Goal: Information Seeking & Learning: Learn about a topic

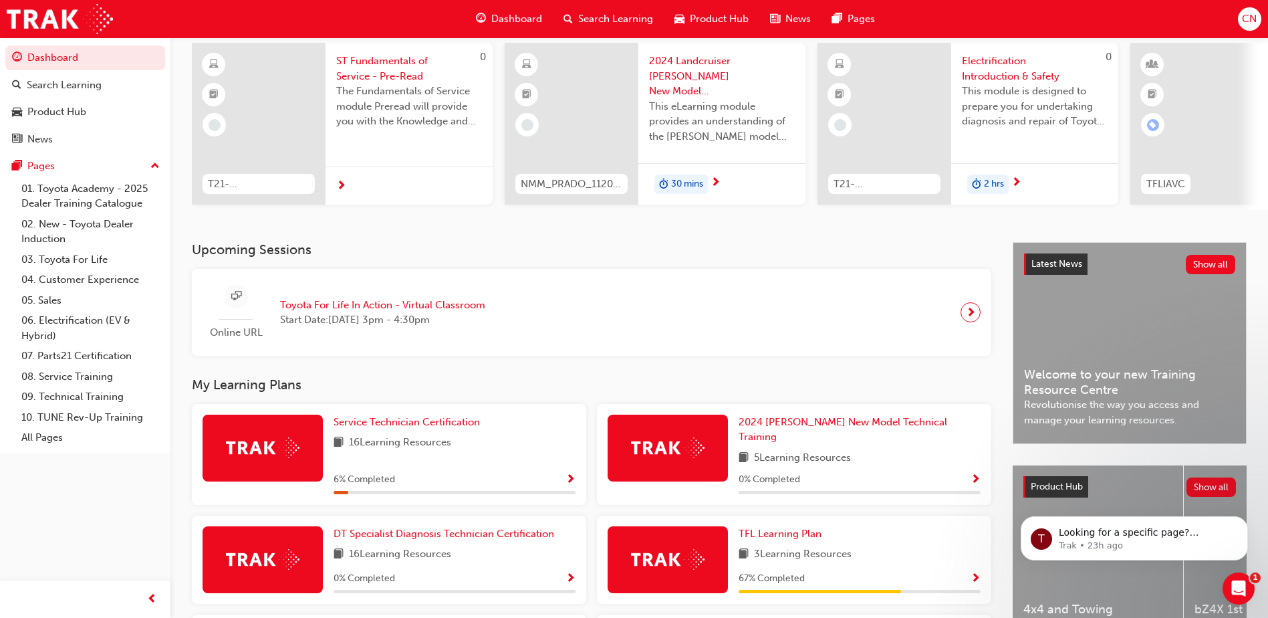
scroll to position [134, 0]
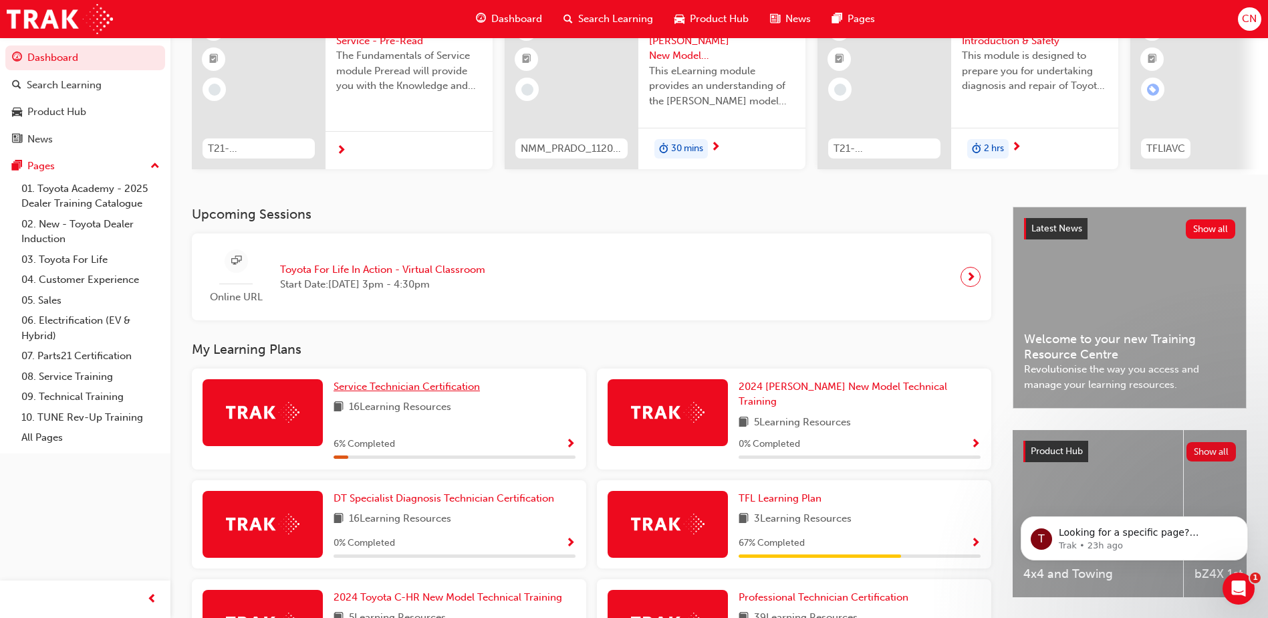
click at [433, 391] on span "Service Technician Certification" at bounding box center [407, 386] width 146 height 12
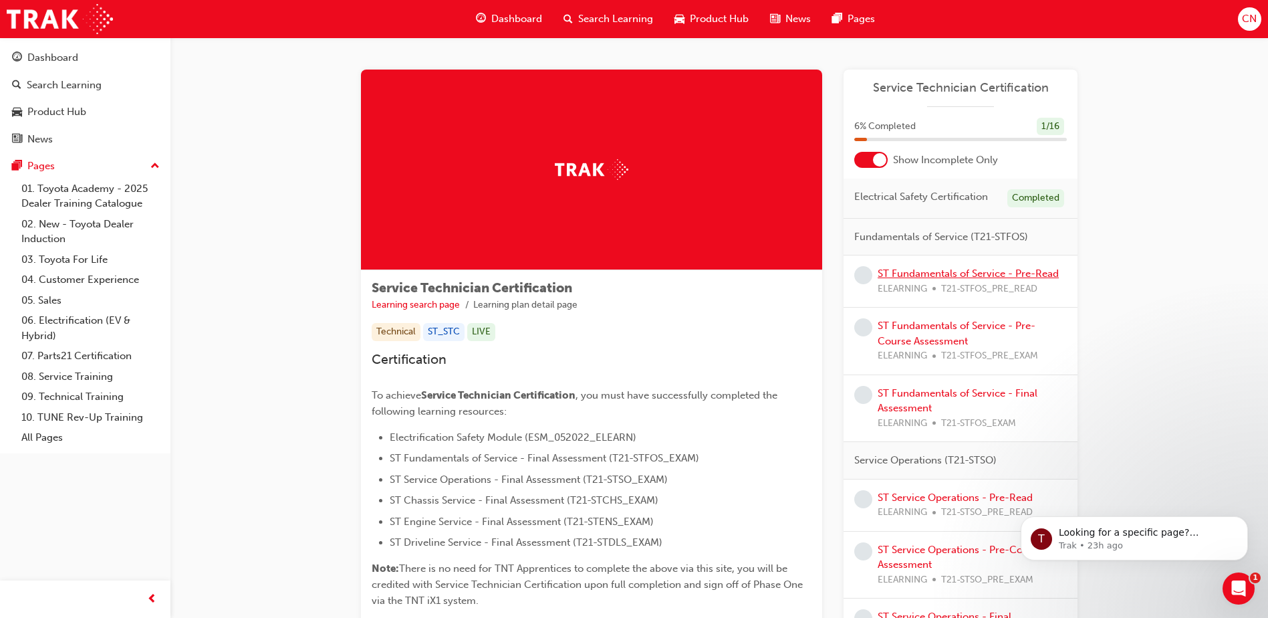
click at [935, 277] on link "ST Fundamentals of Service - Pre-Read" at bounding box center [968, 273] width 181 height 12
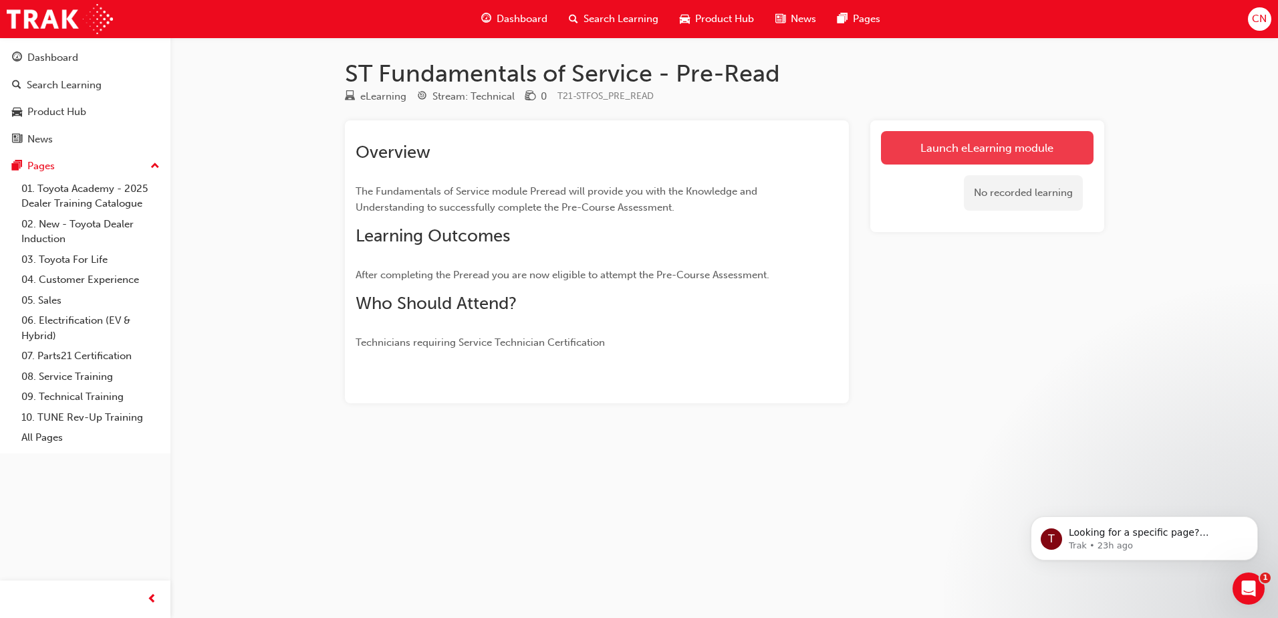
click at [899, 138] on link "Launch eLearning module" at bounding box center [987, 147] width 213 height 33
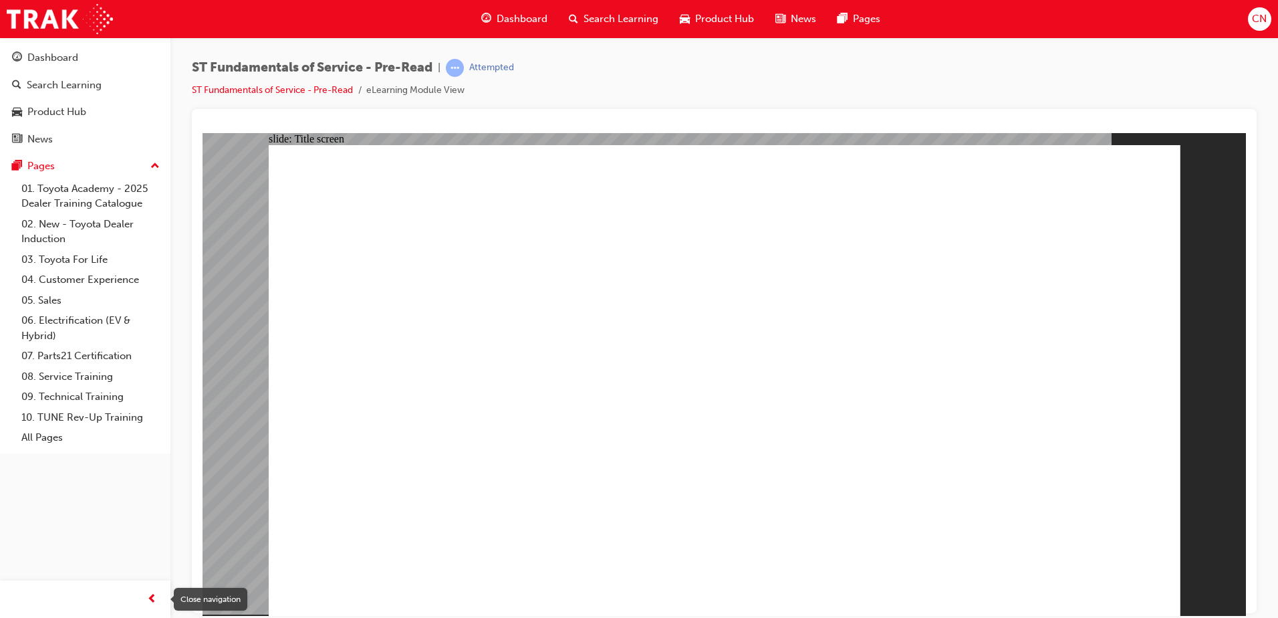
click at [151, 602] on span "prev-icon" at bounding box center [152, 599] width 10 height 17
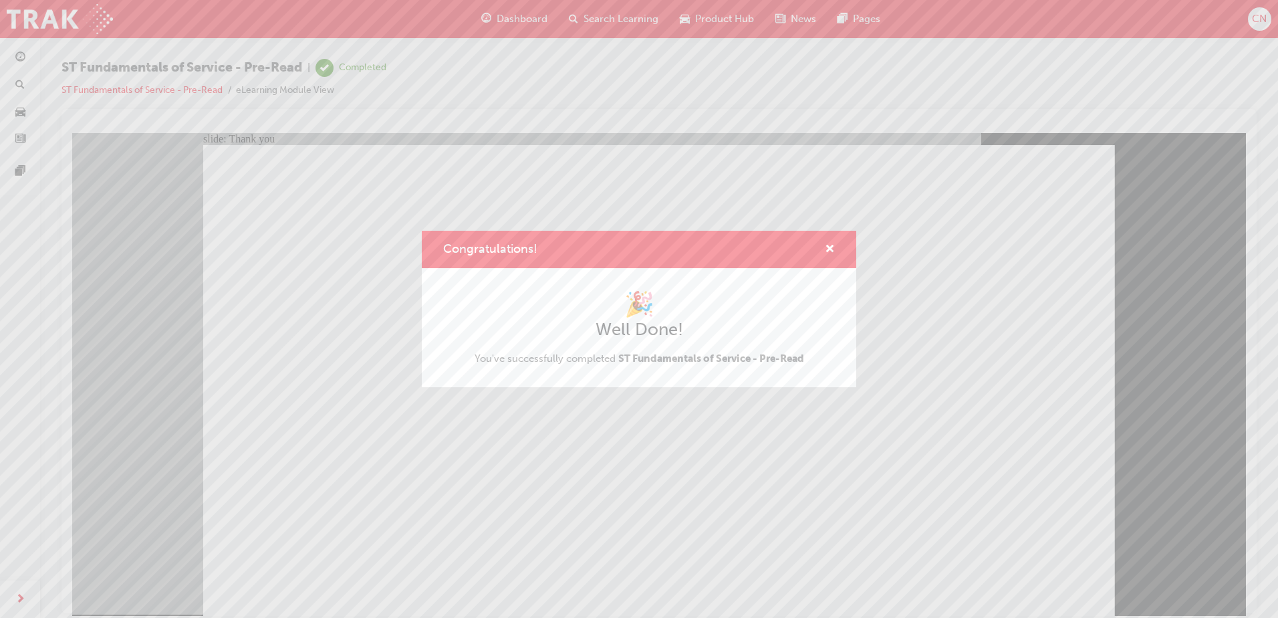
click at [543, 377] on div "🎉 Well Done! You've successfully completed ST Fundamentals of Service - Pre-Read" at bounding box center [639, 327] width 435 height 119
click at [832, 247] on span "cross-icon" at bounding box center [830, 250] width 10 height 12
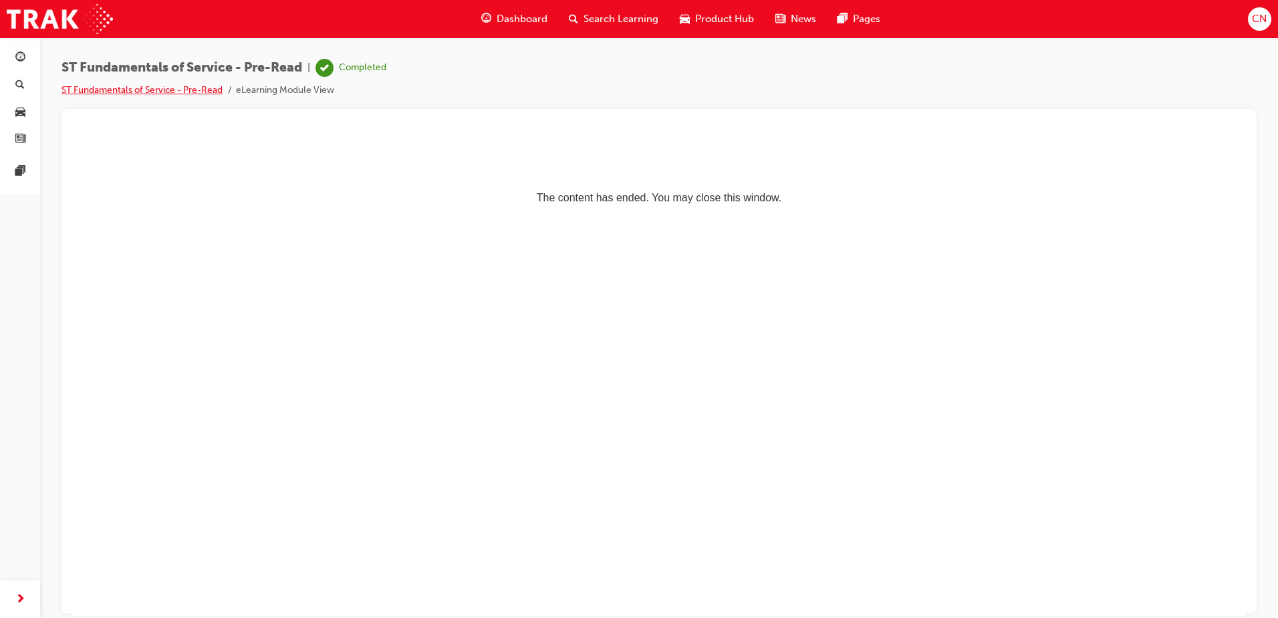
click at [170, 90] on link "ST Fundamentals of Service - Pre-Read" at bounding box center [142, 89] width 161 height 11
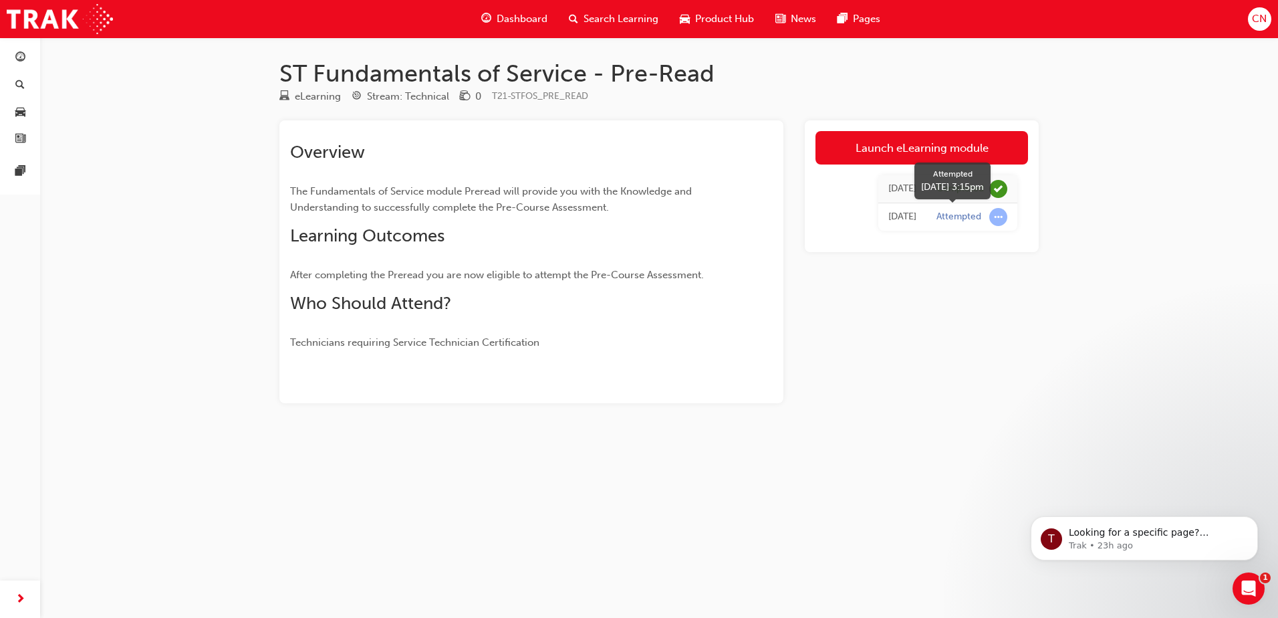
click at [999, 219] on span "learningRecordVerb_ATTEMPT-icon" at bounding box center [998, 217] width 18 height 18
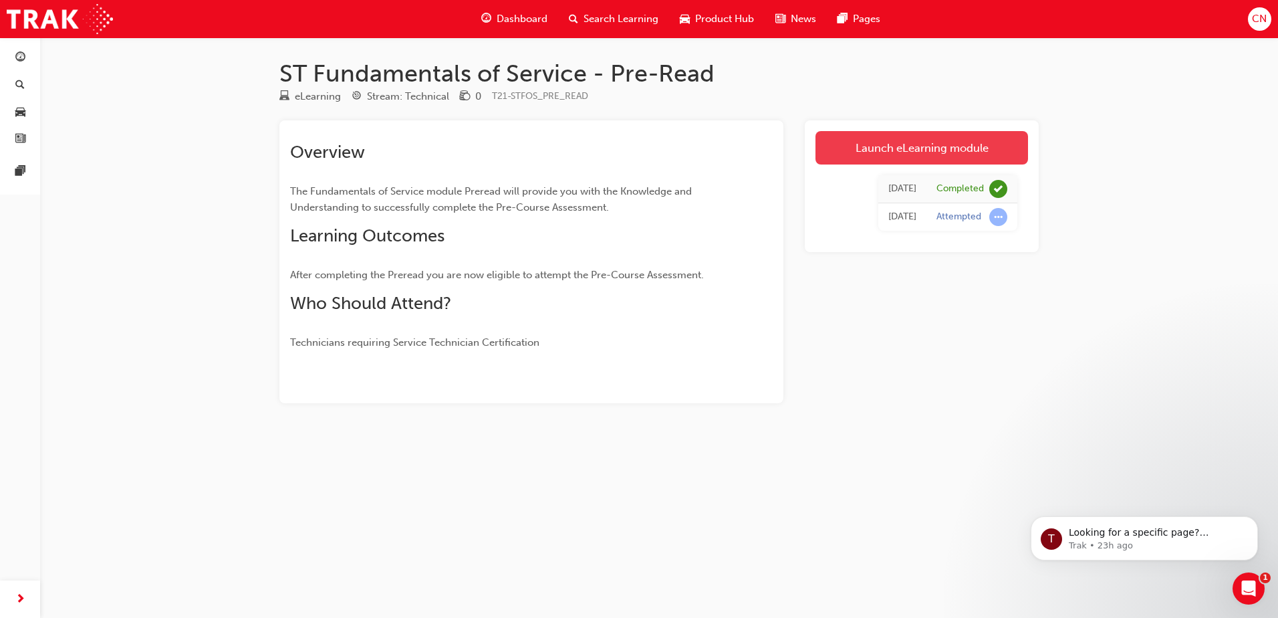
click at [881, 147] on link "Launch eLearning module" at bounding box center [922, 147] width 213 height 33
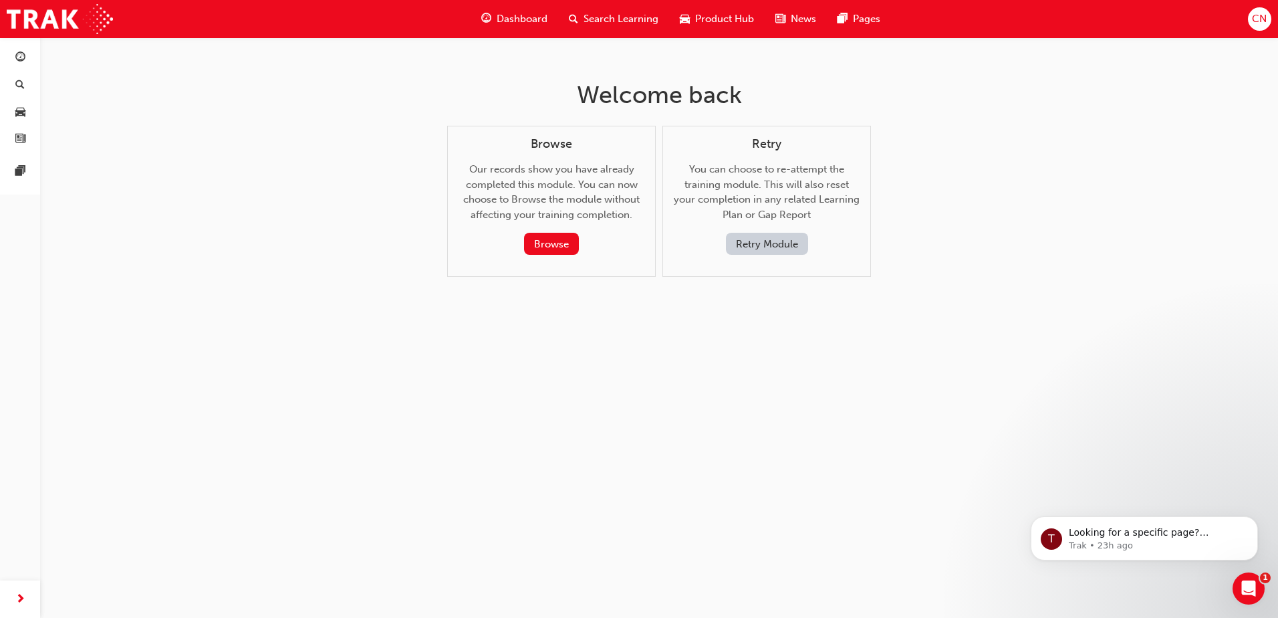
click at [743, 245] on button "Retry Module" at bounding box center [767, 244] width 82 height 22
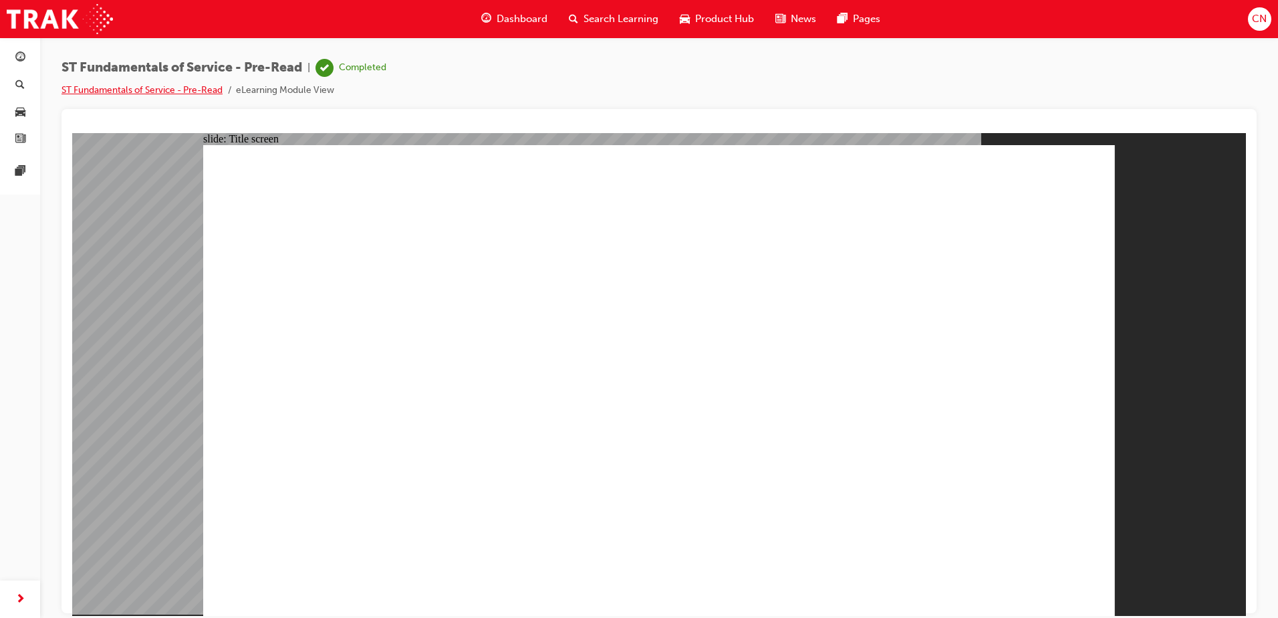
click at [148, 93] on link "ST Fundamentals of Service - Pre-Read" at bounding box center [142, 89] width 161 height 11
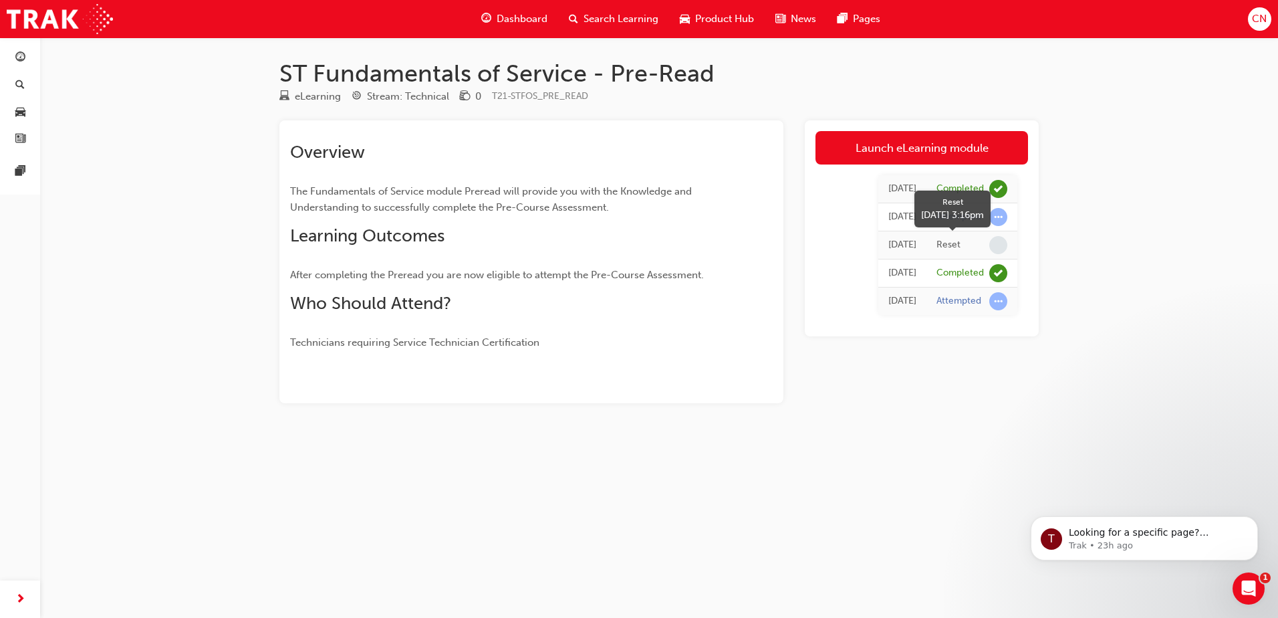
click at [953, 241] on div "Reset" at bounding box center [949, 245] width 24 height 13
click at [998, 218] on span "learningRecordVerb_ATTEMPT-icon" at bounding box center [998, 217] width 18 height 18
click at [1001, 247] on span "learningRecordVerb_NONE-icon" at bounding box center [998, 245] width 18 height 18
click at [994, 219] on span "learningRecordVerb_ATTEMPT-icon" at bounding box center [998, 217] width 18 height 18
click at [1246, 586] on icon "Open Intercom Messenger" at bounding box center [1247, 587] width 22 height 22
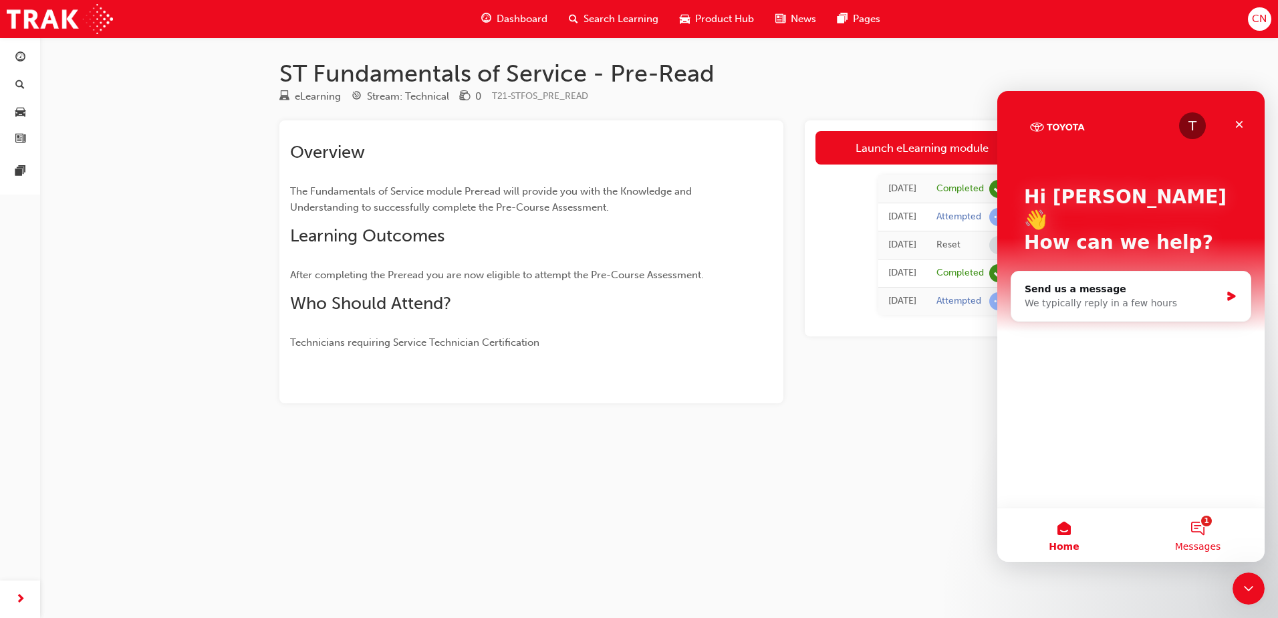
click at [1197, 532] on button "1 Messages" at bounding box center [1198, 534] width 134 height 53
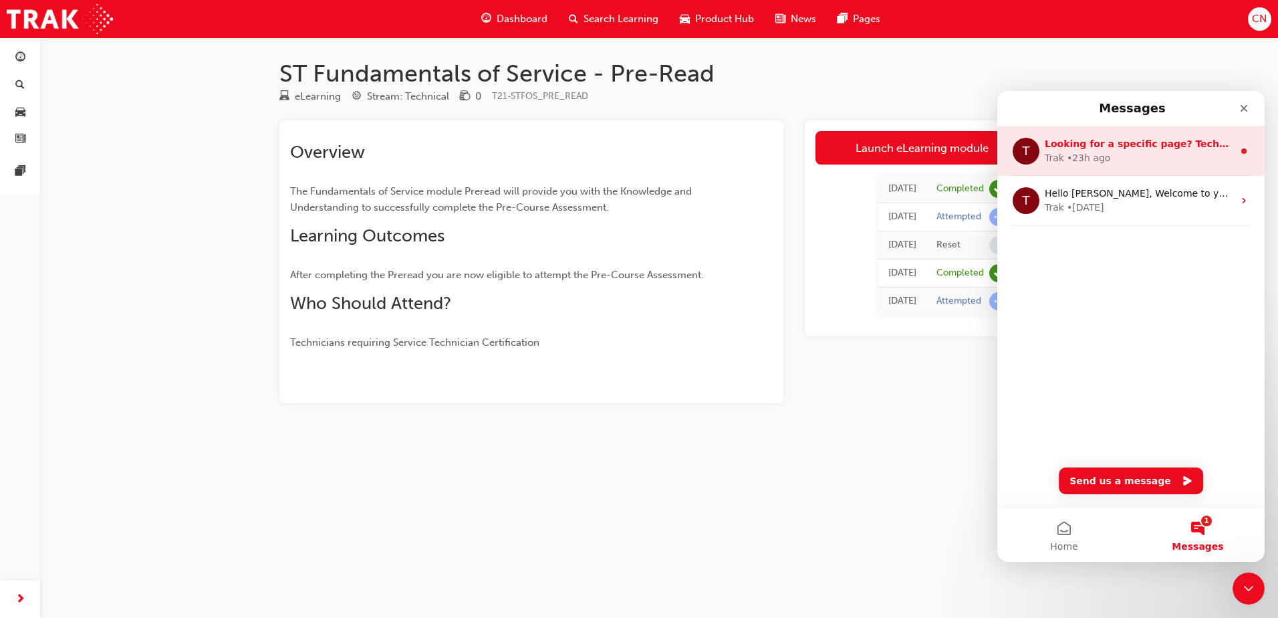
click at [1062, 146] on span "Looking for a specific page? Technical, Toyota Network Training, Technical Trai…" at bounding box center [1291, 143] width 492 height 11
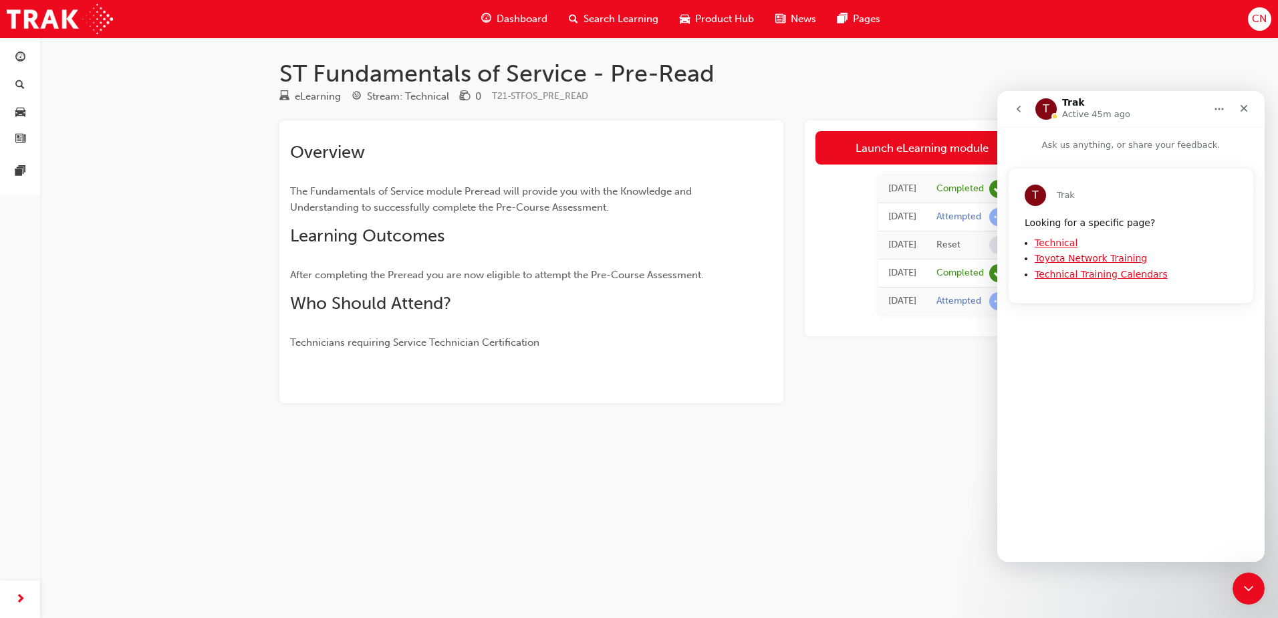
click at [1024, 109] on icon "go back" at bounding box center [1019, 109] width 11 height 11
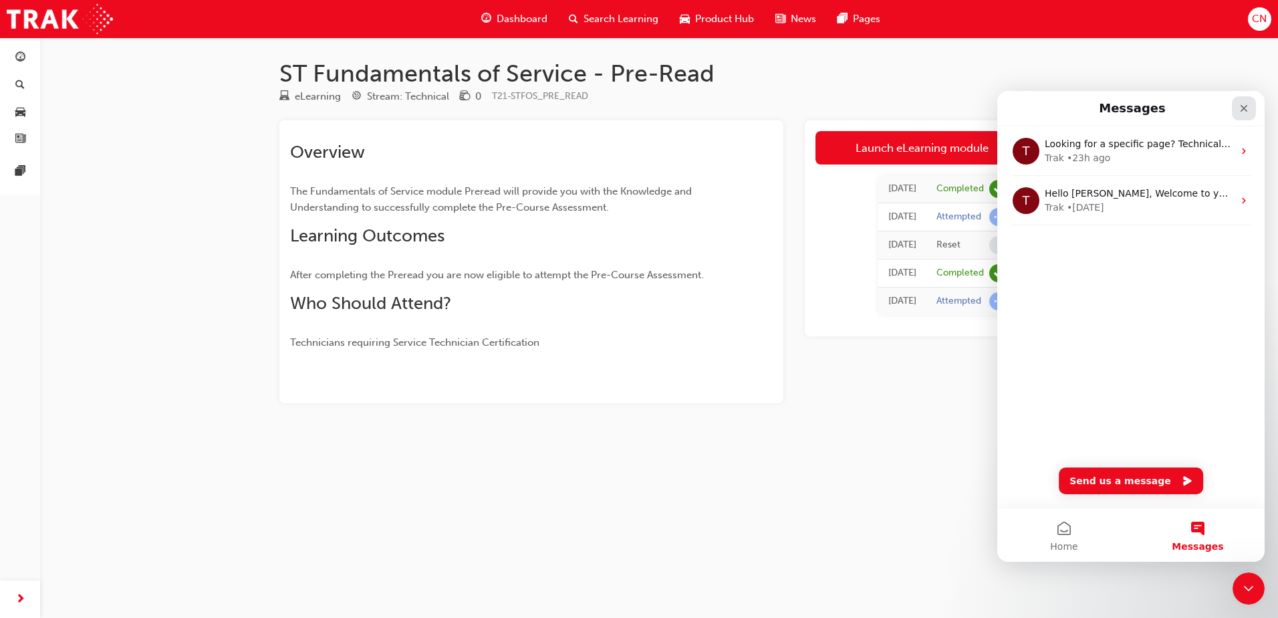
click at [1252, 105] on div "Close" at bounding box center [1244, 108] width 24 height 24
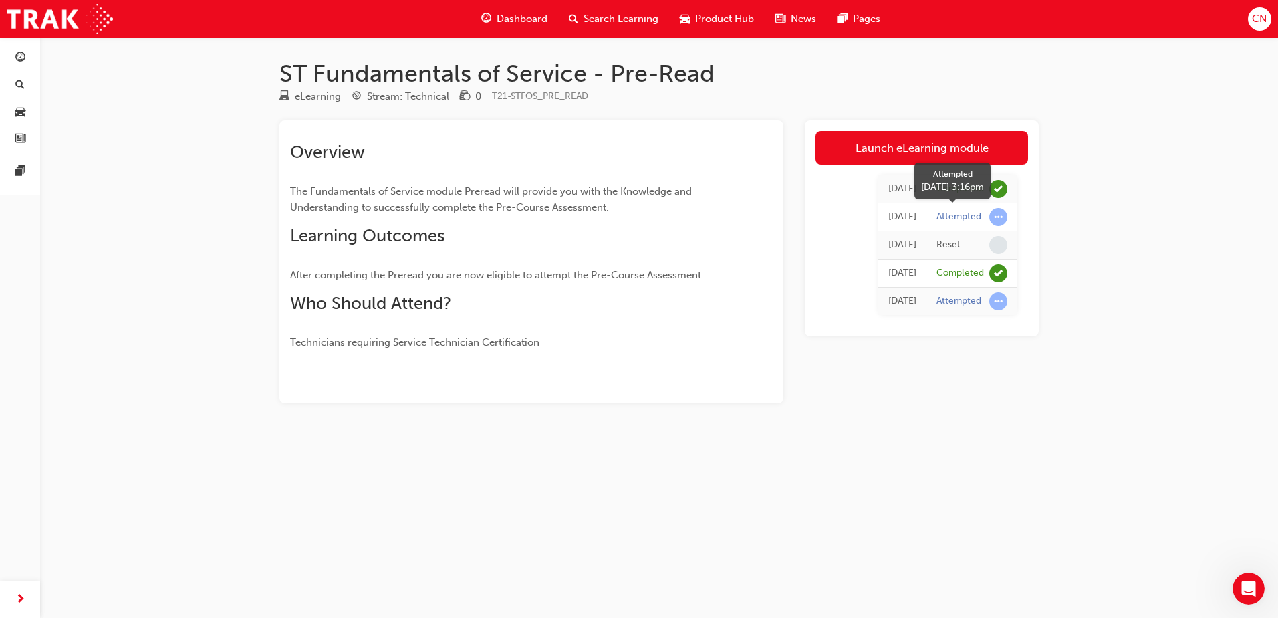
click at [983, 217] on div "Attempted" at bounding box center [972, 217] width 71 height 18
click at [959, 241] on div "Reset" at bounding box center [949, 245] width 24 height 13
drag, startPoint x: 983, startPoint y: 298, endPoint x: 991, endPoint y: 303, distance: 9.6
click at [989, 301] on div "Attempted" at bounding box center [972, 301] width 71 height 18
click at [325, 96] on div "eLearning" at bounding box center [318, 96] width 46 height 15
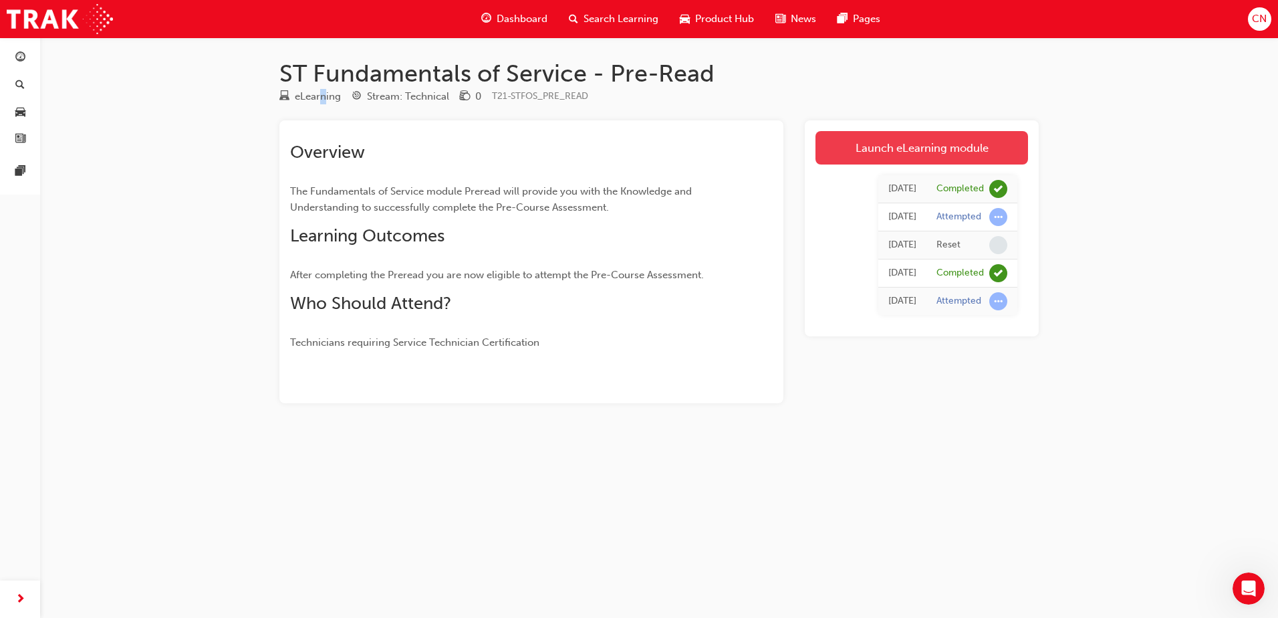
click at [876, 140] on link "Launch eLearning module" at bounding box center [922, 147] width 213 height 33
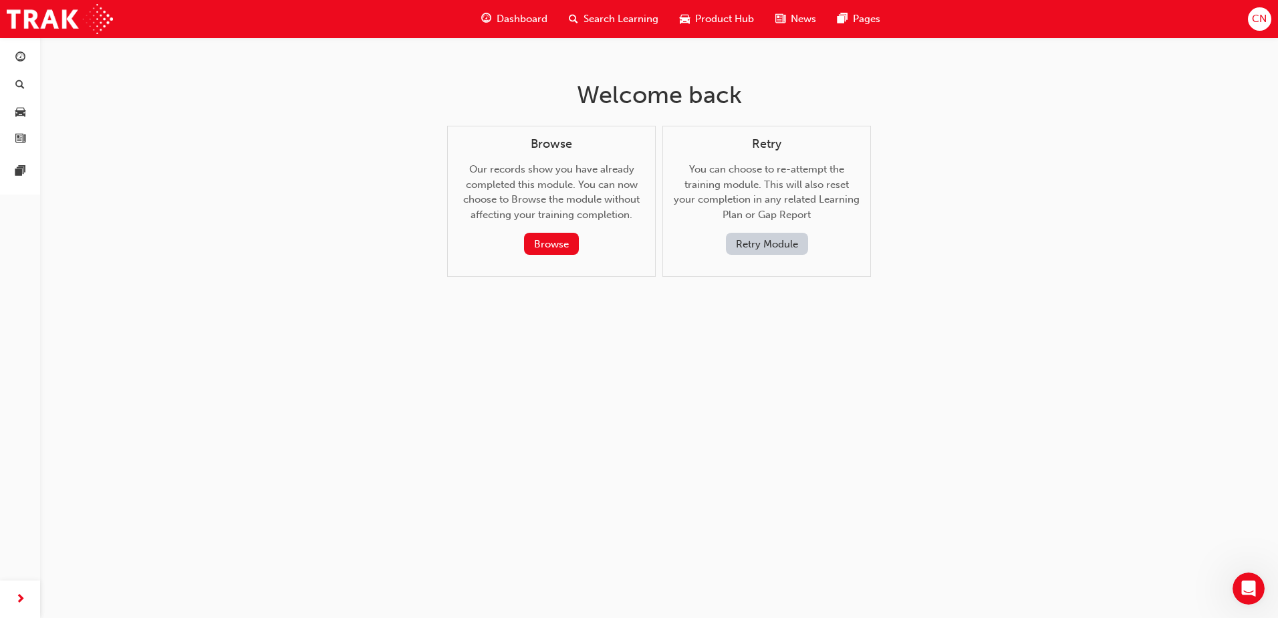
click at [788, 253] on button "Retry Module" at bounding box center [767, 244] width 82 height 22
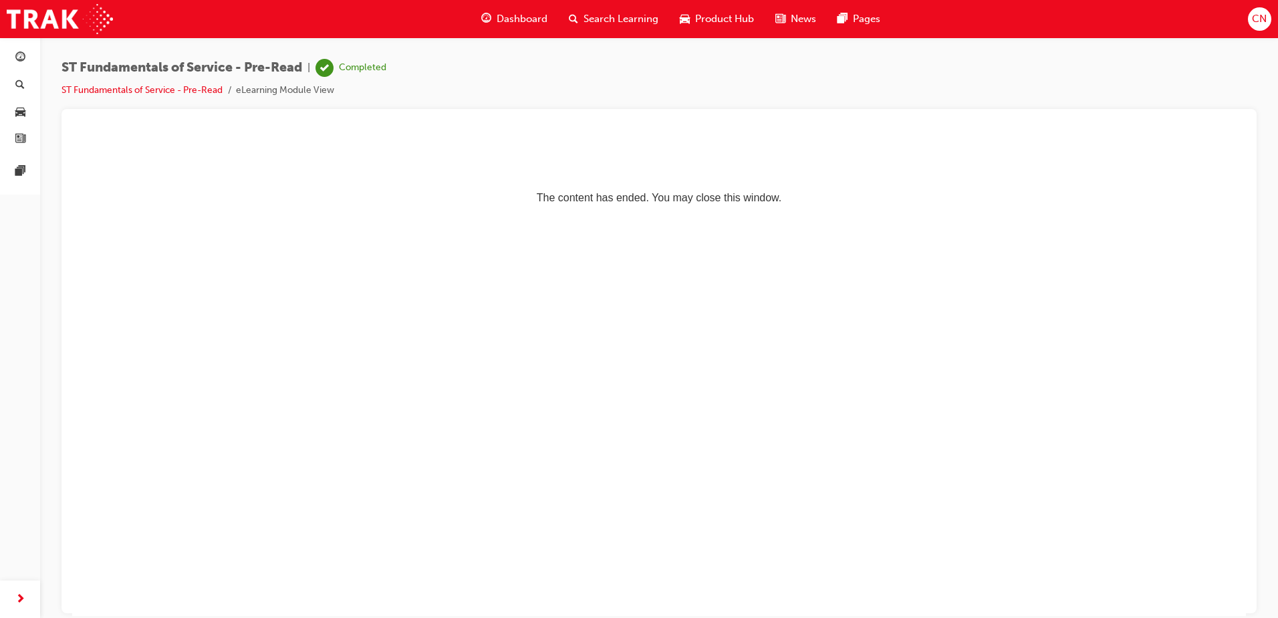
click at [447, 203] on p "The content has ended. You may close this window." at bounding box center [659, 173] width 1163 height 60
click at [521, 23] on span "Dashboard" at bounding box center [522, 18] width 51 height 15
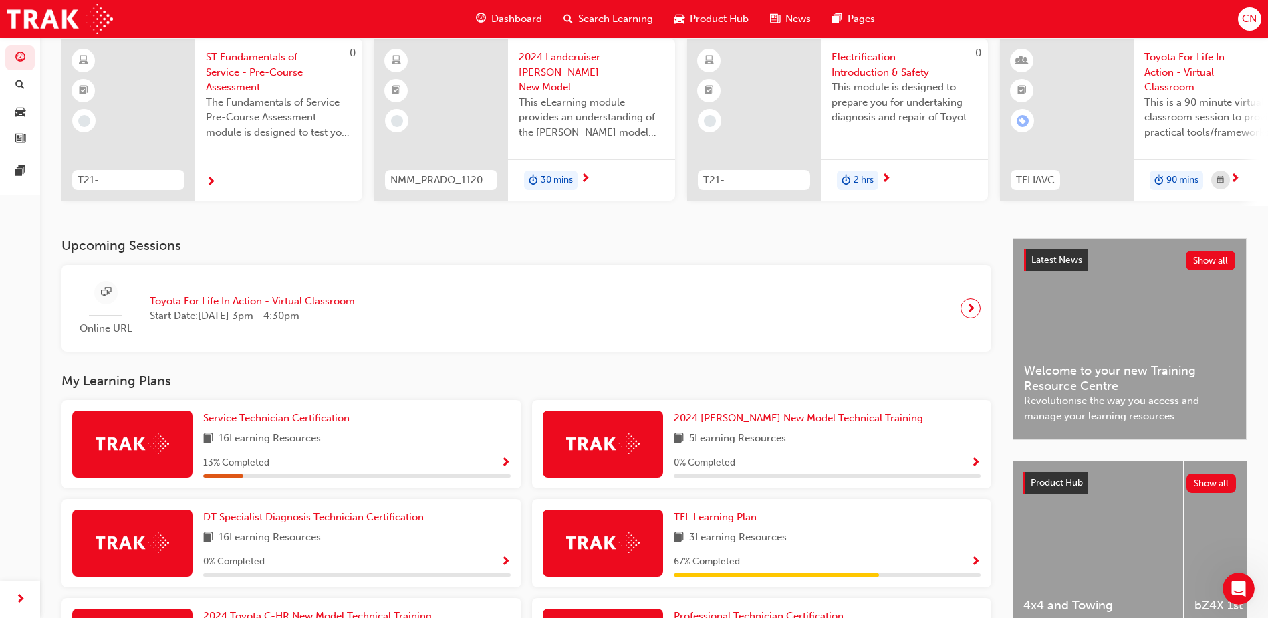
scroll to position [134, 0]
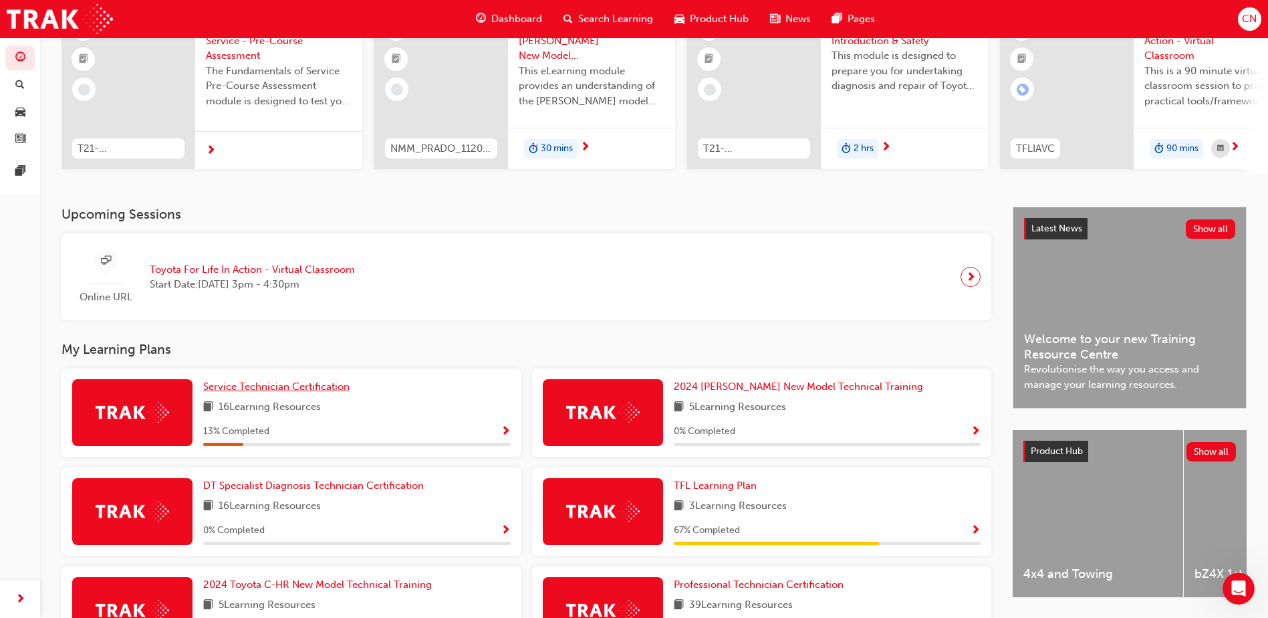
click at [318, 391] on span "Service Technician Certification" at bounding box center [276, 386] width 146 height 12
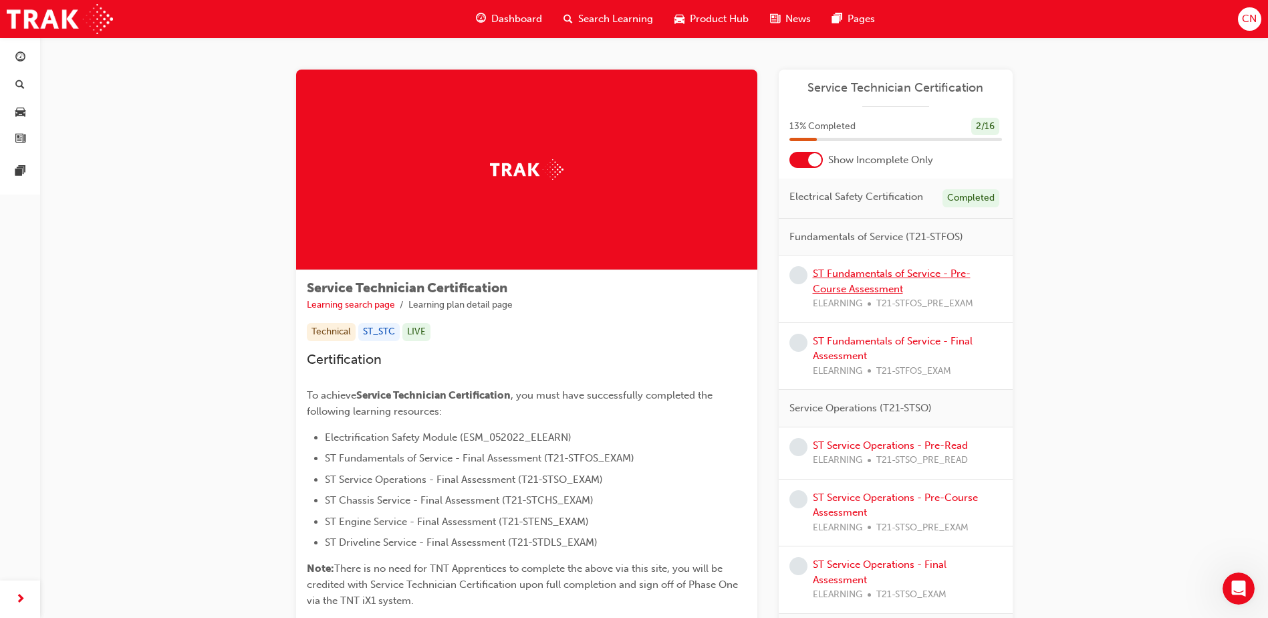
click at [854, 288] on link "ST Fundamentals of Service - Pre-Course Assessment" at bounding box center [892, 280] width 158 height 27
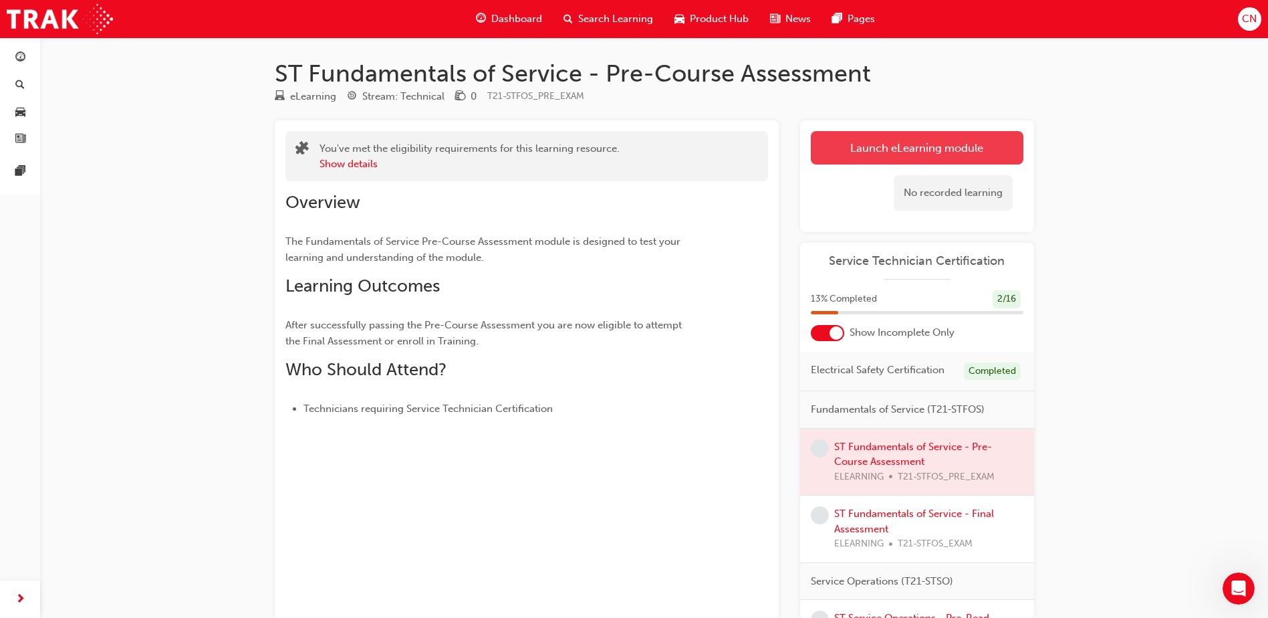
click at [917, 154] on link "Launch eLearning module" at bounding box center [917, 147] width 213 height 33
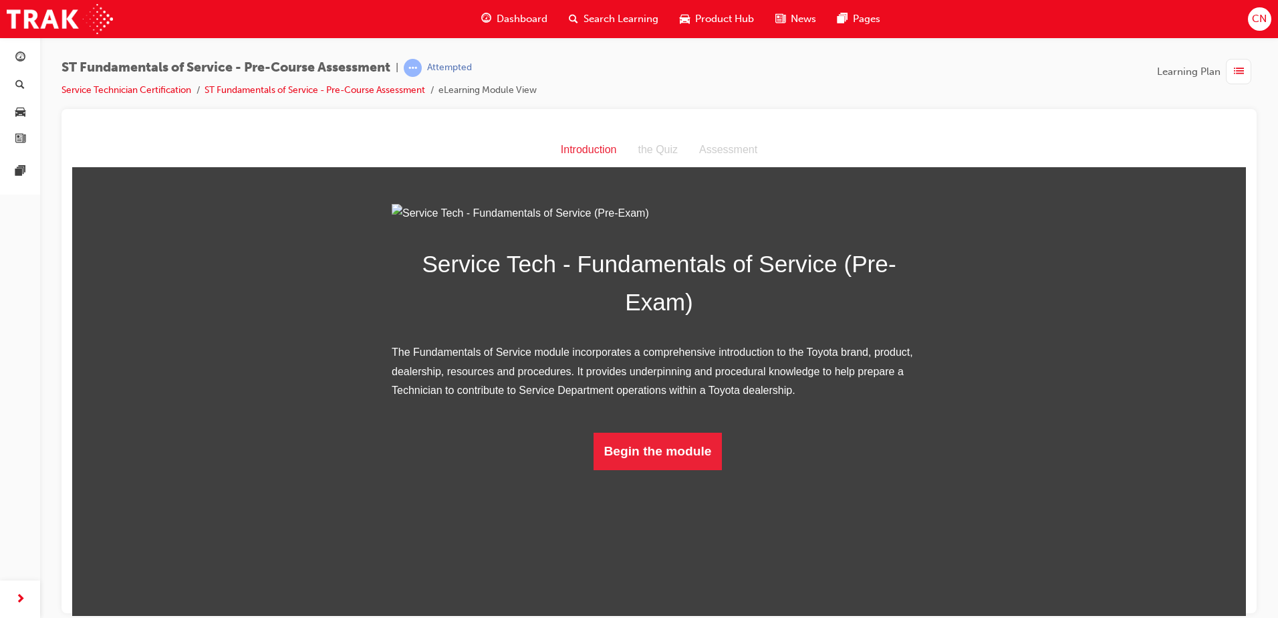
scroll to position [1, 0]
click at [703, 469] on button "Begin the module" at bounding box center [658, 450] width 129 height 37
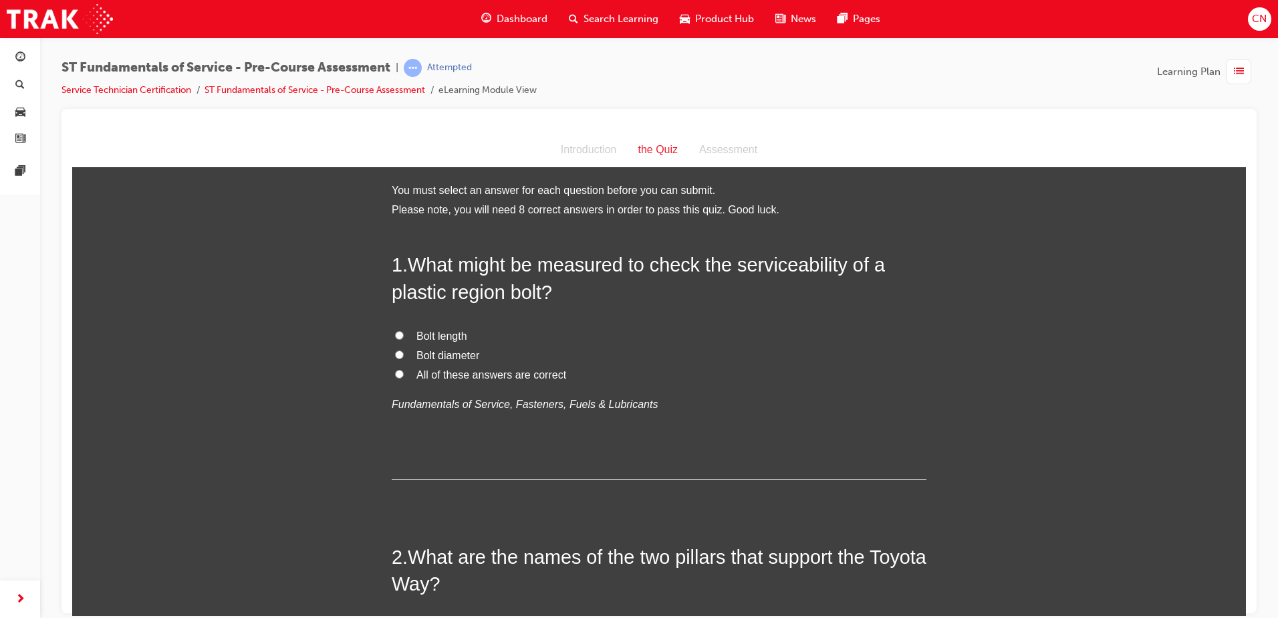
scroll to position [0, 0]
click at [445, 376] on span "All of these answers are correct" at bounding box center [492, 375] width 150 height 11
click at [404, 376] on input "All of these answers are correct" at bounding box center [399, 374] width 9 height 9
radio input "true"
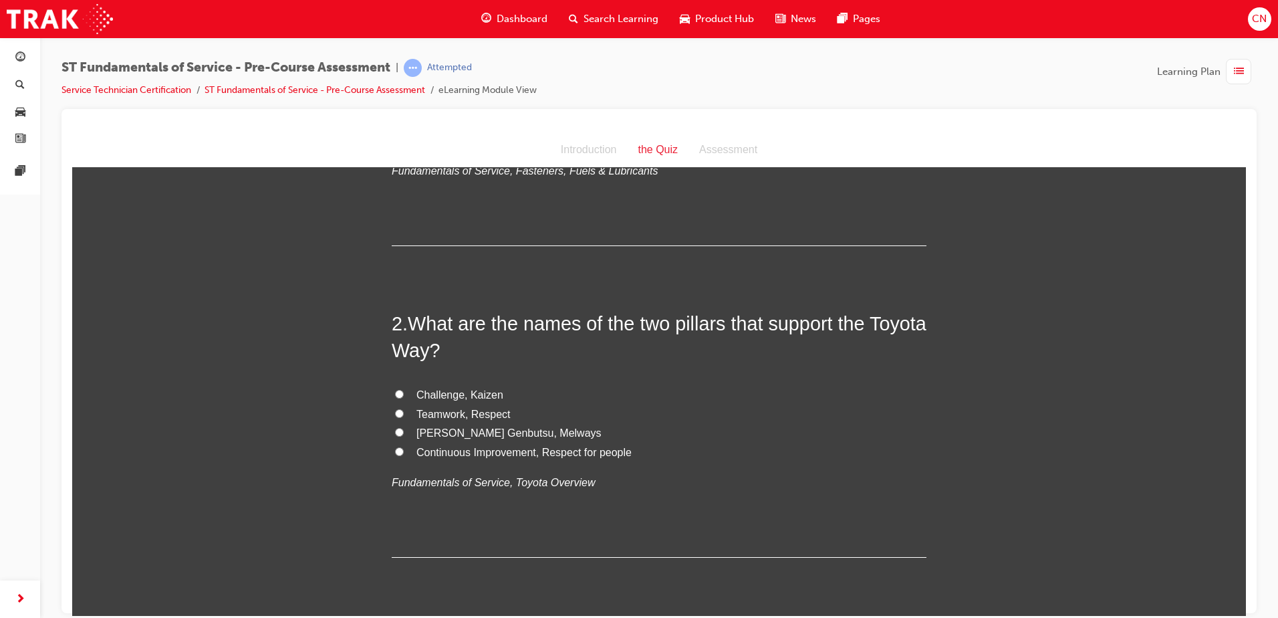
scroll to position [267, 0]
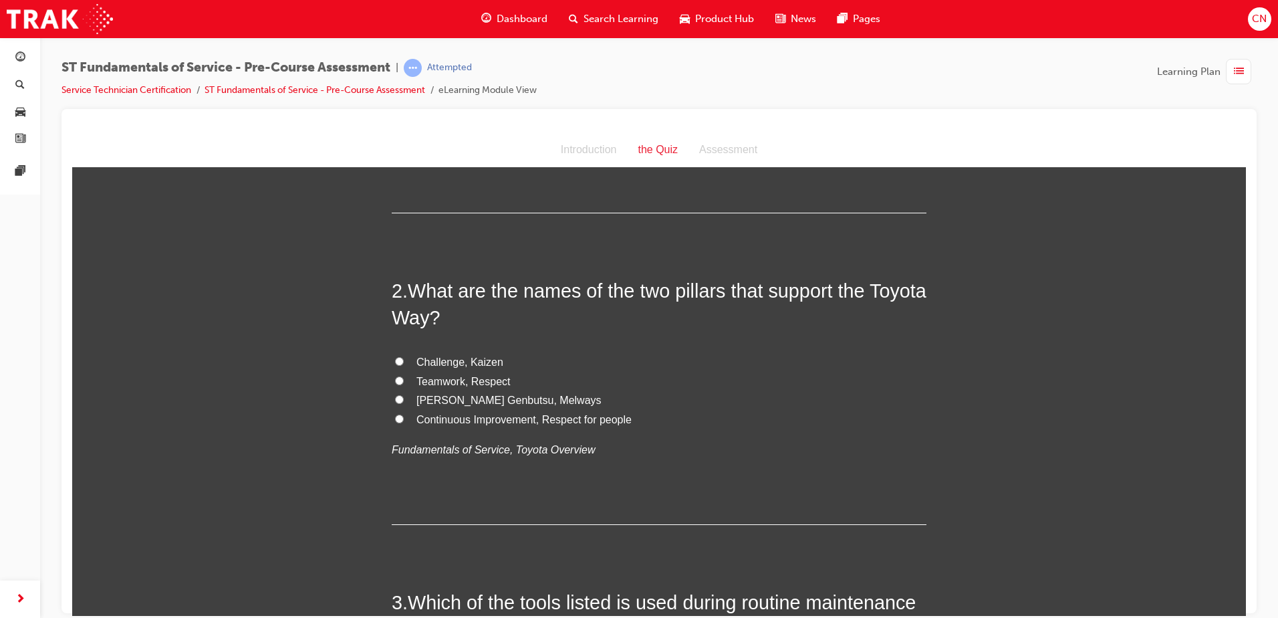
click at [469, 420] on span "Continuous Improvement, Respect for people" at bounding box center [524, 418] width 215 height 11
click at [404, 420] on input "Continuous Improvement, Respect for people" at bounding box center [399, 418] width 9 height 9
radio input "true"
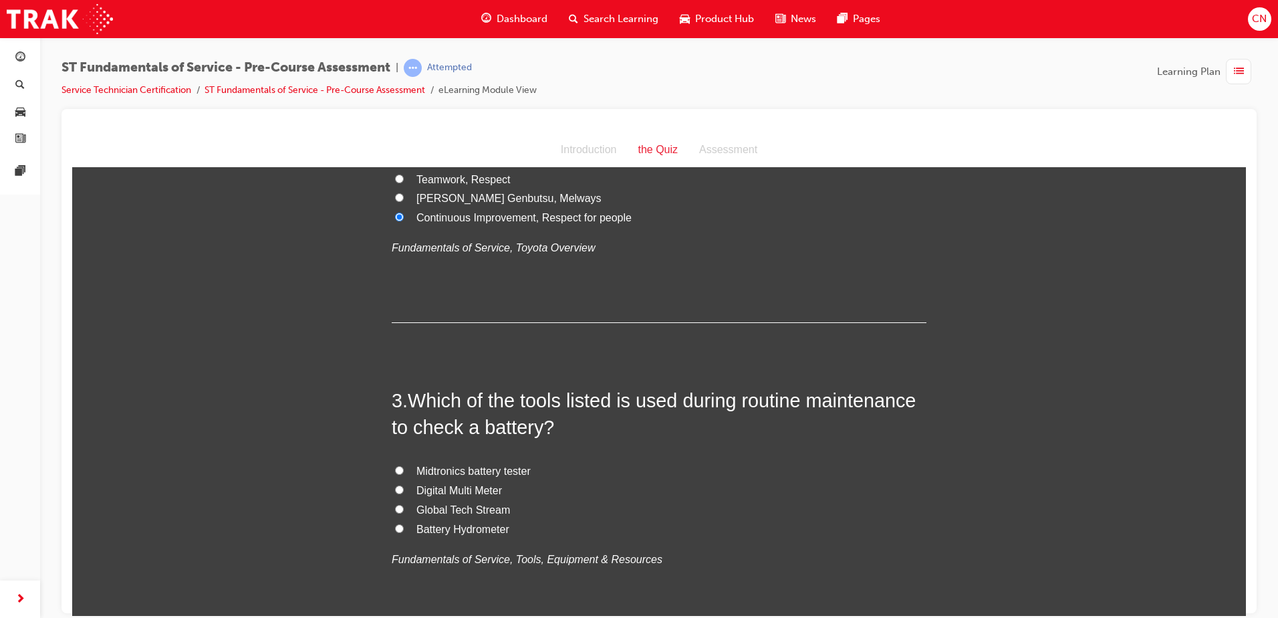
scroll to position [535, 0]
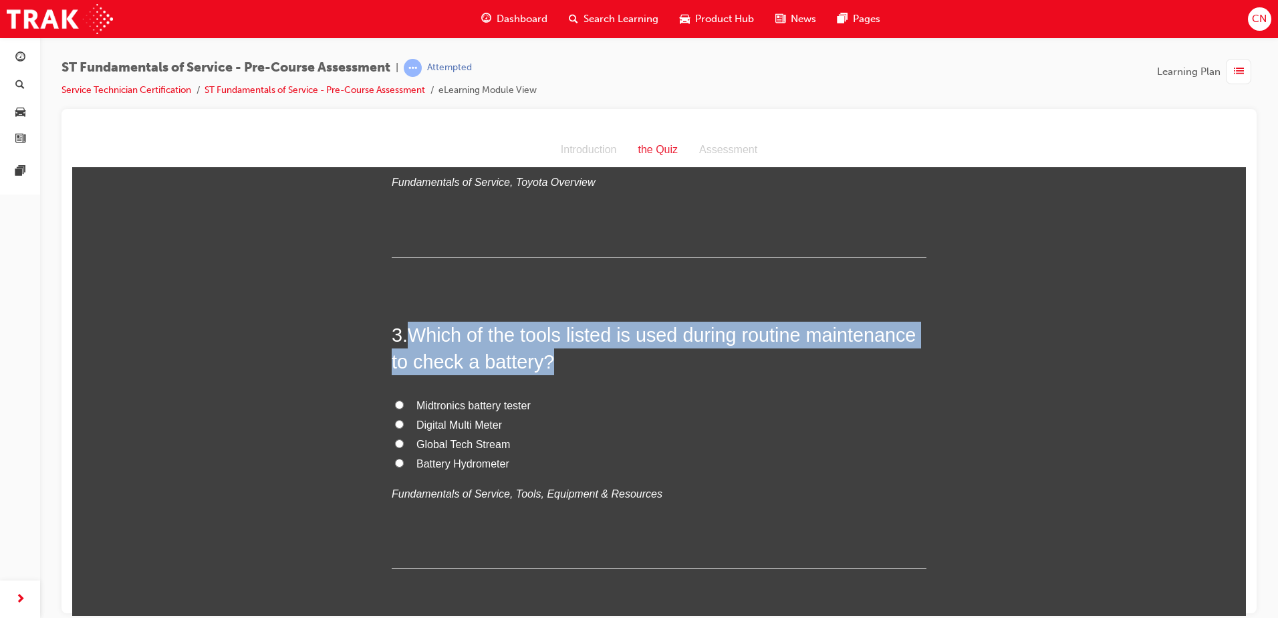
drag, startPoint x: 407, startPoint y: 337, endPoint x: 610, endPoint y: 352, distance: 203.2
click at [610, 352] on h2 "3 . Which of the tools listed is used during routine maintenance to check a bat…" at bounding box center [659, 348] width 535 height 54
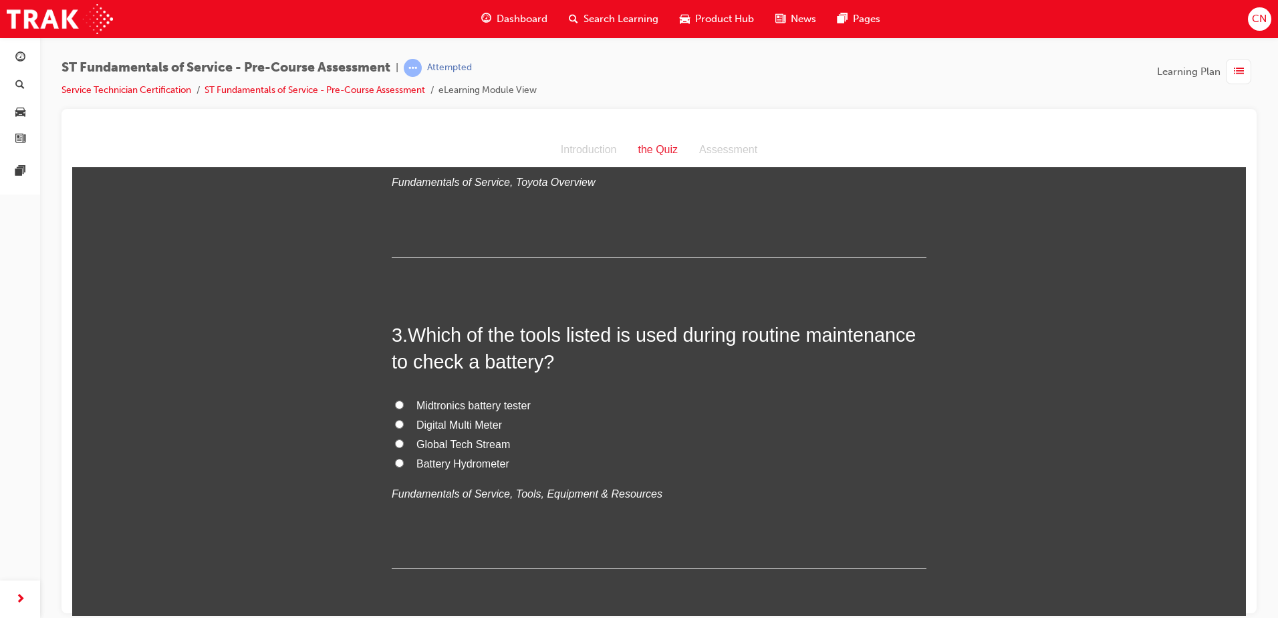
drag, startPoint x: 610, startPoint y: 352, endPoint x: 600, endPoint y: 376, distance: 25.5
click at [603, 374] on div "3 . Which of the tools listed is used during routine maintenance to check a bat…" at bounding box center [659, 444] width 535 height 247
click at [433, 401] on span "Midtronics battery tester" at bounding box center [474, 404] width 114 height 11
click at [404, 401] on input "Midtronics battery tester" at bounding box center [399, 404] width 9 height 9
radio input "true"
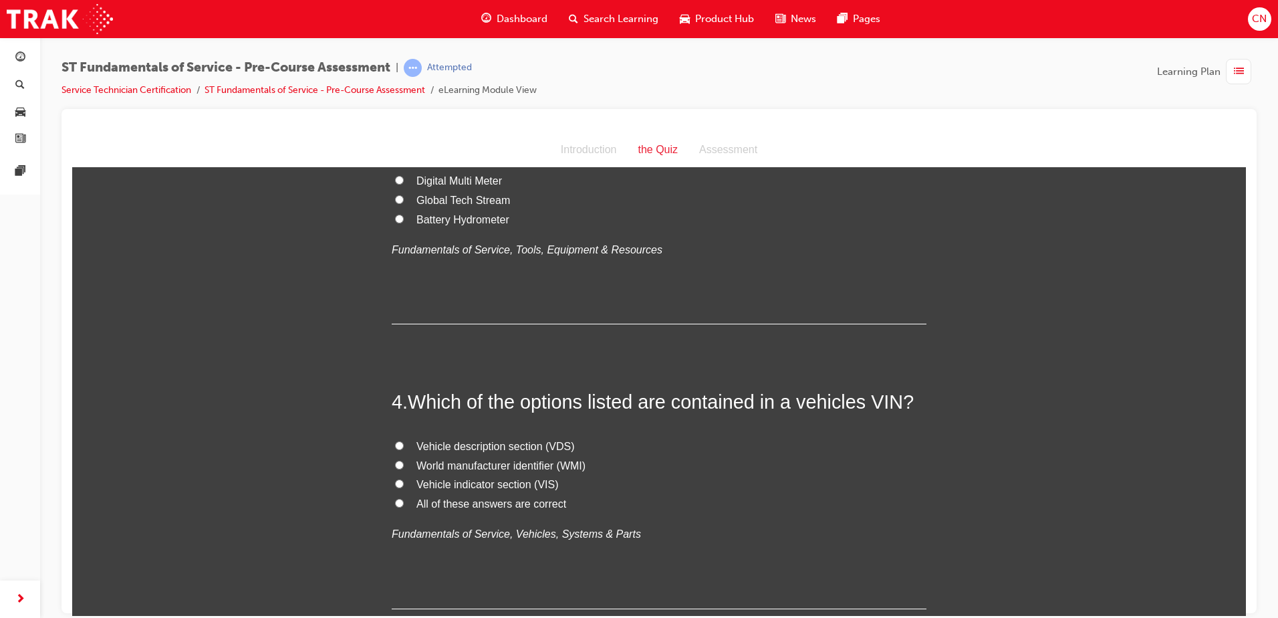
scroll to position [802, 0]
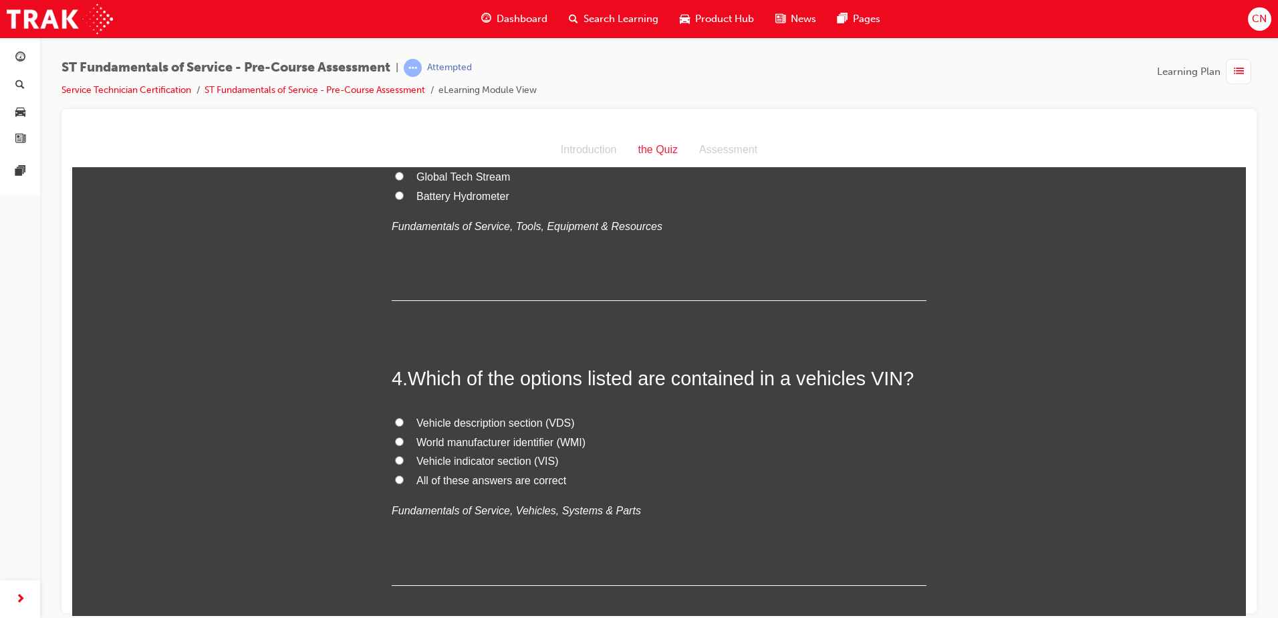
click at [519, 481] on span "All of these answers are correct" at bounding box center [492, 479] width 150 height 11
click at [404, 481] on input "All of these answers are correct" at bounding box center [399, 479] width 9 height 9
radio input "true"
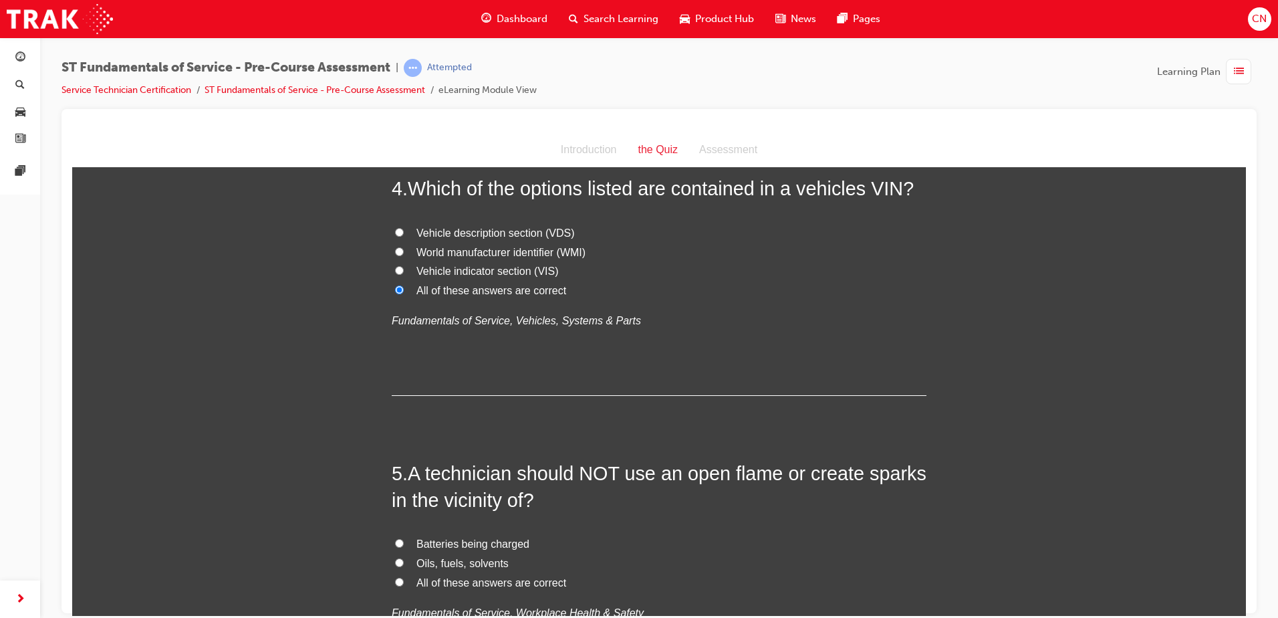
scroll to position [1070, 0]
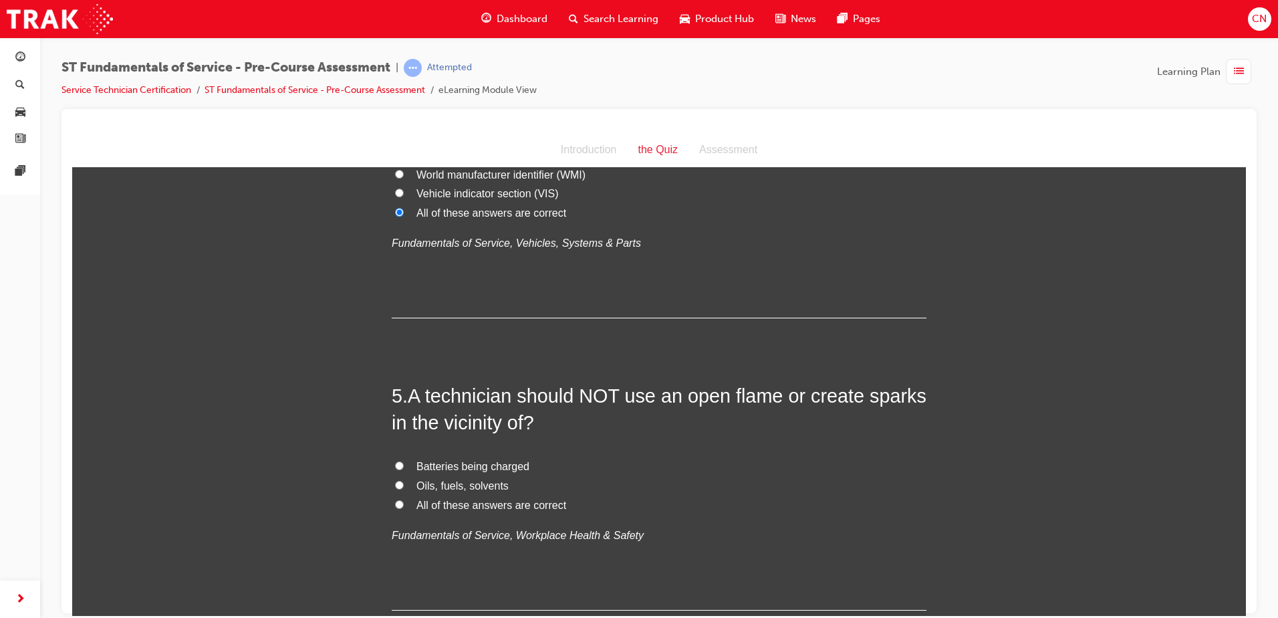
click at [499, 501] on span "All of these answers are correct" at bounding box center [492, 504] width 150 height 11
click at [404, 501] on input "All of these answers are correct" at bounding box center [399, 503] width 9 height 9
radio input "true"
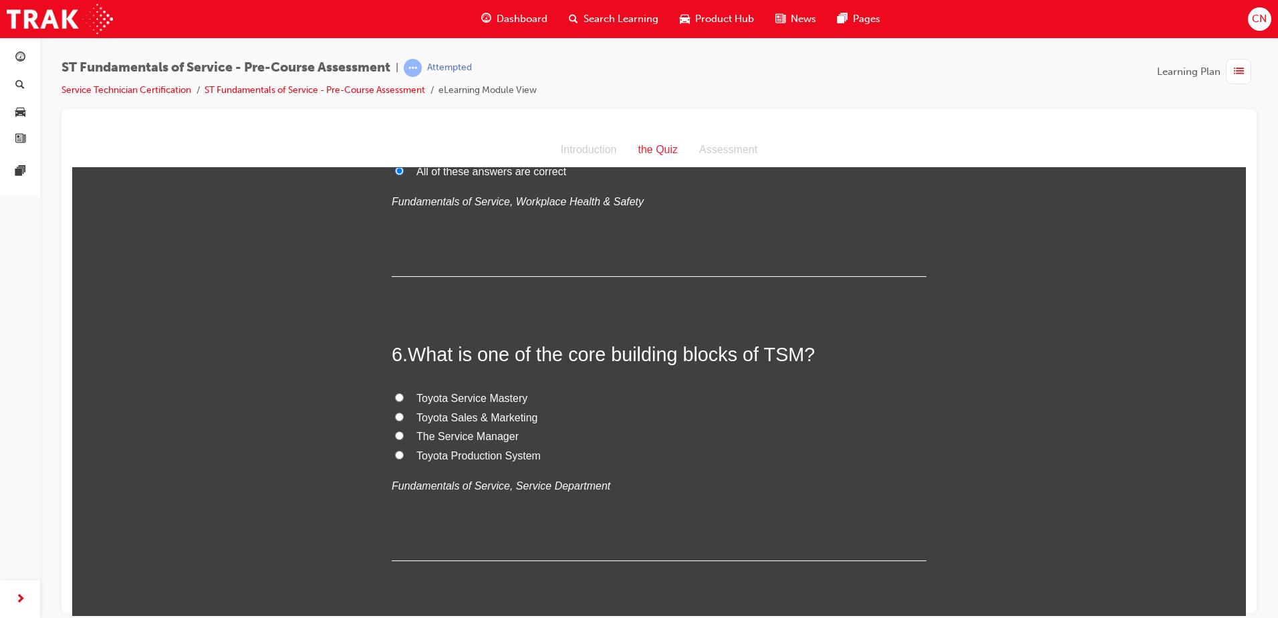
scroll to position [1404, 0]
drag, startPoint x: 761, startPoint y: 354, endPoint x: 796, endPoint y: 358, distance: 35.0
click at [796, 358] on span "What is one of the core building blocks of TSM?" at bounding box center [611, 352] width 407 height 21
click at [620, 397] on label "Toyota Service Mastery" at bounding box center [659, 397] width 535 height 19
click at [404, 397] on input "Toyota Service Mastery" at bounding box center [399, 396] width 9 height 9
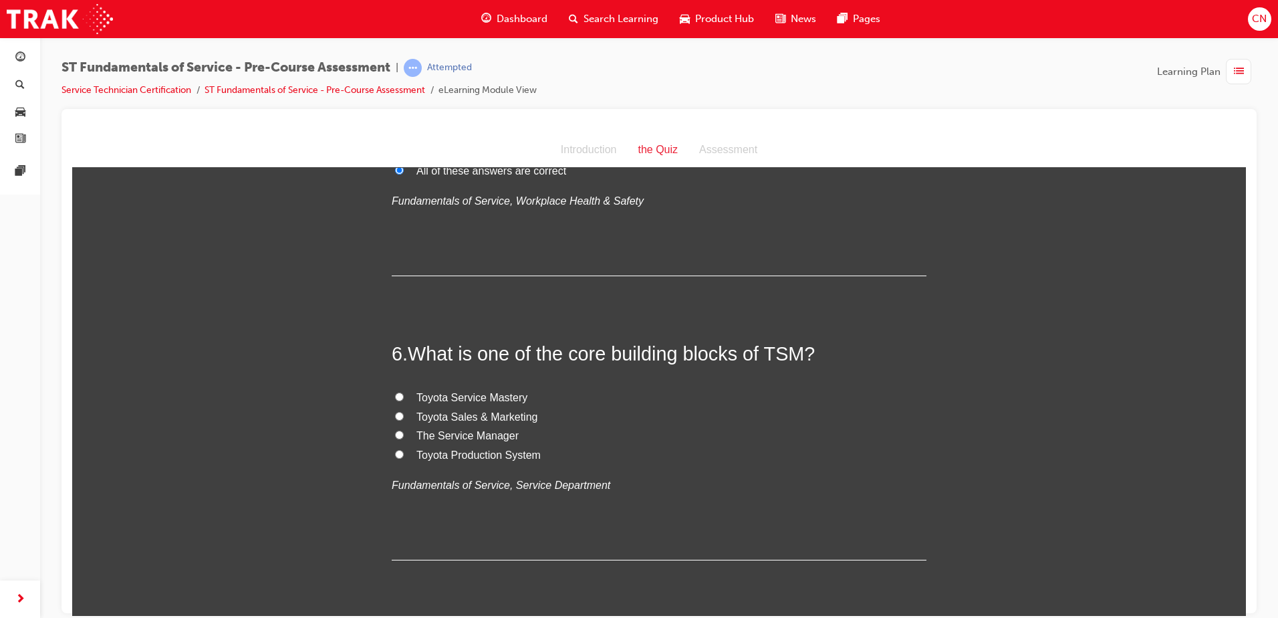
radio input "true"
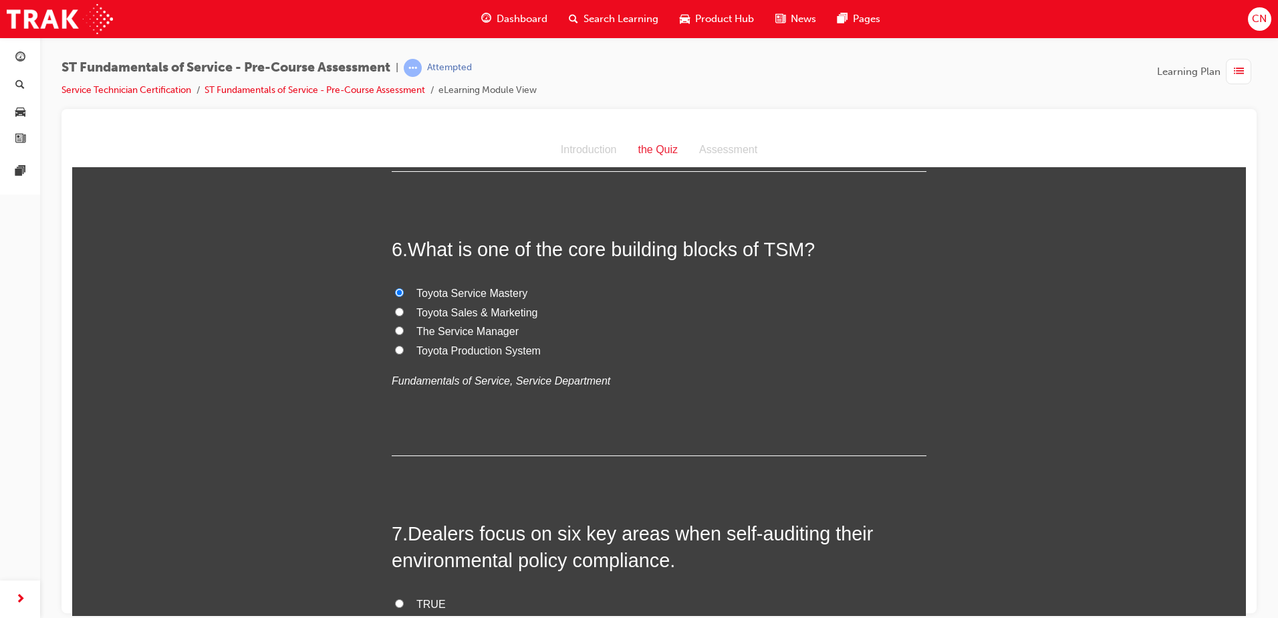
scroll to position [1538, 0]
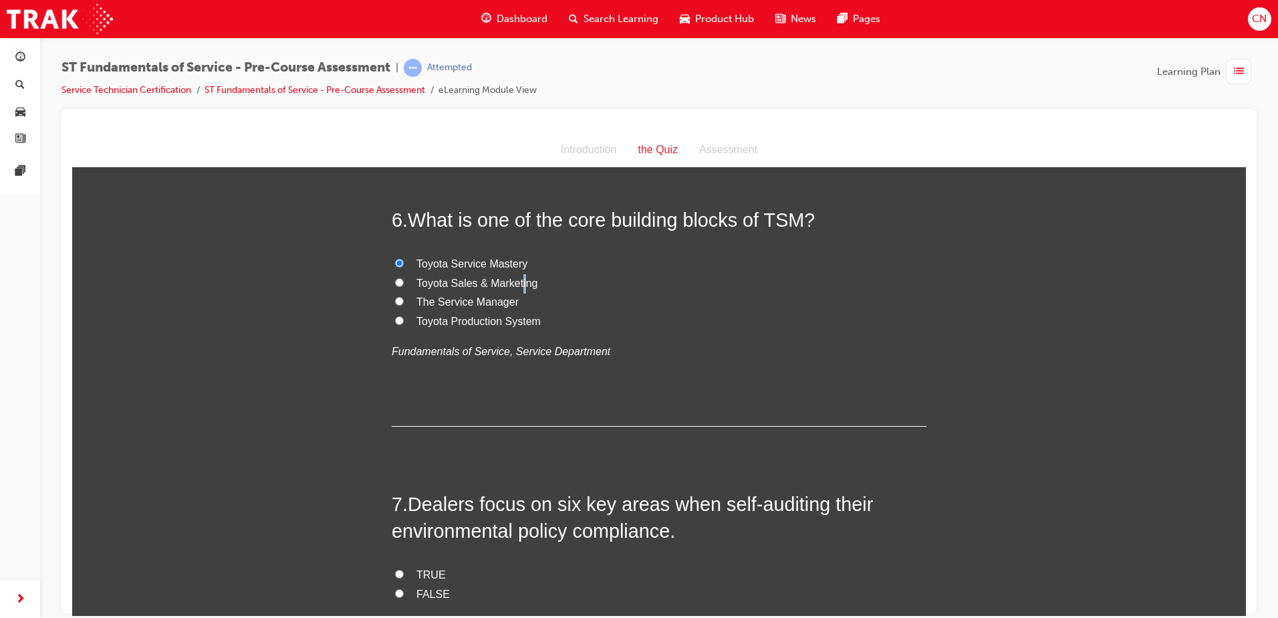
click at [519, 284] on span "Toyota Sales & Marketing" at bounding box center [477, 282] width 121 height 11
drag, startPoint x: 519, startPoint y: 284, endPoint x: 579, endPoint y: 300, distance: 62.3
click at [587, 303] on label "The Service Manager" at bounding box center [659, 301] width 535 height 19
click at [404, 303] on input "The Service Manager" at bounding box center [399, 300] width 9 height 9
radio input "true"
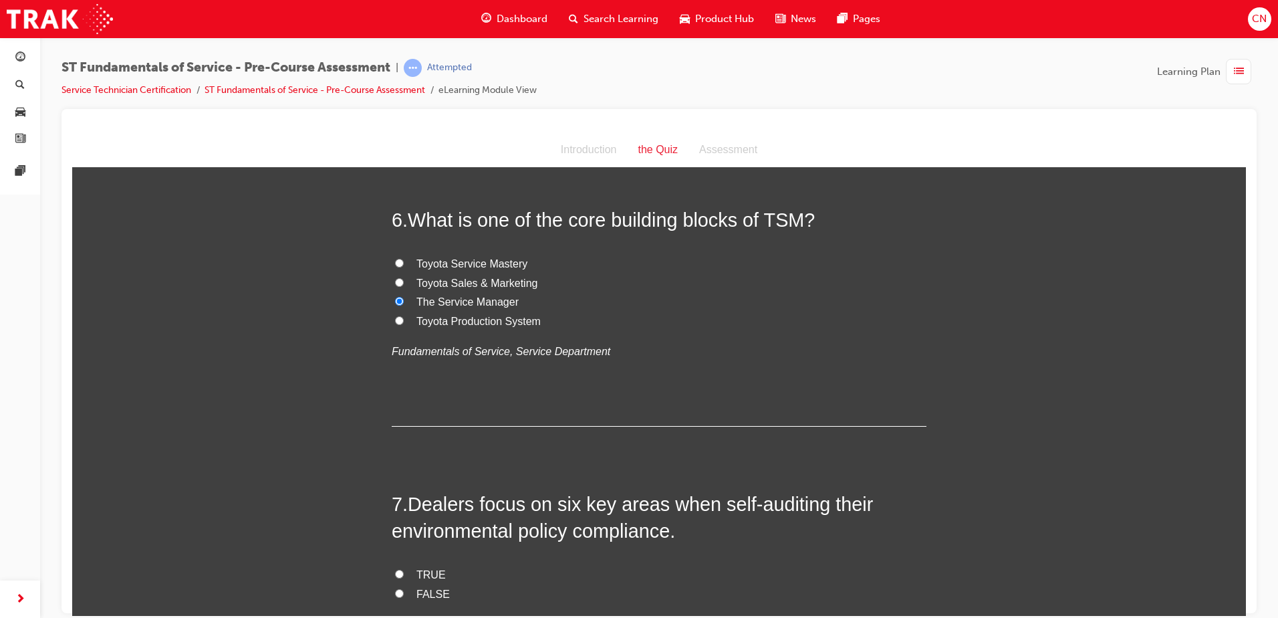
click at [427, 284] on span "Toyota Sales & Marketing" at bounding box center [477, 282] width 121 height 11
click at [404, 284] on input "Toyota Sales & Marketing" at bounding box center [399, 281] width 9 height 9
radio input "true"
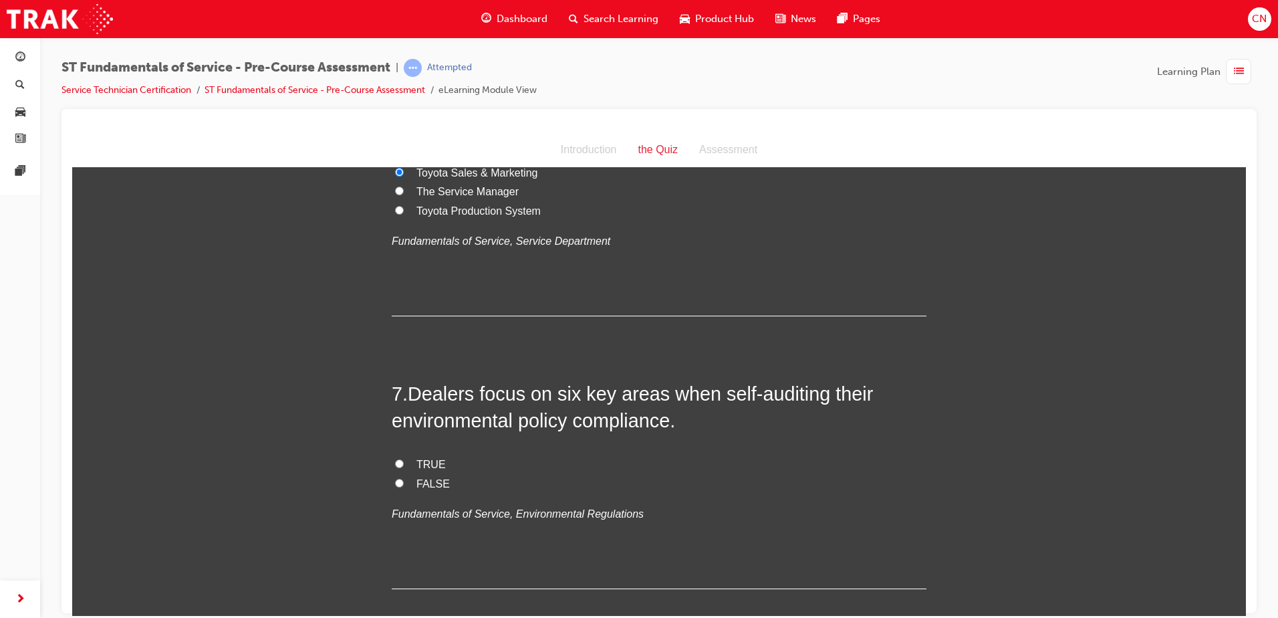
scroll to position [1671, 0]
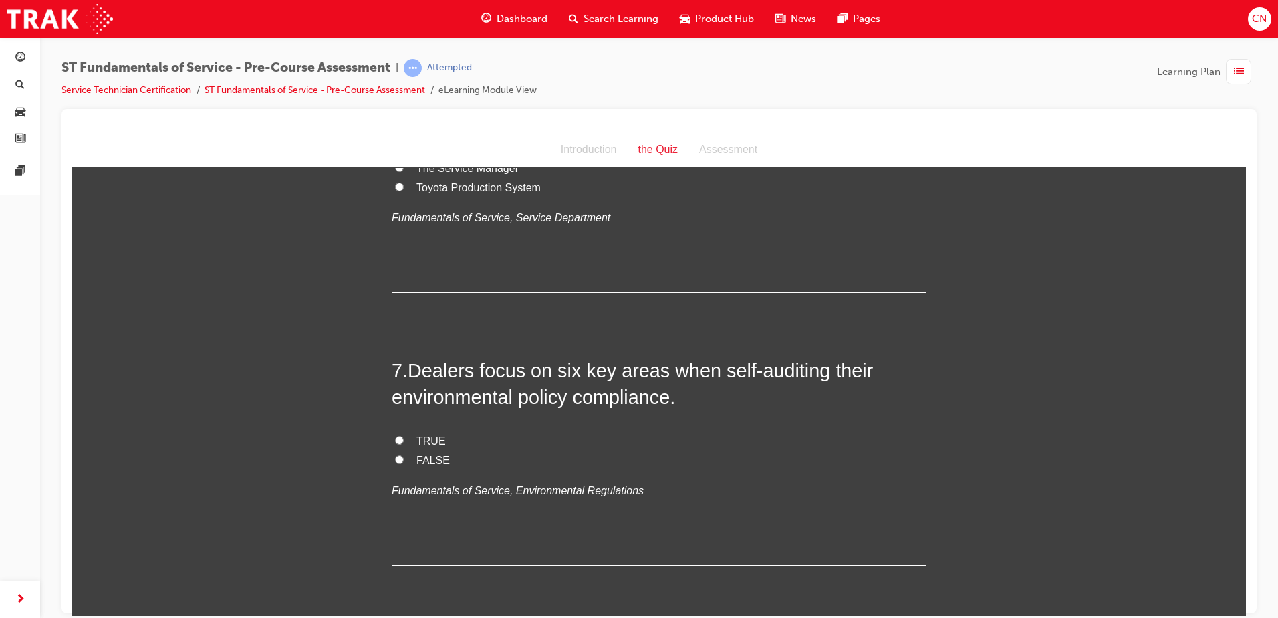
click at [428, 441] on span "TRUE" at bounding box center [431, 440] width 29 height 11
click at [404, 441] on input "TRUE" at bounding box center [399, 439] width 9 height 9
radio input "true"
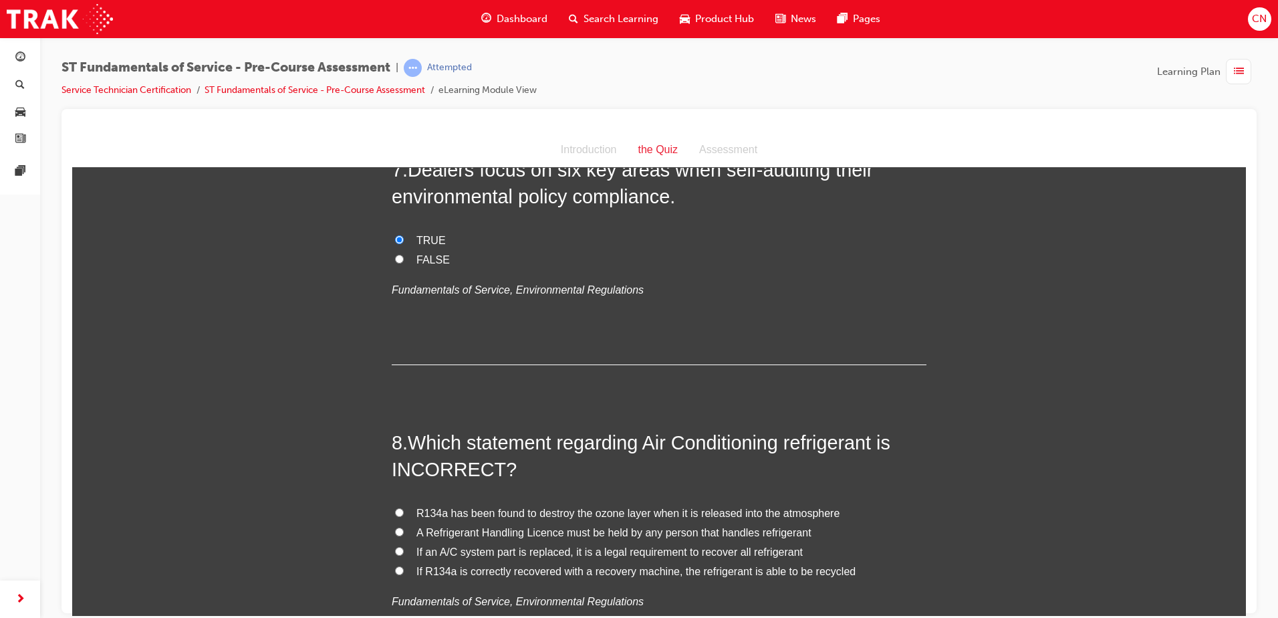
scroll to position [2006, 0]
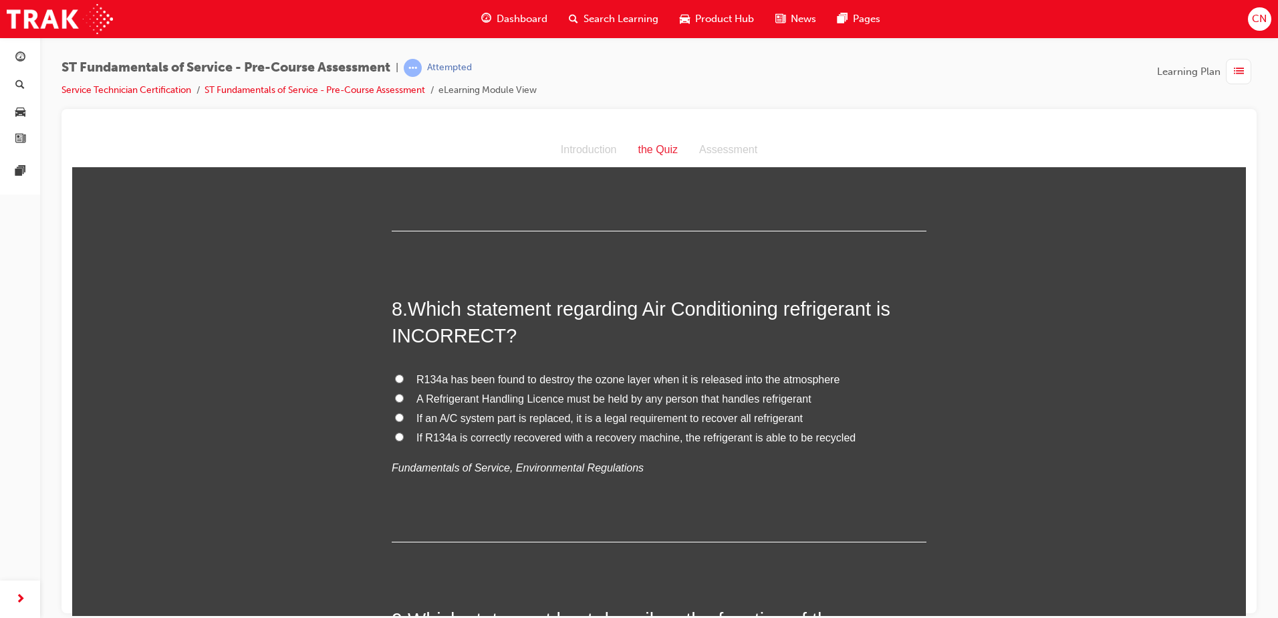
click at [744, 380] on span "R134a has been found to destroy the ozone layer when it is released into the at…" at bounding box center [628, 378] width 423 height 11
click at [404, 380] on input "R134a has been found to destroy the ozone layer when it is released into the at…" at bounding box center [399, 378] width 9 height 9
radio input "true"
click at [657, 437] on span "If R134a is correctly recovered with a recovery machine, the refrigerant is abl…" at bounding box center [636, 436] width 439 height 11
click at [404, 437] on input "If R134a is correctly recovered with a recovery machine, the refrigerant is abl…" at bounding box center [399, 436] width 9 height 9
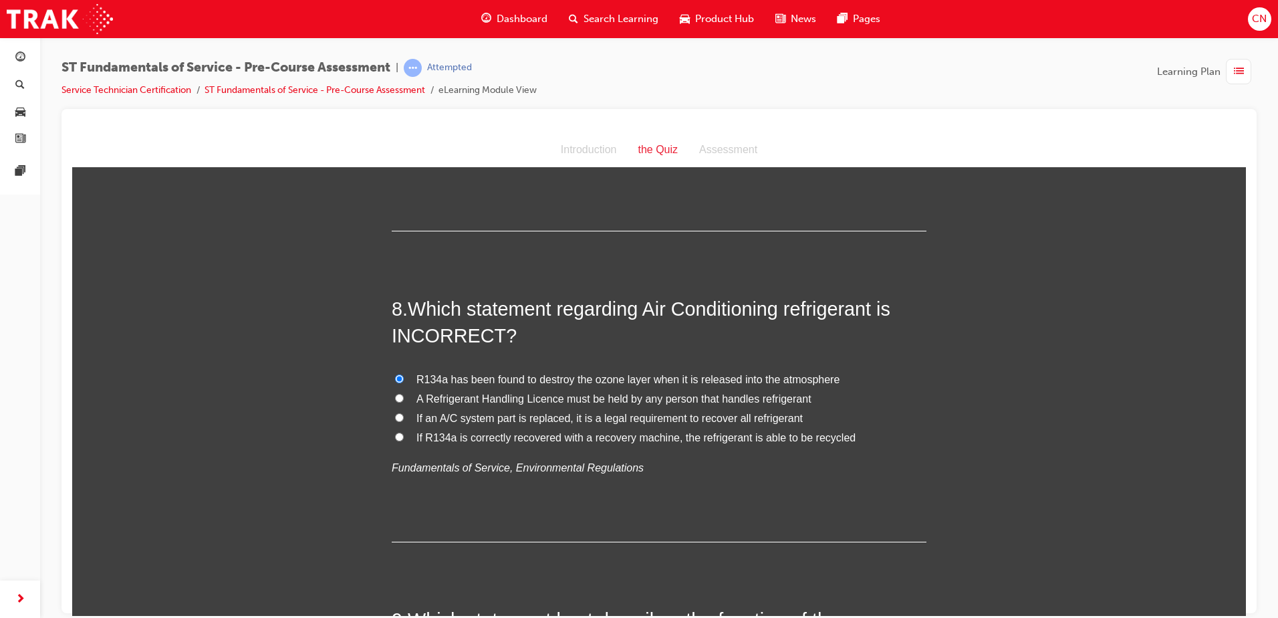
radio input "true"
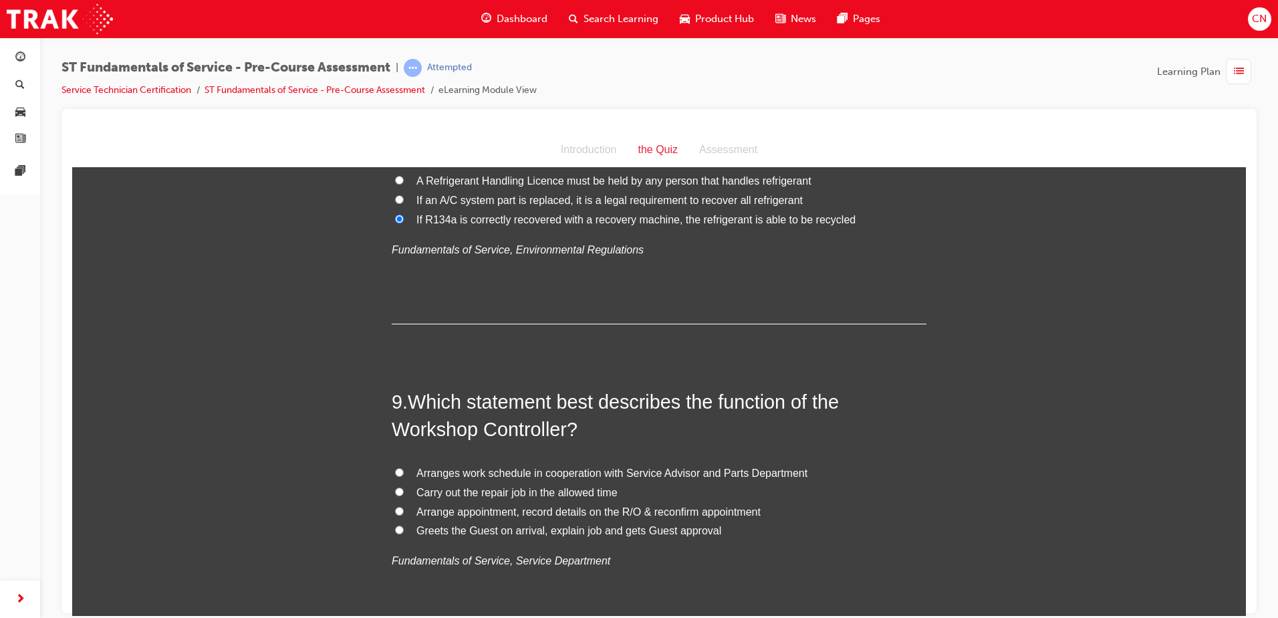
scroll to position [2273, 0]
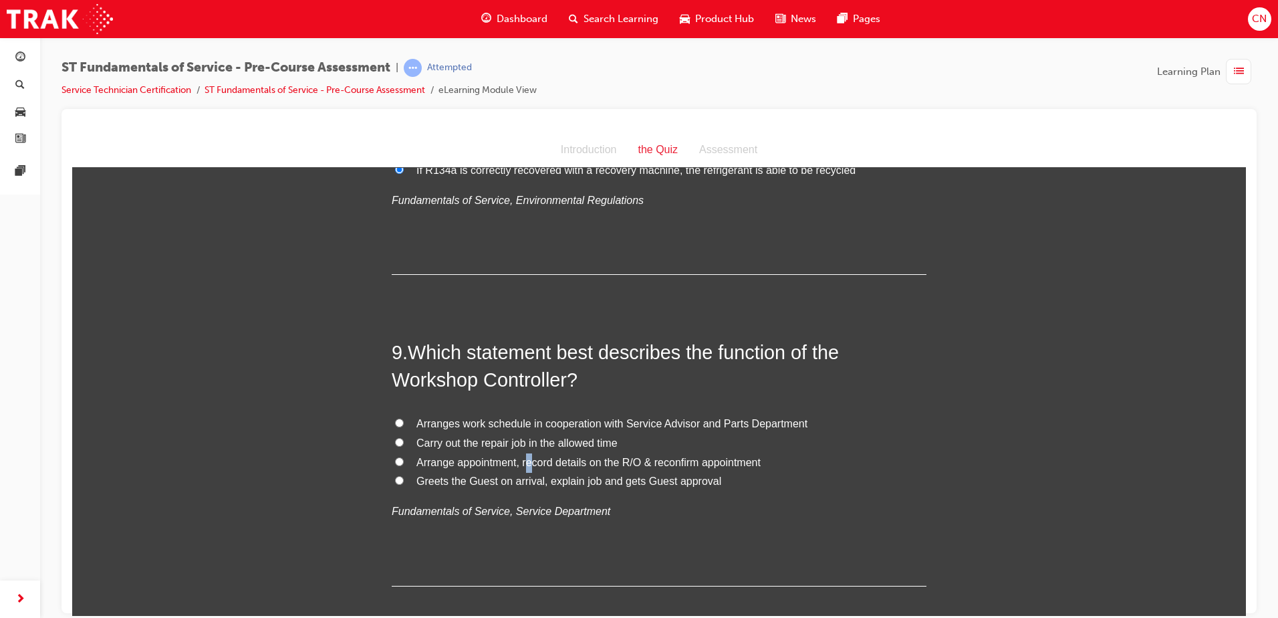
click at [528, 461] on span "Arrange appointment, record details on the R/O & reconfirm appointment" at bounding box center [589, 461] width 344 height 11
click at [396, 461] on input "Arrange appointment, record details on the R/O & reconfirm appointment" at bounding box center [399, 461] width 9 height 9
radio input "true"
click at [767, 482] on label "Greets the Guest on arrival, explain job and gets Guest approval" at bounding box center [659, 480] width 535 height 19
click at [404, 482] on input "Greets the Guest on arrival, explain job and gets Guest approval" at bounding box center [399, 479] width 9 height 9
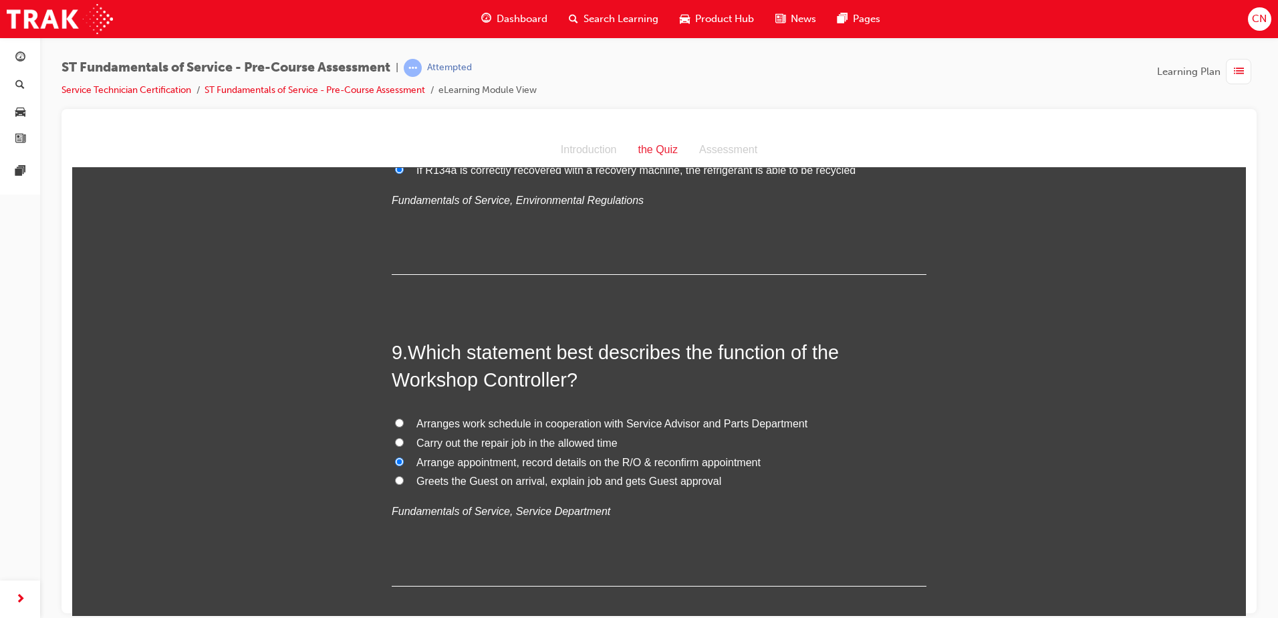
radio input "true"
click at [453, 464] on span "Arrange appointment, record details on the R/O & reconfirm appointment" at bounding box center [589, 461] width 344 height 11
click at [404, 464] on input "Arrange appointment, record details on the R/O & reconfirm appointment" at bounding box center [399, 461] width 9 height 9
radio input "true"
click at [661, 424] on span "Arranges work schedule in cooperation with Service Advisor and Parts Department" at bounding box center [612, 422] width 391 height 11
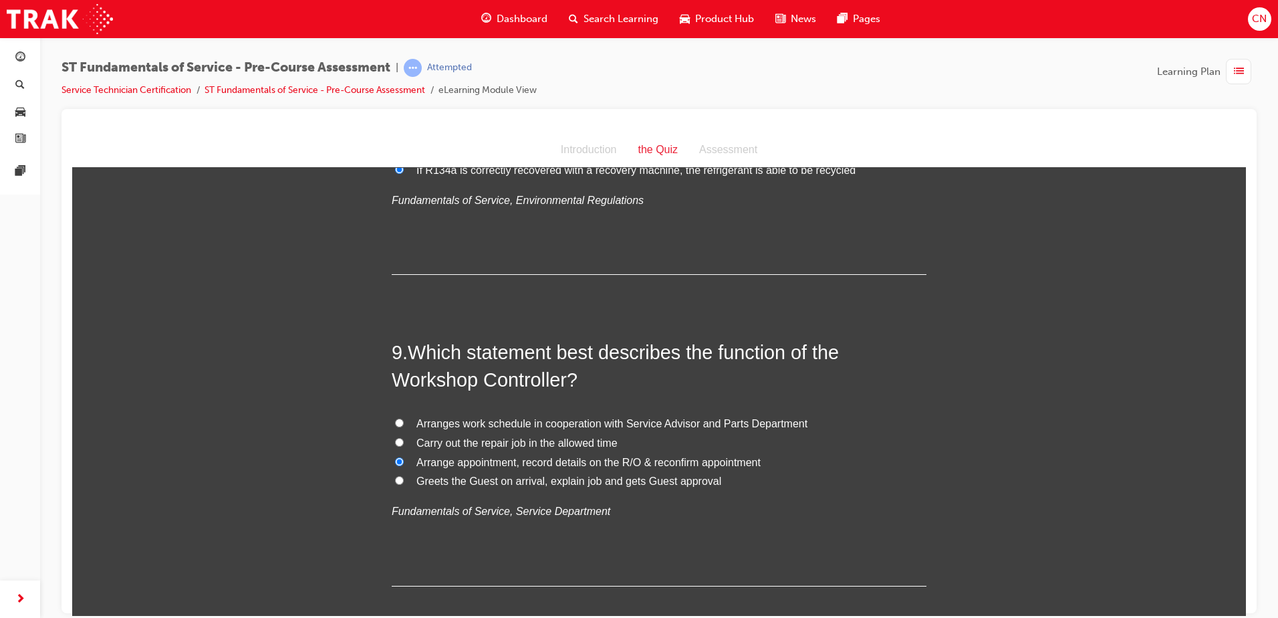
click at [404, 424] on input "Arranges work schedule in cooperation with Service Advisor and Parts Department" at bounding box center [399, 422] width 9 height 9
radio input "true"
click at [429, 445] on span "Carry out the repair job in the allowed time" at bounding box center [517, 442] width 201 height 11
click at [404, 445] on input "Carry out the repair job in the allowed time" at bounding box center [399, 441] width 9 height 9
radio input "true"
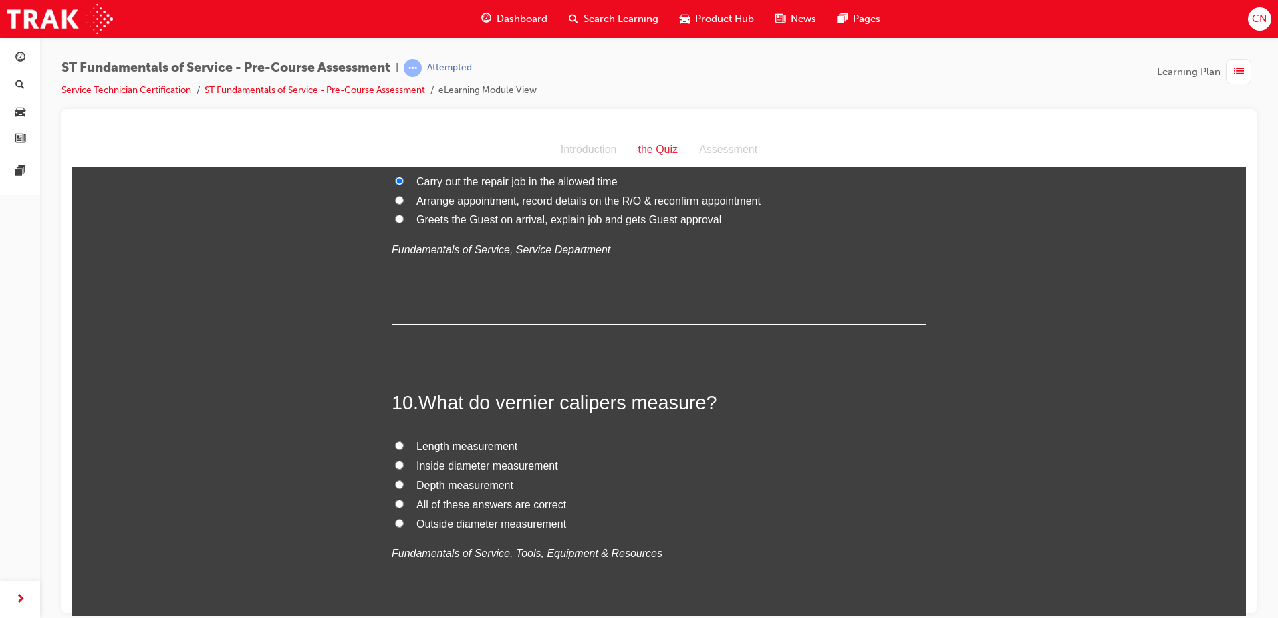
scroll to position [2607, 0]
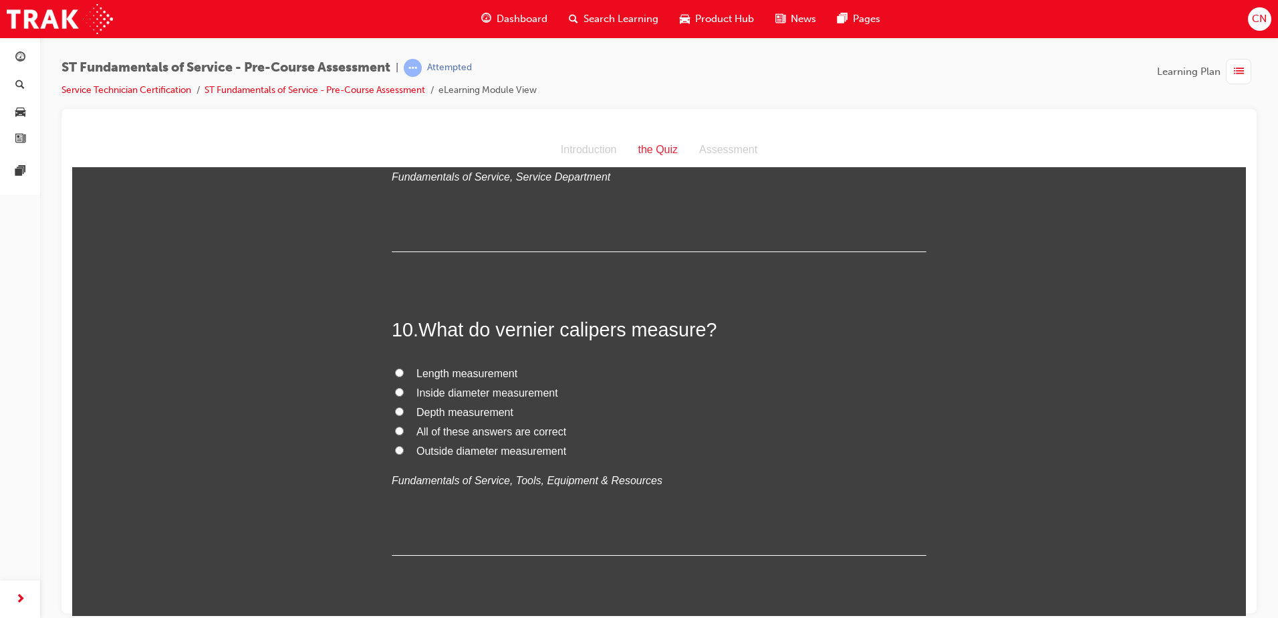
click at [446, 431] on span "All of these answers are correct" at bounding box center [492, 430] width 150 height 11
click at [404, 431] on input "All of these answers are correct" at bounding box center [399, 430] width 9 height 9
radio input "true"
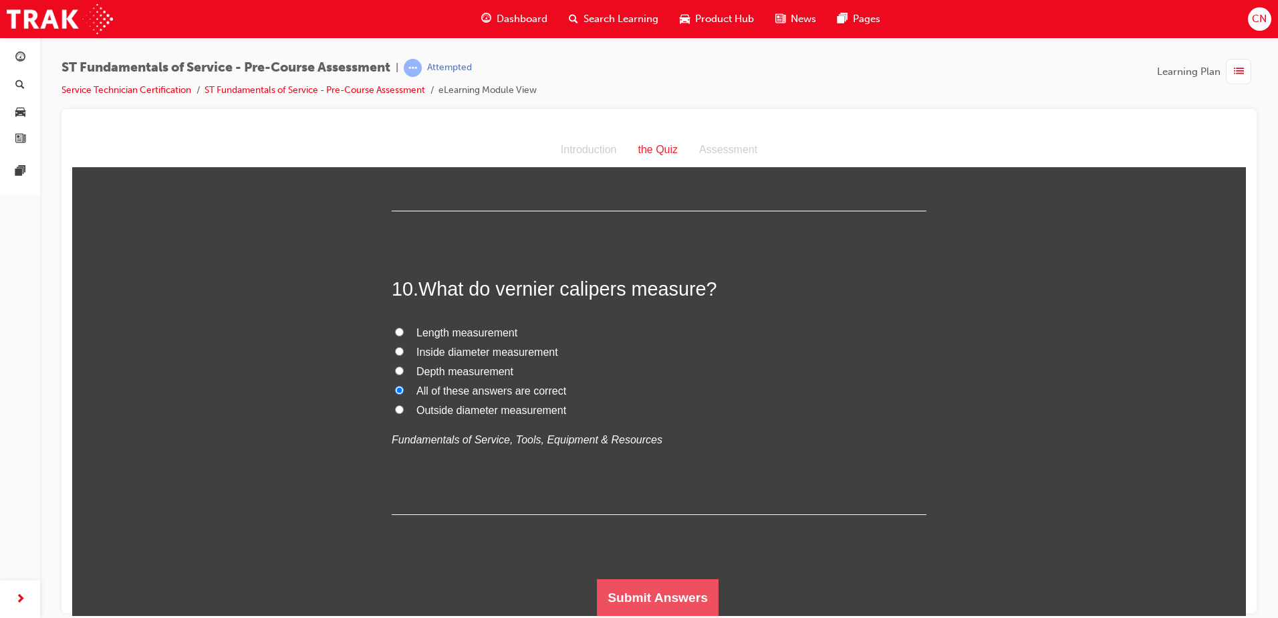
click at [657, 590] on button "Submit Answers" at bounding box center [658, 596] width 122 height 37
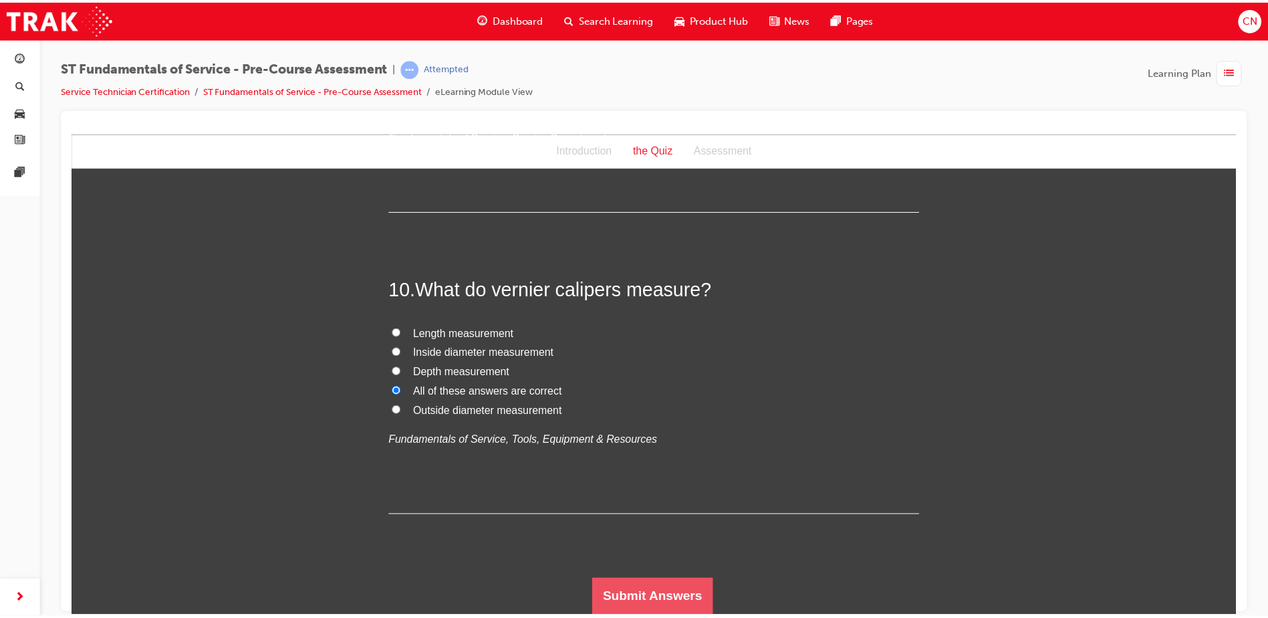
scroll to position [0, 0]
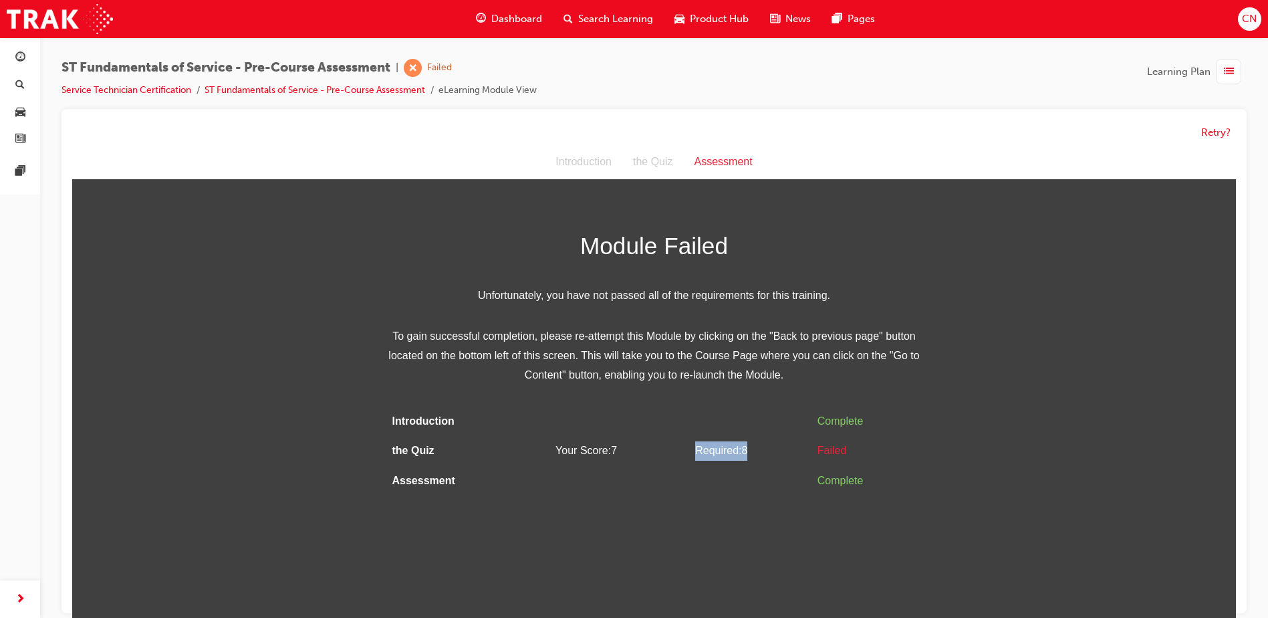
drag, startPoint x: 685, startPoint y: 451, endPoint x: 772, endPoint y: 453, distance: 87.6
click at [772, 453] on tr "the Quiz Your Score: 7 Required: 8 Failed" at bounding box center [654, 451] width 535 height 30
drag, startPoint x: 772, startPoint y: 453, endPoint x: 729, endPoint y: 526, distance: 84.8
click at [729, 526] on html "Assessment Introduction the Quiz Assessment Module Failed Unfortunately, you ha…" at bounding box center [654, 386] width 1164 height 483
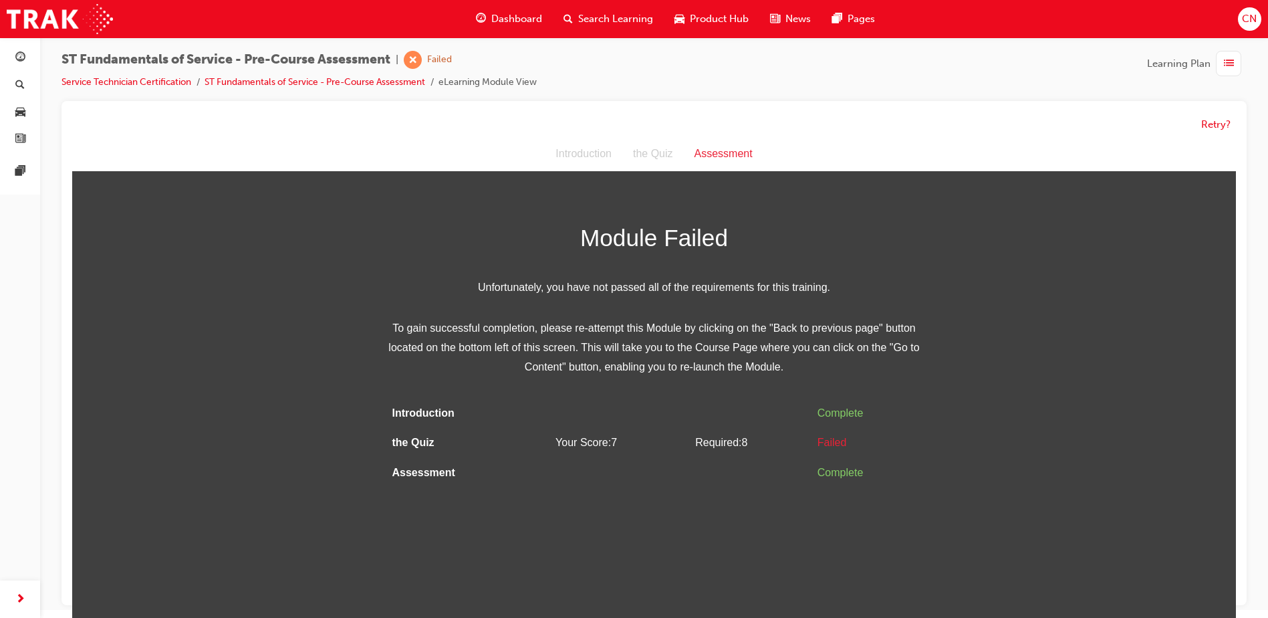
scroll to position [10, 0]
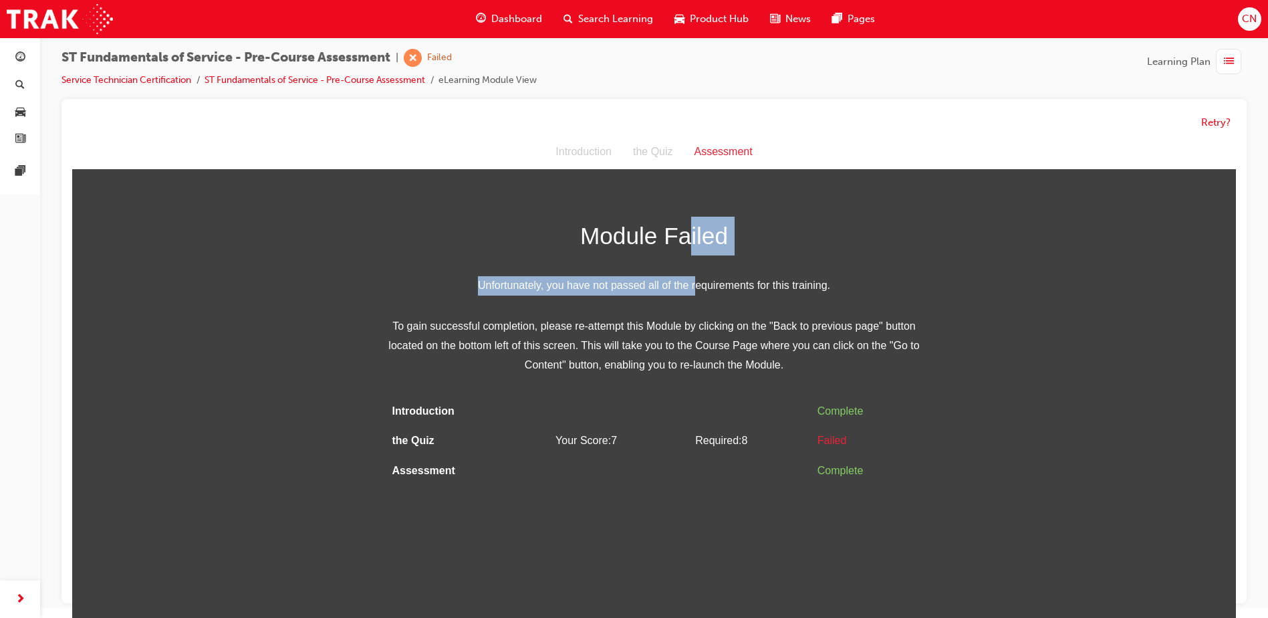
click at [691, 257] on div "Module Failed Unfortunately, you have not passed all of the requirements for th…" at bounding box center [654, 296] width 535 height 158
drag, startPoint x: 691, startPoint y: 257, endPoint x: 648, endPoint y: 276, distance: 47.6
click at [648, 276] on span "Unfortunately, you have not passed all of the requirements for this training." at bounding box center [654, 285] width 535 height 19
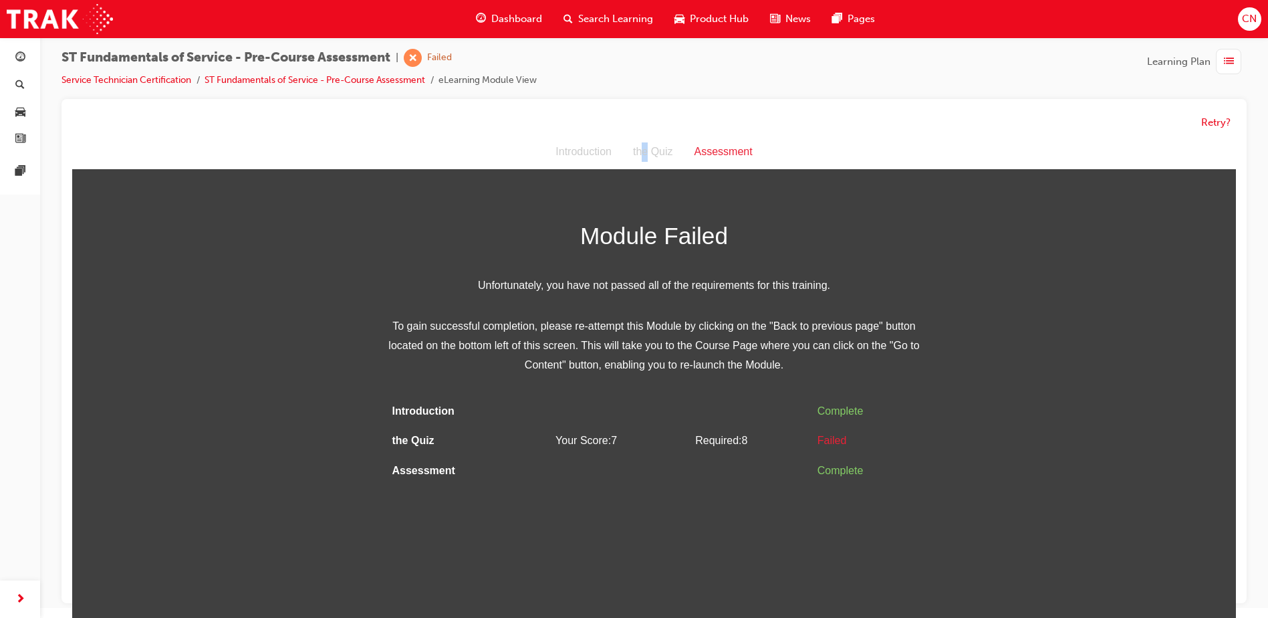
drag, startPoint x: 648, startPoint y: 155, endPoint x: 651, endPoint y: 162, distance: 7.8
click at [651, 162] on div "Introduction the Quiz Assessment" at bounding box center [654, 152] width 1164 height 35
drag, startPoint x: 651, startPoint y: 162, endPoint x: 898, endPoint y: 267, distance: 267.8
click at [898, 266] on div "Module Failed Unfortunately, you have not passed all of the requirements for th…" at bounding box center [654, 296] width 535 height 158
click at [1210, 122] on button "Retry?" at bounding box center [1215, 122] width 29 height 15
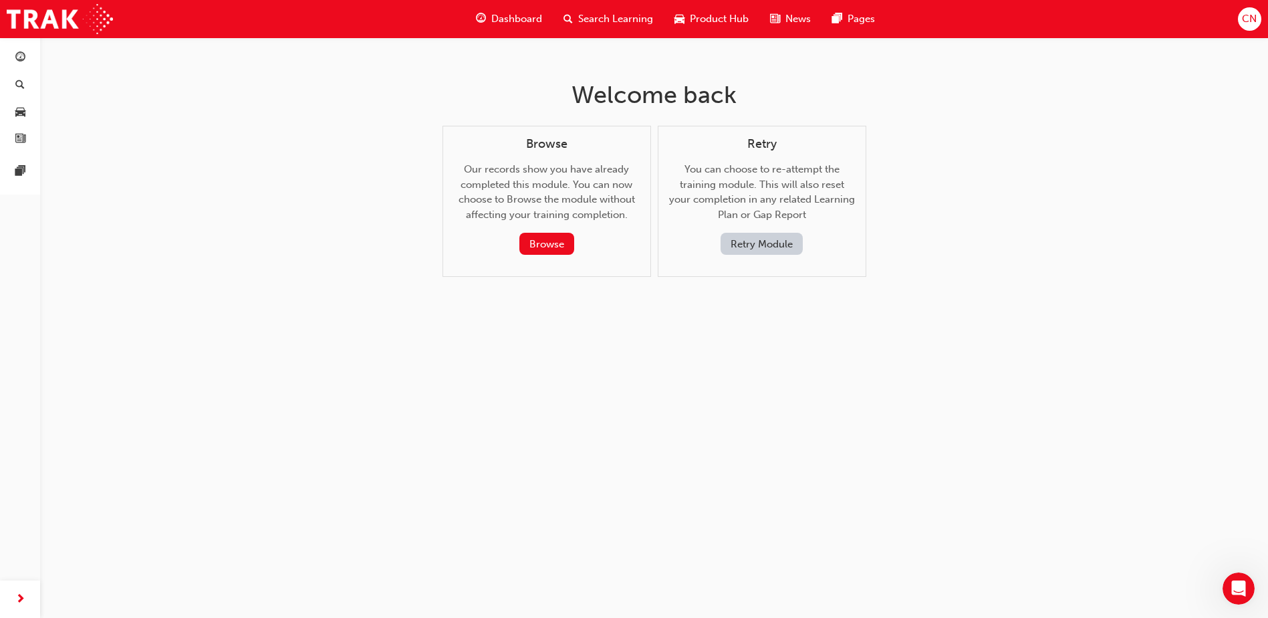
scroll to position [0, 0]
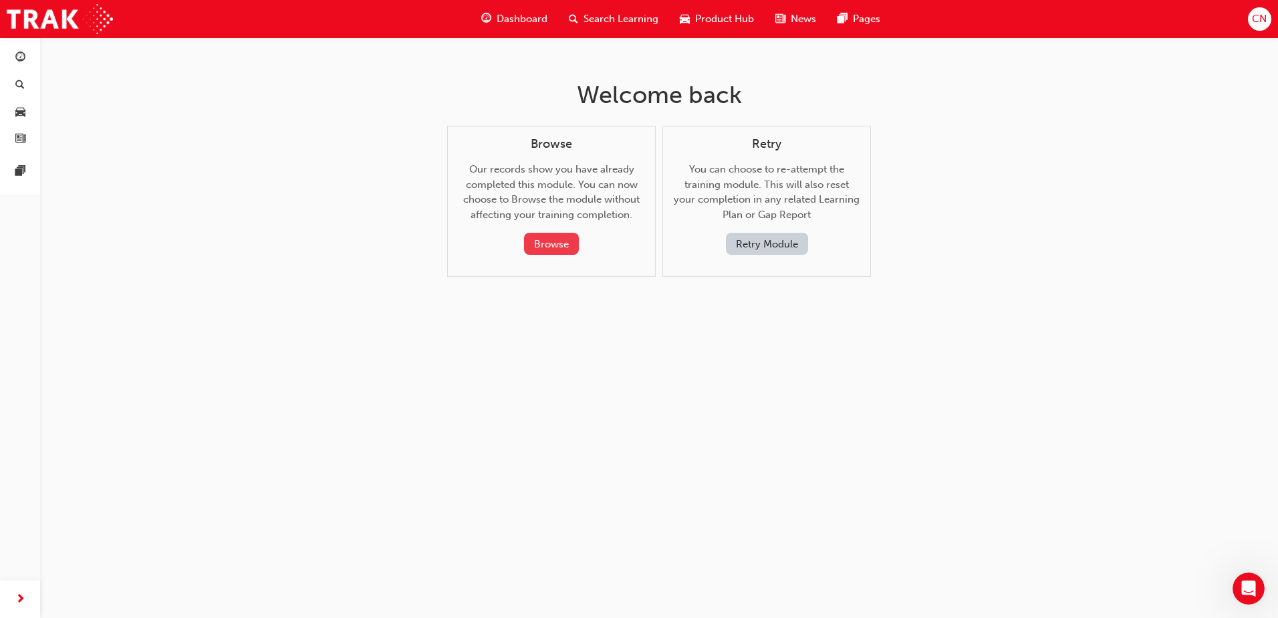
click at [552, 247] on button "Browse" at bounding box center [551, 244] width 55 height 22
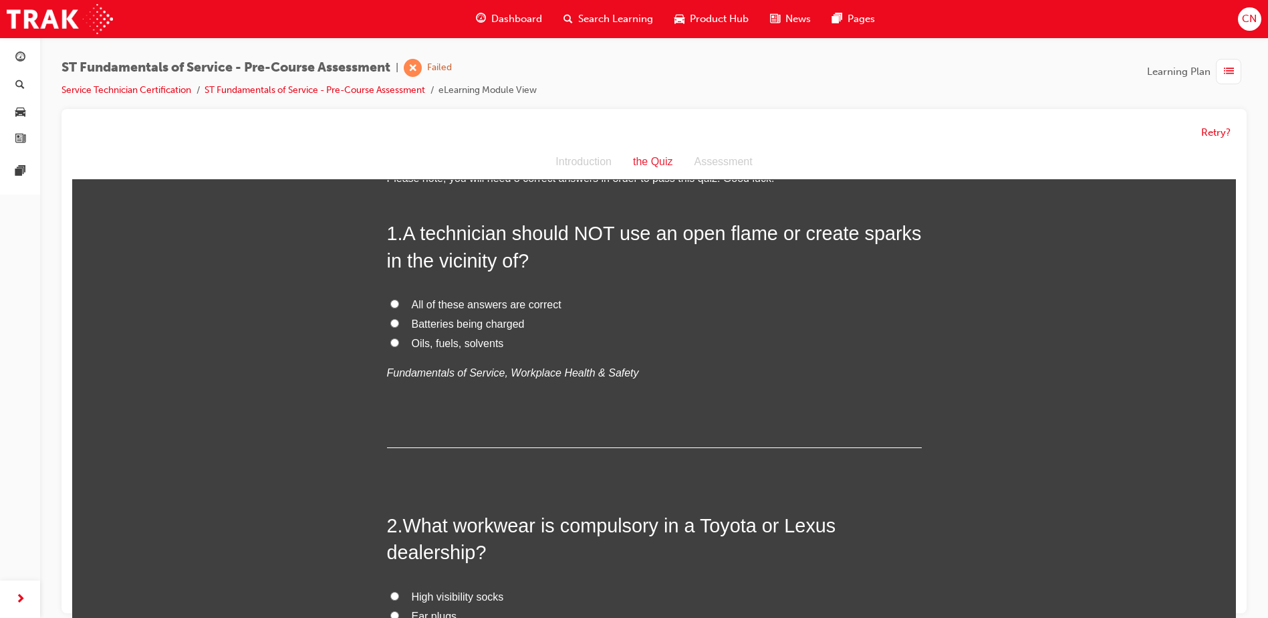
scroll to position [67, 0]
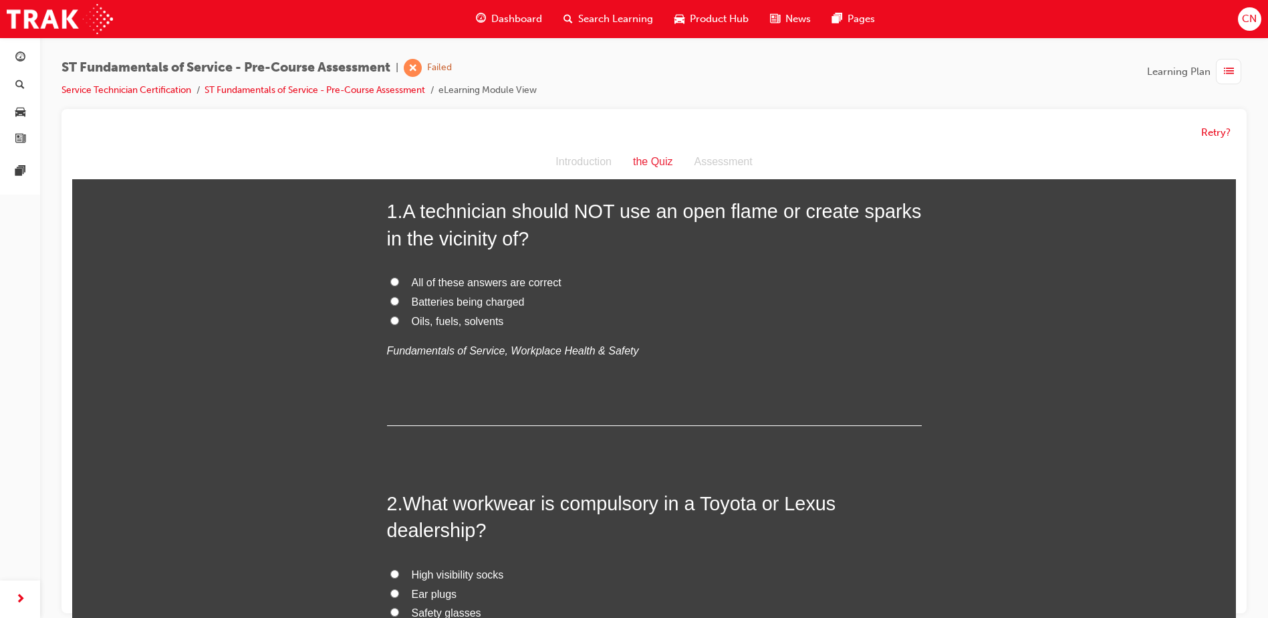
click at [593, 160] on div "Introduction" at bounding box center [584, 161] width 78 height 19
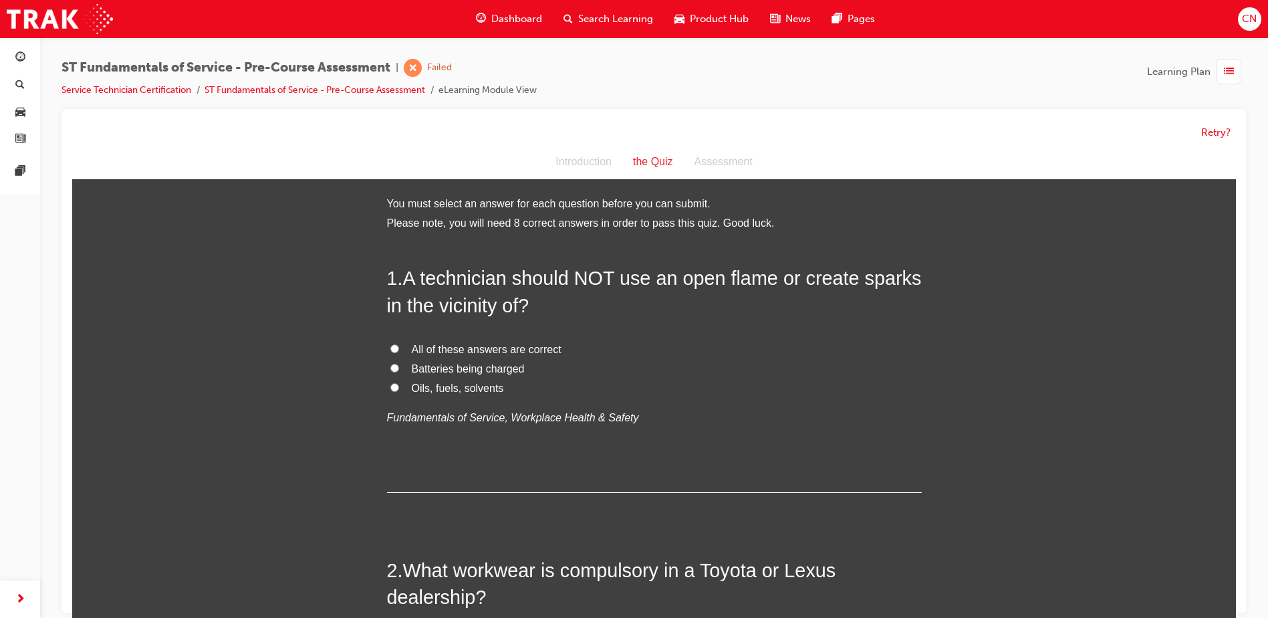
click at [441, 345] on span "All of these answers are correct" at bounding box center [487, 349] width 150 height 11
click at [399, 345] on input "All of these answers are correct" at bounding box center [394, 348] width 9 height 9
radio input "true"
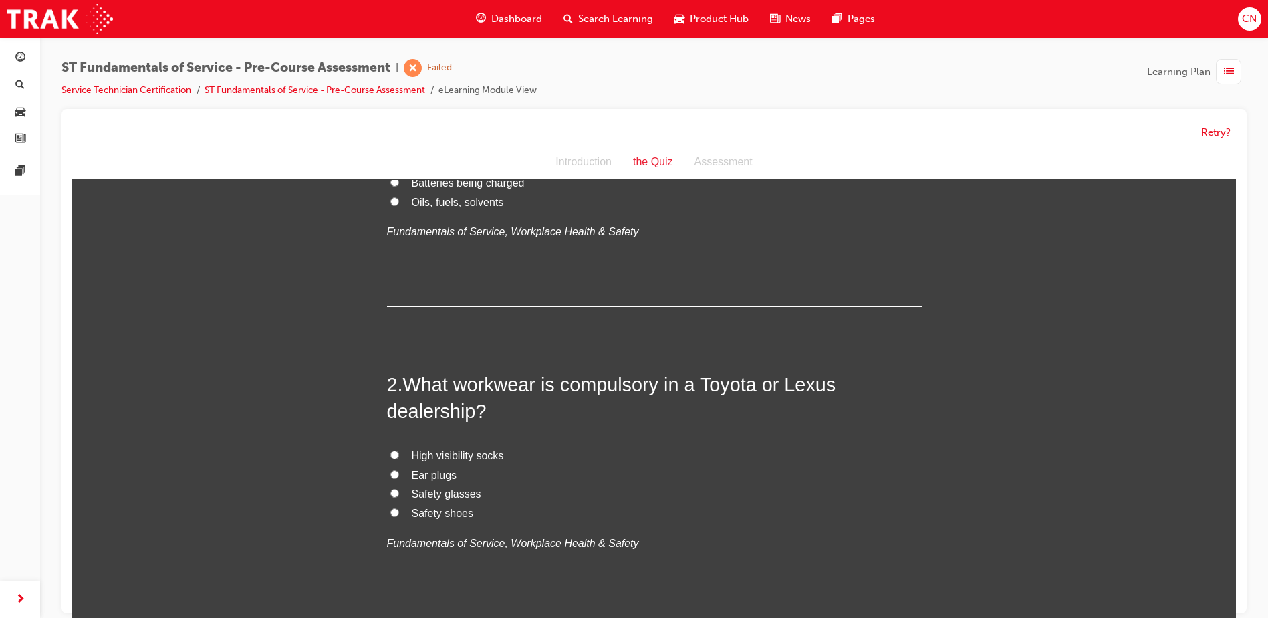
scroll to position [201, 0]
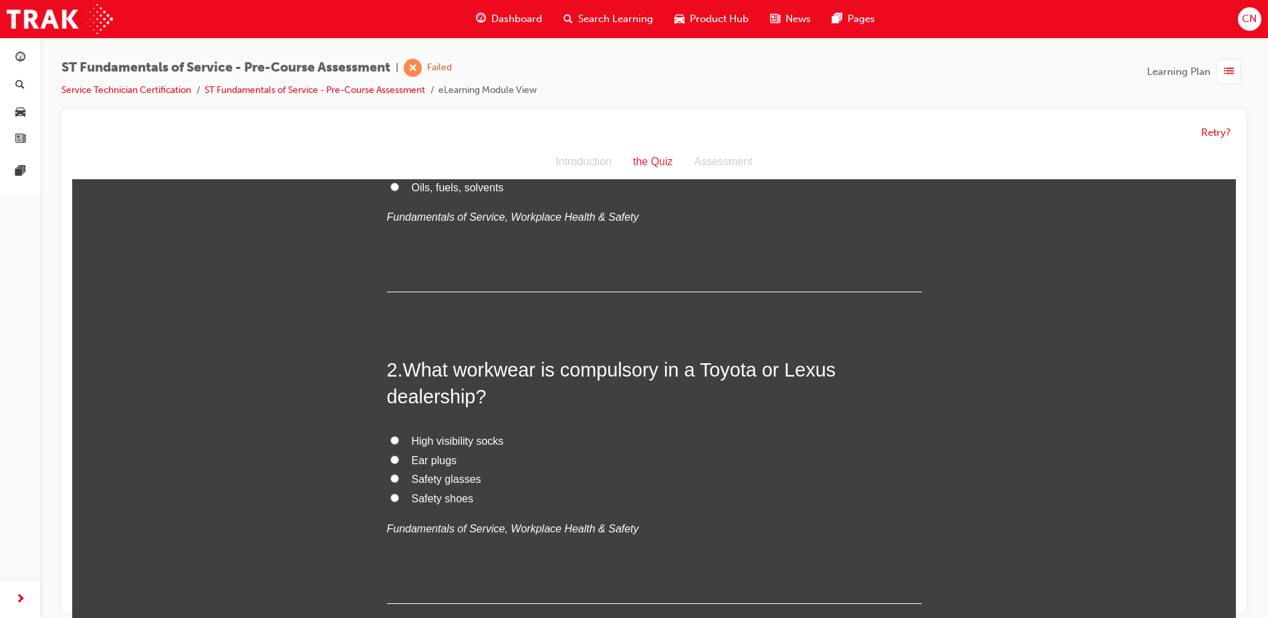
click at [390, 477] on input "Safety glasses" at bounding box center [394, 478] width 9 height 9
radio input "true"
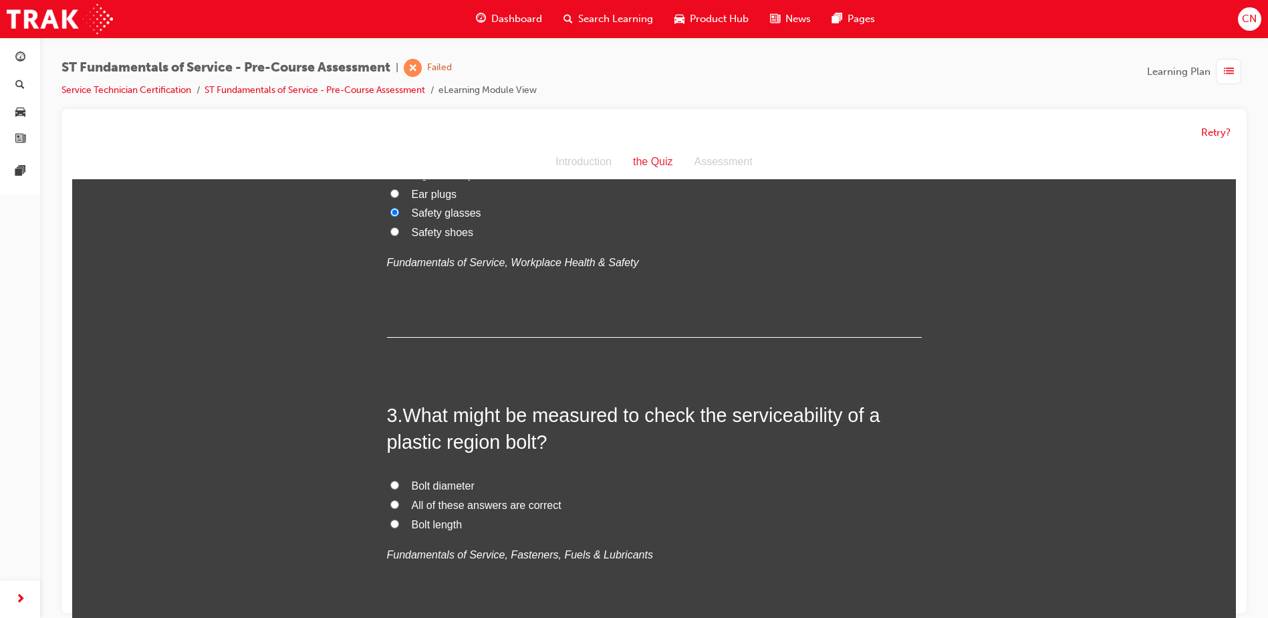
scroll to position [468, 0]
click at [425, 505] on span "All of these answers are correct" at bounding box center [487, 503] width 150 height 11
click at [399, 505] on input "All of these answers are correct" at bounding box center [394, 503] width 9 height 9
radio input "true"
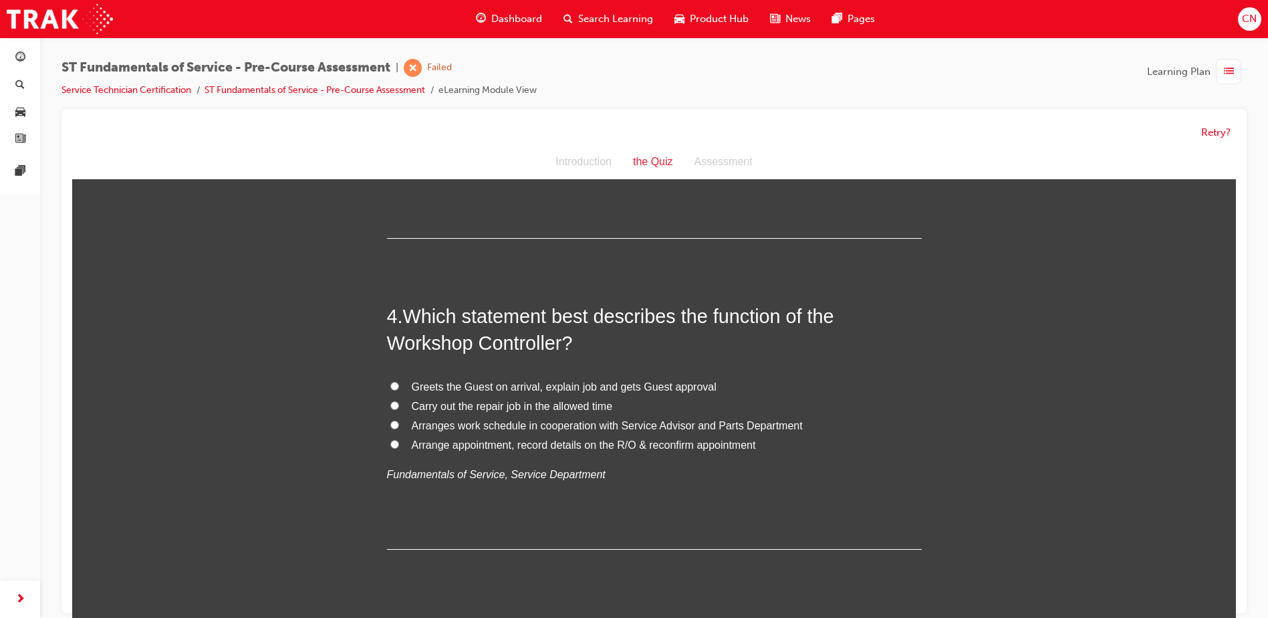
scroll to position [869, 0]
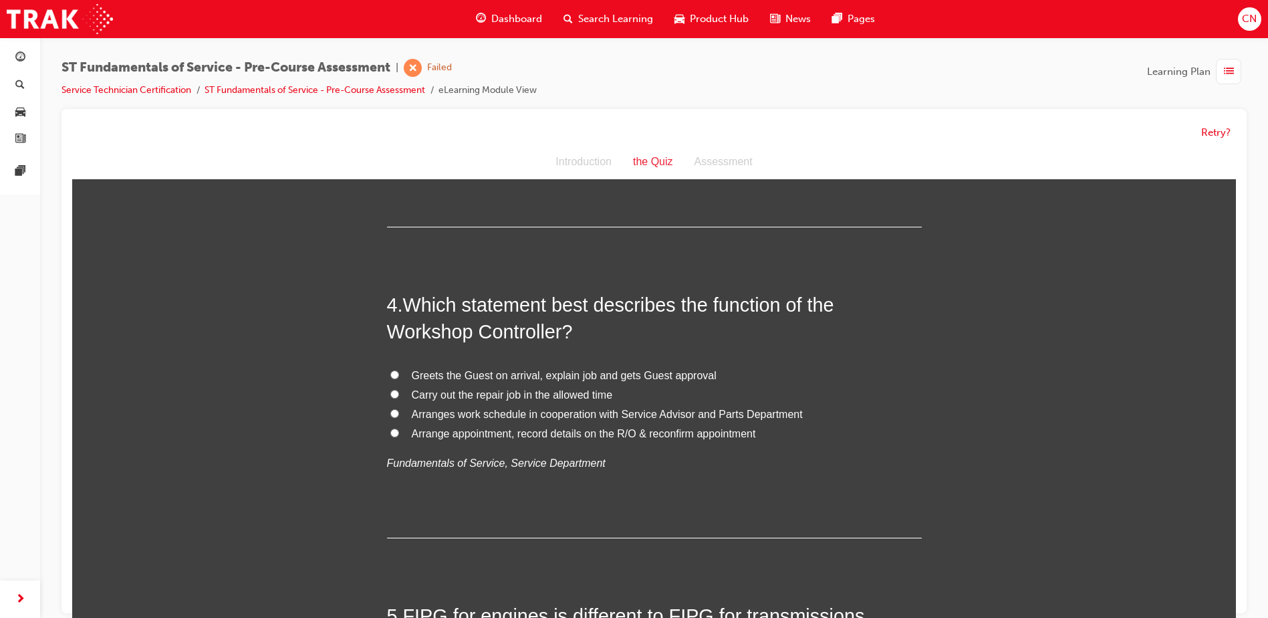
click at [510, 398] on span "Carry out the repair job in the allowed time" at bounding box center [512, 394] width 201 height 11
click at [399, 398] on input "Carry out the repair job in the allowed time" at bounding box center [394, 394] width 9 height 9
radio input "true"
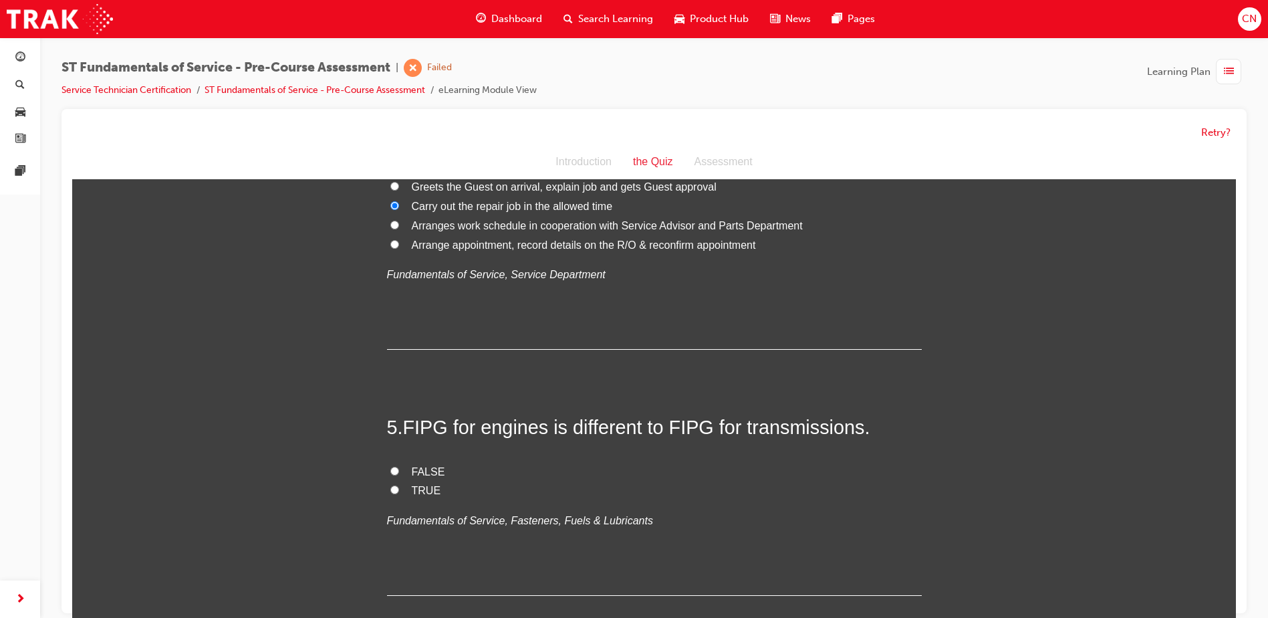
scroll to position [1070, 0]
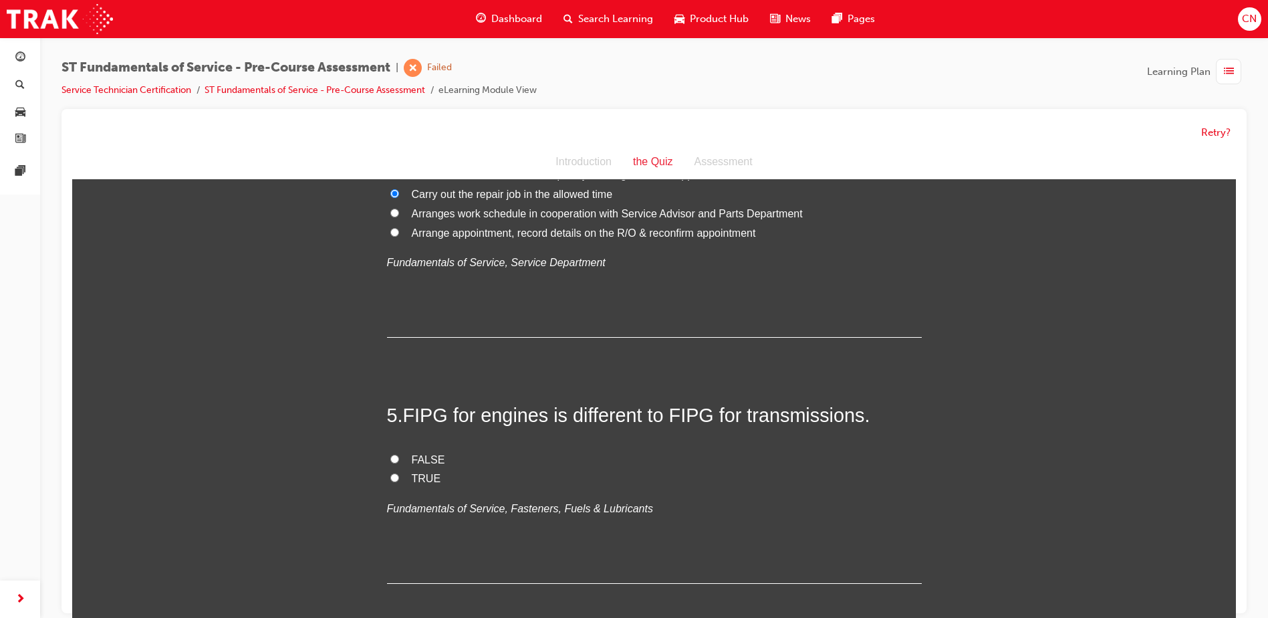
click at [421, 477] on span "TRUE" at bounding box center [426, 478] width 29 height 11
click at [399, 477] on input "TRUE" at bounding box center [394, 477] width 9 height 9
radio input "true"
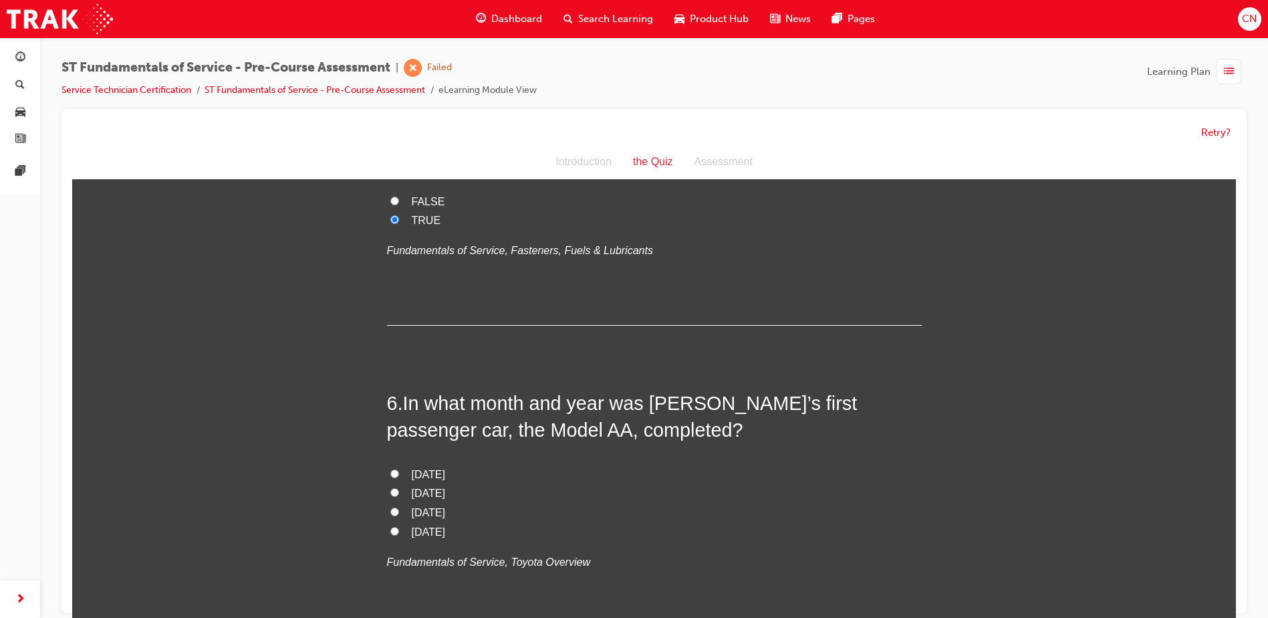
scroll to position [1337, 0]
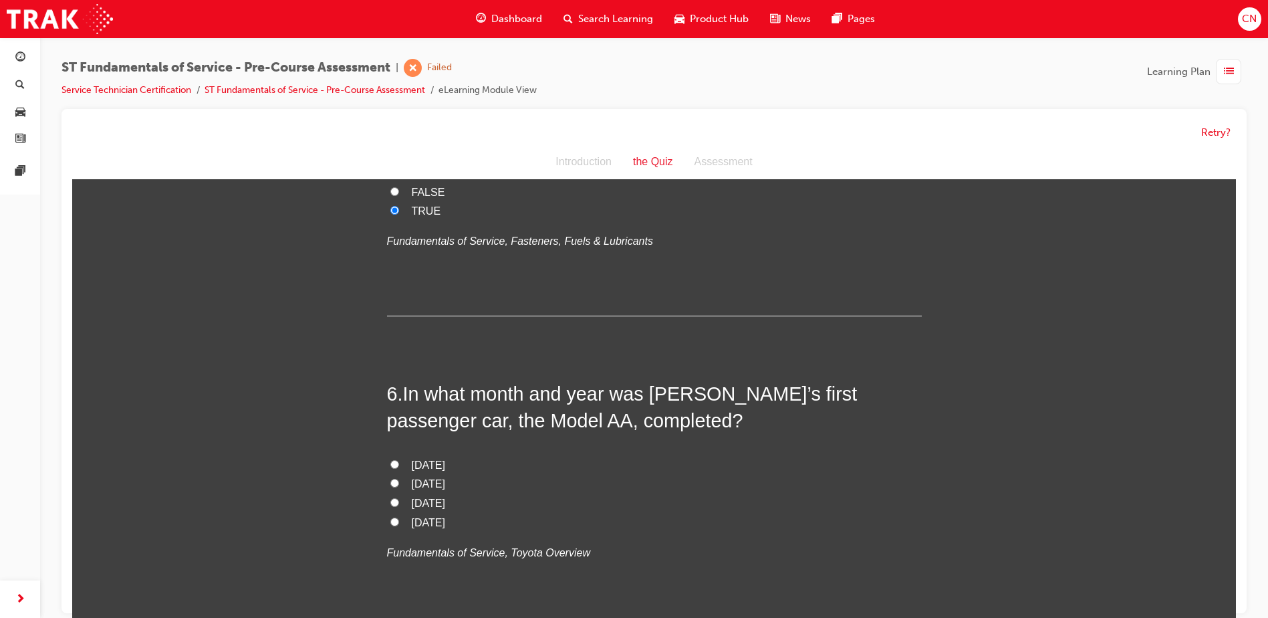
click at [445, 485] on span "[DATE]" at bounding box center [428, 483] width 33 height 11
click at [399, 485] on input "[DATE]" at bounding box center [394, 483] width 9 height 9
radio input "true"
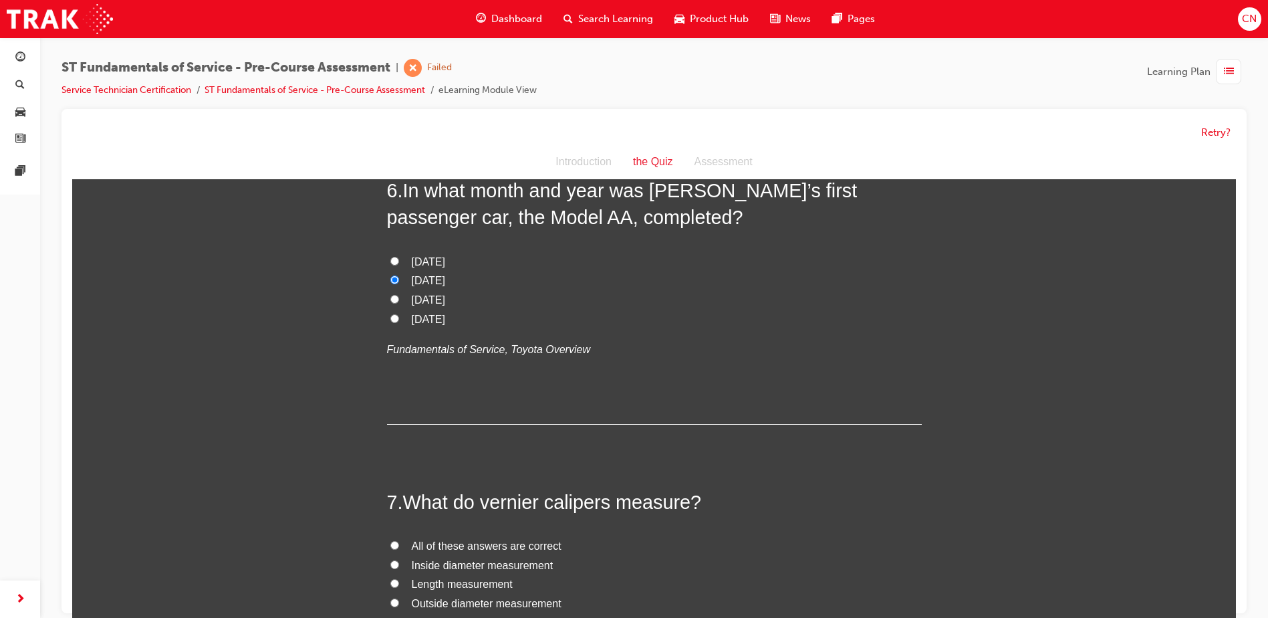
scroll to position [1605, 0]
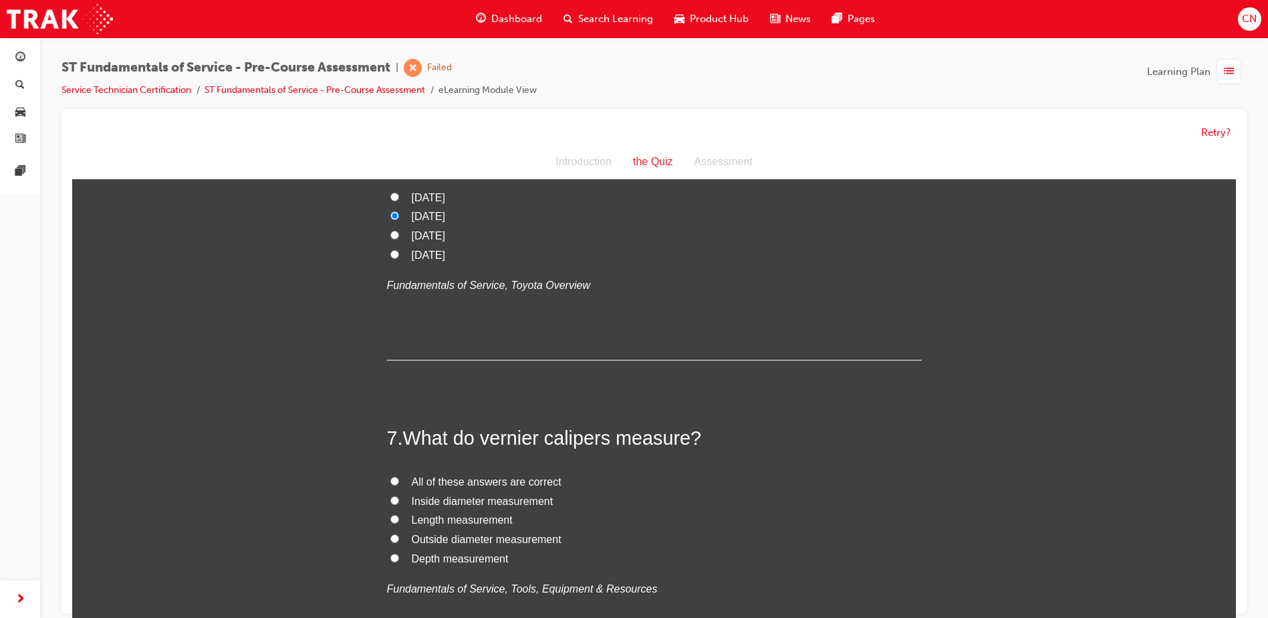
click at [454, 485] on span "All of these answers are correct" at bounding box center [487, 481] width 150 height 11
click at [399, 485] on input "All of these answers are correct" at bounding box center [394, 481] width 9 height 9
radio input "true"
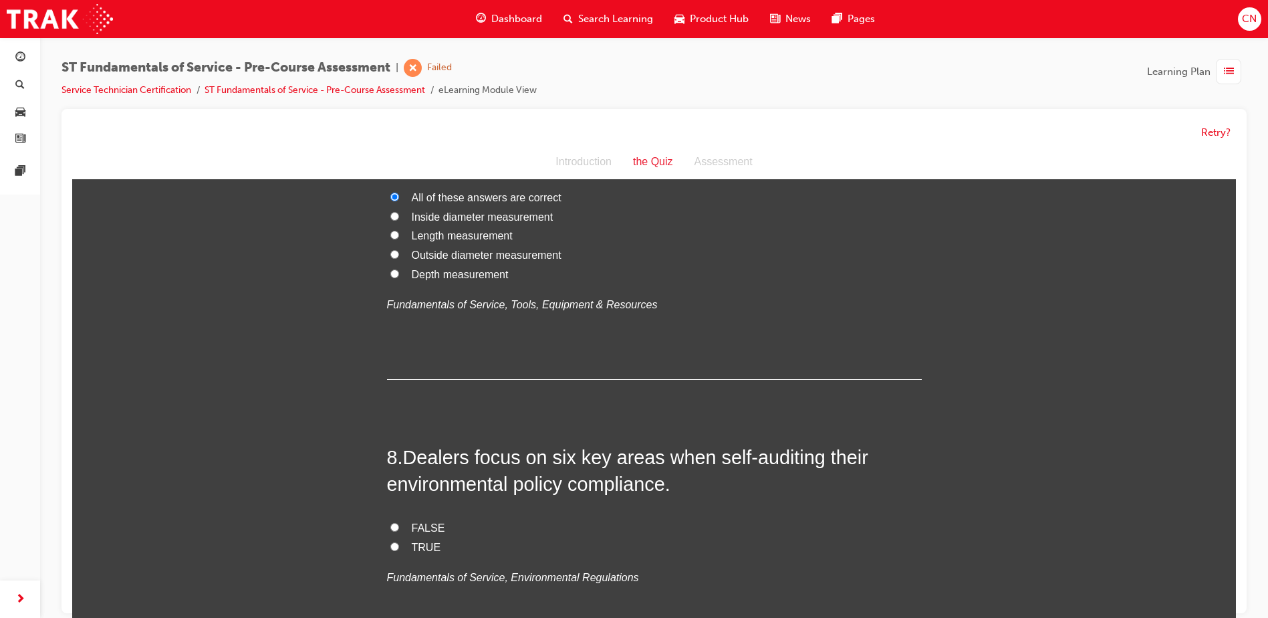
scroll to position [2006, 0]
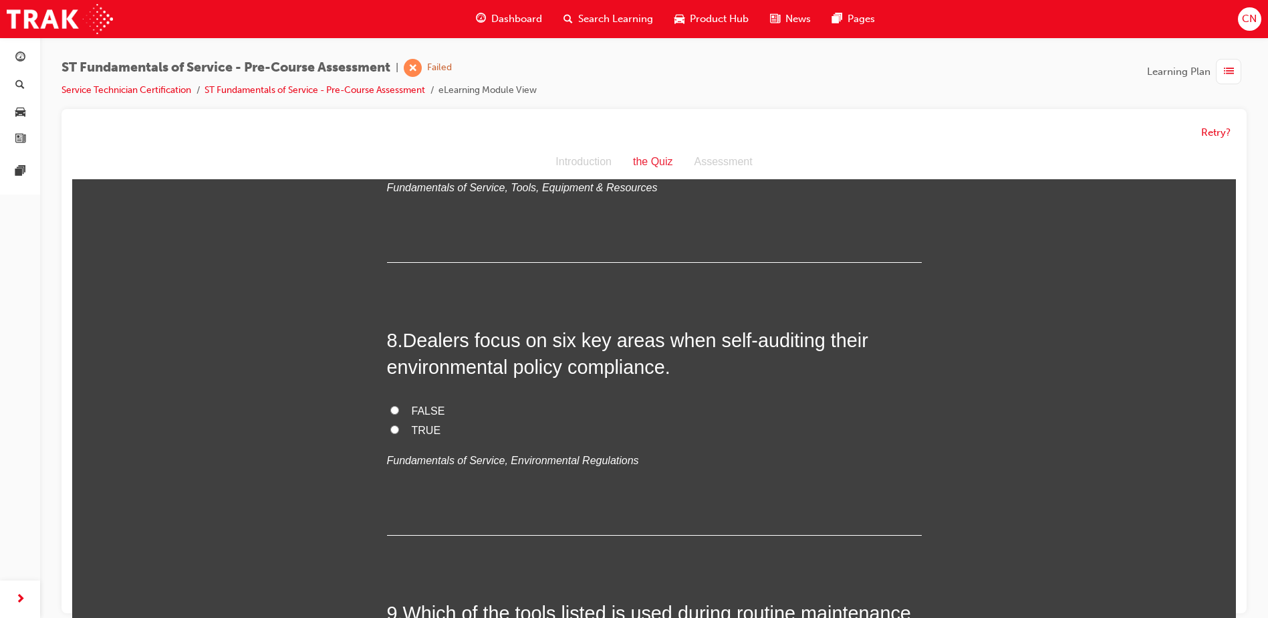
click at [413, 431] on span "TRUE" at bounding box center [426, 430] width 29 height 11
click at [399, 431] on input "TRUE" at bounding box center [394, 429] width 9 height 9
radio input "true"
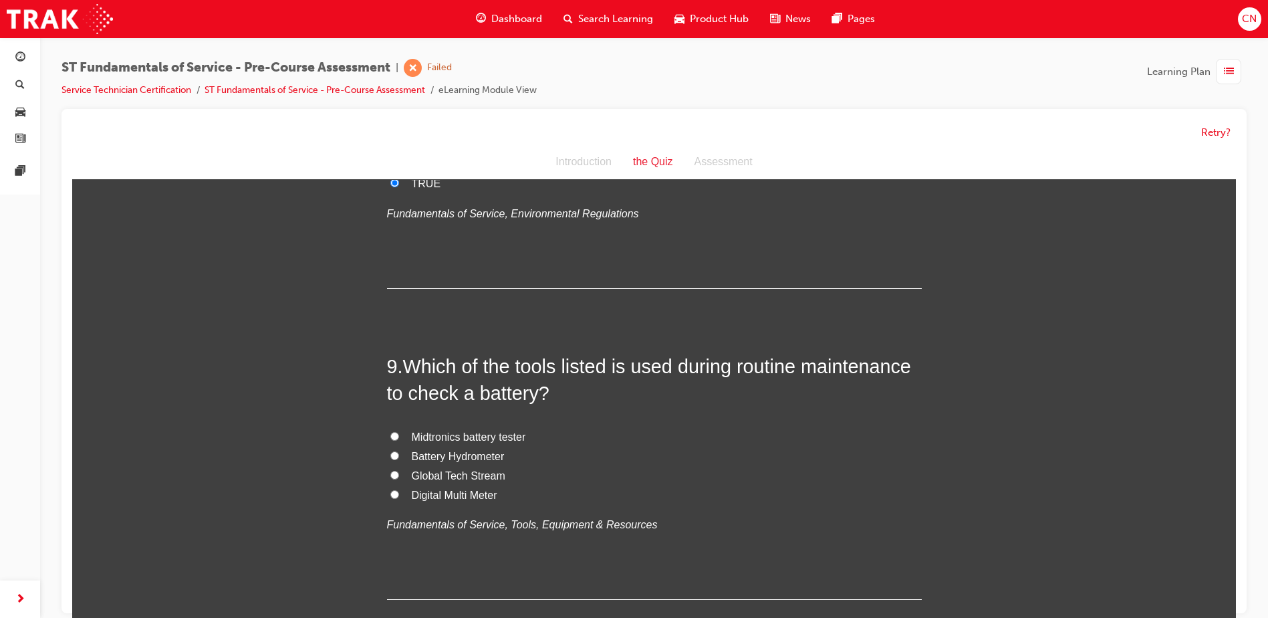
scroll to position [2273, 0]
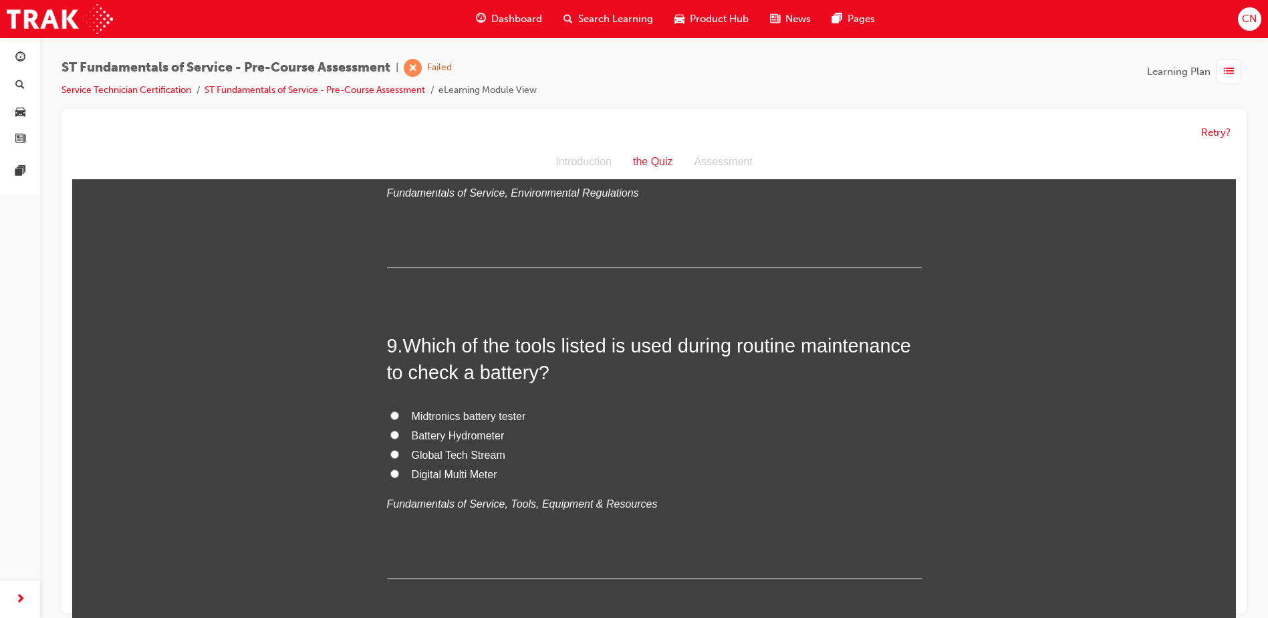
click at [431, 419] on span "Midtronics battery tester" at bounding box center [469, 415] width 114 height 11
click at [399, 419] on input "Midtronics battery tester" at bounding box center [394, 415] width 9 height 9
radio input "true"
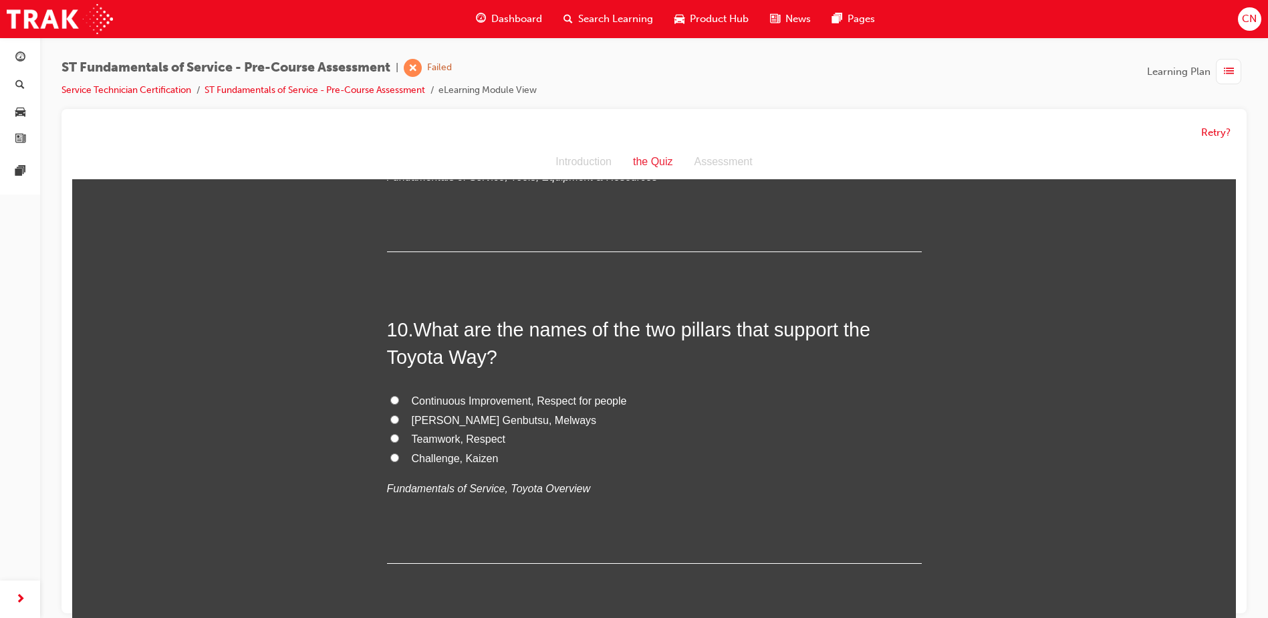
scroll to position [2607, 0]
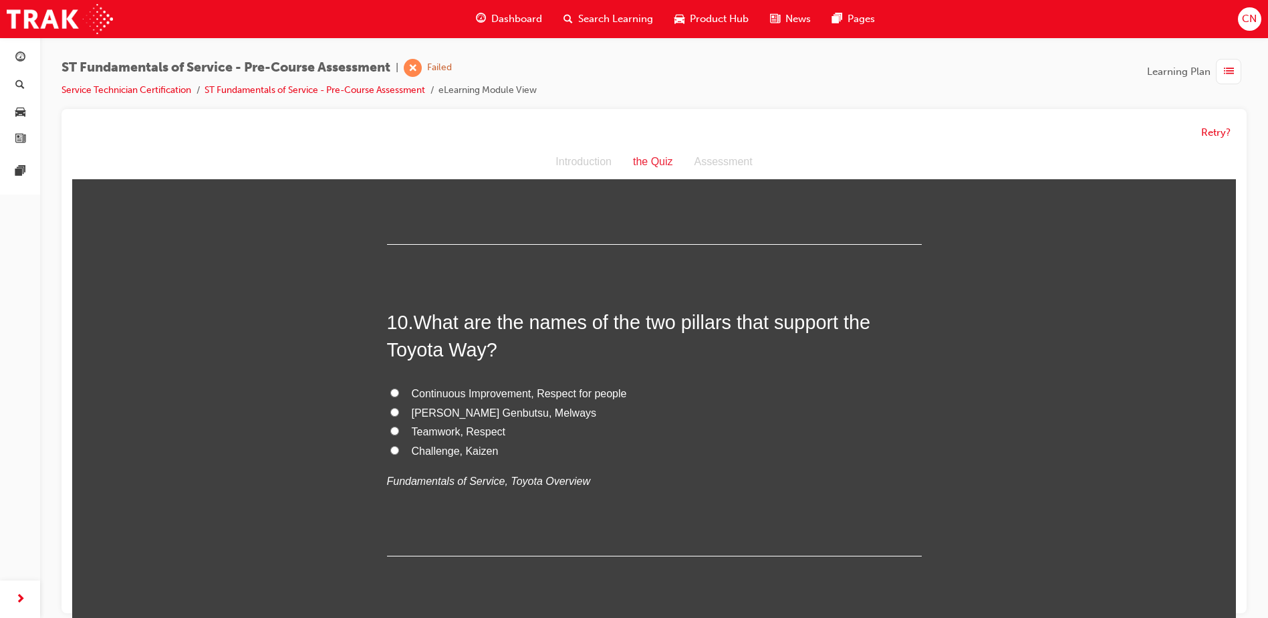
click at [471, 394] on span "Continuous Improvement, Respect for people" at bounding box center [519, 393] width 215 height 11
click at [399, 394] on input "Continuous Improvement, Respect for people" at bounding box center [394, 392] width 9 height 9
radio input "true"
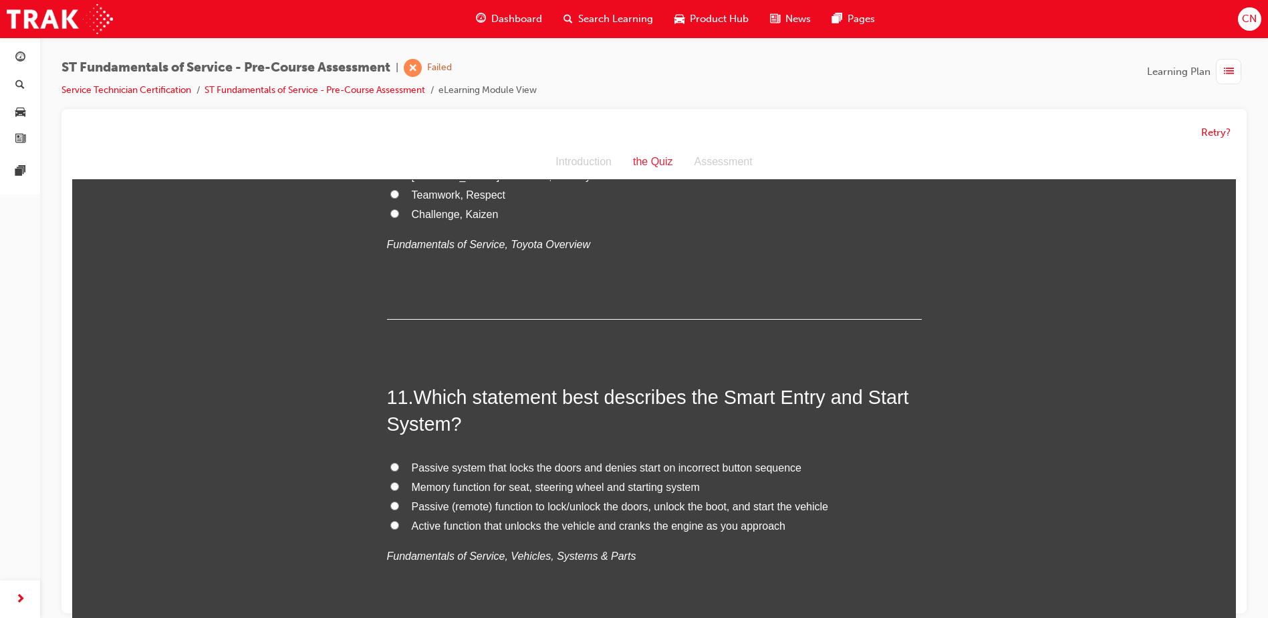
scroll to position [2875, 0]
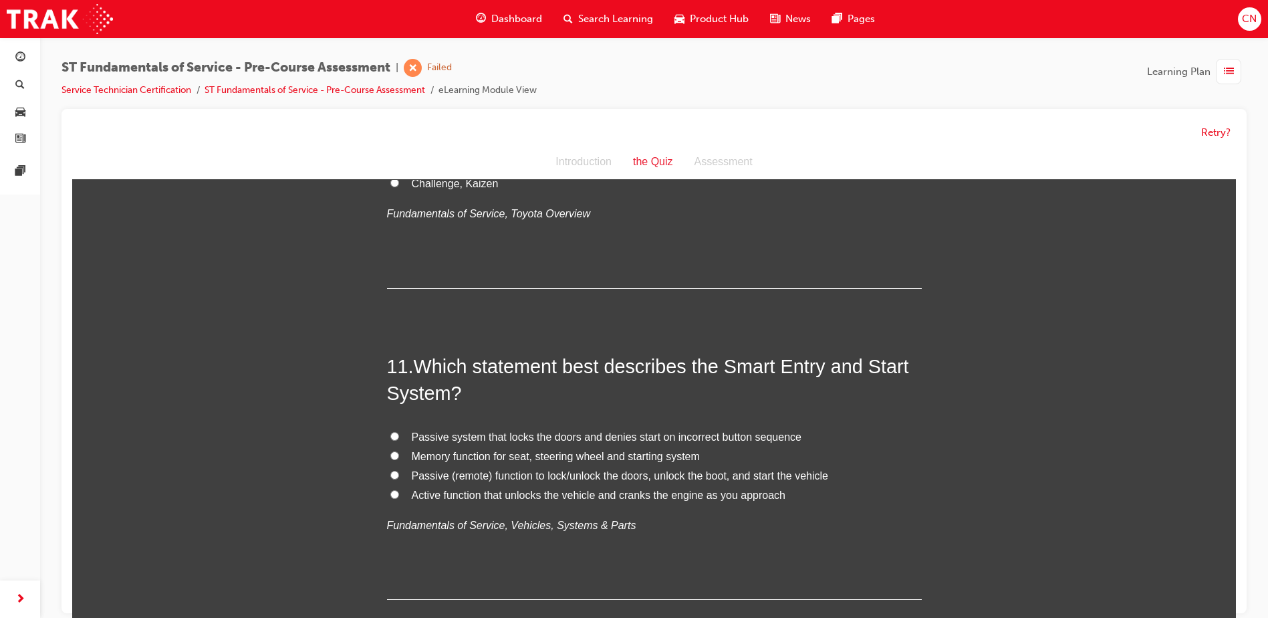
click at [620, 483] on label "Passive (remote) function to lock/unlock the doors, unlock the boot, and start …" at bounding box center [654, 476] width 535 height 19
click at [399, 479] on input "Passive (remote) function to lock/unlock the doors, unlock the boot, and start …" at bounding box center [394, 475] width 9 height 9
radio input "true"
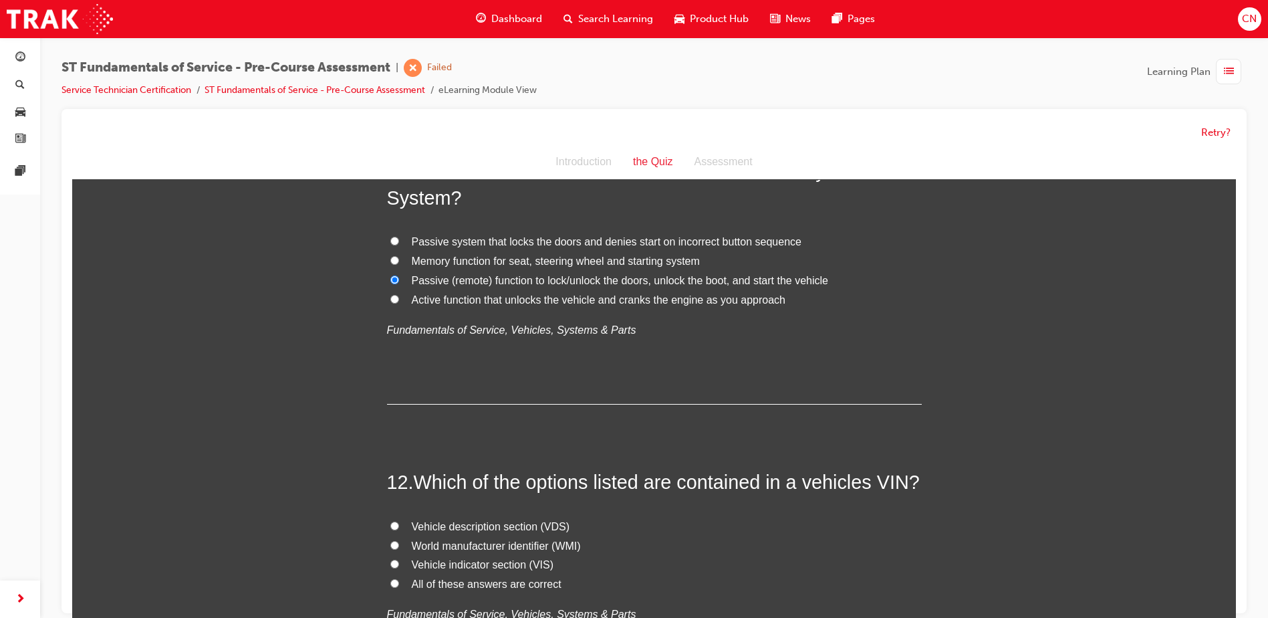
scroll to position [3142, 0]
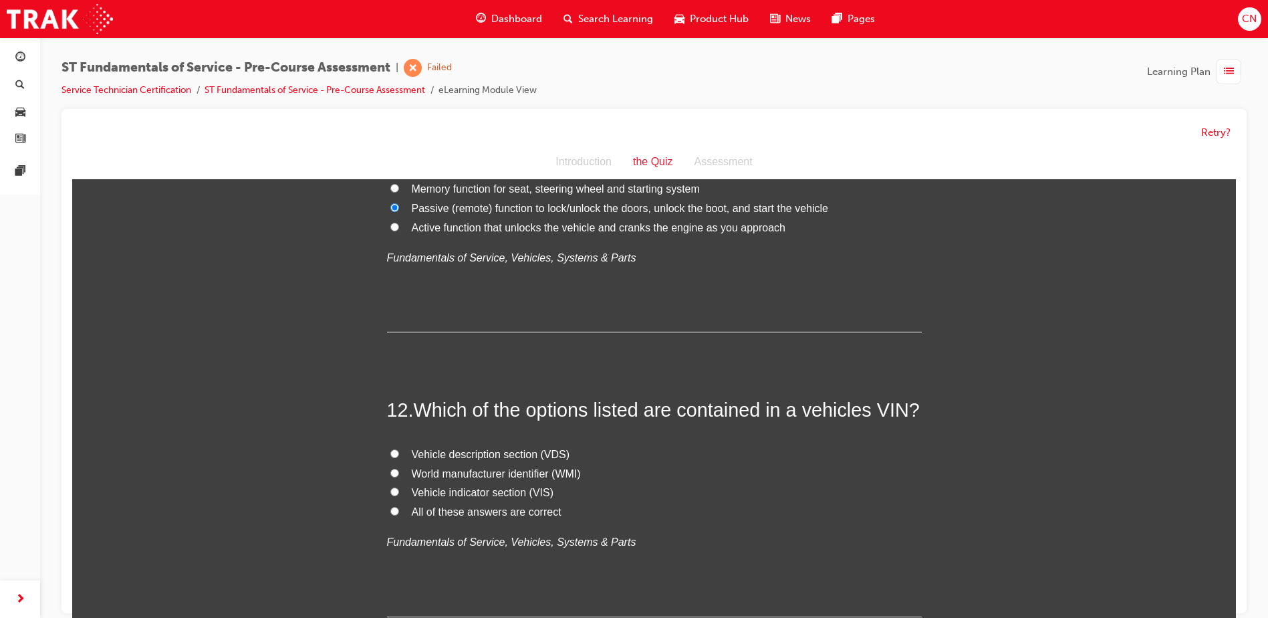
click at [432, 515] on span "All of these answers are correct" at bounding box center [487, 511] width 150 height 11
click at [399, 515] on input "All of these answers are correct" at bounding box center [394, 511] width 9 height 9
radio input "true"
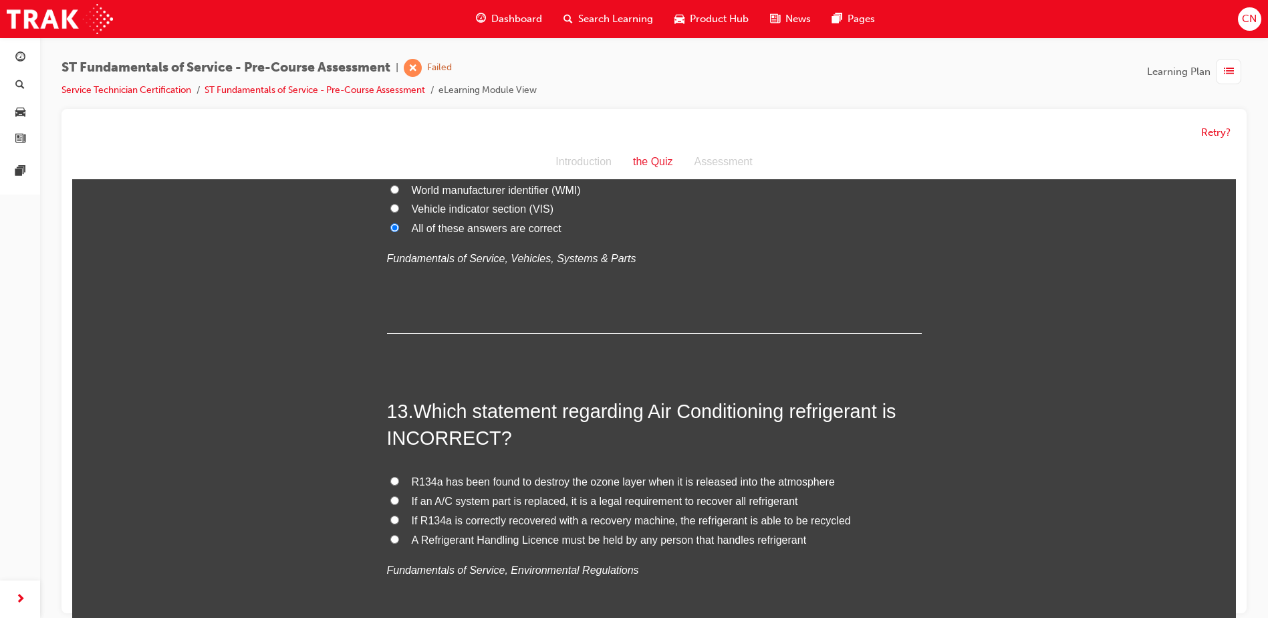
scroll to position [3476, 0]
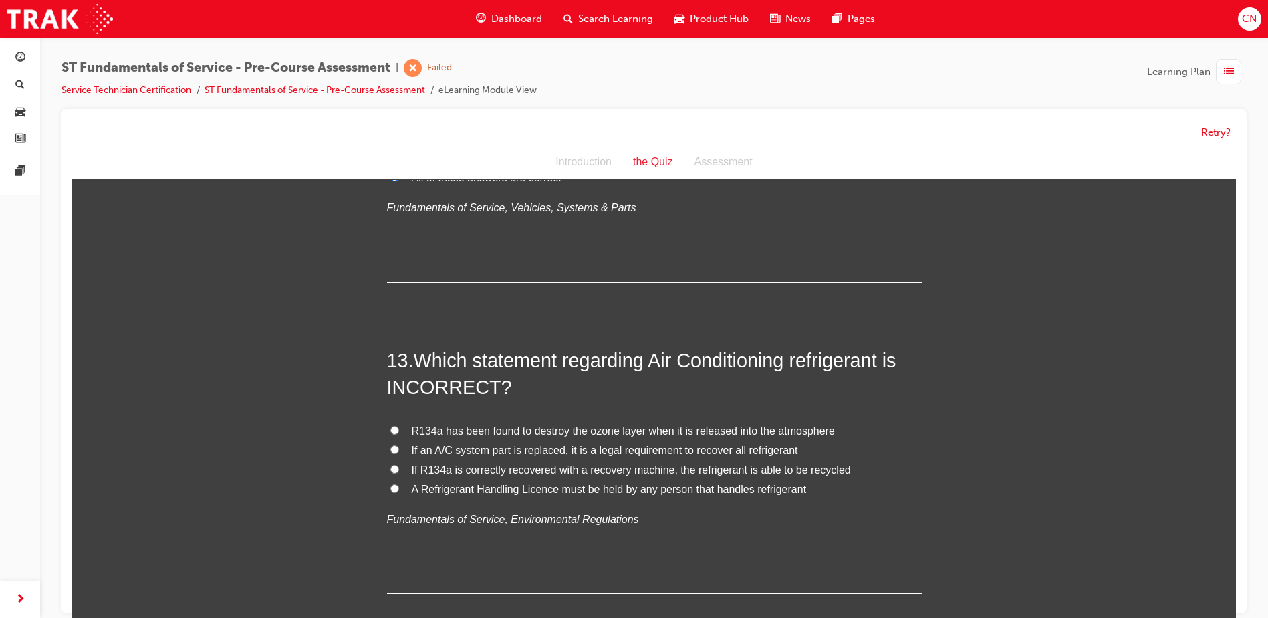
click at [648, 491] on span "A Refrigerant Handling Licence must be held by any person that handles refriger…" at bounding box center [609, 488] width 395 height 11
click at [399, 491] on input "A Refrigerant Handling Licence must be held by any person that handles refriger…" at bounding box center [394, 488] width 9 height 9
radio input "true"
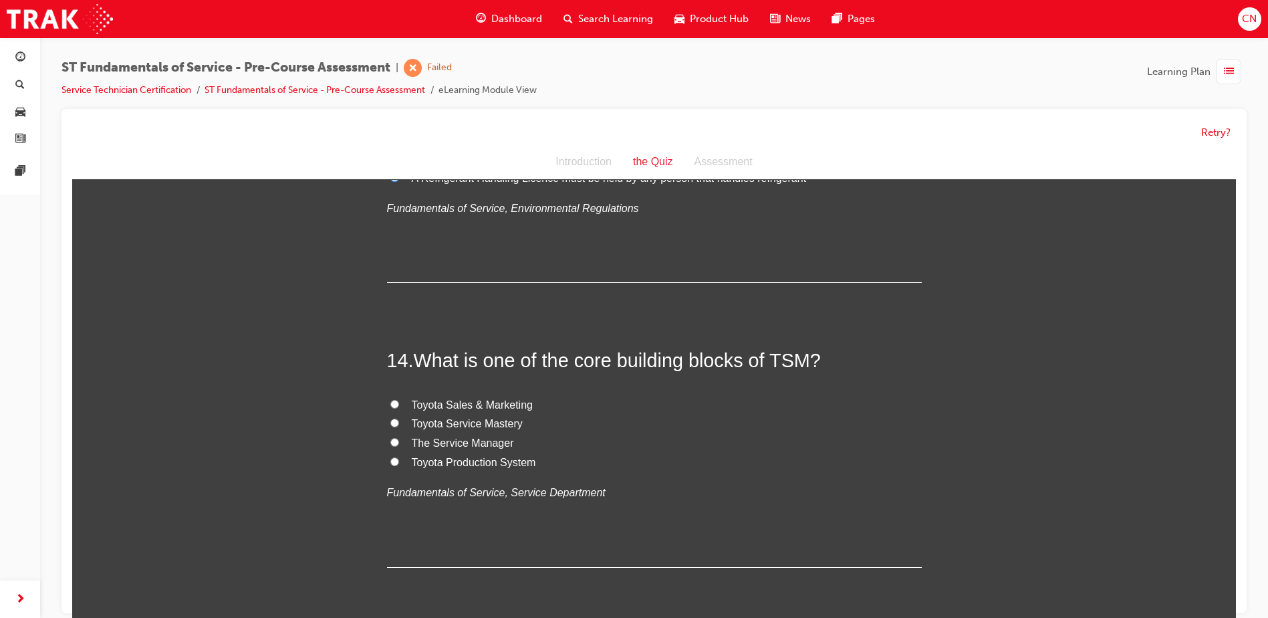
scroll to position [3811, 0]
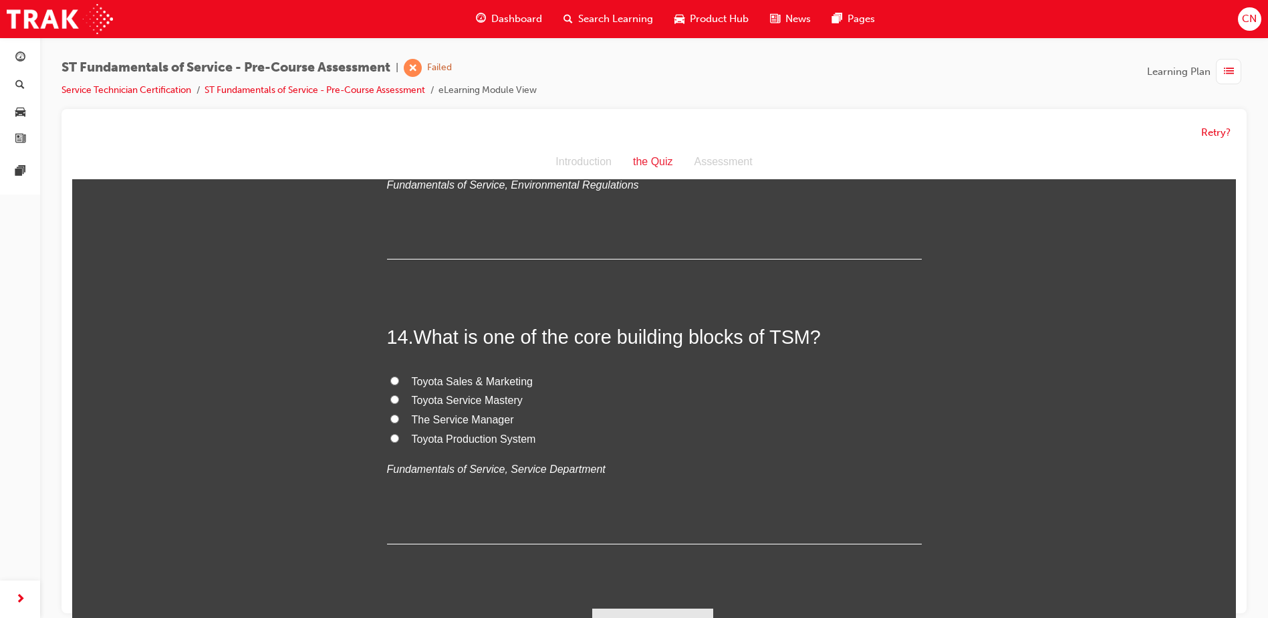
click at [509, 382] on span "Toyota Sales & Marketing" at bounding box center [472, 381] width 121 height 11
click at [399, 382] on input "Toyota Sales & Marketing" at bounding box center [394, 380] width 9 height 9
radio input "true"
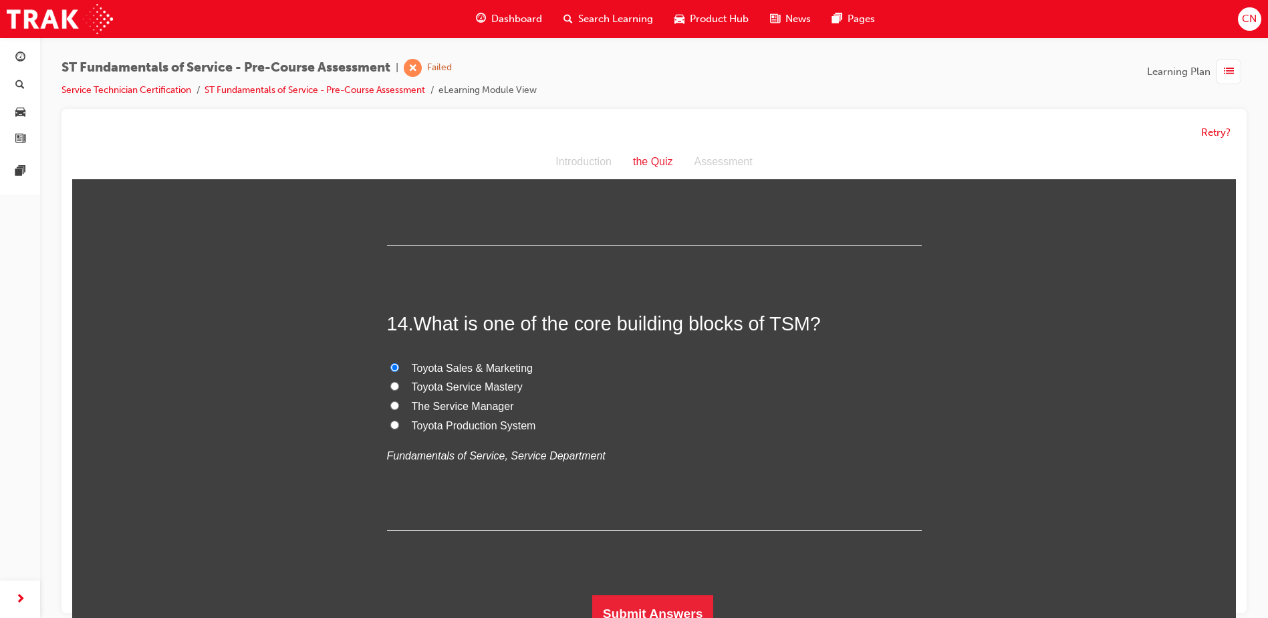
scroll to position [3828, 0]
click at [637, 608] on button "Submit Answers" at bounding box center [653, 609] width 122 height 37
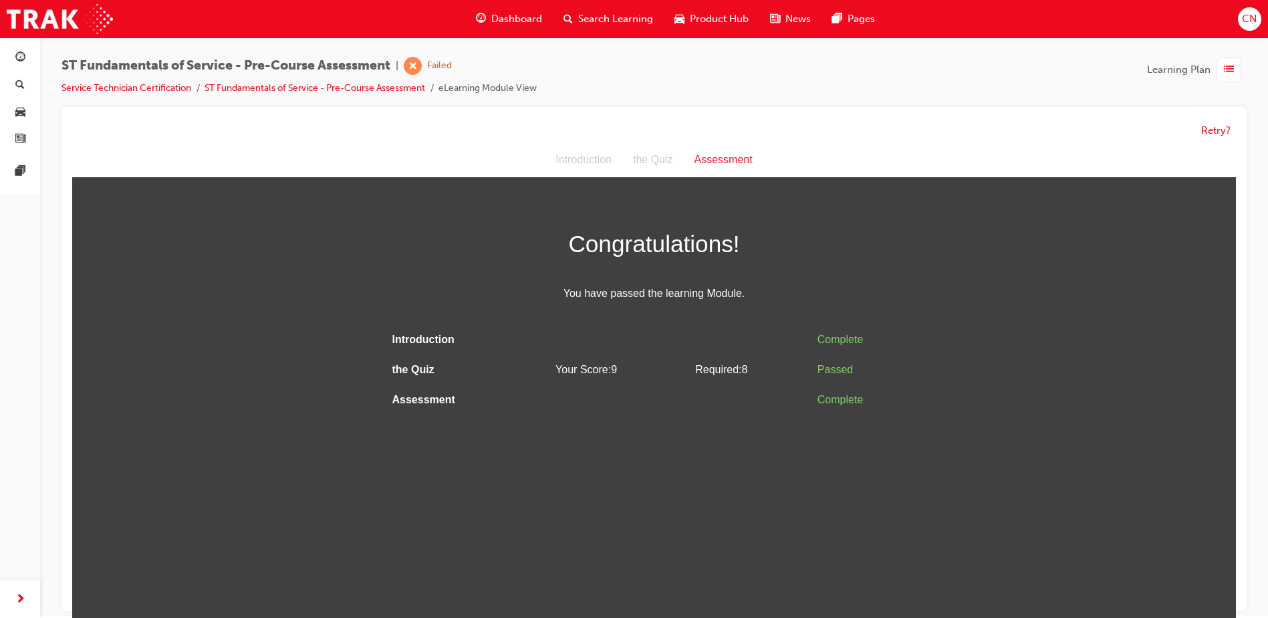
scroll to position [0, 0]
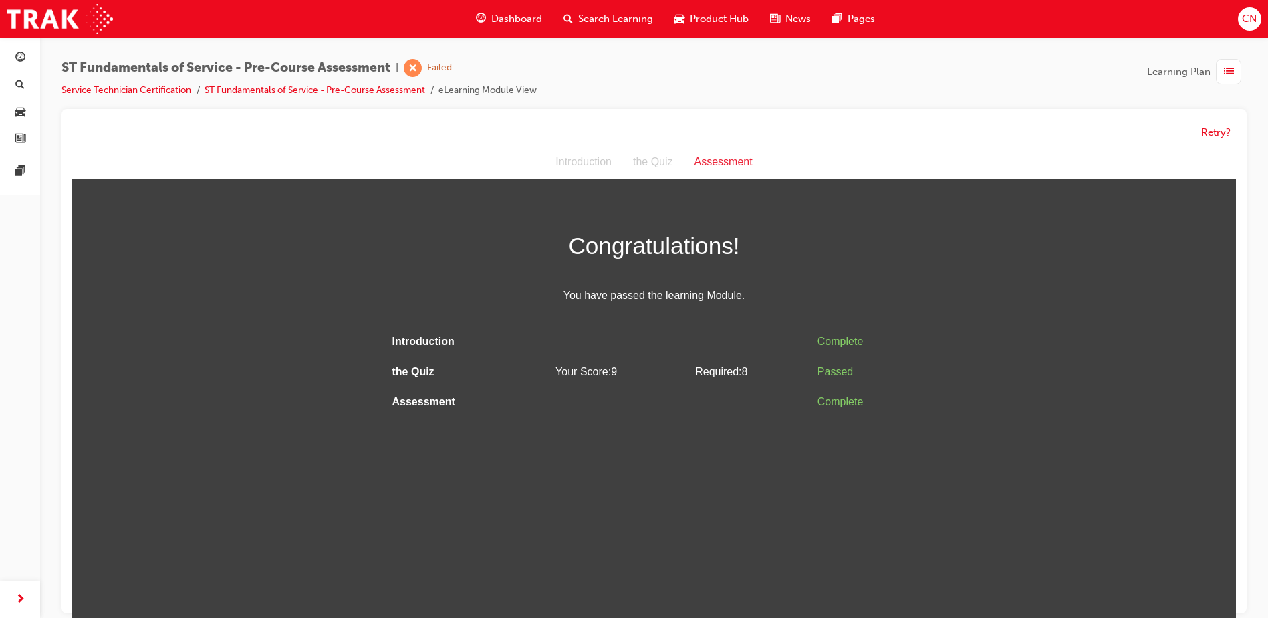
click at [638, 332] on td at bounding box center [620, 342] width 140 height 30
drag, startPoint x: 717, startPoint y: 319, endPoint x: 675, endPoint y: 250, distance: 80.7
click at [710, 308] on div "Congratulations! You have passed the learning Module. Introduction Complete the…" at bounding box center [654, 322] width 535 height 191
click at [674, 250] on span "Congratulations!" at bounding box center [654, 246] width 535 height 39
click at [629, 291] on div "Congratulations! You have passed the learning Module." at bounding box center [654, 266] width 535 height 79
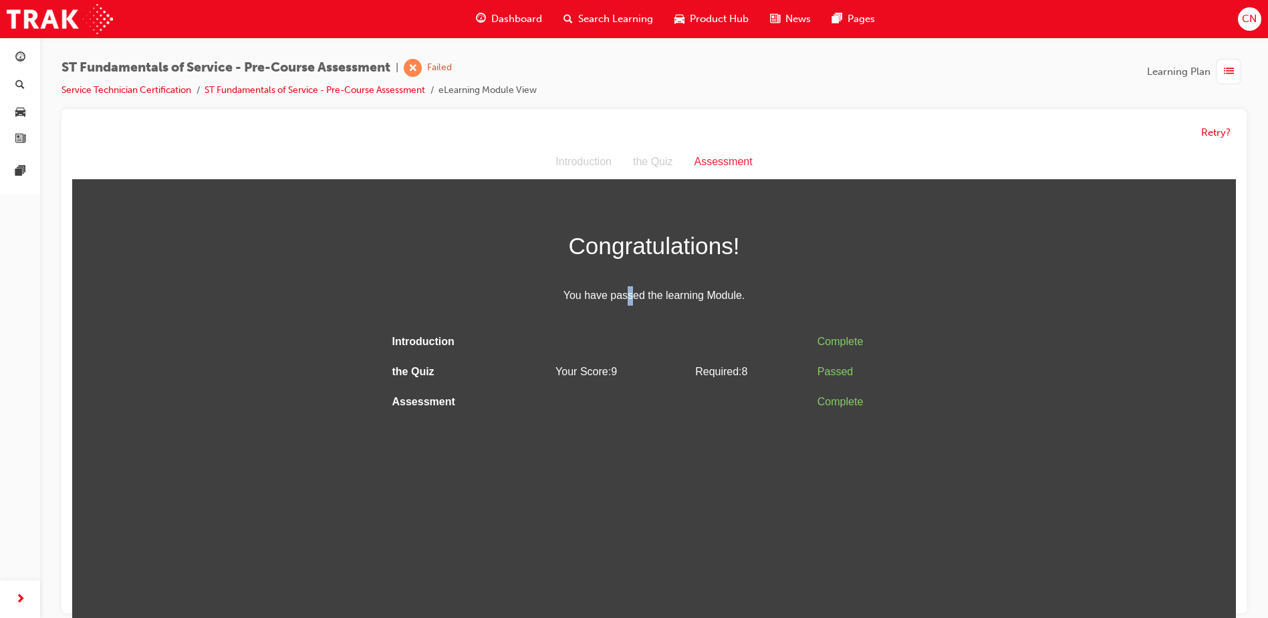
drag, startPoint x: 629, startPoint y: 292, endPoint x: 641, endPoint y: 298, distance: 13.5
click at [641, 298] on span "You have passed the learning Module." at bounding box center [654, 295] width 535 height 19
drag, startPoint x: 641, startPoint y: 298, endPoint x: 572, endPoint y: 238, distance: 91.9
click at [572, 238] on span "Congratulations!" at bounding box center [654, 246] width 535 height 39
click at [491, 92] on li "eLearning Module View" at bounding box center [488, 90] width 98 height 15
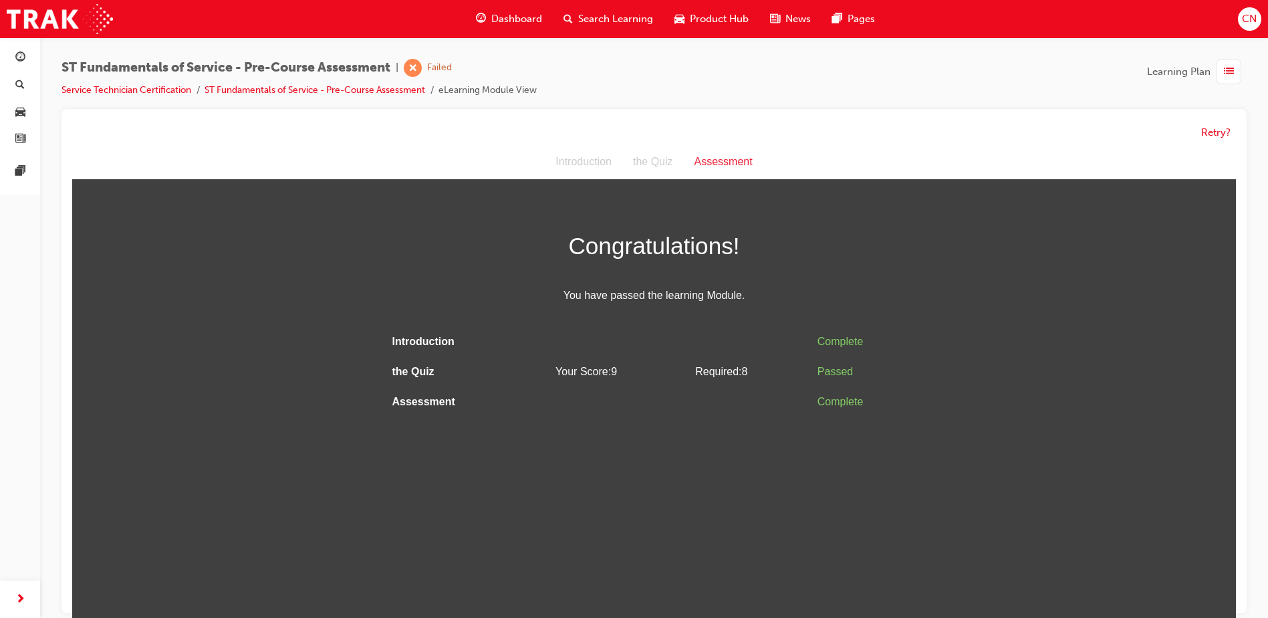
click at [556, 374] on span "Your Score: 9" at bounding box center [587, 371] width 62 height 11
drag, startPoint x: 603, startPoint y: 163, endPoint x: 625, endPoint y: 161, distance: 22.2
click at [603, 164] on div "Introduction" at bounding box center [584, 161] width 78 height 19
click at [665, 159] on div "the Quiz" at bounding box center [653, 161] width 62 height 19
drag, startPoint x: 665, startPoint y: 159, endPoint x: 485, endPoint y: 215, distance: 189.0
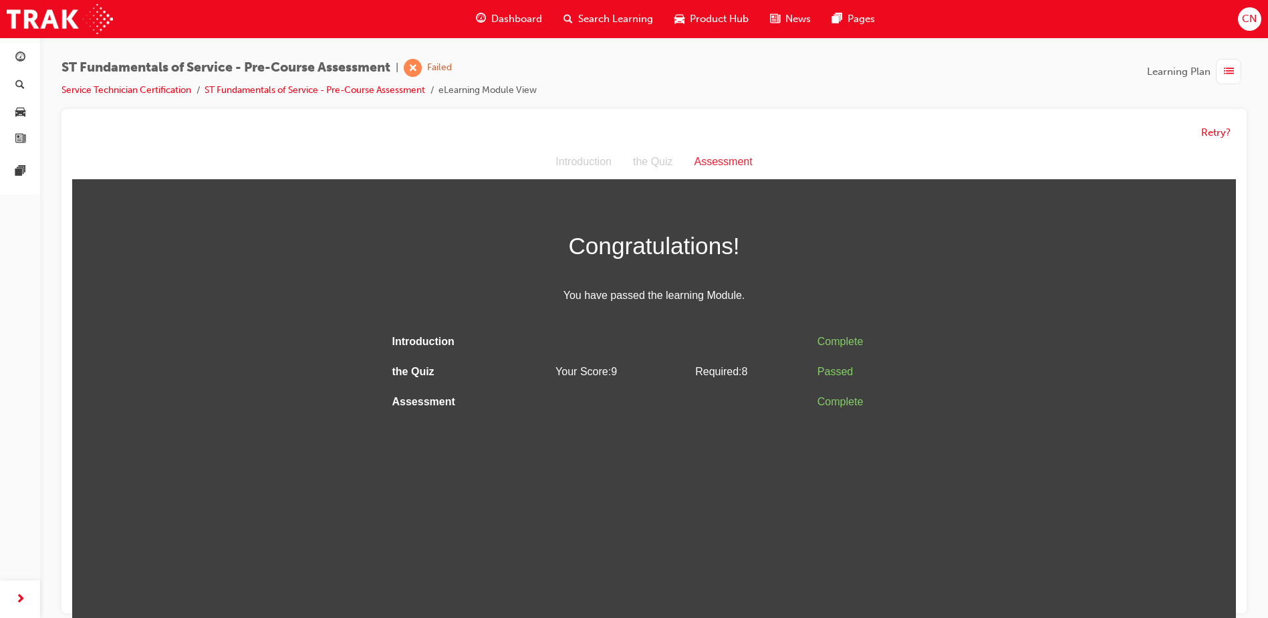
click at [485, 215] on div "Assessment Introduction the Quiz Assessment Congratulations! You have passed th…" at bounding box center [654, 281] width 1164 height 272
click at [316, 100] on div "ST Fundamentals of Service - Pre-Course Assessment | Failed Service Technician …" at bounding box center [654, 84] width 1185 height 50
click at [401, 88] on link "ST Fundamentals of Service - Pre-Course Assessment" at bounding box center [315, 89] width 221 height 11
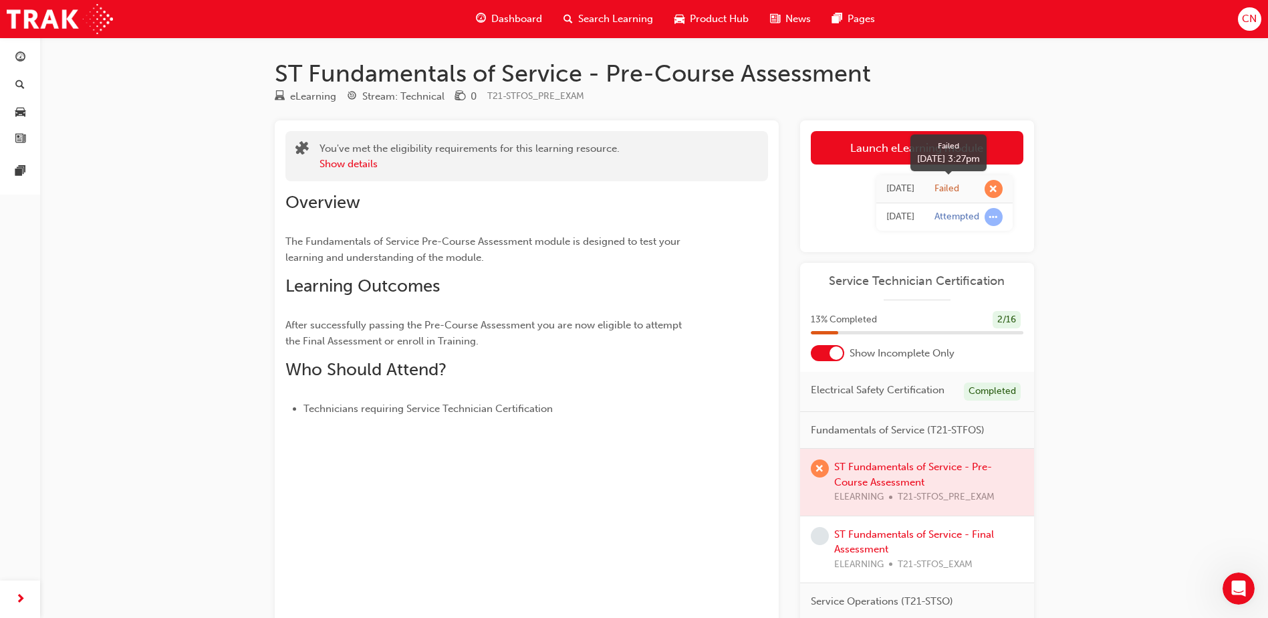
click at [997, 195] on span "learningRecordVerb_FAIL-icon" at bounding box center [994, 189] width 18 height 18
click at [937, 184] on div "Failed" at bounding box center [947, 189] width 25 height 13
click at [977, 219] on div "Attempted" at bounding box center [957, 217] width 45 height 13
click at [966, 148] on link "Launch eLearning module" at bounding box center [917, 147] width 213 height 33
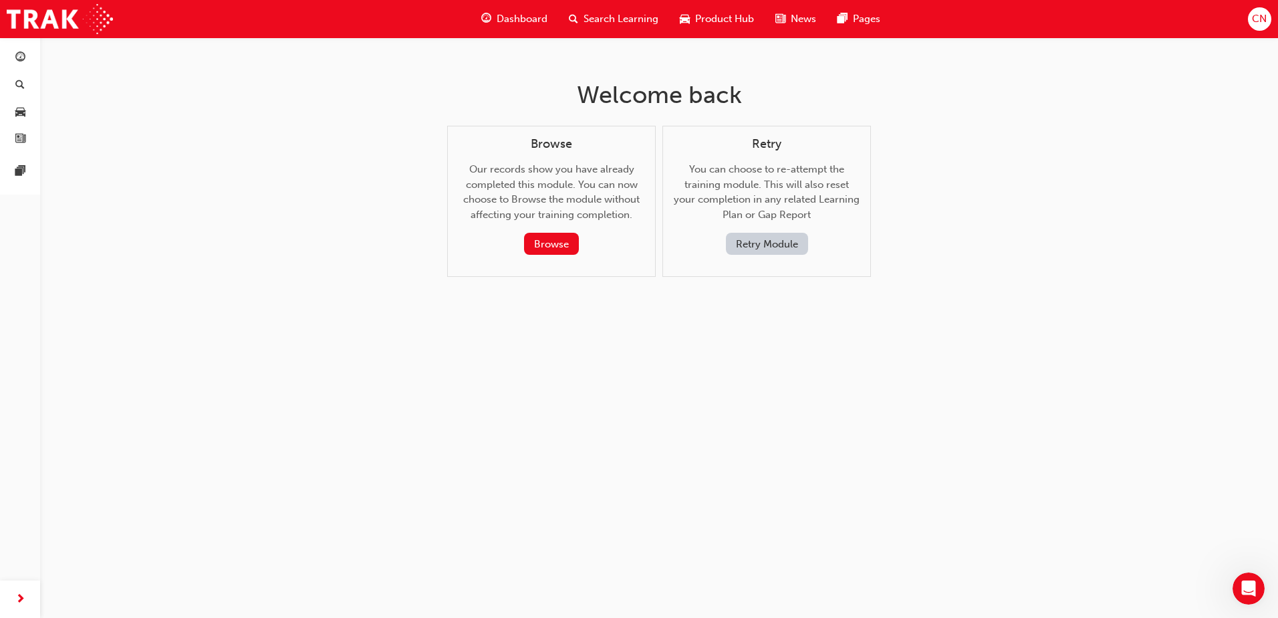
click at [759, 253] on button "Retry Module" at bounding box center [767, 244] width 82 height 22
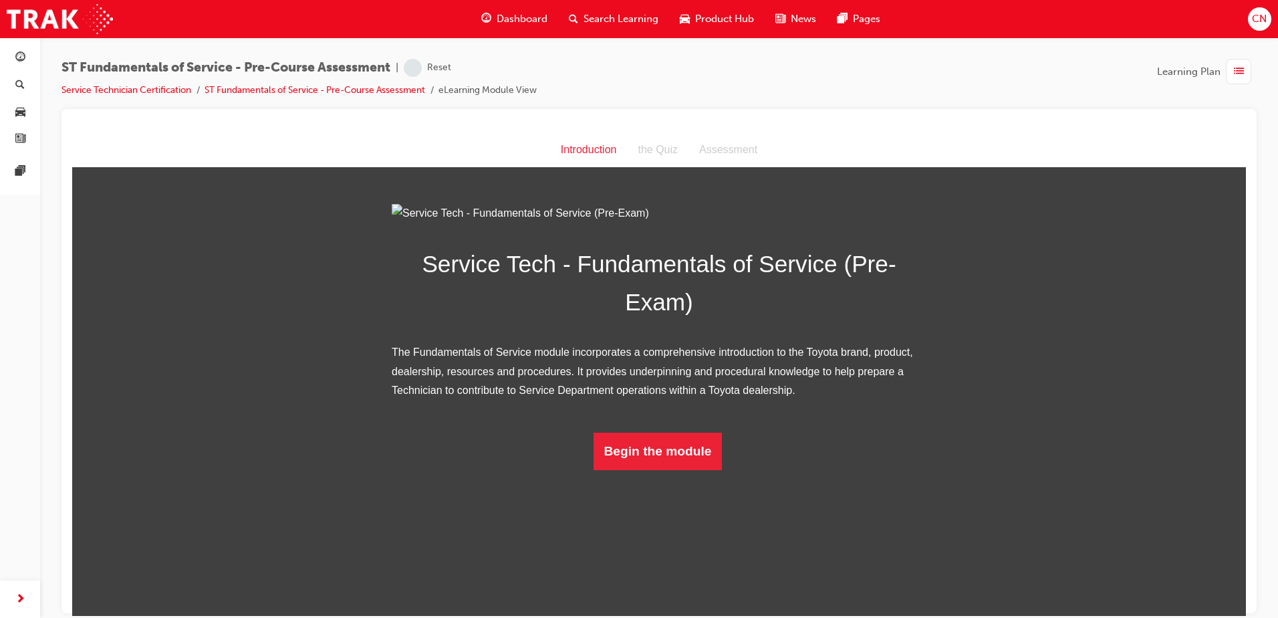
scroll to position [1, 0]
click at [665, 469] on button "Begin the module" at bounding box center [658, 450] width 129 height 37
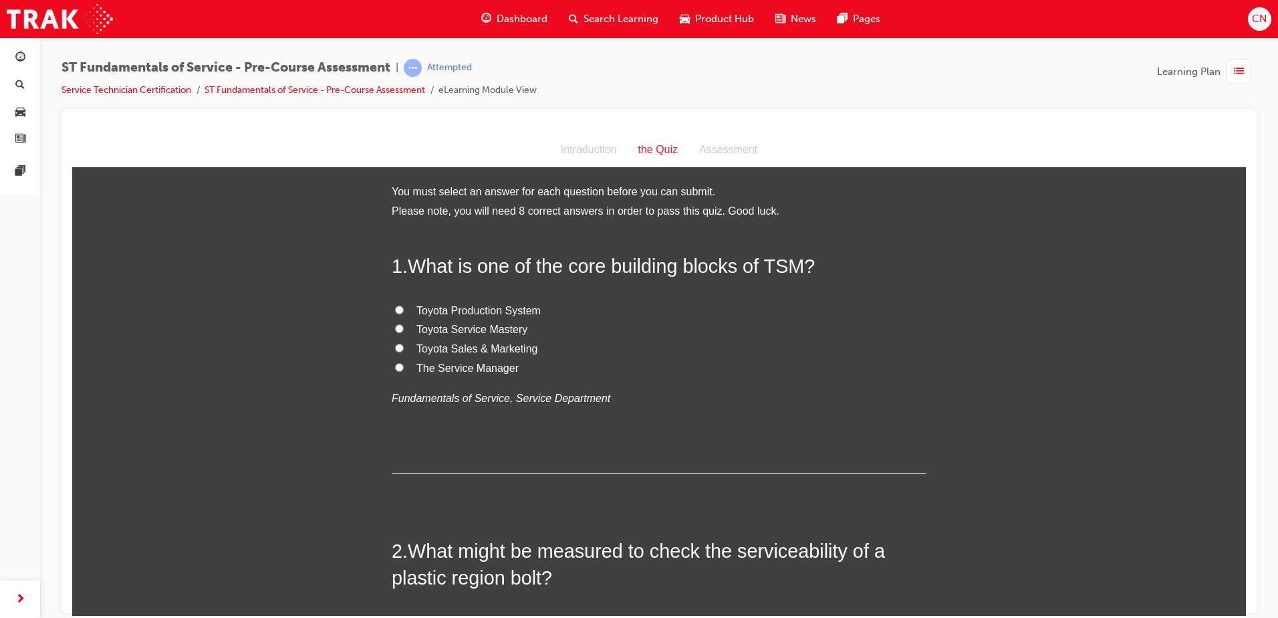
click at [471, 350] on span "Toyota Sales & Marketing" at bounding box center [477, 347] width 121 height 11
click at [404, 350] on input "Toyota Sales & Marketing" at bounding box center [399, 347] width 9 height 9
radio input "true"
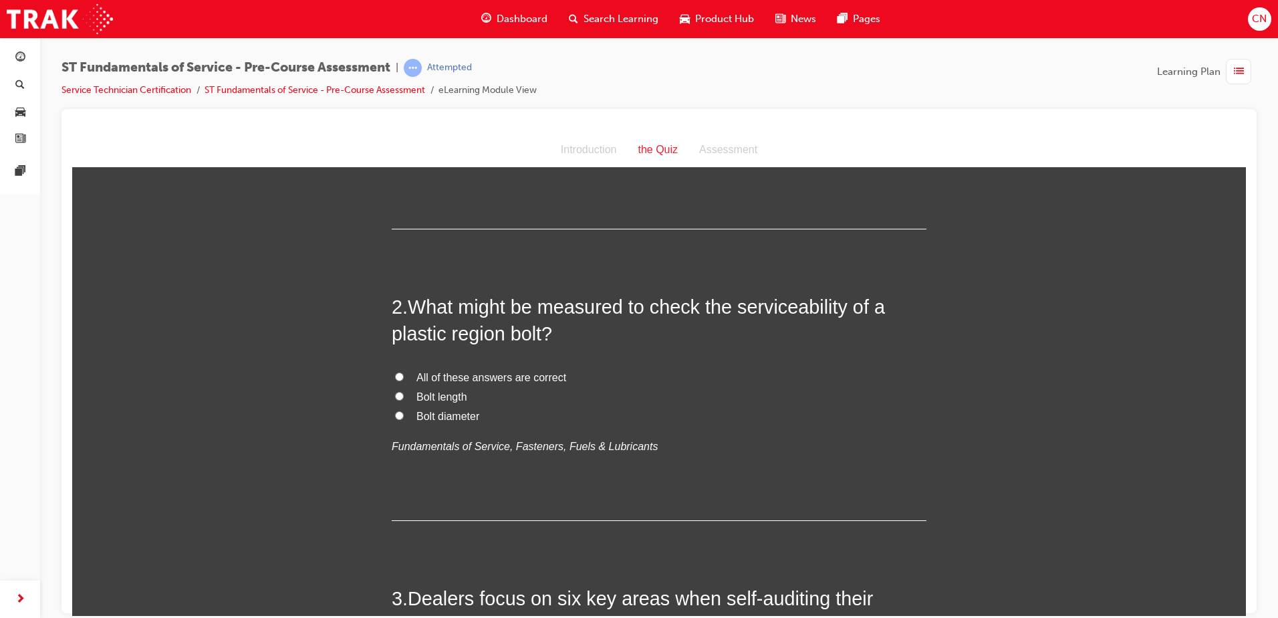
scroll to position [267, 0]
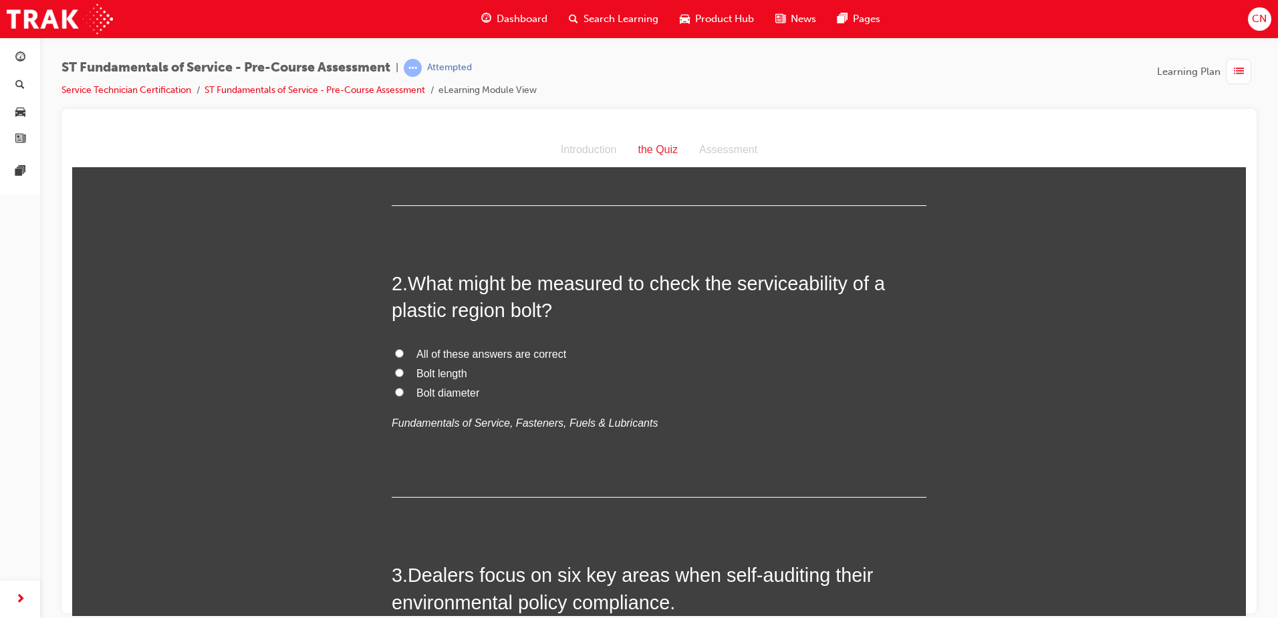
click at [451, 354] on span "All of these answers are correct" at bounding box center [492, 353] width 150 height 11
click at [404, 354] on input "All of these answers are correct" at bounding box center [399, 352] width 9 height 9
radio input "true"
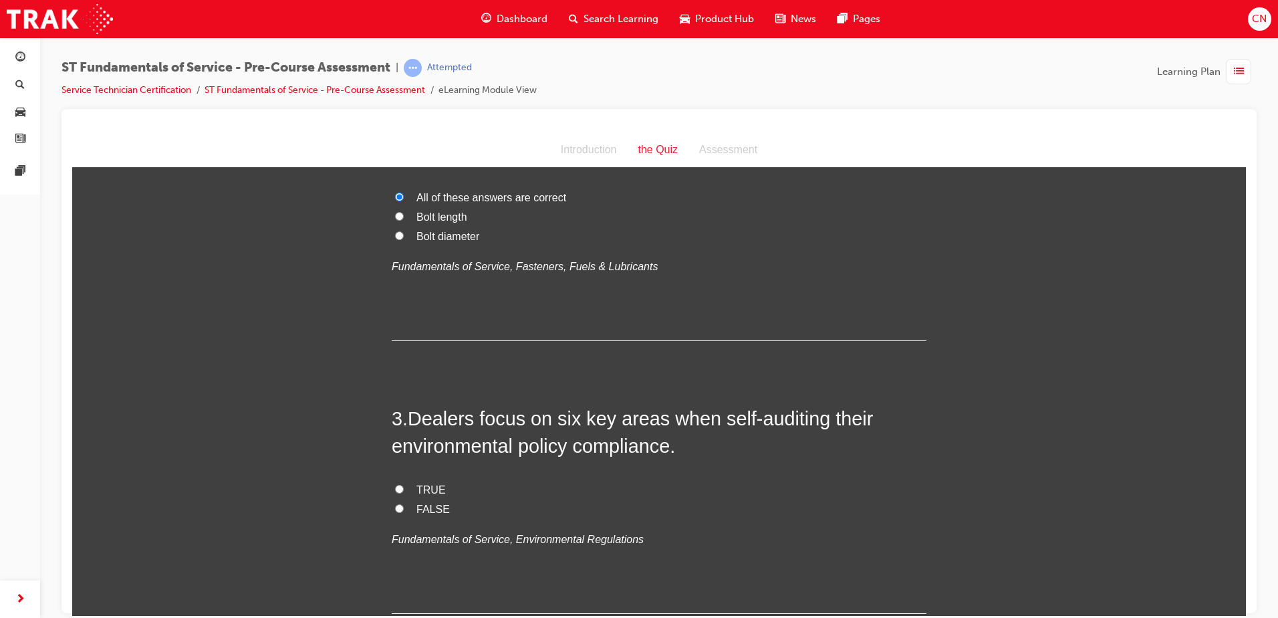
scroll to position [468, 0]
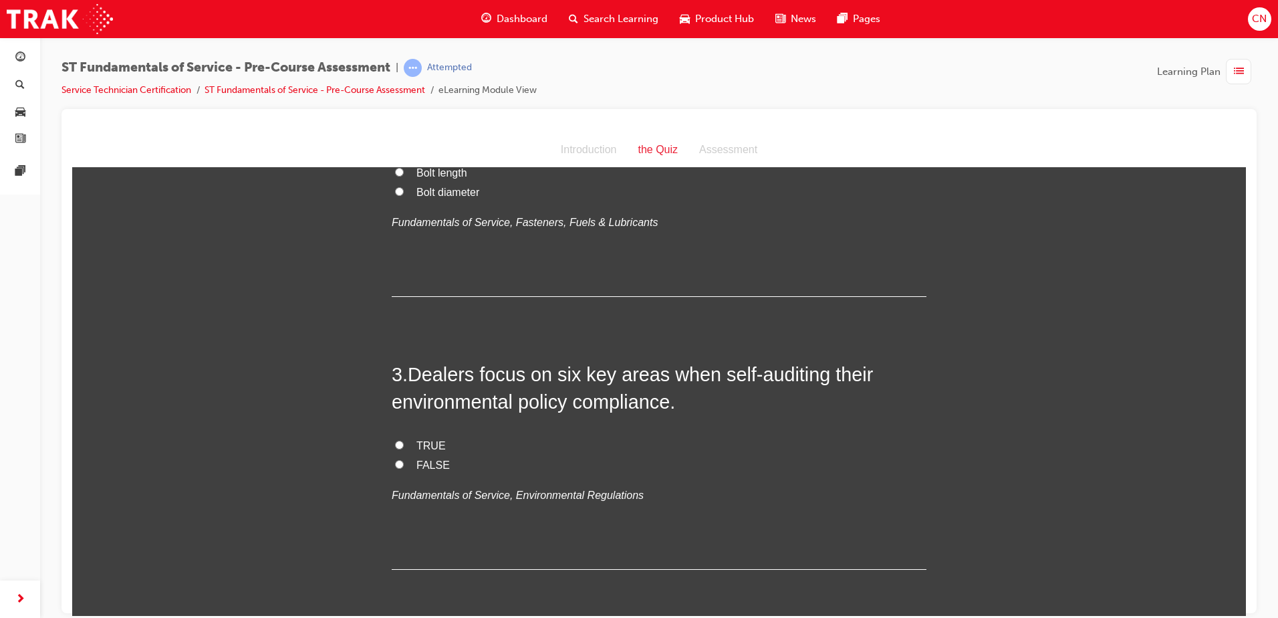
click at [406, 446] on label "TRUE" at bounding box center [659, 445] width 535 height 19
click at [404, 446] on input "TRUE" at bounding box center [399, 444] width 9 height 9
radio input "true"
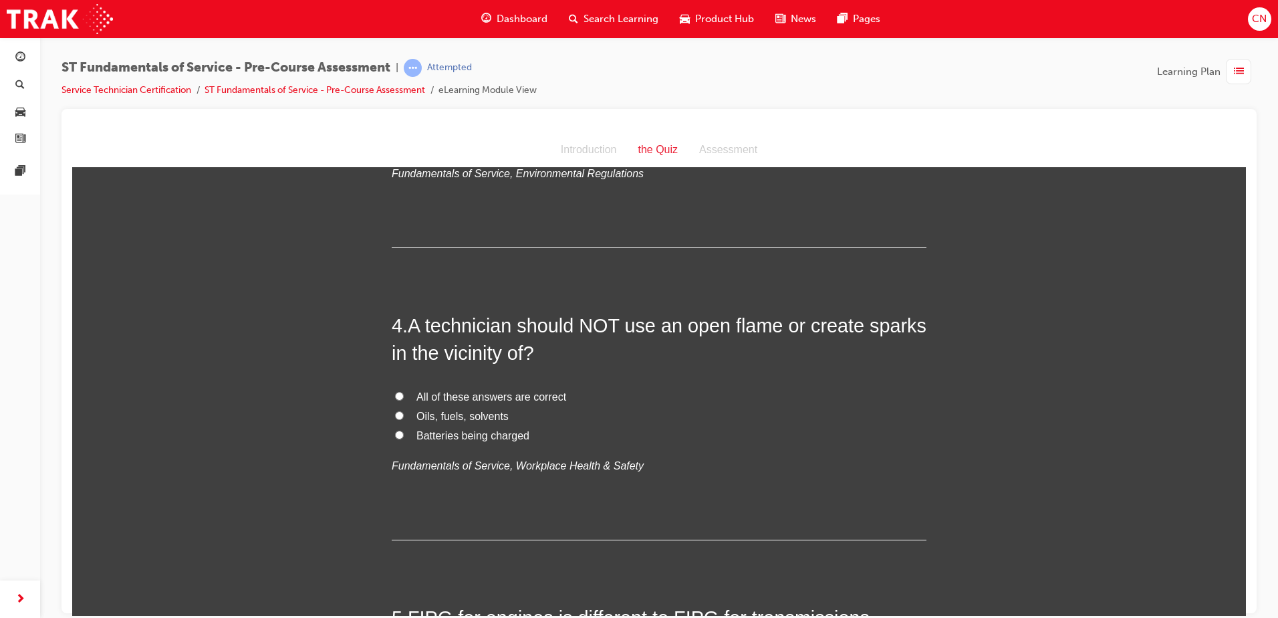
scroll to position [802, 0]
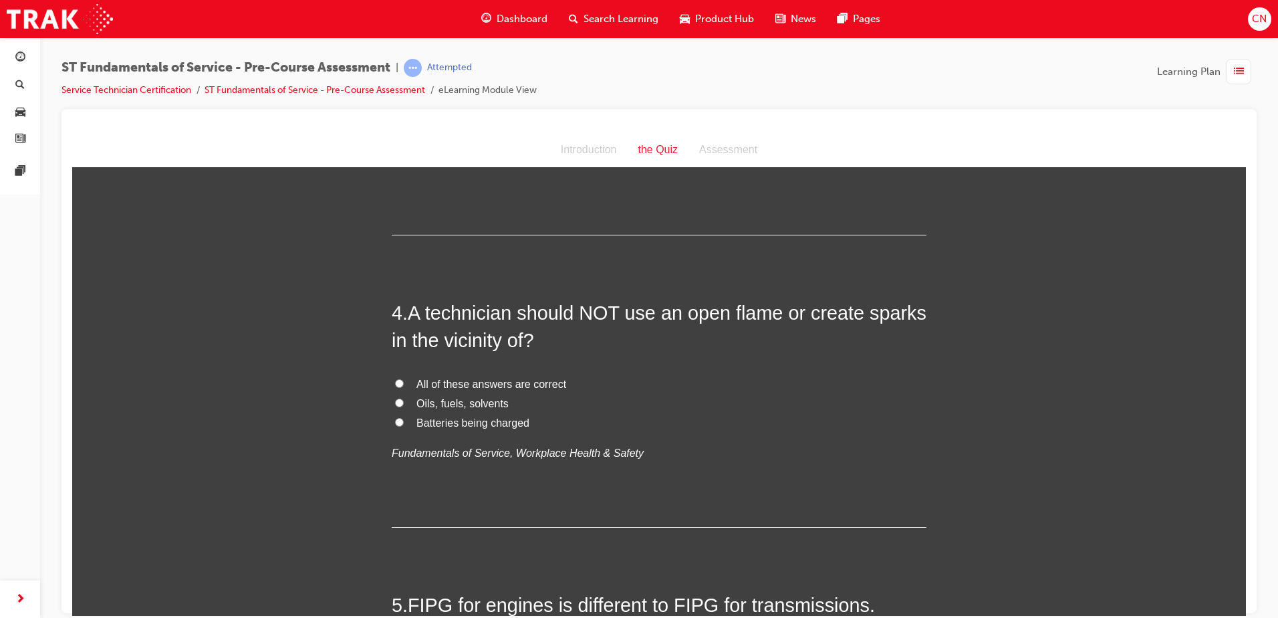
click at [472, 382] on span "All of these answers are correct" at bounding box center [492, 383] width 150 height 11
click at [404, 382] on input "All of these answers are correct" at bounding box center [399, 382] width 9 height 9
radio input "true"
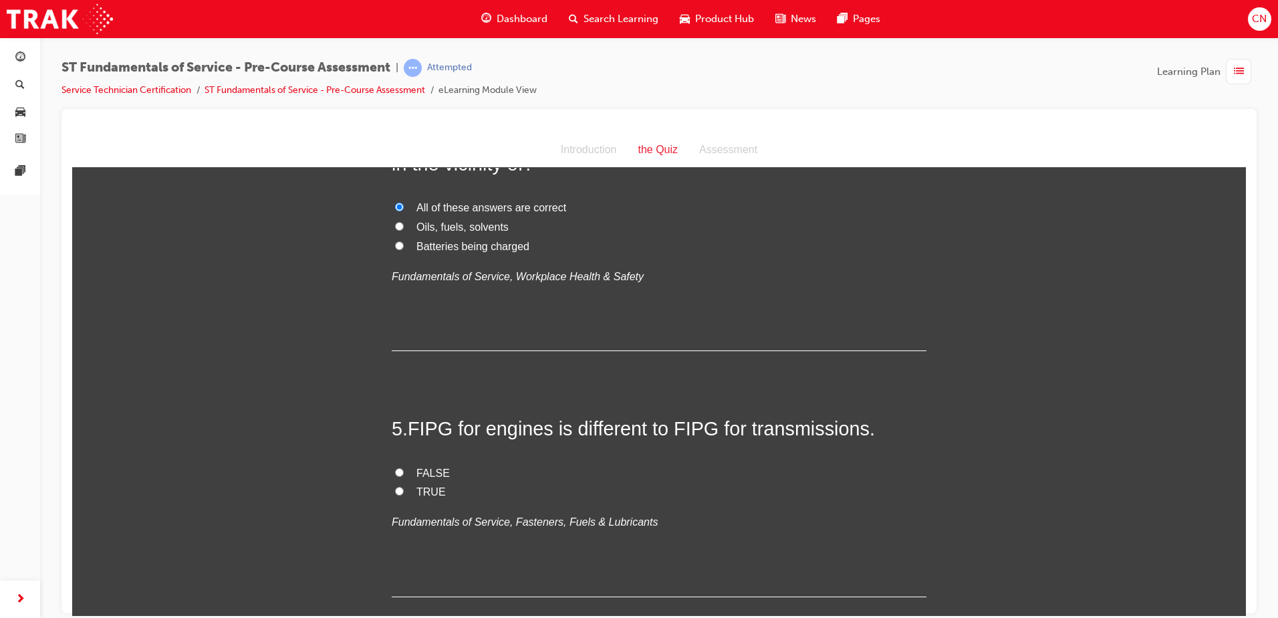
scroll to position [1003, 0]
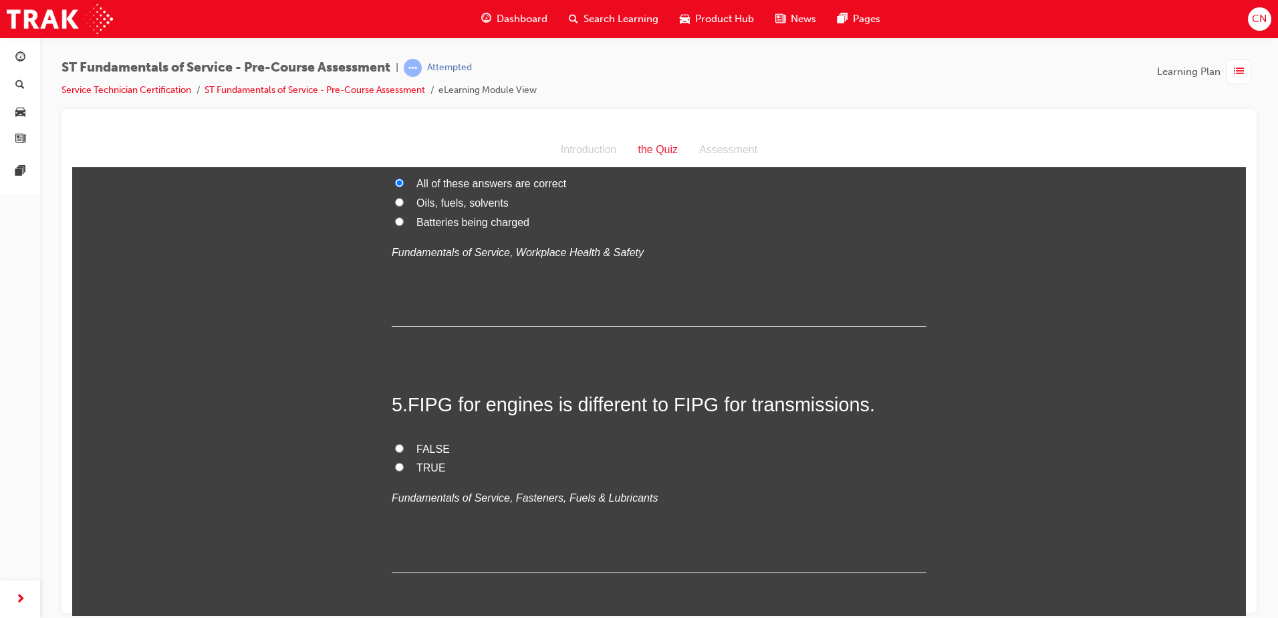
click at [425, 467] on span "TRUE" at bounding box center [431, 466] width 29 height 11
click at [404, 467] on input "TRUE" at bounding box center [399, 466] width 9 height 9
radio input "true"
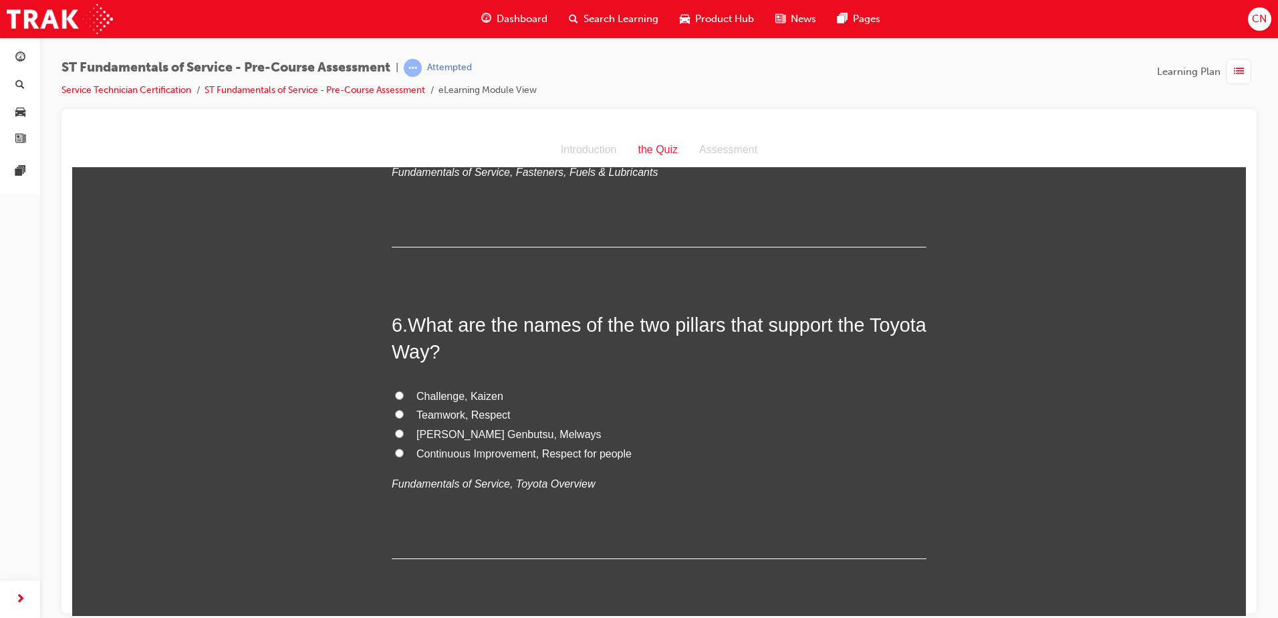
scroll to position [1404, 0]
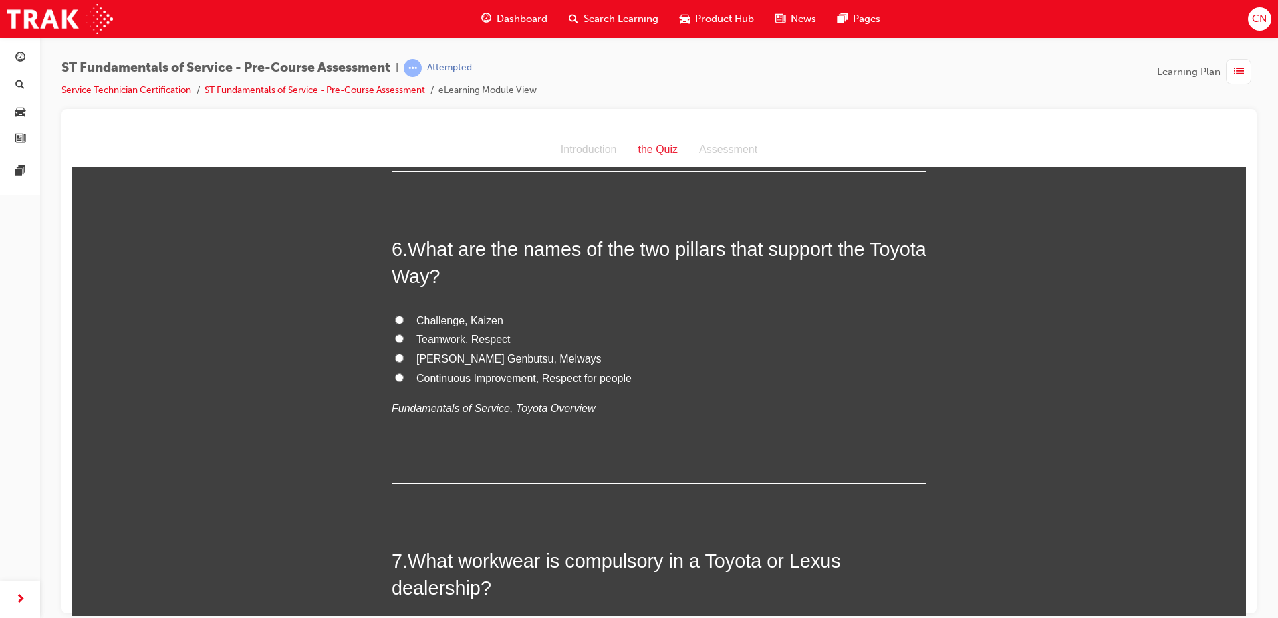
click at [463, 378] on span "Continuous Improvement, Respect for people" at bounding box center [524, 377] width 215 height 11
click at [404, 378] on input "Continuous Improvement, Respect for people" at bounding box center [399, 376] width 9 height 9
radio input "true"
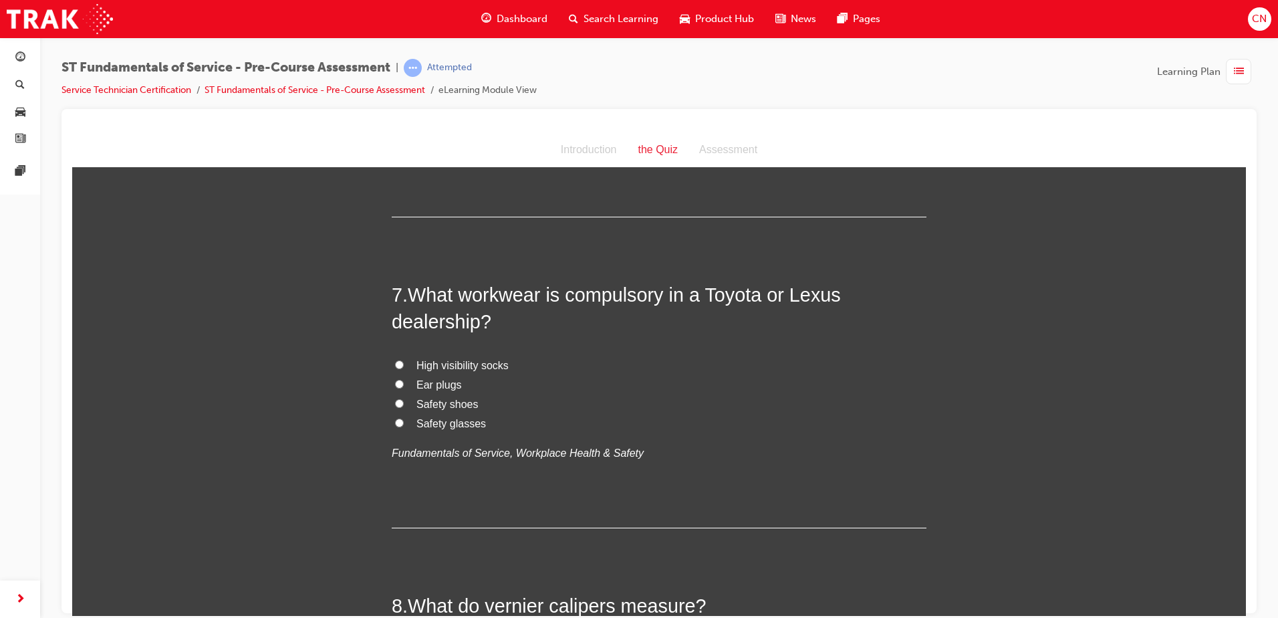
scroll to position [1671, 0]
drag, startPoint x: 447, startPoint y: 427, endPoint x: 457, endPoint y: 411, distance: 18.0
click at [448, 426] on span "Safety glasses" at bounding box center [452, 421] width 70 height 11
click at [404, 425] on input "Safety glasses" at bounding box center [399, 421] width 9 height 9
radio input "true"
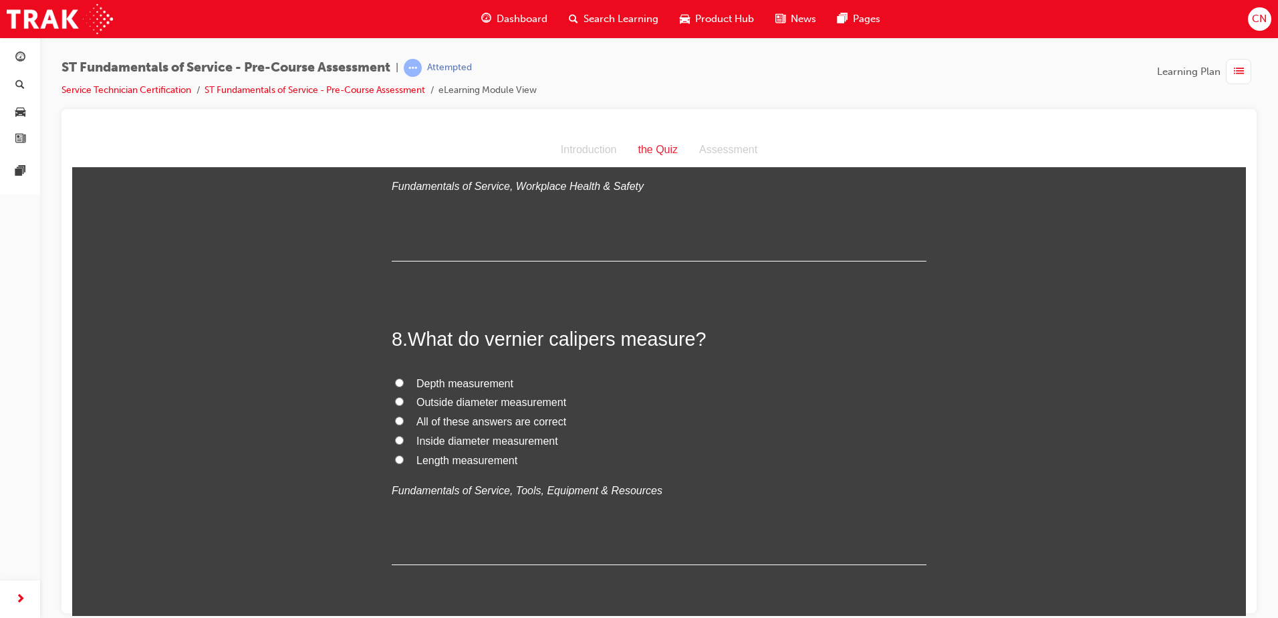
scroll to position [1939, 0]
drag, startPoint x: 460, startPoint y: 423, endPoint x: 469, endPoint y: 417, distance: 10.2
click at [461, 425] on label "All of these answers are correct" at bounding box center [659, 419] width 535 height 19
click at [404, 423] on input "All of these answers are correct" at bounding box center [399, 418] width 9 height 9
radio input "true"
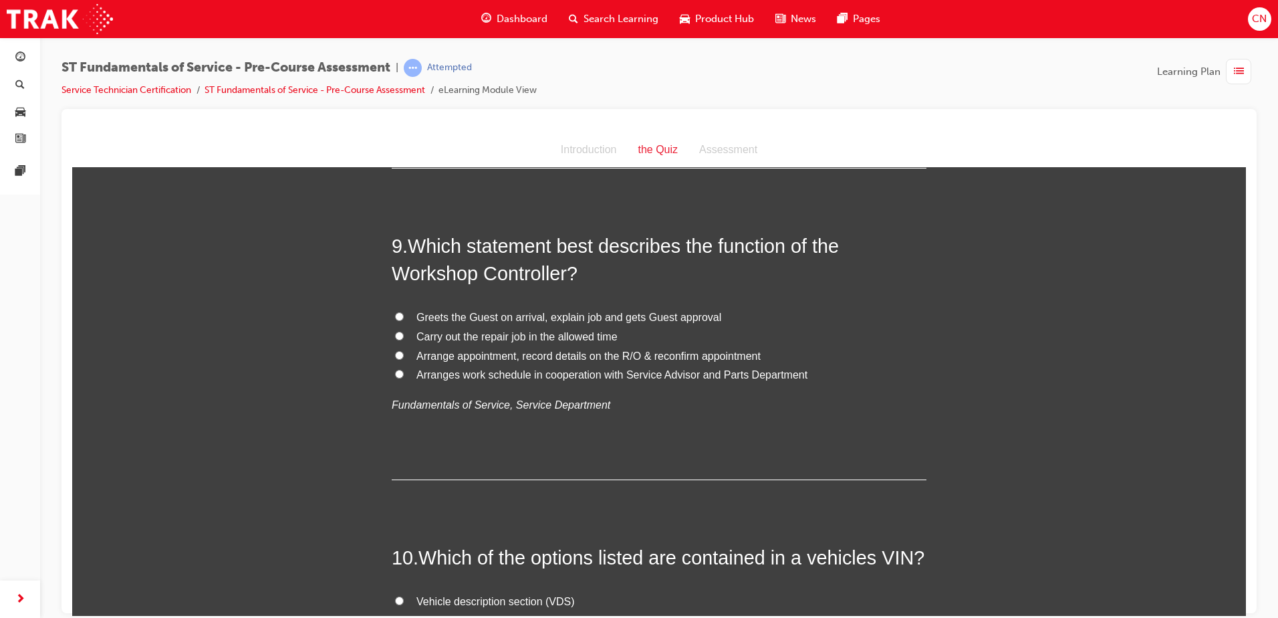
scroll to position [2340, 0]
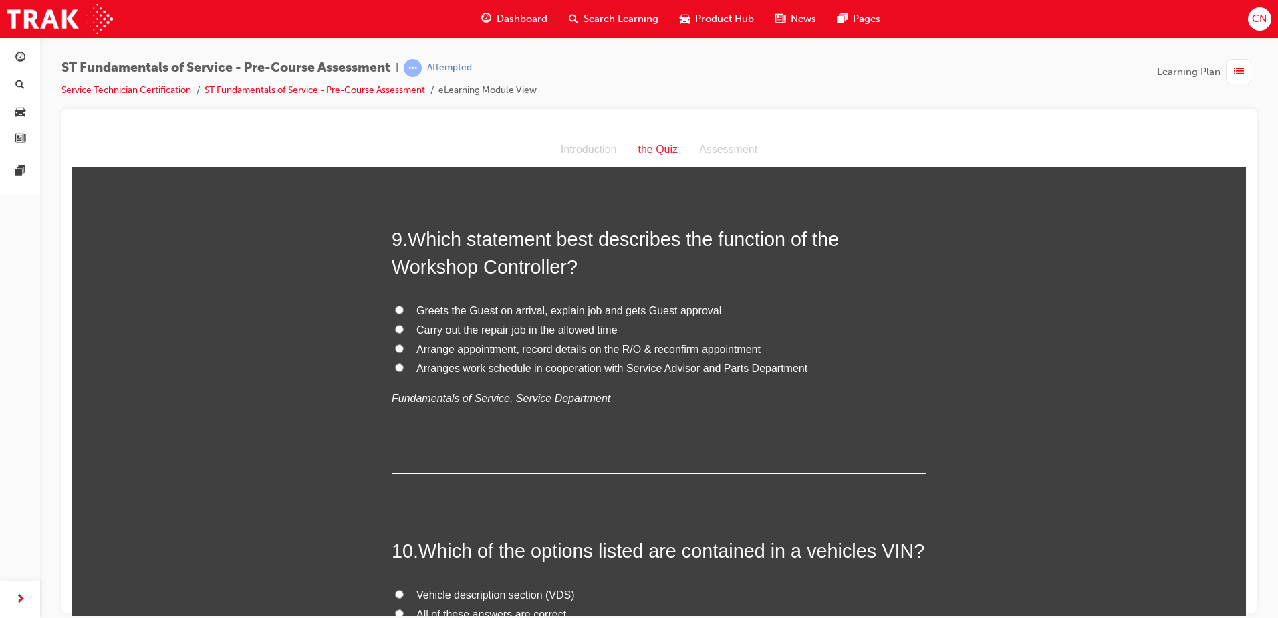
click at [435, 333] on span "Carry out the repair job in the allowed time" at bounding box center [517, 329] width 201 height 11
click at [404, 333] on input "Carry out the repair job in the allowed time" at bounding box center [399, 328] width 9 height 9
radio input "true"
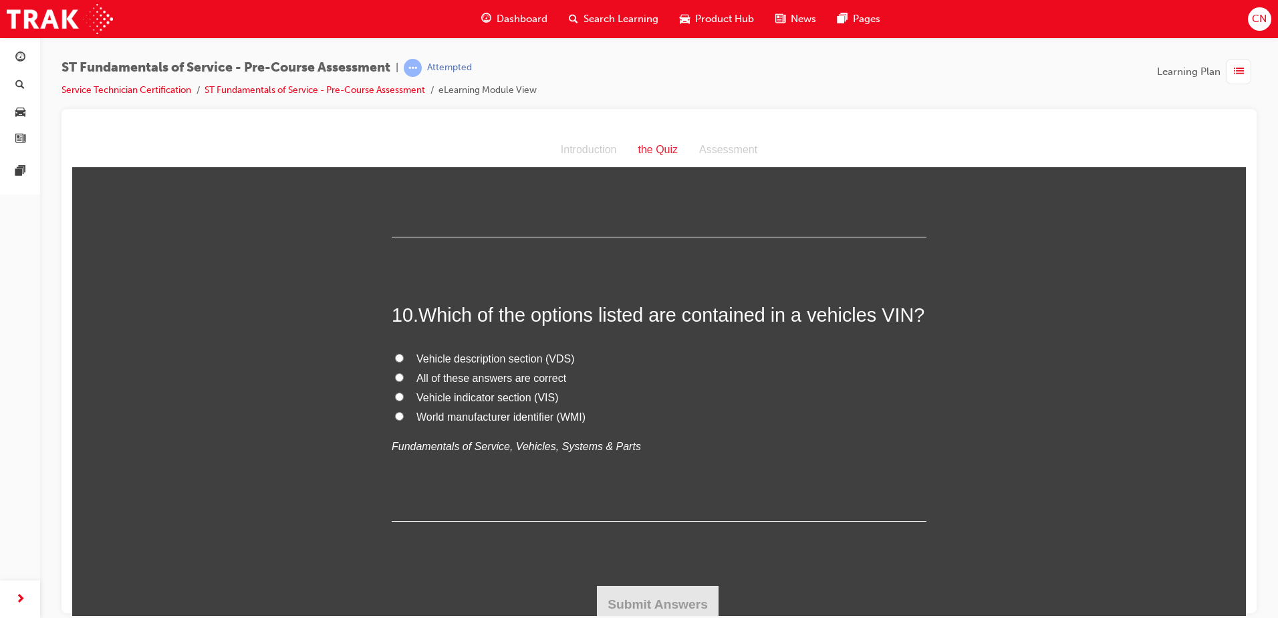
scroll to position [2583, 0]
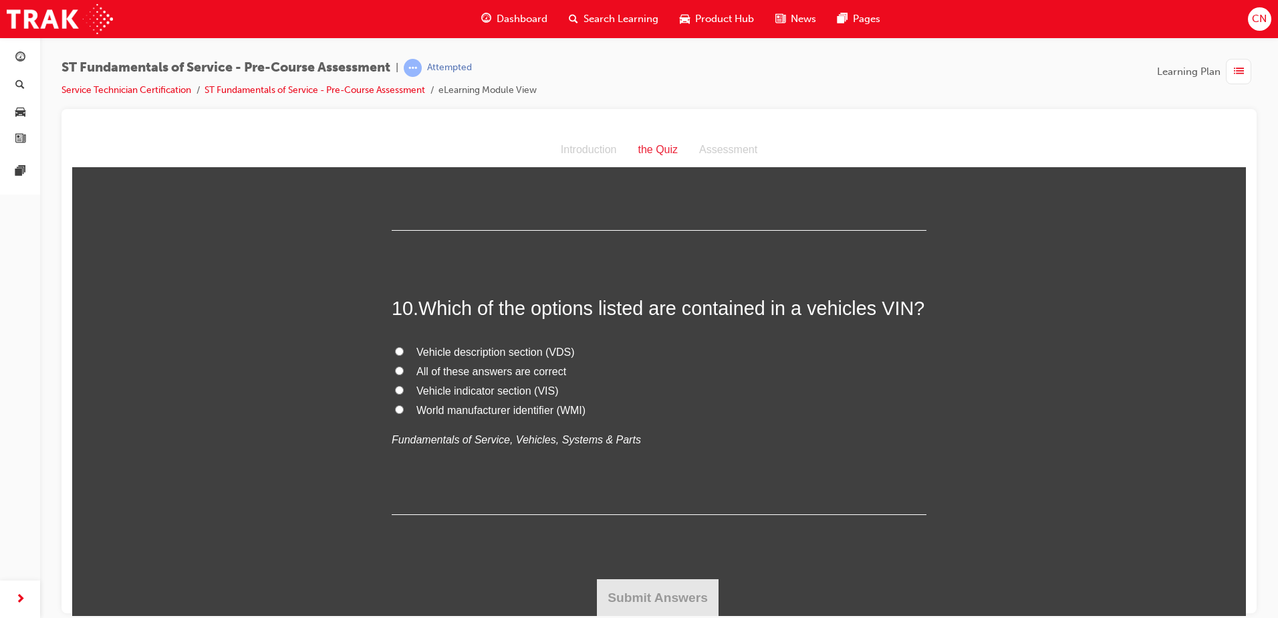
click at [498, 368] on span "All of these answers are correct" at bounding box center [492, 370] width 150 height 11
click at [404, 368] on input "All of these answers are correct" at bounding box center [399, 370] width 9 height 9
radio input "true"
click at [623, 599] on button "Submit Answers" at bounding box center [658, 596] width 122 height 37
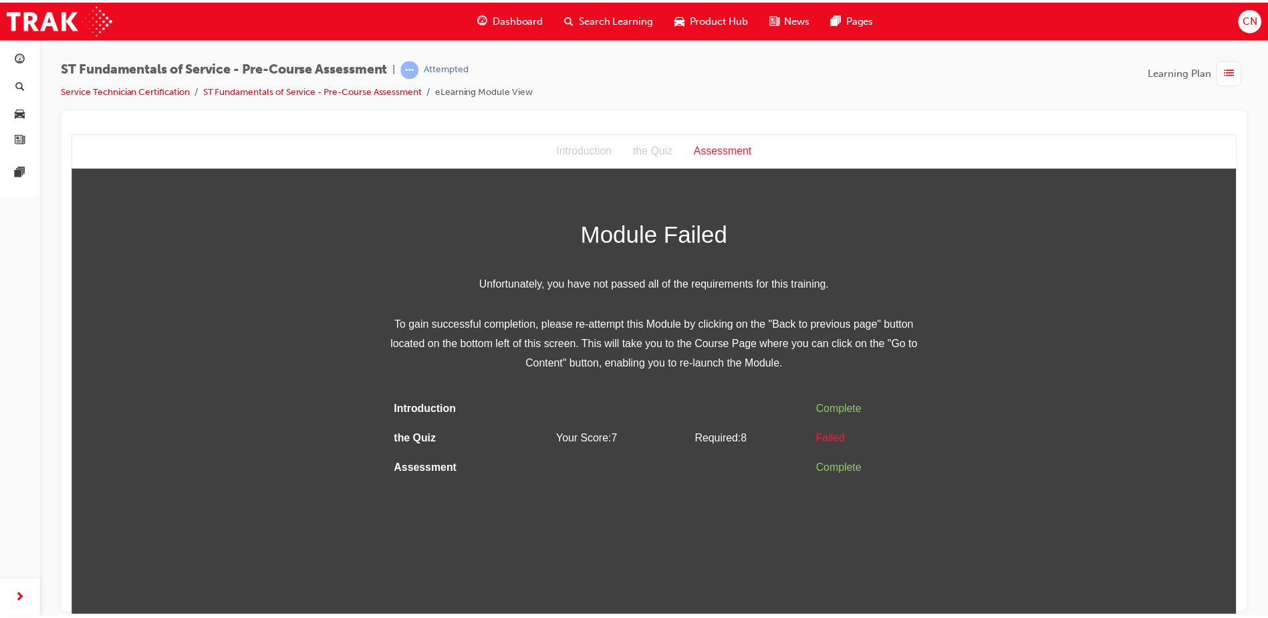
scroll to position [0, 0]
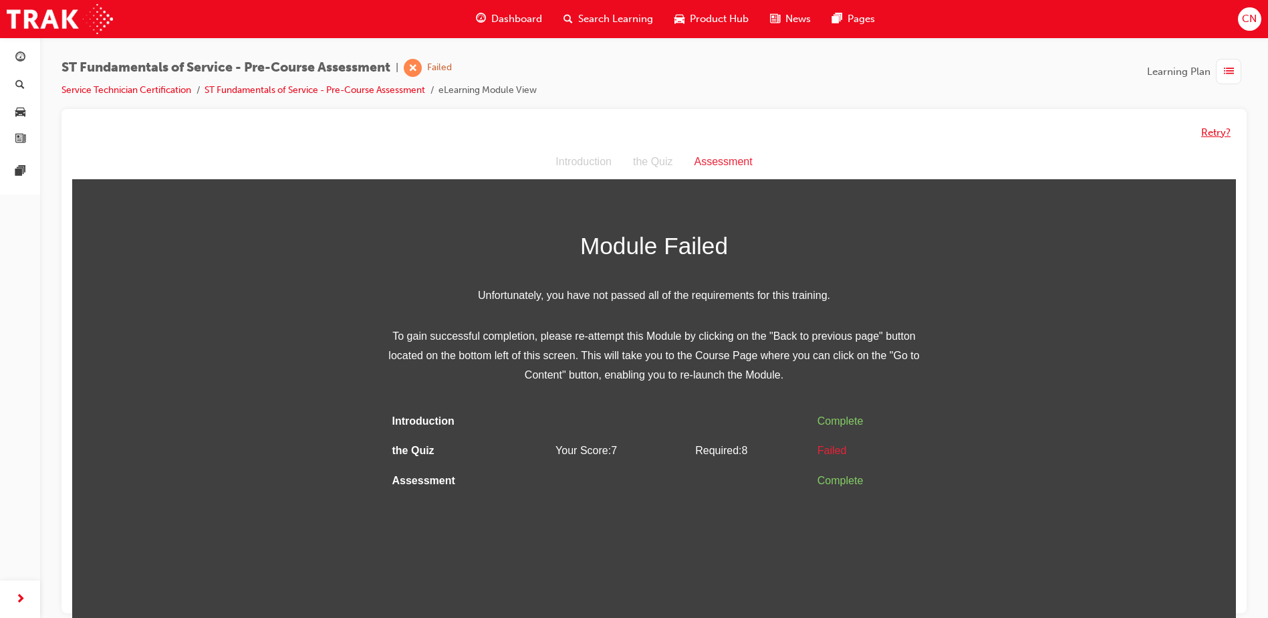
click at [1220, 132] on button "Retry?" at bounding box center [1215, 132] width 29 height 15
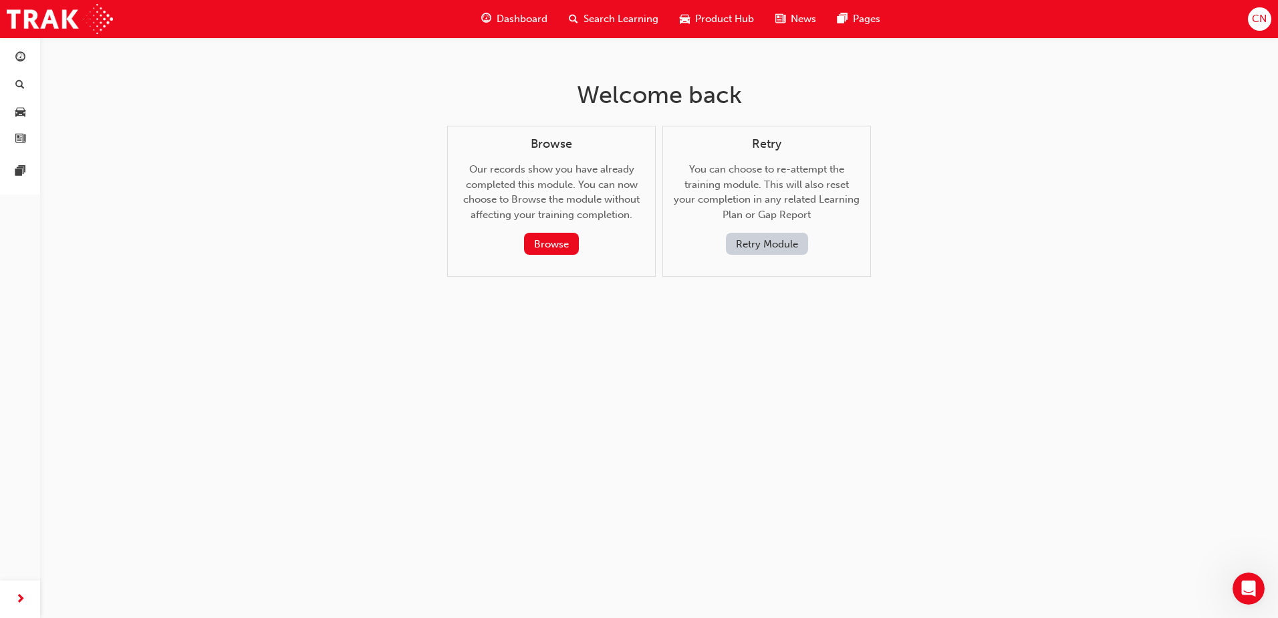
click at [776, 239] on button "Retry Module" at bounding box center [767, 244] width 82 height 22
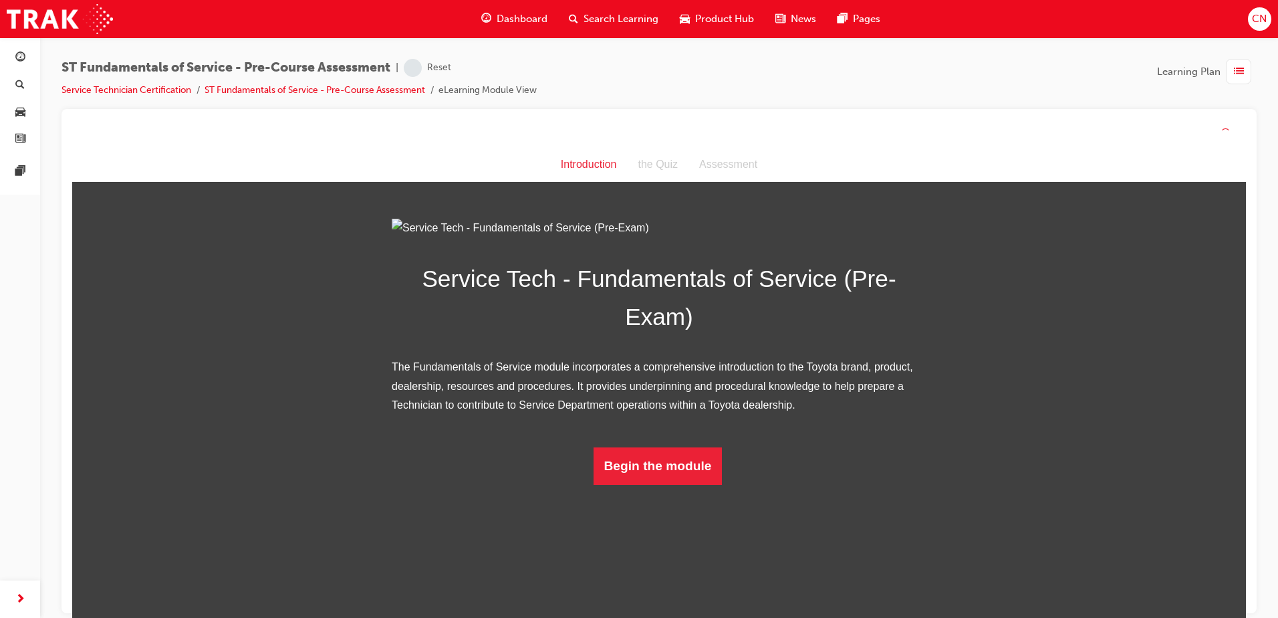
scroll to position [1, 0]
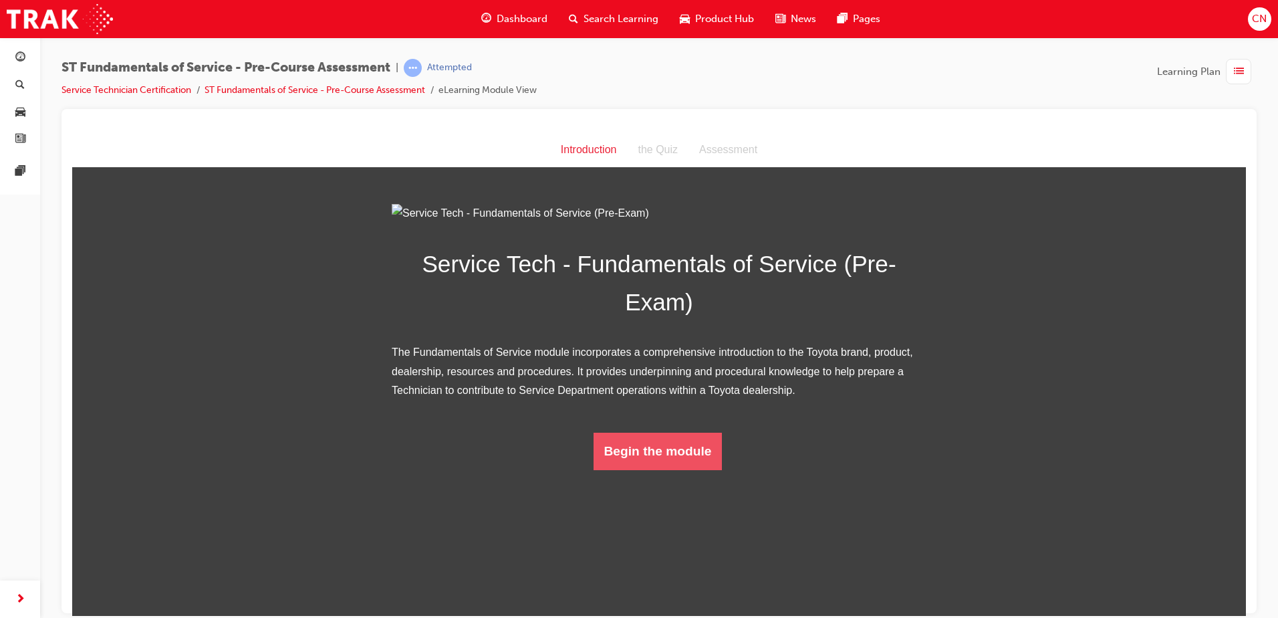
click at [600, 469] on button "Begin the module" at bounding box center [658, 450] width 129 height 37
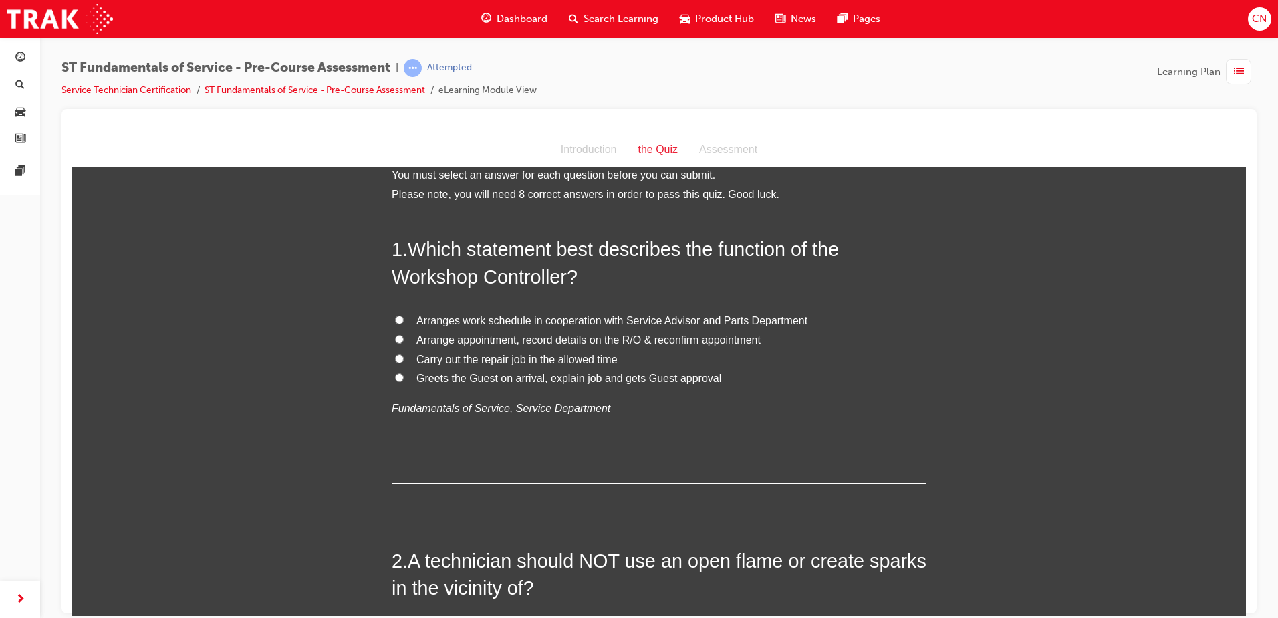
scroll to position [0, 0]
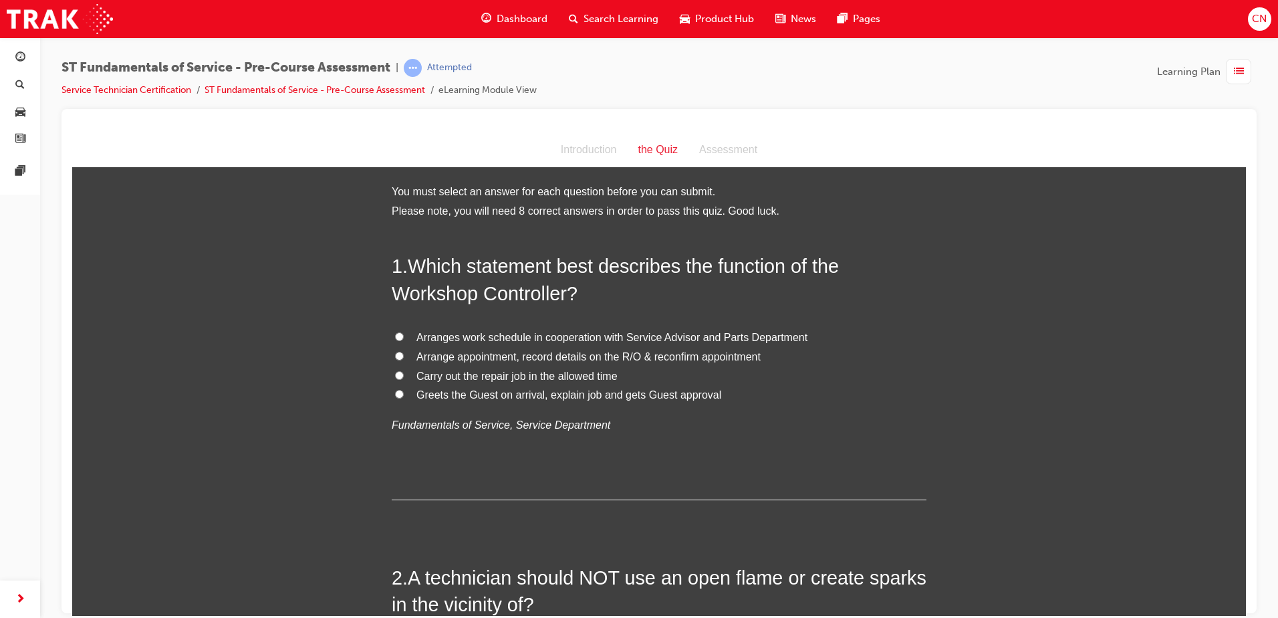
click at [468, 376] on span "Carry out the repair job in the allowed time" at bounding box center [517, 375] width 201 height 11
click at [404, 376] on input "Carry out the repair job in the allowed time" at bounding box center [399, 374] width 9 height 9
radio input "true"
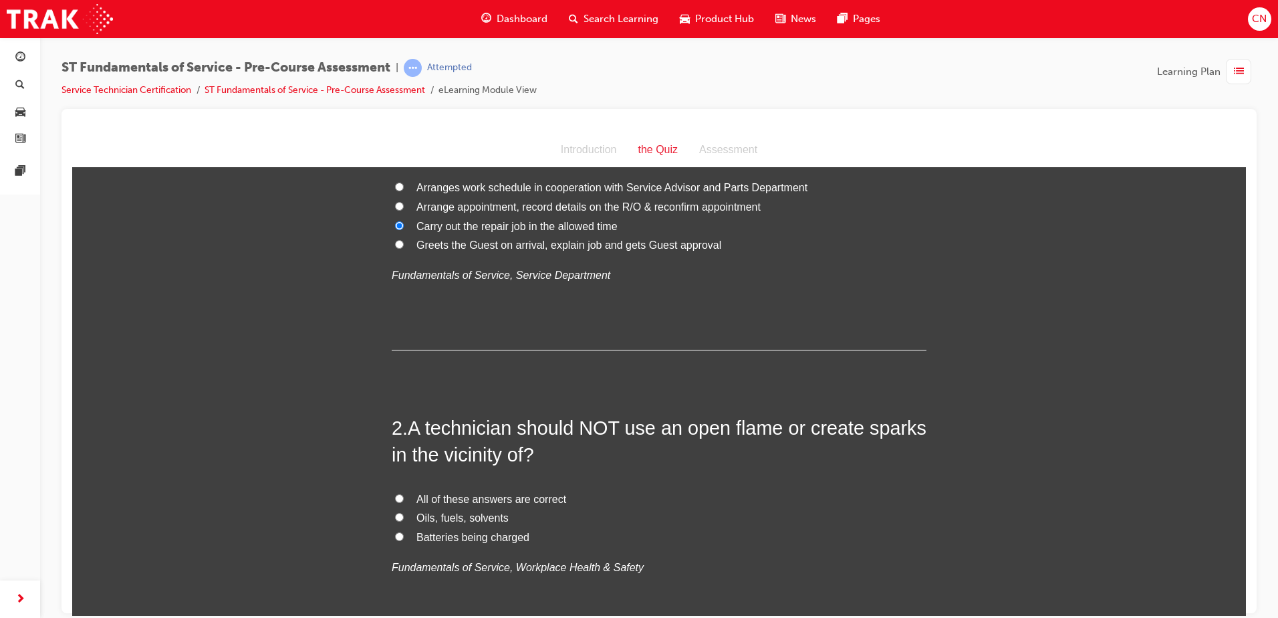
scroll to position [201, 0]
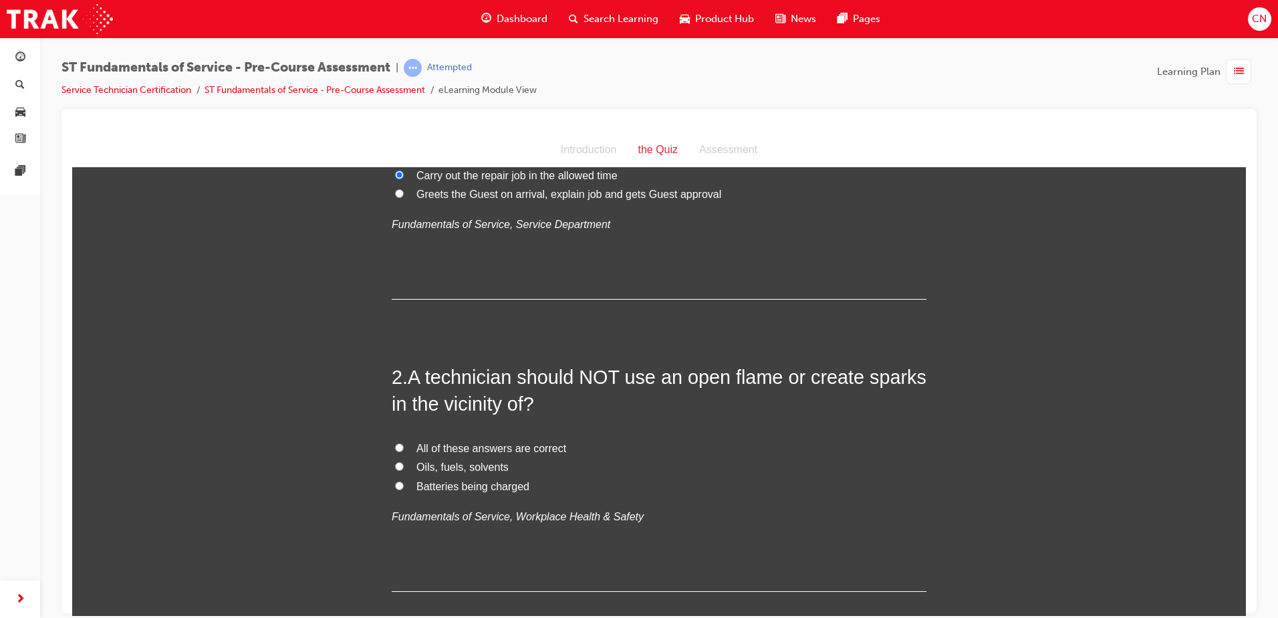
click at [441, 444] on span "All of these answers are correct" at bounding box center [492, 447] width 150 height 11
click at [404, 444] on input "All of these answers are correct" at bounding box center [399, 447] width 9 height 9
radio input "true"
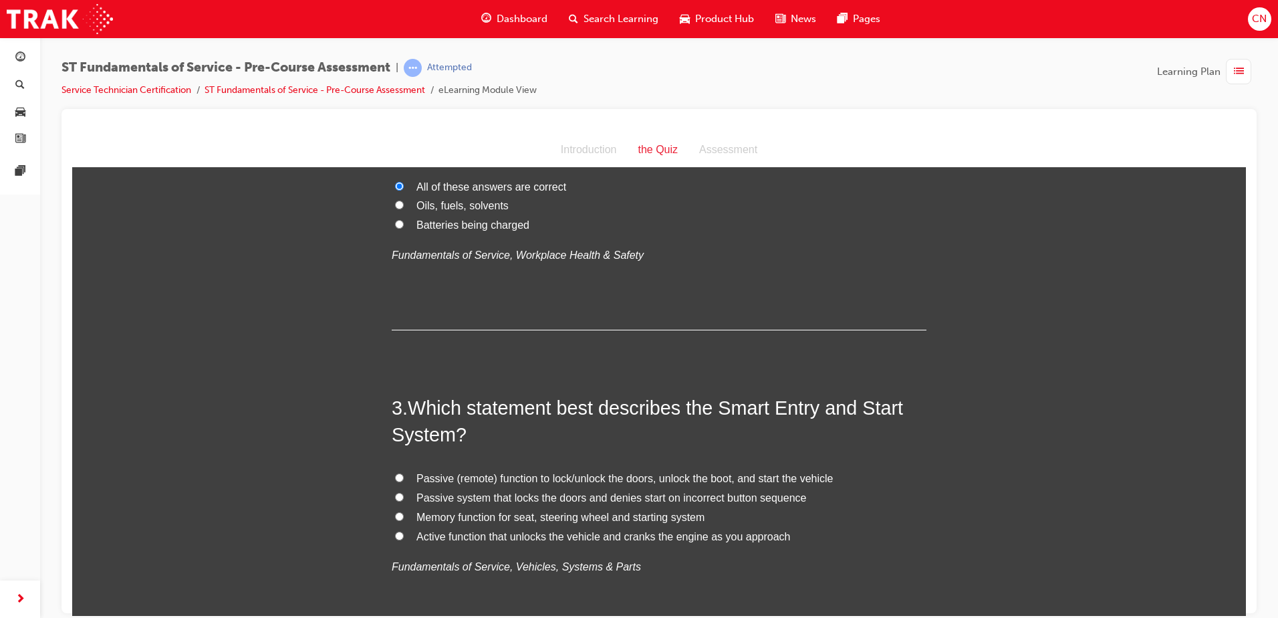
scroll to position [468, 0]
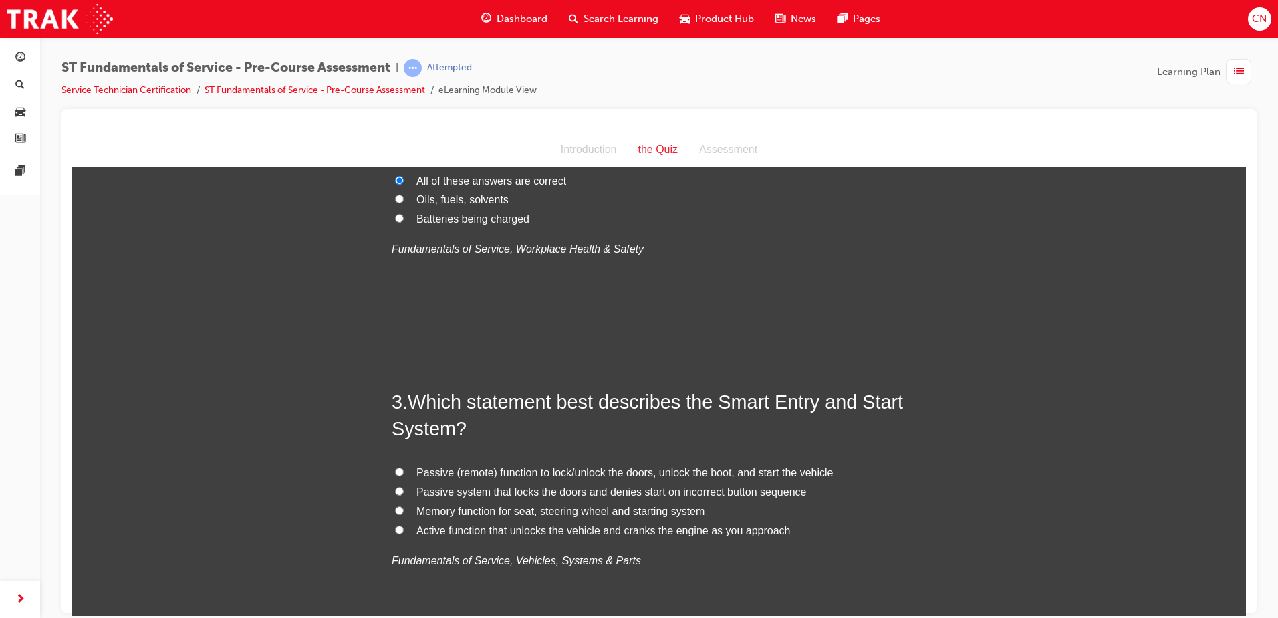
click at [453, 473] on span "Passive (remote) function to lock/unlock the doors, unlock the boot, and start …" at bounding box center [625, 471] width 417 height 11
click at [404, 473] on input "Passive (remote) function to lock/unlock the doors, unlock the boot, and start …" at bounding box center [399, 471] width 9 height 9
radio input "true"
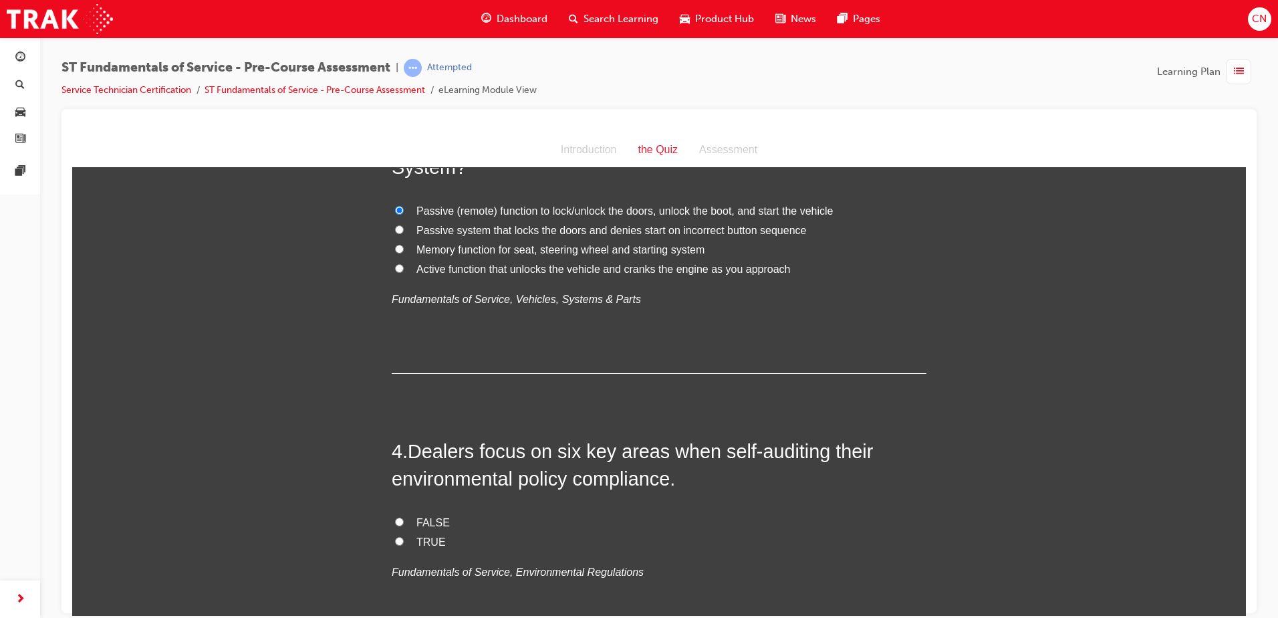
scroll to position [735, 0]
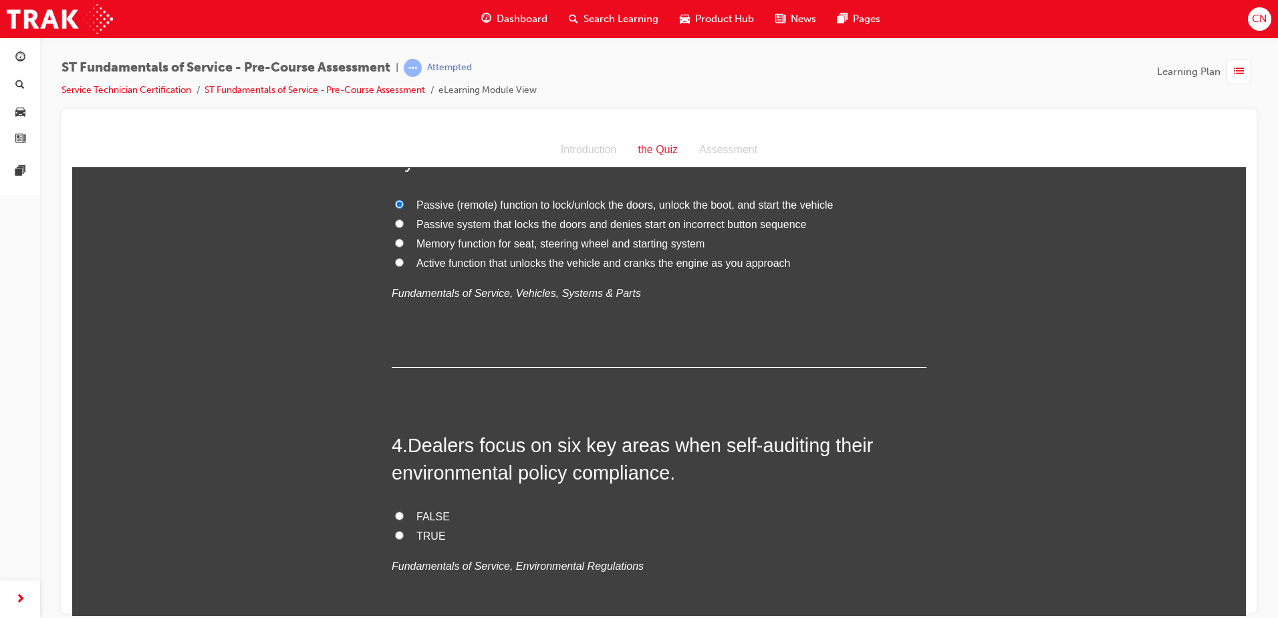
click at [428, 513] on span "FALSE" at bounding box center [433, 515] width 33 height 11
click at [404, 513] on input "FALSE" at bounding box center [399, 515] width 9 height 9
radio input "true"
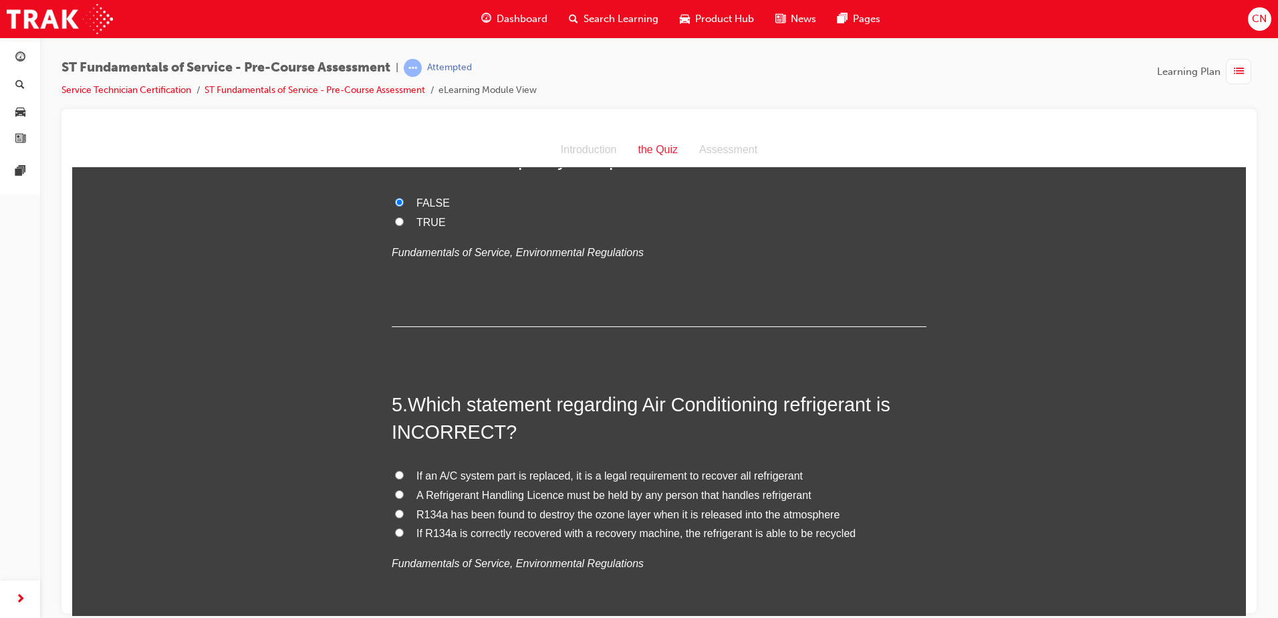
scroll to position [1137, 0]
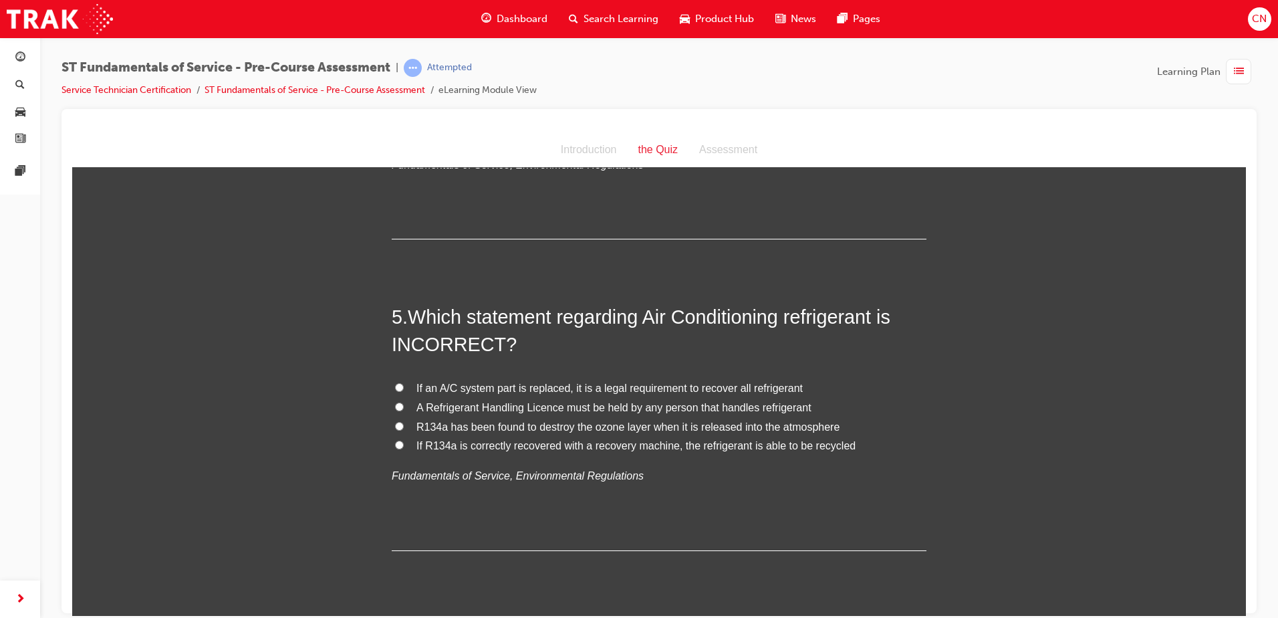
click at [474, 405] on span "A Refrigerant Handling Licence must be held by any person that handles refriger…" at bounding box center [614, 406] width 395 height 11
click at [404, 405] on input "A Refrigerant Handling Licence must be held by any person that handles refriger…" at bounding box center [399, 406] width 9 height 9
radio input "true"
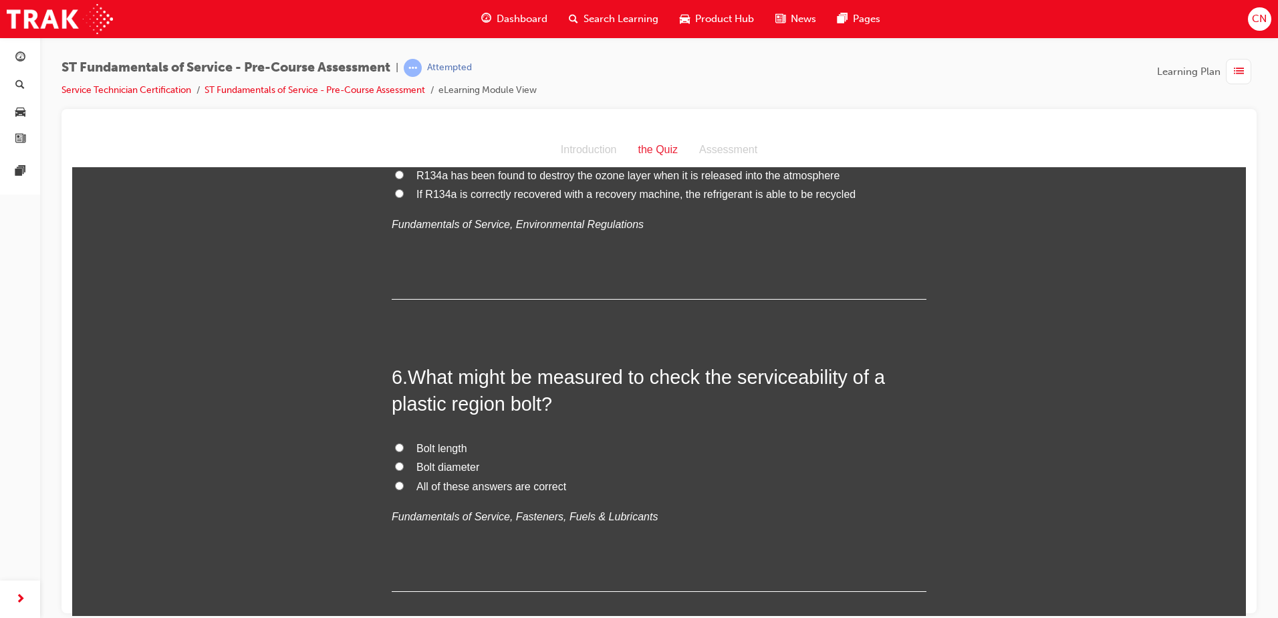
scroll to position [1404, 0]
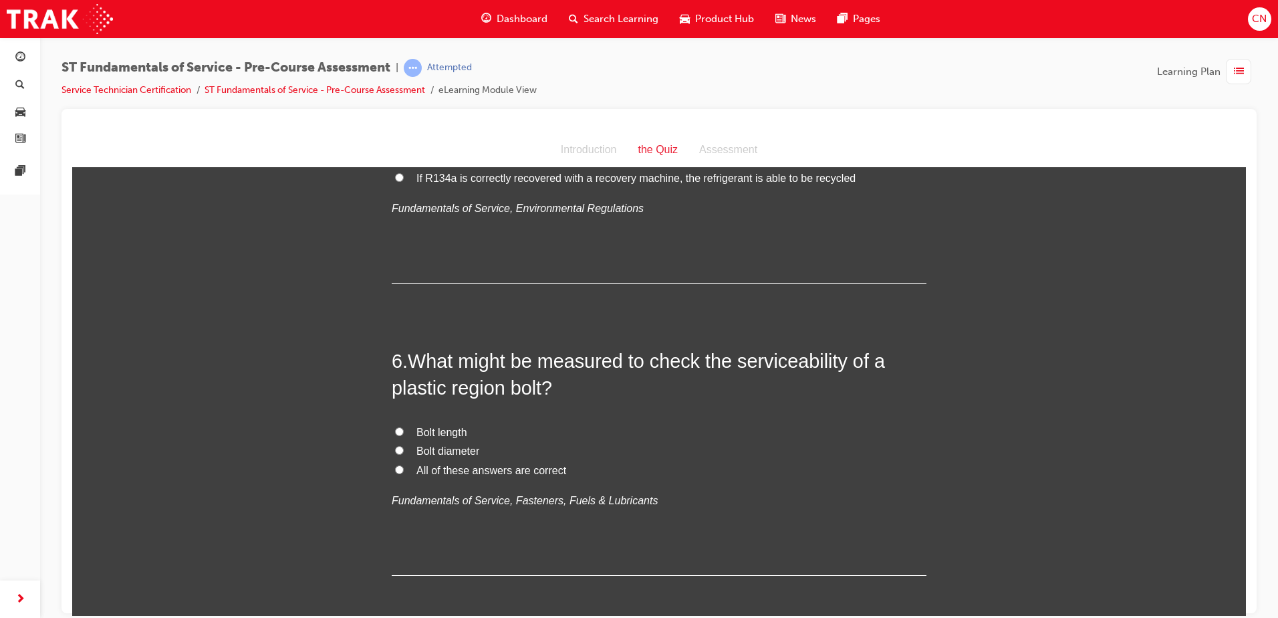
click at [432, 469] on span "All of these answers are correct" at bounding box center [492, 469] width 150 height 11
click at [404, 469] on input "All of these answers are correct" at bounding box center [399, 469] width 9 height 9
radio input "true"
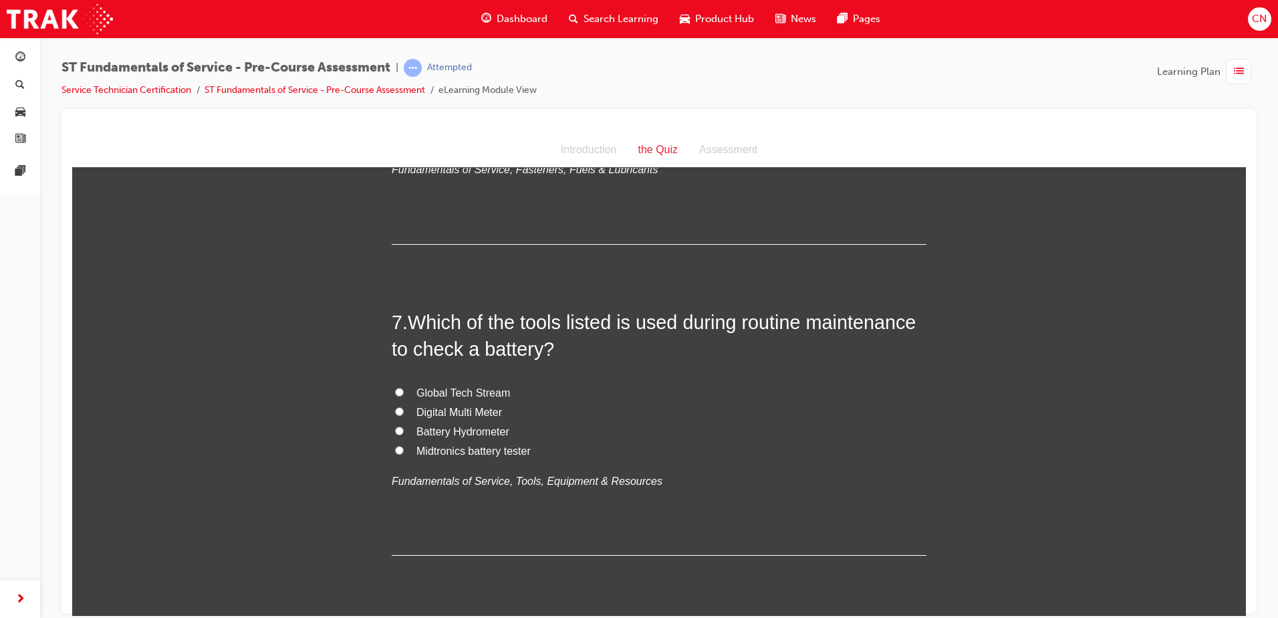
scroll to position [1738, 0]
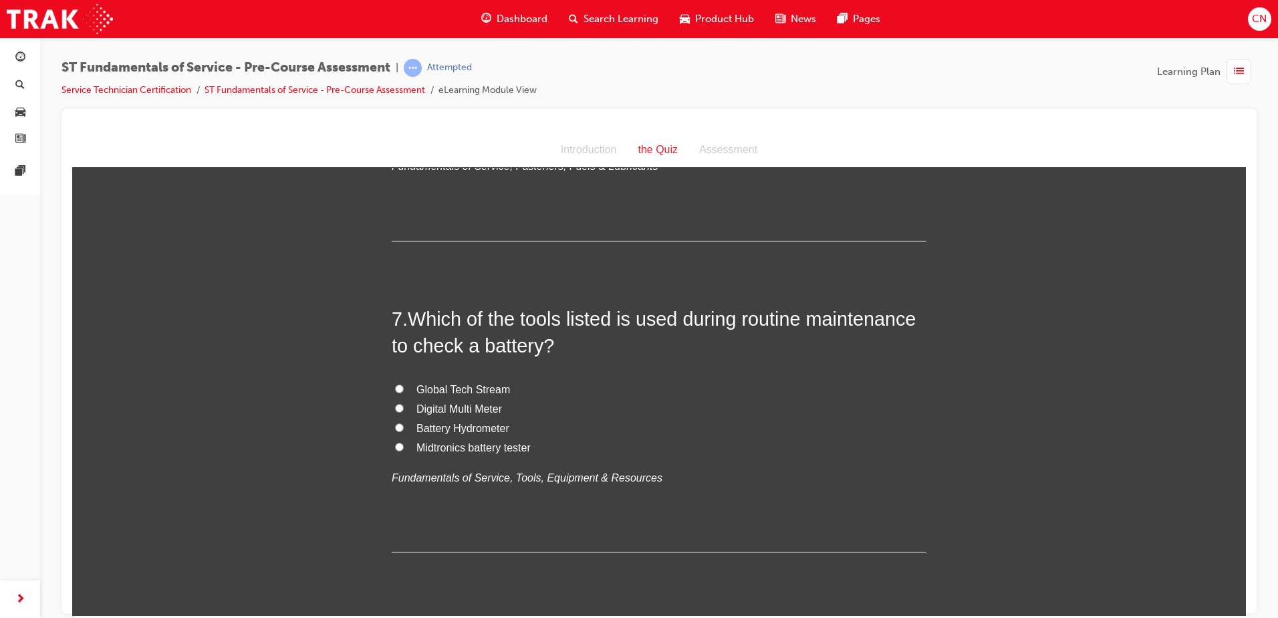
click at [440, 444] on span "Midtronics battery tester" at bounding box center [474, 446] width 114 height 11
click at [404, 444] on input "Midtronics battery tester" at bounding box center [399, 446] width 9 height 9
radio input "true"
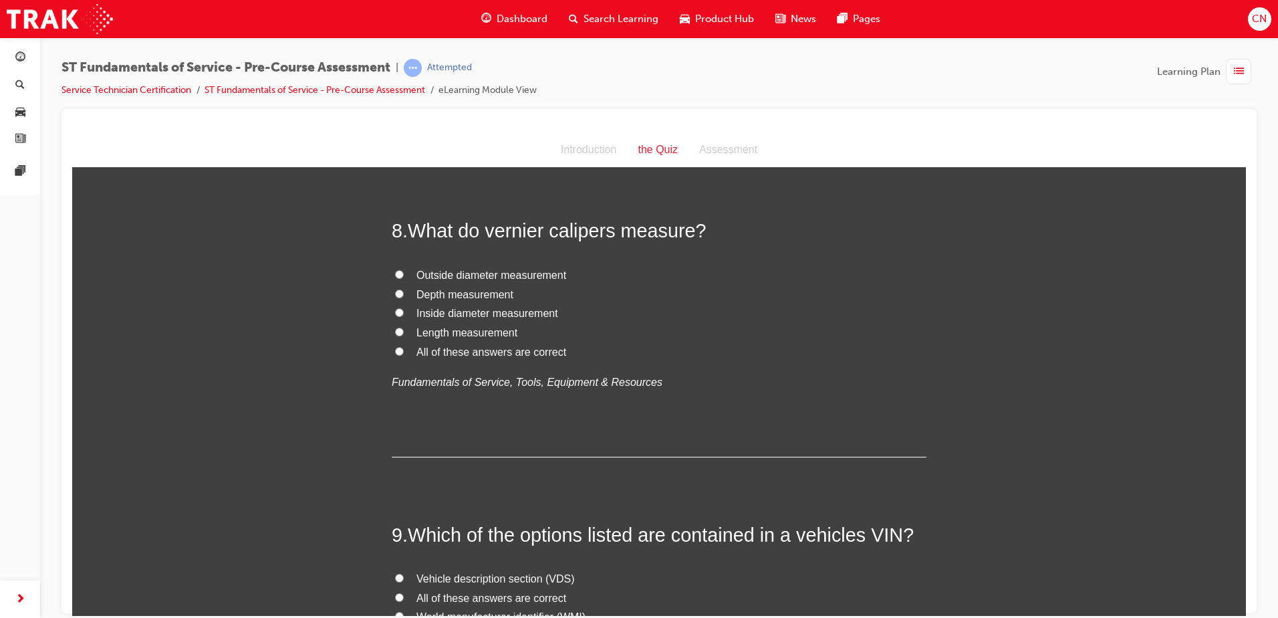
scroll to position [2139, 0]
click at [449, 352] on span "All of these answers are correct" at bounding box center [492, 349] width 150 height 11
click at [404, 352] on input "All of these answers are correct" at bounding box center [399, 348] width 9 height 9
radio input "true"
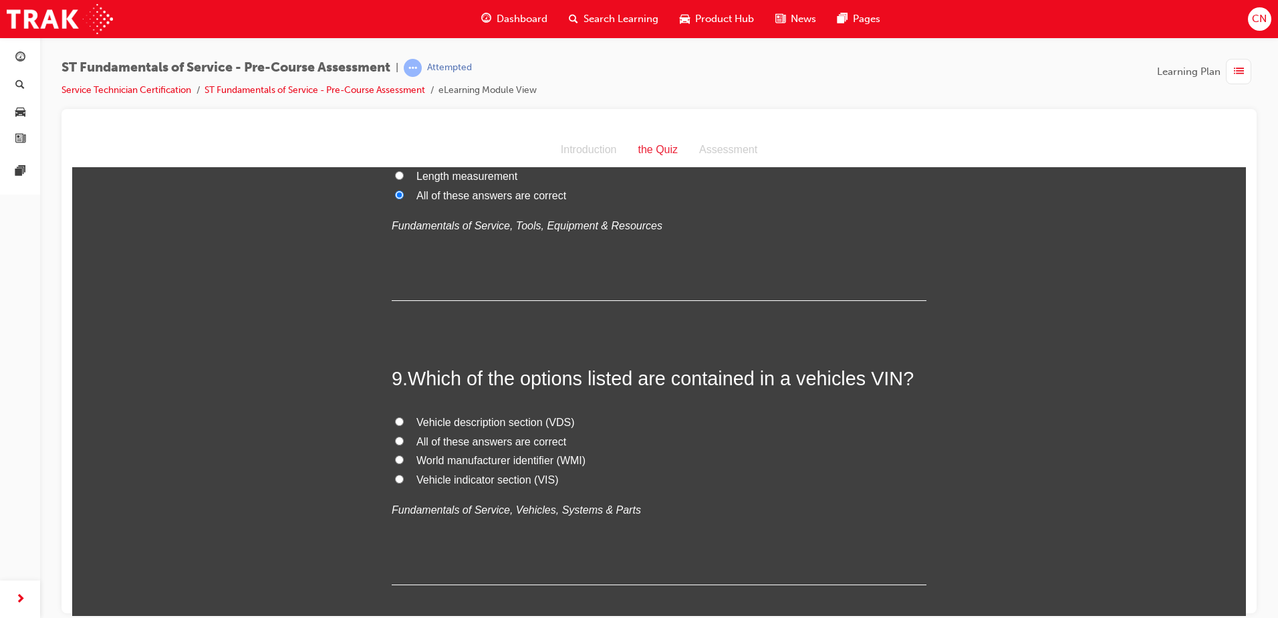
scroll to position [2340, 0]
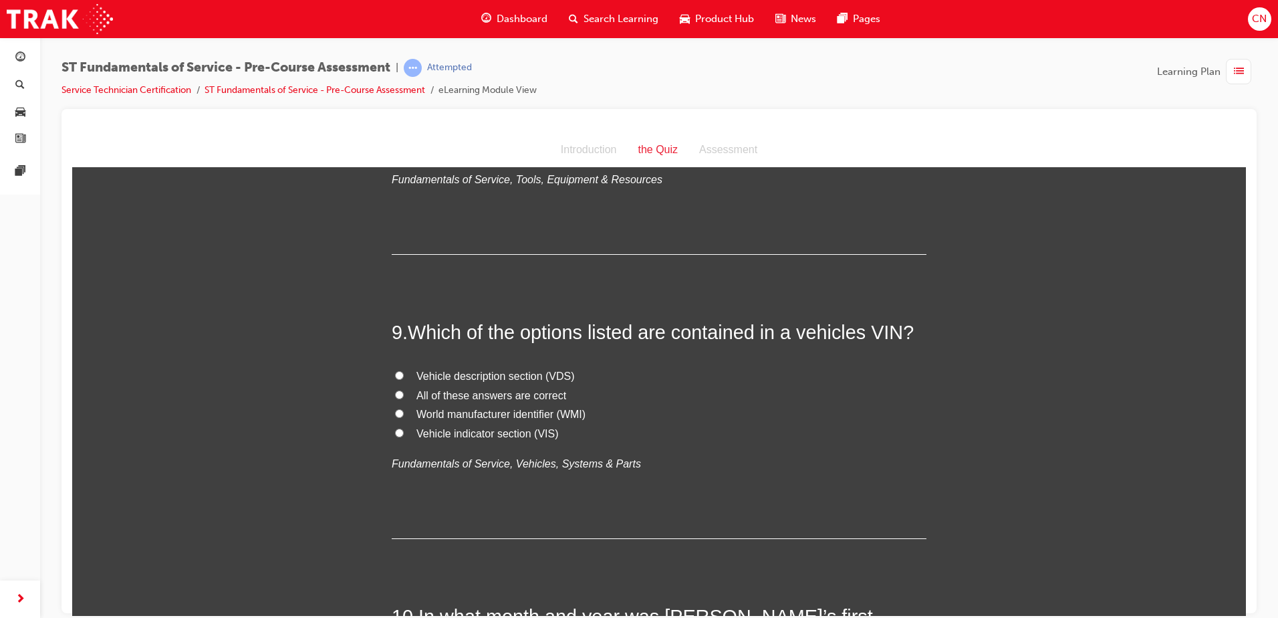
click at [443, 389] on span "All of these answers are correct" at bounding box center [492, 394] width 150 height 11
click at [404, 390] on input "All of these answers are correct" at bounding box center [399, 394] width 9 height 9
radio input "true"
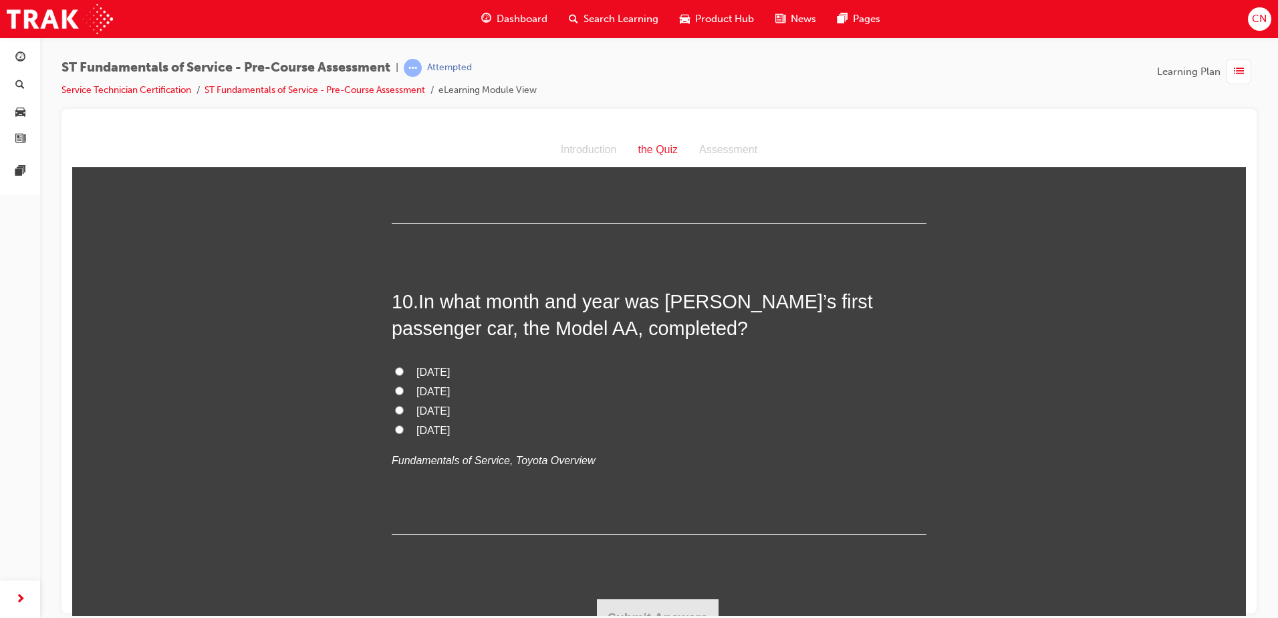
scroll to position [2674, 0]
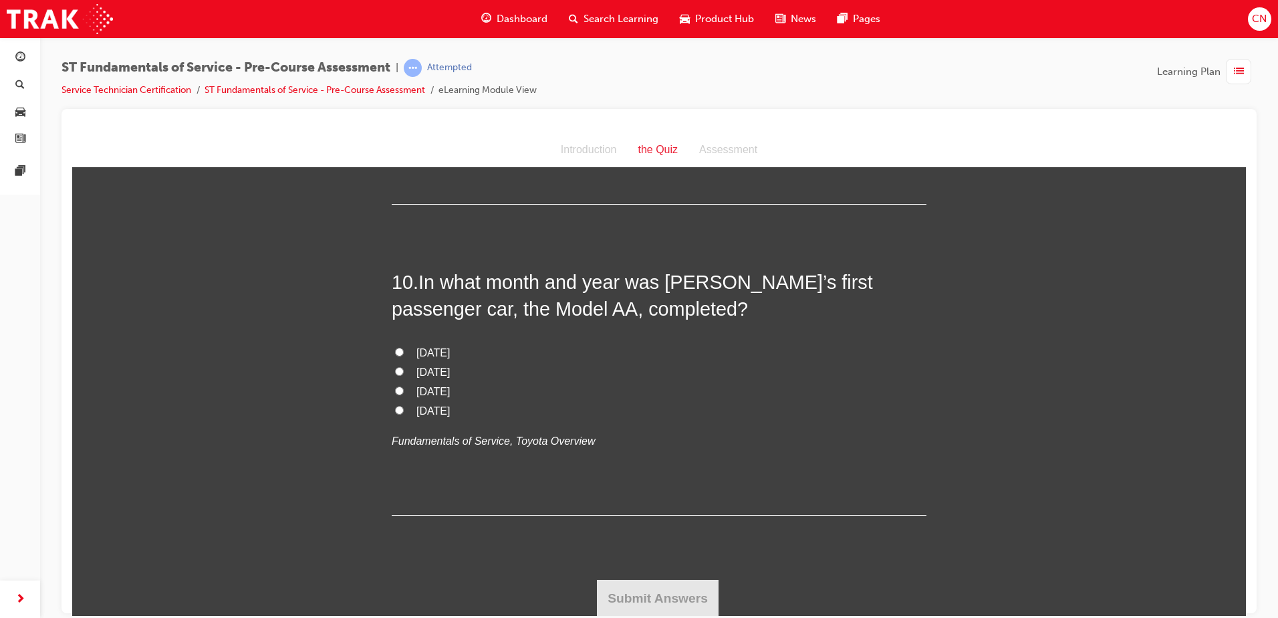
click at [417, 369] on span "[DATE]" at bounding box center [433, 371] width 33 height 11
click at [404, 369] on input "[DATE]" at bounding box center [399, 370] width 9 height 9
radio input "true"
click at [625, 594] on button "Submit Answers" at bounding box center [658, 596] width 122 height 37
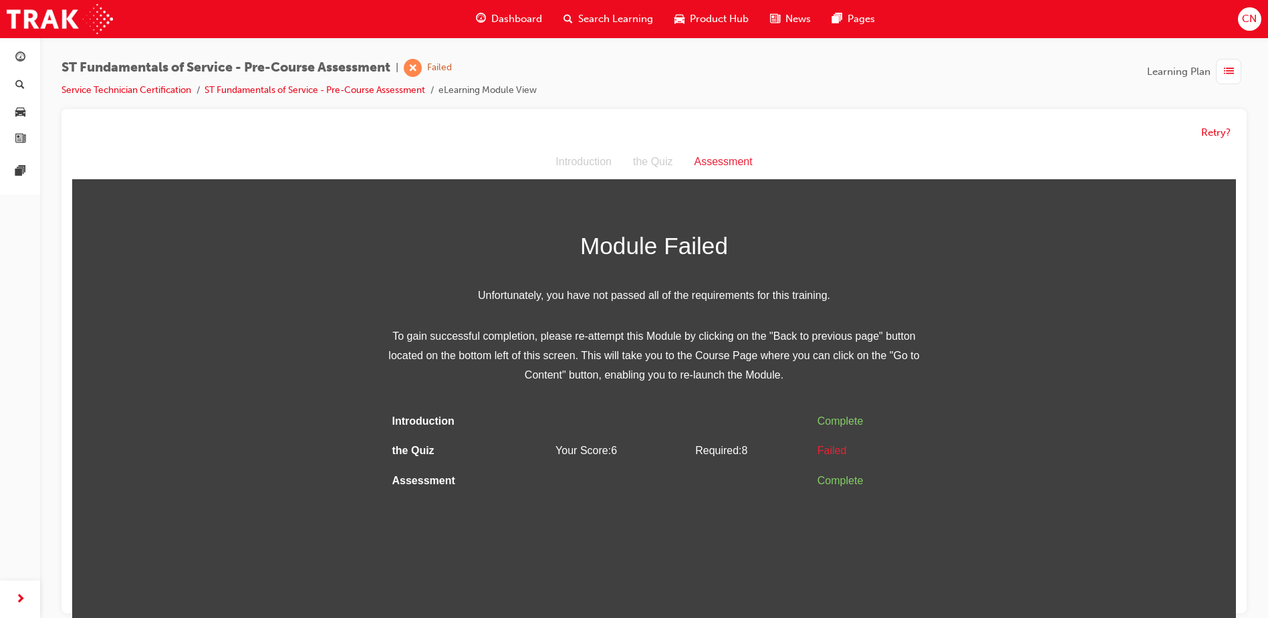
scroll to position [10, 0]
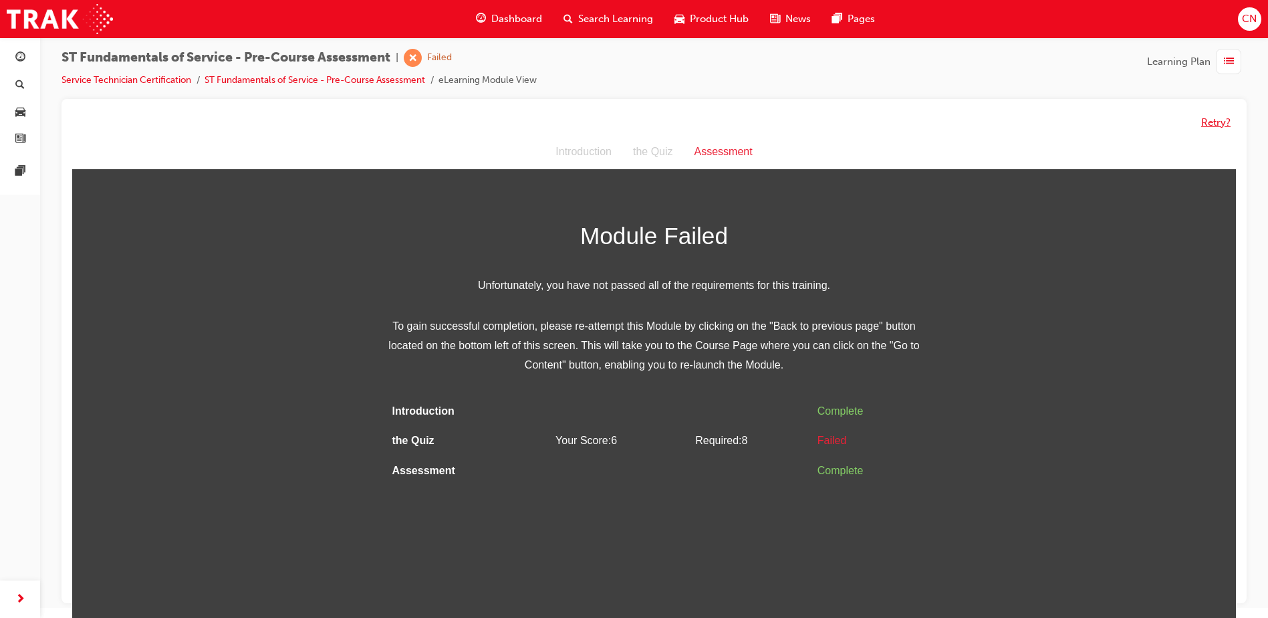
click at [1229, 122] on button "Retry?" at bounding box center [1215, 122] width 29 height 15
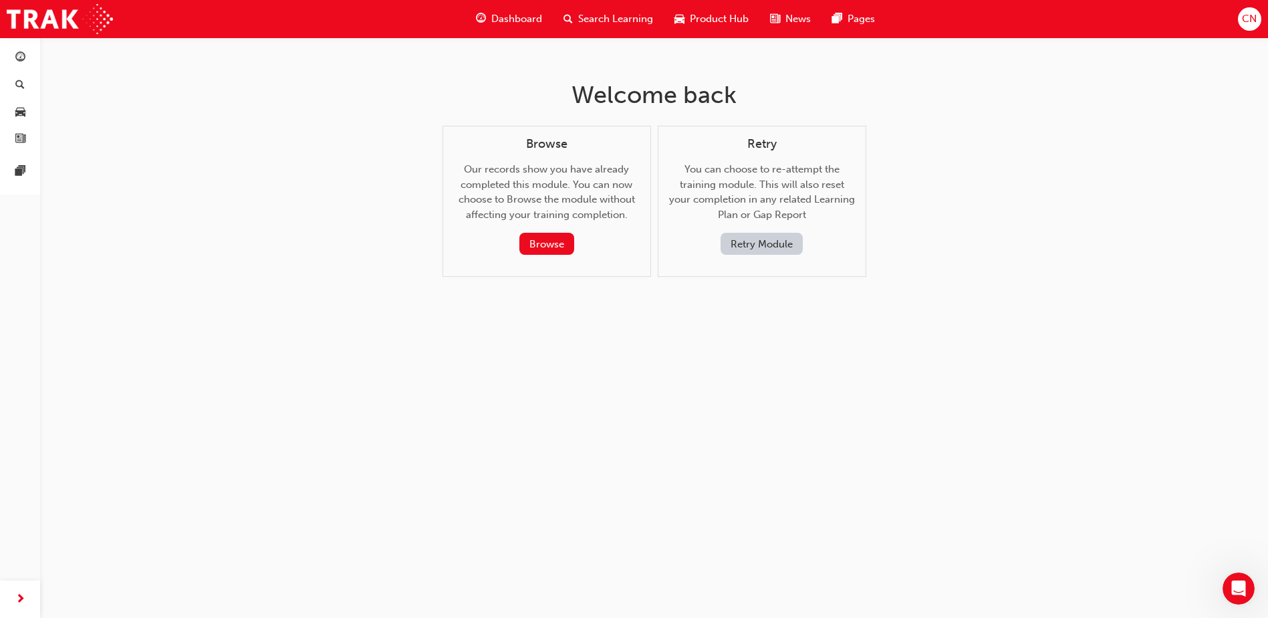
scroll to position [0, 0]
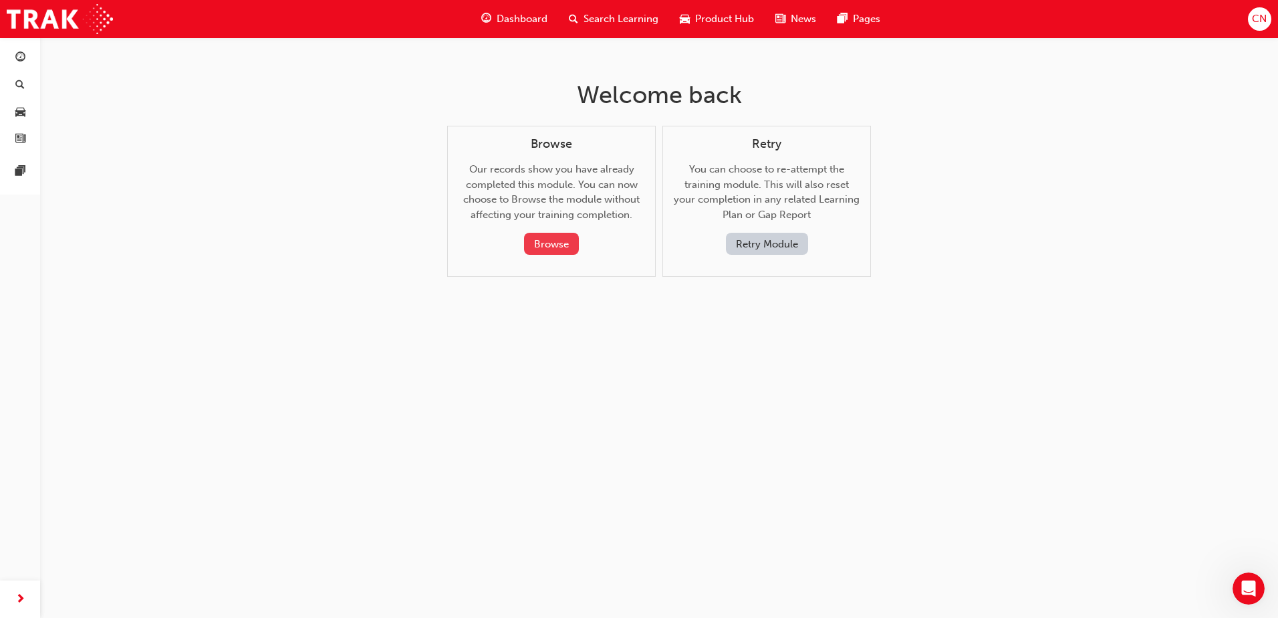
click at [563, 245] on button "Browse" at bounding box center [551, 244] width 55 height 22
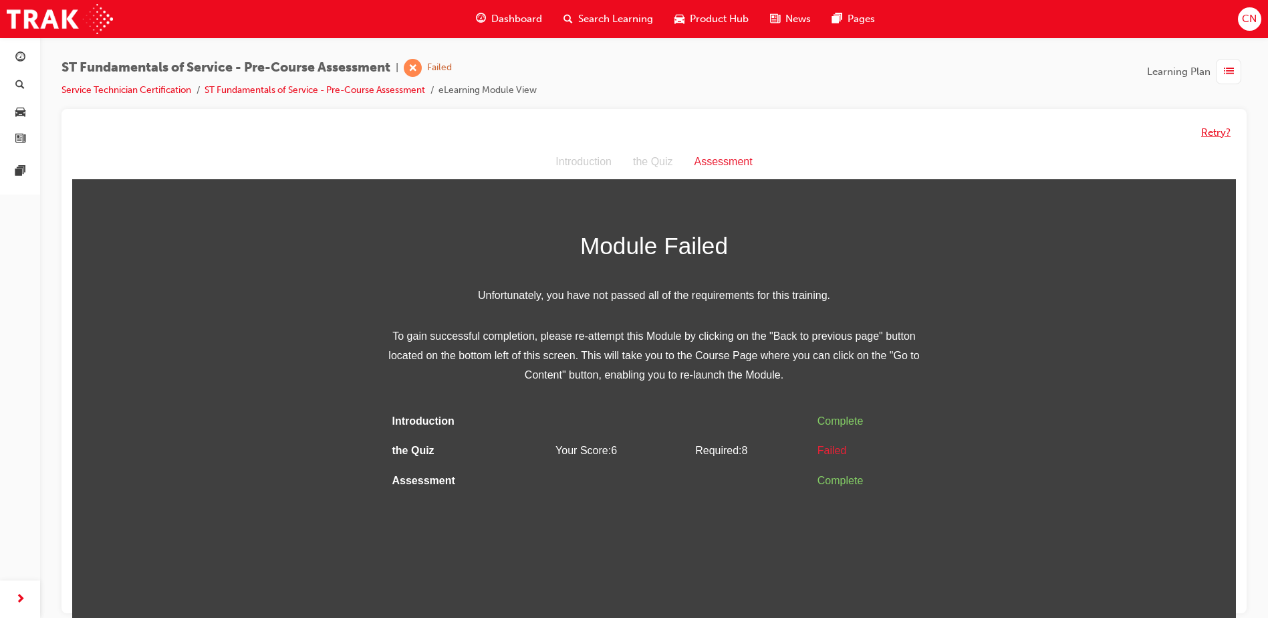
click at [1215, 132] on button "Retry?" at bounding box center [1215, 132] width 29 height 15
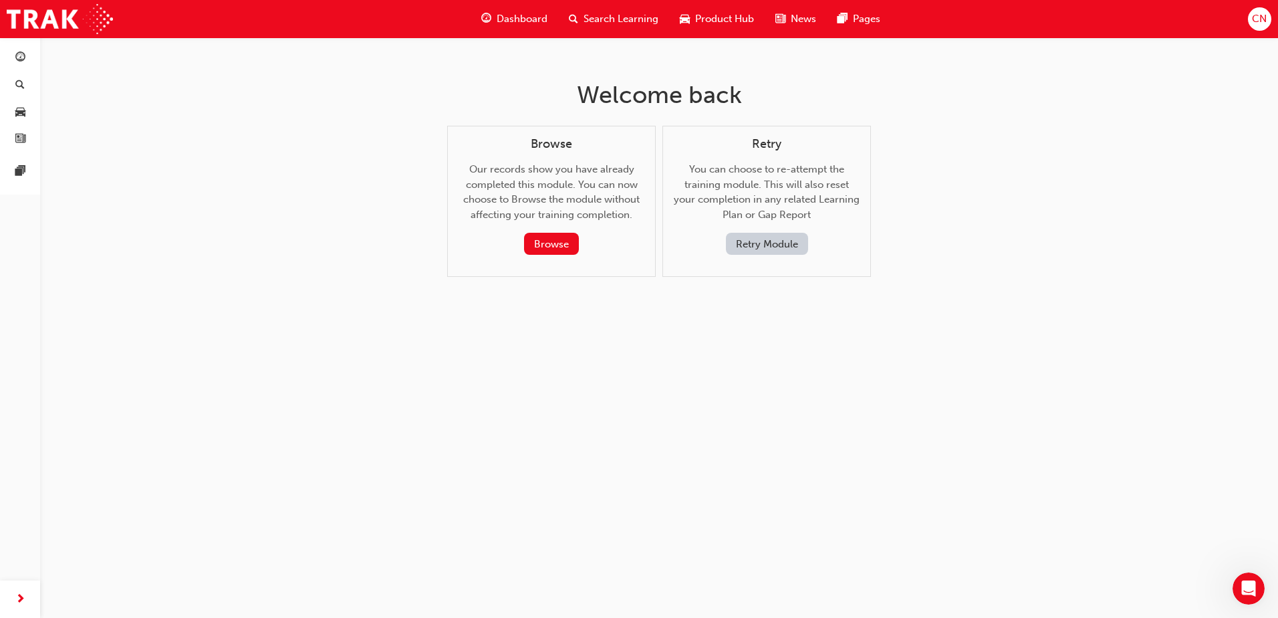
click at [780, 242] on button "Retry Module" at bounding box center [767, 244] width 82 height 22
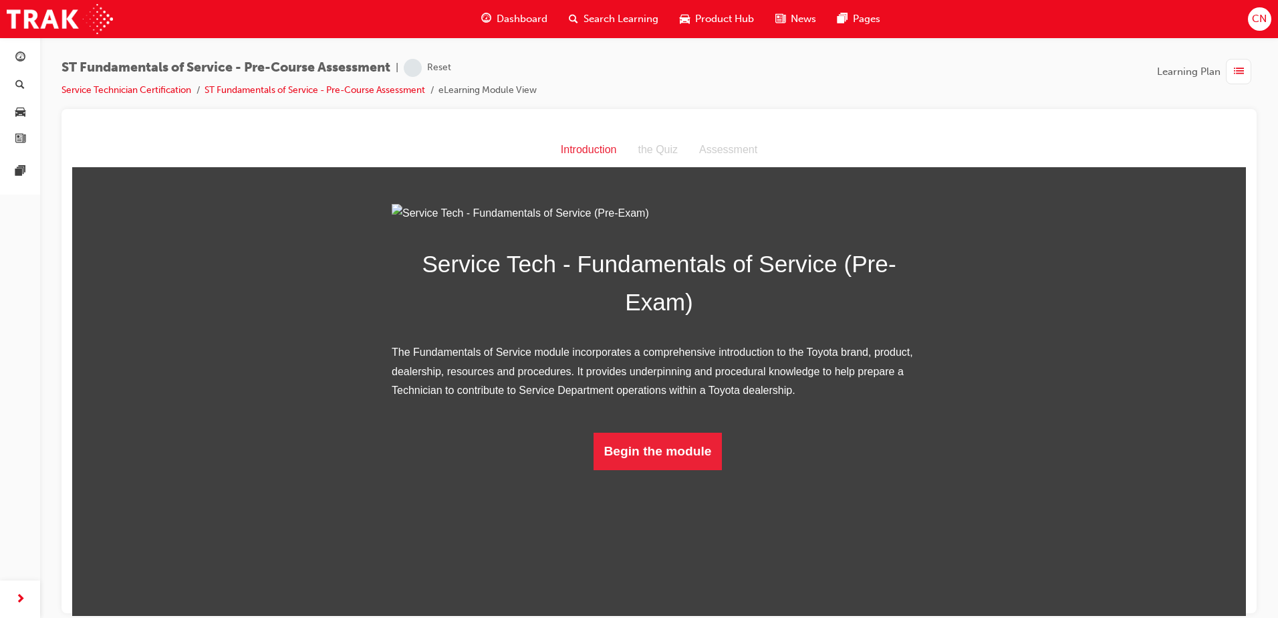
scroll to position [1, 0]
click at [621, 469] on button "Begin the module" at bounding box center [658, 450] width 129 height 37
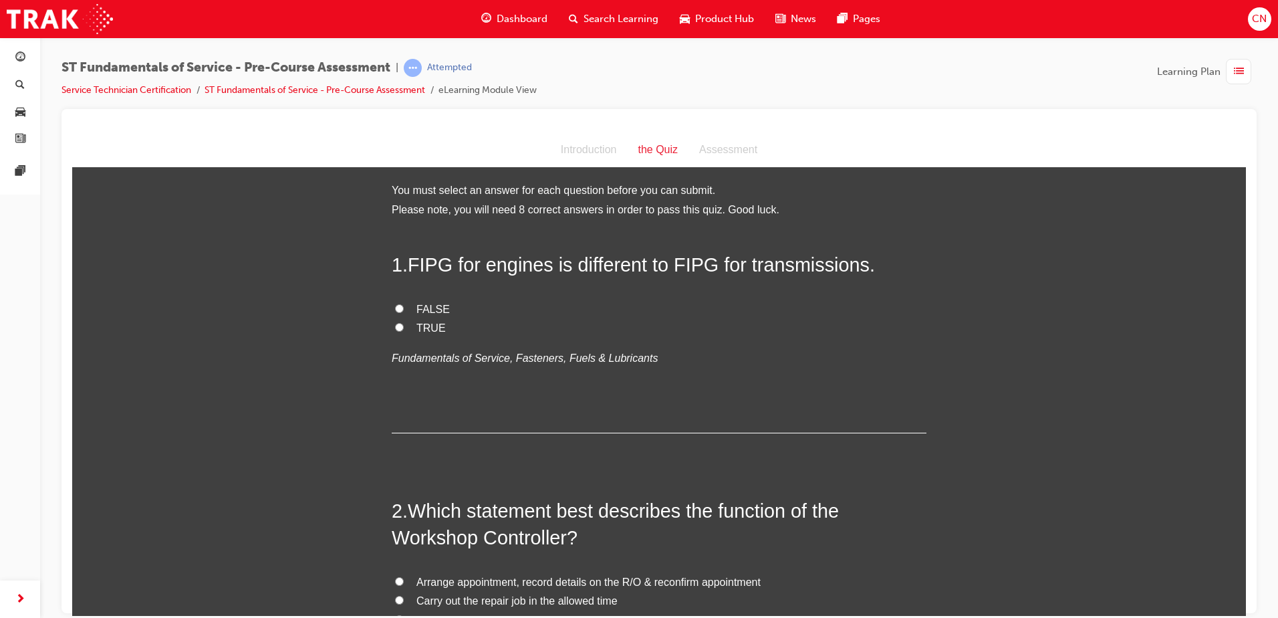
scroll to position [0, 0]
click at [426, 304] on span "FALSE" at bounding box center [433, 309] width 33 height 11
click at [404, 305] on input "FALSE" at bounding box center [399, 309] width 9 height 9
radio input "true"
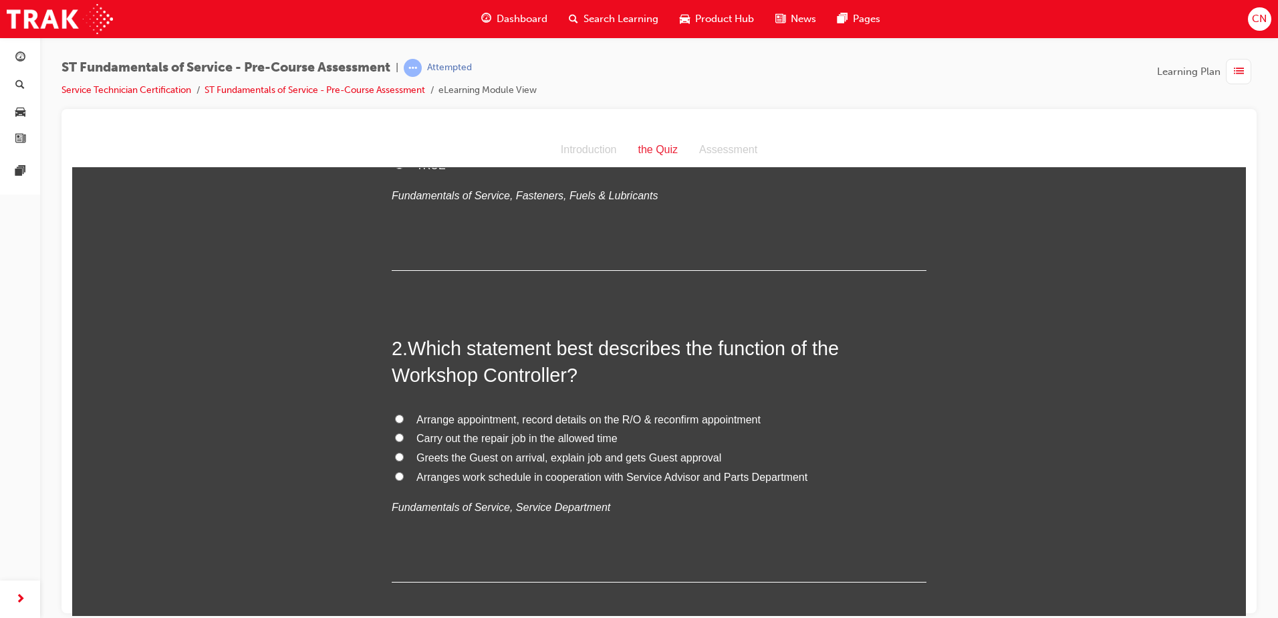
scroll to position [201, 0]
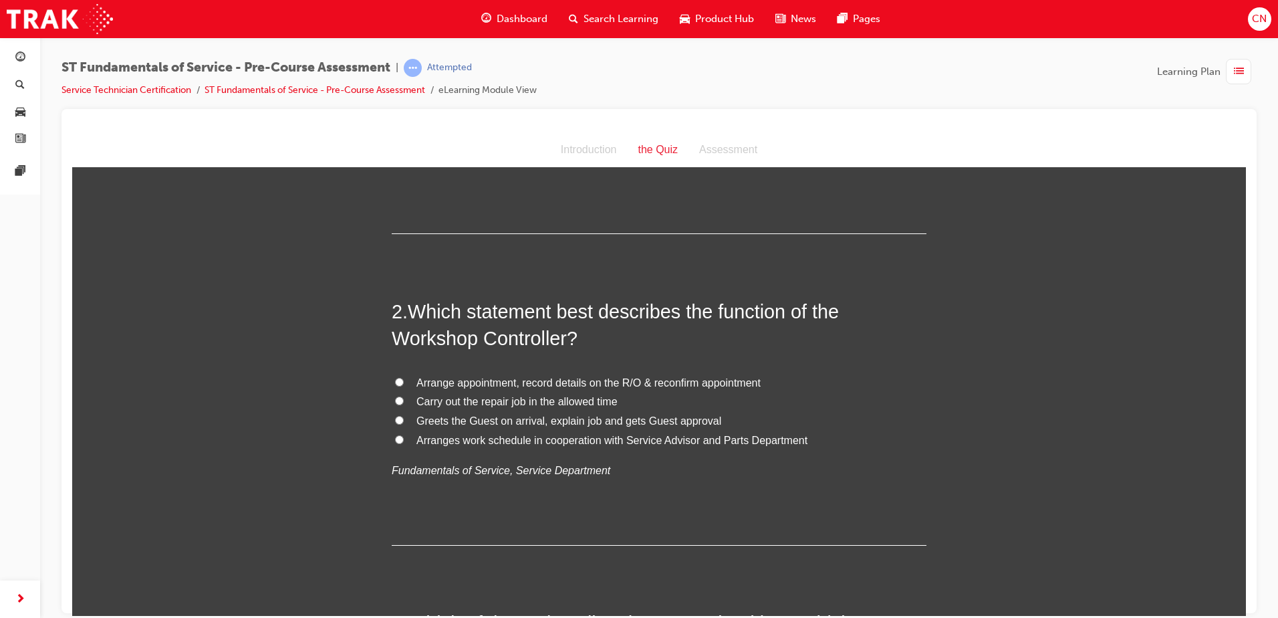
click at [463, 404] on span "Carry out the repair job in the allowed time" at bounding box center [517, 400] width 201 height 11
click at [404, 404] on input "Carry out the repair job in the allowed time" at bounding box center [399, 400] width 9 height 9
radio input "true"
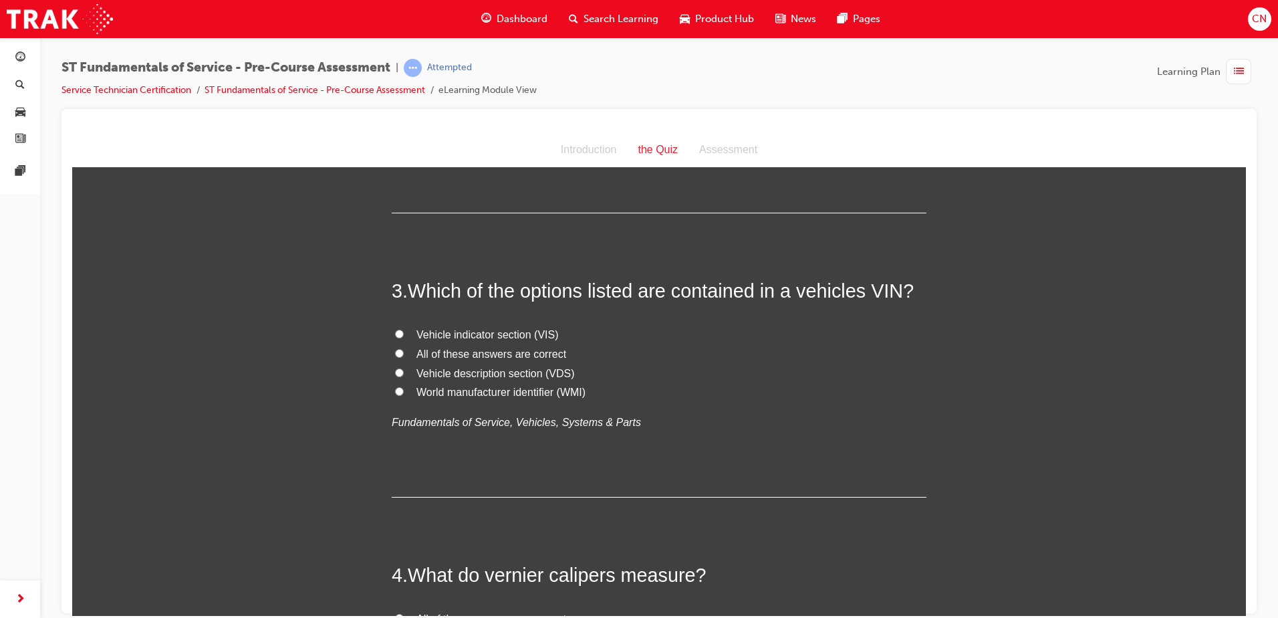
scroll to position [535, 0]
click at [471, 355] on span "All of these answers are correct" at bounding box center [492, 351] width 150 height 11
click at [404, 355] on input "All of these answers are correct" at bounding box center [399, 350] width 9 height 9
radio input "true"
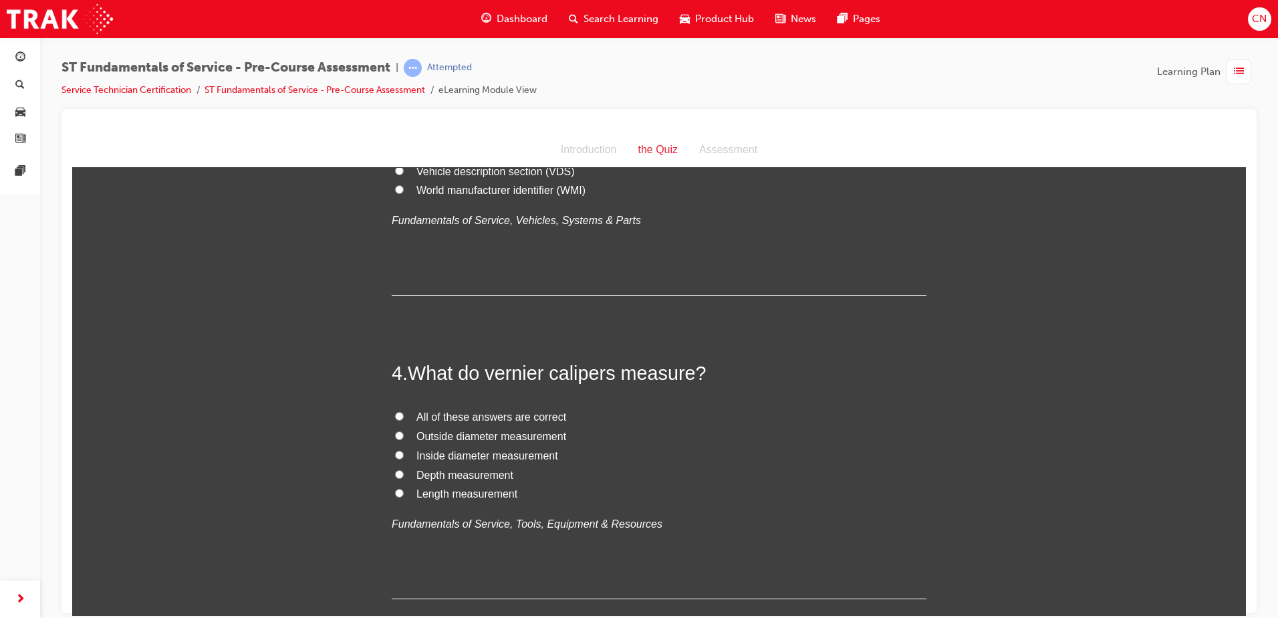
scroll to position [735, 0]
click at [478, 416] on span "All of these answers are correct" at bounding box center [492, 415] width 150 height 11
click at [404, 416] on input "All of these answers are correct" at bounding box center [399, 414] width 9 height 9
radio input "true"
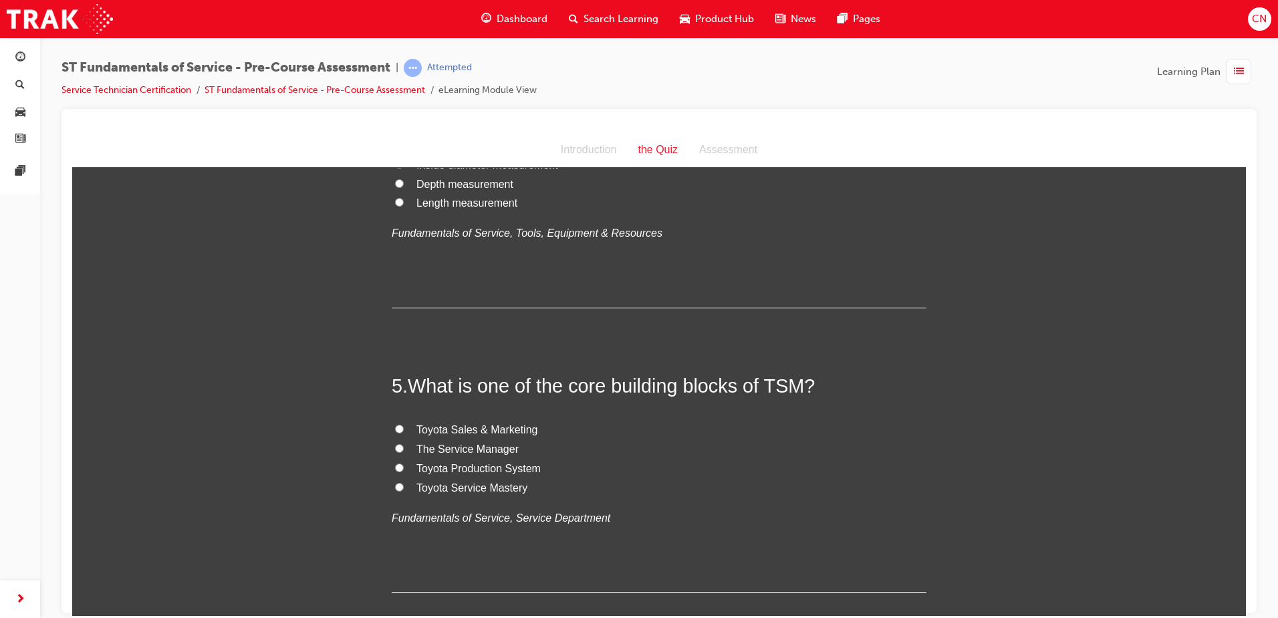
scroll to position [1070, 0]
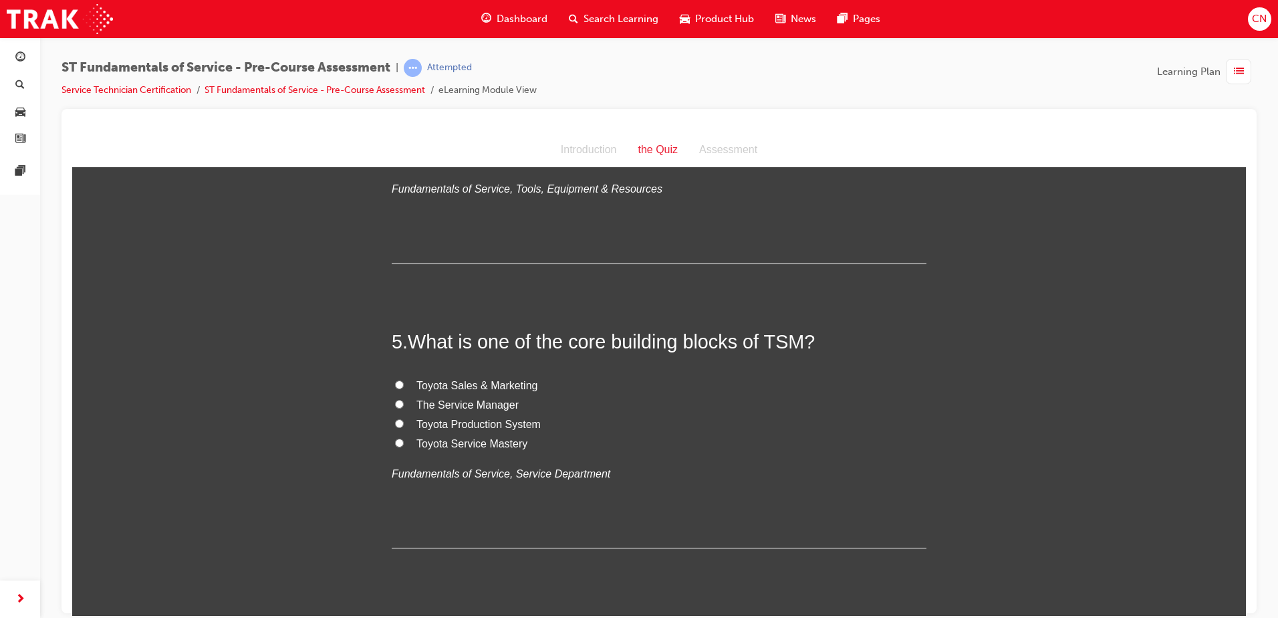
click at [451, 387] on span "Toyota Sales & Marketing" at bounding box center [477, 384] width 121 height 11
click at [404, 387] on input "Toyota Sales & Marketing" at bounding box center [399, 384] width 9 height 9
radio input "true"
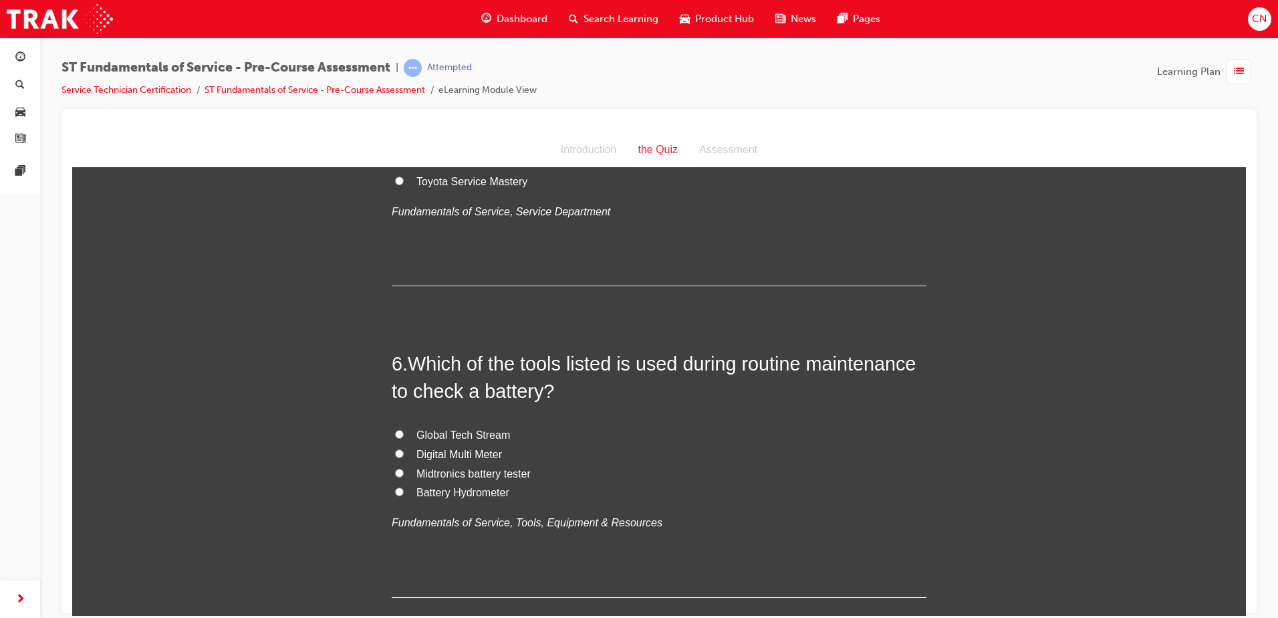
scroll to position [1337, 0]
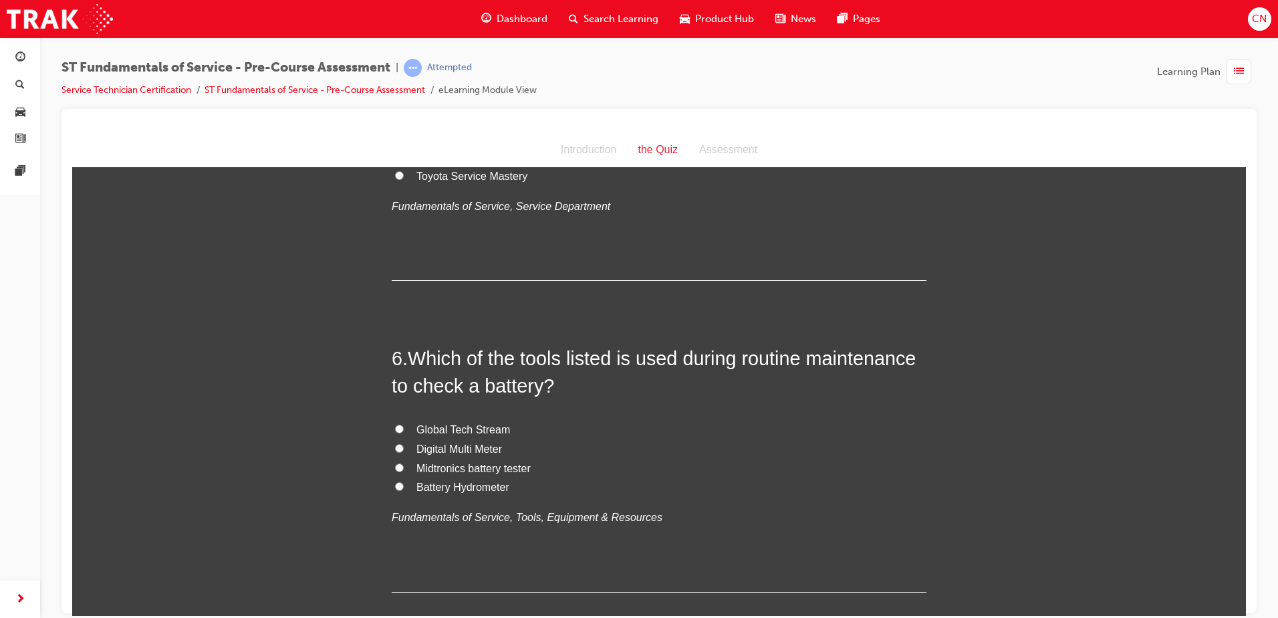
click at [433, 469] on span "Midtronics battery tester" at bounding box center [474, 467] width 114 height 11
click at [404, 469] on input "Midtronics battery tester" at bounding box center [399, 467] width 9 height 9
radio input "true"
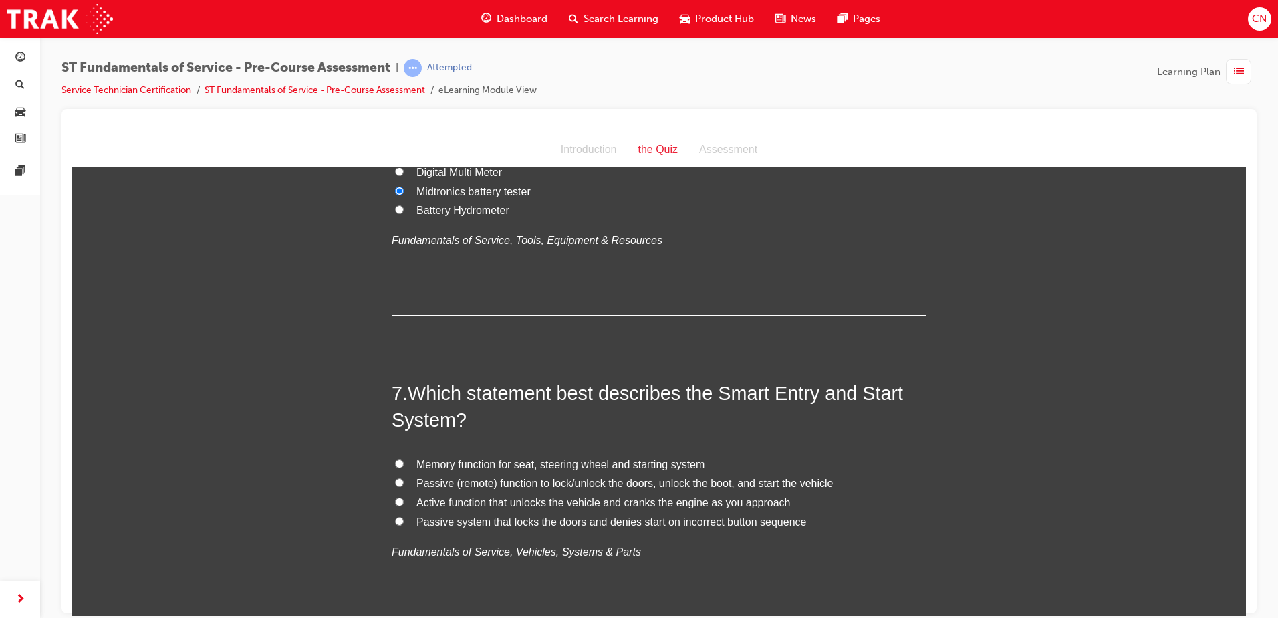
scroll to position [1671, 0]
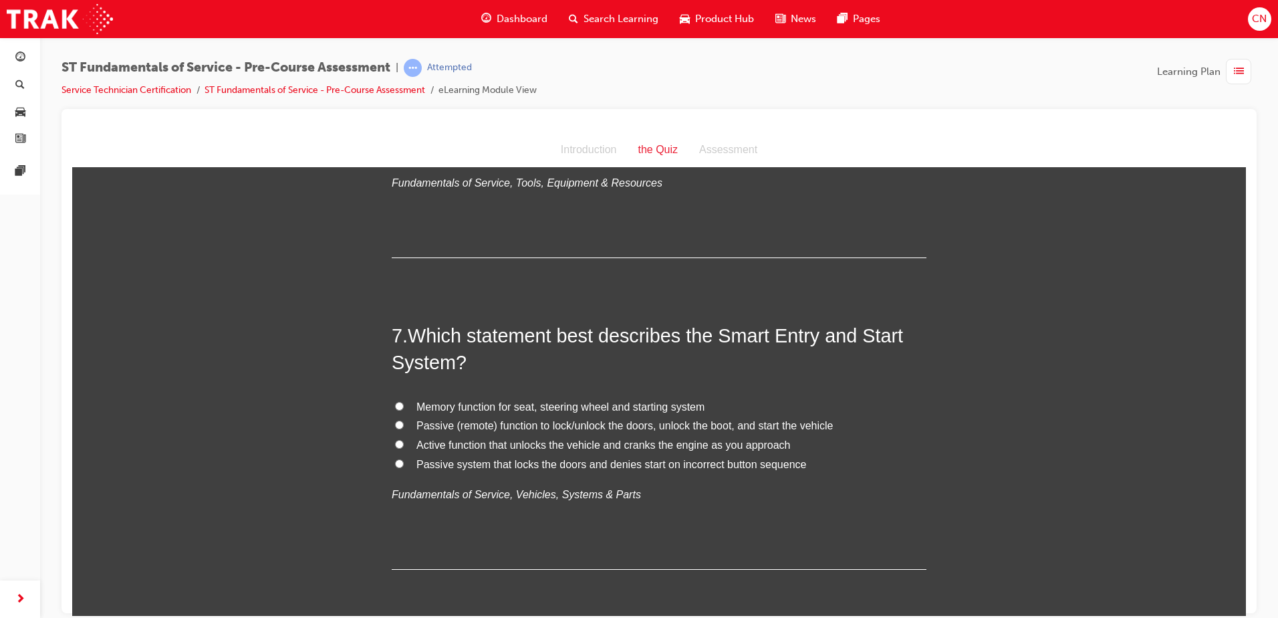
click at [450, 422] on span "Passive (remote) function to lock/unlock the doors, unlock the boot, and start …" at bounding box center [625, 424] width 417 height 11
click at [404, 422] on input "Passive (remote) function to lock/unlock the doors, unlock the boot, and start …" at bounding box center [399, 424] width 9 height 9
radio input "true"
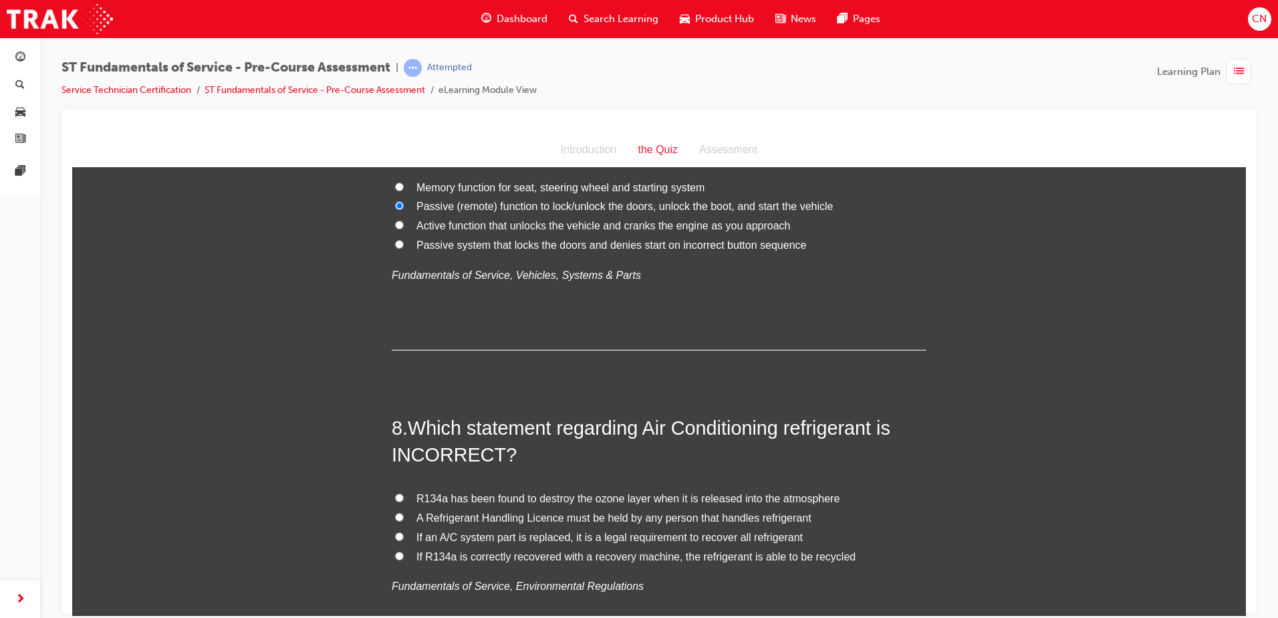
scroll to position [1939, 0]
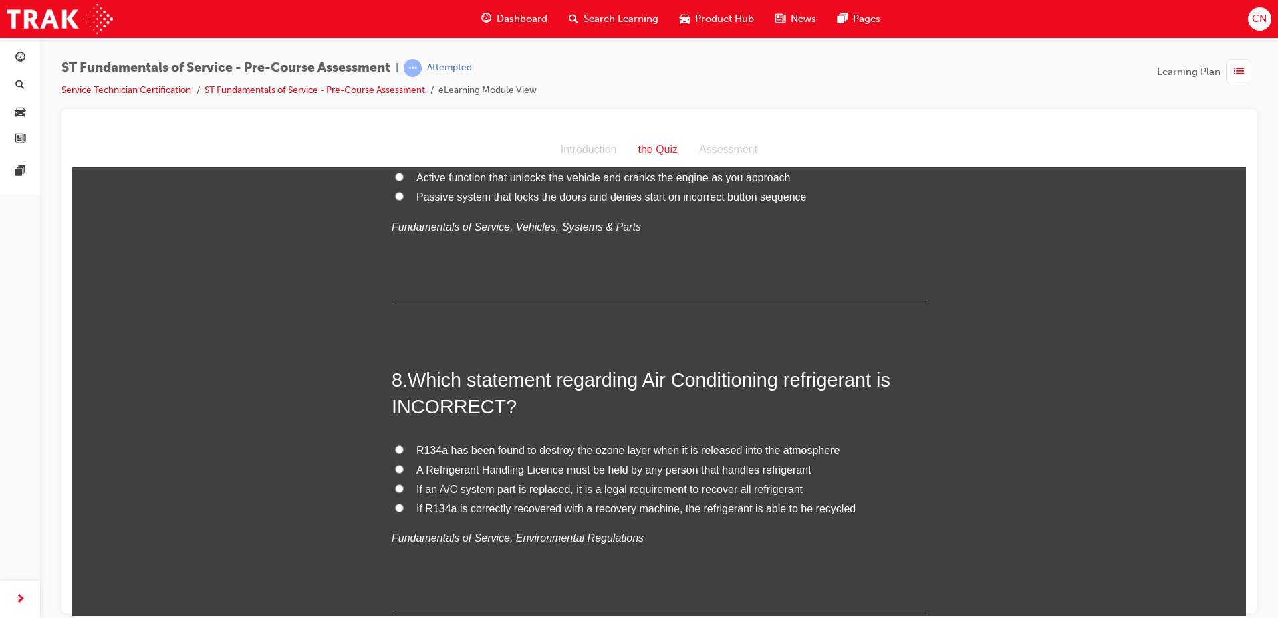
click at [483, 471] on span "A Refrigerant Handling Licence must be held by any person that handles refriger…" at bounding box center [614, 468] width 395 height 11
click at [404, 471] on input "A Refrigerant Handling Licence must be held by any person that handles refriger…" at bounding box center [399, 468] width 9 height 9
radio input "true"
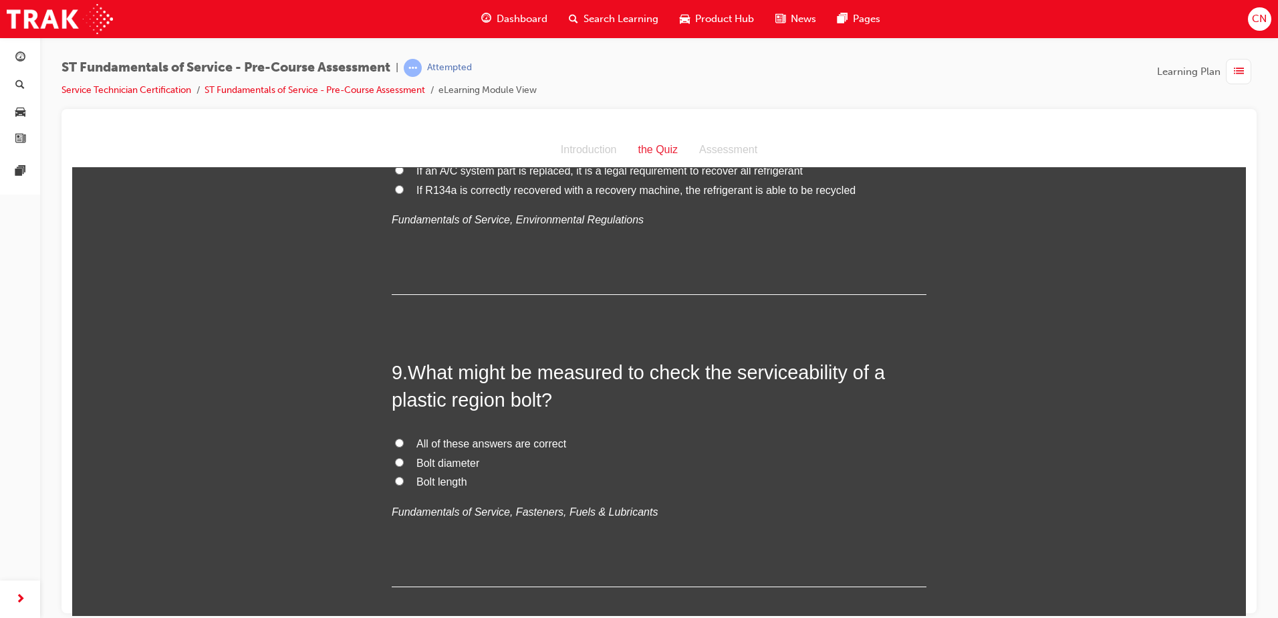
scroll to position [2273, 0]
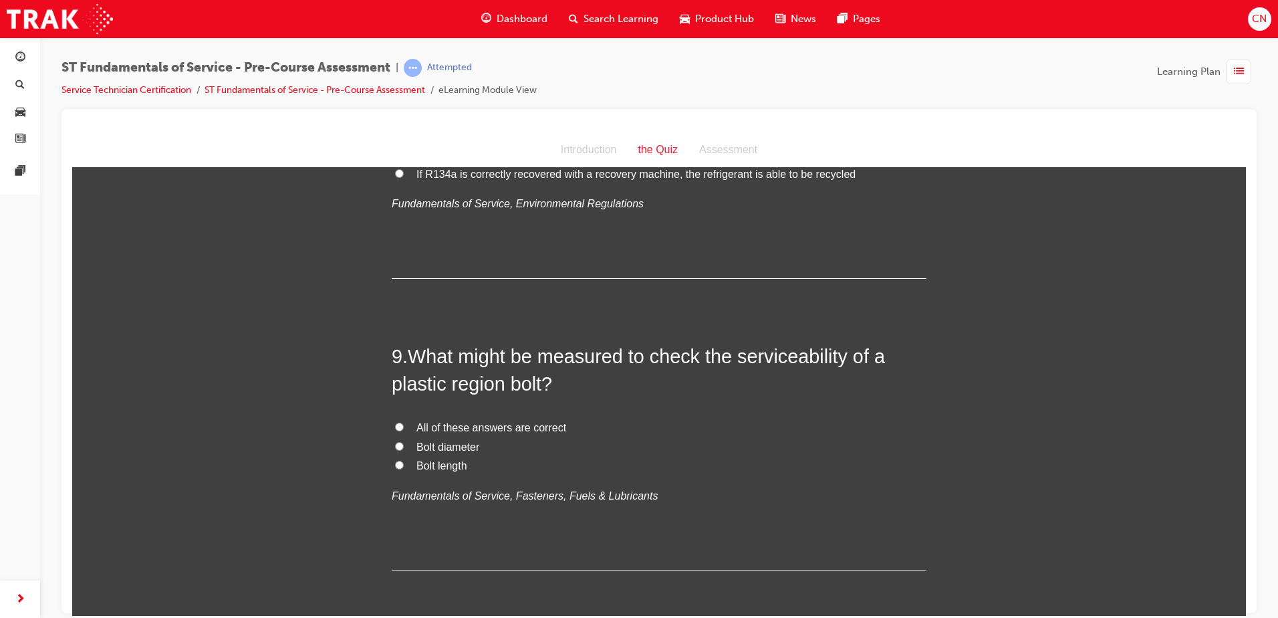
click at [441, 427] on span "All of these answers are correct" at bounding box center [492, 426] width 150 height 11
click at [404, 427] on input "All of these answers are correct" at bounding box center [399, 426] width 9 height 9
radio input "true"
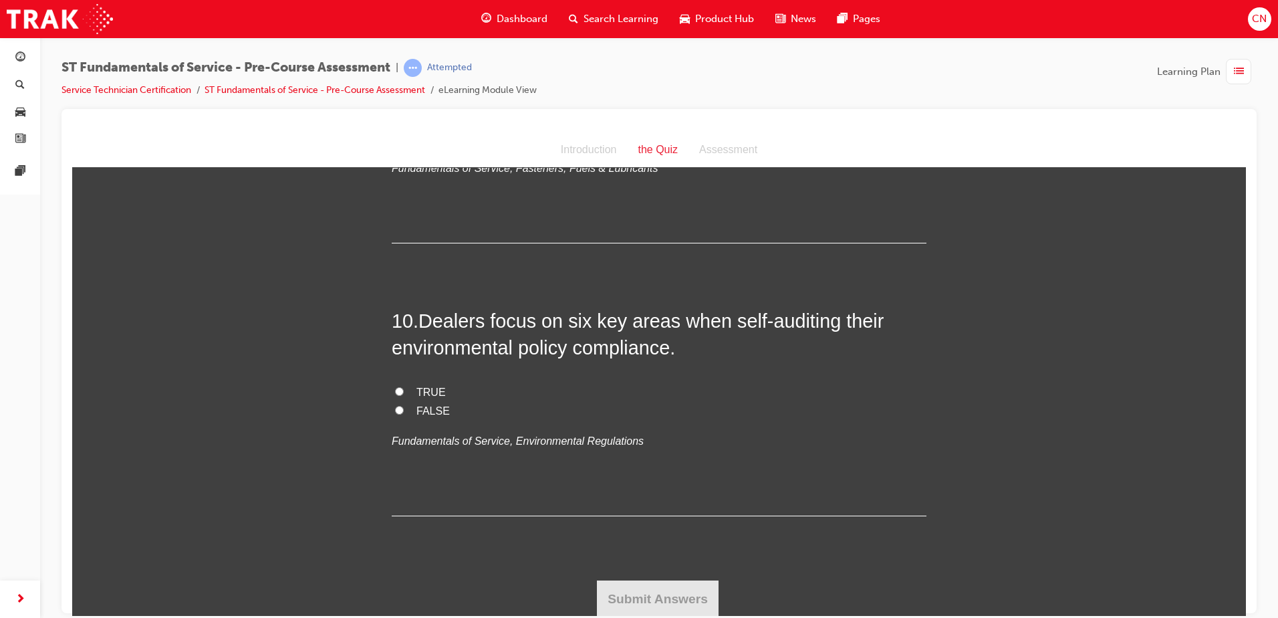
scroll to position [2602, 0]
click at [427, 411] on span "FALSE" at bounding box center [433, 408] width 33 height 11
click at [404, 411] on input "FALSE" at bounding box center [399, 408] width 9 height 9
radio input "true"
click at [646, 598] on button "Submit Answers" at bounding box center [658, 596] width 122 height 37
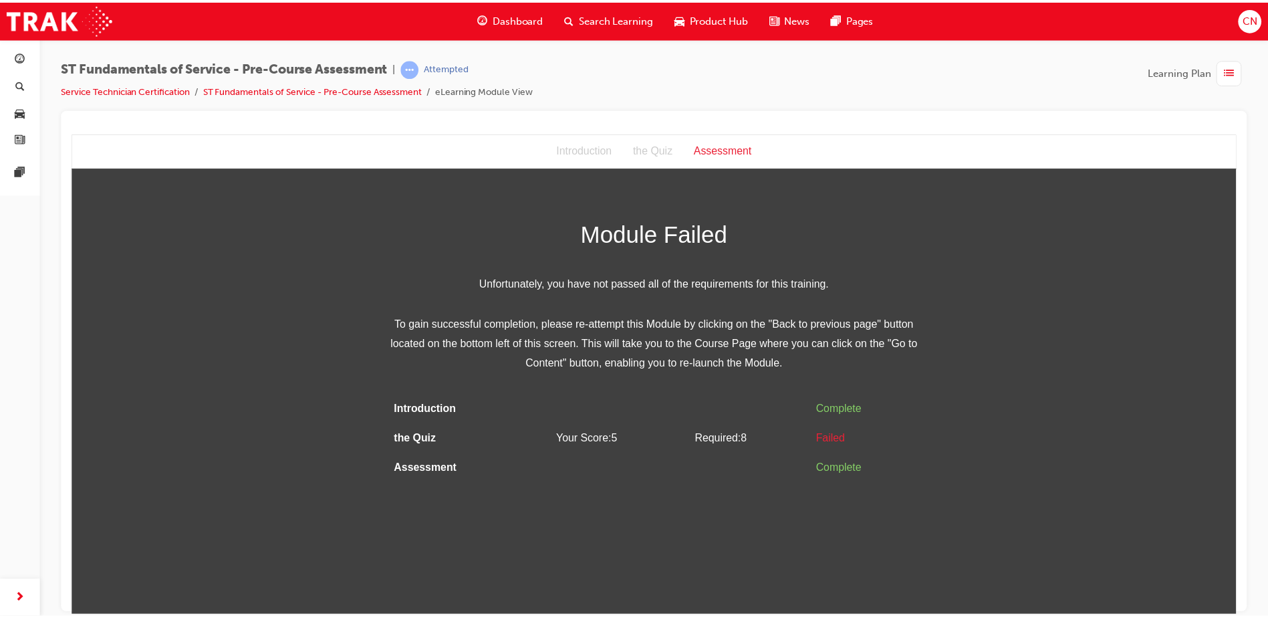
scroll to position [0, 0]
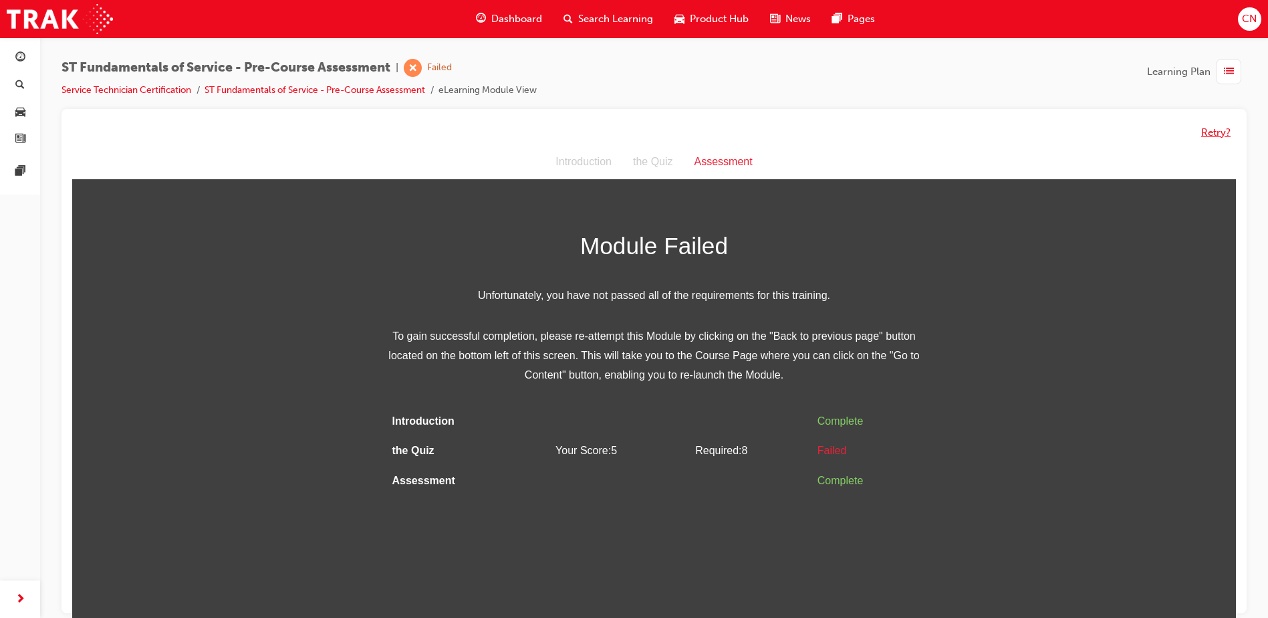
click at [1219, 134] on button "Retry?" at bounding box center [1215, 132] width 29 height 15
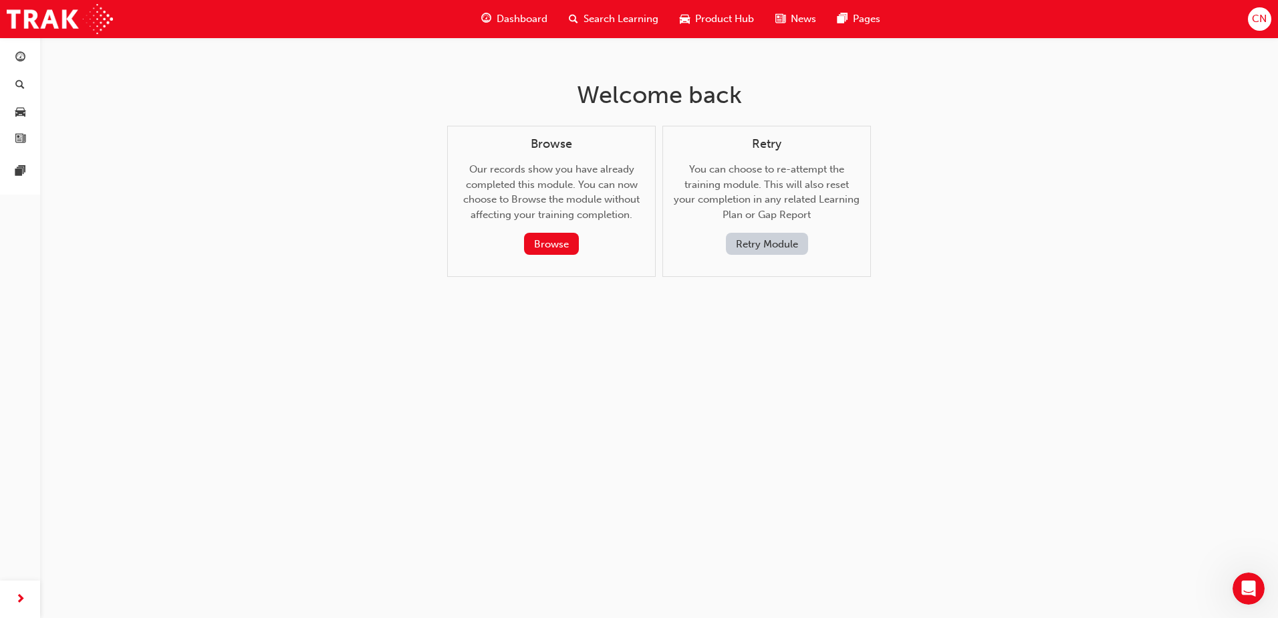
click at [786, 247] on button "Retry Module" at bounding box center [767, 244] width 82 height 22
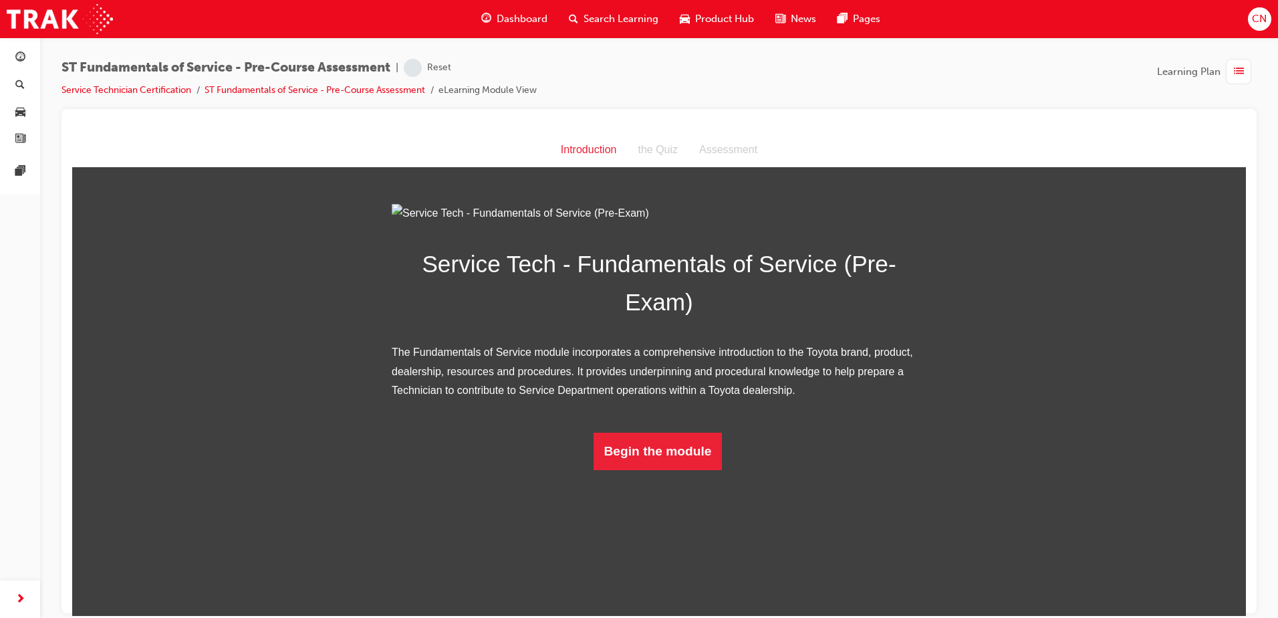
scroll to position [1, 0]
click at [634, 469] on button "Begin the module" at bounding box center [658, 450] width 129 height 37
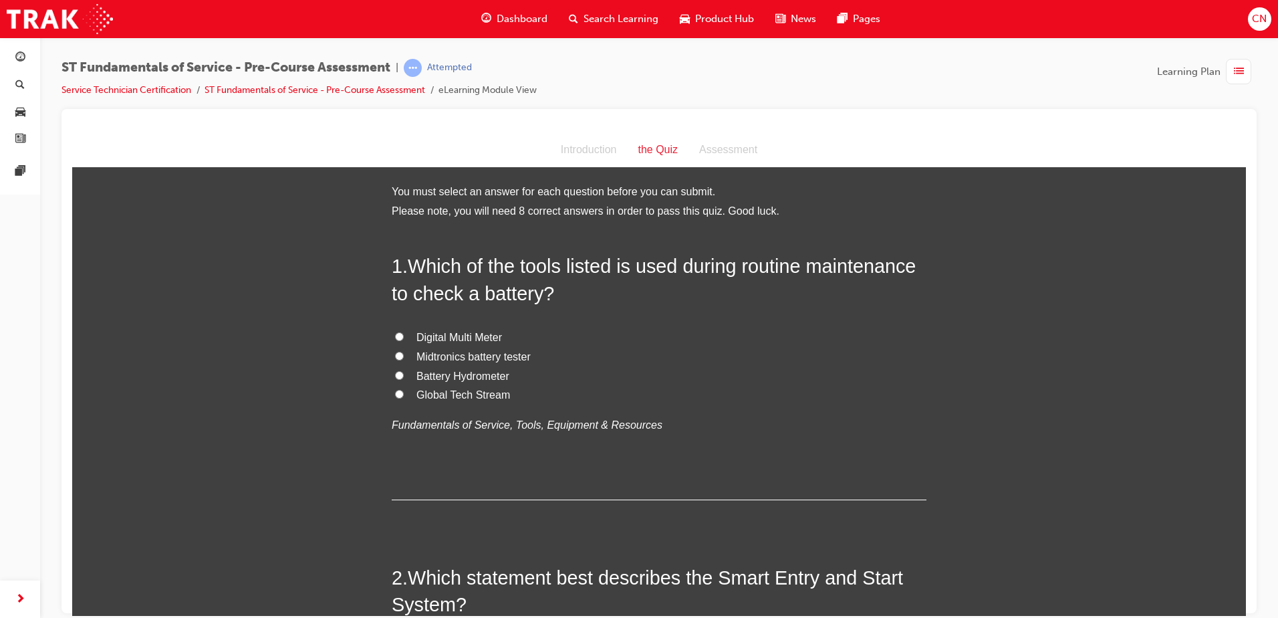
click at [475, 358] on span "Midtronics battery tester" at bounding box center [474, 355] width 114 height 11
click at [404, 358] on input "Midtronics battery tester" at bounding box center [399, 355] width 9 height 9
radio input "true"
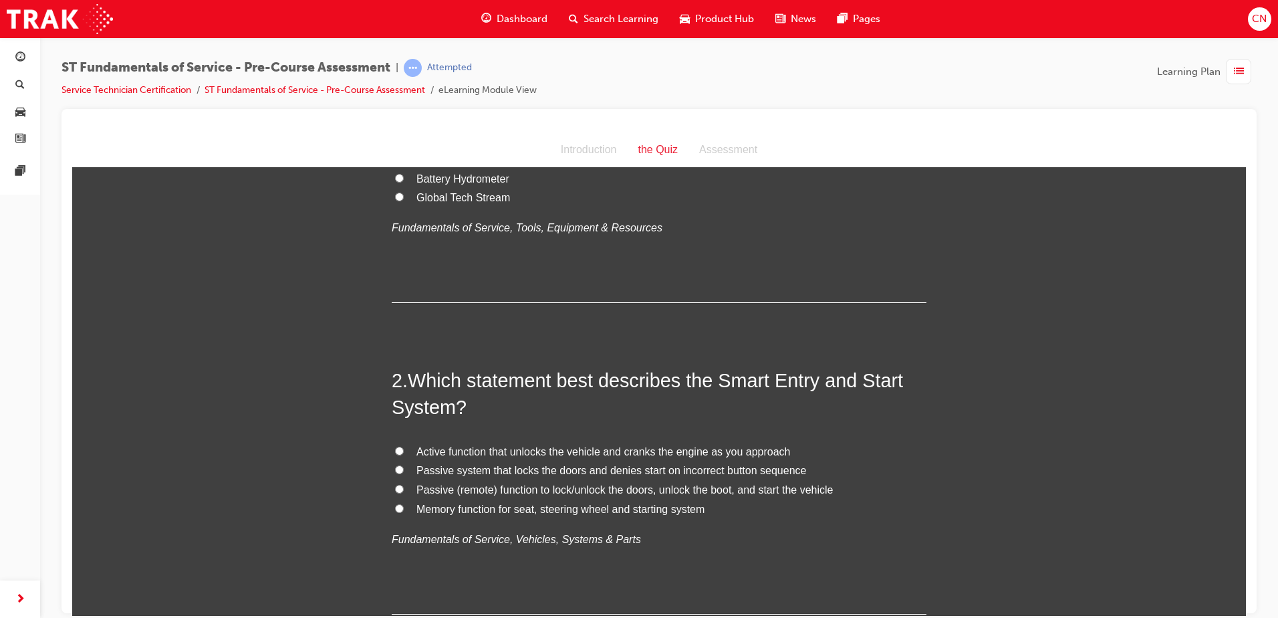
scroll to position [201, 0]
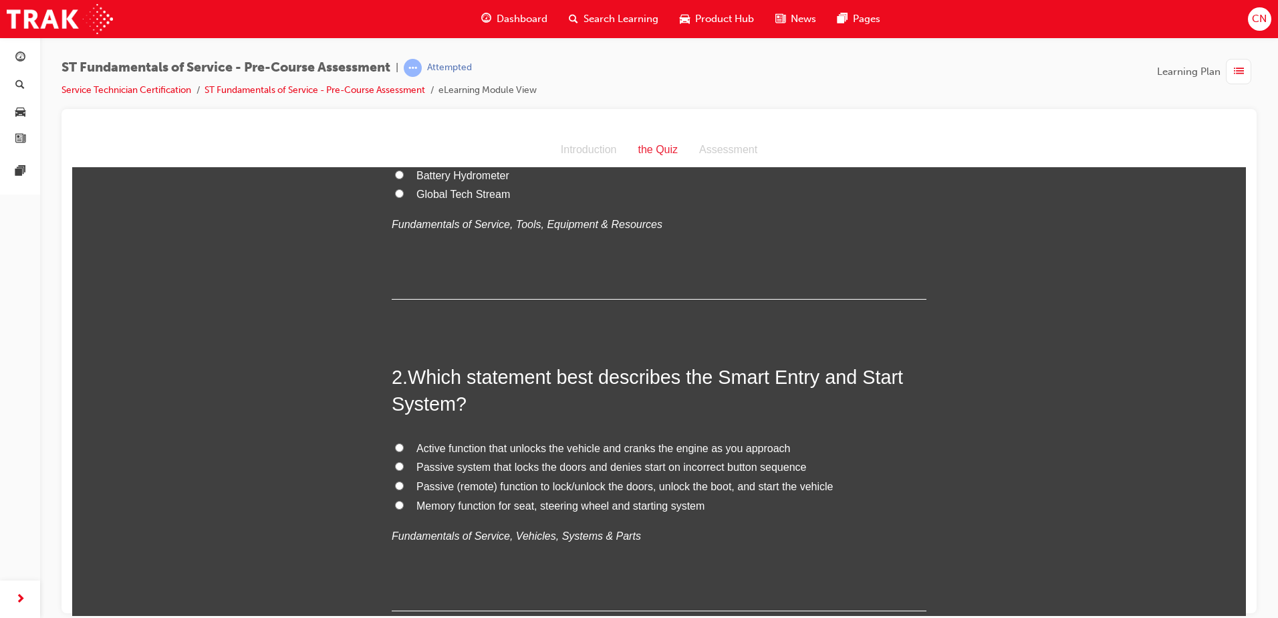
click at [525, 487] on span "Passive (remote) function to lock/unlock the doors, unlock the boot, and start …" at bounding box center [625, 485] width 417 height 11
click at [404, 487] on input "Passive (remote) function to lock/unlock the doors, unlock the boot, and start …" at bounding box center [399, 485] width 9 height 9
radio input "true"
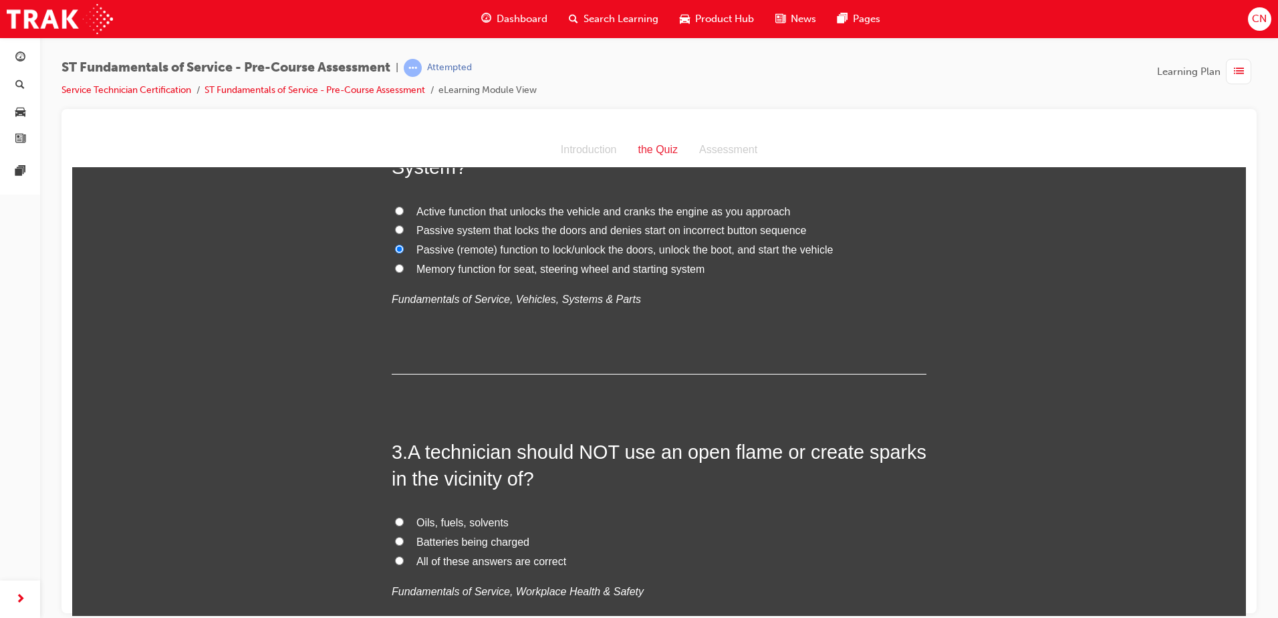
scroll to position [468, 0]
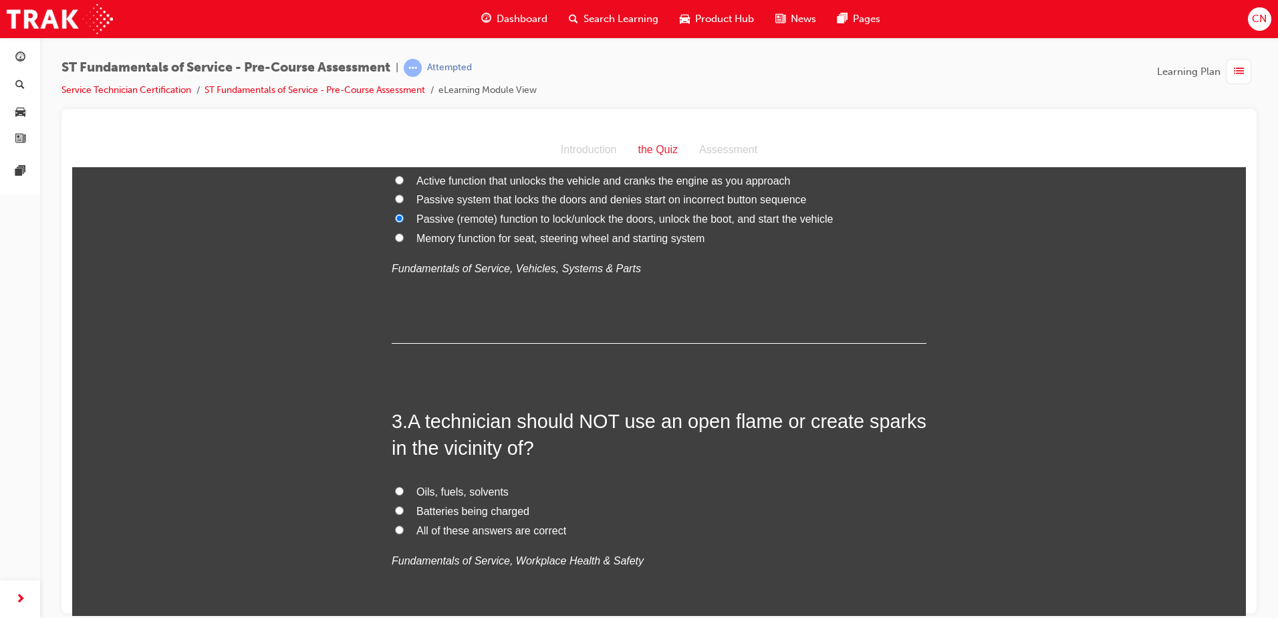
click at [460, 529] on span "All of these answers are correct" at bounding box center [492, 529] width 150 height 11
click at [404, 529] on input "All of these answers are correct" at bounding box center [399, 529] width 9 height 9
radio input "true"
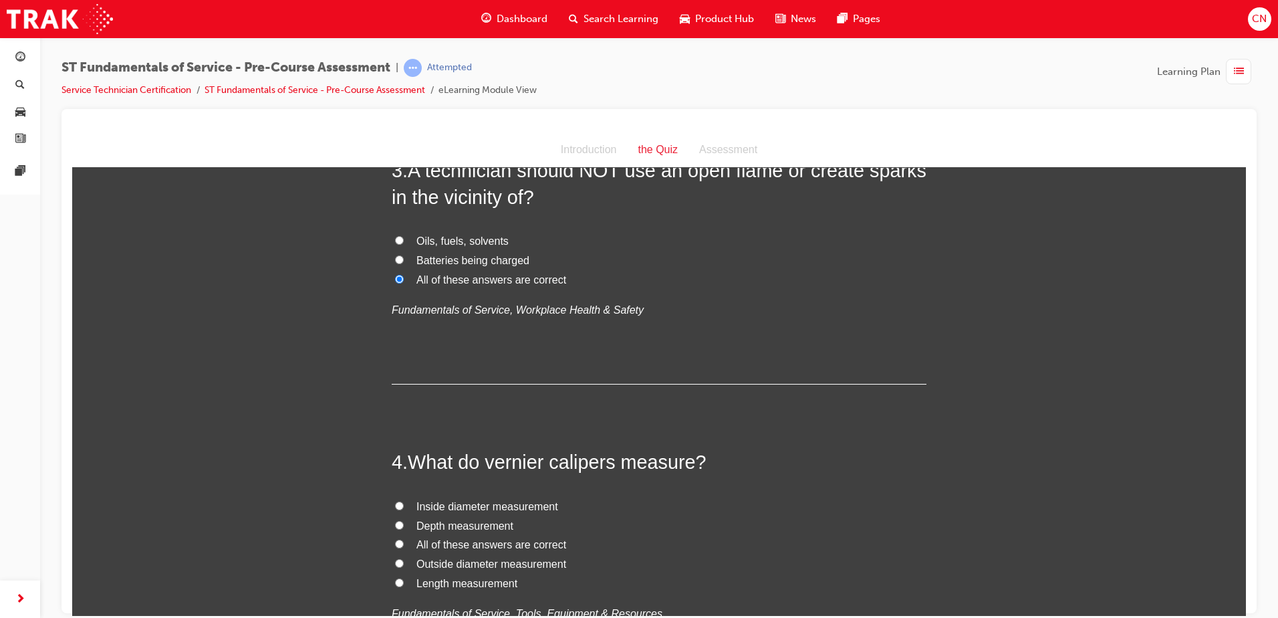
scroll to position [735, 0]
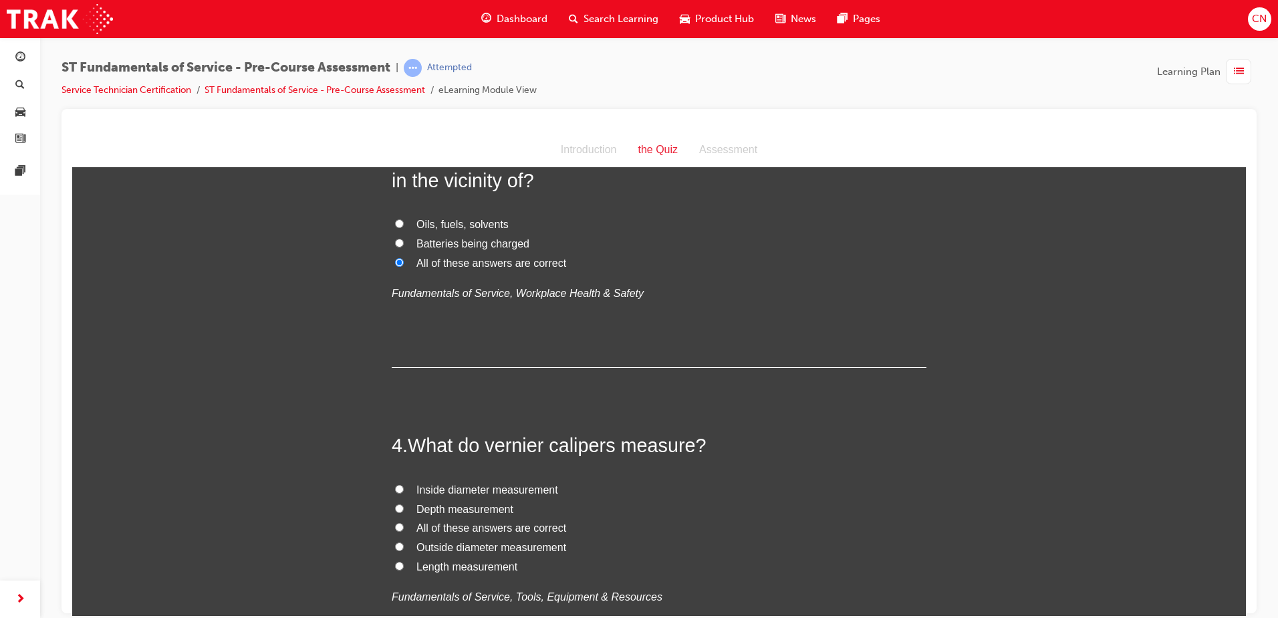
click at [429, 524] on span "All of these answers are correct" at bounding box center [492, 526] width 150 height 11
click at [404, 524] on input "All of these answers are correct" at bounding box center [399, 526] width 9 height 9
radio input "true"
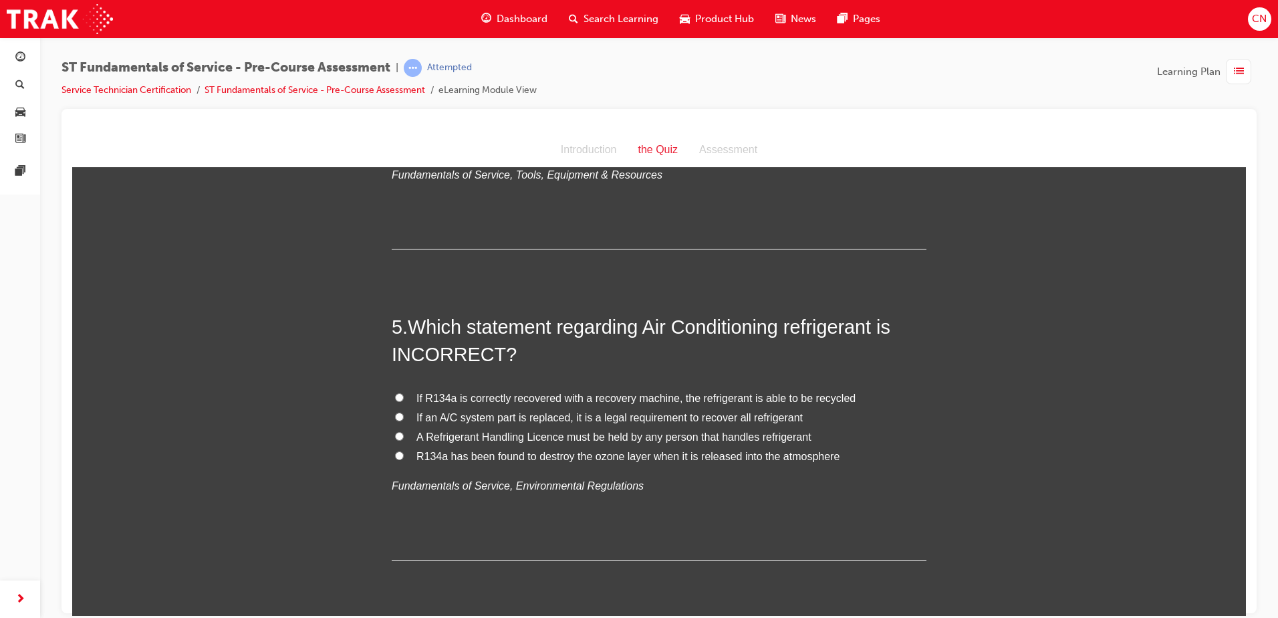
scroll to position [1203, 0]
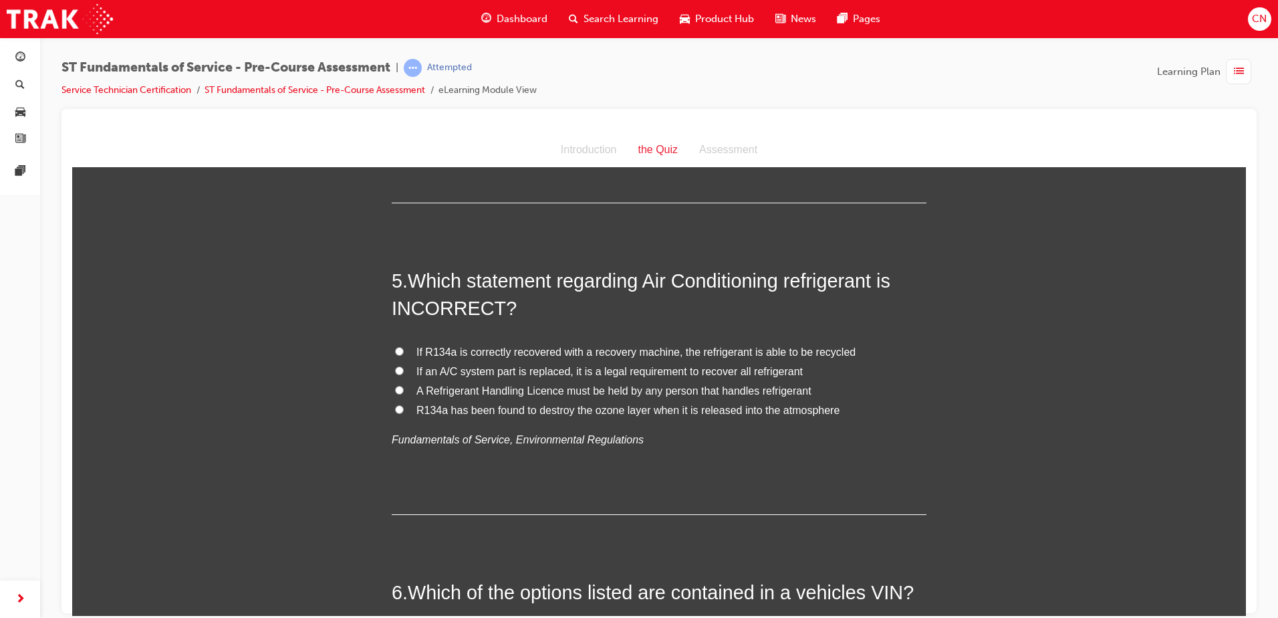
click at [486, 390] on span "A Refrigerant Handling Licence must be held by any person that handles refriger…" at bounding box center [614, 389] width 395 height 11
click at [404, 390] on input "A Refrigerant Handling Licence must be held by any person that handles refriger…" at bounding box center [399, 389] width 9 height 9
radio input "true"
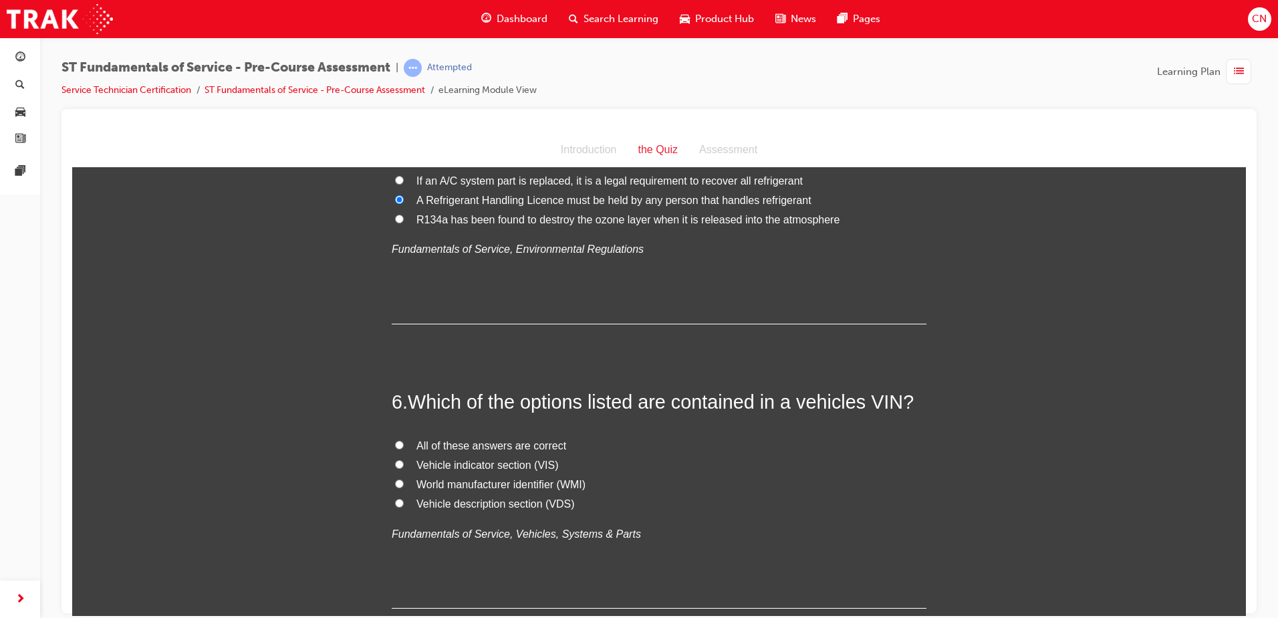
scroll to position [1404, 0]
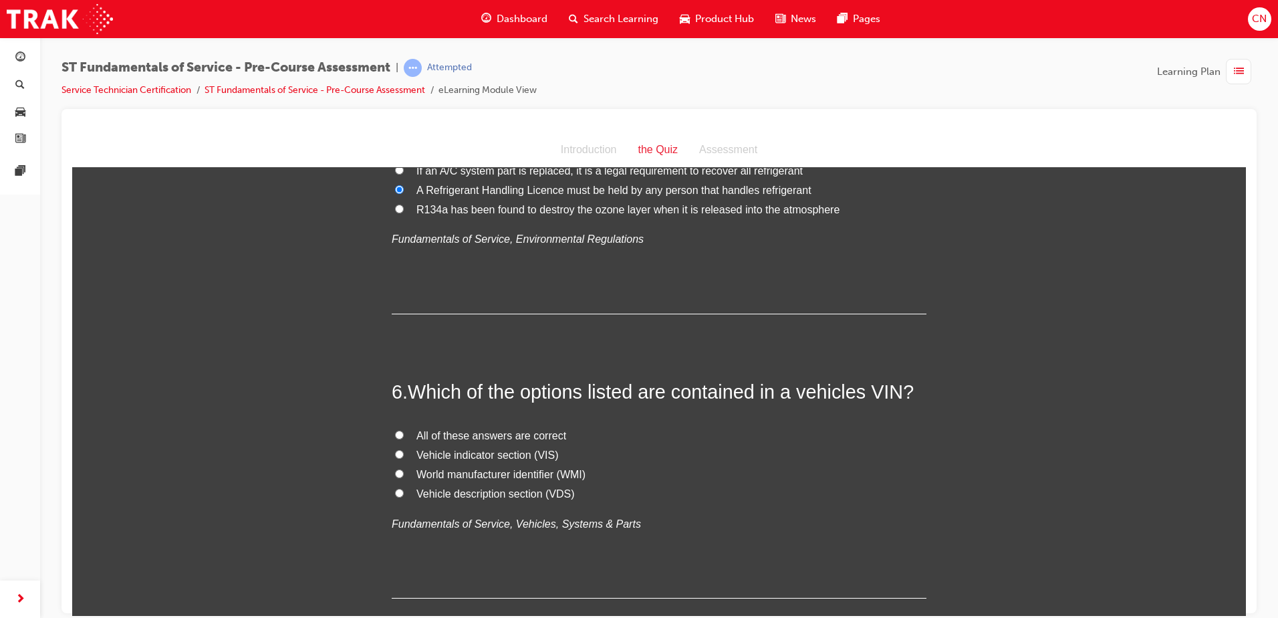
click at [420, 434] on span "All of these answers are correct" at bounding box center [492, 434] width 150 height 11
click at [404, 434] on input "All of these answers are correct" at bounding box center [399, 434] width 9 height 9
radio input "true"
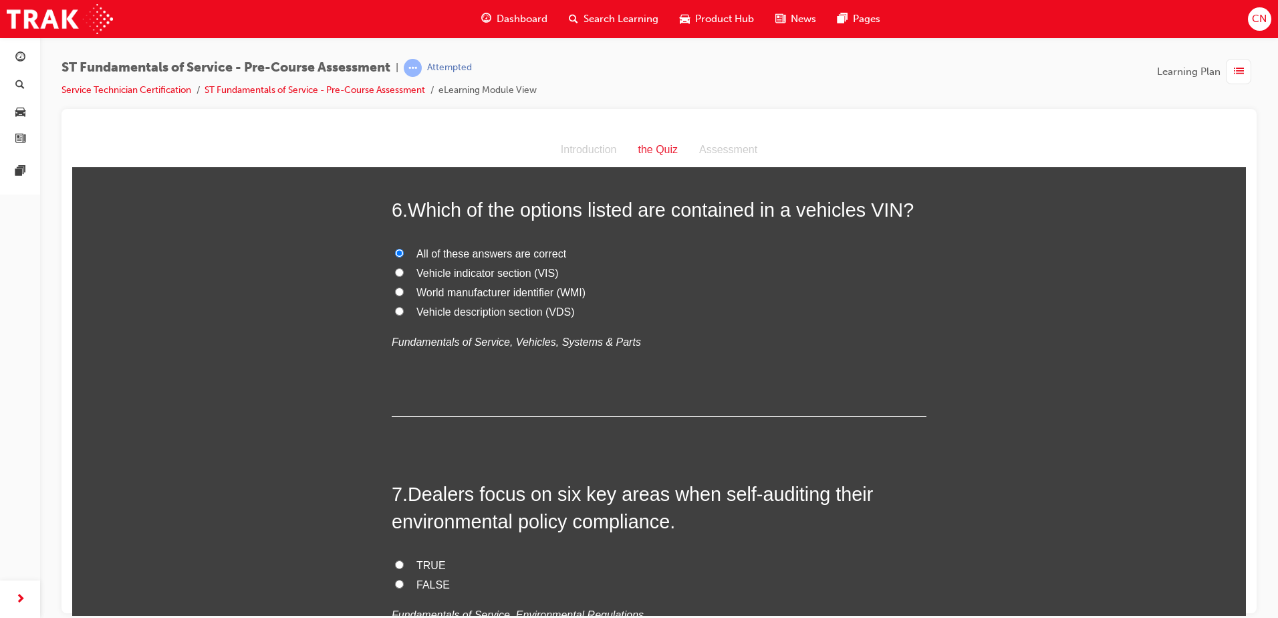
scroll to position [1671, 0]
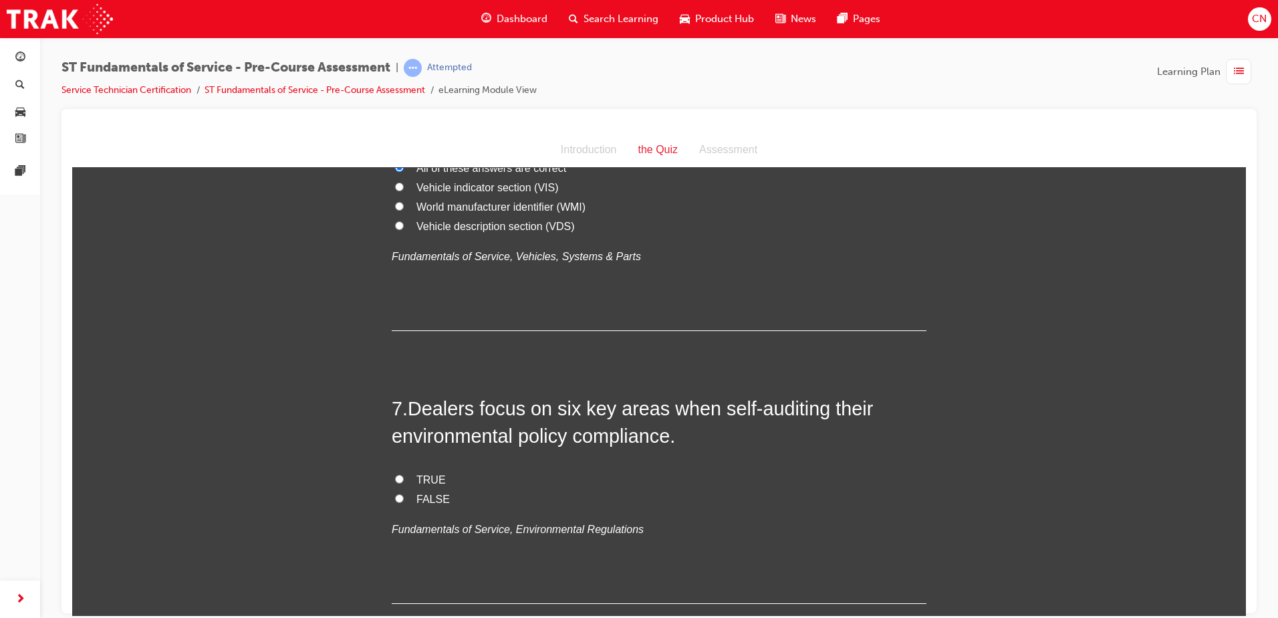
click at [400, 485] on label "TRUE" at bounding box center [659, 479] width 535 height 19
click at [400, 483] on input "TRUE" at bounding box center [399, 478] width 9 height 9
radio input "true"
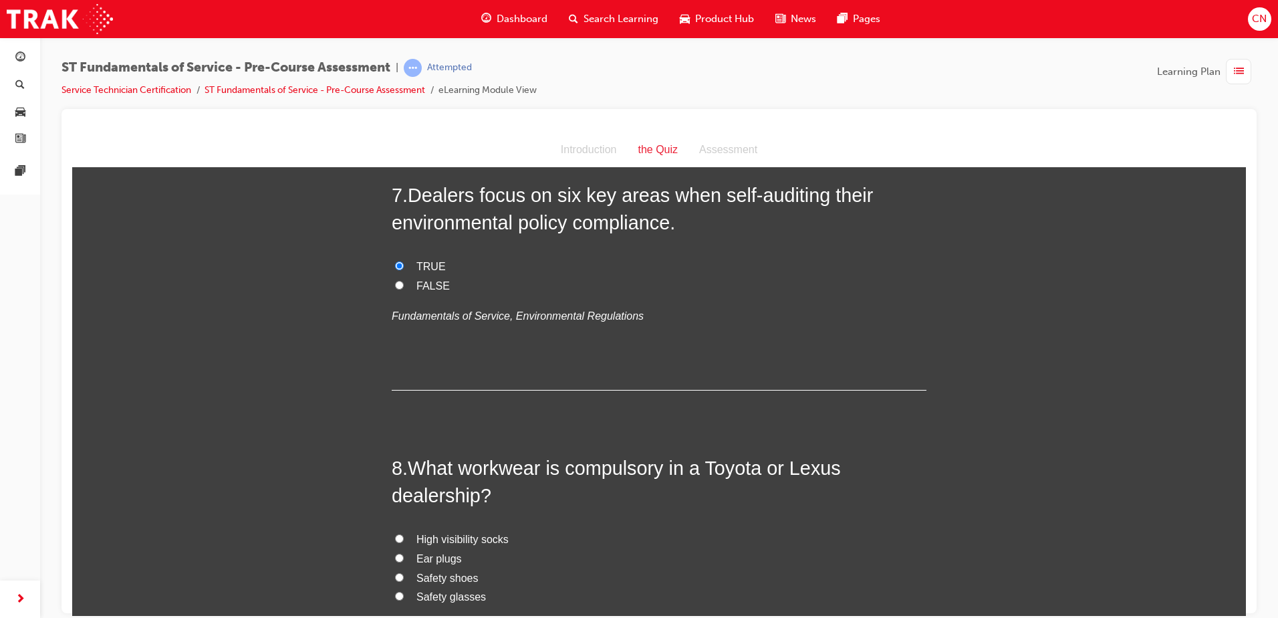
scroll to position [1939, 0]
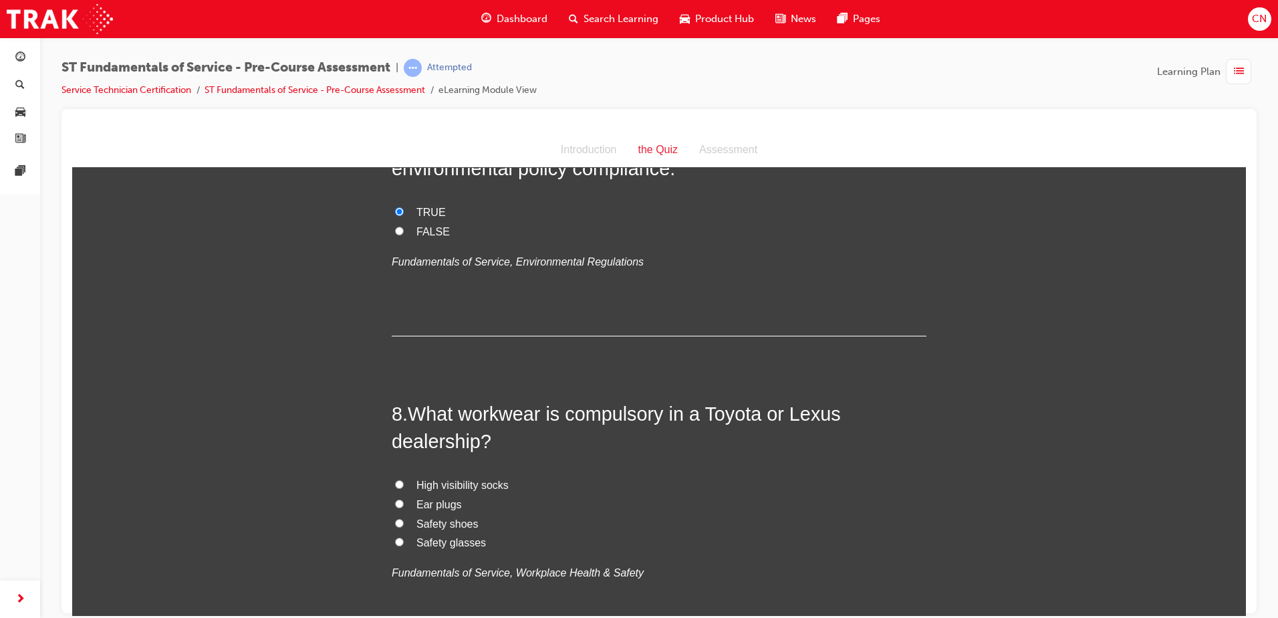
click at [432, 525] on span "Safety shoes" at bounding box center [448, 522] width 62 height 11
click at [404, 525] on input "Safety shoes" at bounding box center [399, 522] width 9 height 9
radio input "true"
click at [435, 540] on span "Safety glasses" at bounding box center [452, 541] width 70 height 11
click at [404, 540] on input "Safety glasses" at bounding box center [399, 541] width 9 height 9
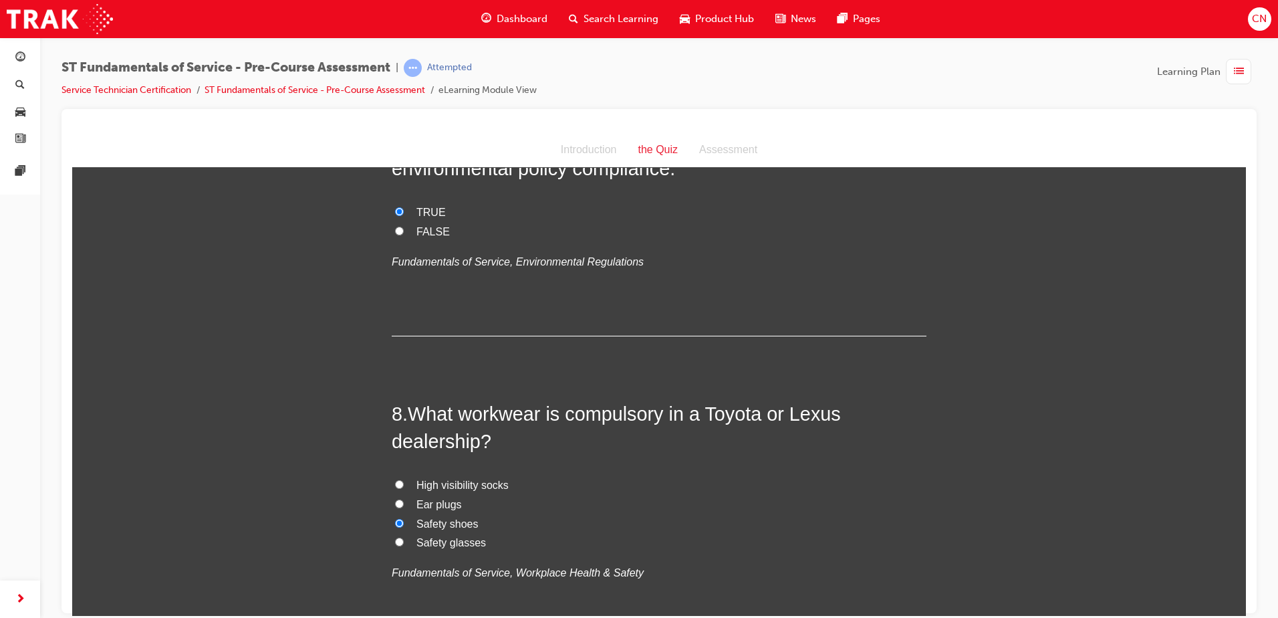
radio input "true"
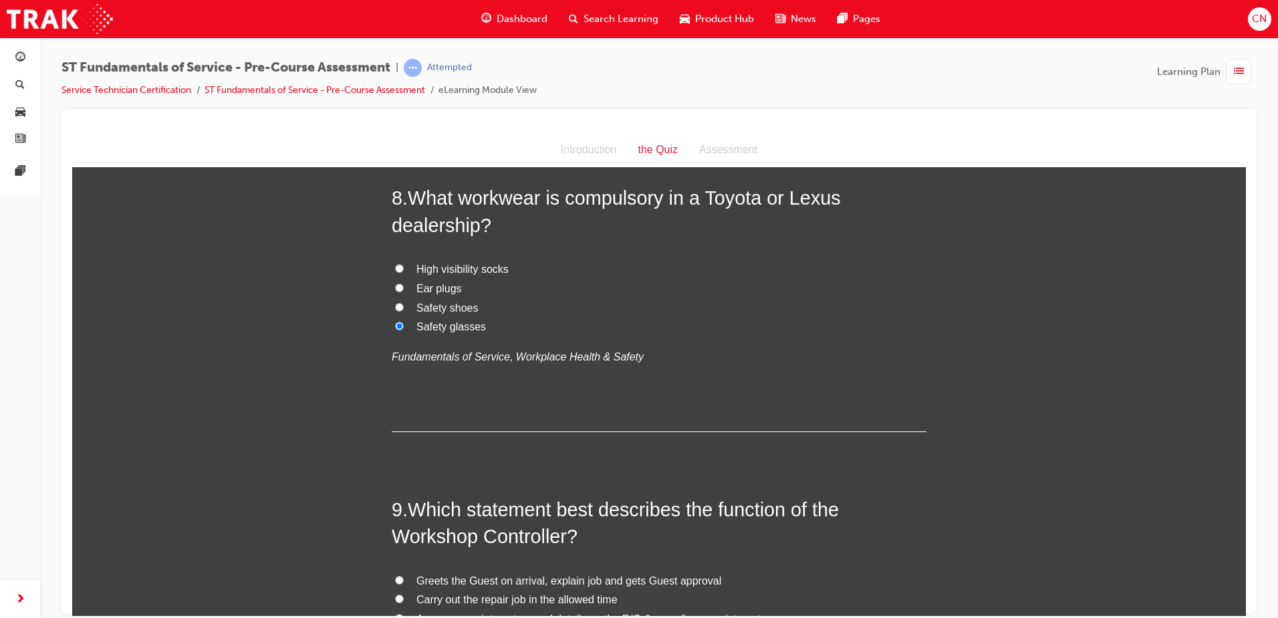
scroll to position [2273, 0]
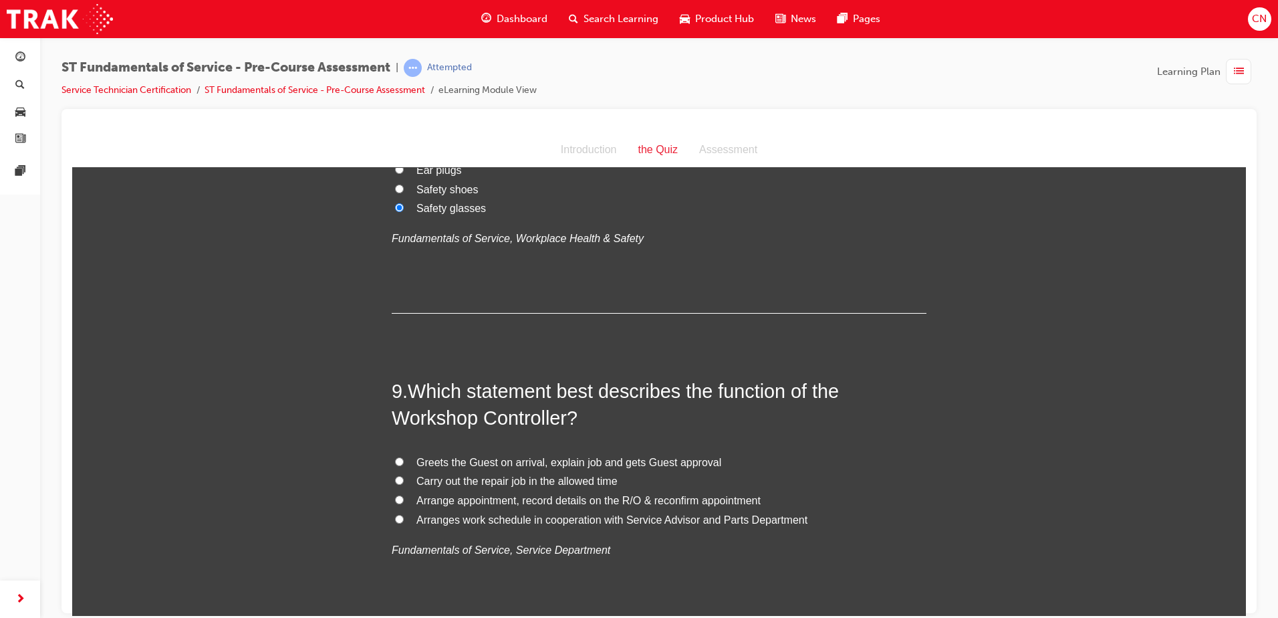
click at [550, 481] on span "Carry out the repair job in the allowed time" at bounding box center [517, 480] width 201 height 11
click at [404, 481] on input "Carry out the repair job in the allowed time" at bounding box center [399, 479] width 9 height 9
radio input "true"
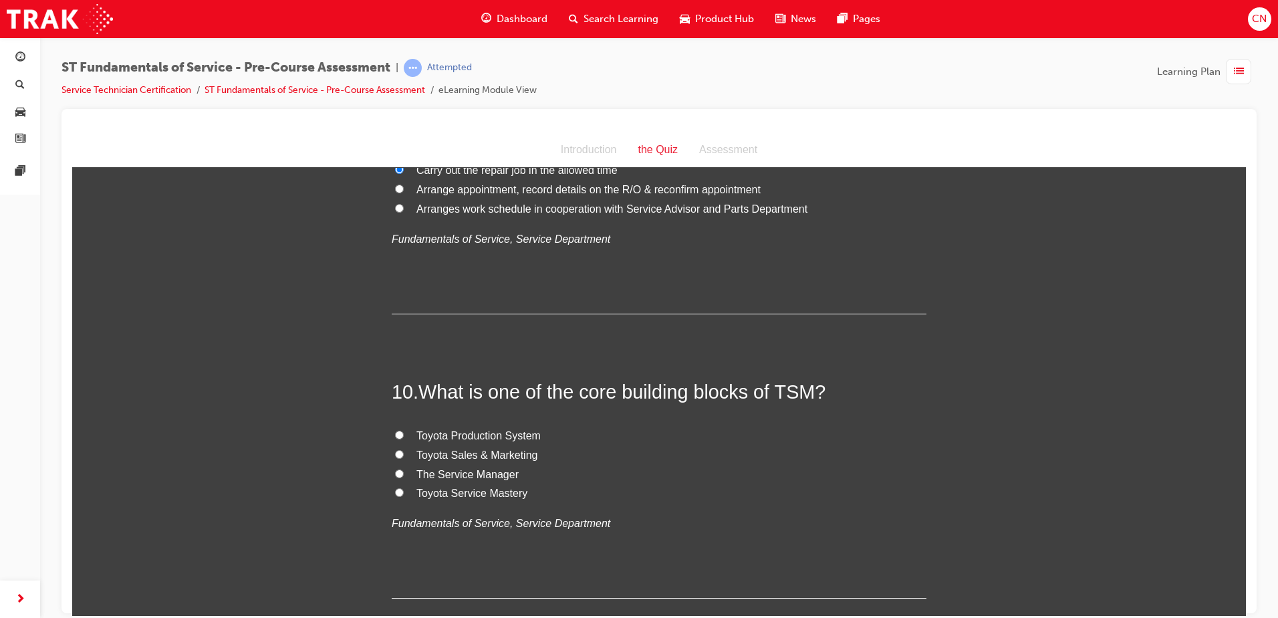
scroll to position [2607, 0]
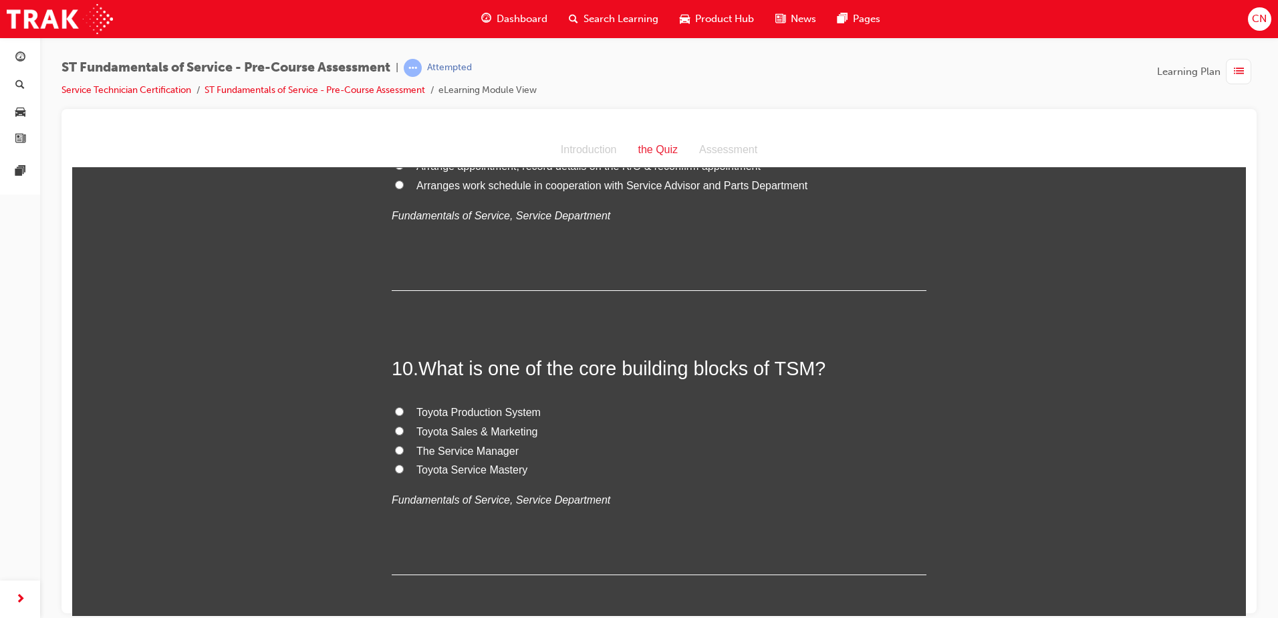
click at [508, 433] on span "Toyota Sales & Marketing" at bounding box center [477, 430] width 121 height 11
click at [404, 433] on input "Toyota Sales & Marketing" at bounding box center [399, 430] width 9 height 9
radio input "true"
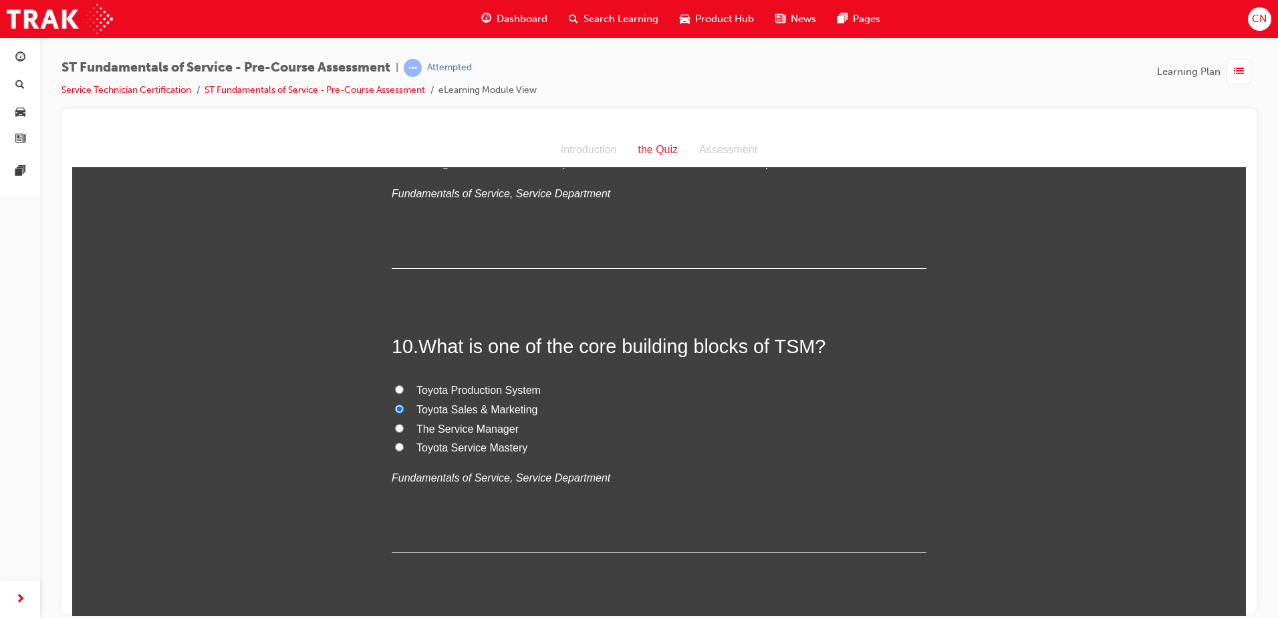
scroll to position [2668, 0]
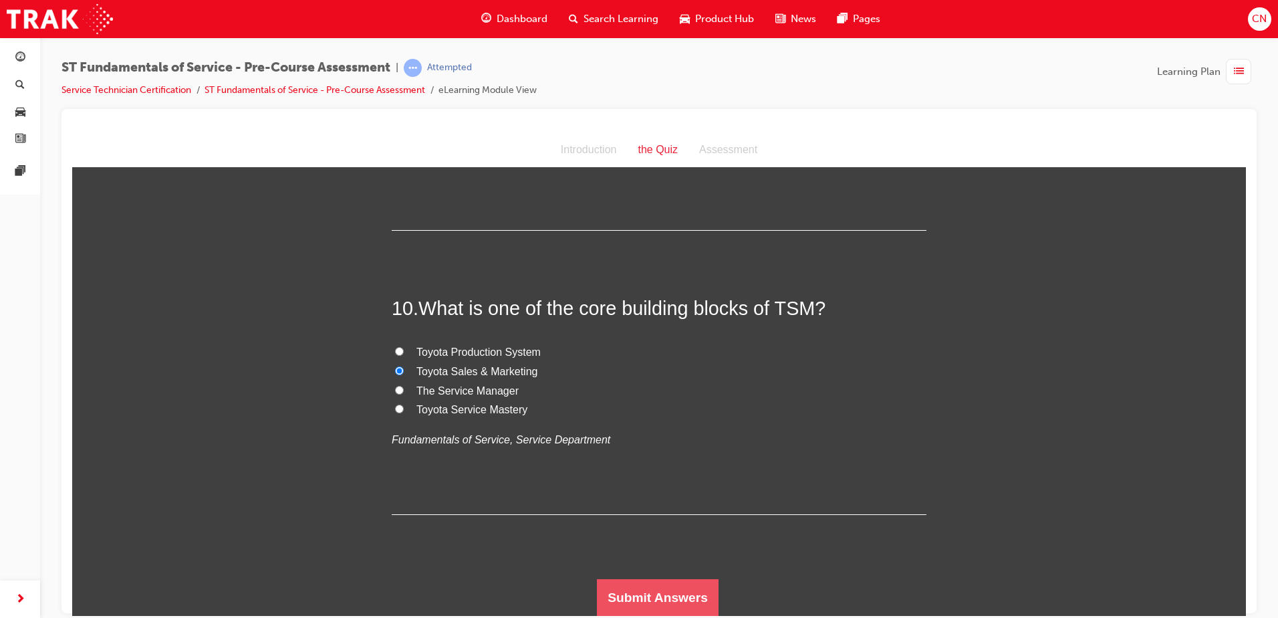
click at [630, 592] on button "Submit Answers" at bounding box center [658, 596] width 122 height 37
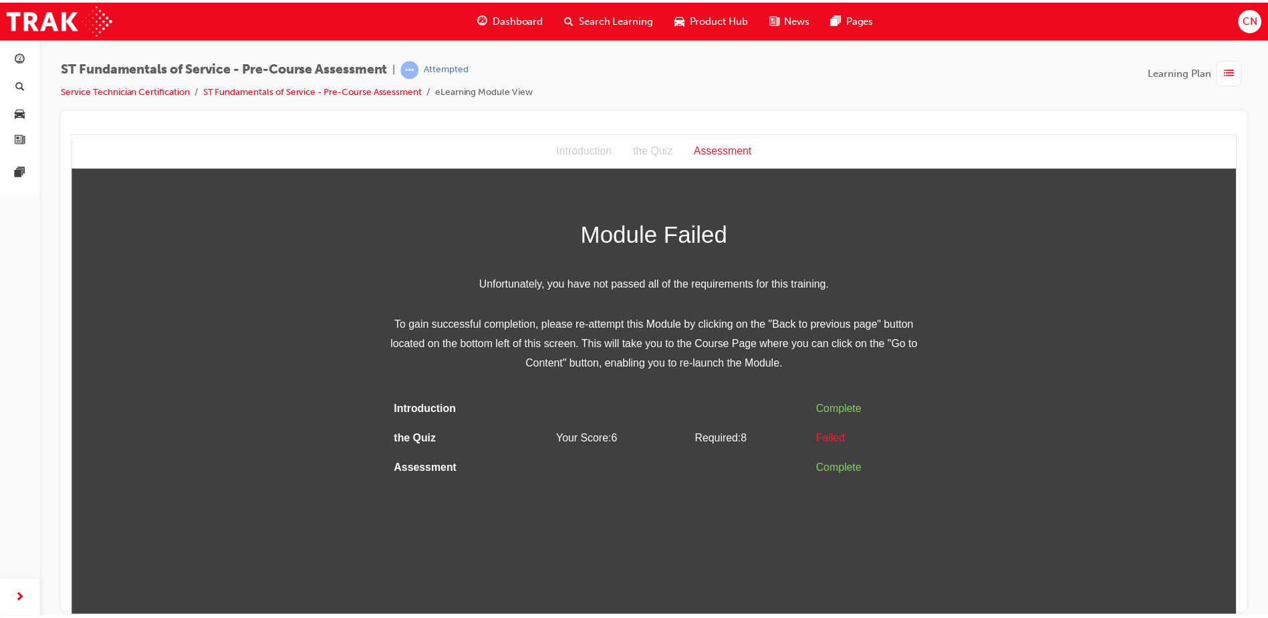
scroll to position [0, 0]
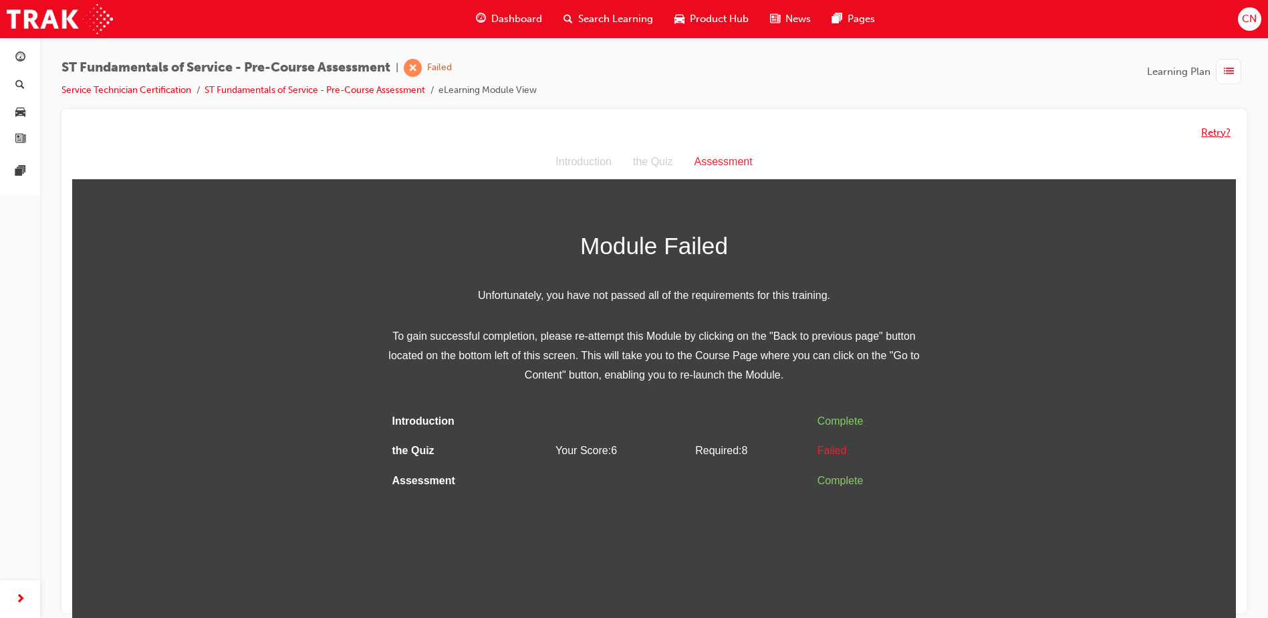
click at [1207, 135] on button "Retry?" at bounding box center [1215, 132] width 29 height 15
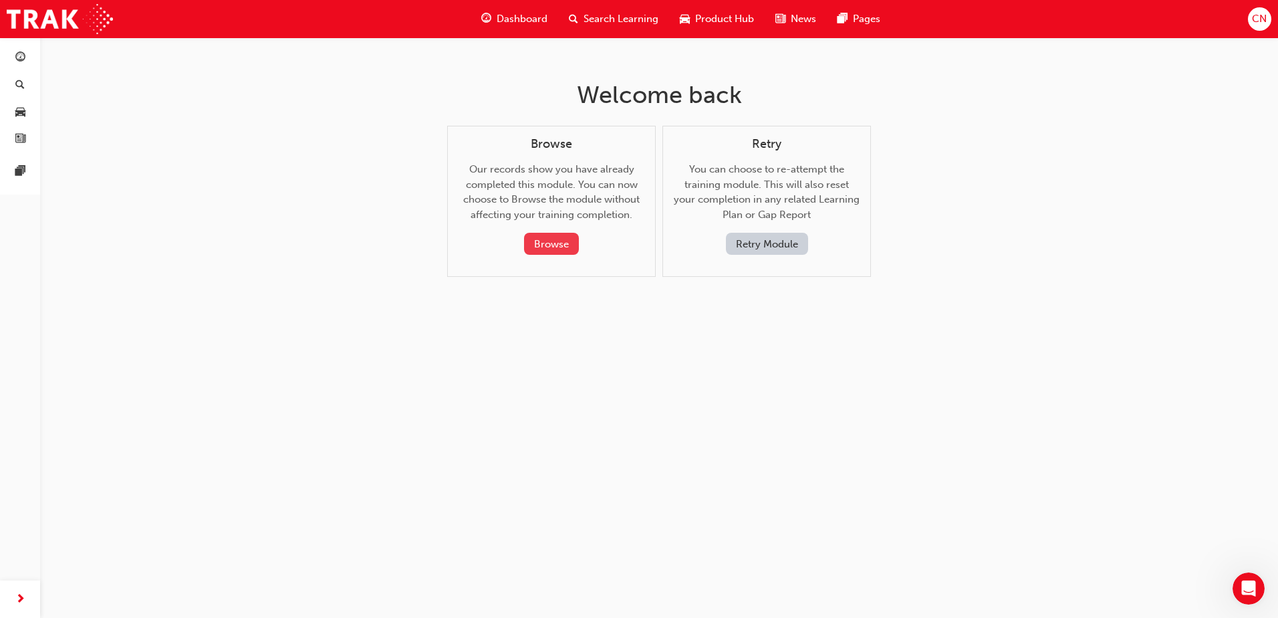
click at [560, 245] on button "Browse" at bounding box center [551, 244] width 55 height 22
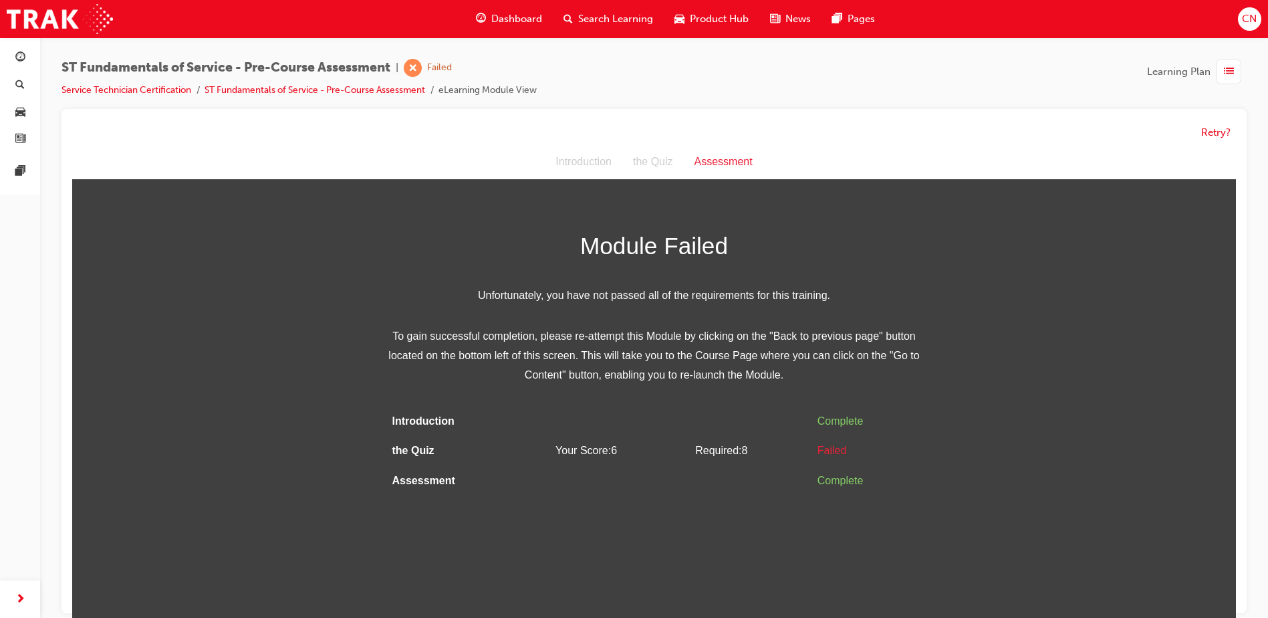
scroll to position [10, 0]
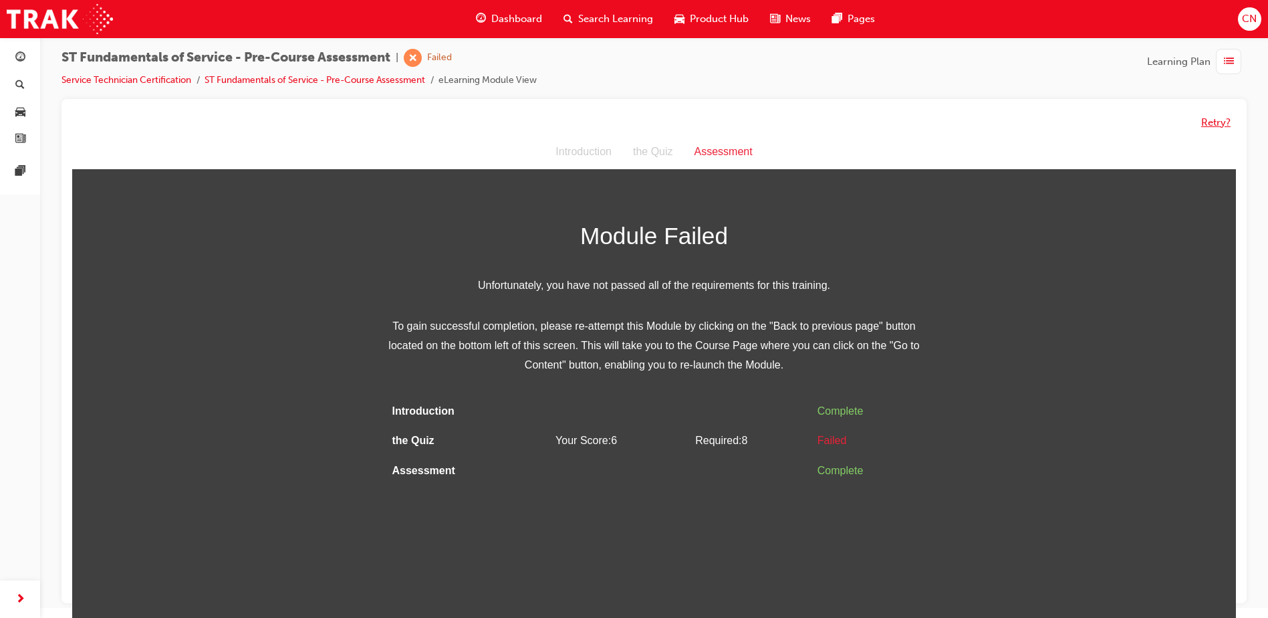
click at [1225, 124] on button "Retry?" at bounding box center [1215, 122] width 29 height 15
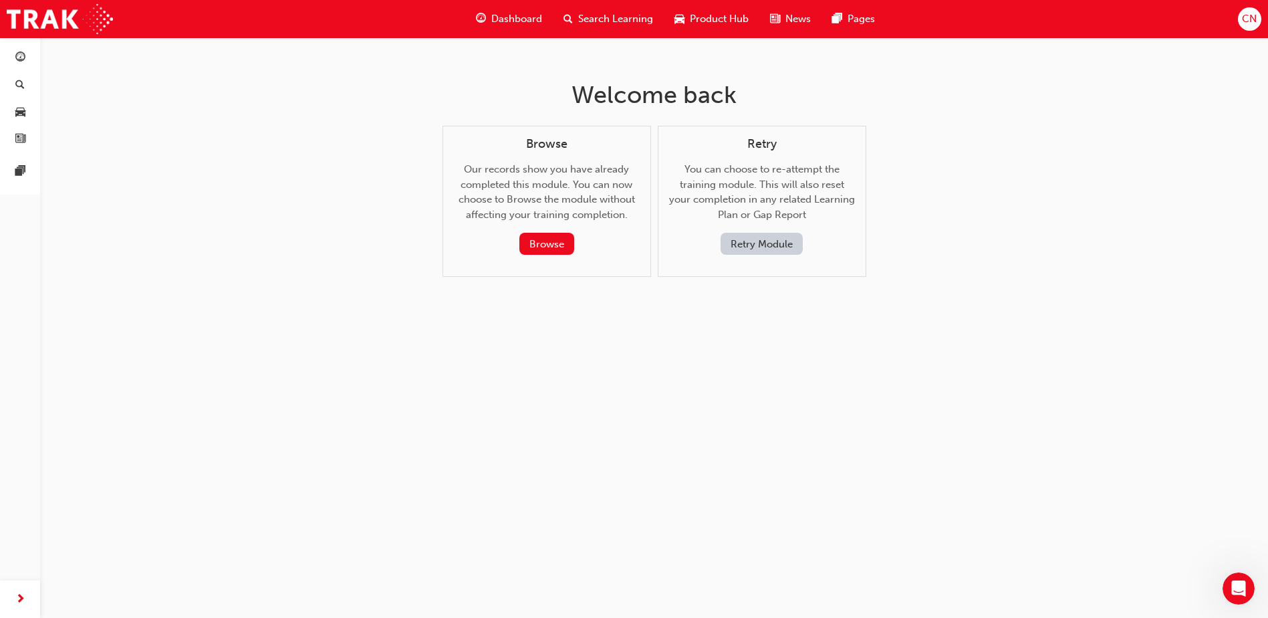
scroll to position [0, 0]
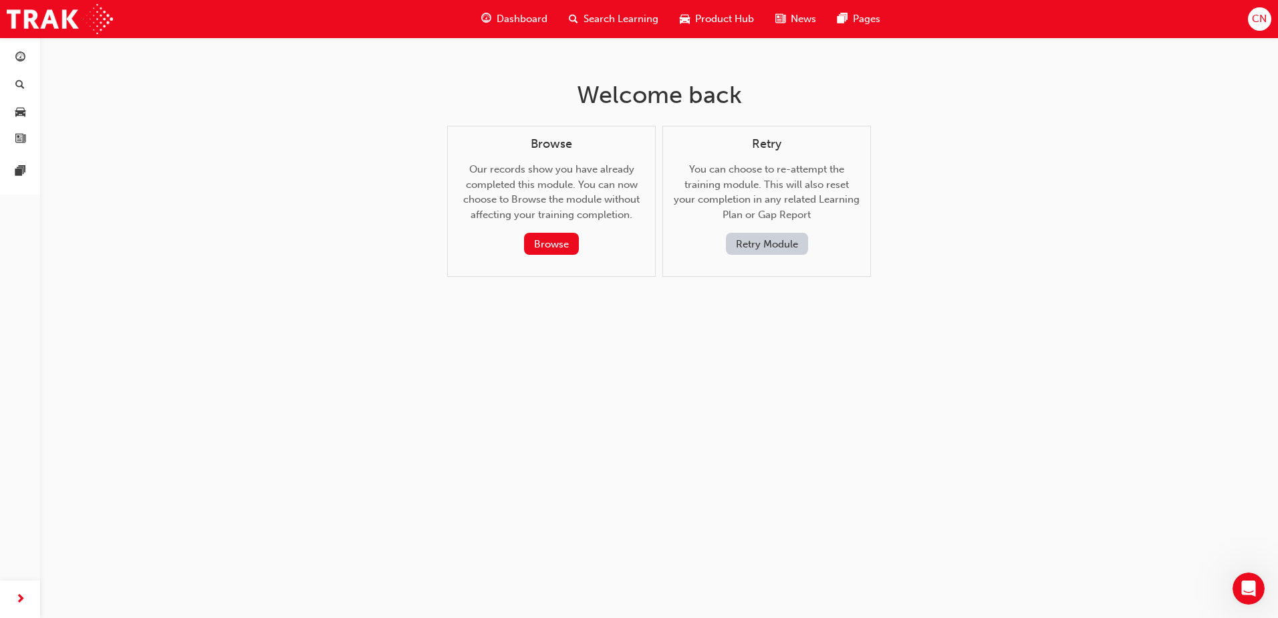
click at [785, 249] on button "Retry Module" at bounding box center [767, 244] width 82 height 22
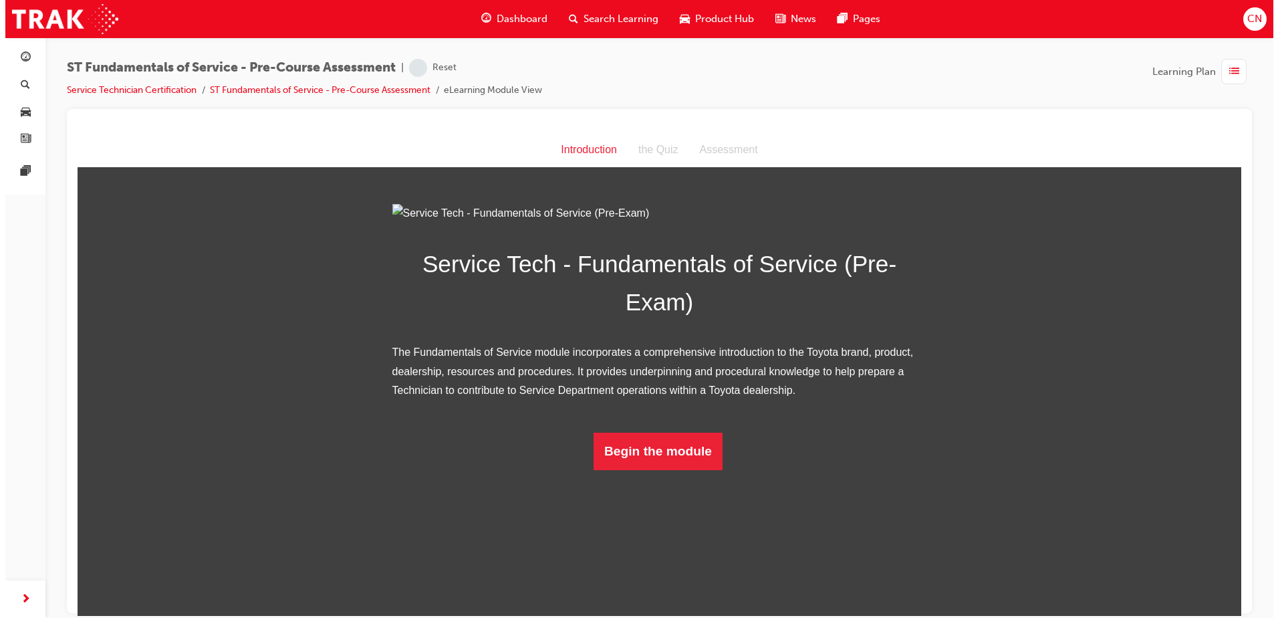
scroll to position [1, 0]
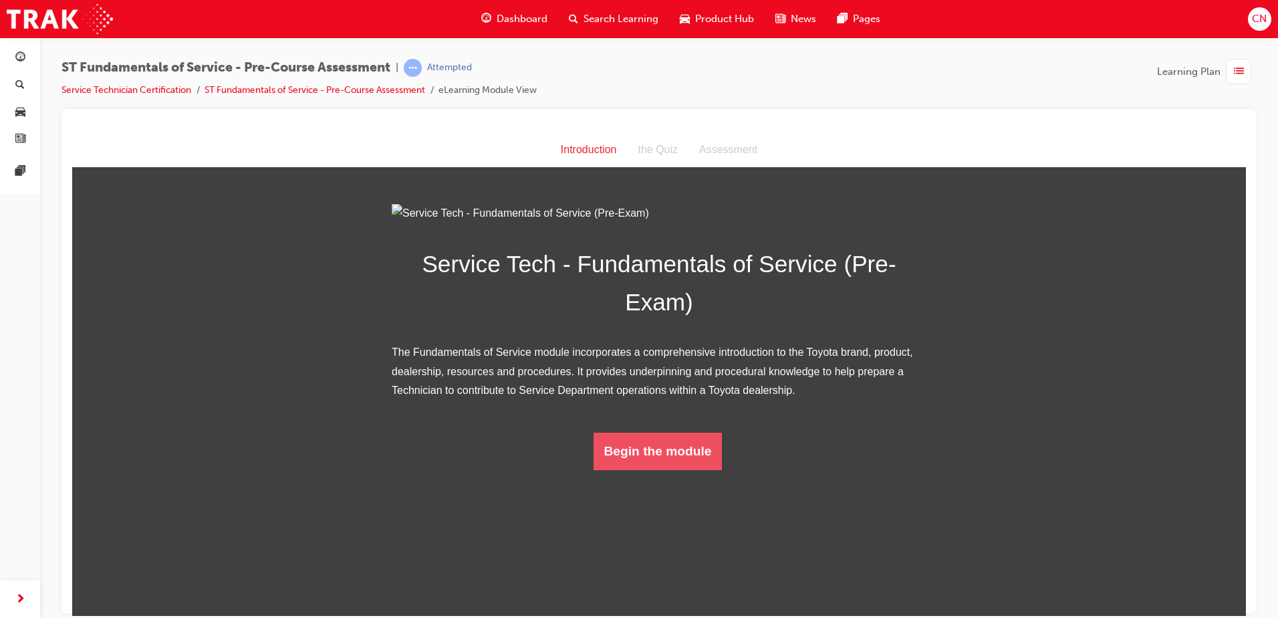
click at [632, 469] on button "Begin the module" at bounding box center [658, 450] width 129 height 37
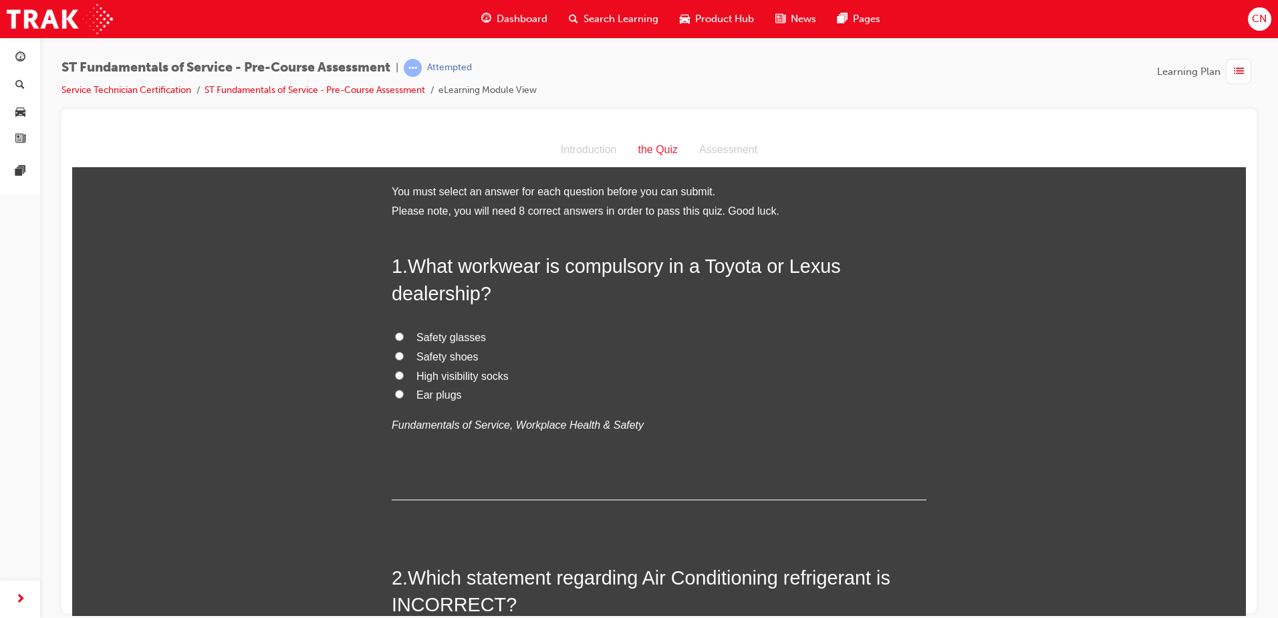
click at [459, 334] on span "Safety glasses" at bounding box center [452, 336] width 70 height 11
click at [404, 334] on input "Safety glasses" at bounding box center [399, 336] width 9 height 9
radio input "true"
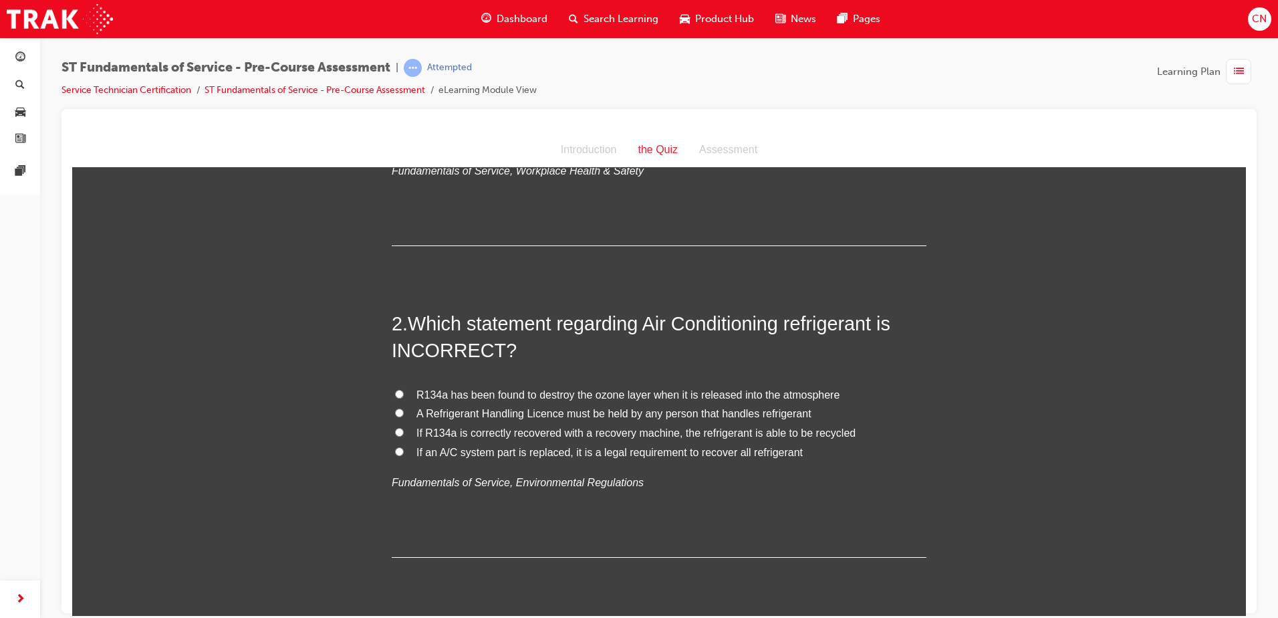
scroll to position [267, 0]
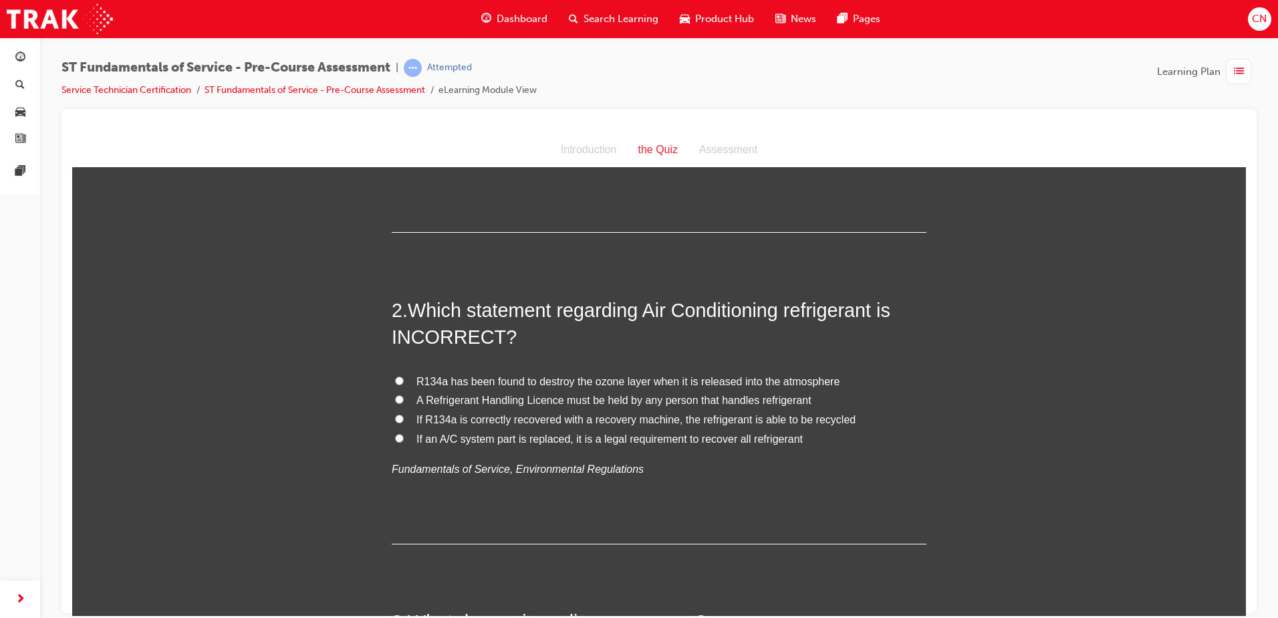
click at [618, 402] on span "A Refrigerant Handling Licence must be held by any person that handles refriger…" at bounding box center [614, 399] width 395 height 11
click at [404, 402] on input "A Refrigerant Handling Licence must be held by any person that handles refriger…" at bounding box center [399, 398] width 9 height 9
radio input "true"
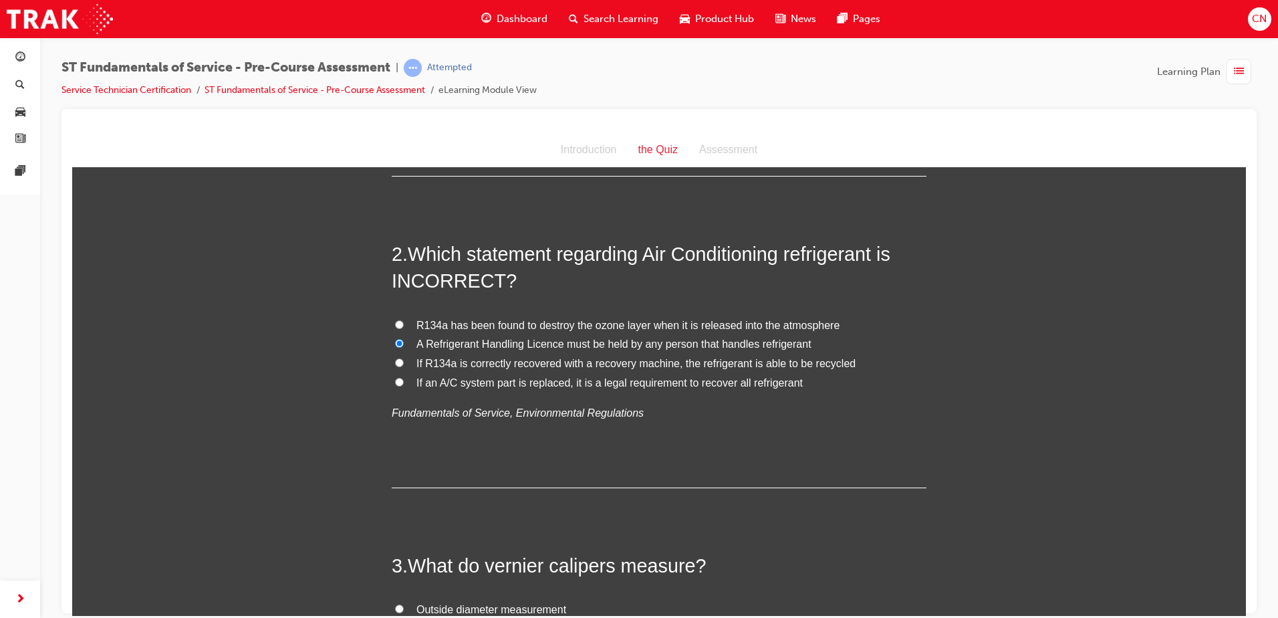
scroll to position [468, 0]
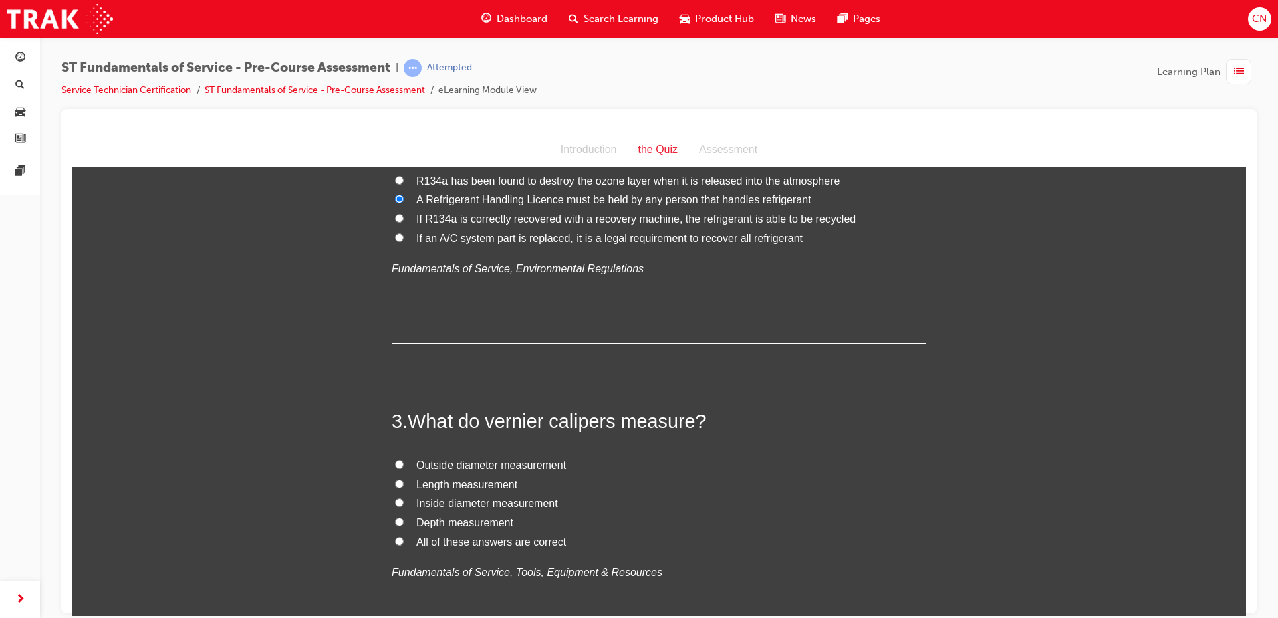
click at [429, 541] on span "All of these answers are correct" at bounding box center [492, 541] width 150 height 11
click at [404, 541] on input "All of these answers are correct" at bounding box center [399, 540] width 9 height 9
radio input "true"
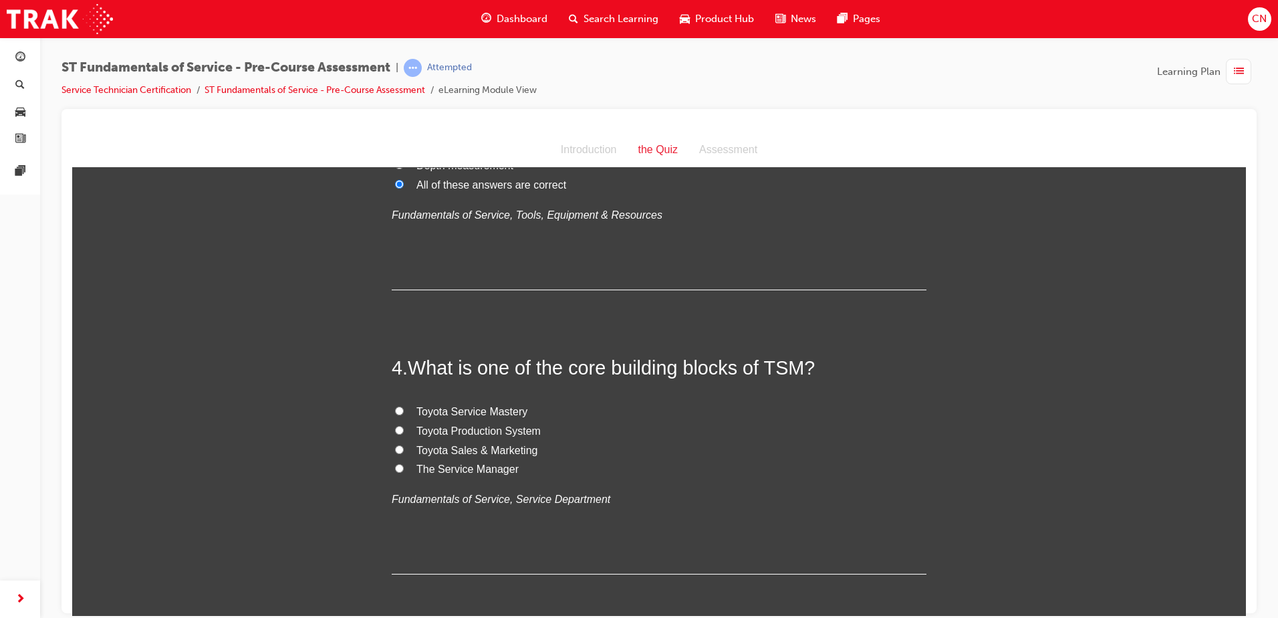
scroll to position [869, 0]
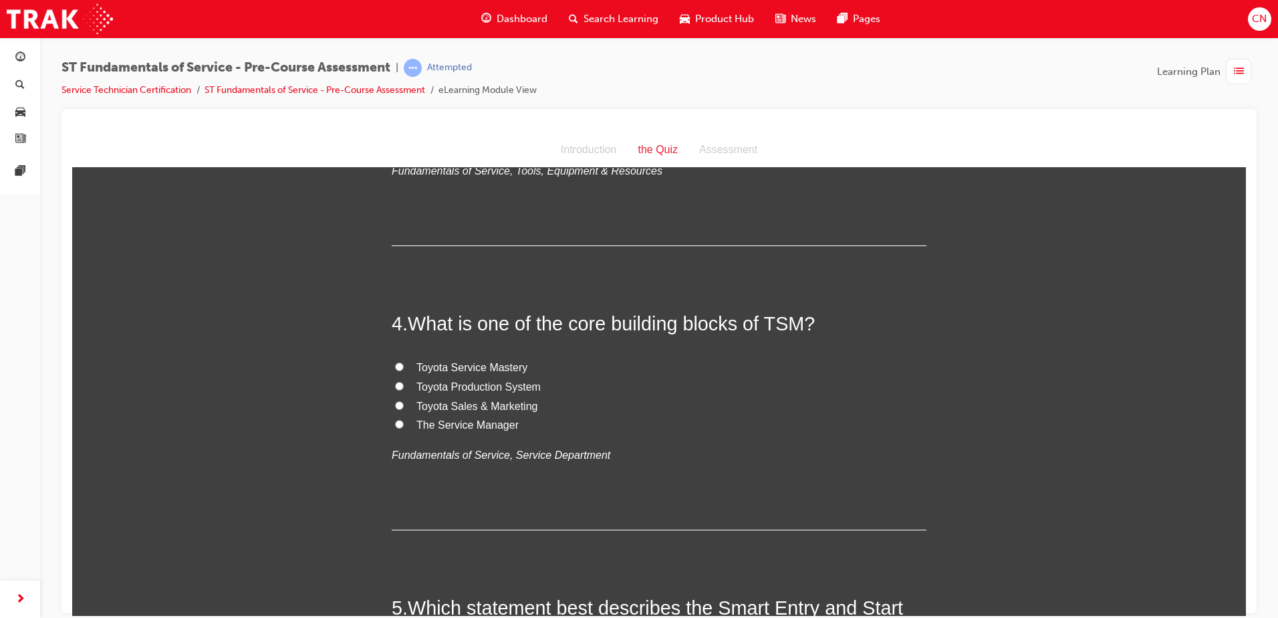
click at [477, 404] on span "Toyota Sales & Marketing" at bounding box center [477, 405] width 121 height 11
click at [404, 404] on input "Toyota Sales & Marketing" at bounding box center [399, 404] width 9 height 9
radio input "true"
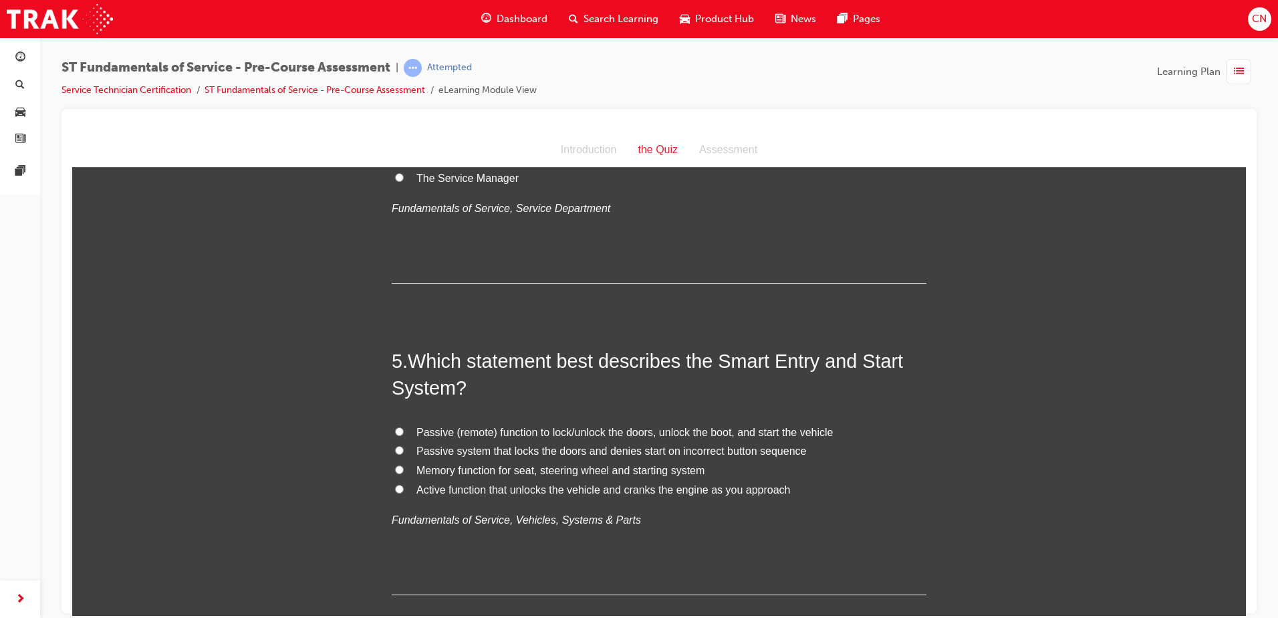
scroll to position [1137, 0]
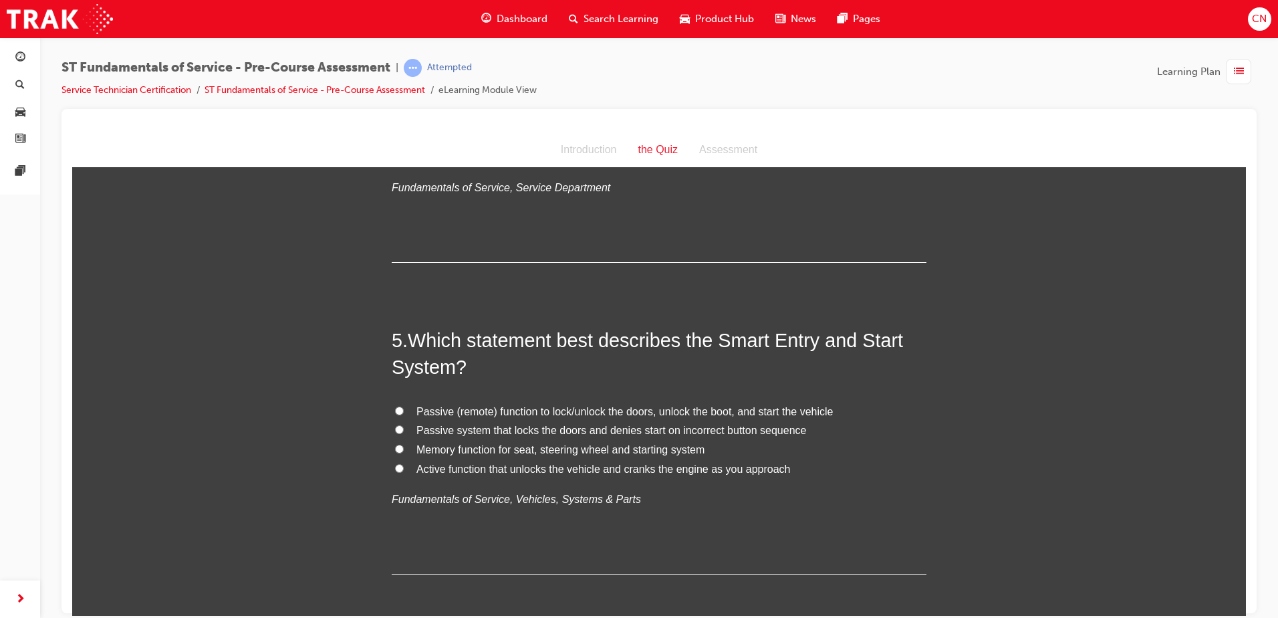
click at [623, 412] on span "Passive (remote) function to lock/unlock the doors, unlock the boot, and start …" at bounding box center [625, 410] width 417 height 11
click at [404, 412] on input "Passive (remote) function to lock/unlock the doors, unlock the boot, and start …" at bounding box center [399, 410] width 9 height 9
radio input "true"
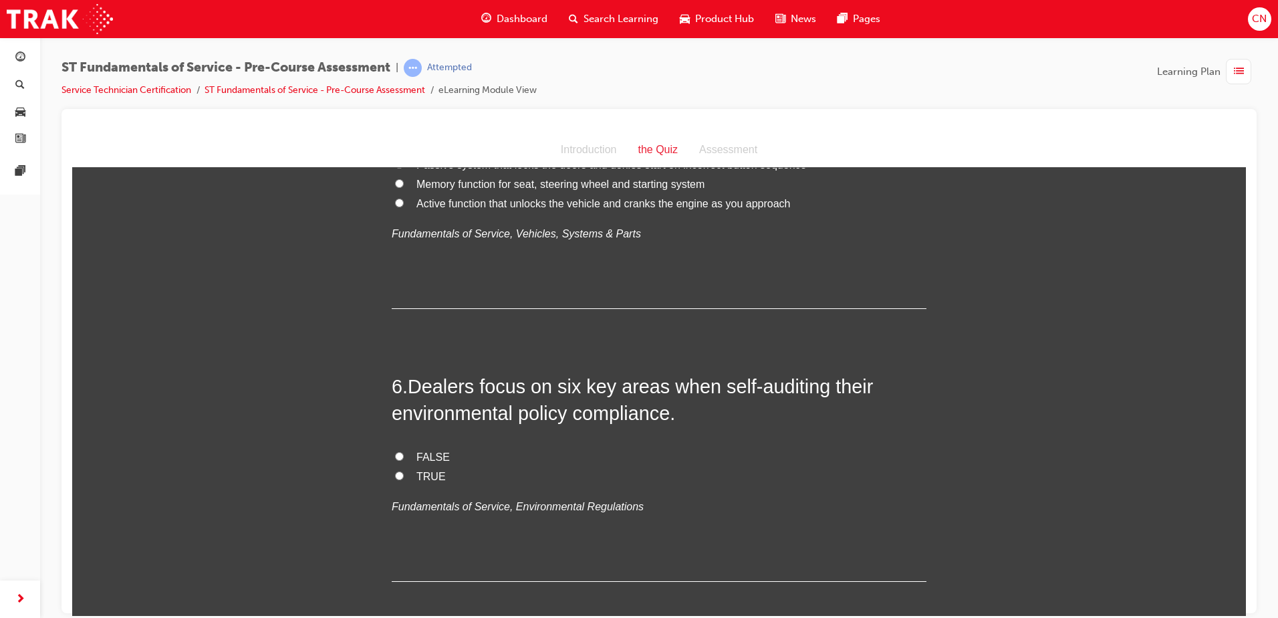
scroll to position [1404, 0]
click at [429, 453] on span "FALSE" at bounding box center [433, 454] width 33 height 11
click at [404, 453] on input "FALSE" at bounding box center [399, 453] width 9 height 9
radio input "true"
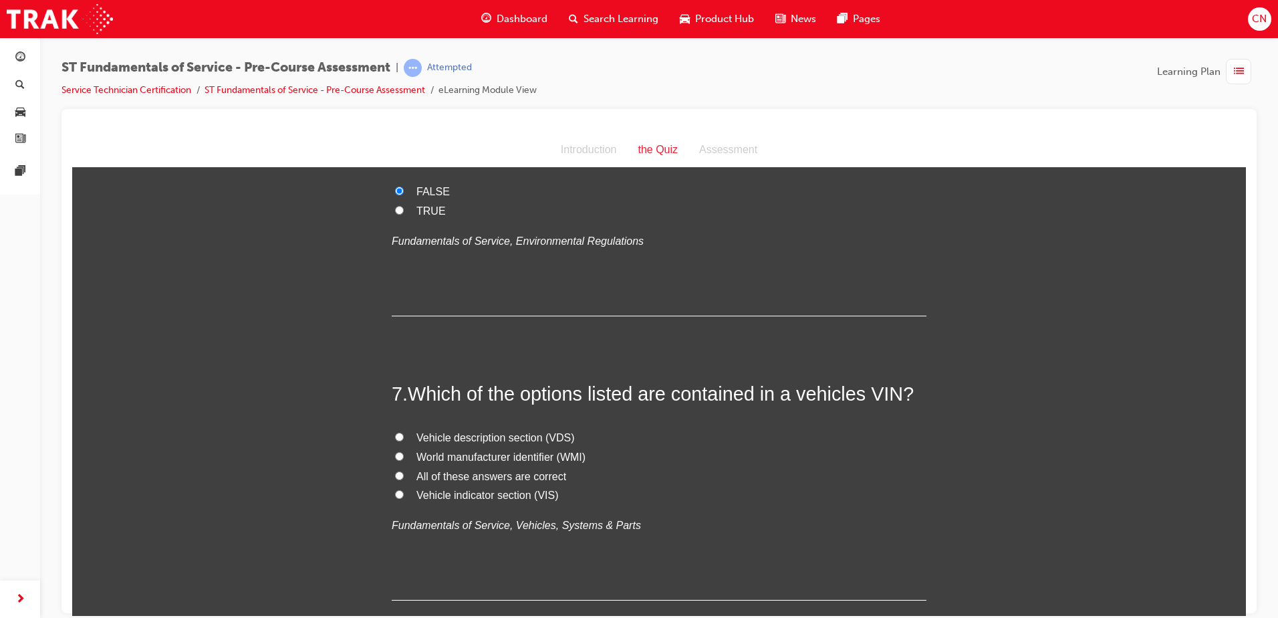
scroll to position [1671, 0]
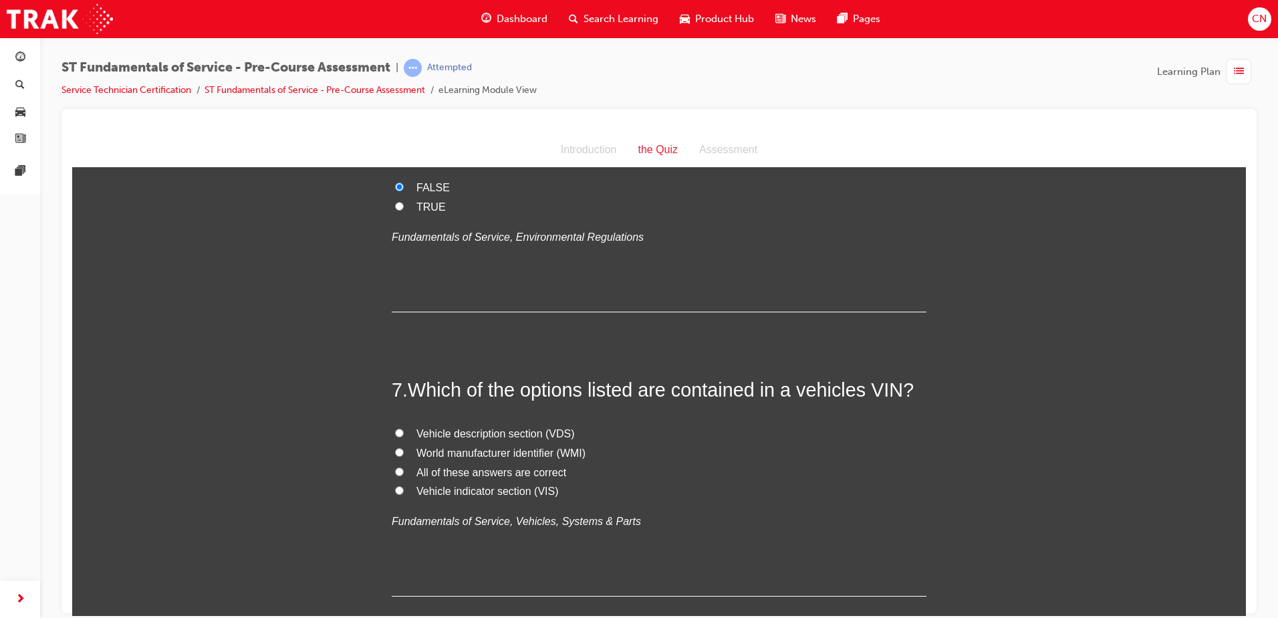
click at [448, 470] on span "All of these answers are correct" at bounding box center [492, 471] width 150 height 11
click at [404, 470] on input "All of these answers are correct" at bounding box center [399, 471] width 9 height 9
radio input "true"
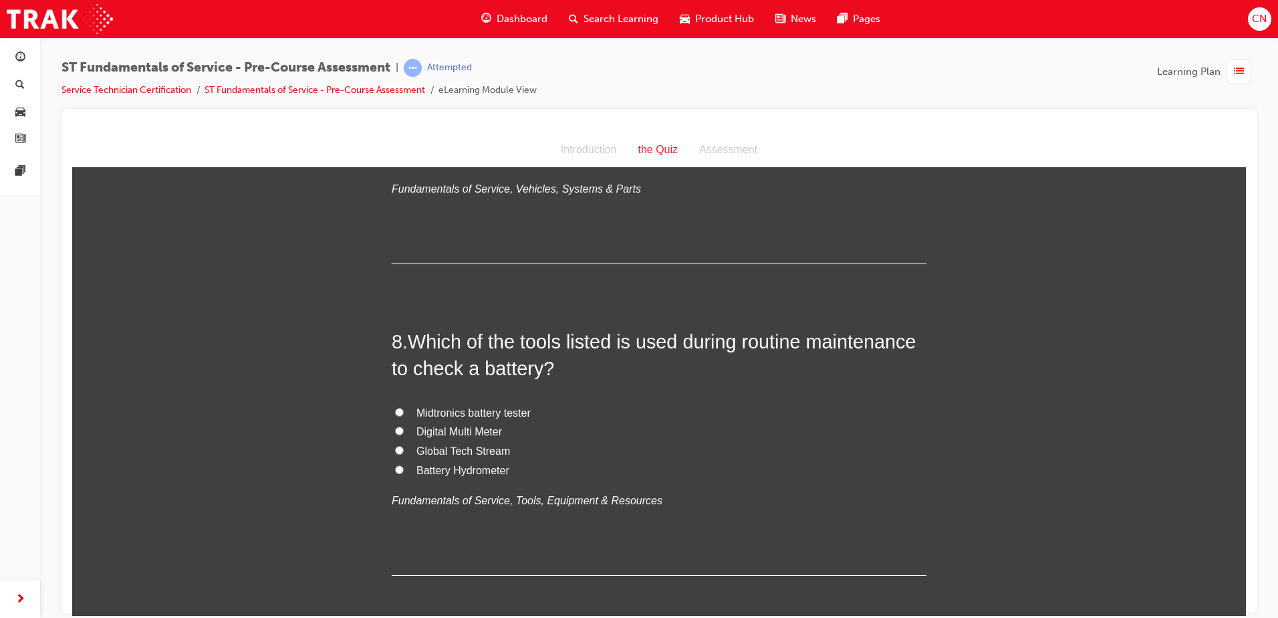
scroll to position [2006, 0]
click at [451, 408] on span "Midtronics battery tester" at bounding box center [474, 409] width 114 height 11
click at [404, 408] on input "Midtronics battery tester" at bounding box center [399, 409] width 9 height 9
radio input "true"
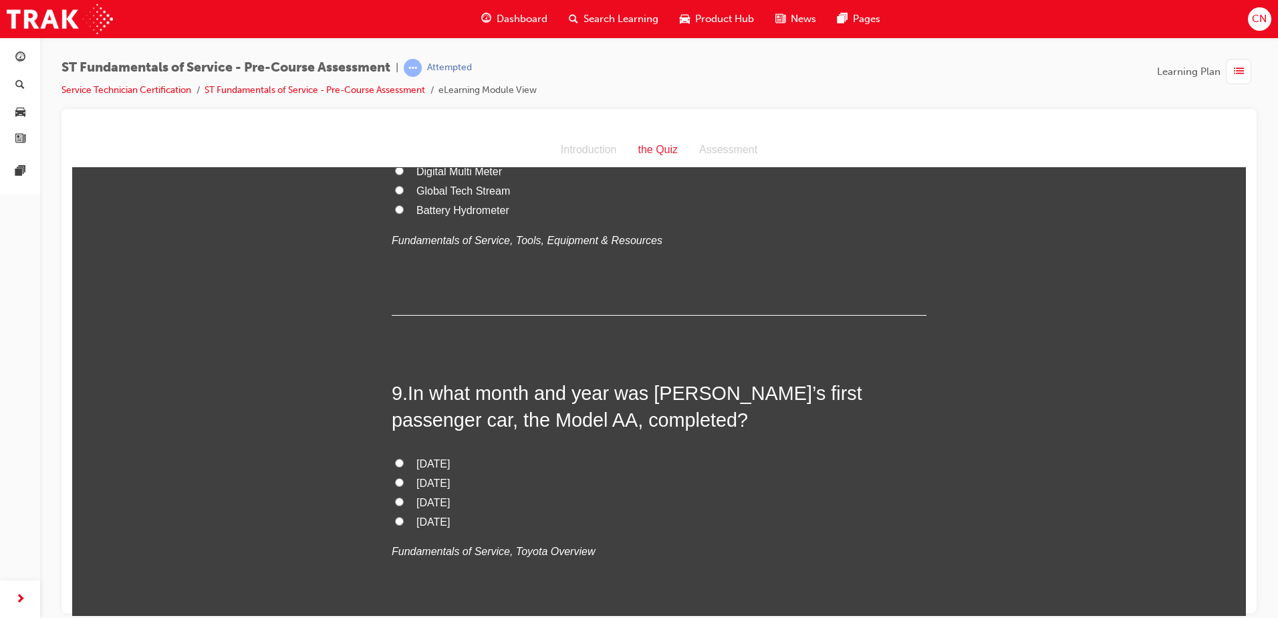
scroll to position [2273, 0]
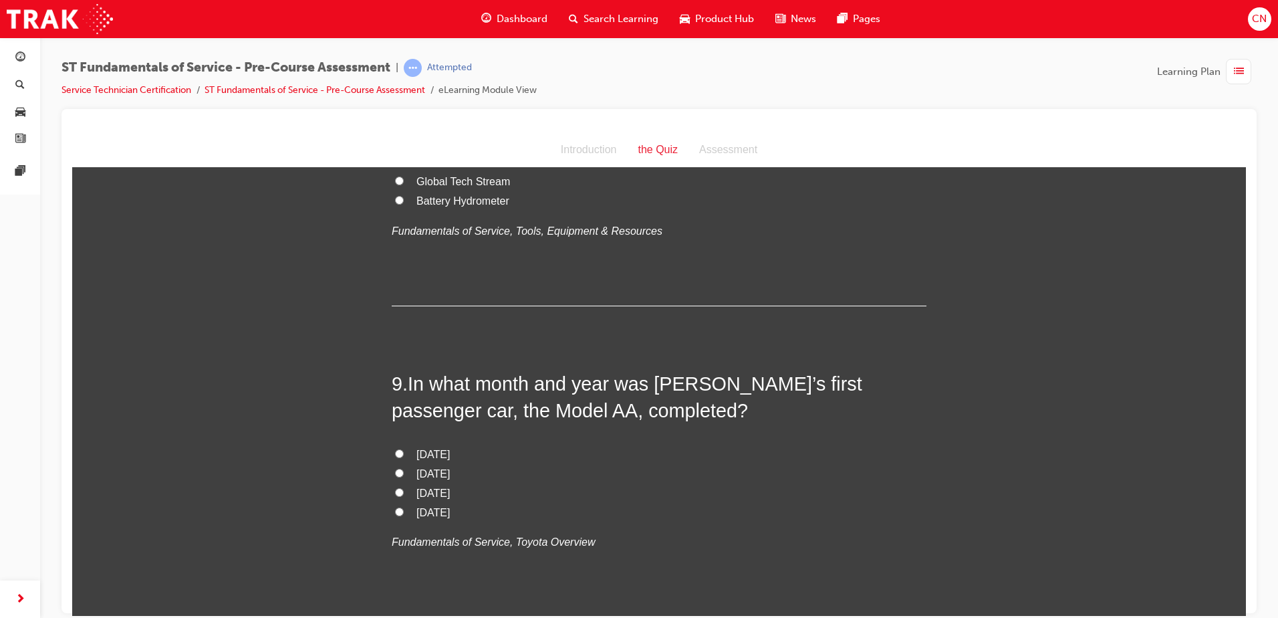
click at [450, 453] on span "[DATE]" at bounding box center [433, 453] width 33 height 11
click at [404, 453] on input "[DATE]" at bounding box center [399, 453] width 9 height 9
radio input "true"
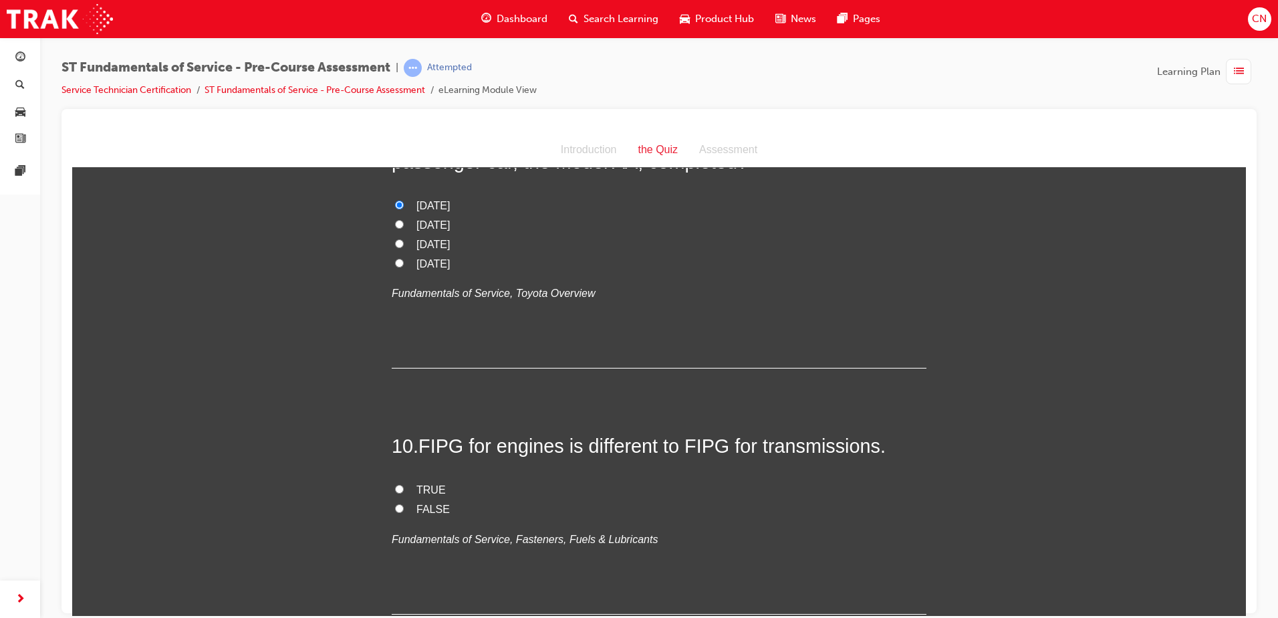
scroll to position [2540, 0]
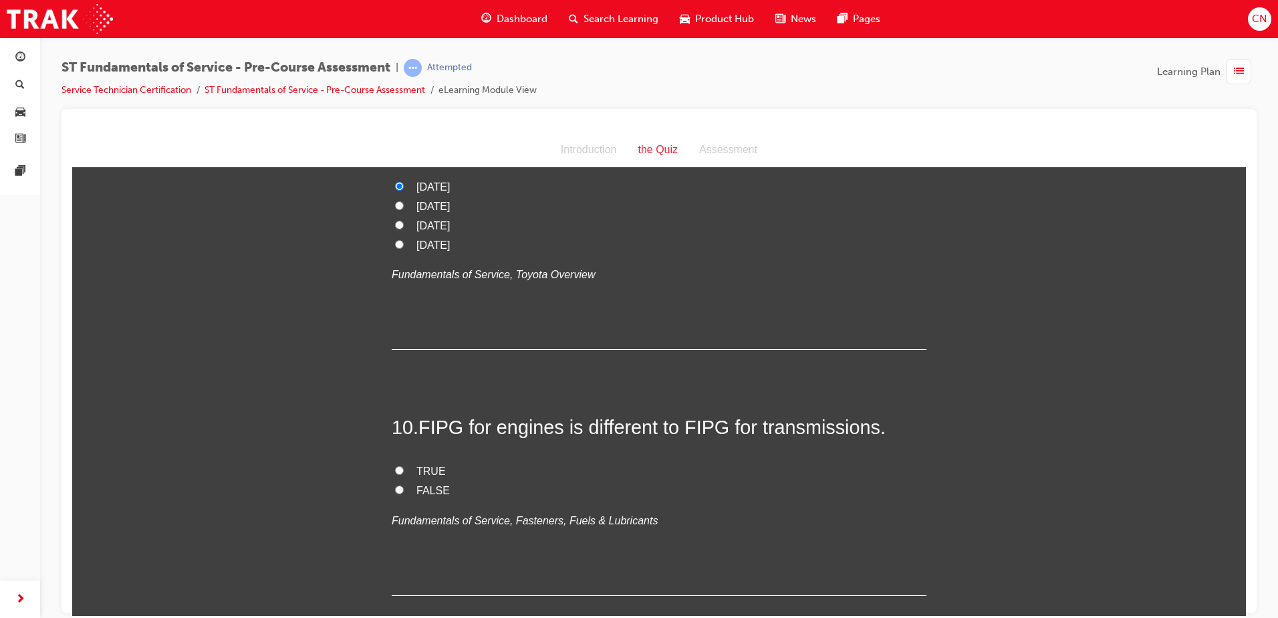
click at [427, 465] on span "TRUE" at bounding box center [431, 470] width 29 height 11
click at [404, 465] on input "TRUE" at bounding box center [399, 469] width 9 height 9
radio input "true"
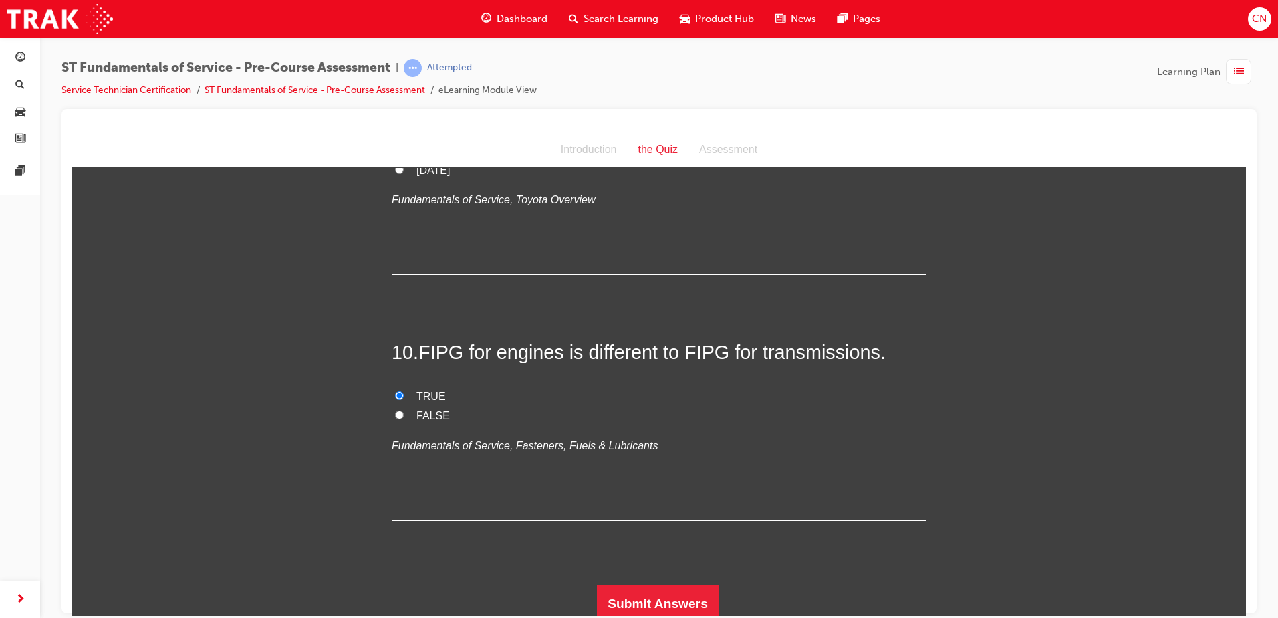
scroll to position [2621, 0]
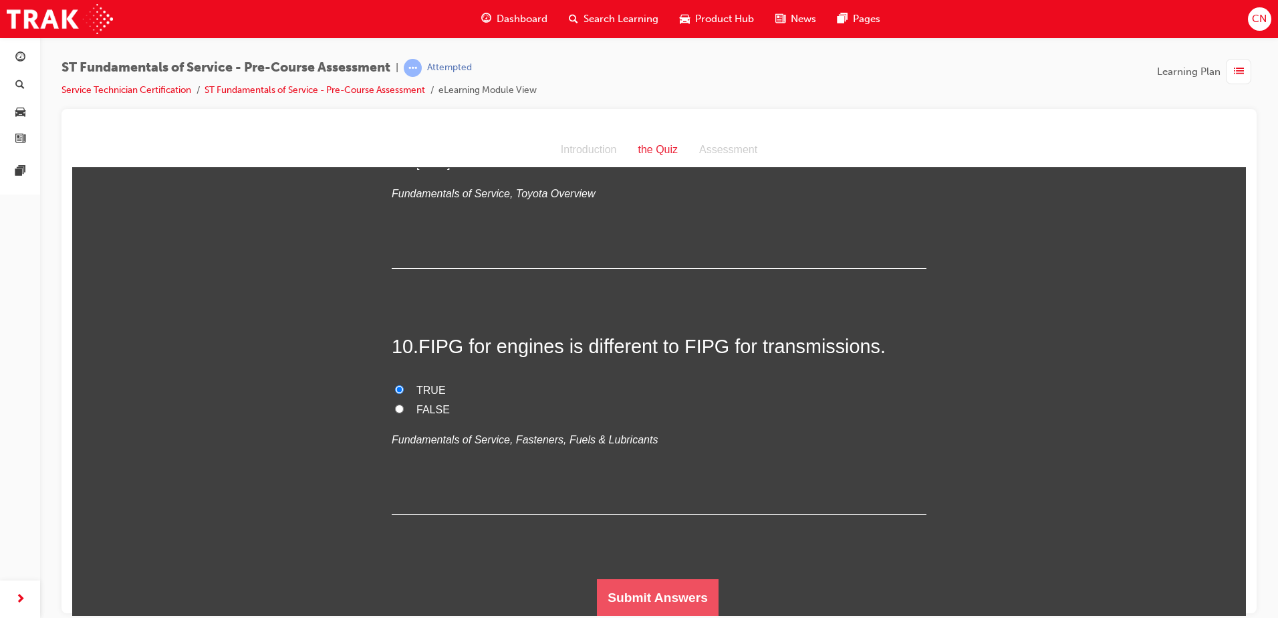
click at [655, 586] on button "Submit Answers" at bounding box center [658, 596] width 122 height 37
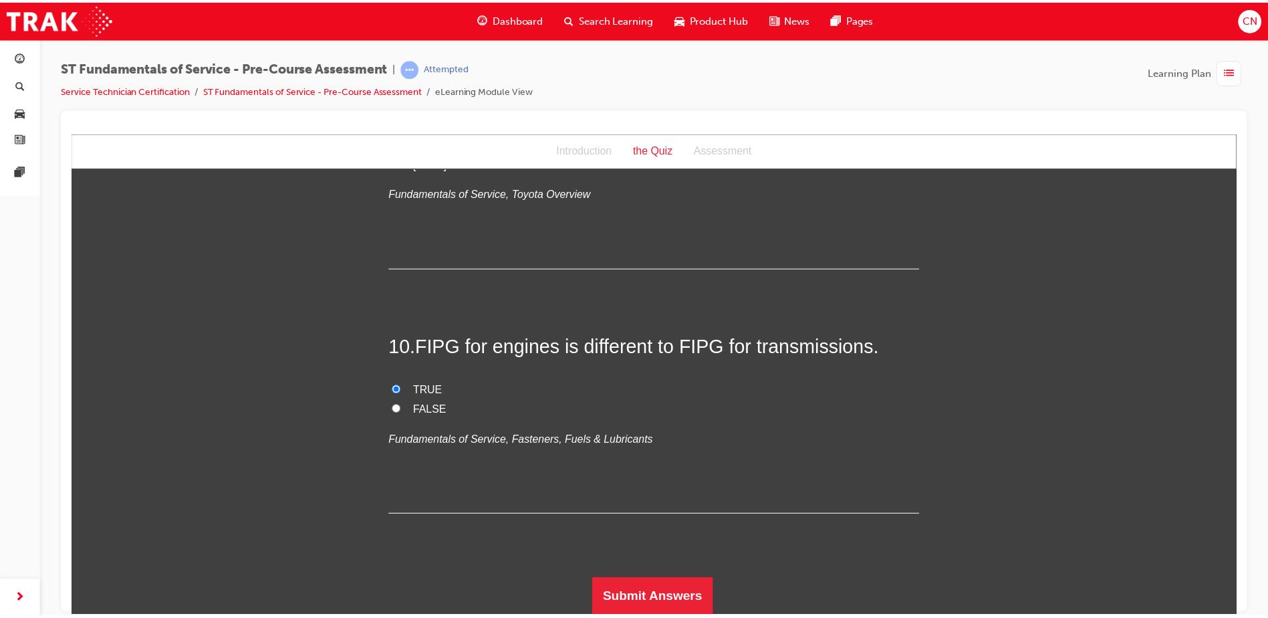
scroll to position [0, 0]
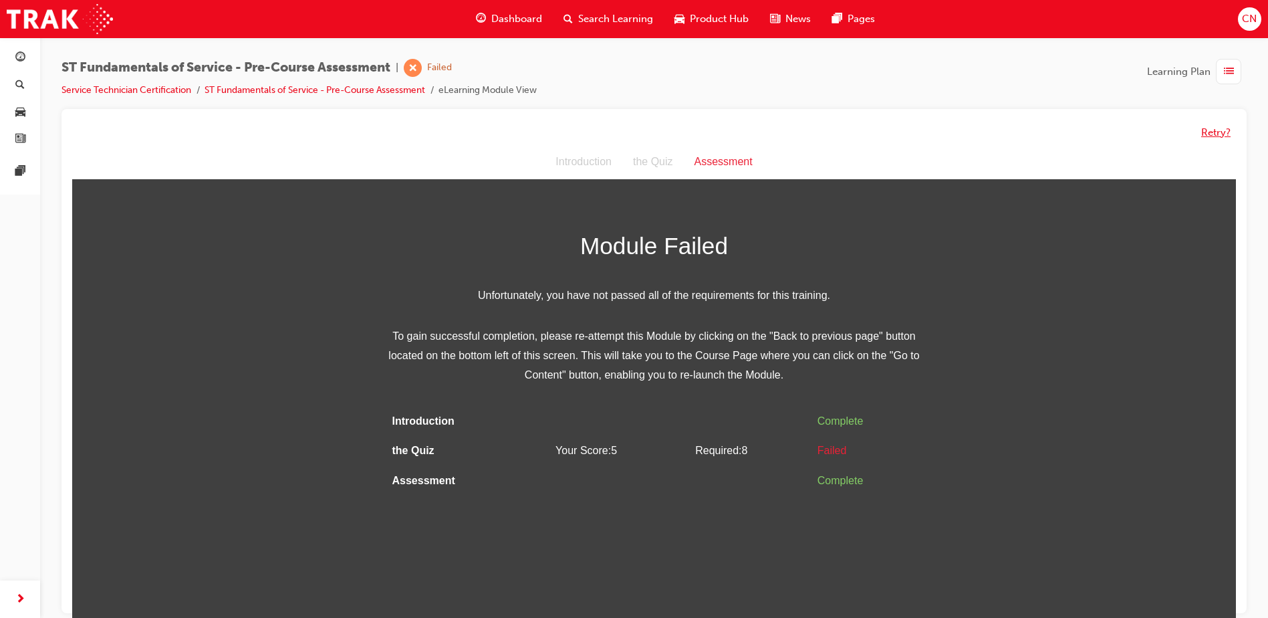
click at [1214, 127] on button "Retry?" at bounding box center [1215, 132] width 29 height 15
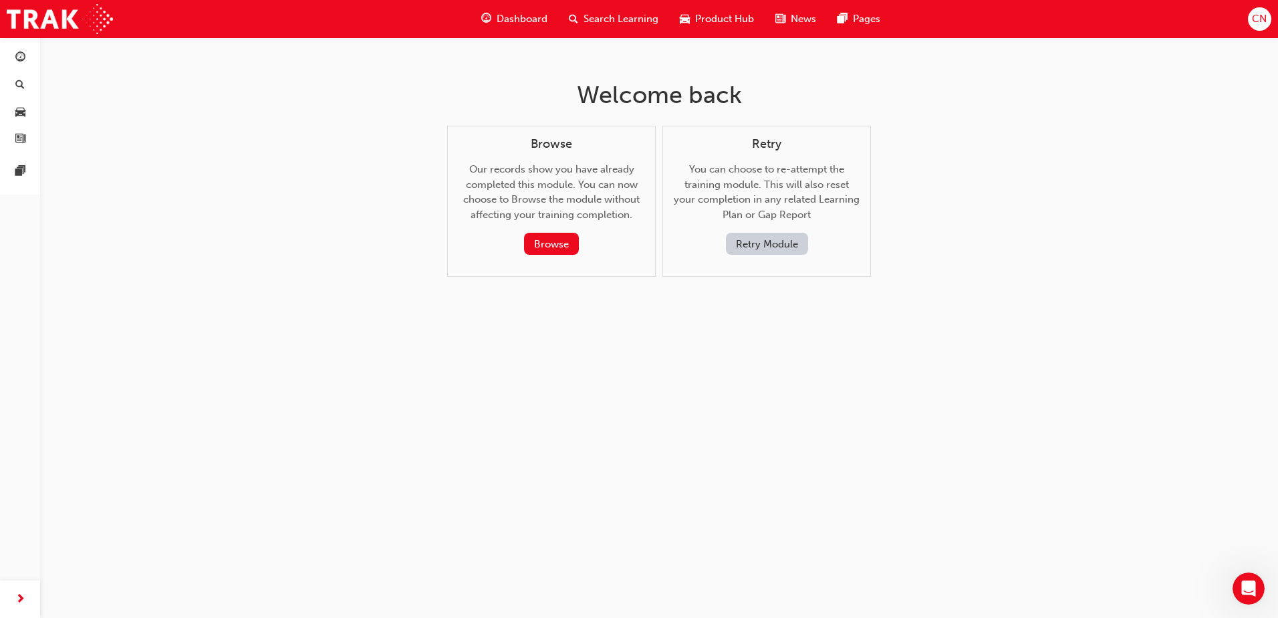
drag, startPoint x: 810, startPoint y: 243, endPoint x: 794, endPoint y: 246, distance: 16.9
click at [802, 245] on div "Retry Module" at bounding box center [767, 244] width 164 height 22
click at [794, 245] on button "Retry Module" at bounding box center [767, 244] width 82 height 22
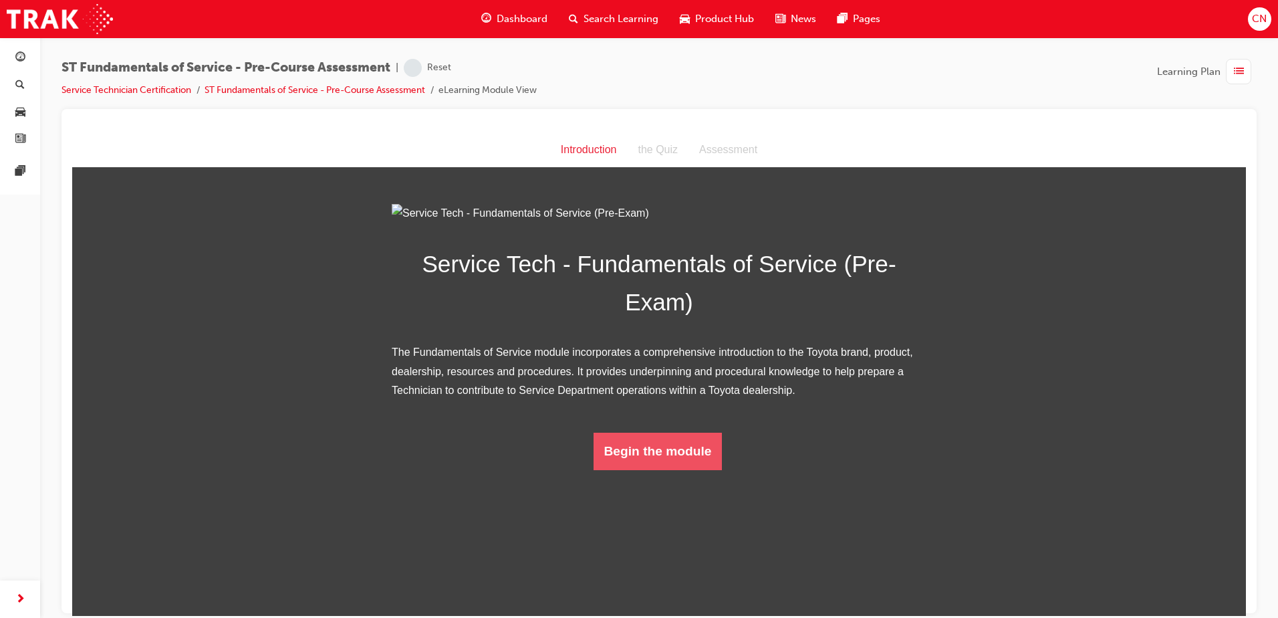
click at [647, 469] on button "Begin the module" at bounding box center [658, 450] width 129 height 37
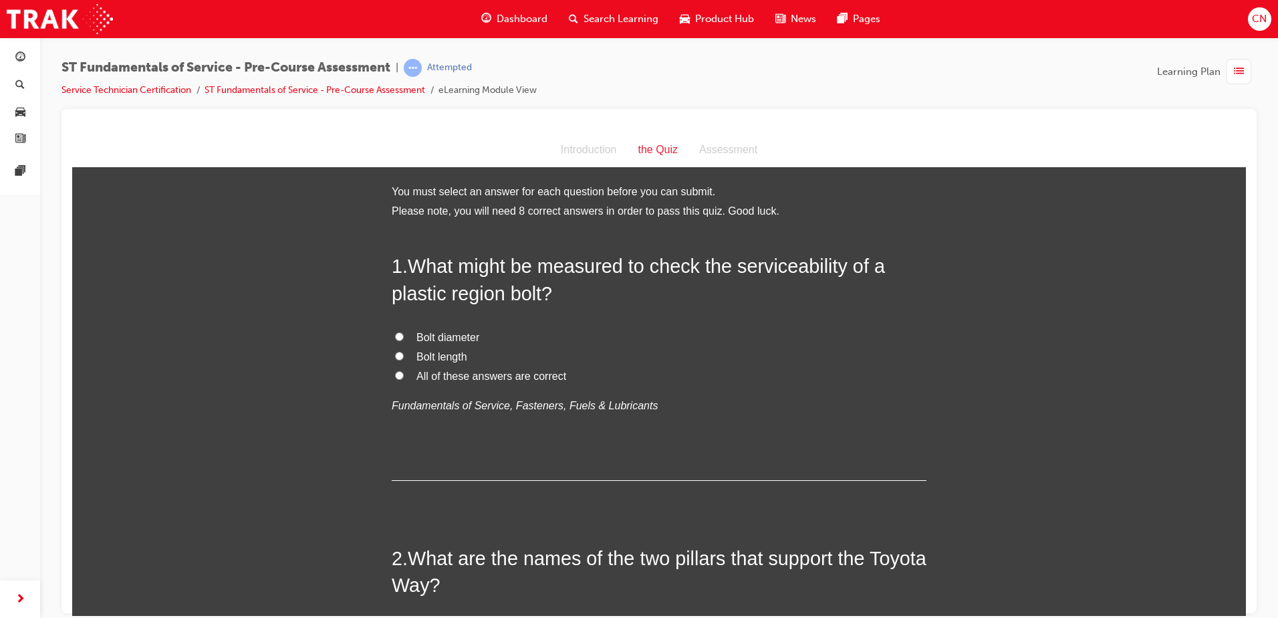
click at [506, 376] on span "All of these answers are correct" at bounding box center [492, 375] width 150 height 11
click at [404, 376] on input "All of these answers are correct" at bounding box center [399, 374] width 9 height 9
radio input "true"
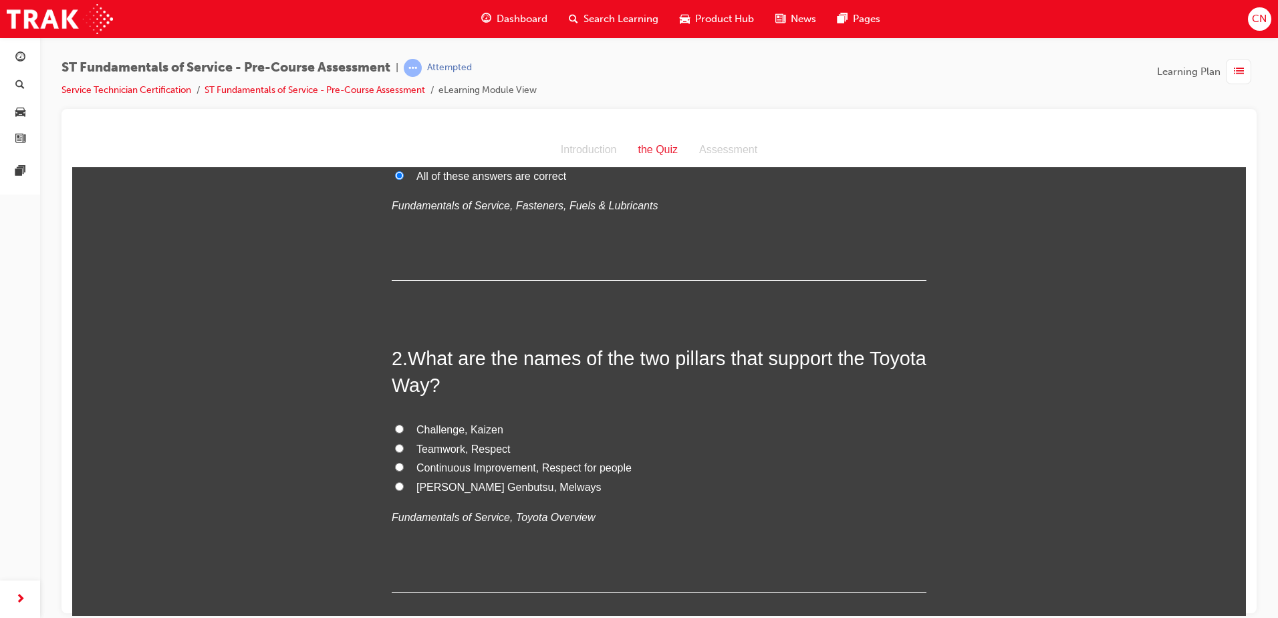
scroll to position [201, 0]
click at [465, 467] on span "Continuous Improvement, Respect for people" at bounding box center [524, 466] width 215 height 11
click at [404, 467] on input "Continuous Improvement, Respect for people" at bounding box center [399, 465] width 9 height 9
radio input "true"
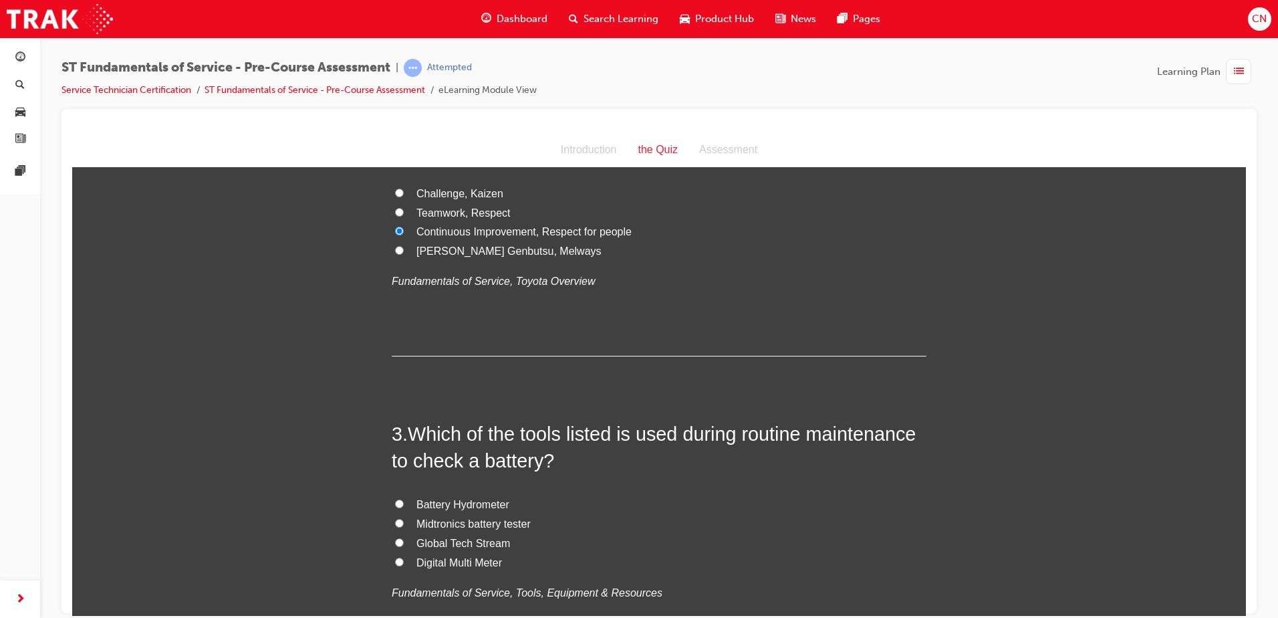
scroll to position [468, 0]
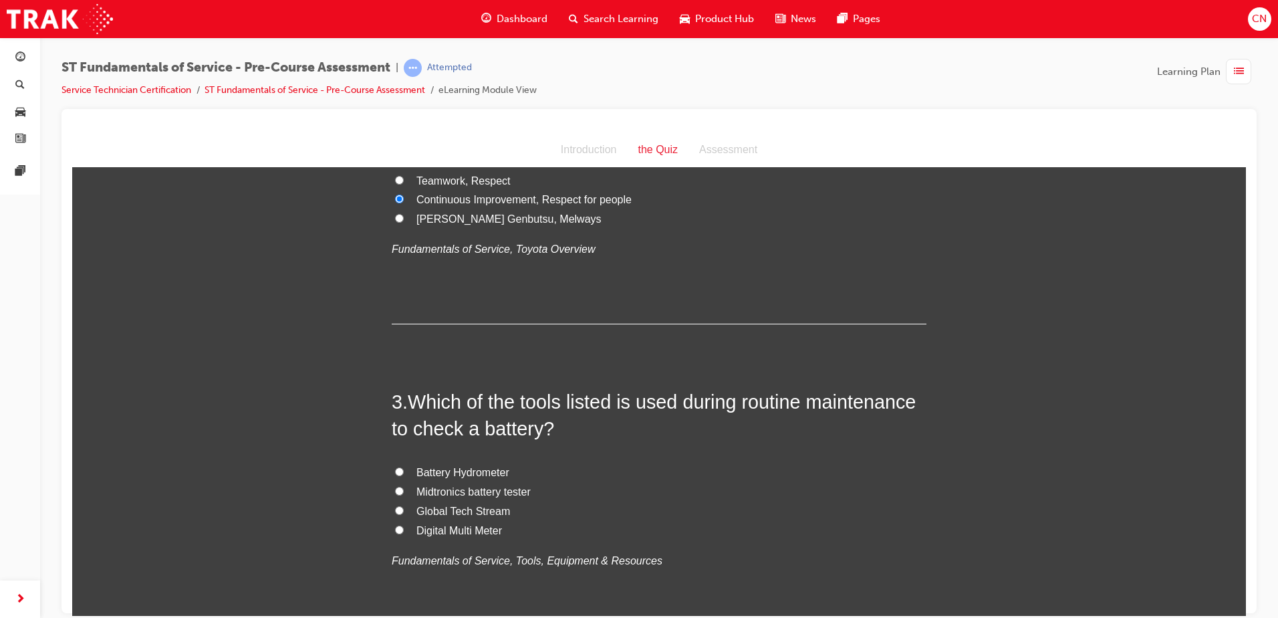
click at [441, 493] on span "Midtronics battery tester" at bounding box center [474, 490] width 114 height 11
click at [404, 493] on input "Midtronics battery tester" at bounding box center [399, 490] width 9 height 9
radio input "true"
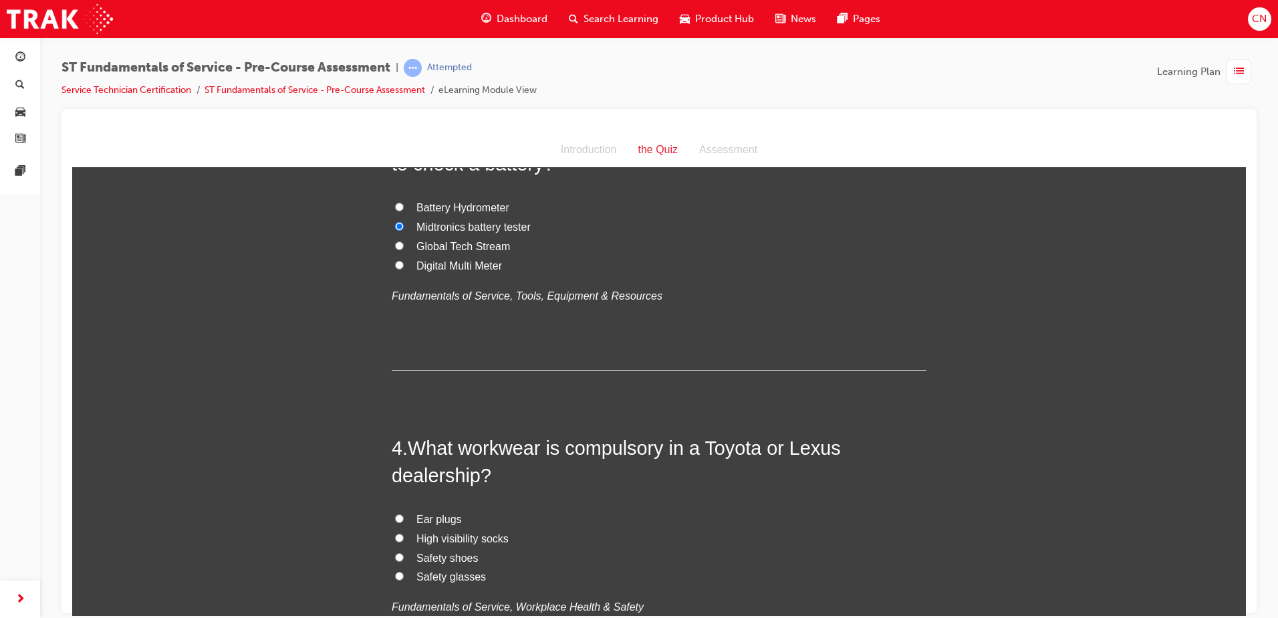
scroll to position [735, 0]
click at [453, 577] on span "Safety glasses" at bounding box center [452, 573] width 70 height 11
click at [404, 577] on input "Safety glasses" at bounding box center [399, 572] width 9 height 9
radio input "true"
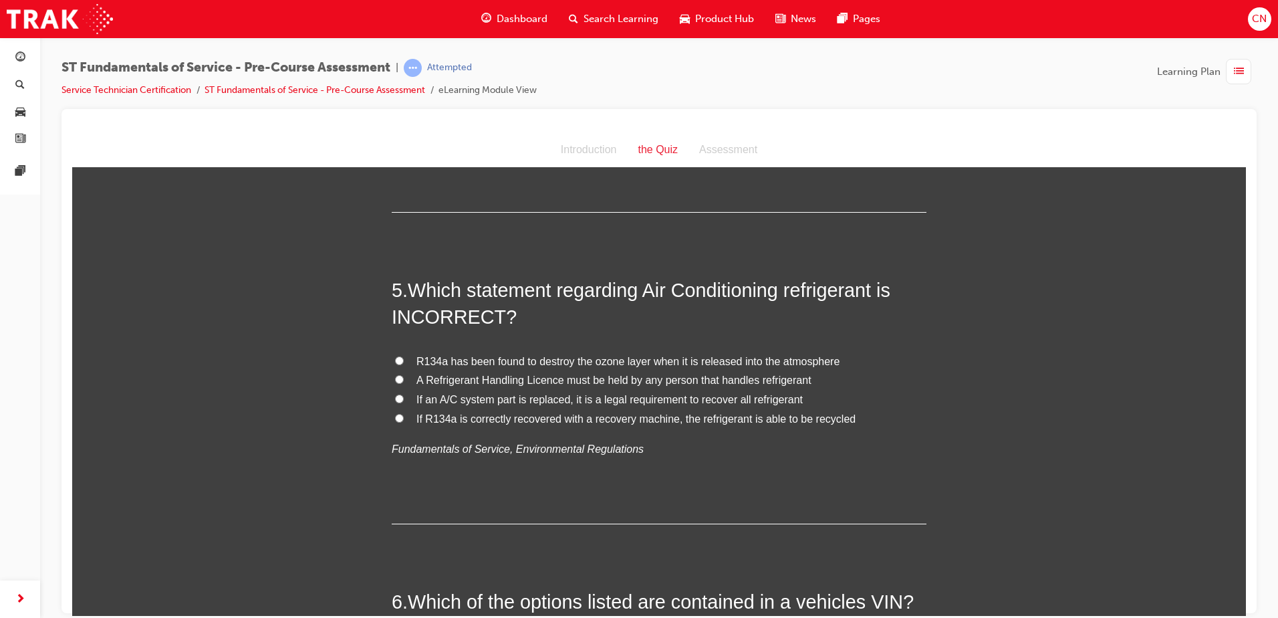
scroll to position [1203, 0]
click at [453, 378] on span "A Refrigerant Handling Licence must be held by any person that handles refriger…" at bounding box center [614, 377] width 395 height 11
click at [404, 378] on input "A Refrigerant Handling Licence must be held by any person that handles refriger…" at bounding box center [399, 377] width 9 height 9
radio input "true"
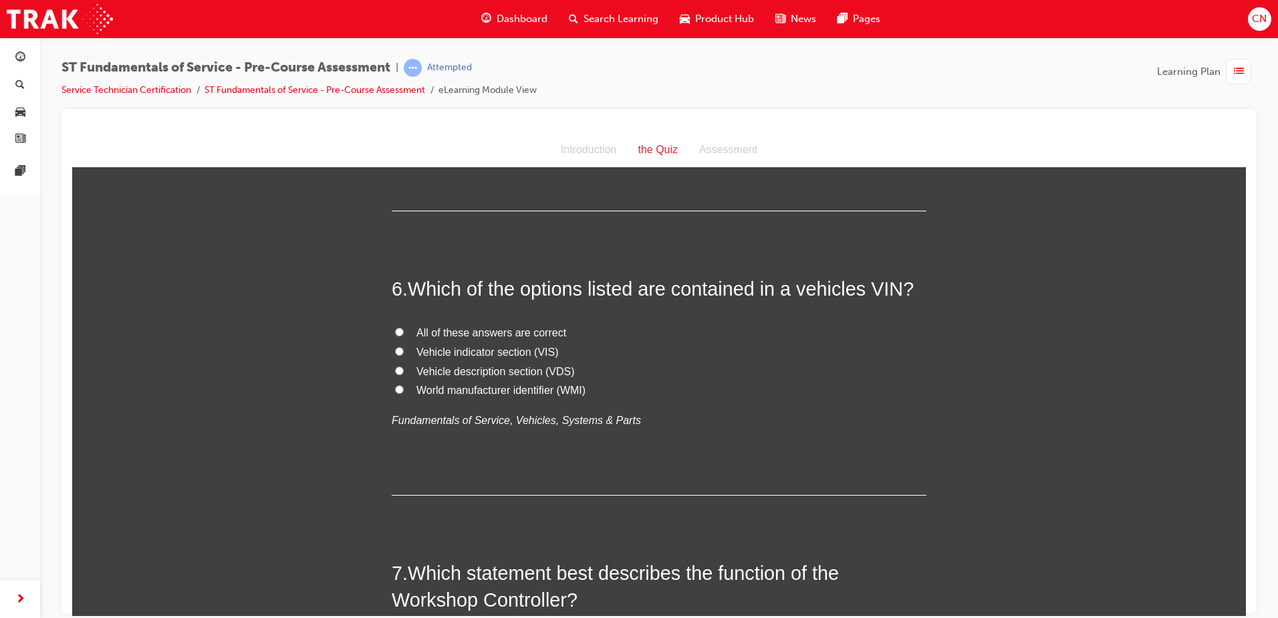
scroll to position [1538, 0]
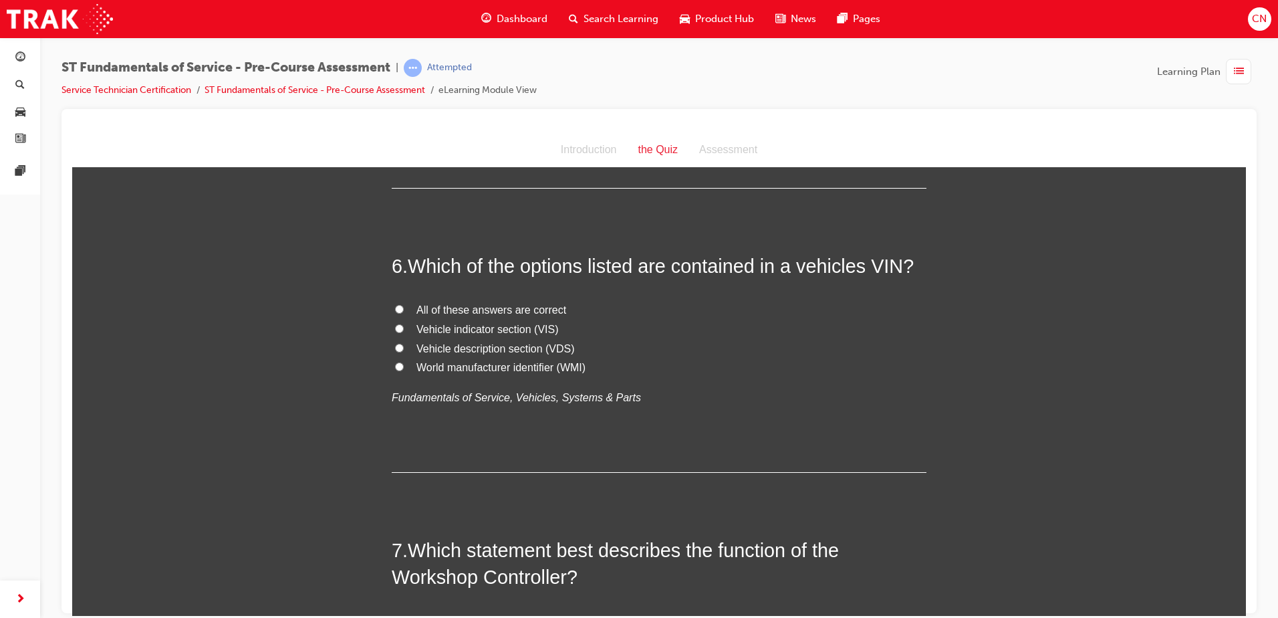
click at [475, 348] on span "Vehicle description section (VDS)" at bounding box center [496, 347] width 158 height 11
click at [404, 348] on input "Vehicle description section (VDS)" at bounding box center [399, 347] width 9 height 9
radio input "true"
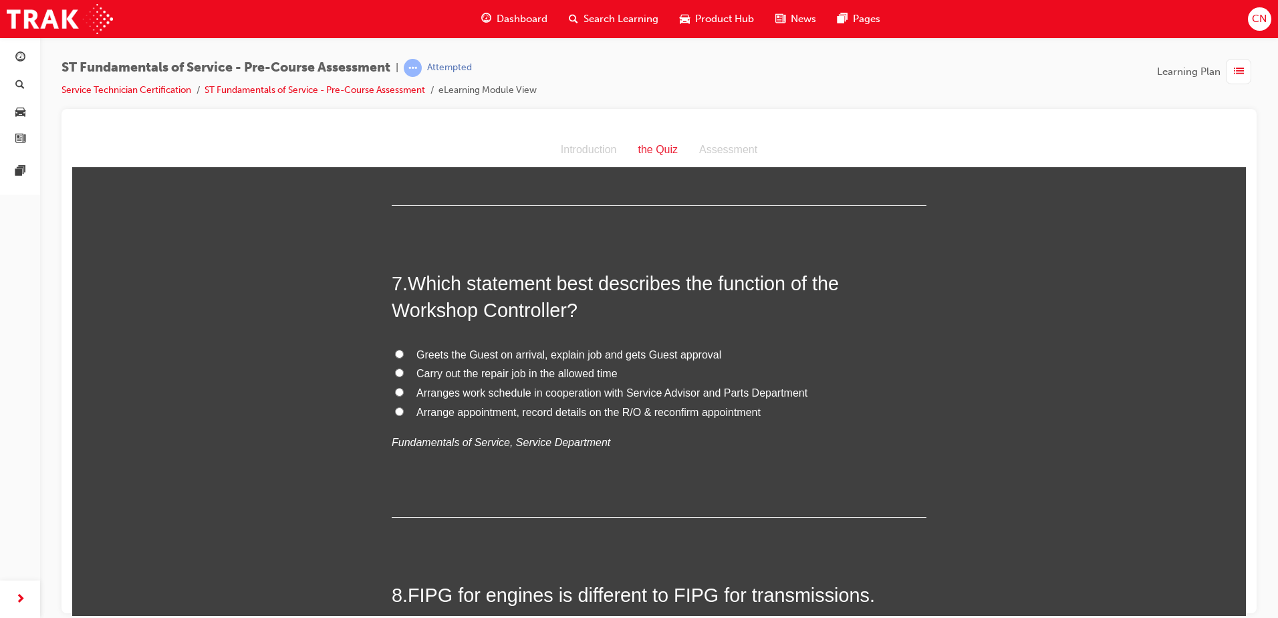
scroll to position [1805, 0]
click at [481, 375] on span "Carry out the repair job in the allowed time" at bounding box center [517, 371] width 201 height 11
drag, startPoint x: 481, startPoint y: 375, endPoint x: 404, endPoint y: 376, distance: 76.9
click at [404, 376] on label "Carry out the repair job in the allowed time" at bounding box center [659, 372] width 535 height 19
click at [404, 376] on input "Carry out the repair job in the allowed time" at bounding box center [399, 371] width 9 height 9
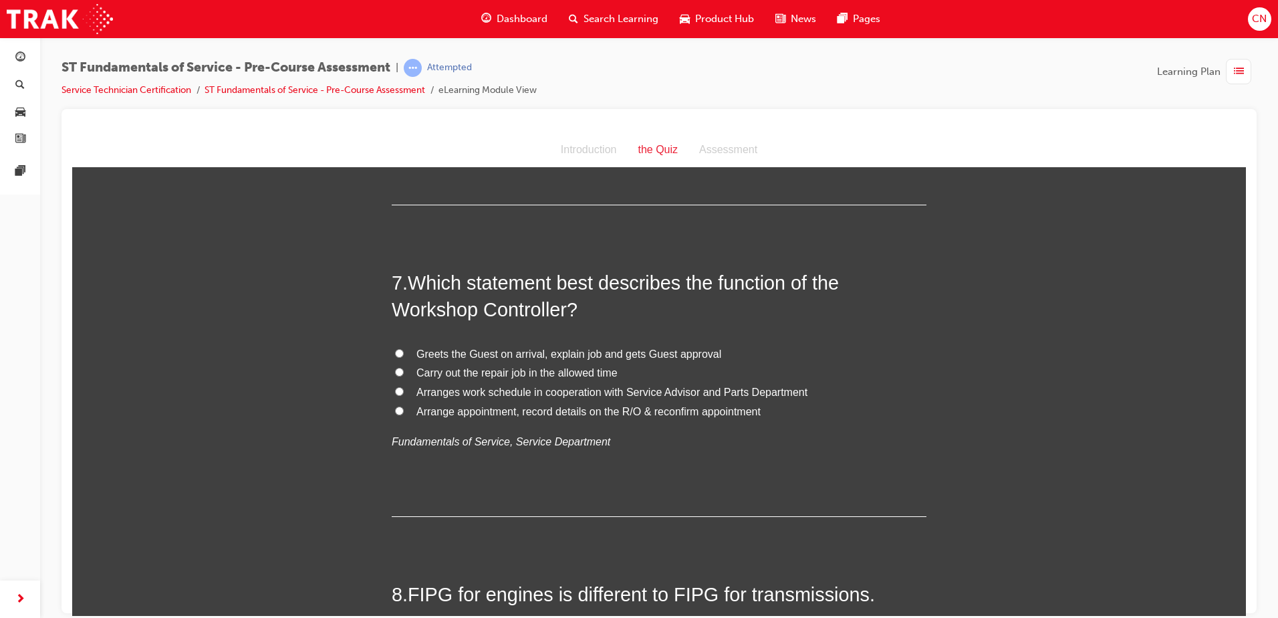
radio input "true"
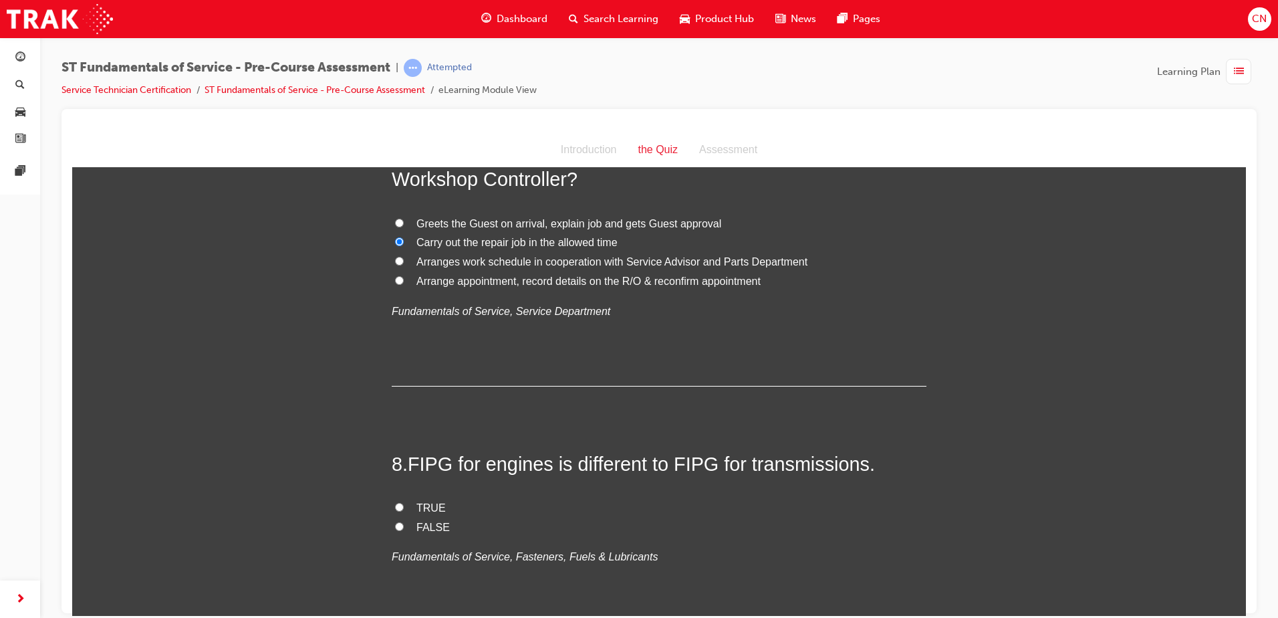
scroll to position [1939, 0]
click at [406, 500] on label "TRUE" at bounding box center [659, 504] width 535 height 19
click at [404, 500] on input "TRUE" at bounding box center [399, 503] width 9 height 9
radio input "true"
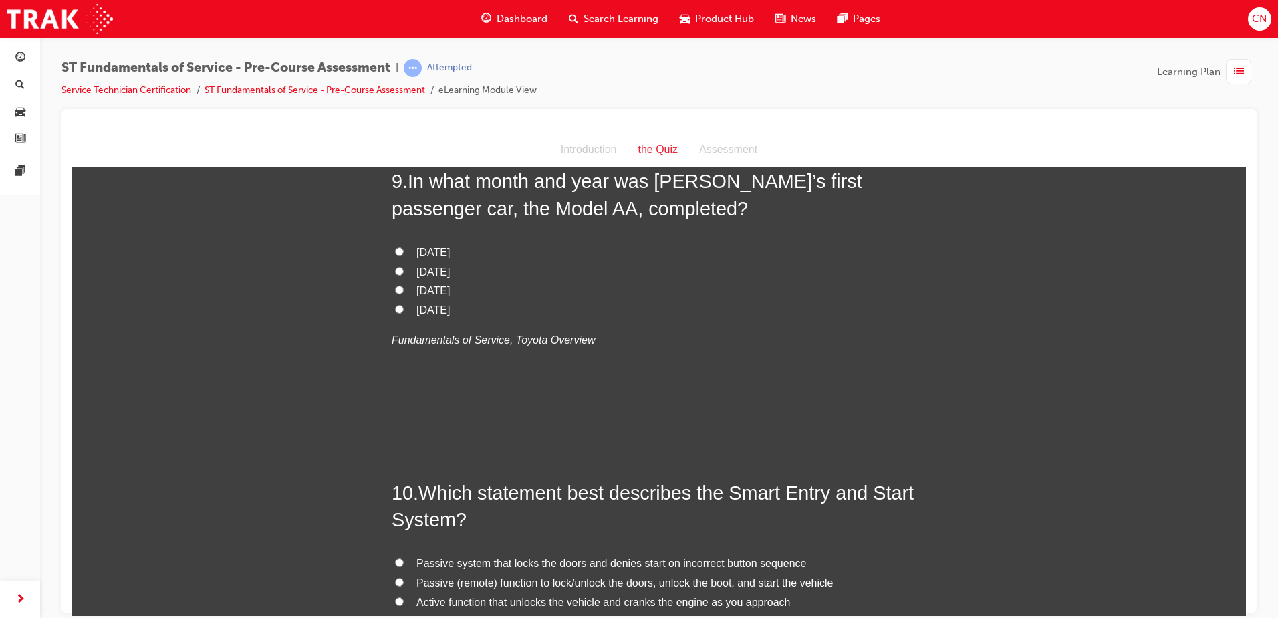
scroll to position [2474, 0]
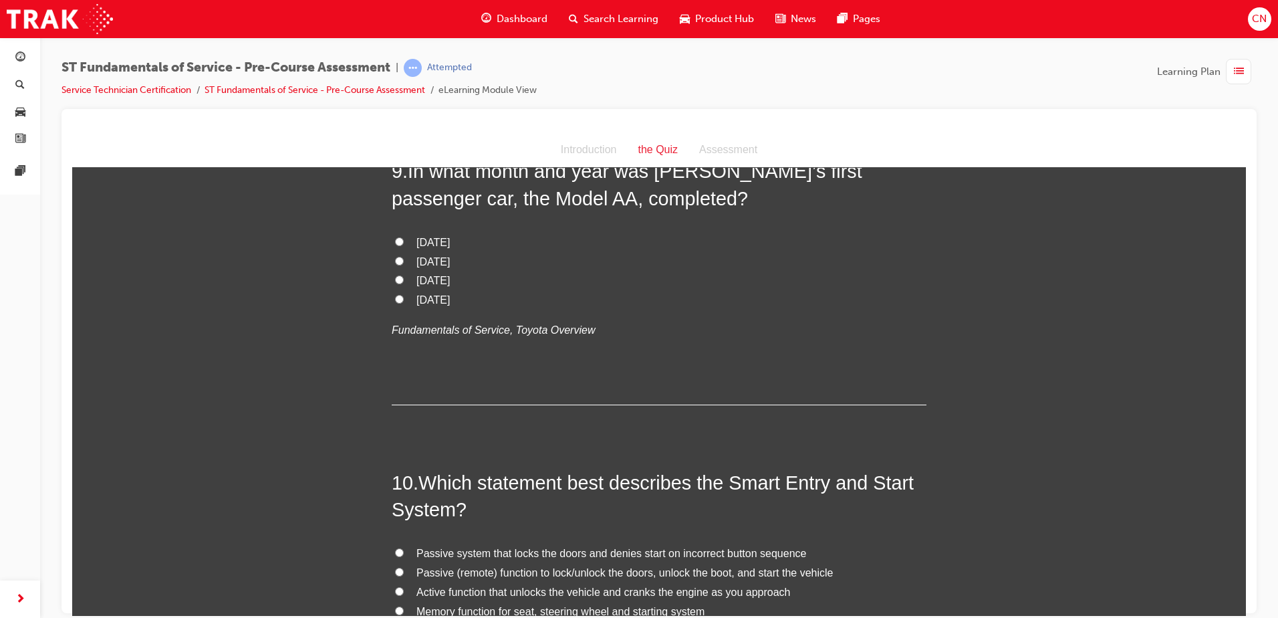
click at [441, 242] on span "[DATE]" at bounding box center [433, 241] width 33 height 11
click at [404, 242] on input "[DATE]" at bounding box center [399, 241] width 9 height 9
radio input "true"
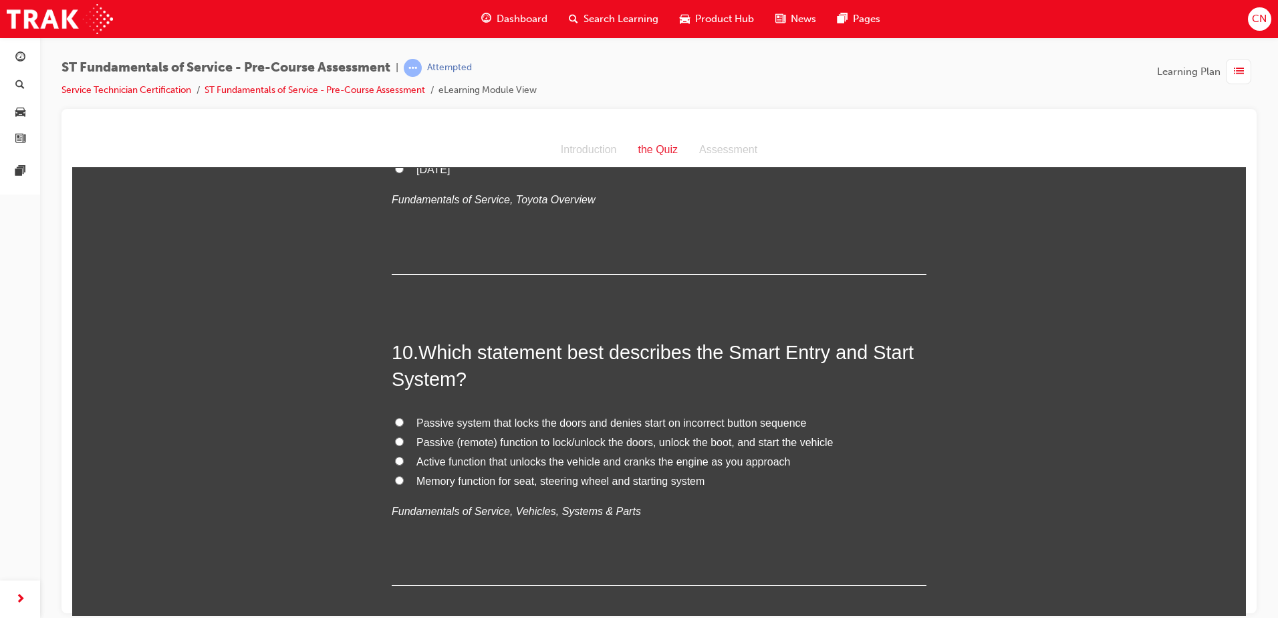
scroll to position [2607, 0]
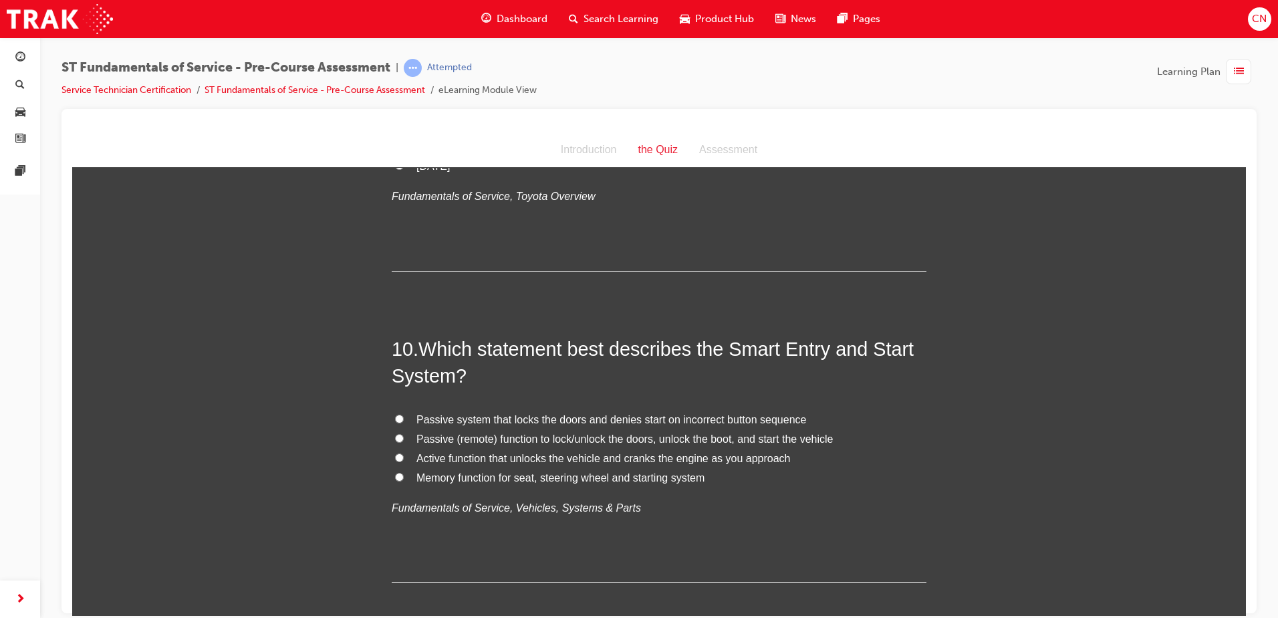
click at [544, 441] on span "Passive (remote) function to lock/unlock the doors, unlock the boot, and start …" at bounding box center [625, 438] width 417 height 11
click at [404, 441] on input "Passive (remote) function to lock/unlock the doors, unlock the boot, and start …" at bounding box center [399, 437] width 9 height 9
radio input "true"
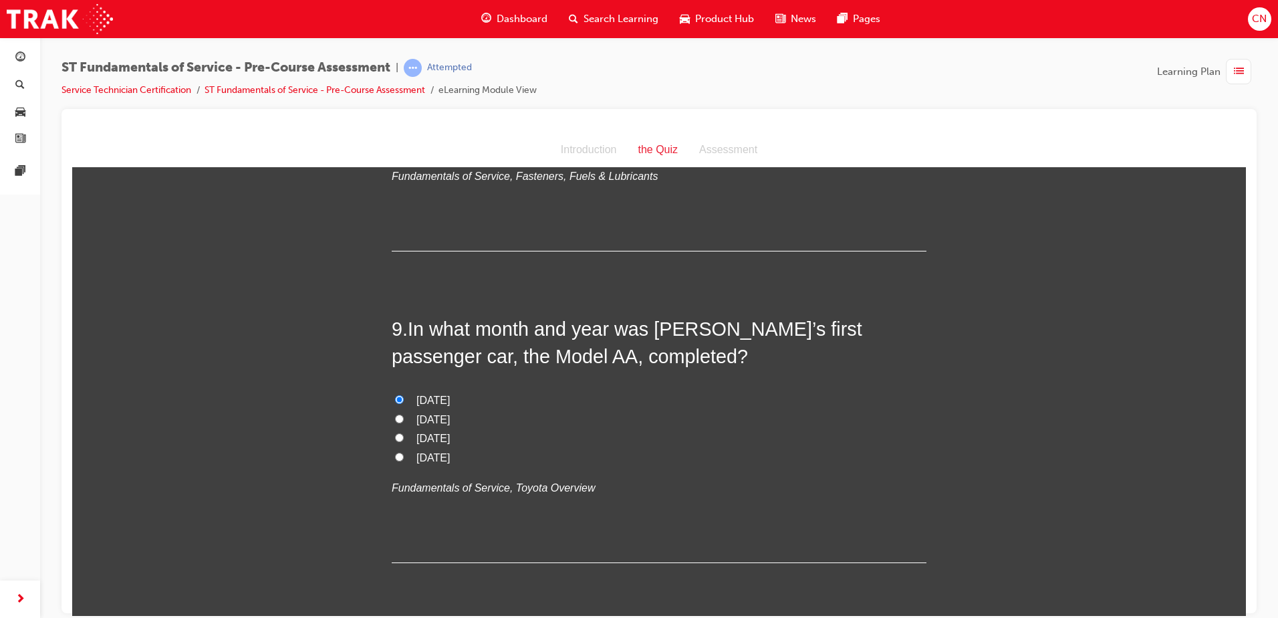
scroll to position [2274, 0]
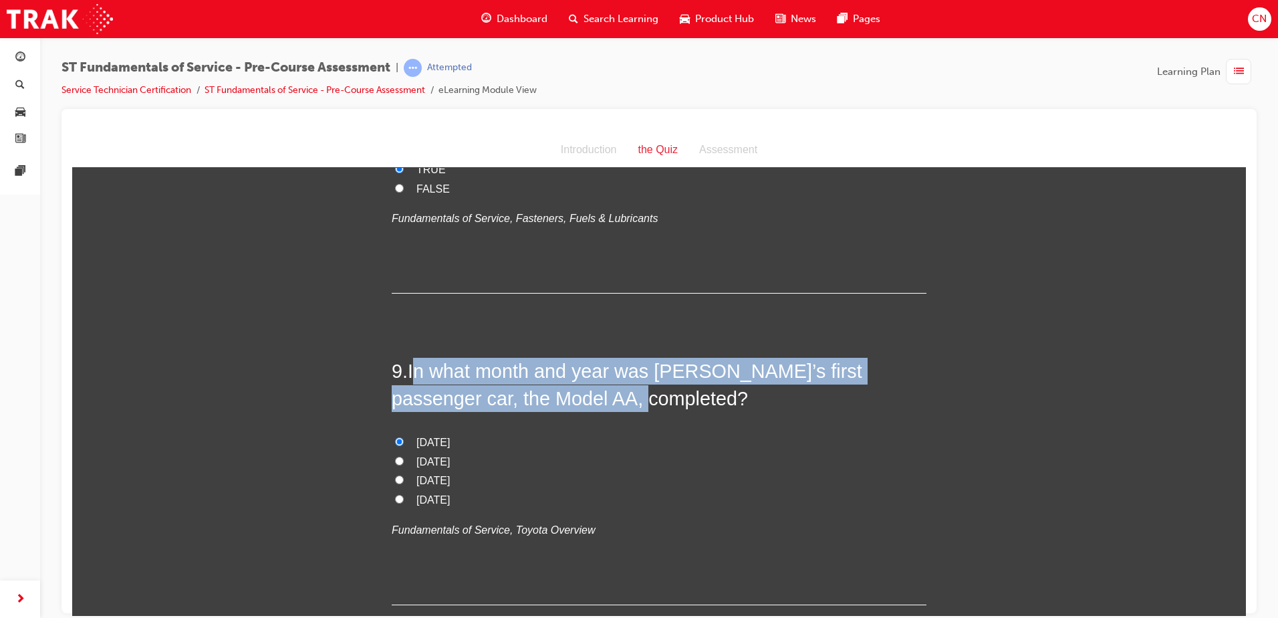
drag, startPoint x: 412, startPoint y: 372, endPoint x: 542, endPoint y: 394, distance: 132.2
click at [542, 394] on span "In what month and year was [PERSON_NAME]’s first passenger car, the Model AA, c…" at bounding box center [627, 384] width 471 height 48
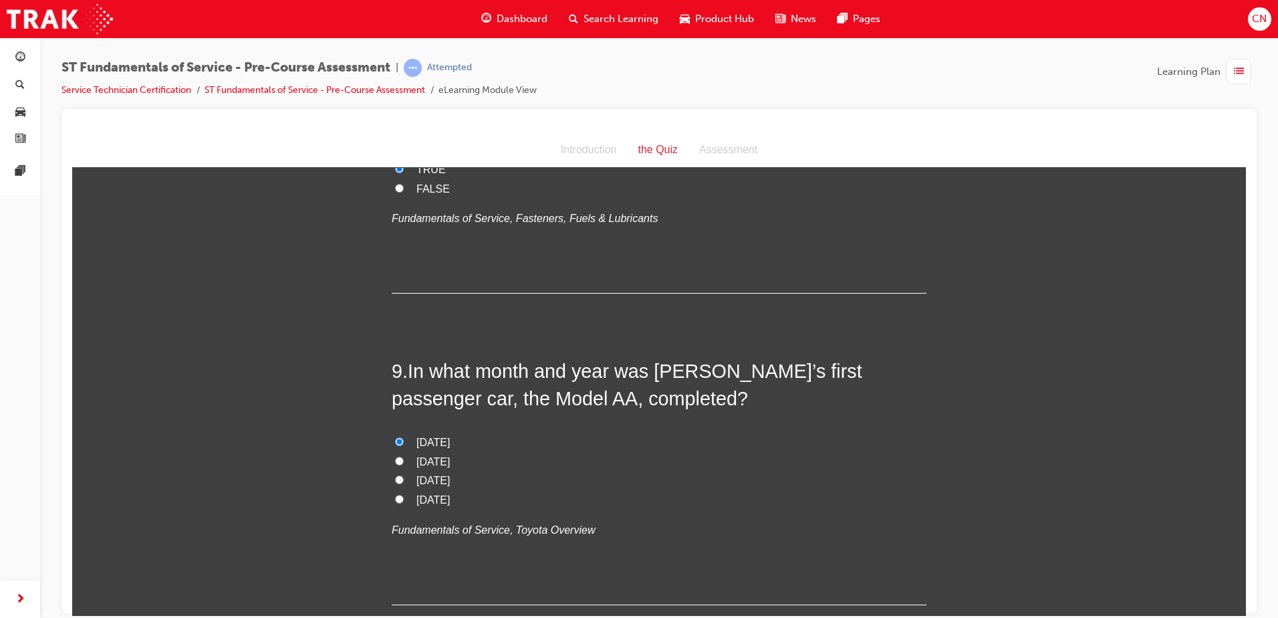
drag, startPoint x: 542, startPoint y: 394, endPoint x: 659, endPoint y: 421, distance: 119.2
click at [659, 421] on div "9 . In what month and year was [PERSON_NAME]’s first passenger car, the Model A…" at bounding box center [659, 480] width 535 height 247
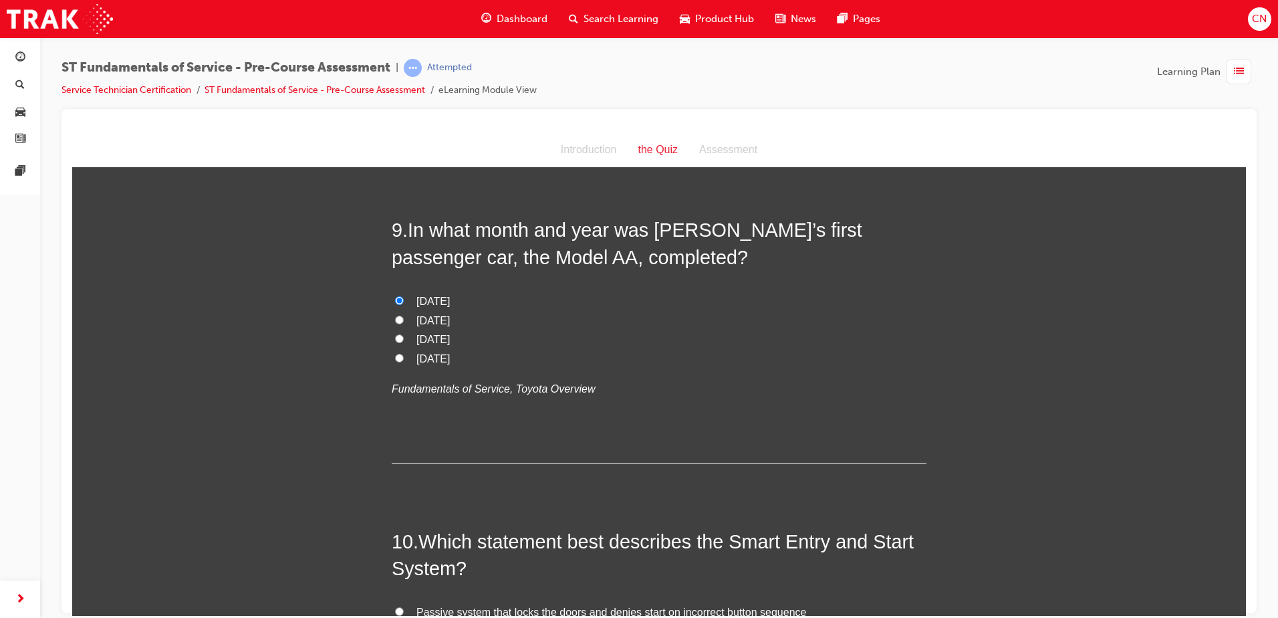
scroll to position [2675, 0]
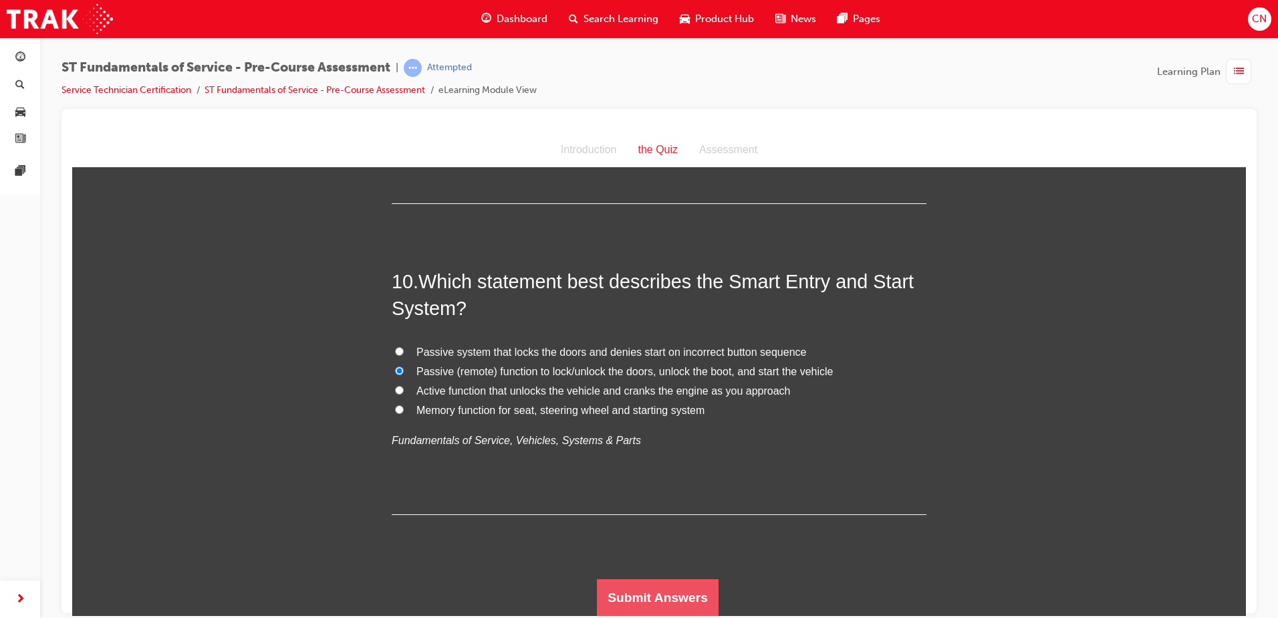
click at [674, 594] on button "Submit Answers" at bounding box center [658, 596] width 122 height 37
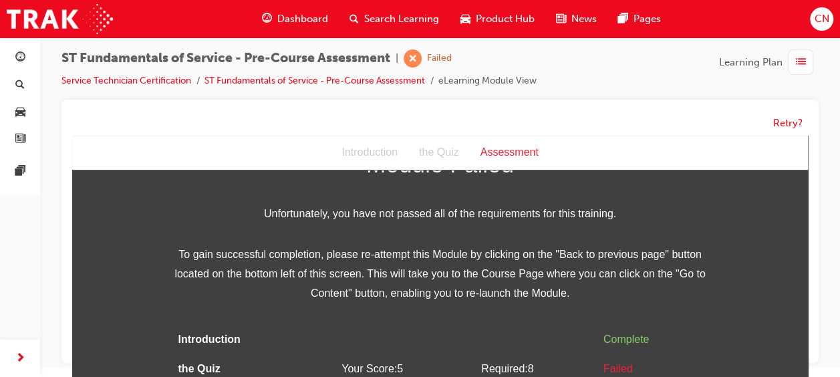
scroll to position [108, 0]
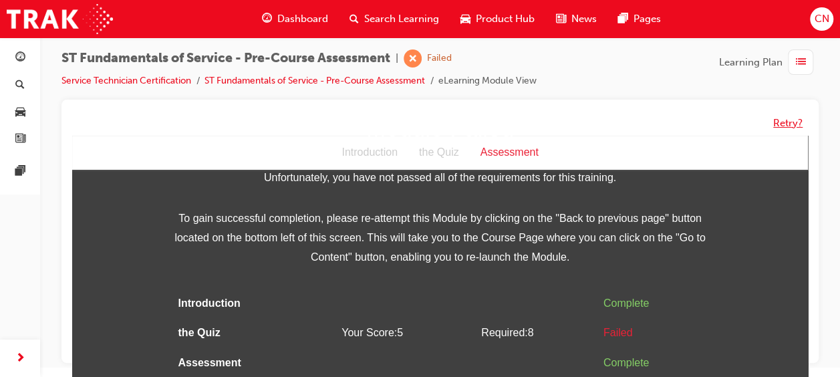
click at [780, 126] on button "Retry?" at bounding box center [788, 123] width 29 height 15
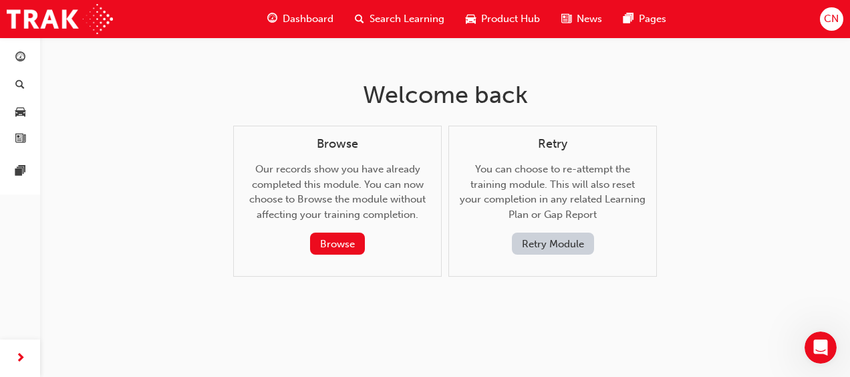
click at [567, 237] on button "Retry Module" at bounding box center [553, 244] width 82 height 22
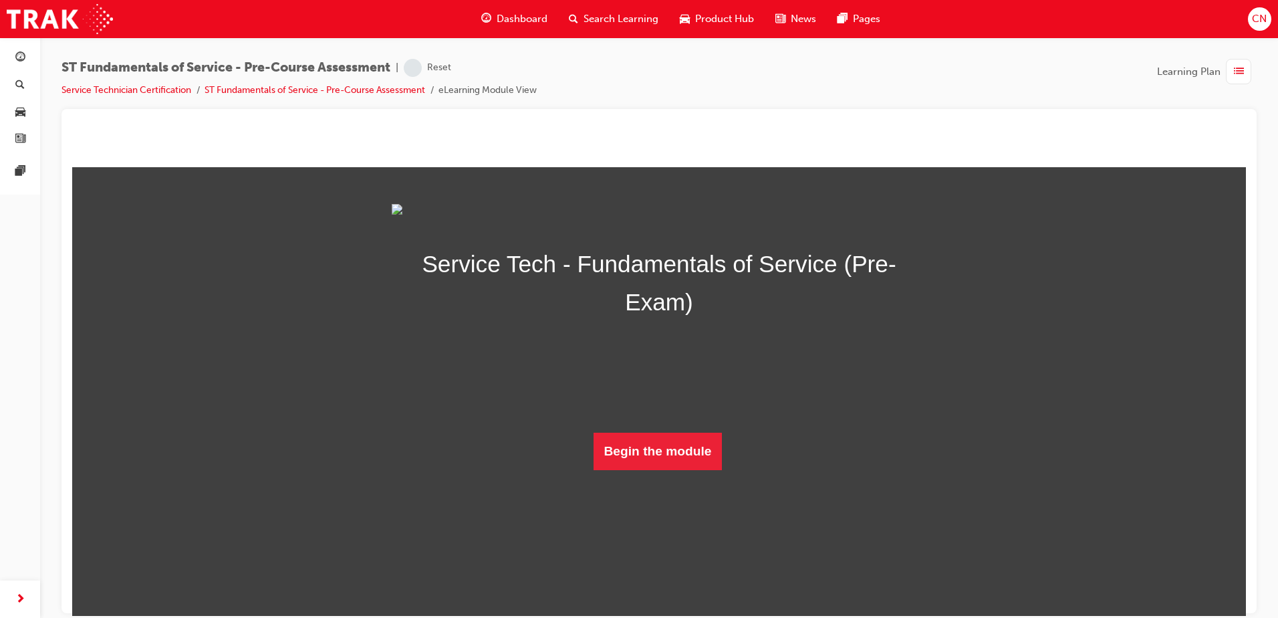
scroll to position [1, 0]
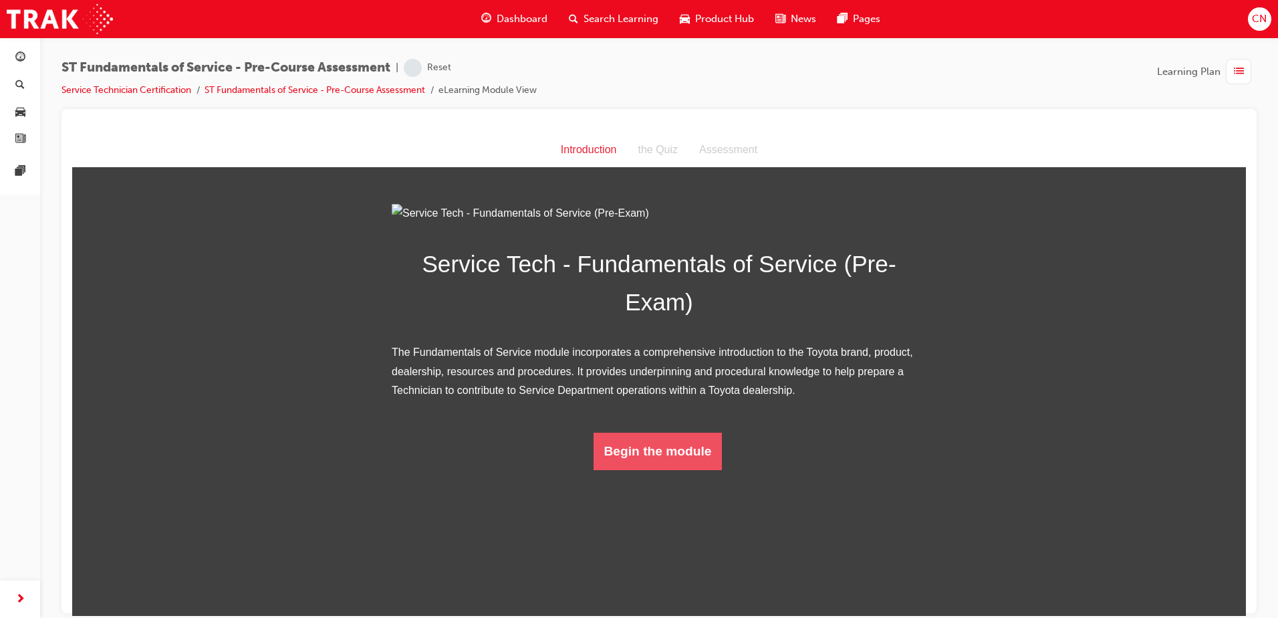
click at [645, 469] on button "Begin the module" at bounding box center [658, 450] width 129 height 37
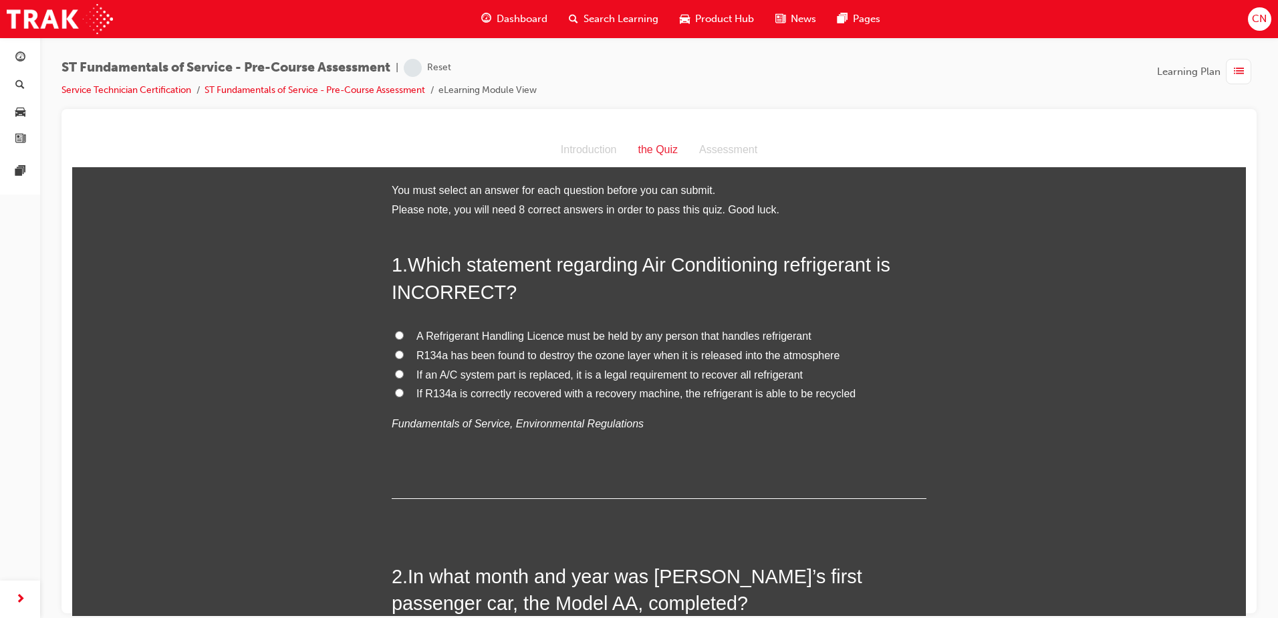
scroll to position [0, 0]
click at [447, 334] on span "A Refrigerant Handling Licence must be held by any person that handles refriger…" at bounding box center [614, 336] width 395 height 11
click at [404, 334] on input "A Refrigerant Handling Licence must be held by any person that handles refriger…" at bounding box center [399, 336] width 9 height 9
radio input "true"
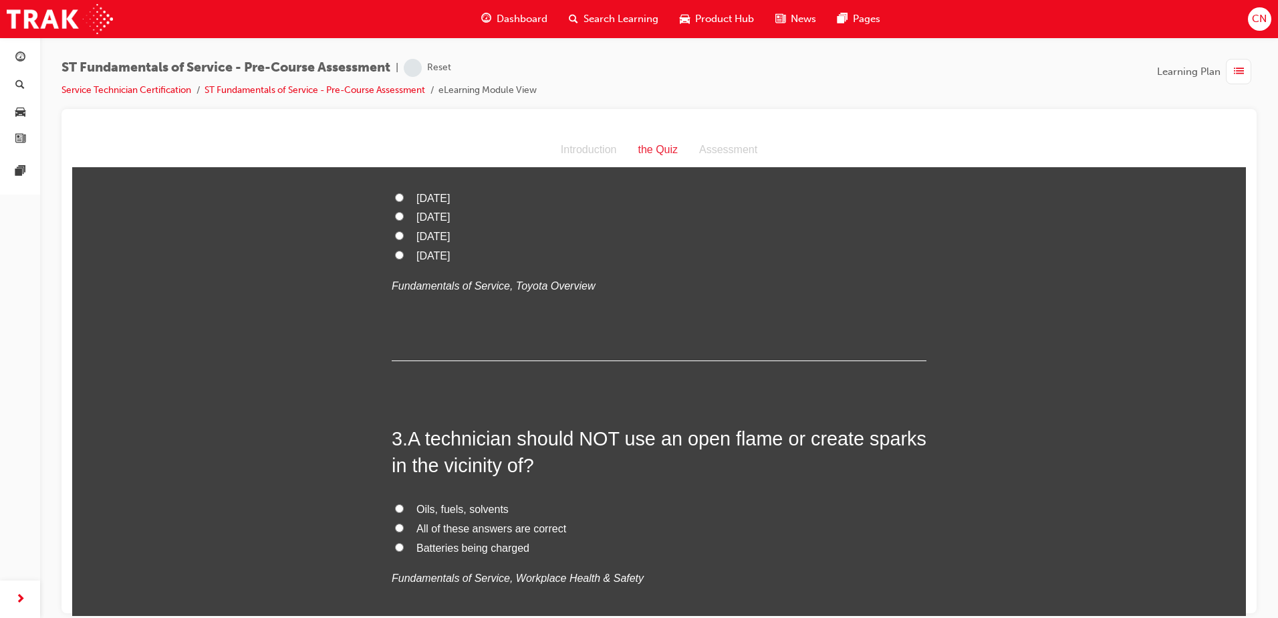
scroll to position [535, 0]
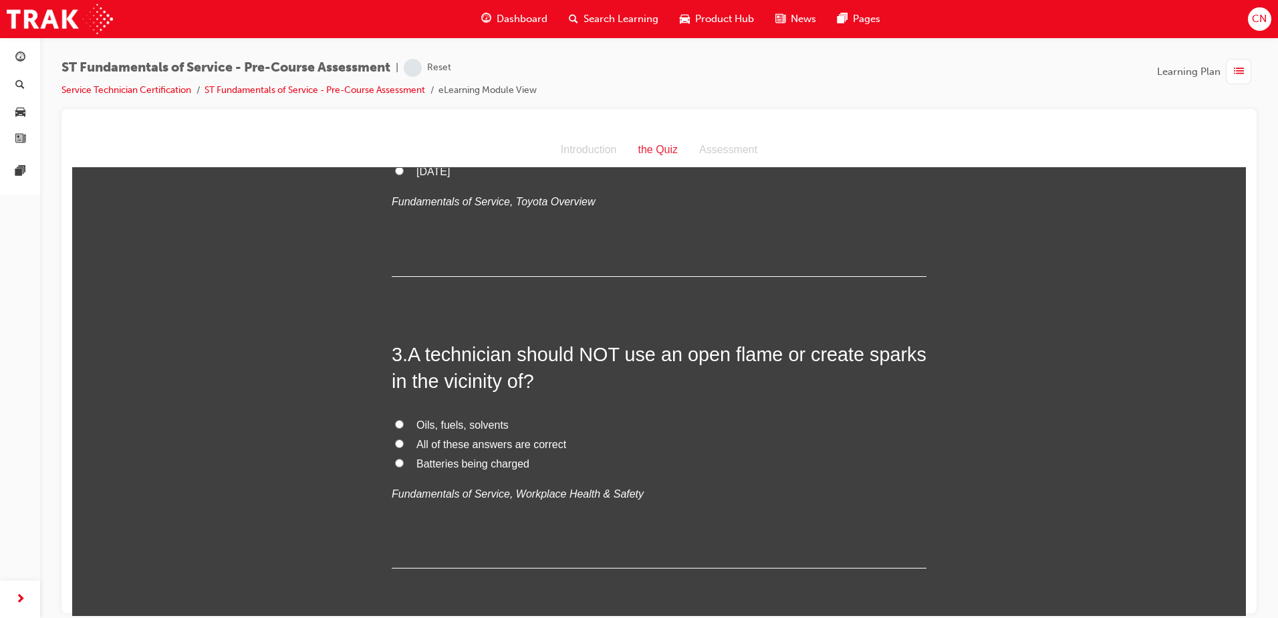
click at [513, 444] on span "All of these answers are correct" at bounding box center [492, 443] width 150 height 11
click at [404, 444] on input "All of these answers are correct" at bounding box center [399, 443] width 9 height 9
radio input "true"
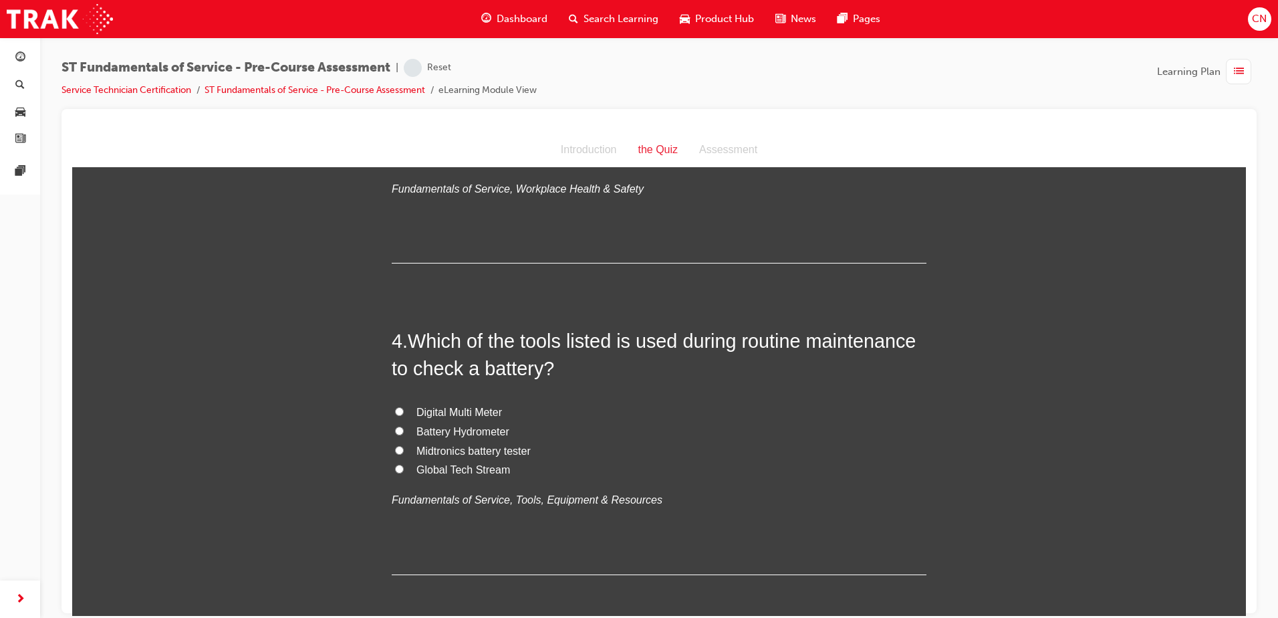
scroll to position [869, 0]
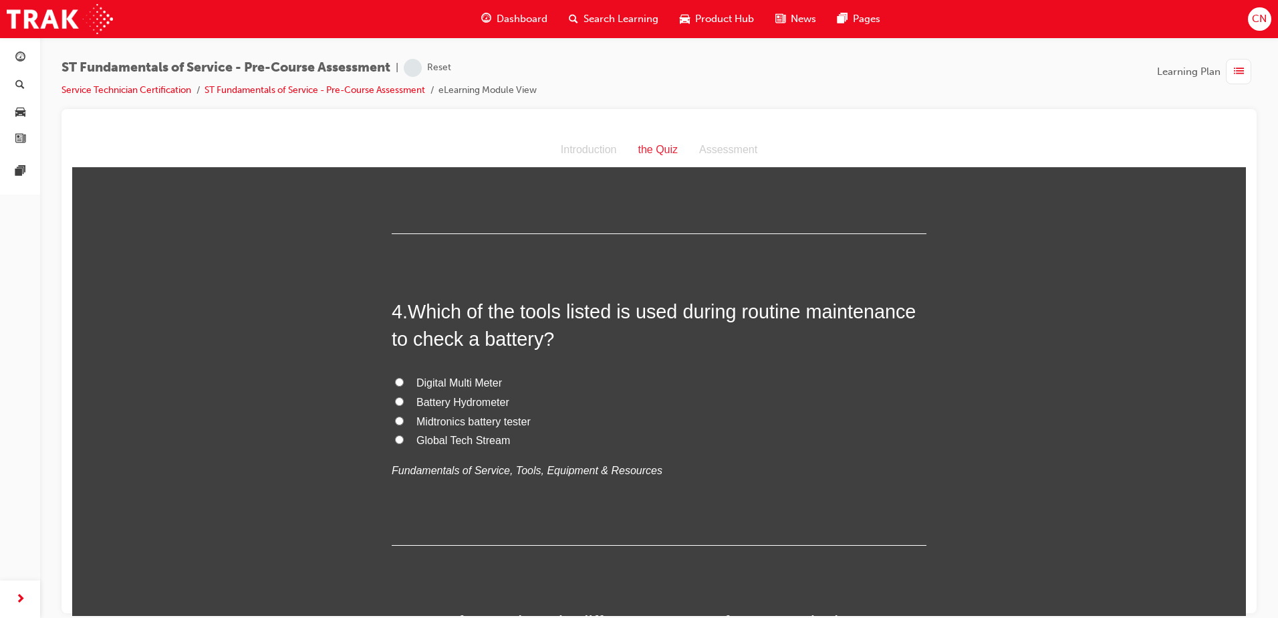
click at [493, 423] on span "Midtronics battery tester" at bounding box center [474, 420] width 114 height 11
click at [404, 423] on input "Midtronics battery tester" at bounding box center [399, 420] width 9 height 9
radio input "true"
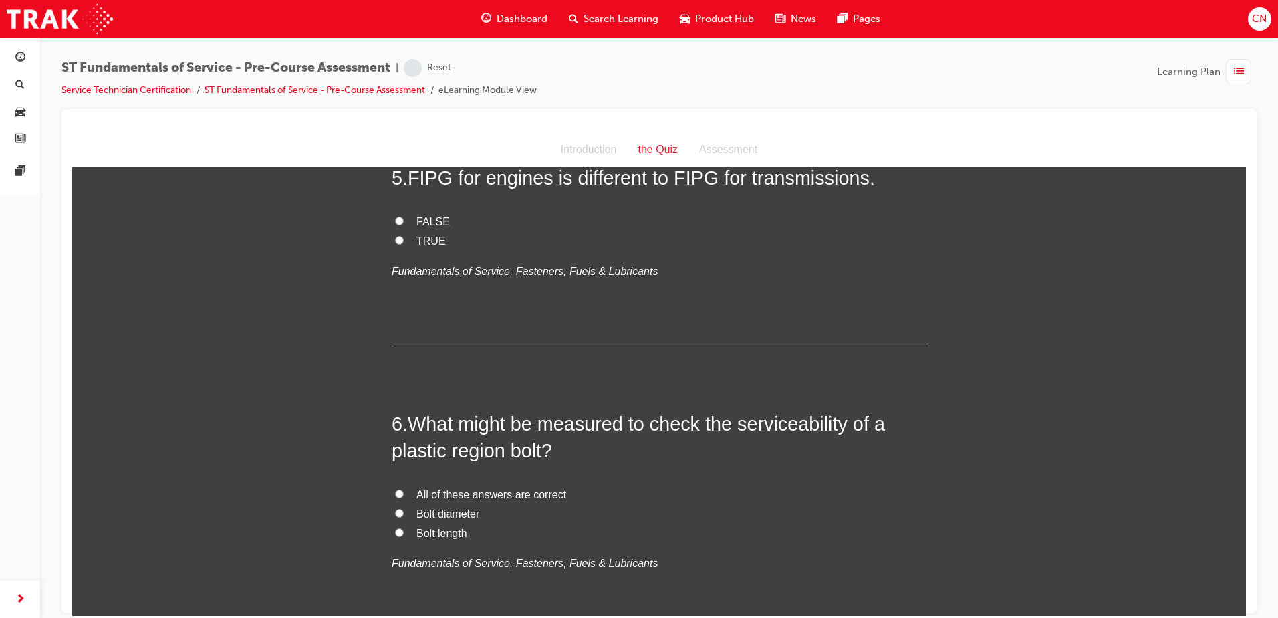
scroll to position [1337, 0]
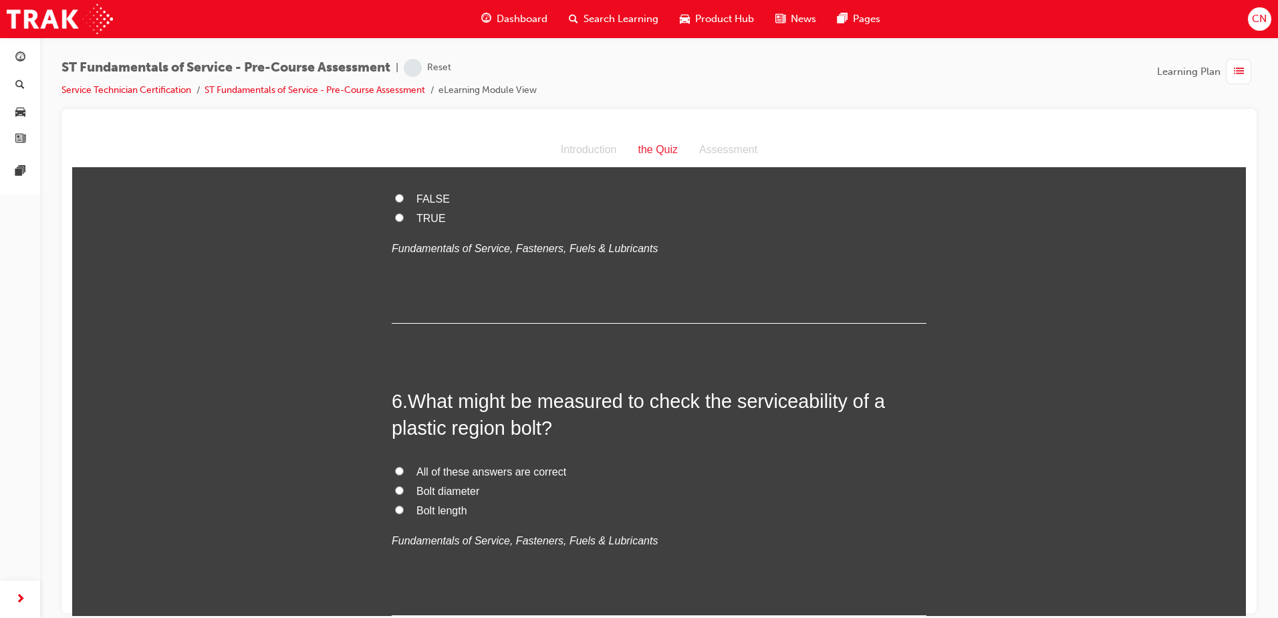
drag, startPoint x: 445, startPoint y: 471, endPoint x: 453, endPoint y: 472, distance: 7.4
click at [445, 472] on span "All of these answers are correct" at bounding box center [492, 470] width 150 height 11
click at [404, 472] on input "All of these answers are correct" at bounding box center [399, 470] width 9 height 9
radio input "true"
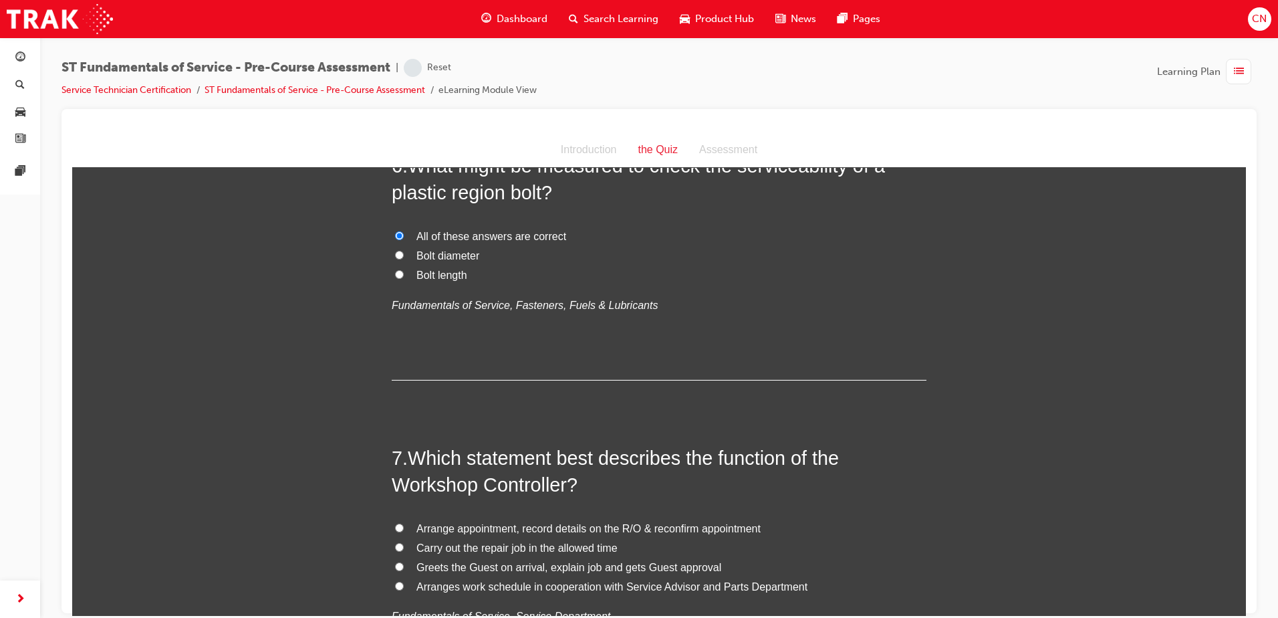
scroll to position [1605, 0]
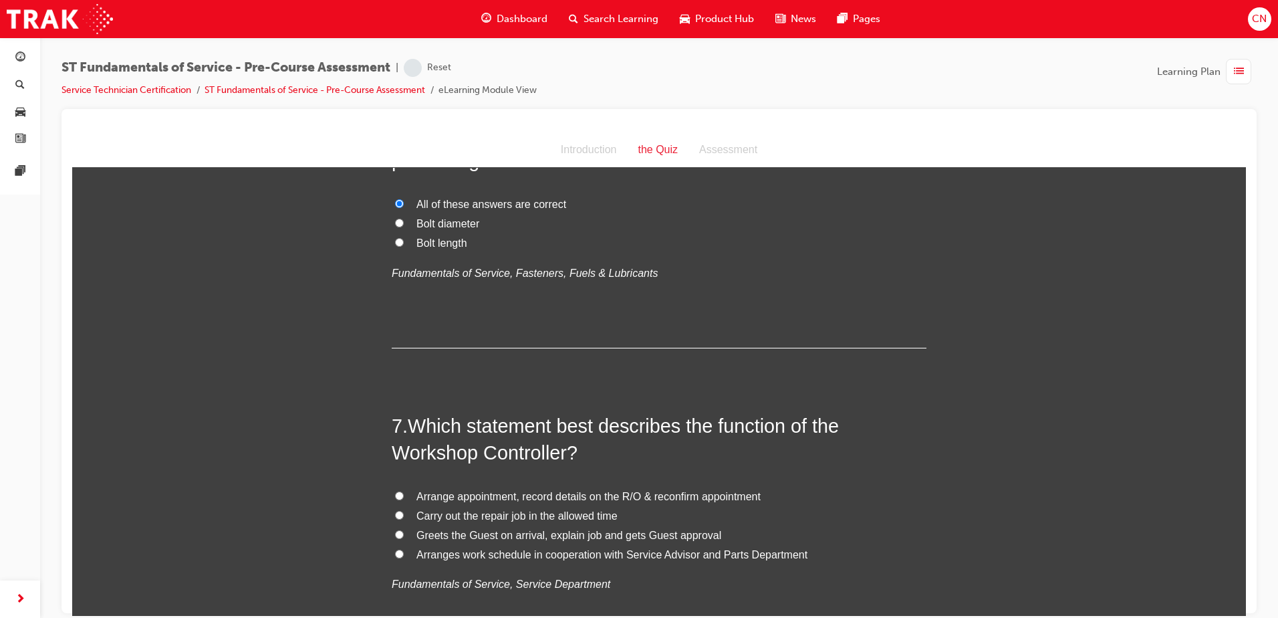
click at [427, 516] on span "Carry out the repair job in the allowed time" at bounding box center [517, 514] width 201 height 11
click at [404, 516] on input "Carry out the repair job in the allowed time" at bounding box center [399, 514] width 9 height 9
radio input "true"
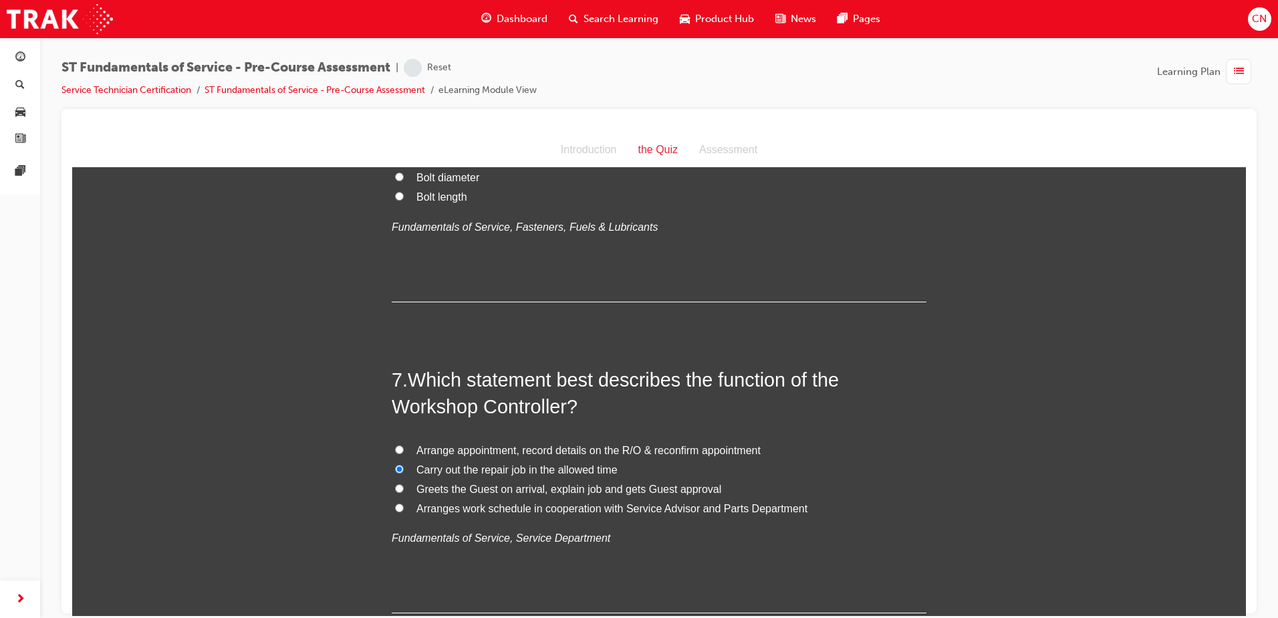
scroll to position [1671, 0]
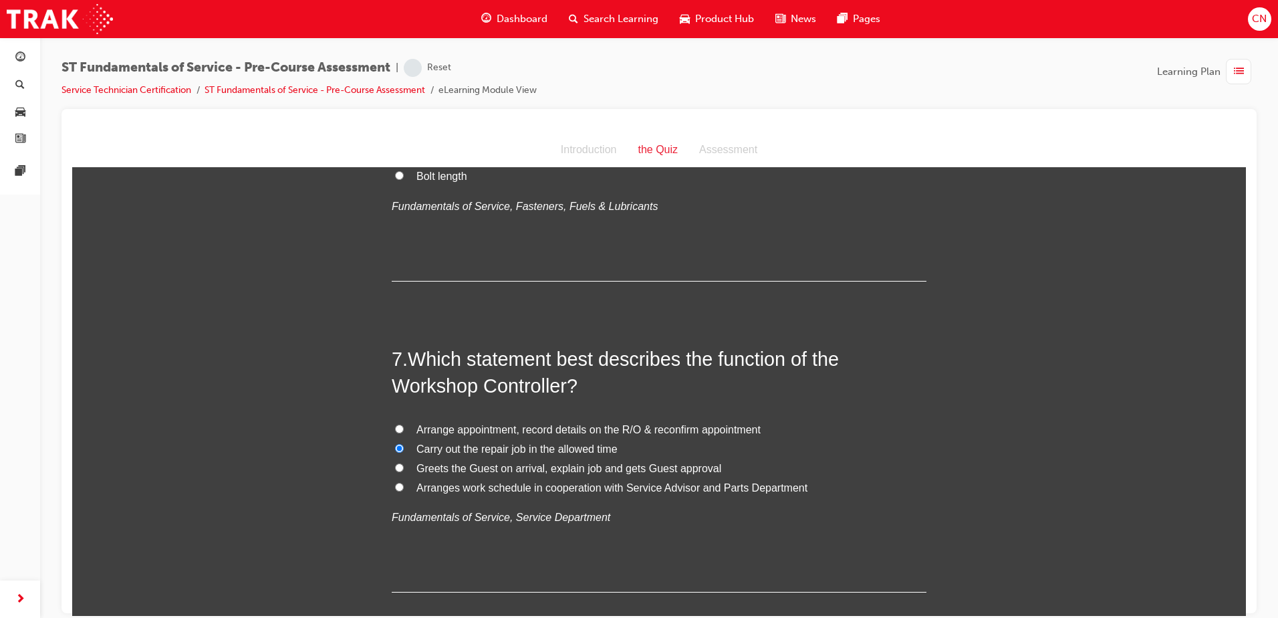
click at [402, 486] on label "Arranges work schedule in cooperation with Service Advisor and Parts Department" at bounding box center [659, 487] width 535 height 19
click at [402, 486] on input "Arranges work schedule in cooperation with Service Advisor and Parts Department" at bounding box center [399, 486] width 9 height 9
radio input "true"
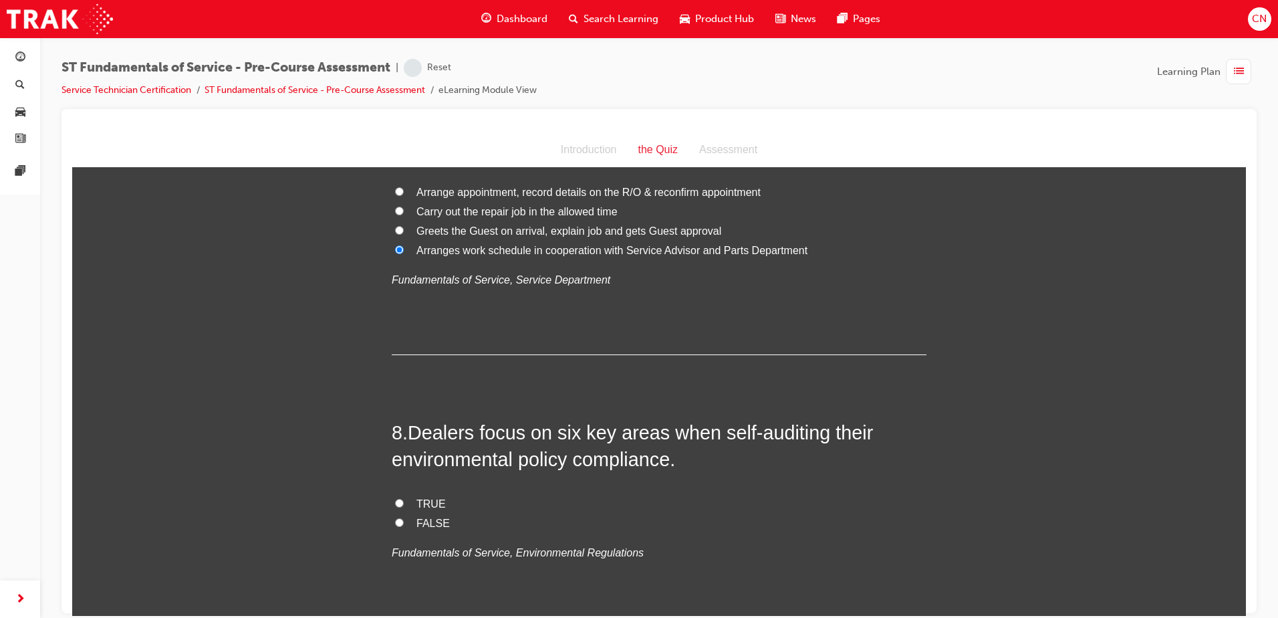
scroll to position [1939, 0]
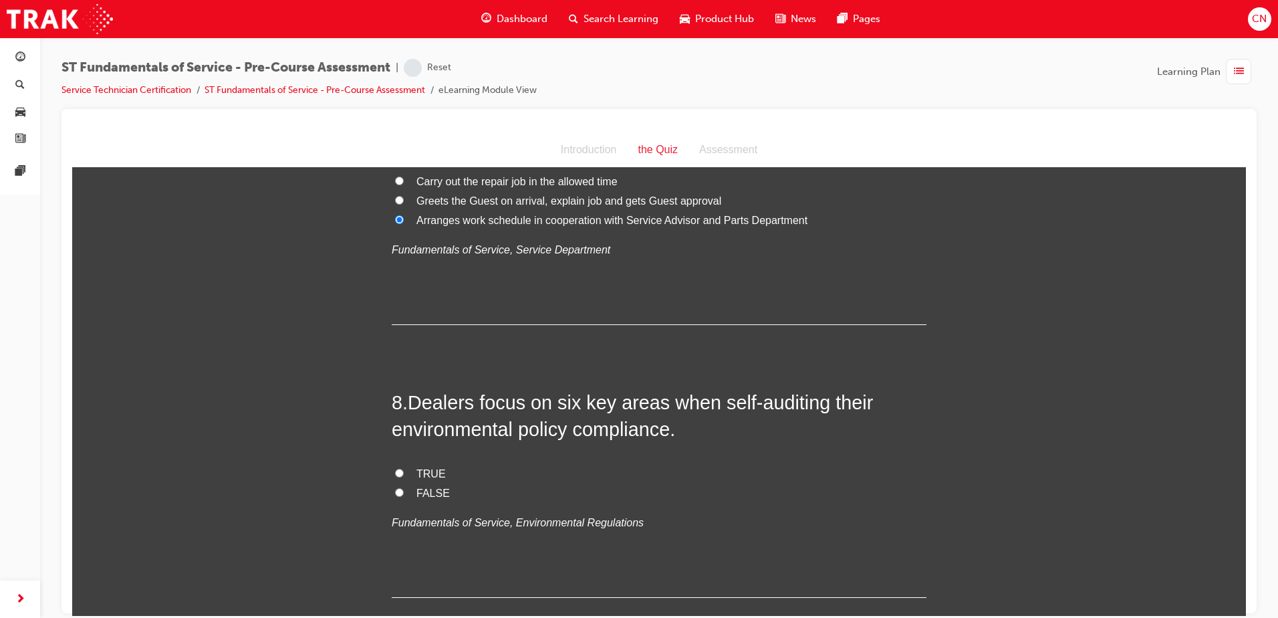
click at [400, 472] on label "TRUE" at bounding box center [659, 473] width 535 height 19
click at [400, 472] on input "TRUE" at bounding box center [399, 472] width 9 height 9
radio input "true"
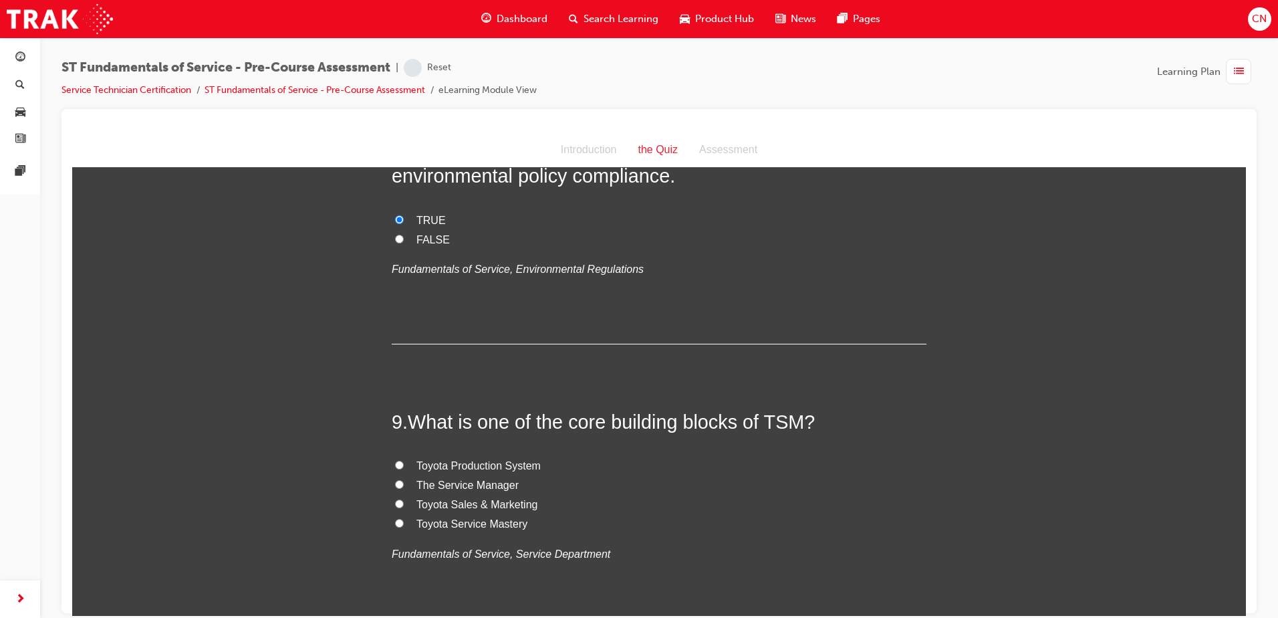
scroll to position [2206, 0]
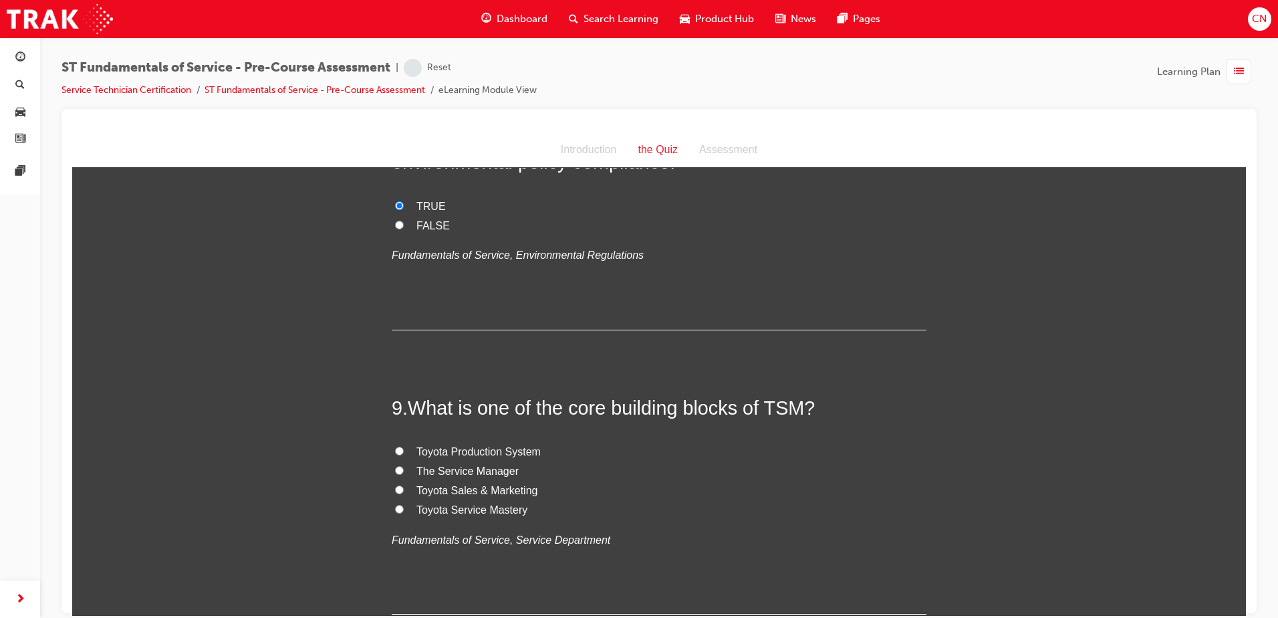
click at [398, 488] on input "Toyota Sales & Marketing" at bounding box center [399, 489] width 9 height 9
radio input "true"
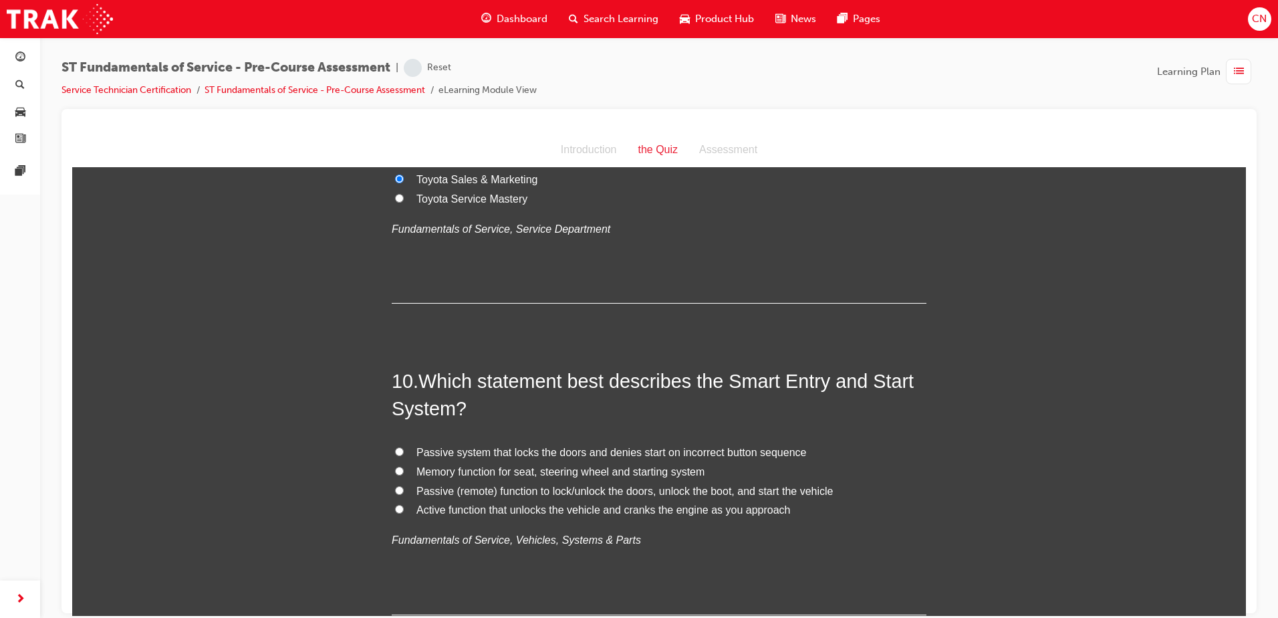
scroll to position [2540, 0]
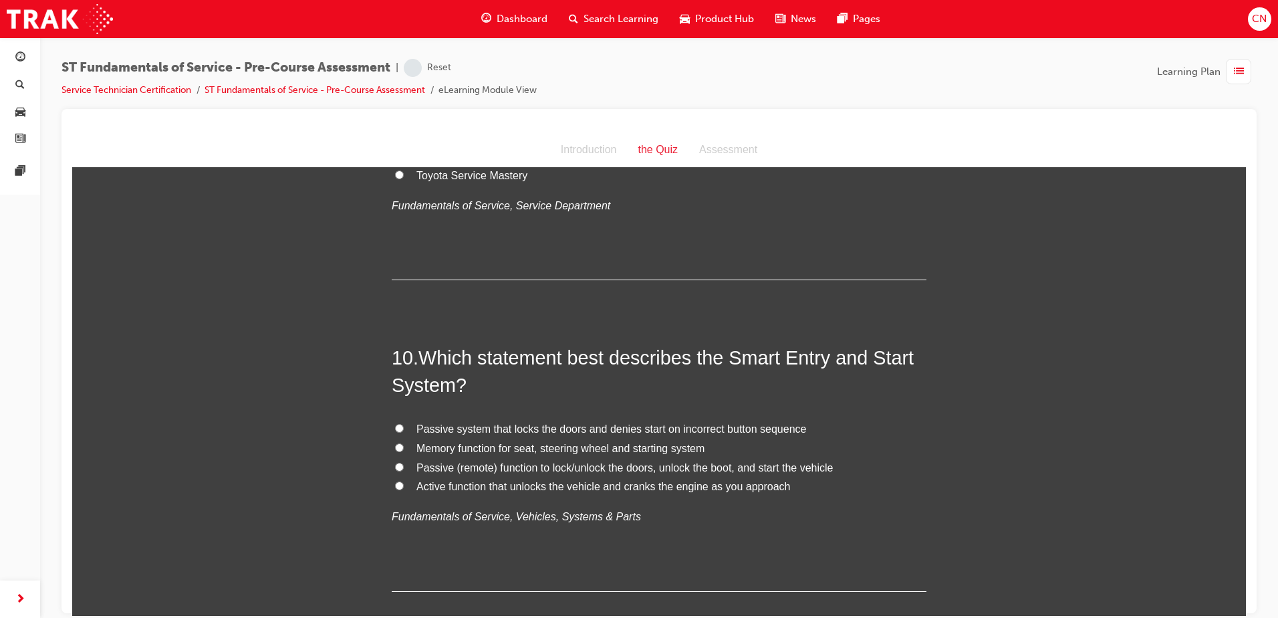
click at [446, 469] on span "Passive (remote) function to lock/unlock the doors, unlock the boot, and start …" at bounding box center [625, 466] width 417 height 11
click at [404, 469] on input "Passive (remote) function to lock/unlock the doors, unlock the boot, and start …" at bounding box center [399, 466] width 9 height 9
radio input "true"
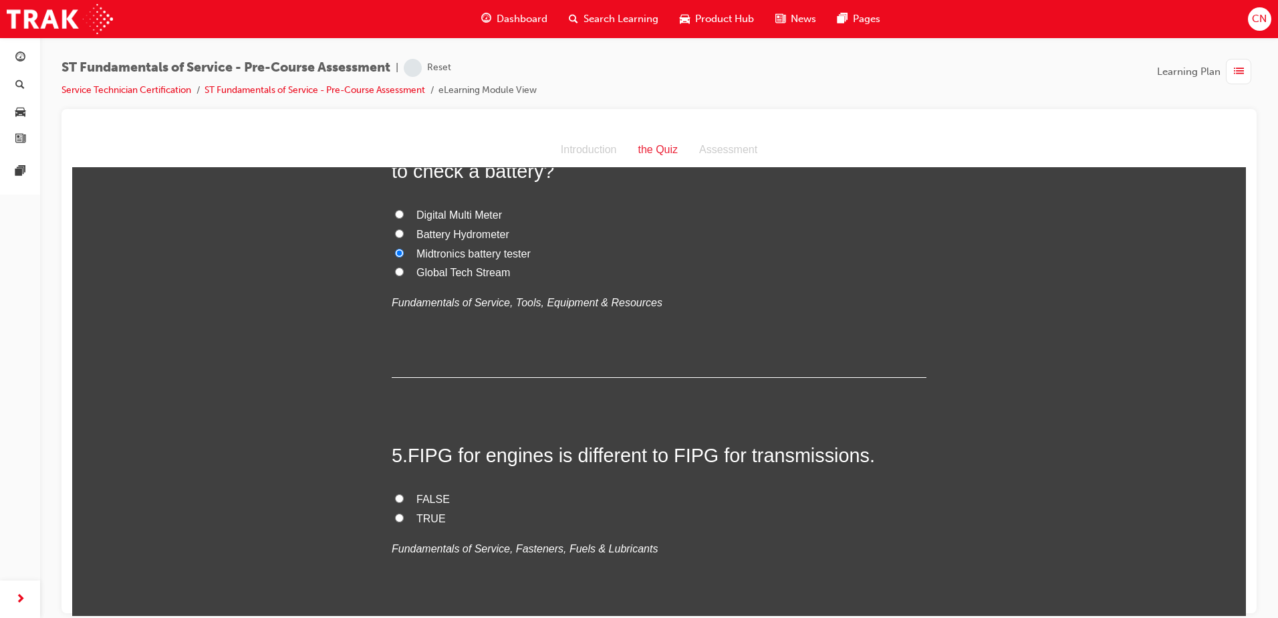
scroll to position [1080, 0]
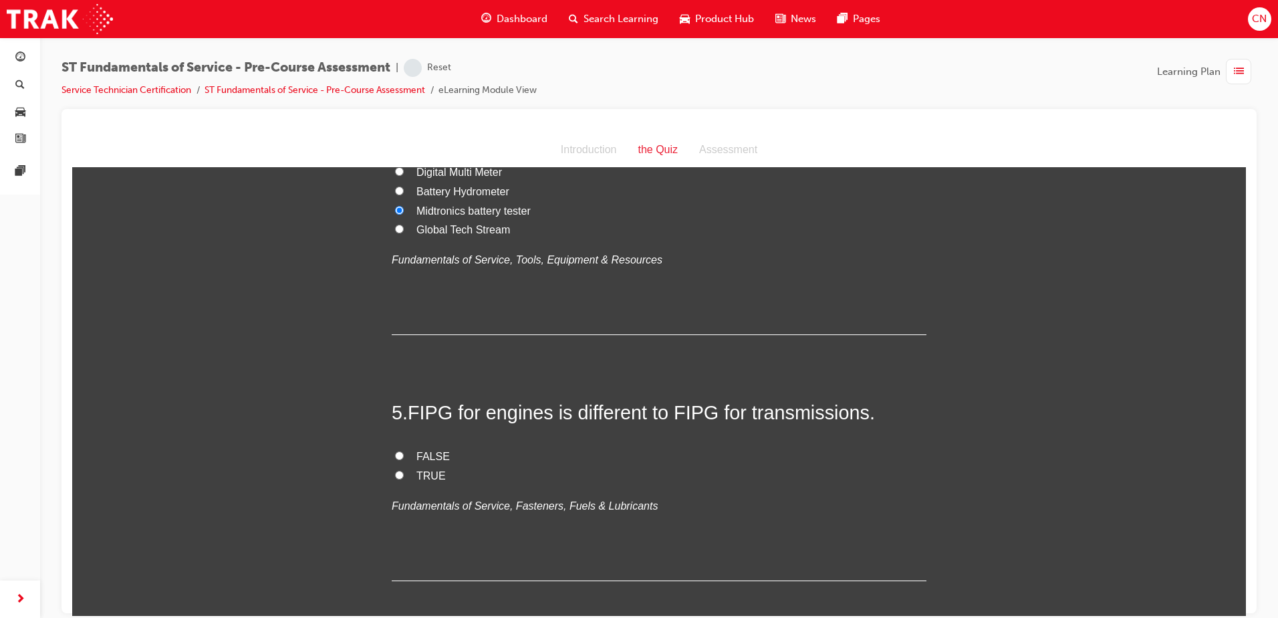
click at [425, 473] on span "TRUE" at bounding box center [431, 474] width 29 height 11
click at [404, 473] on input "TRUE" at bounding box center [399, 474] width 9 height 9
radio input "true"
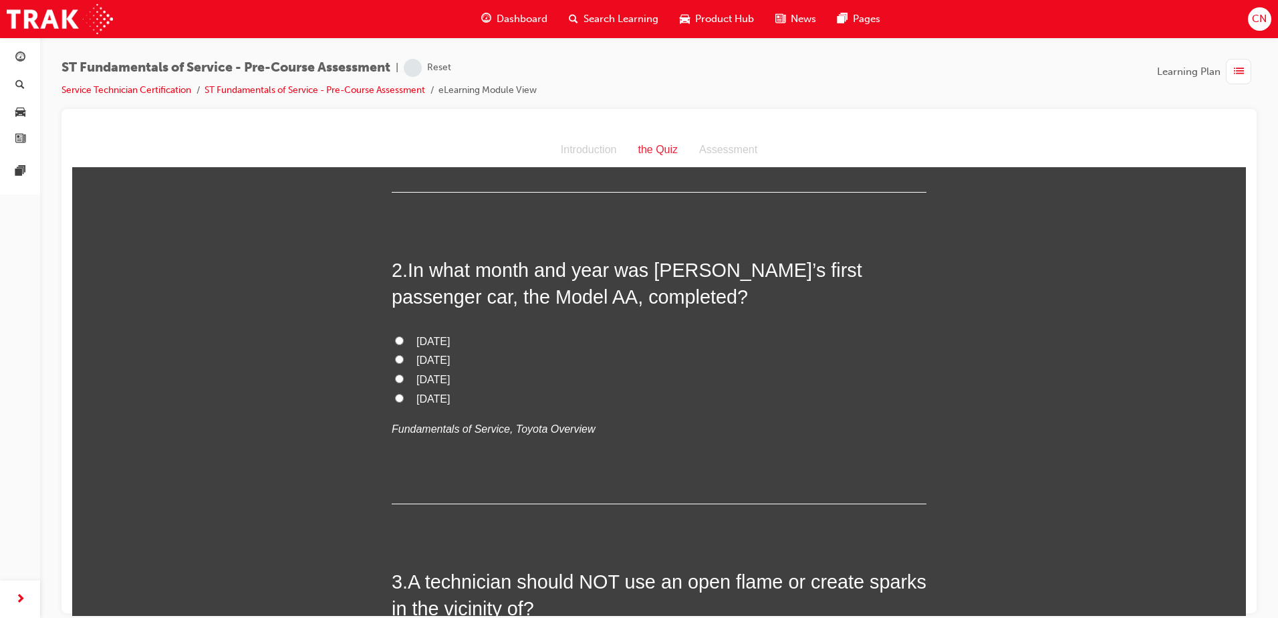
scroll to position [277, 0]
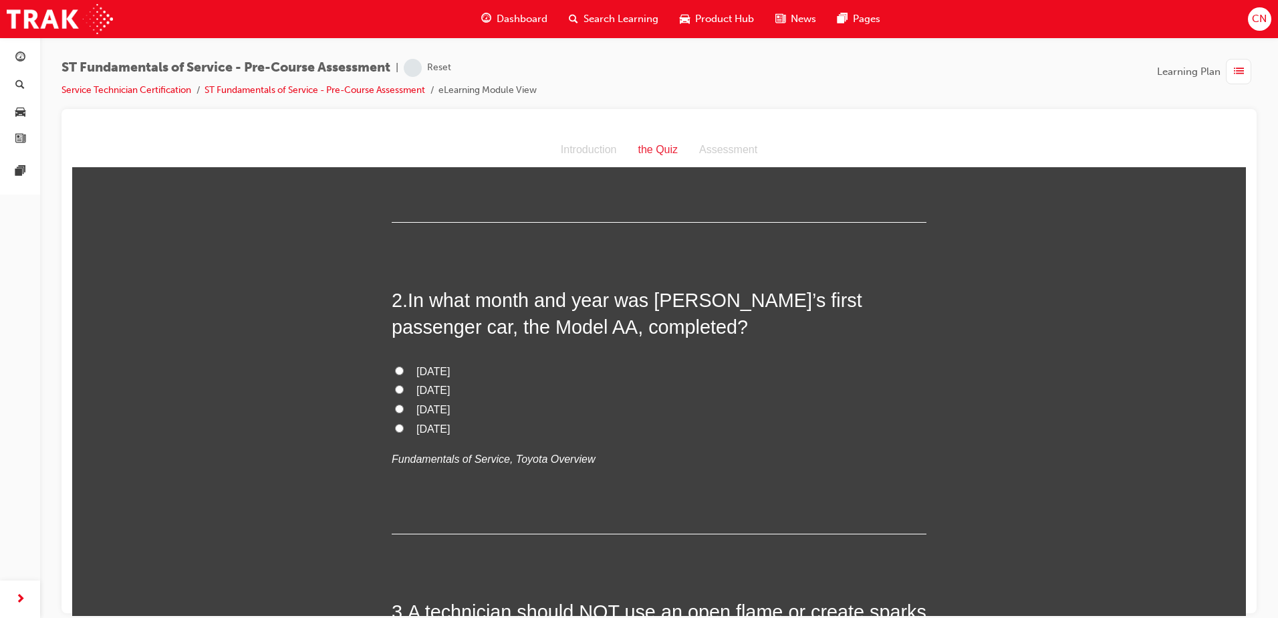
click at [421, 409] on span "[DATE]" at bounding box center [433, 408] width 33 height 11
click at [404, 409] on input "[DATE]" at bounding box center [399, 408] width 9 height 9
radio input "true"
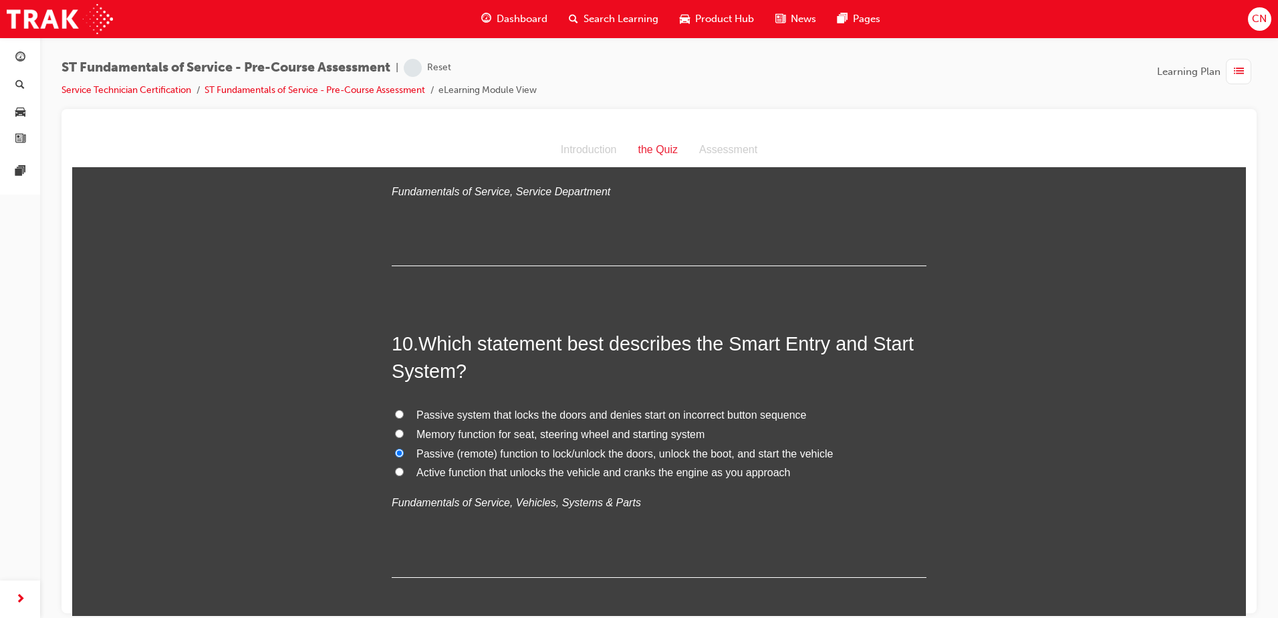
scroll to position [2617, 0]
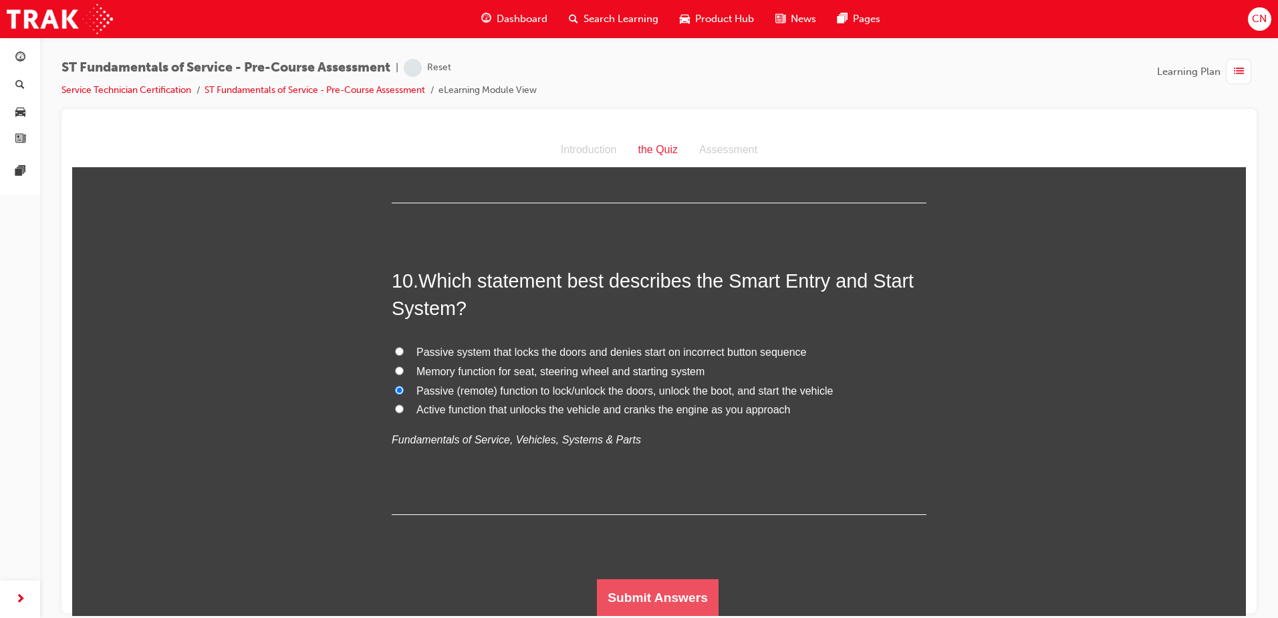
click at [637, 591] on button "Submit Answers" at bounding box center [658, 596] width 122 height 37
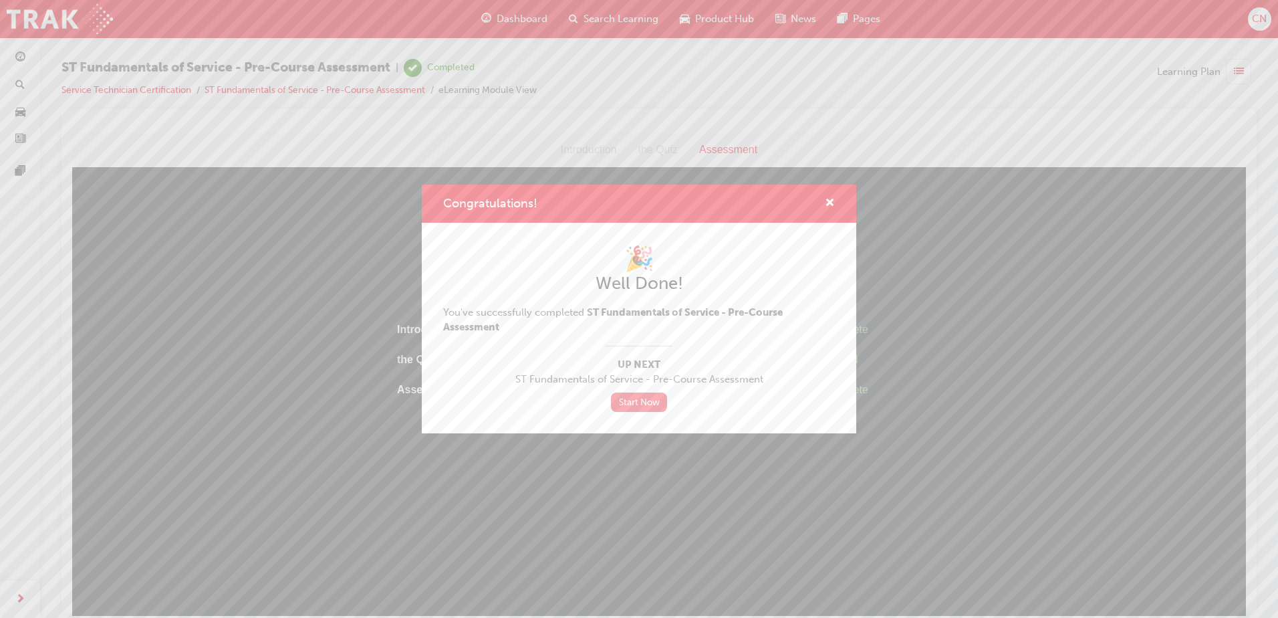
click at [650, 401] on link "Start Now" at bounding box center [639, 401] width 56 height 19
click at [638, 401] on link "Start Now" at bounding box center [639, 401] width 56 height 19
click at [638, 402] on link "Start Now" at bounding box center [639, 401] width 56 height 19
click at [634, 400] on link "Start Now" at bounding box center [639, 401] width 56 height 19
click at [639, 401] on link "Start Now" at bounding box center [639, 401] width 56 height 19
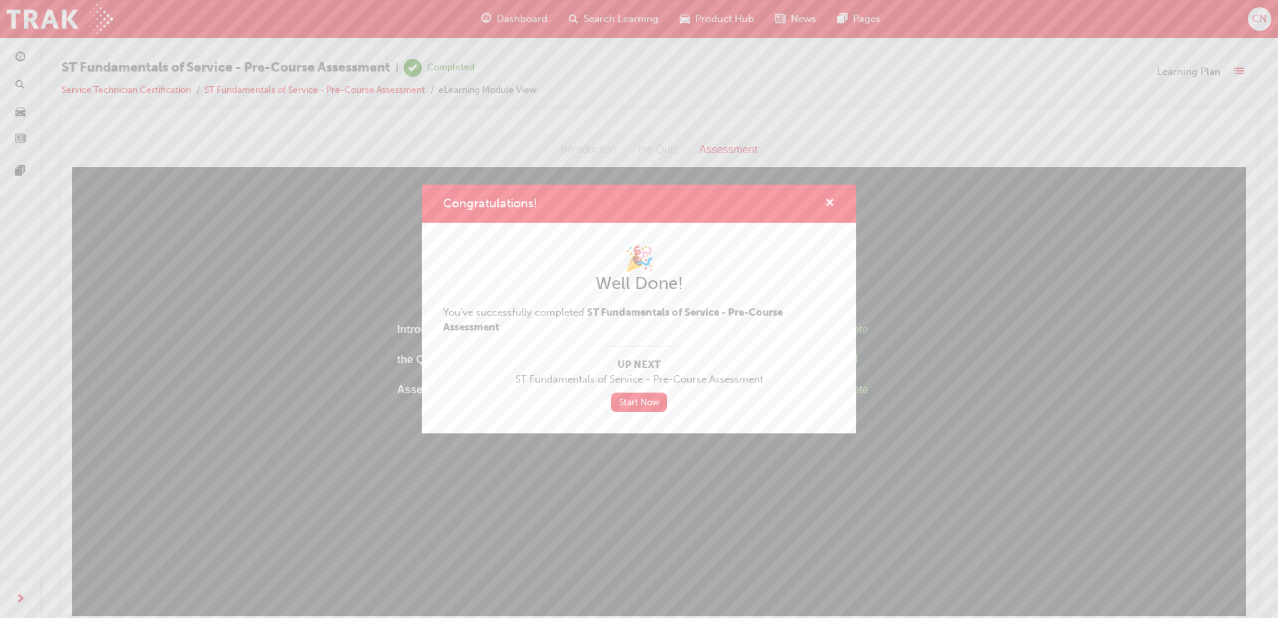
click at [832, 199] on span "cross-icon" at bounding box center [830, 204] width 10 height 12
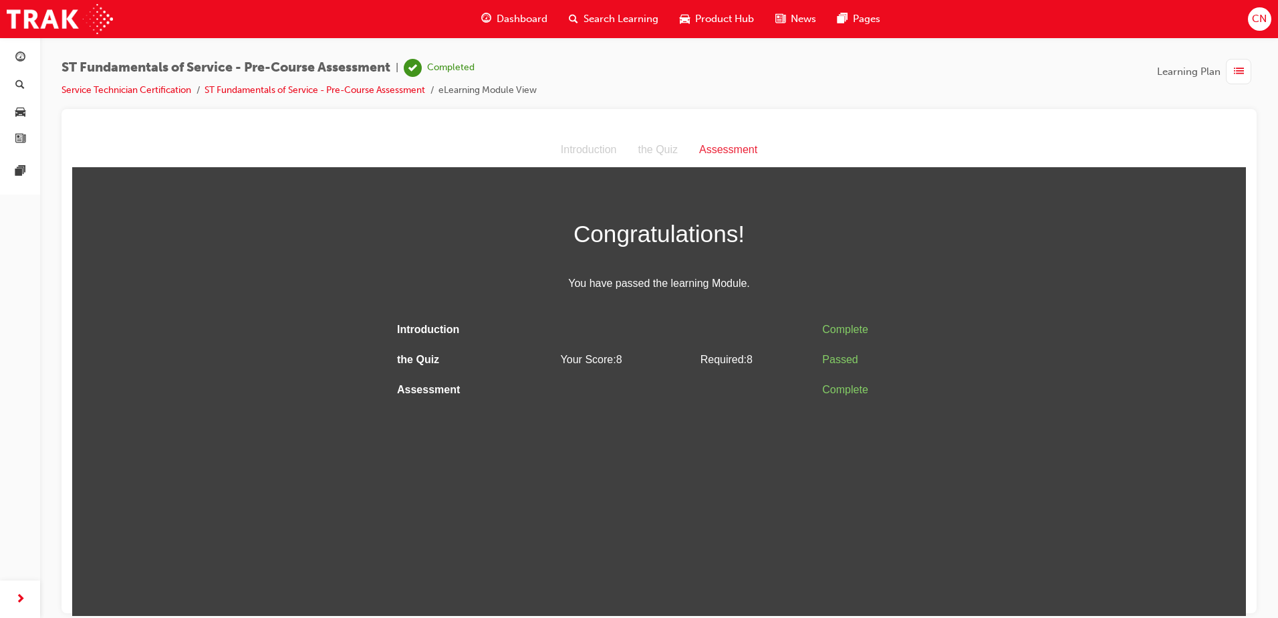
click at [1240, 69] on span "list-icon" at bounding box center [1239, 72] width 10 height 17
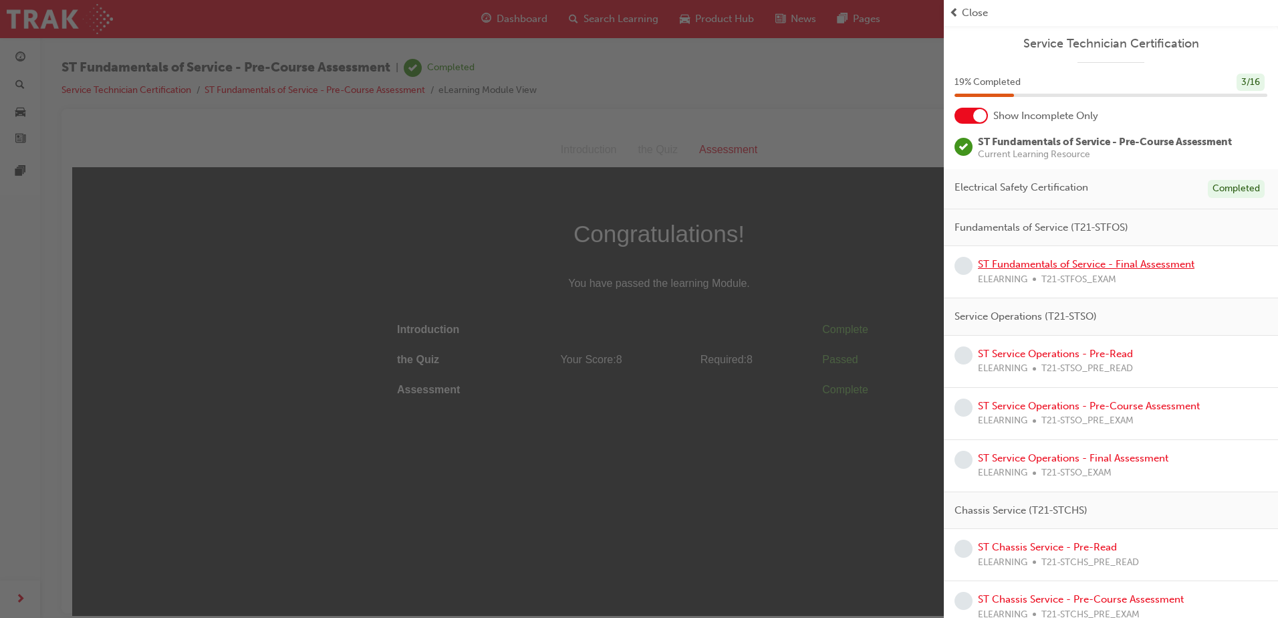
click at [1100, 263] on link "ST Fundamentals of Service - Final Assessment" at bounding box center [1086, 264] width 217 height 12
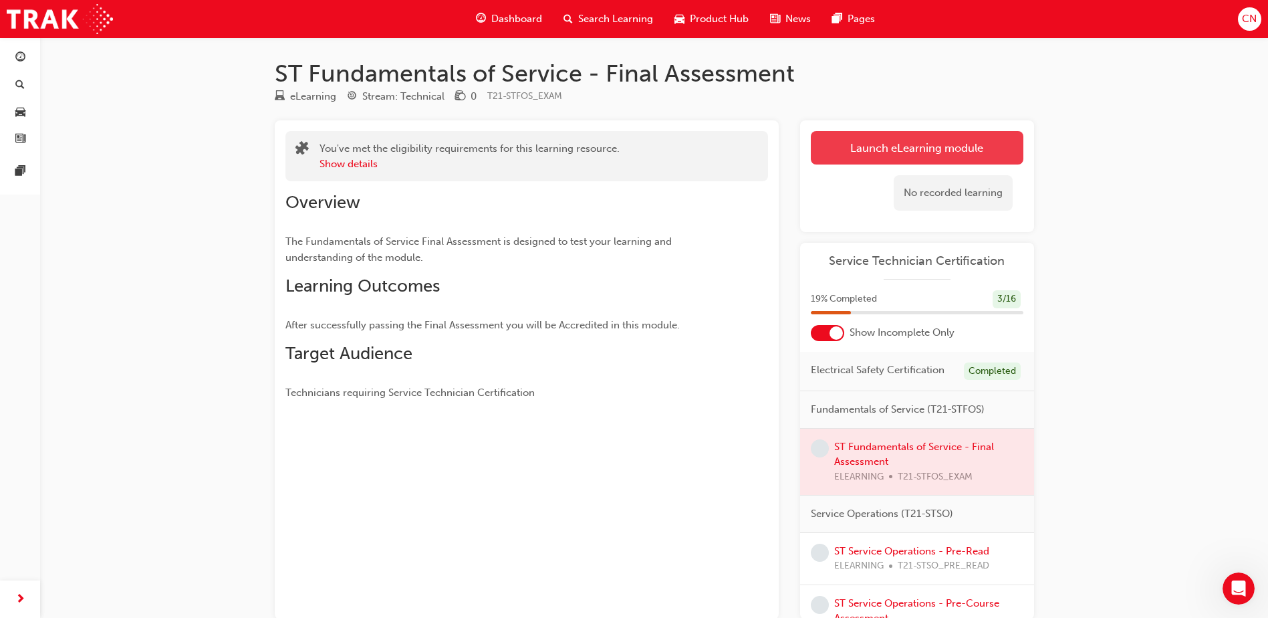
click at [911, 154] on link "Launch eLearning module" at bounding box center [917, 147] width 213 height 33
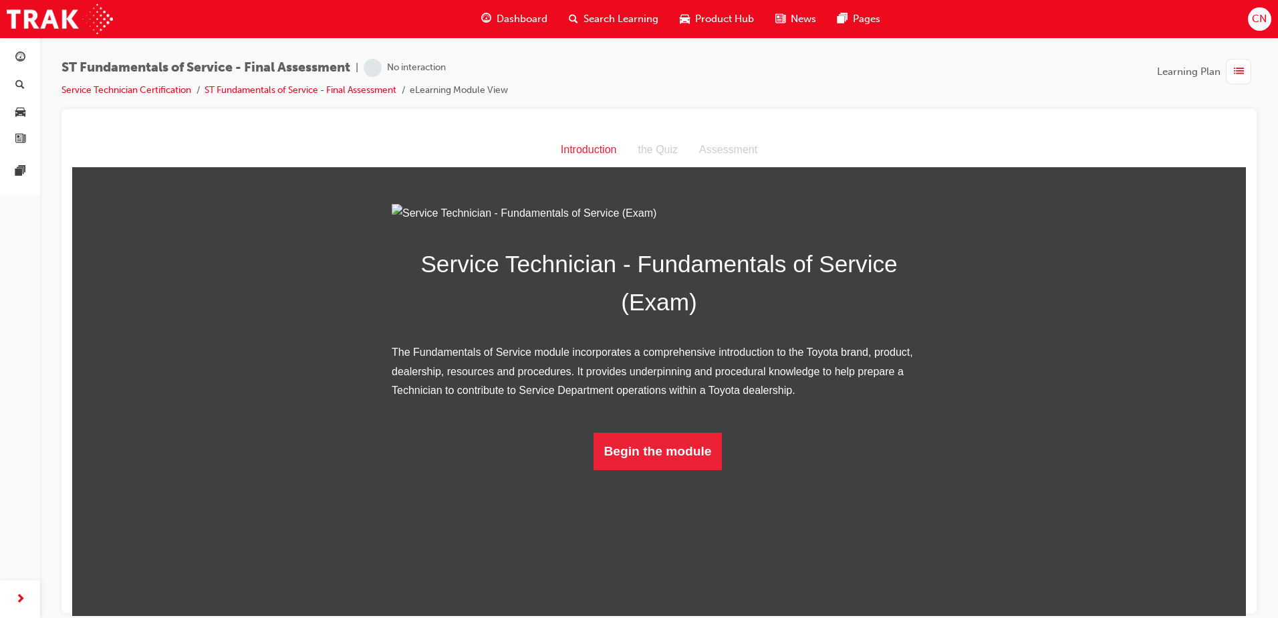
scroll to position [1, 0]
click at [691, 469] on button "Begin the module" at bounding box center [658, 450] width 129 height 37
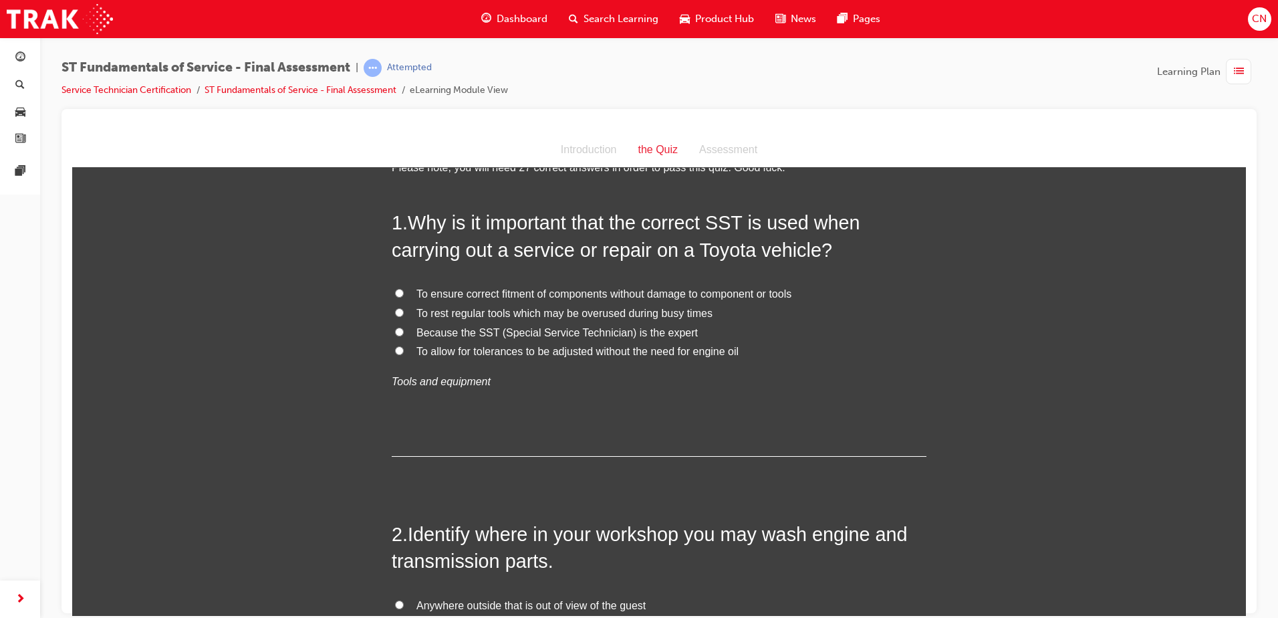
scroll to position [67, 0]
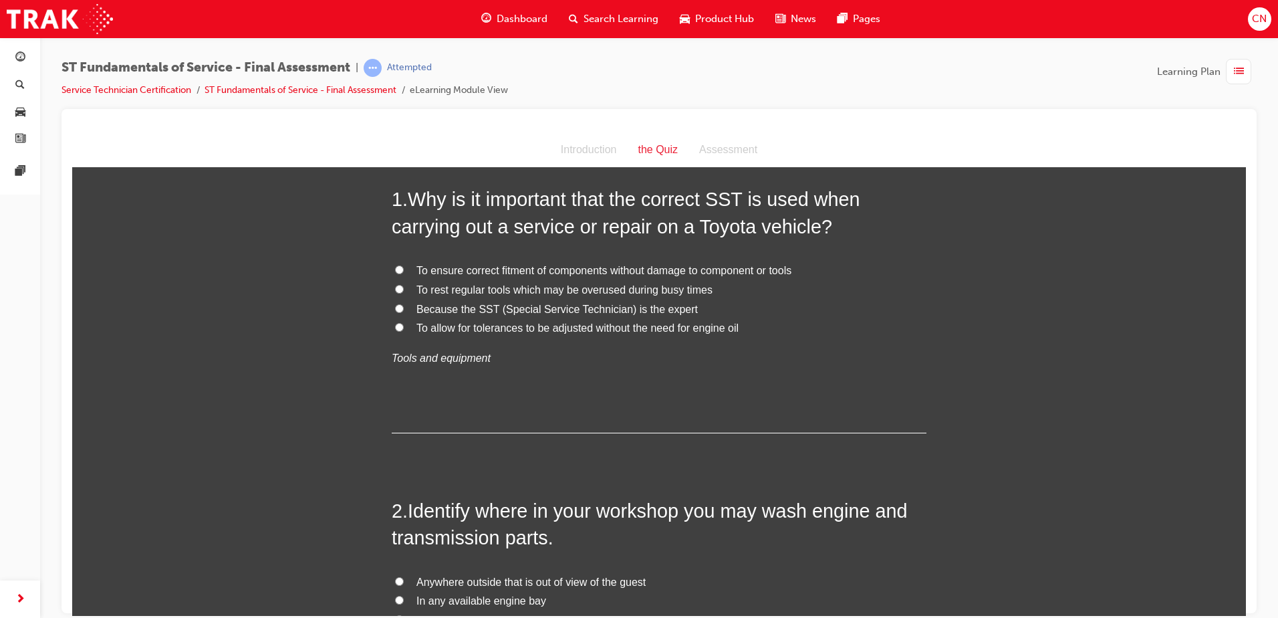
click at [646, 267] on span "To ensure correct fitment of components without damage to component or tools" at bounding box center [604, 269] width 375 height 11
click at [404, 267] on input "To ensure correct fitment of components without damage to component or tools" at bounding box center [399, 269] width 9 height 9
radio input "true"
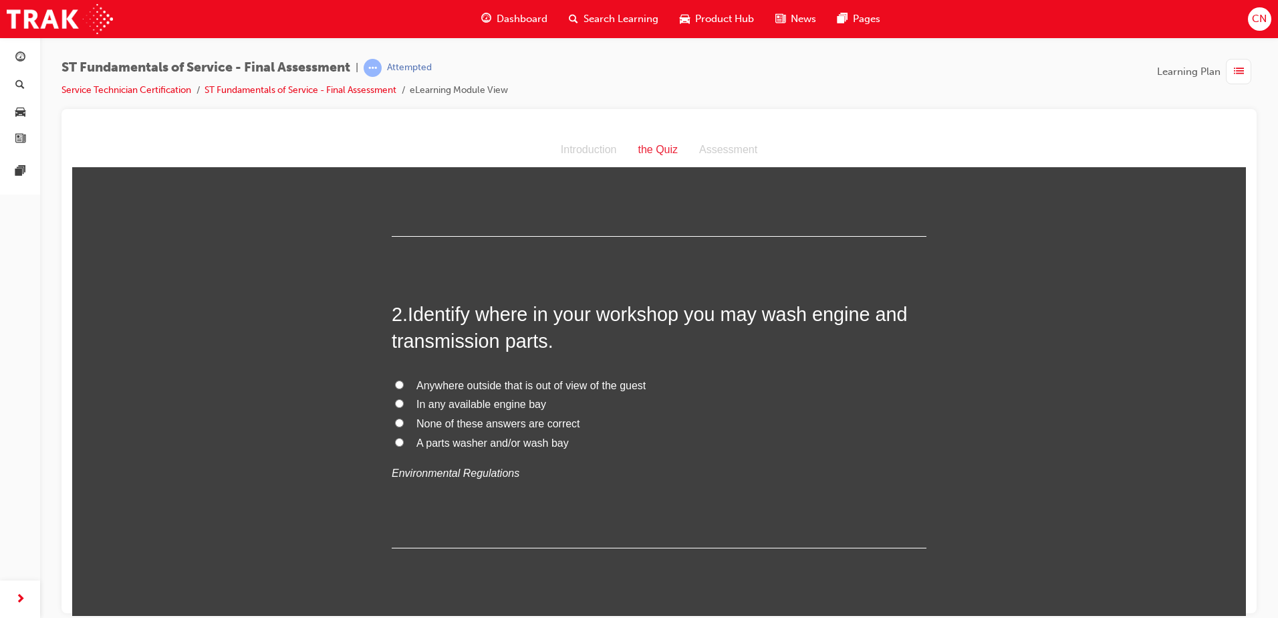
scroll to position [267, 0]
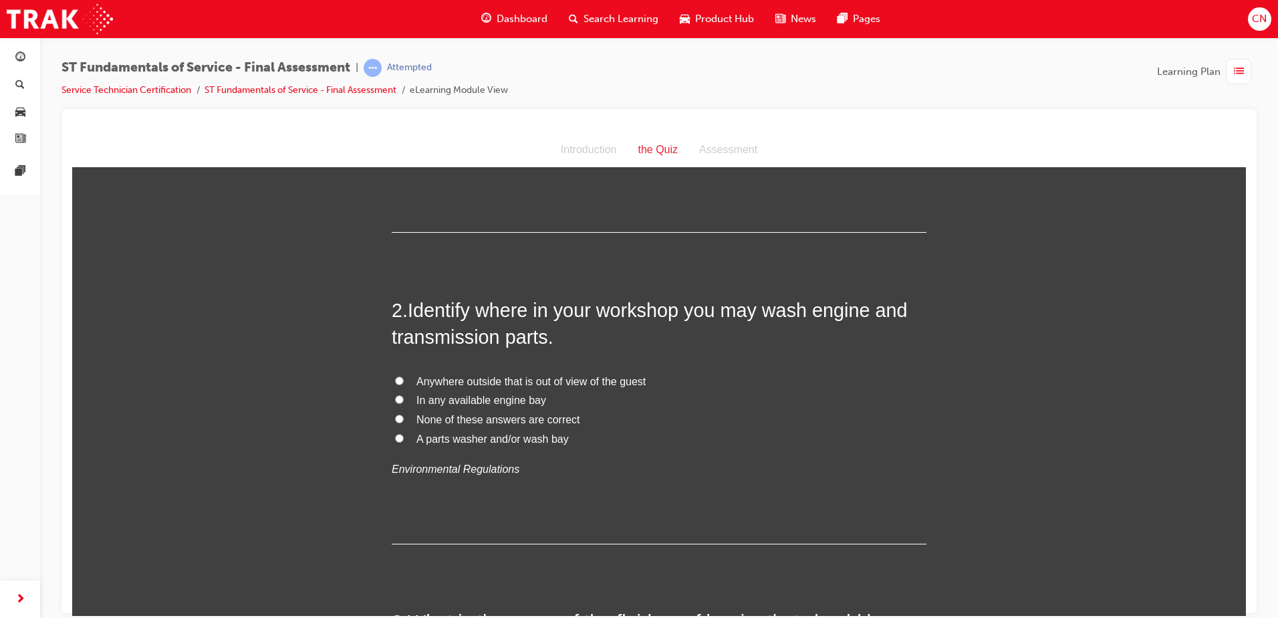
click at [445, 441] on span "A parts washer and/or wash bay" at bounding box center [493, 438] width 152 height 11
click at [404, 441] on input "A parts washer and/or wash bay" at bounding box center [399, 437] width 9 height 9
radio input "true"
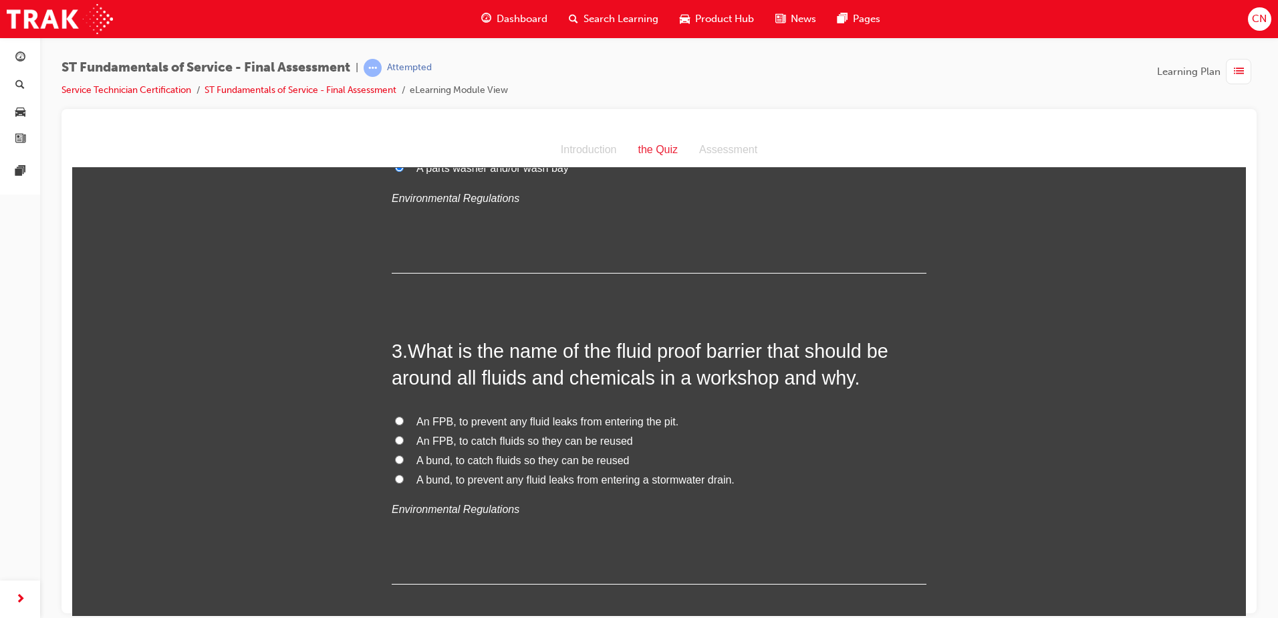
scroll to position [602, 0]
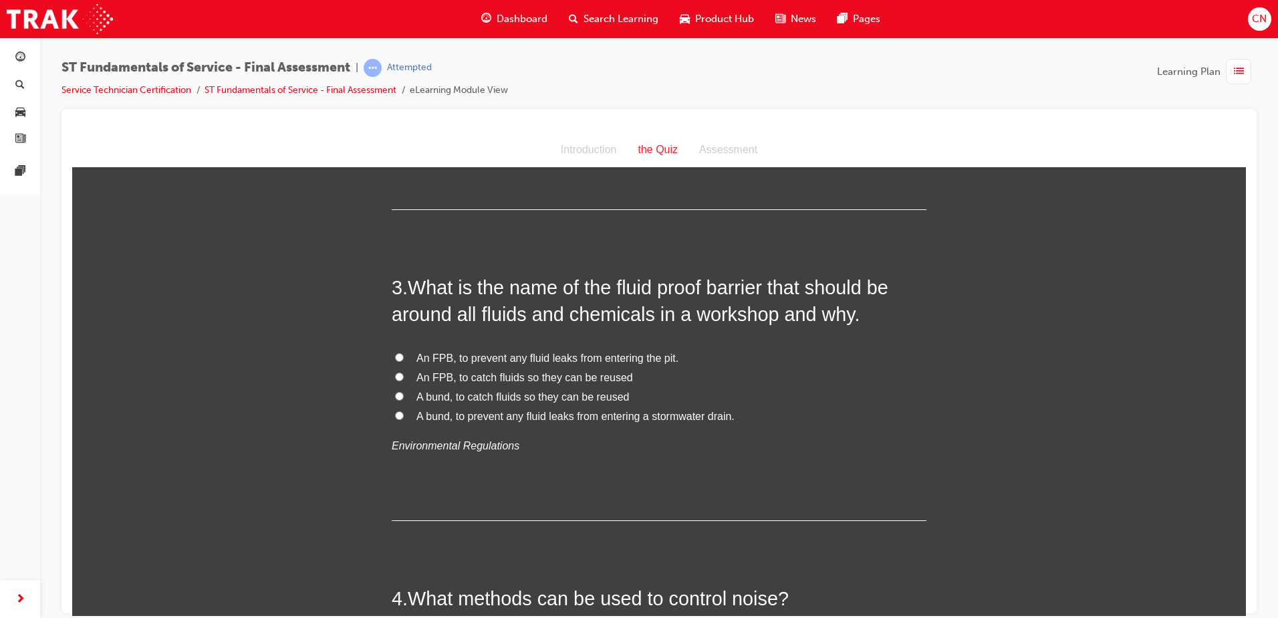
click at [558, 358] on span "An FPB, to prevent any fluid leaks from entering the pit." at bounding box center [548, 357] width 262 height 11
click at [404, 358] on input "An FPB, to prevent any fluid leaks from entering the pit." at bounding box center [399, 356] width 9 height 9
radio input "true"
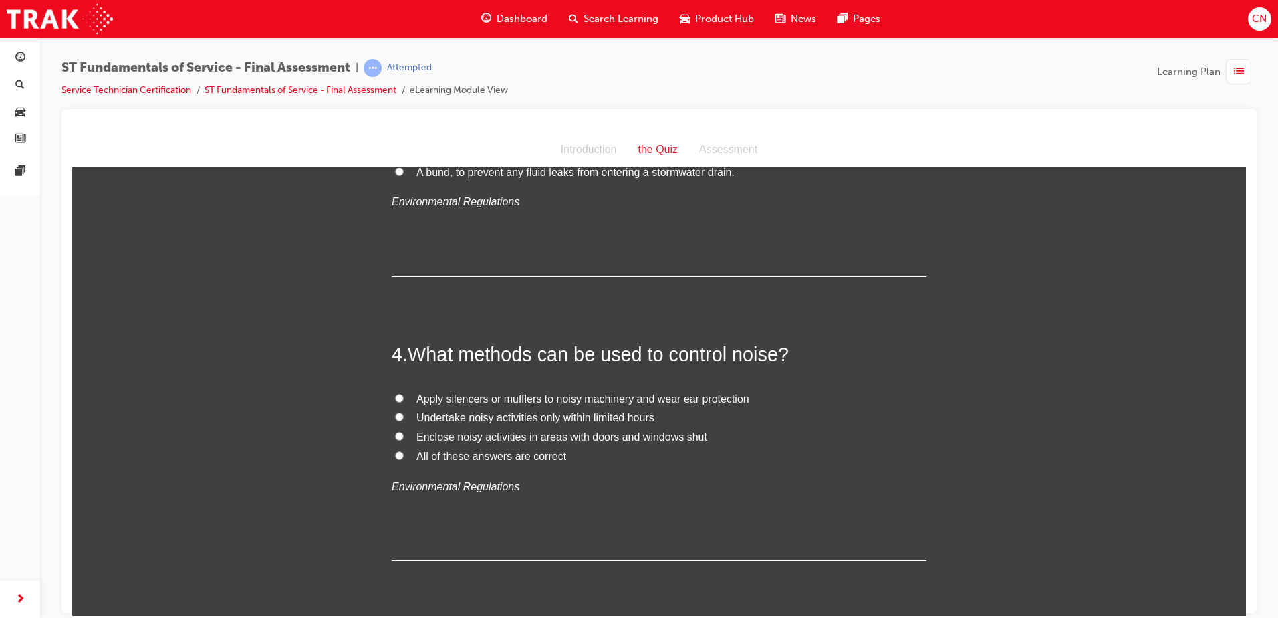
scroll to position [869, 0]
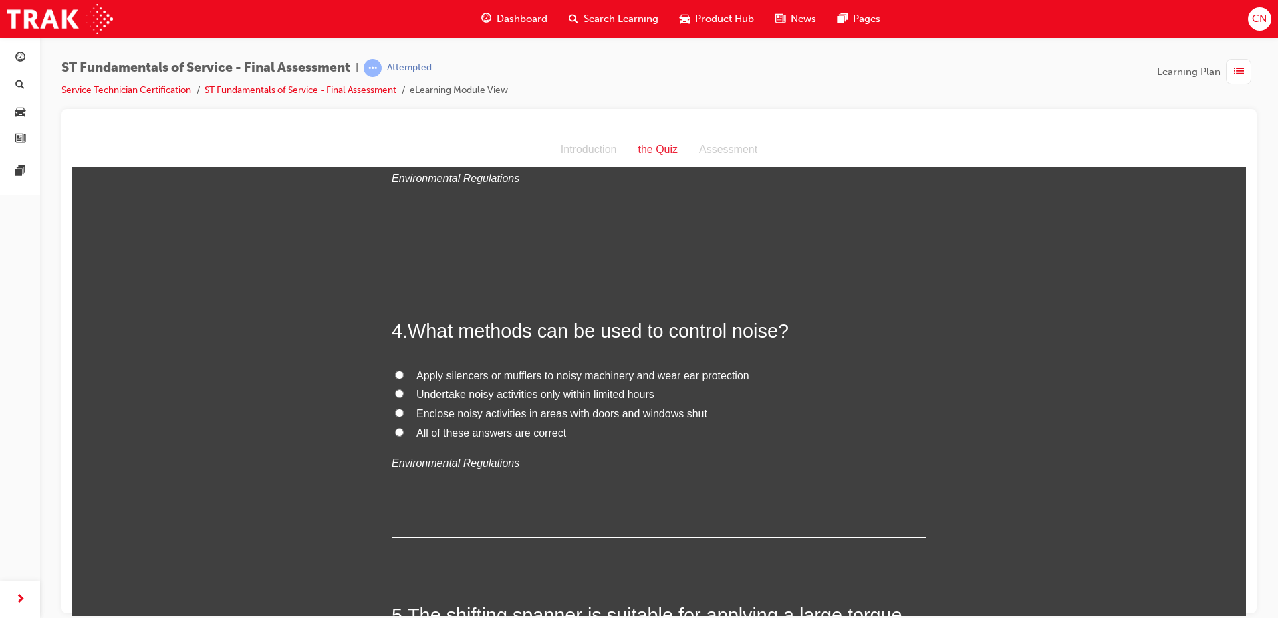
click at [518, 434] on span "All of these answers are correct" at bounding box center [492, 432] width 150 height 11
click at [404, 434] on input "All of these answers are correct" at bounding box center [399, 431] width 9 height 9
radio input "true"
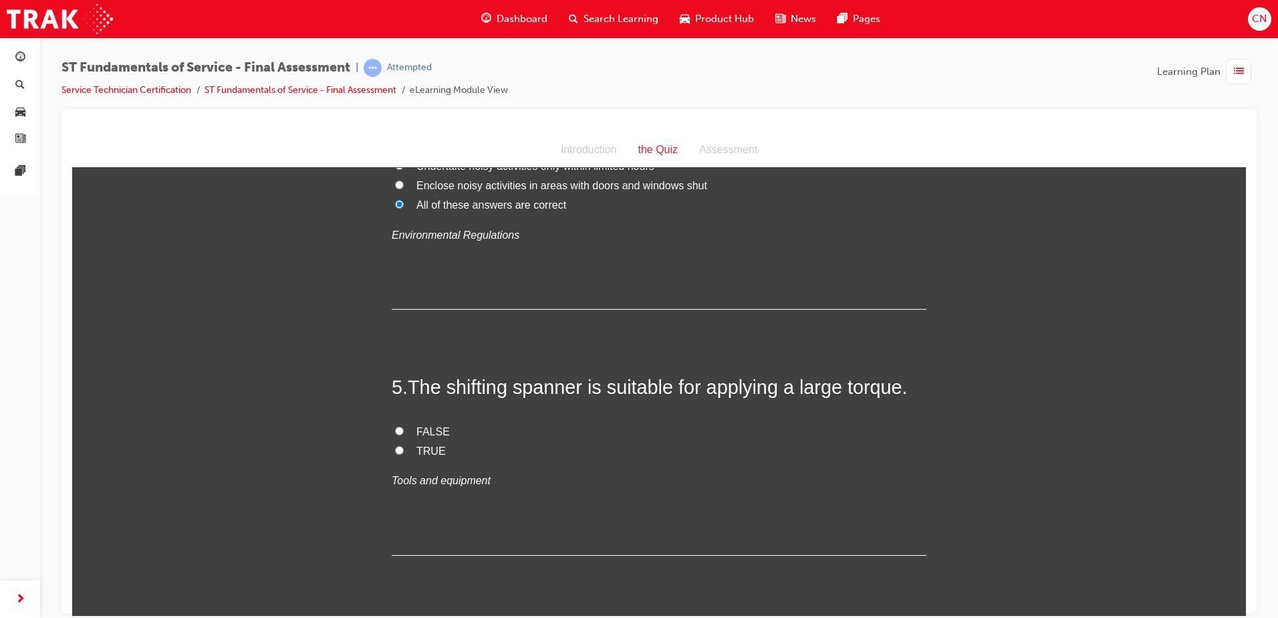
scroll to position [1137, 0]
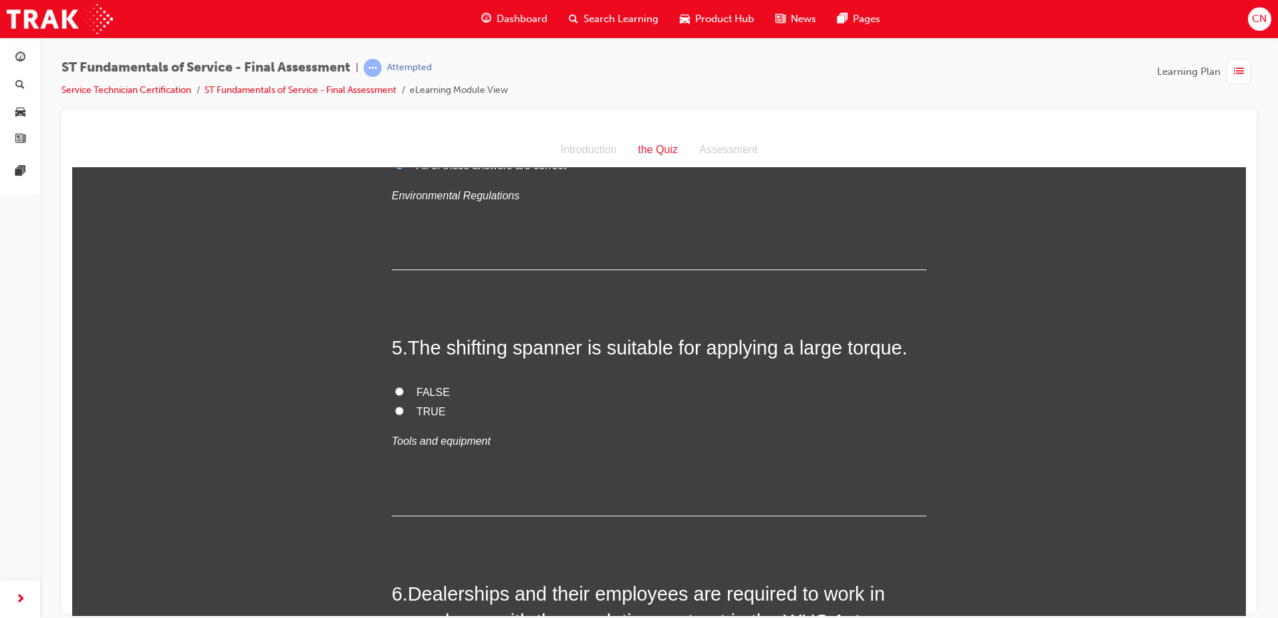
click at [417, 412] on span "TRUE" at bounding box center [431, 410] width 29 height 11
click at [404, 412] on input "TRUE" at bounding box center [399, 410] width 9 height 9
radio input "true"
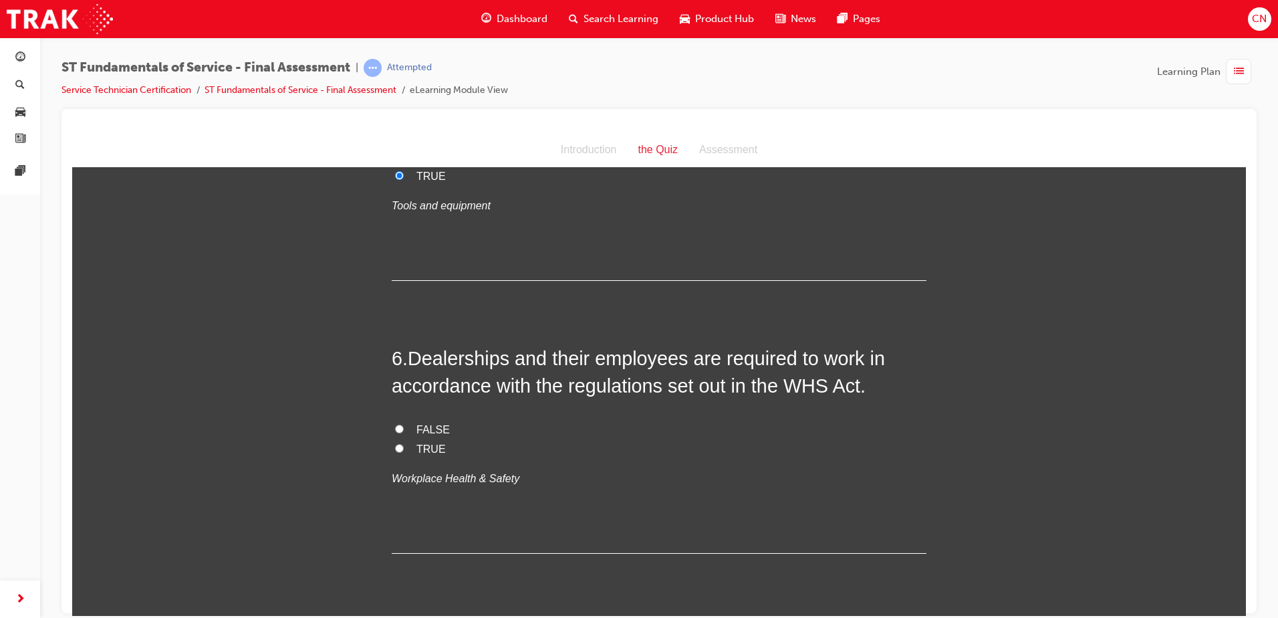
scroll to position [1404, 0]
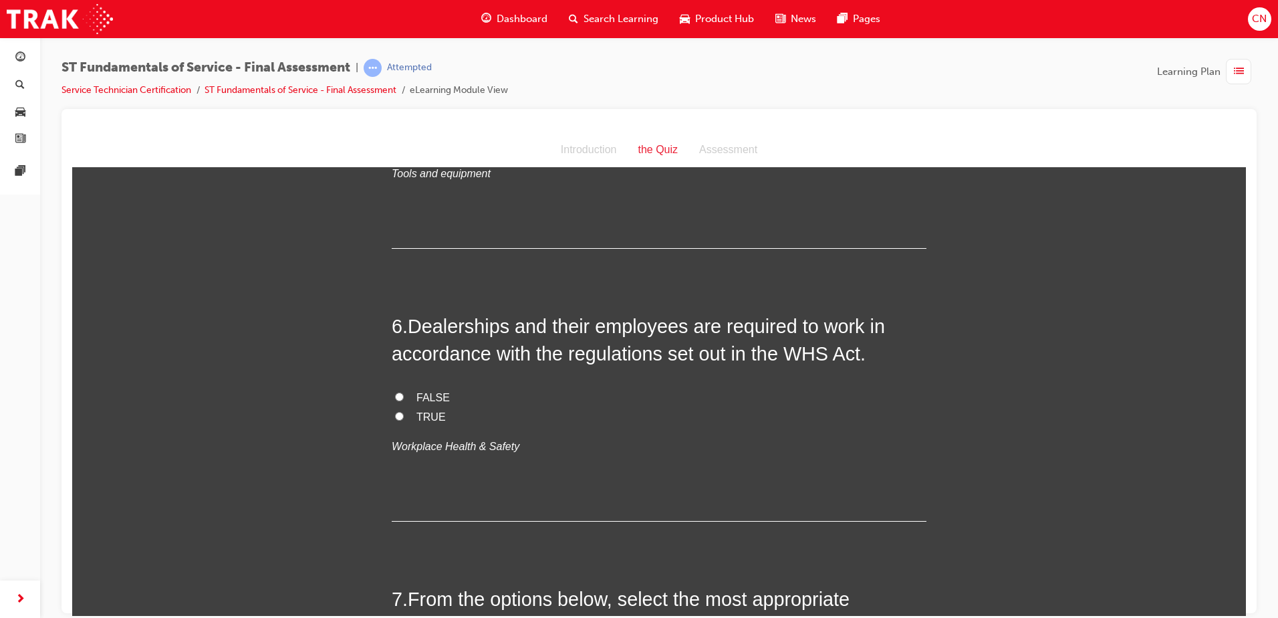
click at [406, 420] on label "TRUE" at bounding box center [659, 416] width 535 height 19
click at [404, 420] on input "TRUE" at bounding box center [399, 415] width 9 height 9
radio input "true"
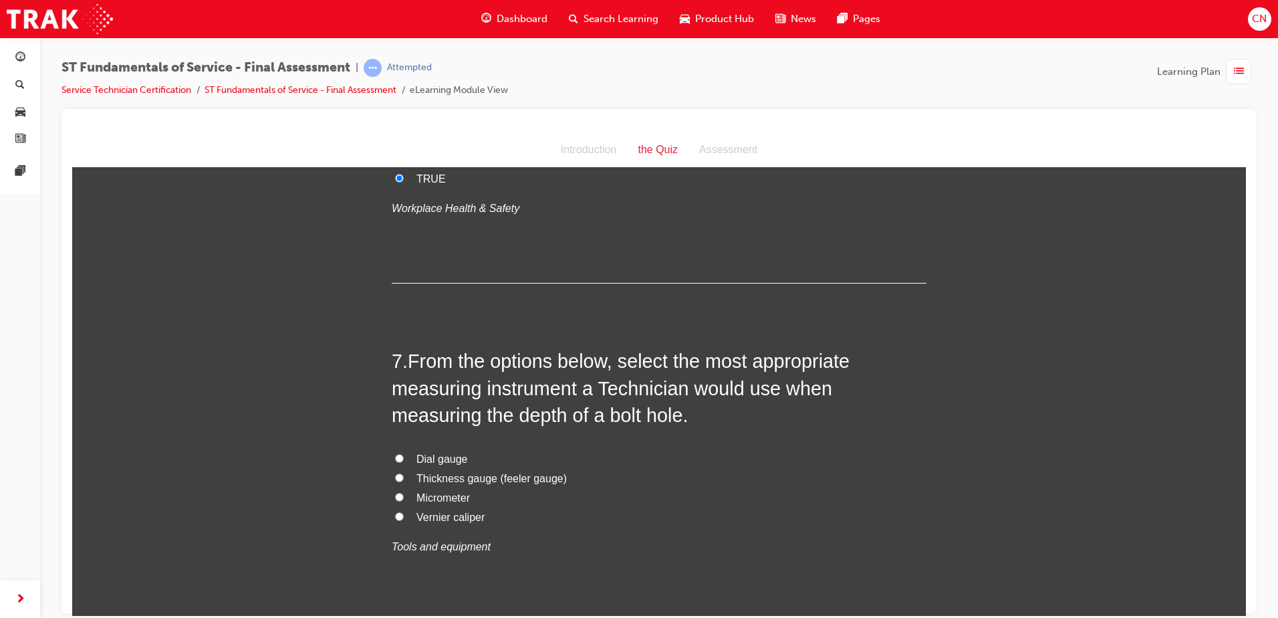
scroll to position [1671, 0]
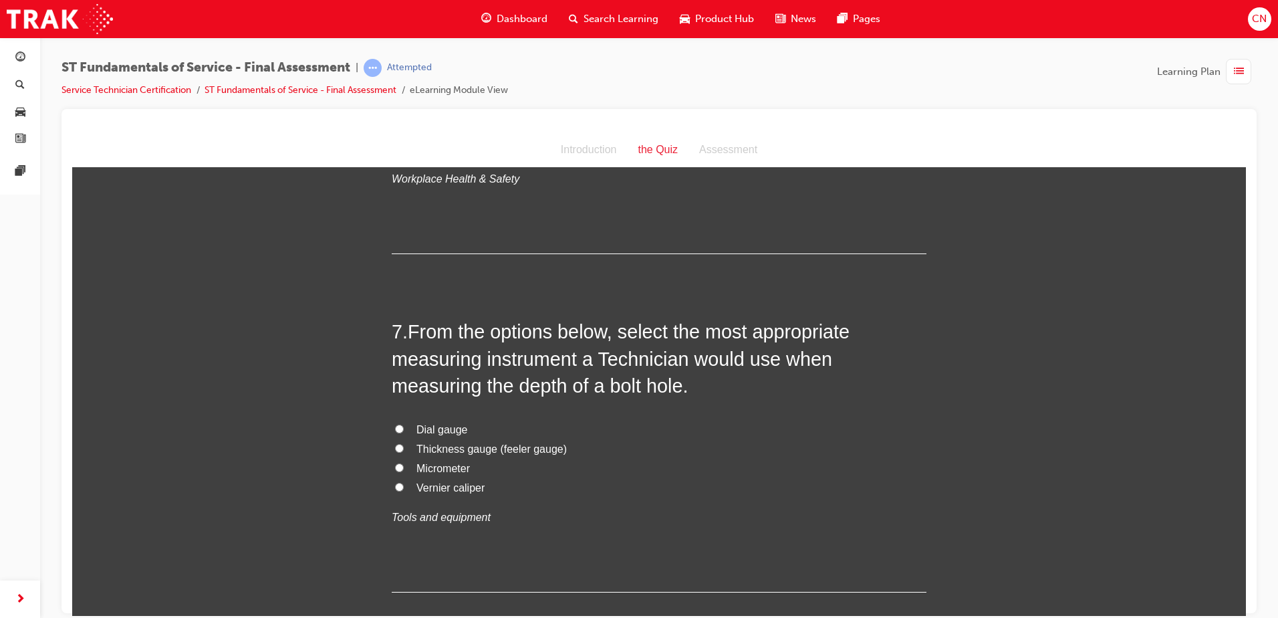
click at [441, 487] on span "Vernier caliper" at bounding box center [451, 486] width 68 height 11
click at [404, 487] on input "Vernier caliper" at bounding box center [399, 486] width 9 height 9
radio input "true"
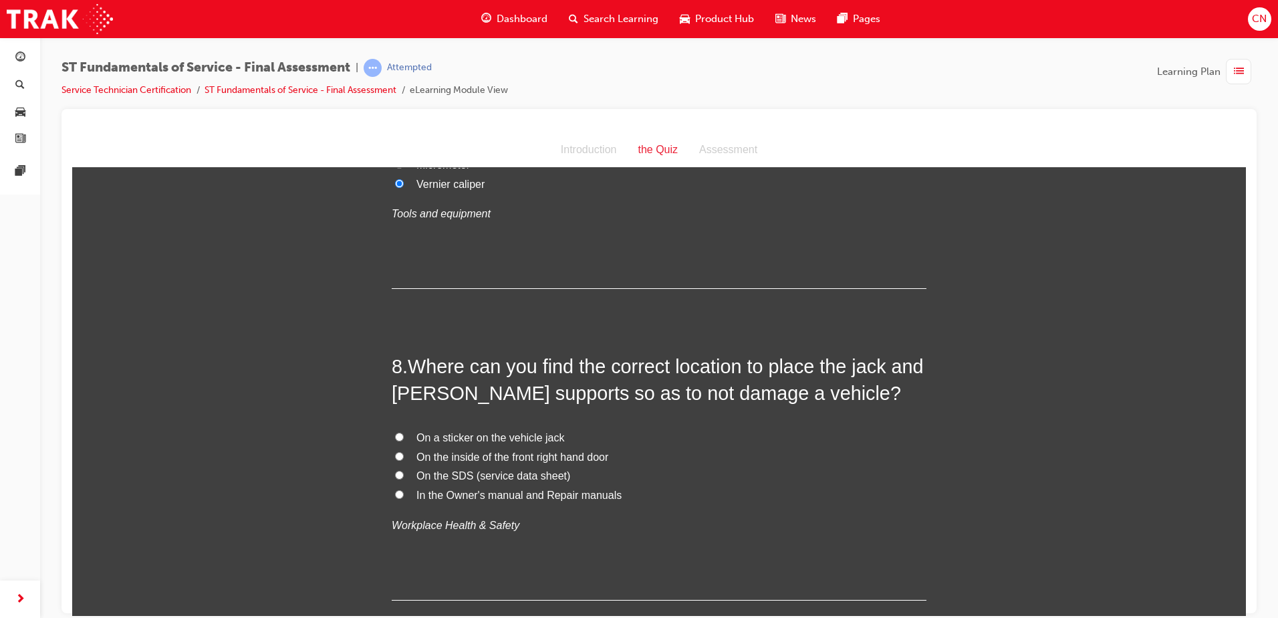
scroll to position [2006, 0]
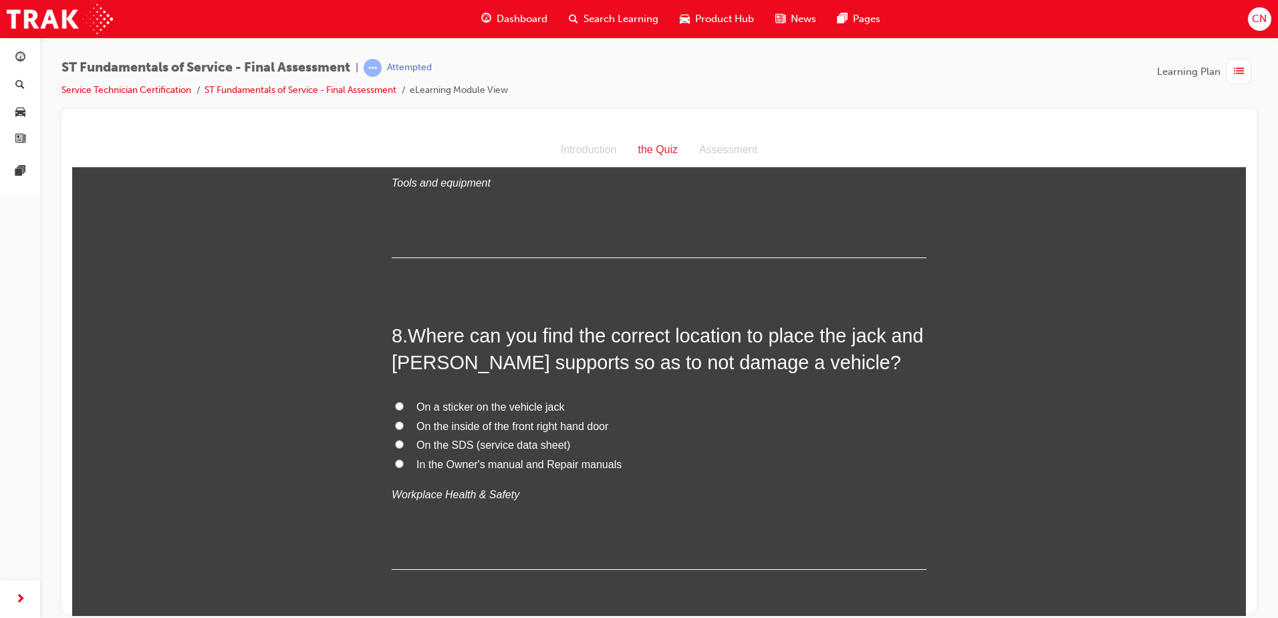
click at [470, 462] on span "In the Owner's manual and Repair manuals" at bounding box center [519, 463] width 205 height 11
click at [404, 462] on input "In the Owner's manual and Repair manuals" at bounding box center [399, 463] width 9 height 9
radio input "true"
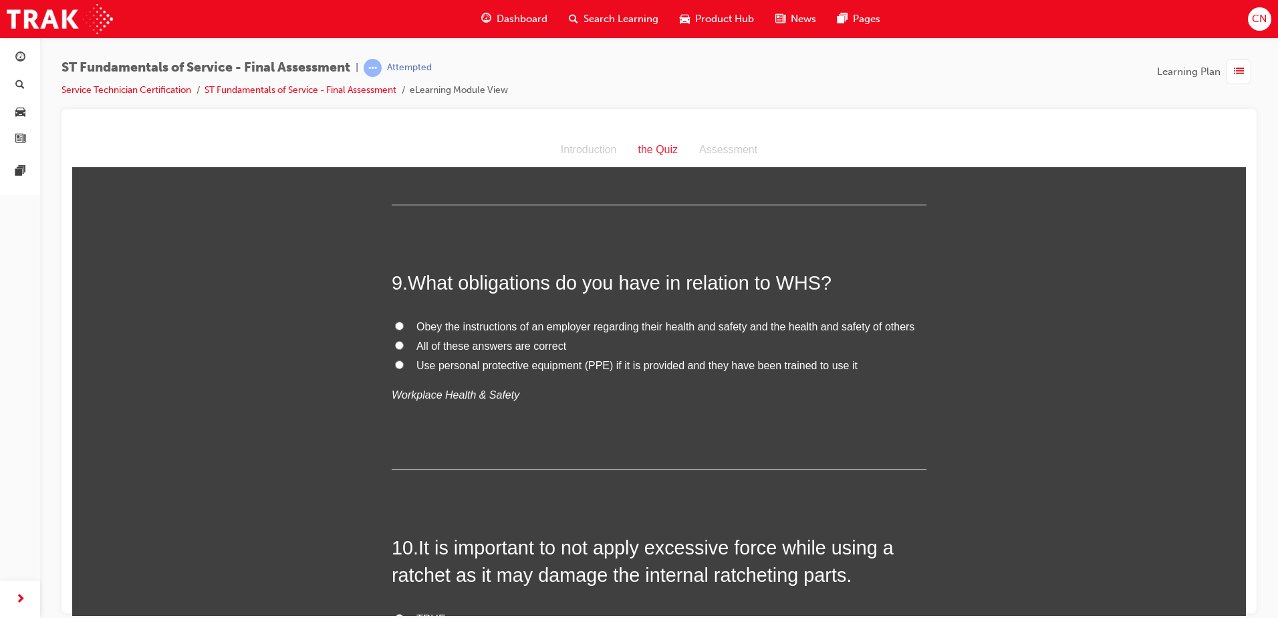
scroll to position [2340, 0]
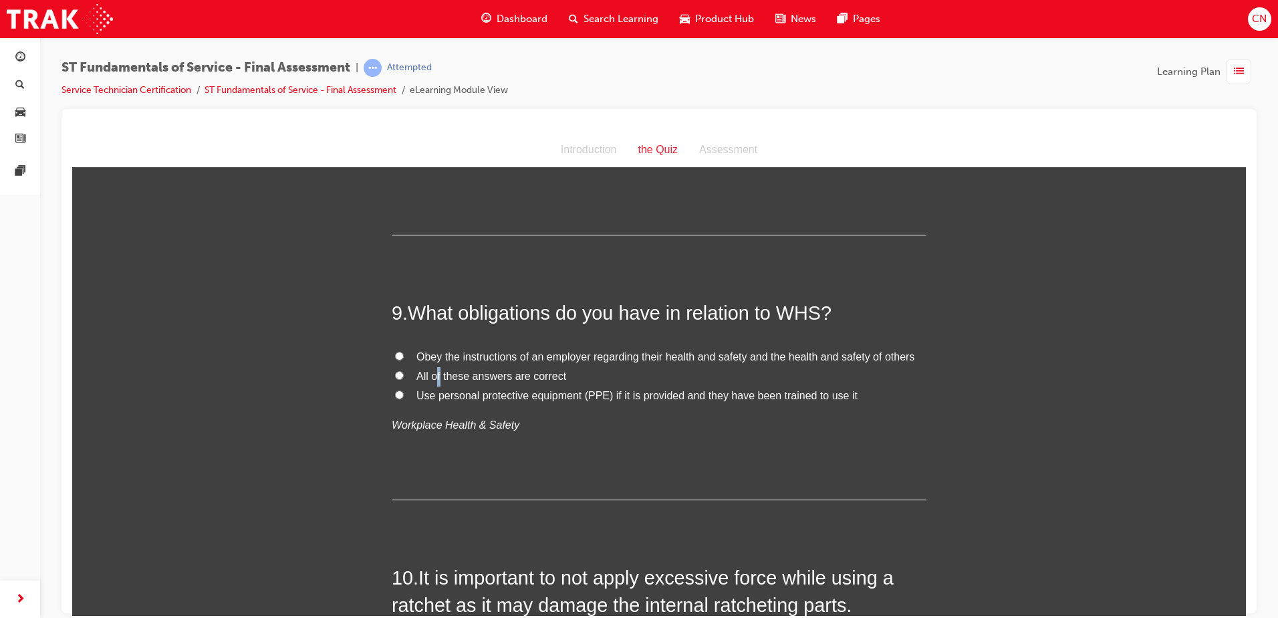
click at [435, 381] on span "All of these answers are correct" at bounding box center [492, 375] width 150 height 11
drag, startPoint x: 435, startPoint y: 381, endPoint x: 396, endPoint y: 374, distance: 38.8
click at [396, 374] on input "All of these answers are correct" at bounding box center [399, 374] width 9 height 9
radio input "true"
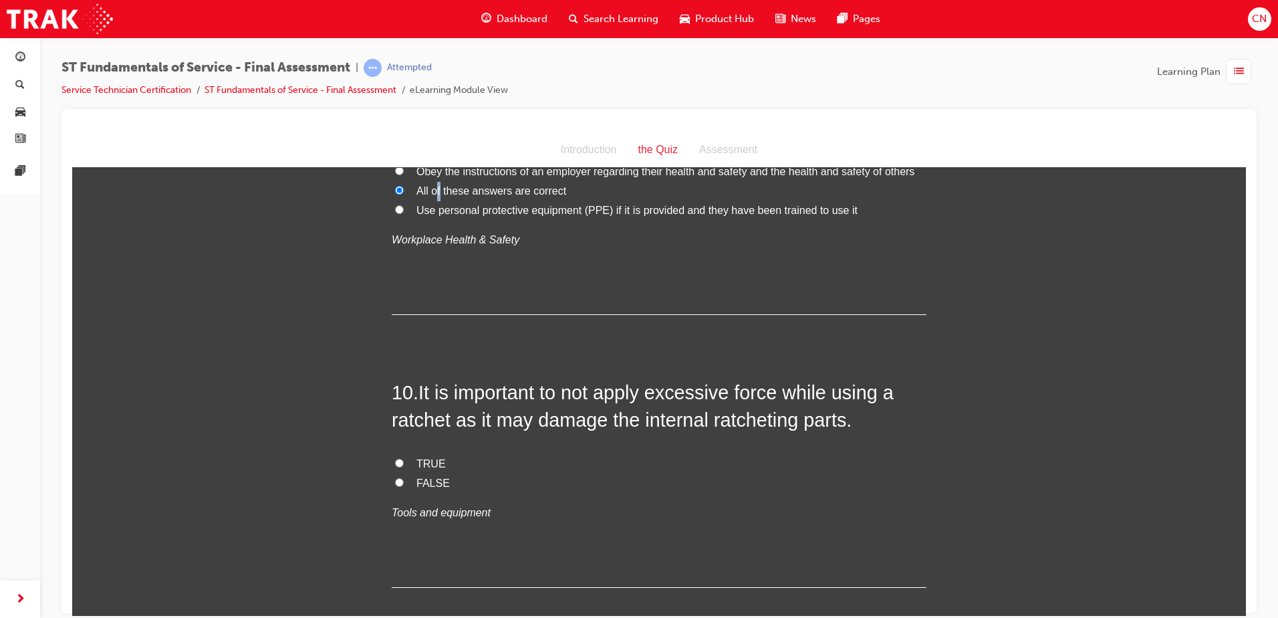
scroll to position [2540, 0]
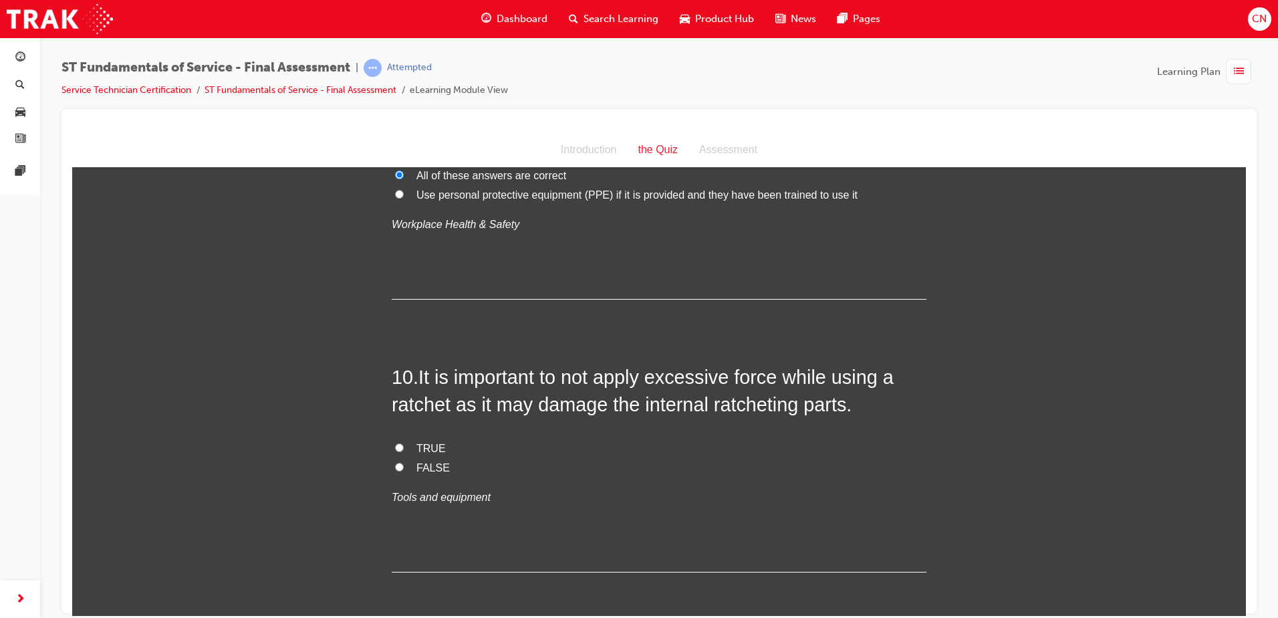
click at [425, 449] on span "TRUE" at bounding box center [431, 447] width 29 height 11
click at [404, 449] on input "TRUE" at bounding box center [399, 447] width 9 height 9
radio input "true"
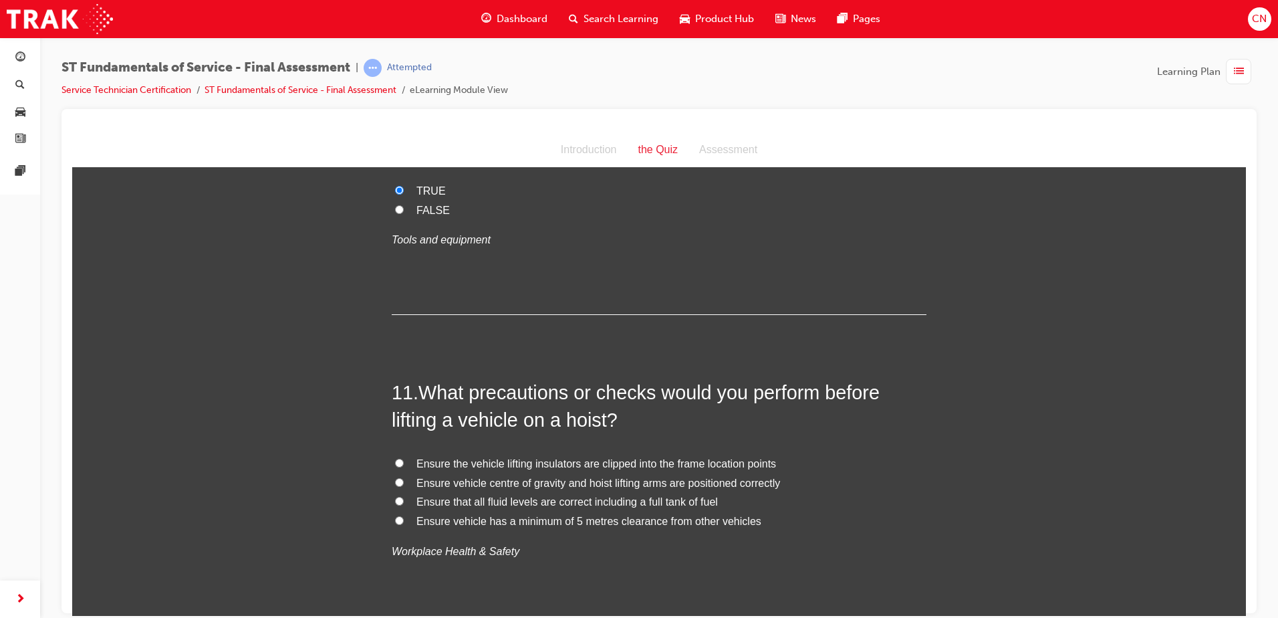
scroll to position [2808, 0]
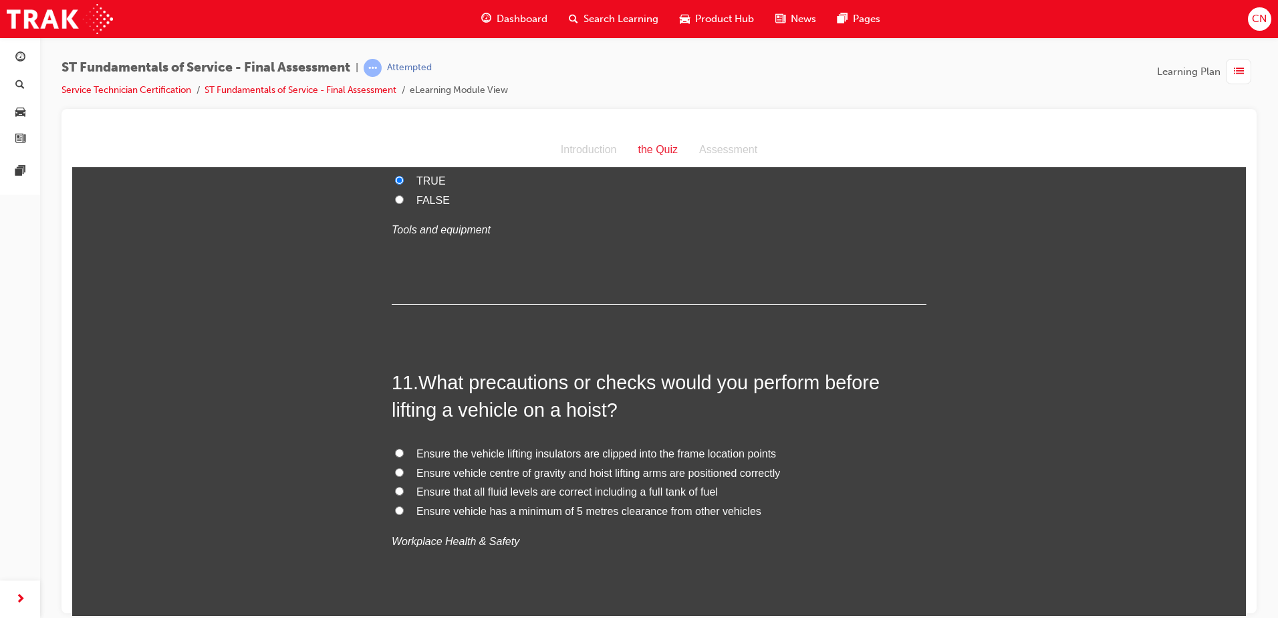
click at [546, 474] on span "Ensure vehicle centre of gravity and hoist lifting arms are positioned correctly" at bounding box center [599, 472] width 364 height 11
click at [404, 474] on input "Ensure vehicle centre of gravity and hoist lifting arms are positioned correctly" at bounding box center [399, 471] width 9 height 9
radio input "true"
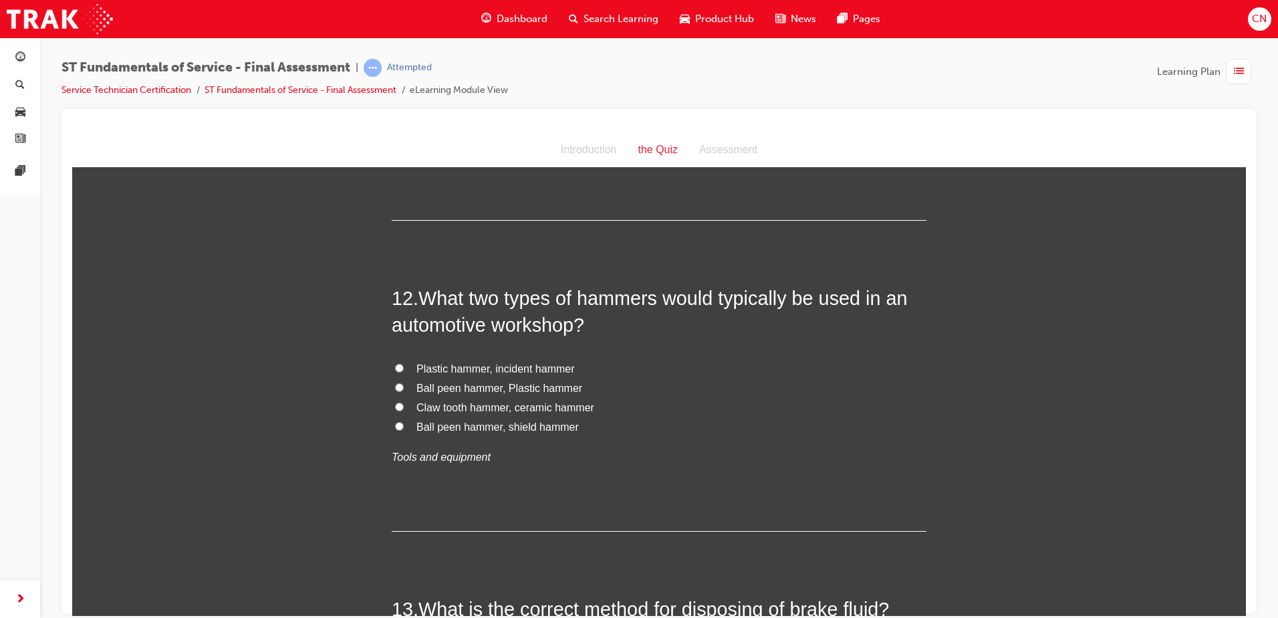
scroll to position [3209, 0]
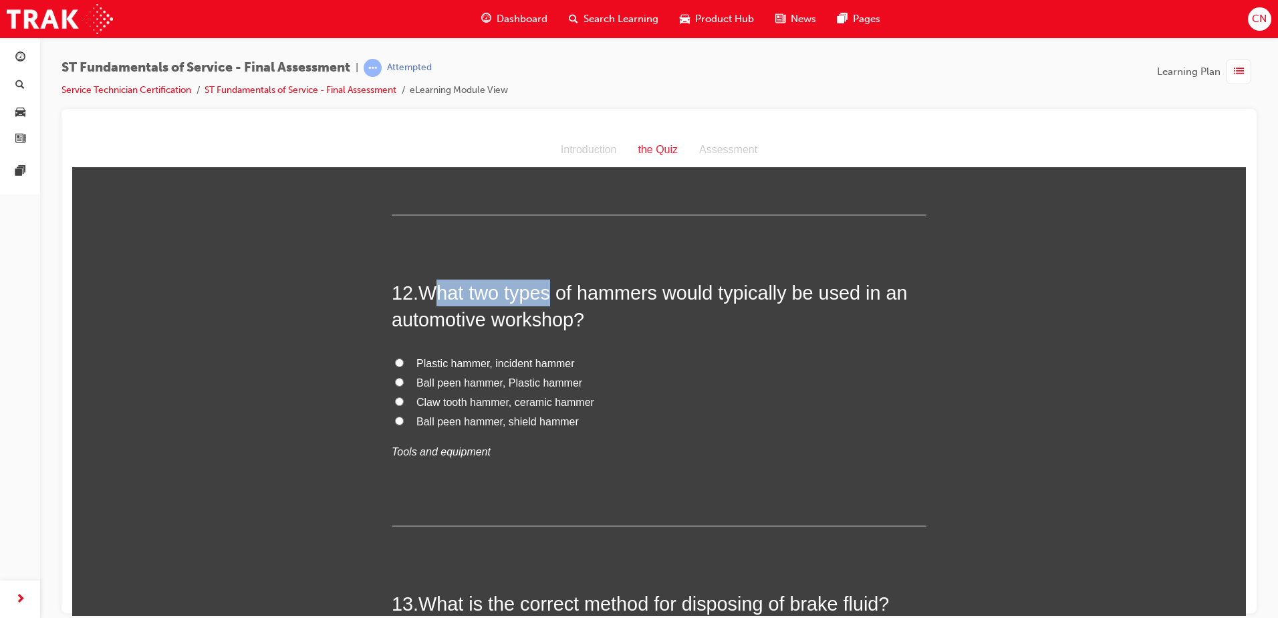
drag, startPoint x: 429, startPoint y: 291, endPoint x: 549, endPoint y: 292, distance: 120.3
click at [549, 292] on span "What two types of hammers would typically be used in an automotive workshop?" at bounding box center [650, 305] width 516 height 48
drag, startPoint x: 549, startPoint y: 292, endPoint x: 653, endPoint y: 318, distance: 107.5
click at [653, 318] on h2 "12 . What two types of hammers would typically be used in an automotive worksho…" at bounding box center [659, 306] width 535 height 54
click at [526, 382] on span "Ball peen hammer, Plastic hammer" at bounding box center [500, 381] width 166 height 11
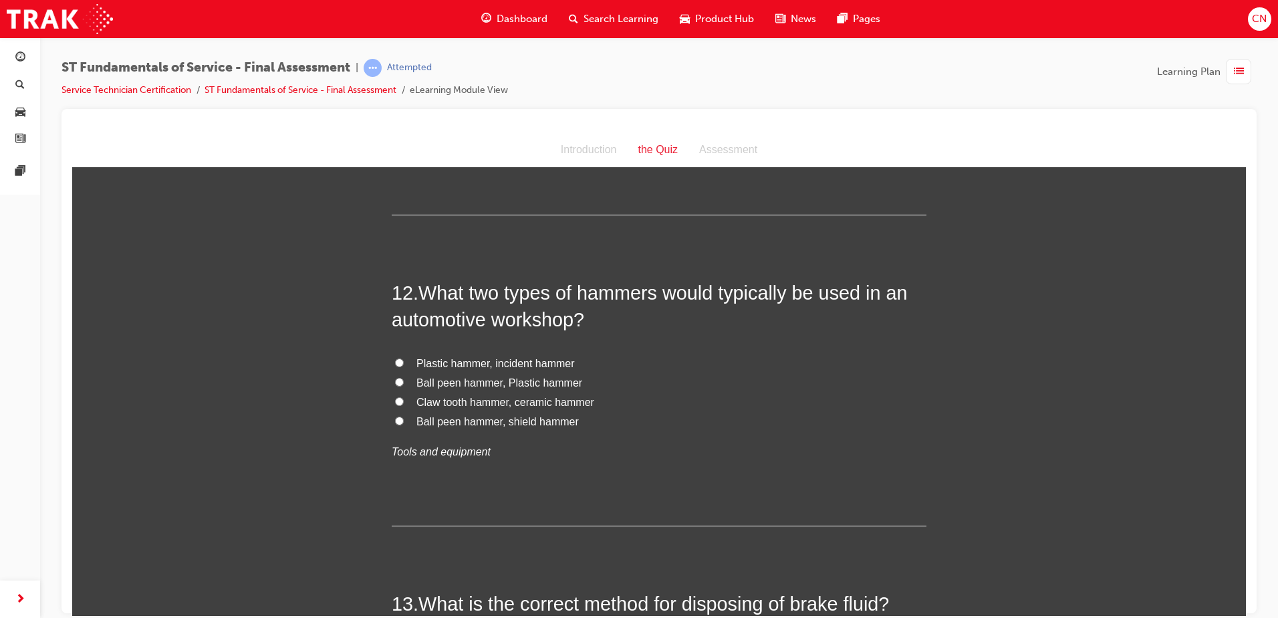
click at [404, 382] on input "Ball peen hammer, Plastic hammer" at bounding box center [399, 381] width 9 height 9
radio input "true"
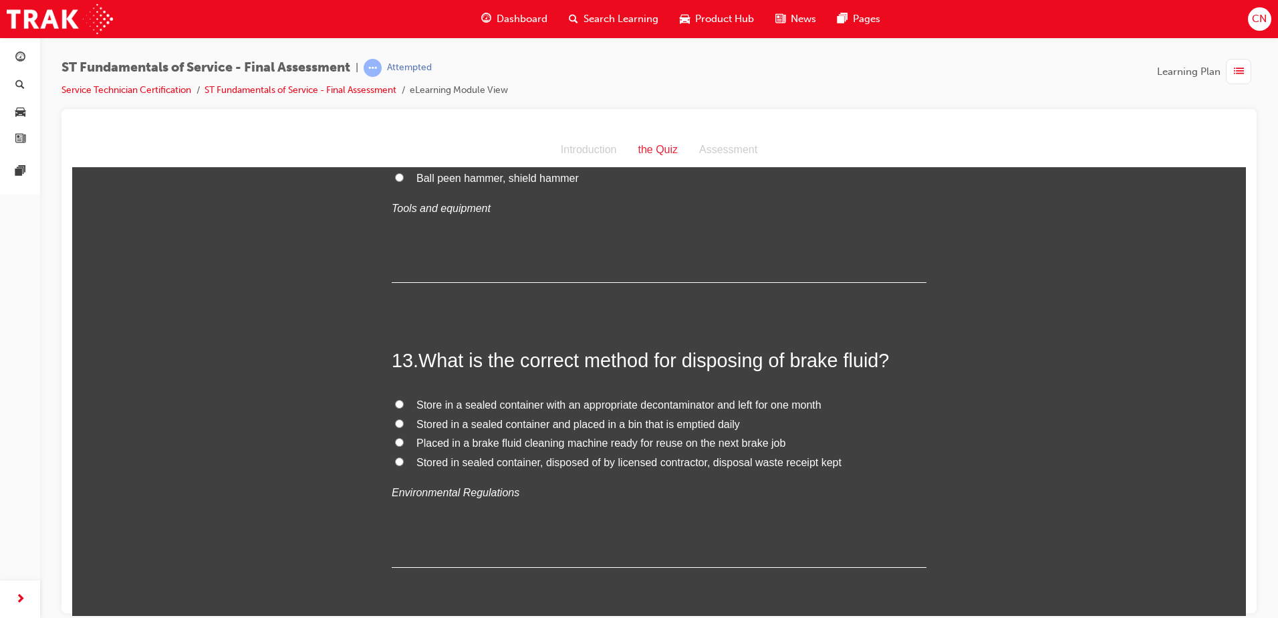
scroll to position [3476, 0]
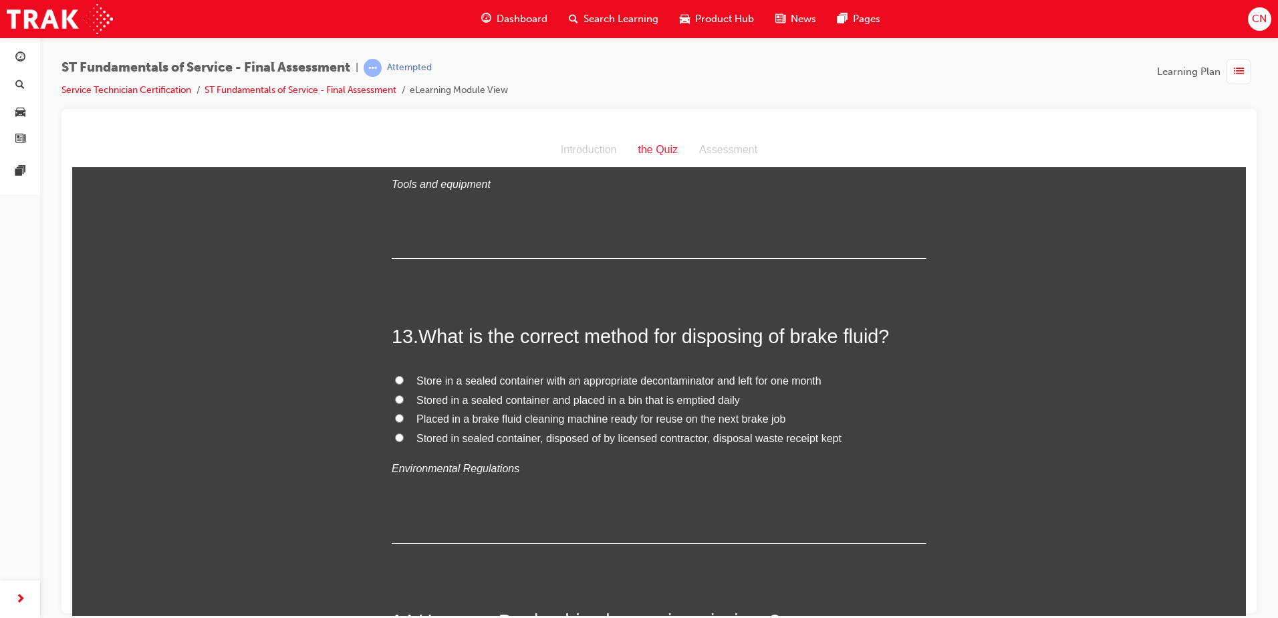
click at [675, 435] on span "Stored in sealed container, disposed of by licensed contractor, disposal waste …" at bounding box center [629, 437] width 425 height 11
click at [404, 435] on input "Stored in sealed container, disposed of by licensed contractor, disposal waste …" at bounding box center [399, 437] width 9 height 9
radio input "true"
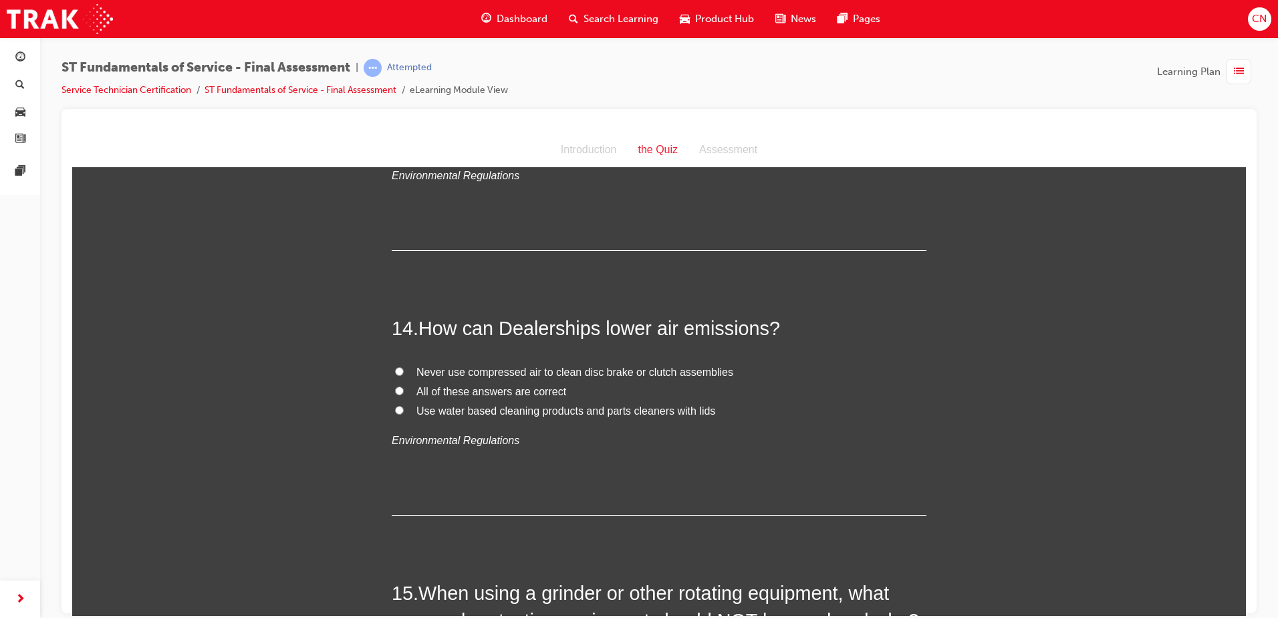
scroll to position [3811, 0]
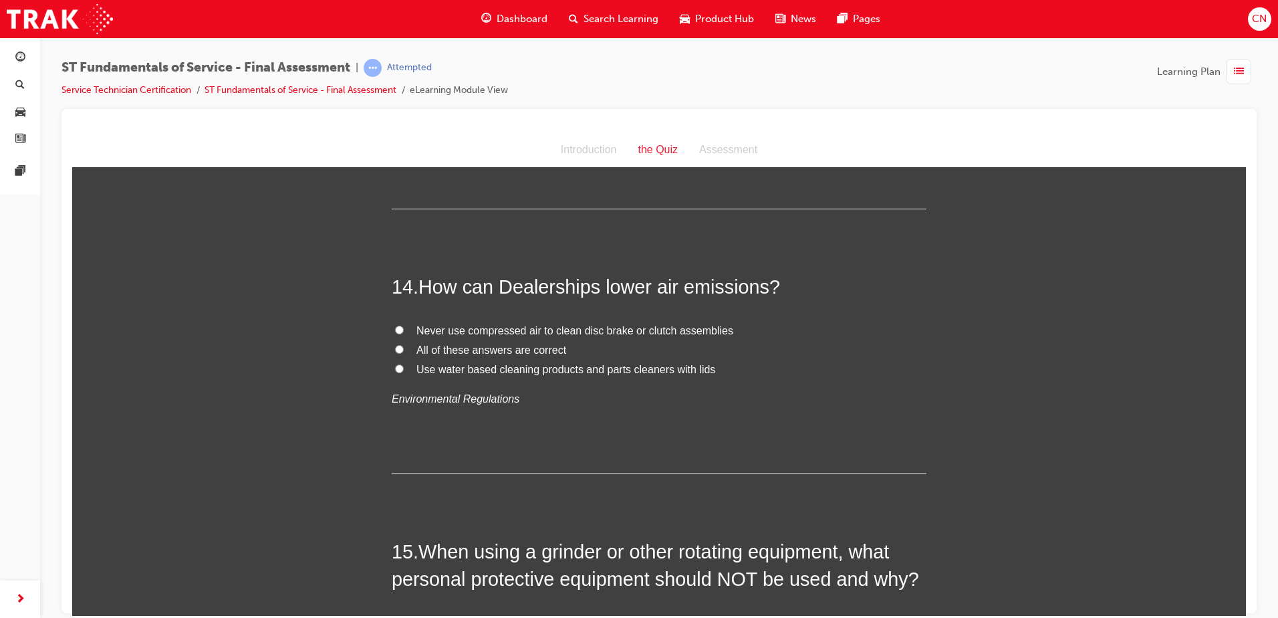
click at [531, 346] on span "All of these answers are correct" at bounding box center [492, 349] width 150 height 11
click at [404, 346] on input "All of these answers are correct" at bounding box center [399, 348] width 9 height 9
radio input "true"
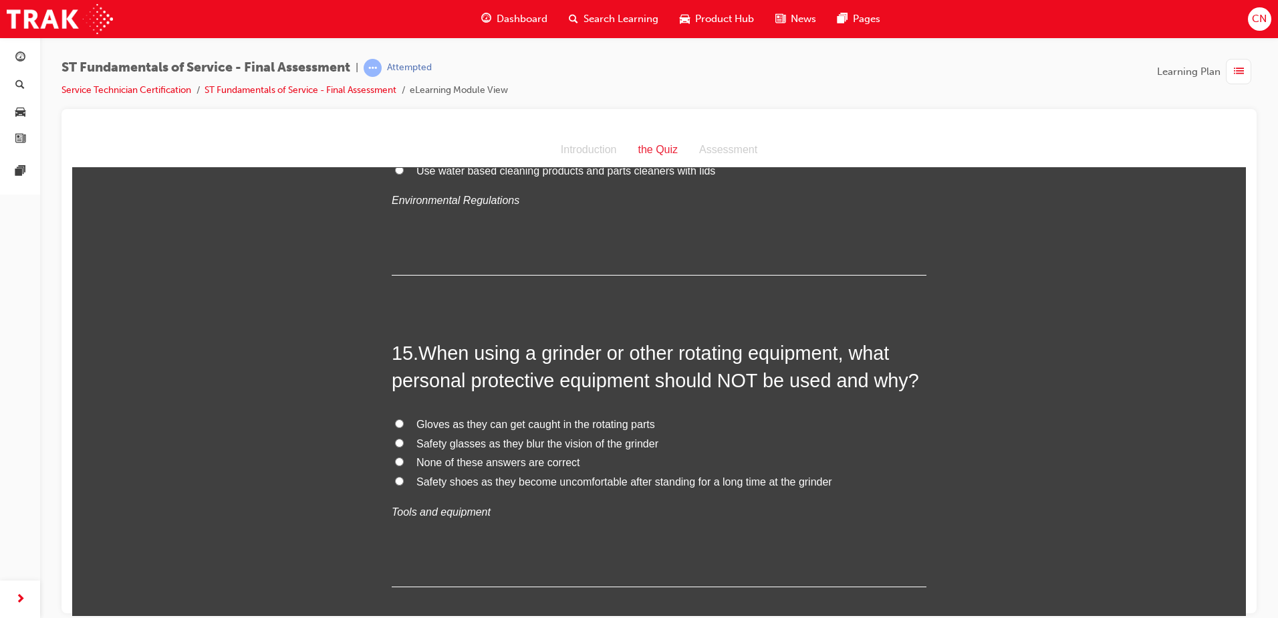
scroll to position [4011, 0]
click at [506, 413] on label "Gloves as they can get caught in the rotating parts" at bounding box center [659, 421] width 535 height 19
click at [404, 417] on input "Gloves as they can get caught in the rotating parts" at bounding box center [399, 421] width 9 height 9
radio input "true"
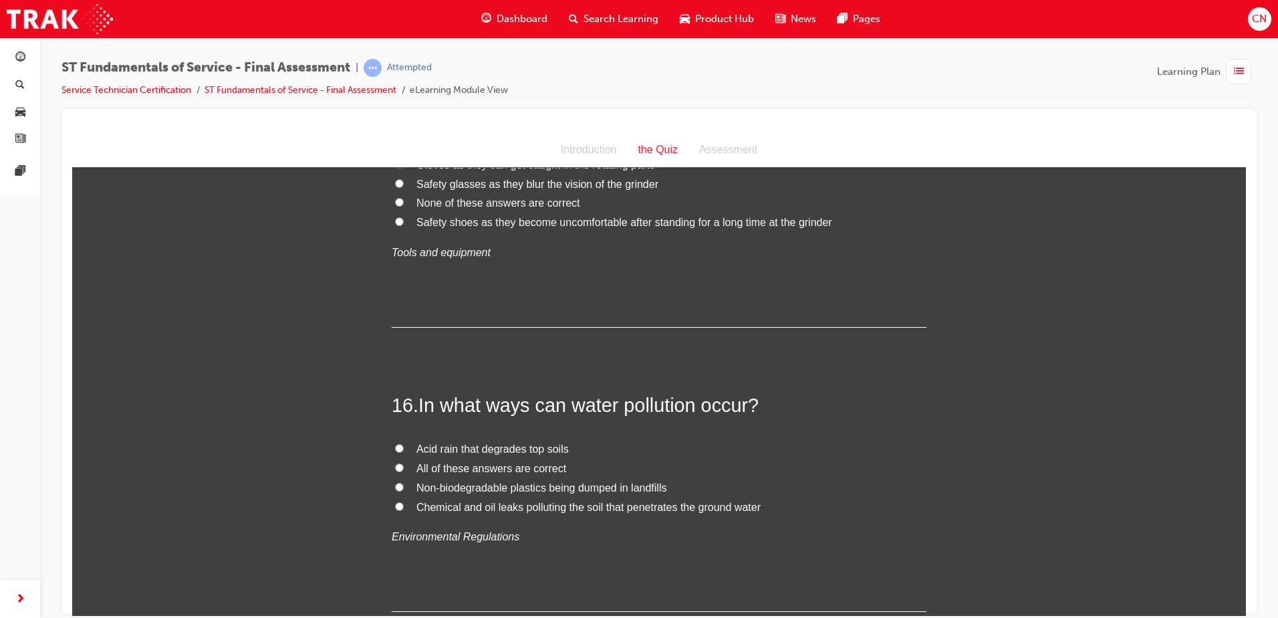
scroll to position [4279, 0]
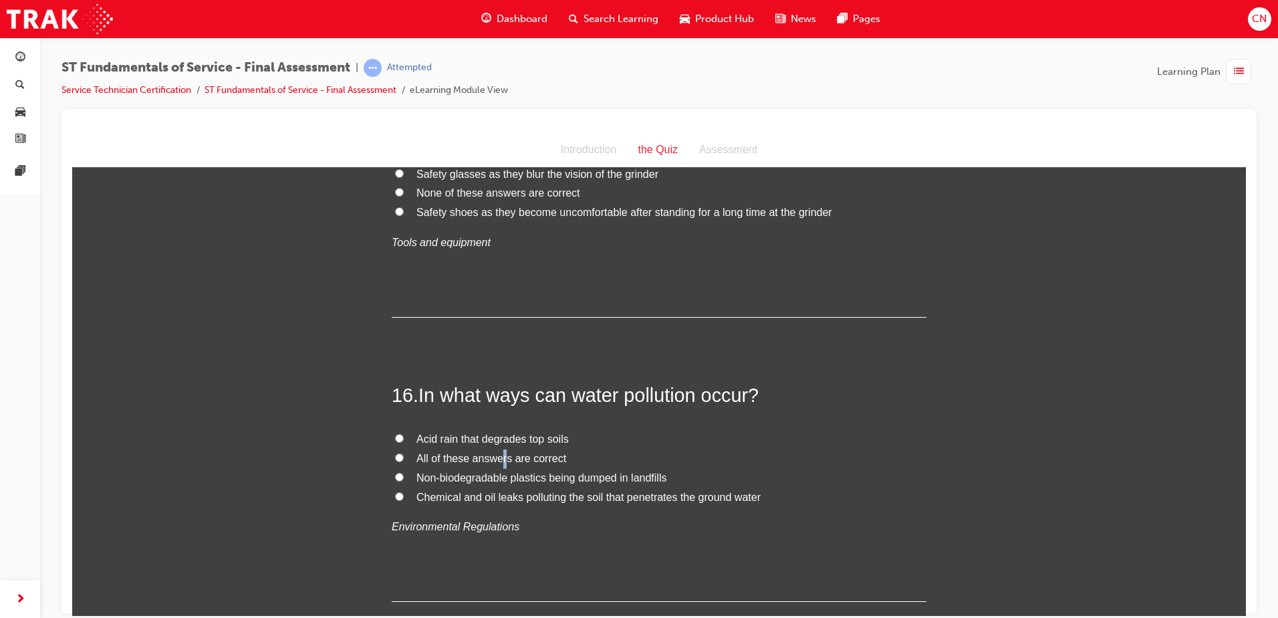
click at [496, 463] on span "All of these answers are correct" at bounding box center [492, 457] width 150 height 11
drag, startPoint x: 496, startPoint y: 463, endPoint x: 489, endPoint y: 452, distance: 12.6
click at [489, 452] on span "All of these answers are correct" at bounding box center [492, 457] width 150 height 11
click at [404, 453] on input "All of these answers are correct" at bounding box center [399, 457] width 9 height 9
radio input "true"
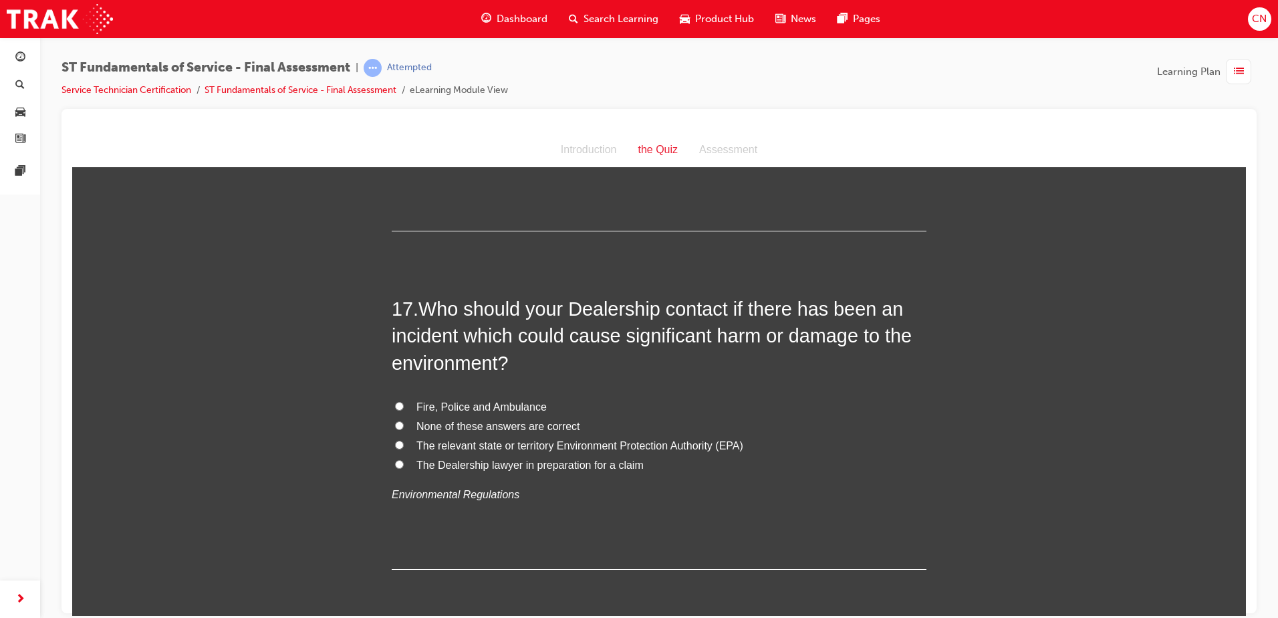
scroll to position [4680, 0]
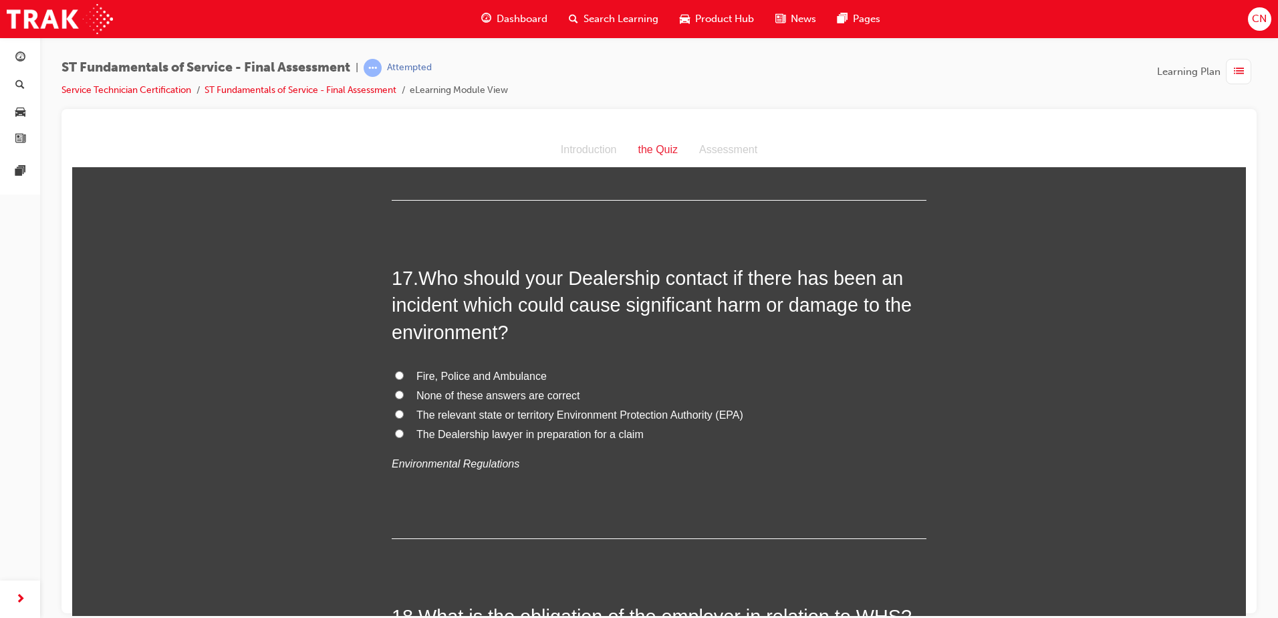
click at [484, 414] on span "The relevant state or territory Environment Protection Authority (EPA)" at bounding box center [580, 413] width 327 height 11
click at [404, 414] on input "The relevant state or territory Environment Protection Authority (EPA)" at bounding box center [399, 413] width 9 height 9
radio input "true"
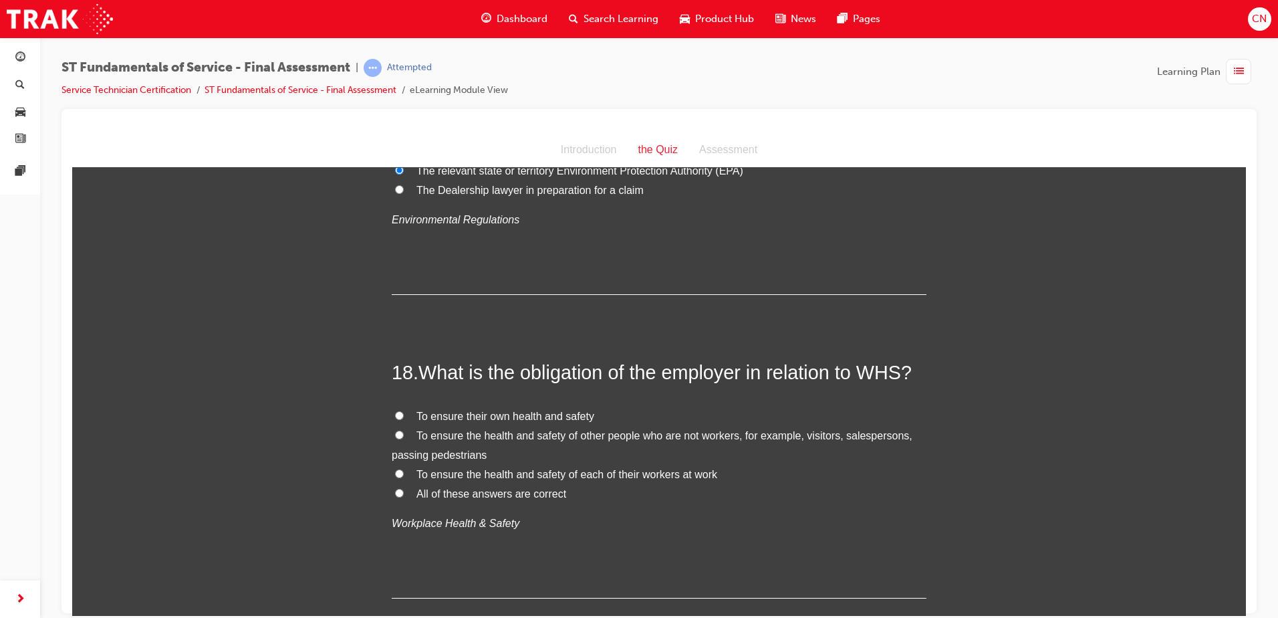
scroll to position [4947, 0]
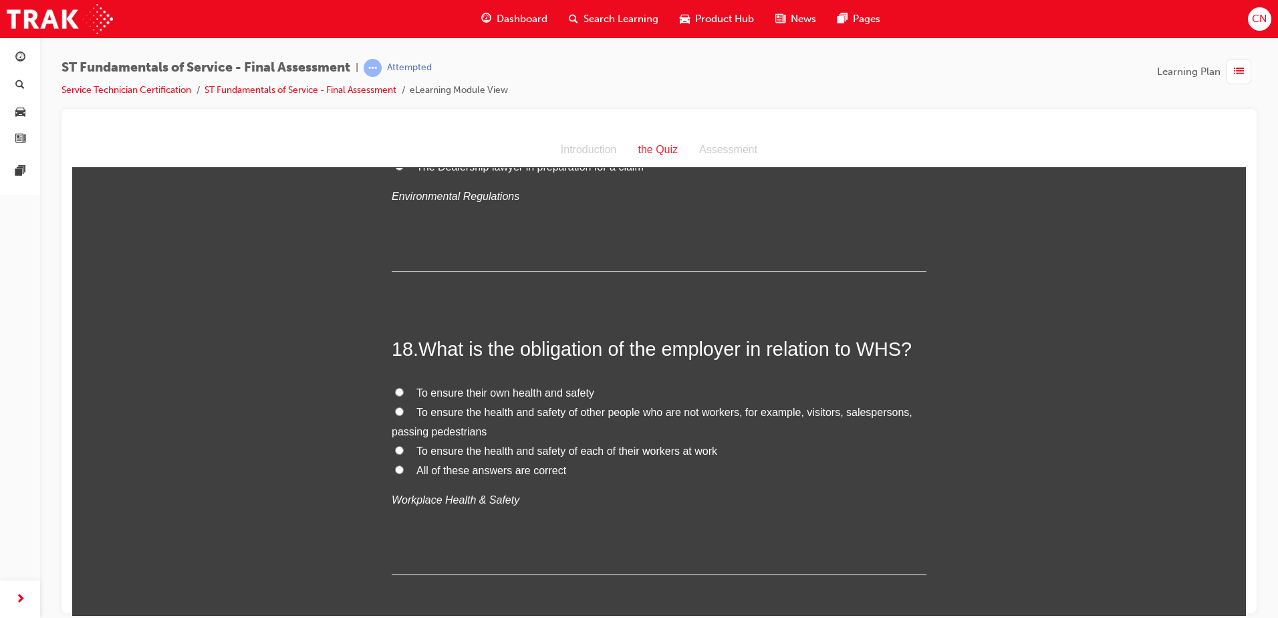
click at [451, 471] on span "All of these answers are correct" at bounding box center [492, 469] width 150 height 11
click at [404, 471] on input "All of these answers are correct" at bounding box center [399, 469] width 9 height 9
radio input "true"
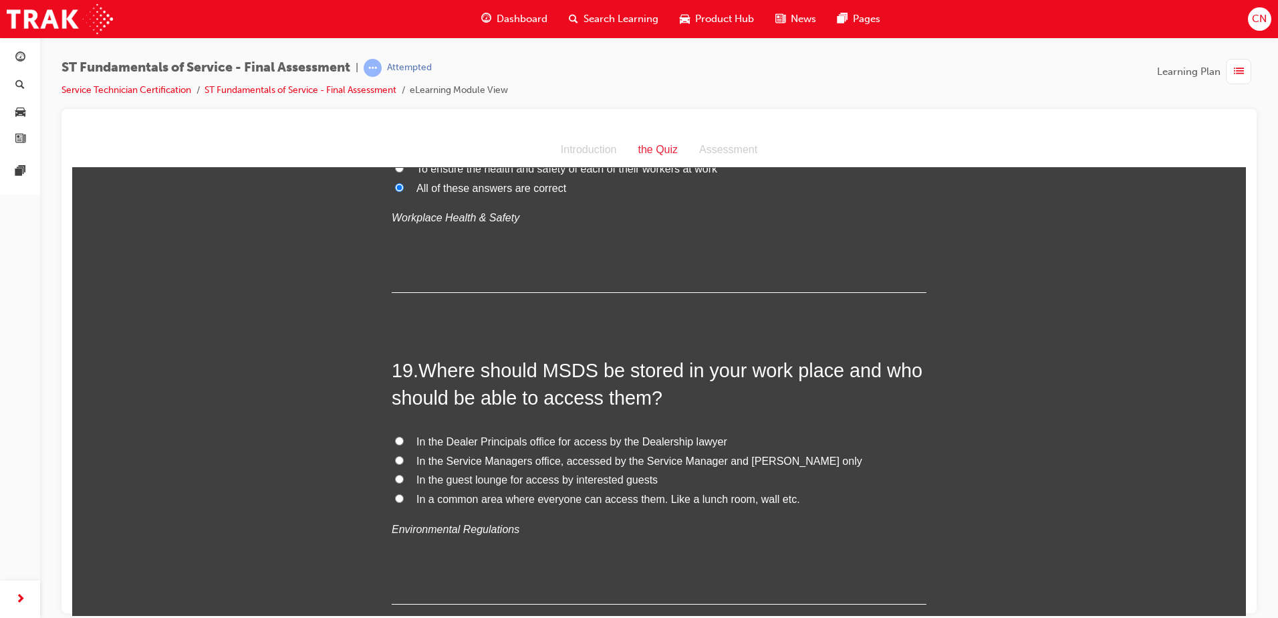
scroll to position [5282, 0]
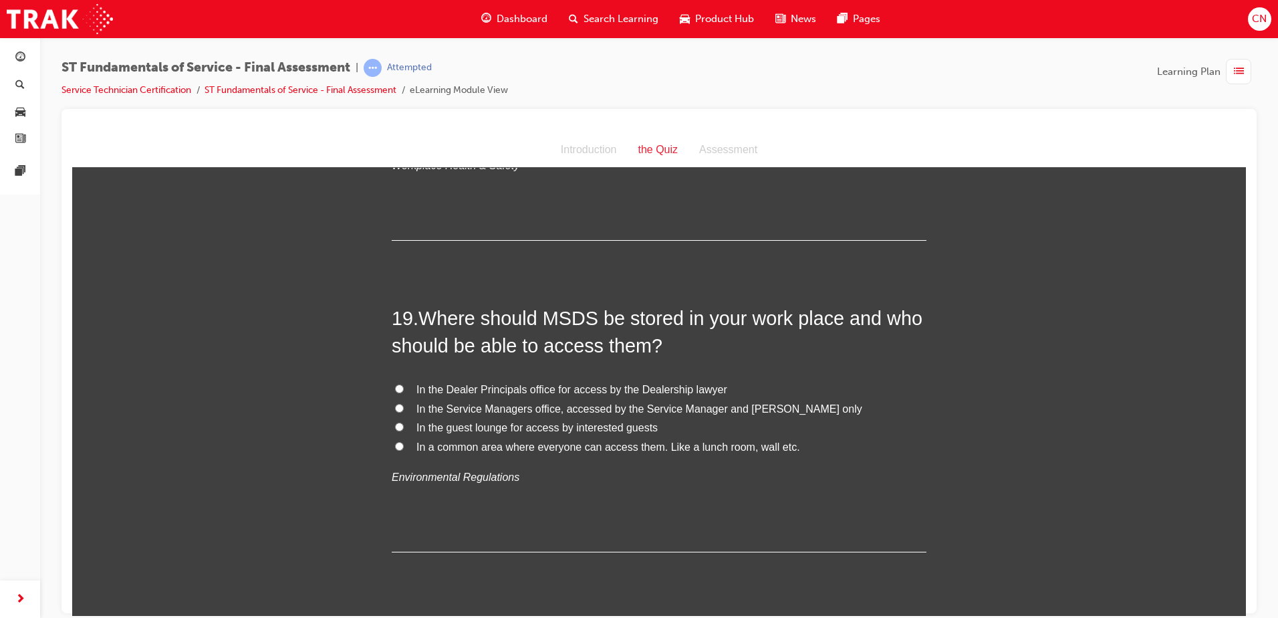
click at [443, 409] on span "In the Service Managers office, accessed by the Service Manager and [PERSON_NAM…" at bounding box center [640, 407] width 446 height 11
click at [404, 409] on input "In the Service Managers office, accessed by the Service Manager and [PERSON_NAM…" at bounding box center [399, 407] width 9 height 9
radio input "true"
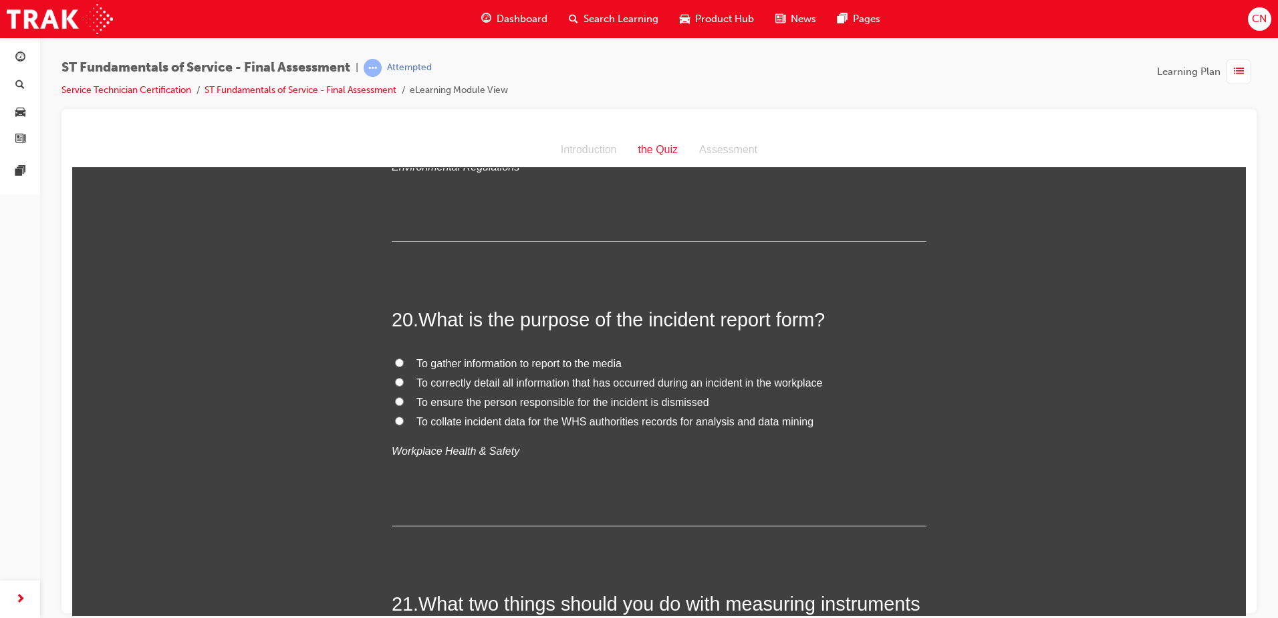
scroll to position [5616, 0]
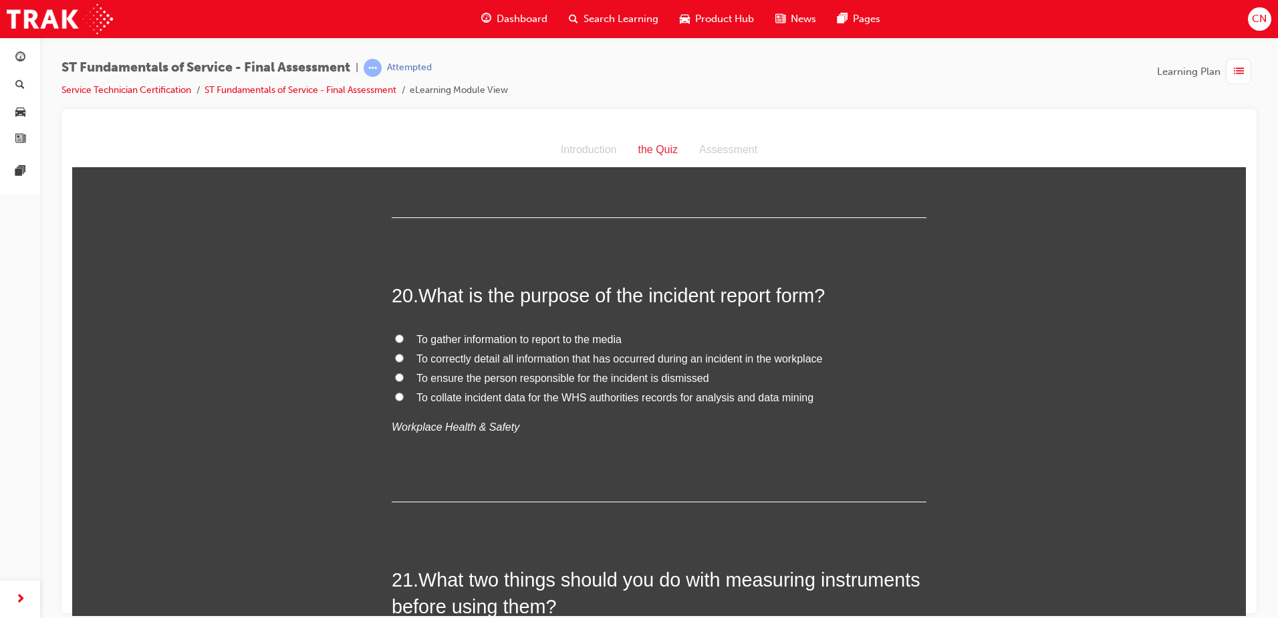
click at [541, 356] on span "To correctly detail all information that has occurred during an incident in the…" at bounding box center [620, 357] width 406 height 11
click at [404, 356] on input "To correctly detail all information that has occurred during an incident in the…" at bounding box center [399, 357] width 9 height 9
radio input "true"
click at [618, 388] on label "To collate incident data for the WHS authorities records for analysis and data …" at bounding box center [659, 397] width 535 height 19
click at [404, 392] on input "To collate incident data for the WHS authorities records for analysis and data …" at bounding box center [399, 396] width 9 height 9
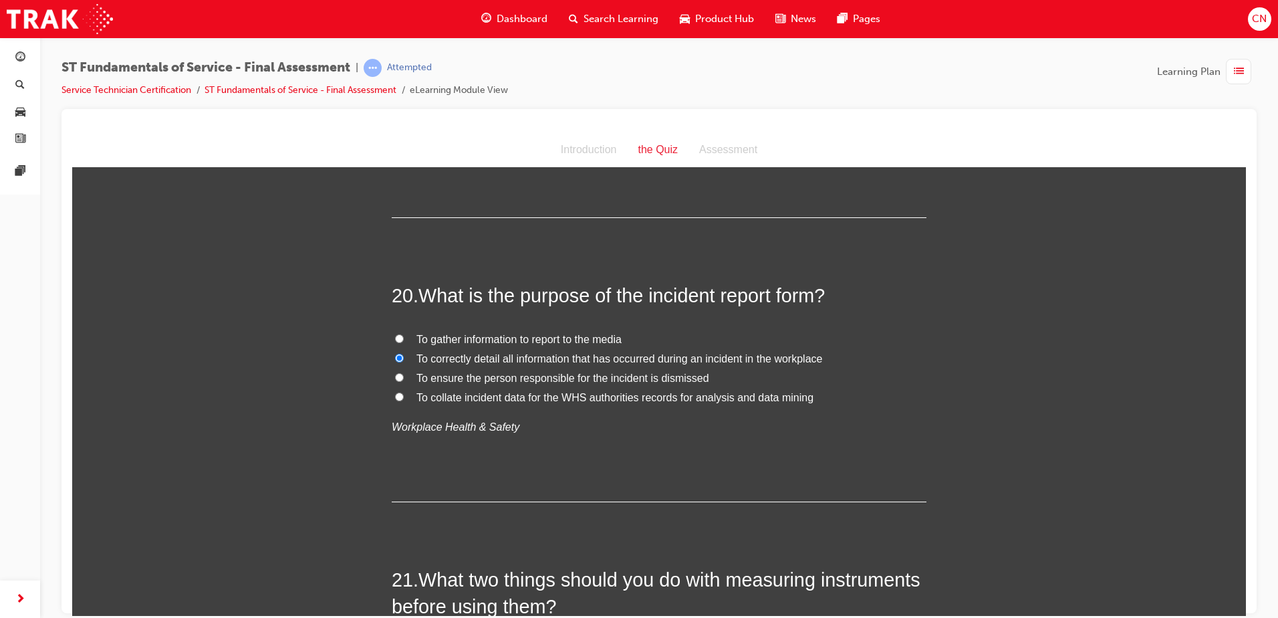
radio input "true"
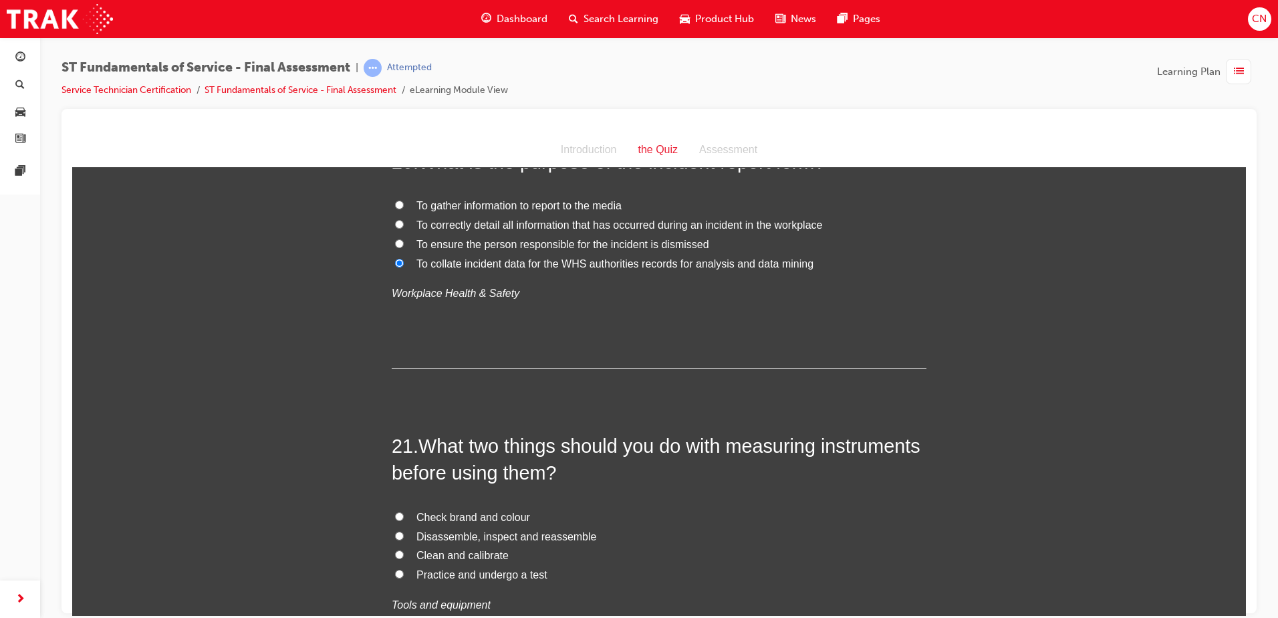
scroll to position [5816, 0]
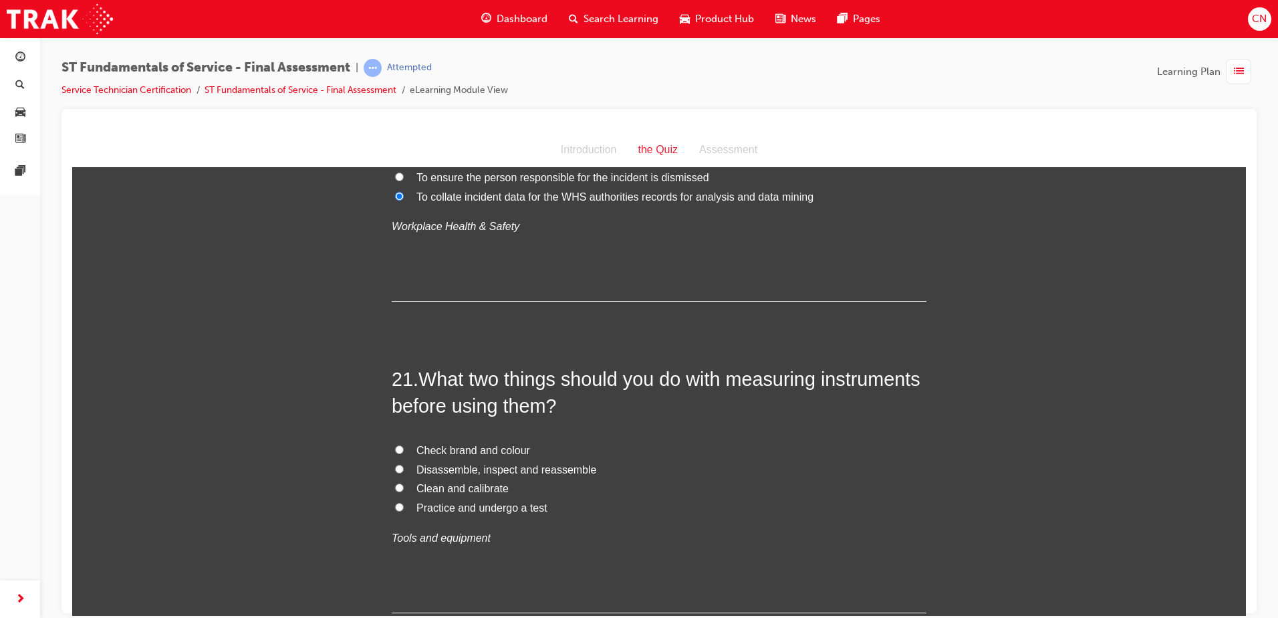
click at [461, 486] on span "Clean and calibrate" at bounding box center [463, 487] width 92 height 11
click at [404, 486] on input "Clean and calibrate" at bounding box center [399, 487] width 9 height 9
radio input "true"
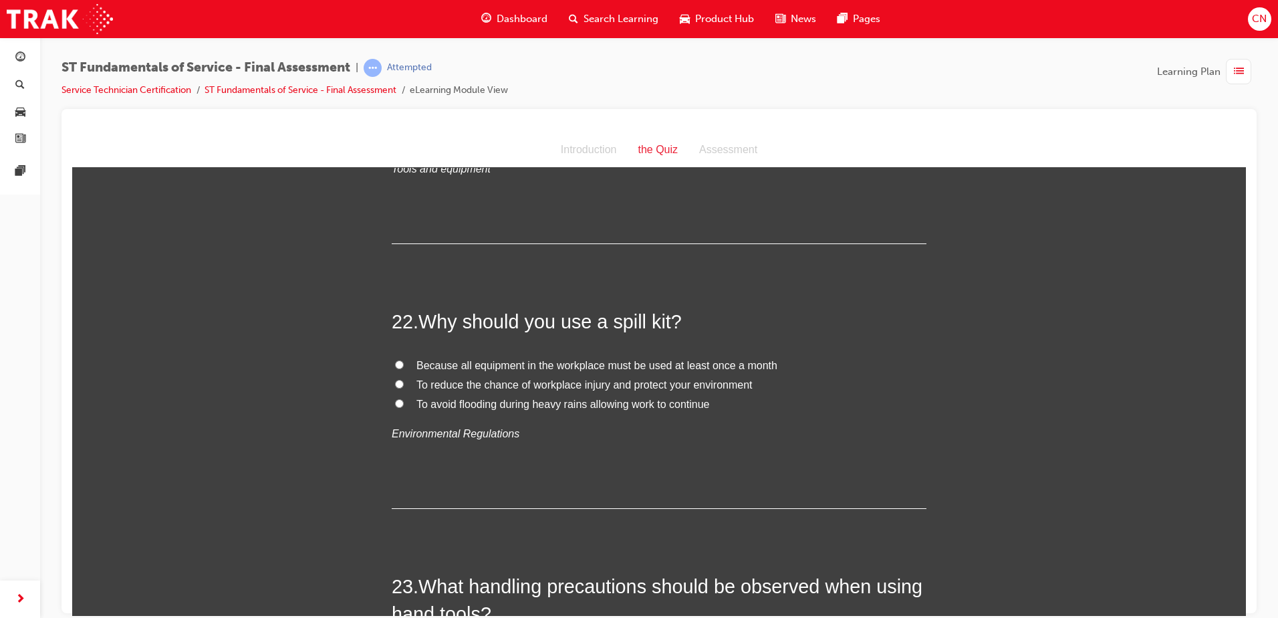
scroll to position [6217, 0]
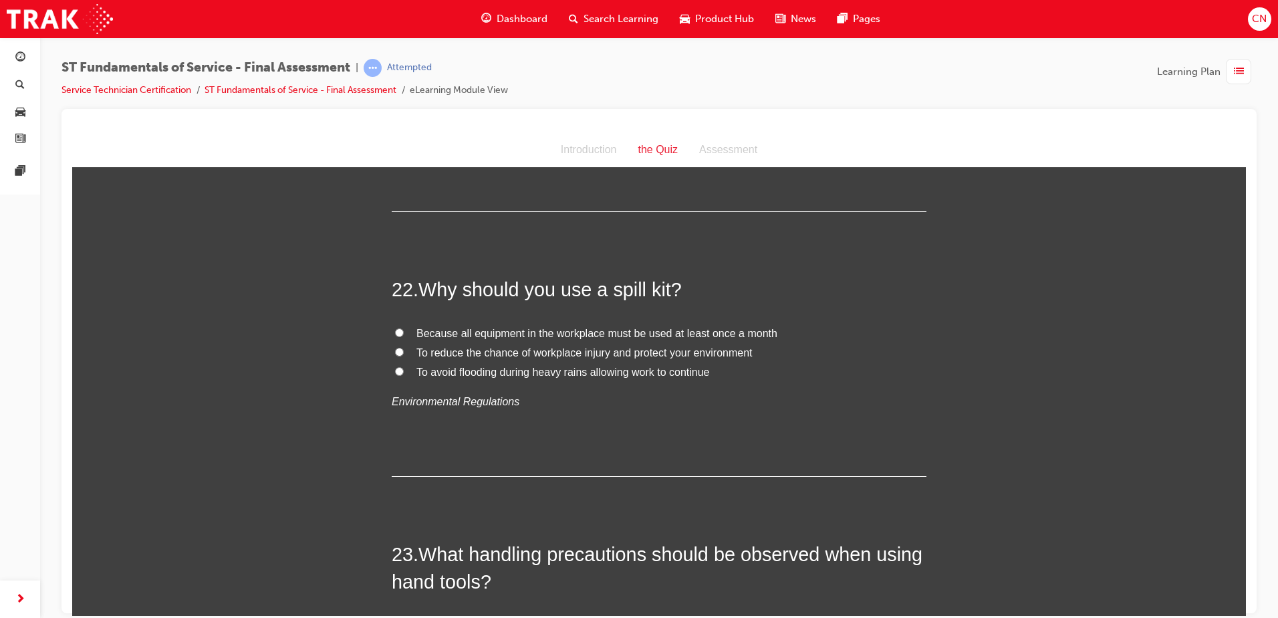
click at [474, 354] on span "To reduce the chance of workplace injury and protect your environment" at bounding box center [585, 351] width 336 height 11
click at [404, 354] on input "To reduce the chance of workplace injury and protect your environment" at bounding box center [399, 351] width 9 height 9
radio input "true"
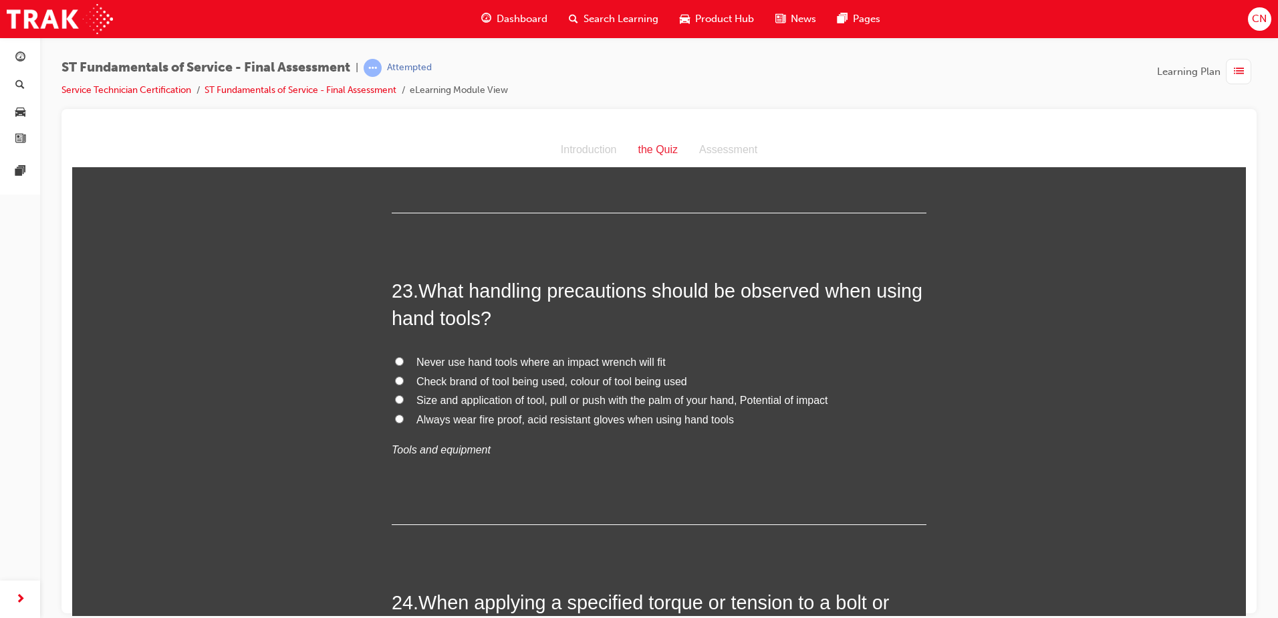
scroll to position [6485, 0]
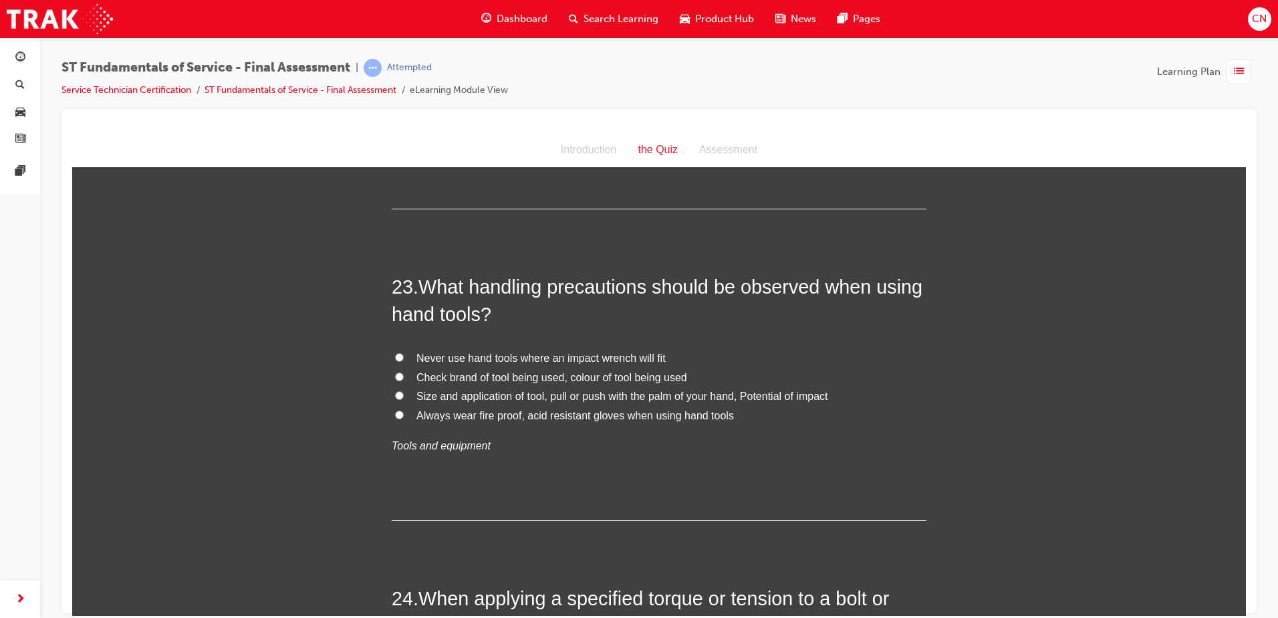
click at [585, 419] on span "Always wear fire proof, acid resistant gloves when using hand tools" at bounding box center [576, 414] width 318 height 11
click at [404, 419] on input "Always wear fire proof, acid resistant gloves when using hand tools" at bounding box center [399, 414] width 9 height 9
radio input "true"
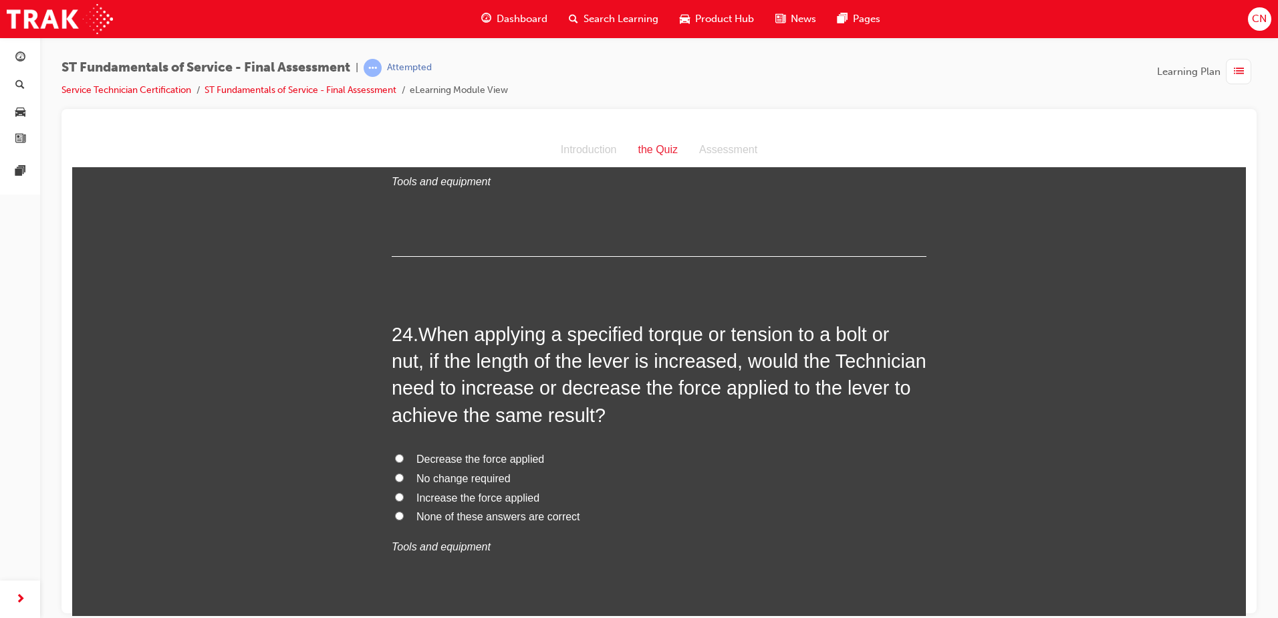
scroll to position [6752, 0]
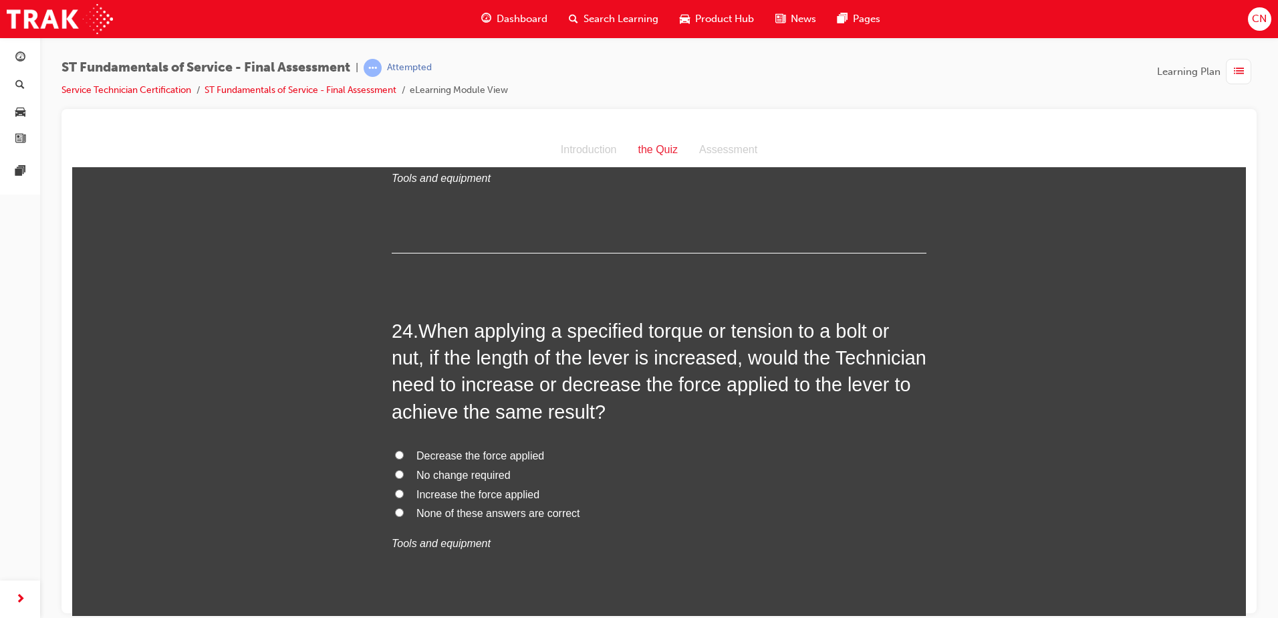
click at [475, 457] on span "Decrease the force applied" at bounding box center [481, 454] width 128 height 11
click at [404, 457] on input "Decrease the force applied" at bounding box center [399, 454] width 9 height 9
radio input "true"
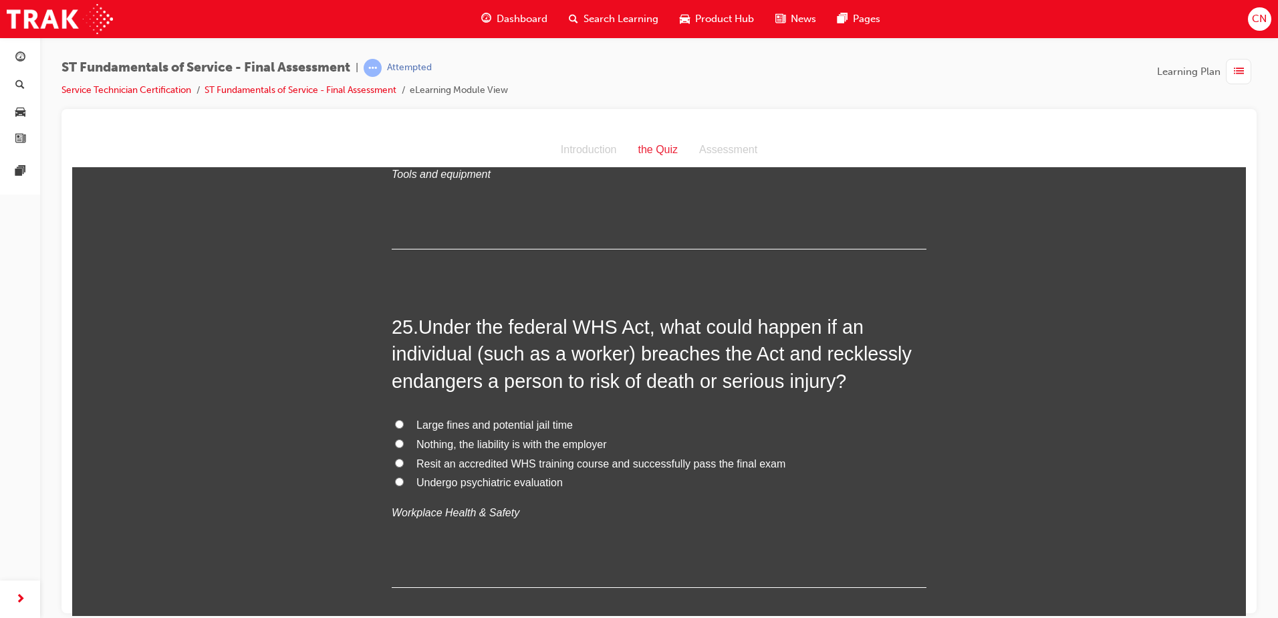
scroll to position [7153, 0]
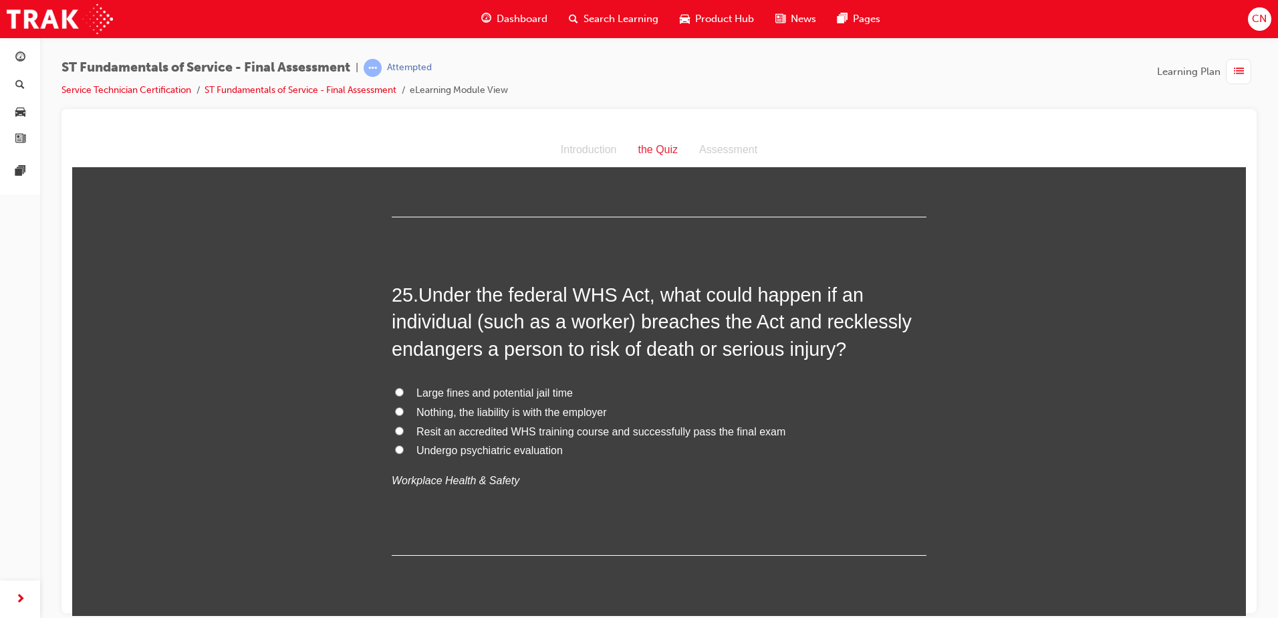
click at [465, 427] on span "Resit an accredited WHS training course and successfully pass the final exam" at bounding box center [601, 430] width 369 height 11
click at [404, 427] on input "Resit an accredited WHS training course and successfully pass the final exam" at bounding box center [399, 430] width 9 height 9
radio input "true"
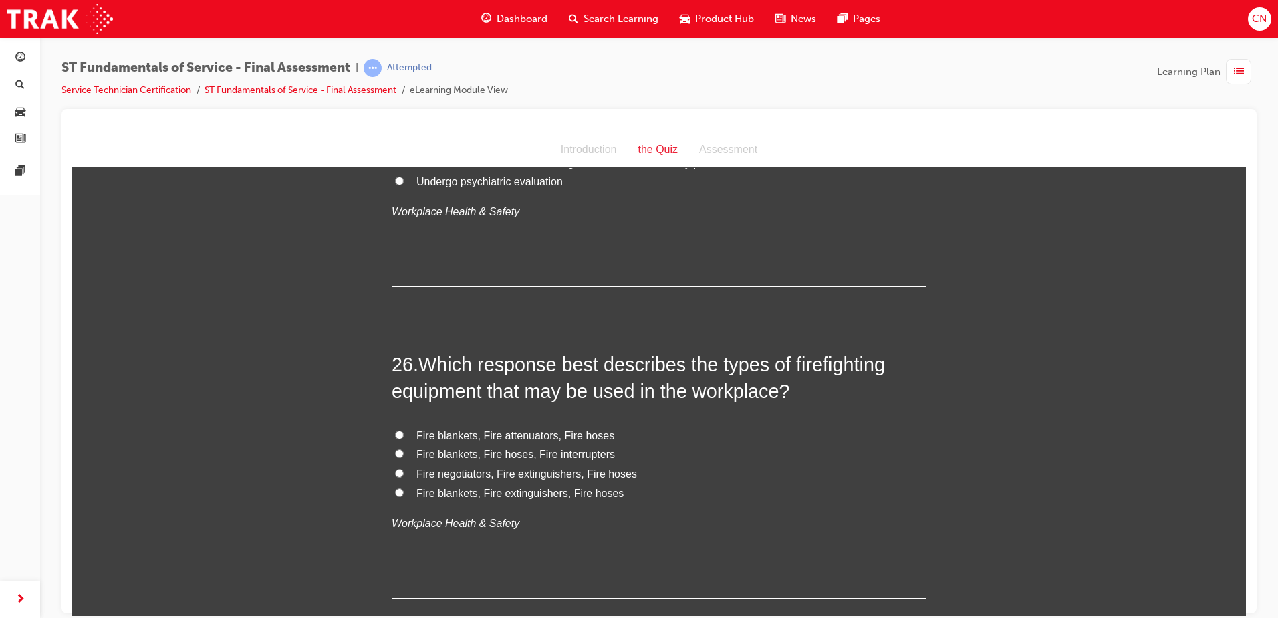
scroll to position [7488, 0]
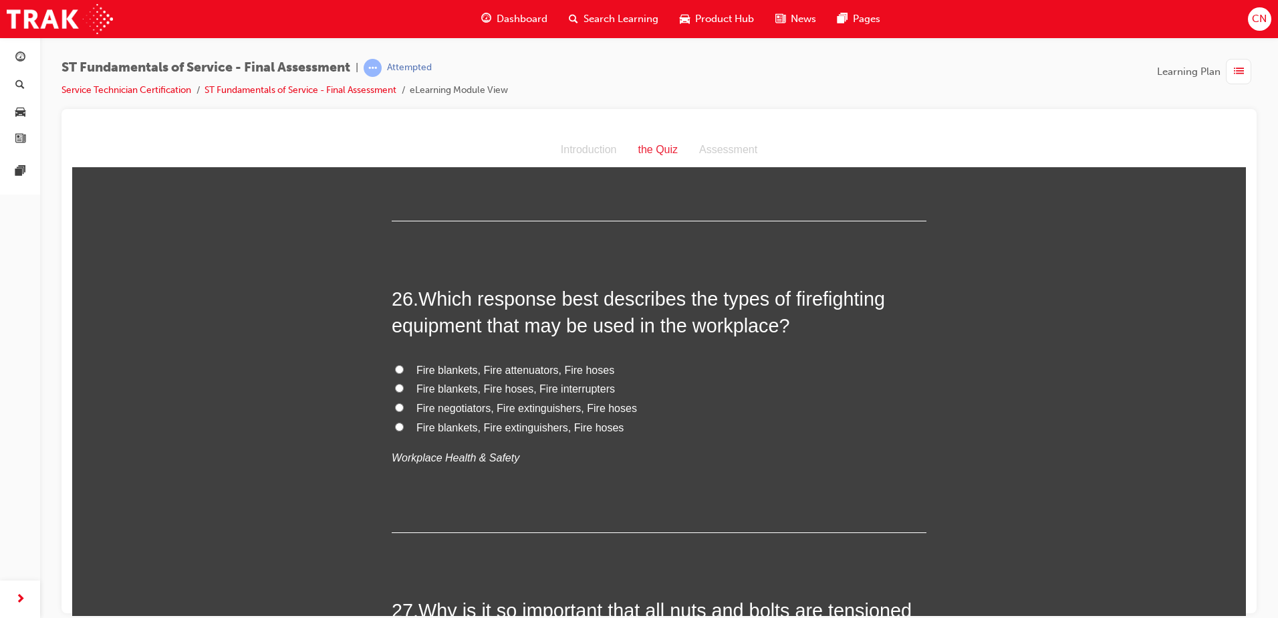
click at [471, 431] on span "Fire blankets, Fire extinguishers, Fire hoses" at bounding box center [520, 426] width 207 height 11
click at [404, 431] on input "Fire blankets, Fire extinguishers, Fire hoses" at bounding box center [399, 426] width 9 height 9
radio input "true"
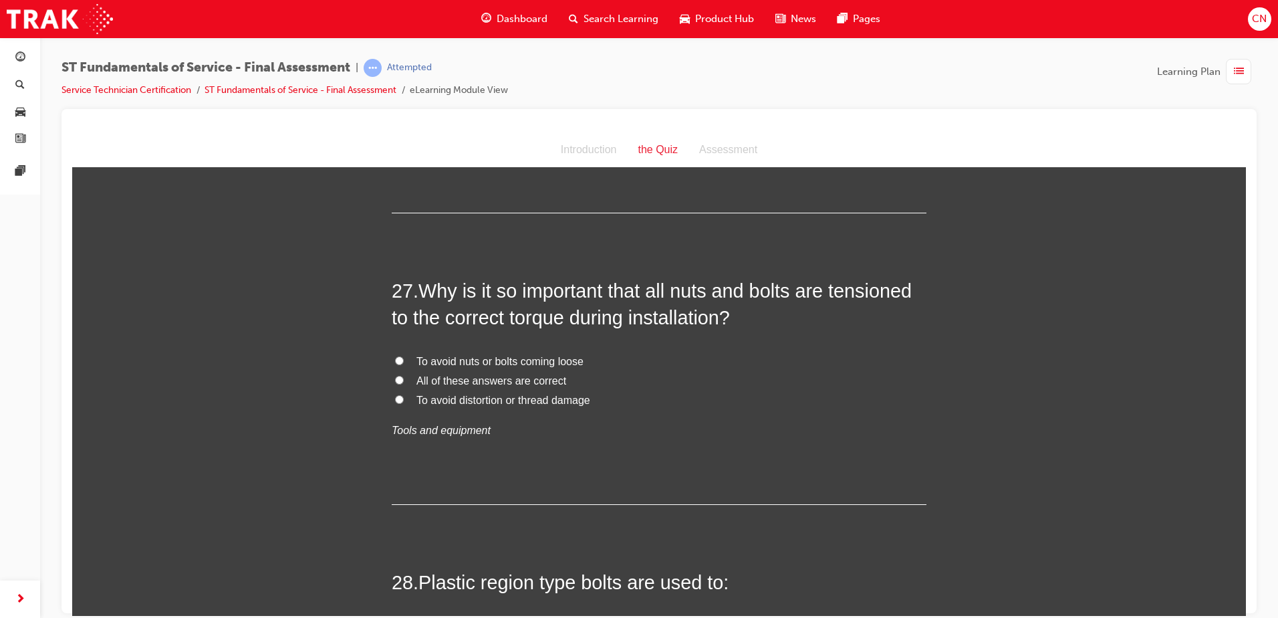
scroll to position [7822, 0]
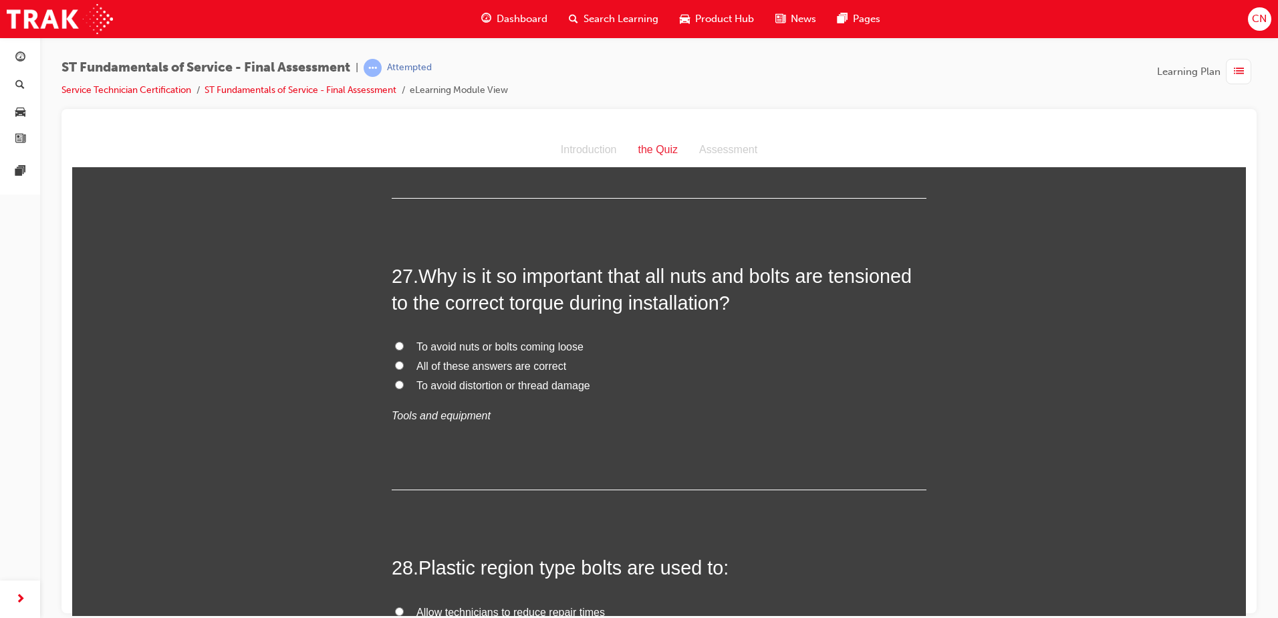
click at [531, 364] on span "All of these answers are correct" at bounding box center [492, 365] width 150 height 11
click at [404, 364] on input "All of these answers are correct" at bounding box center [399, 364] width 9 height 9
radio input "true"
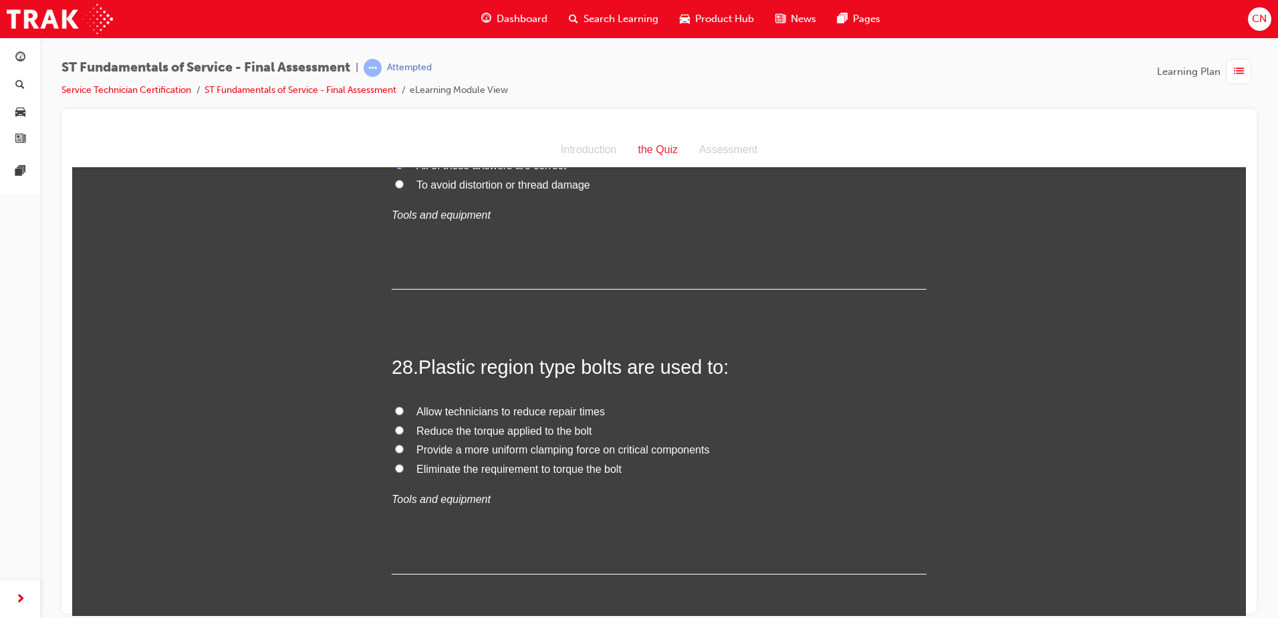
scroll to position [8089, 0]
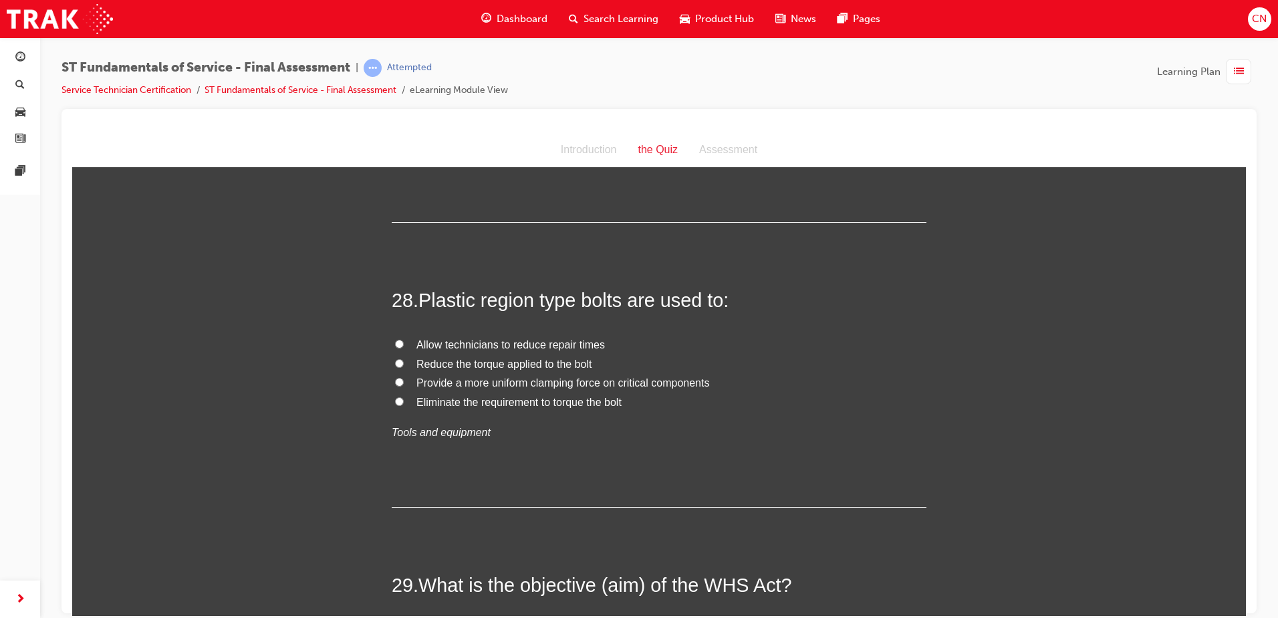
click at [580, 346] on span "Allow technicians to reduce repair times" at bounding box center [511, 343] width 189 height 11
click at [404, 346] on input "Allow technicians to reduce repair times" at bounding box center [399, 343] width 9 height 9
radio input "true"
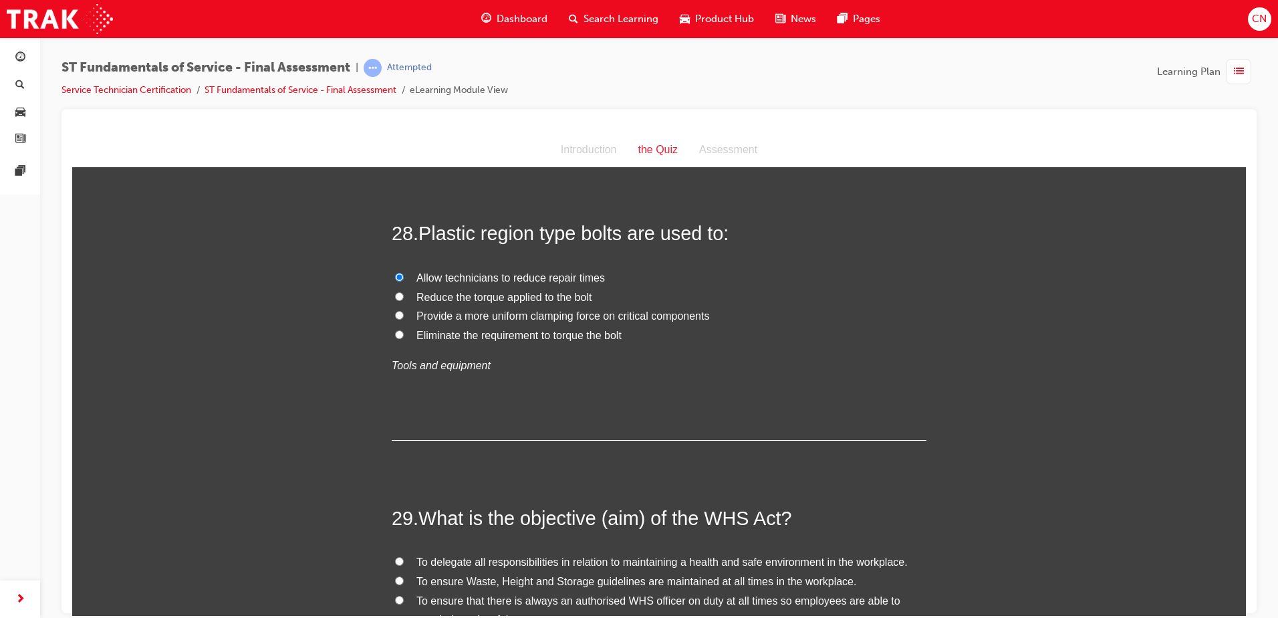
click at [507, 317] on span "Provide a more uniform clamping force on critical components" at bounding box center [563, 315] width 293 height 11
click at [404, 317] on input "Provide a more uniform clamping force on critical components" at bounding box center [399, 314] width 9 height 9
radio input "true"
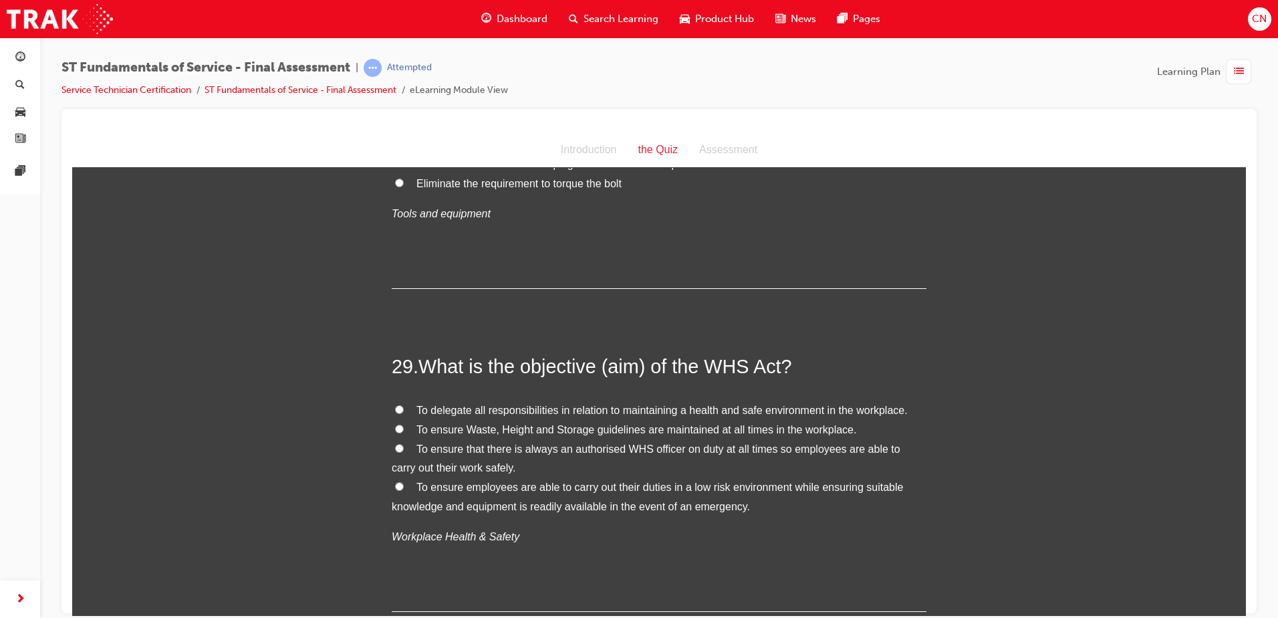
scroll to position [8357, 0]
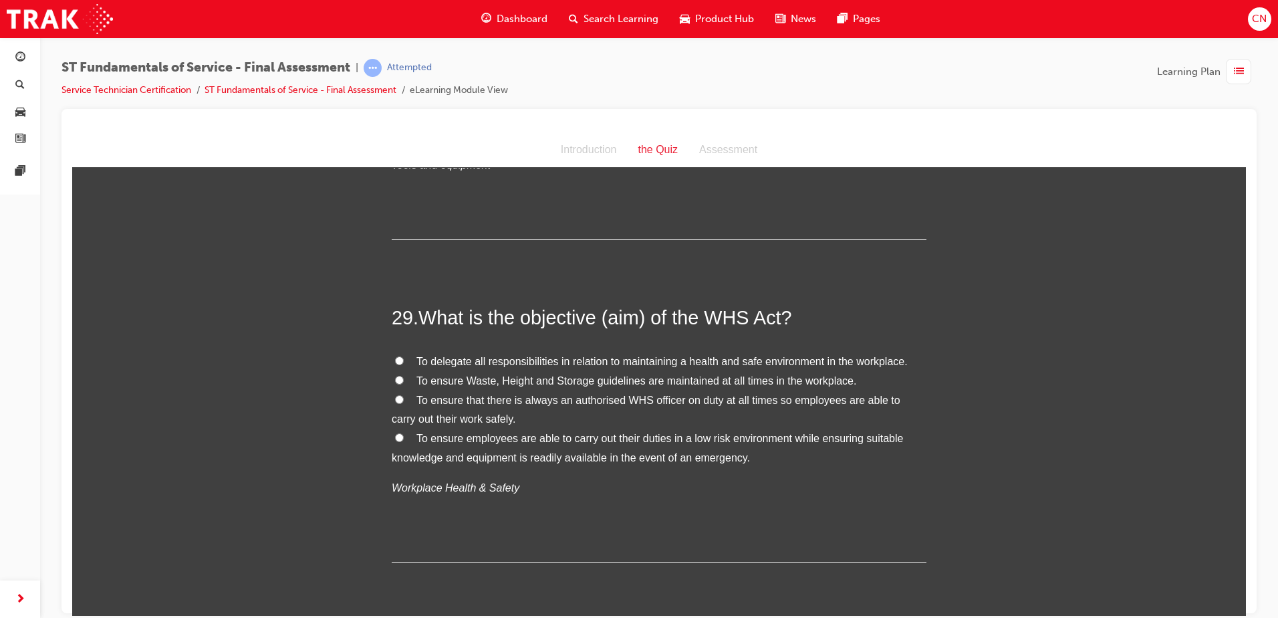
click at [473, 404] on span "To ensure that there is always an authorised WHS officer on duty at all times s…" at bounding box center [646, 409] width 509 height 31
click at [404, 403] on input "To ensure that there is always an authorised WHS officer on duty at all times s…" at bounding box center [399, 398] width 9 height 9
radio input "true"
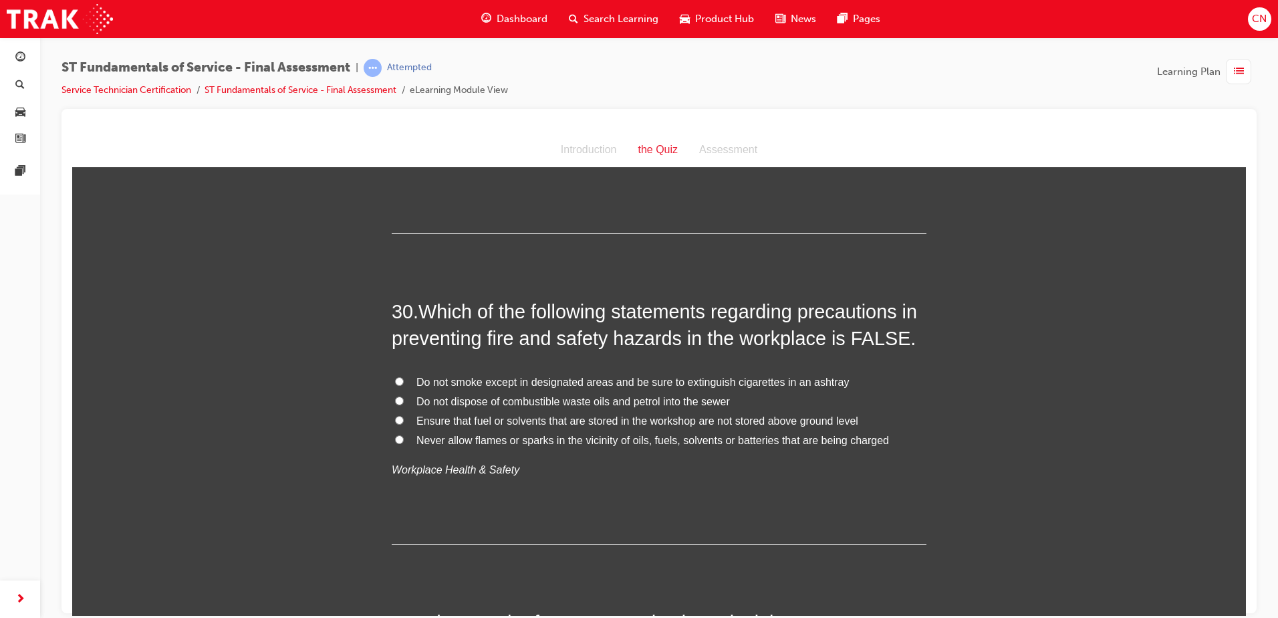
scroll to position [8691, 0]
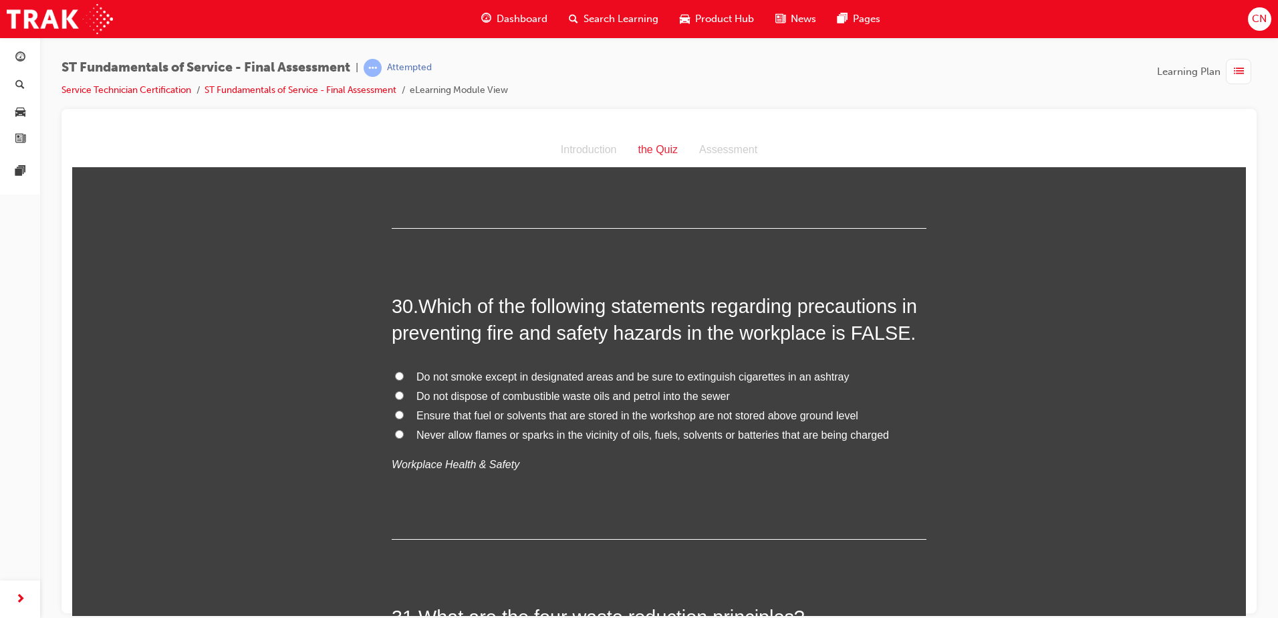
click at [404, 396] on label "Do not dispose of combustible waste oils and petrol into the sewer" at bounding box center [659, 395] width 535 height 19
click at [404, 396] on input "Do not dispose of combustible waste oils and petrol into the sewer" at bounding box center [399, 394] width 9 height 9
radio input "true"
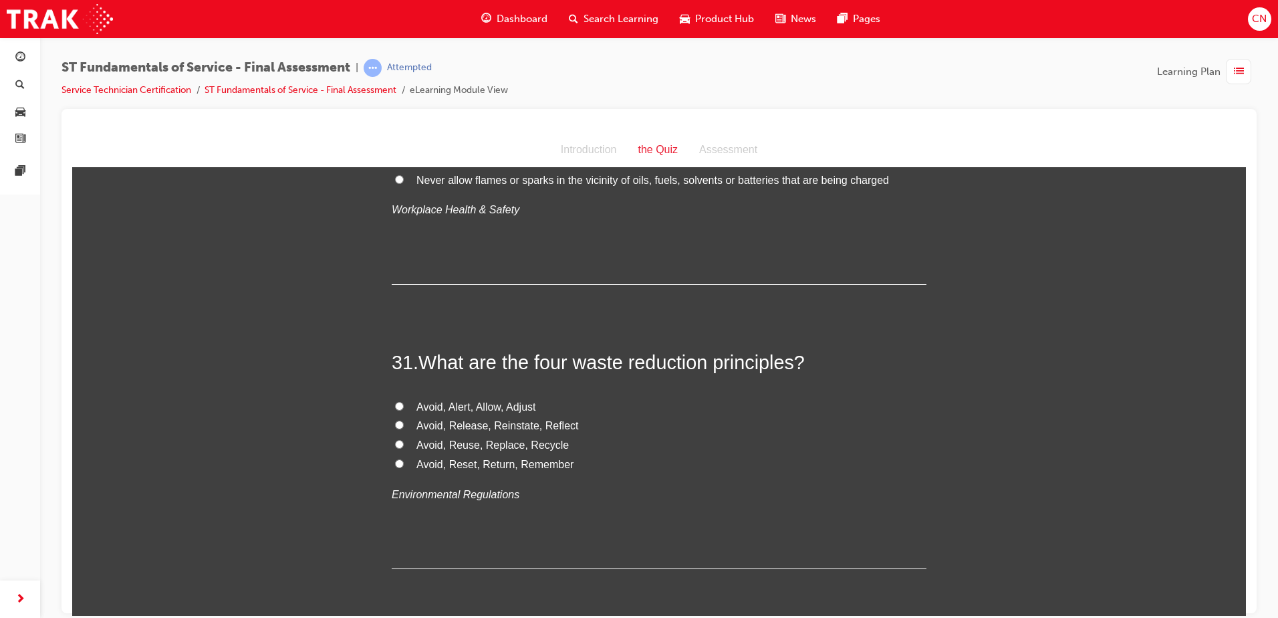
scroll to position [8959, 0]
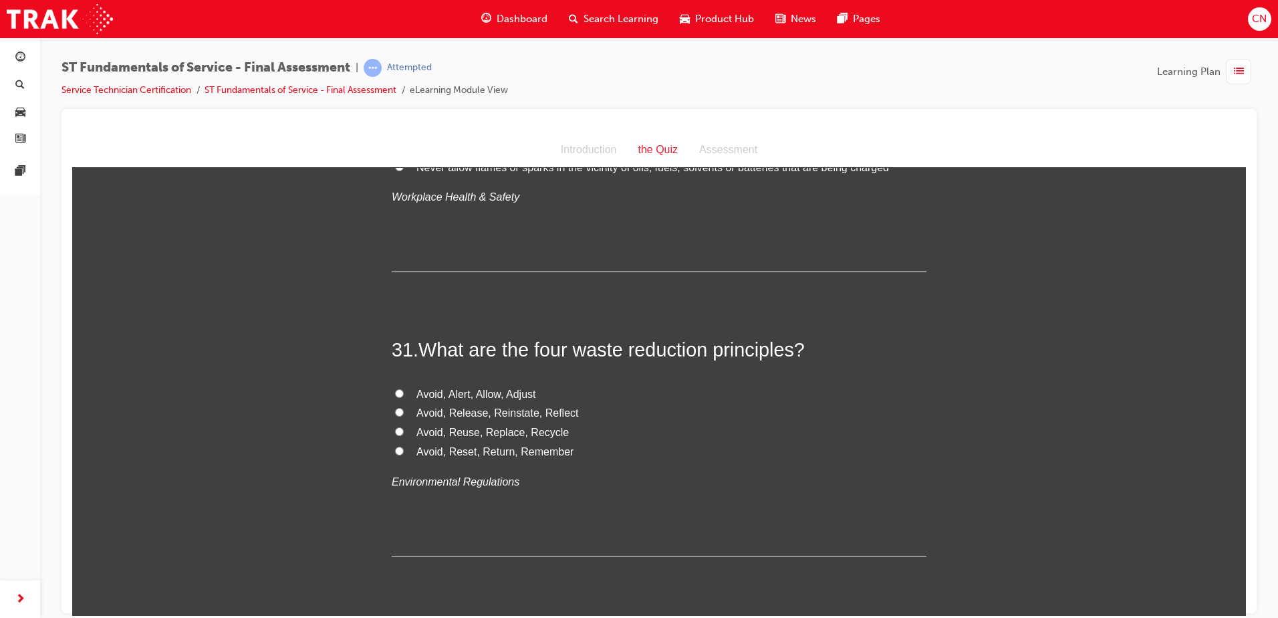
click at [498, 396] on span "Avoid, Alert, Allow, Adjust" at bounding box center [476, 393] width 119 height 11
click at [404, 396] on input "Avoid, Alert, Allow, Adjust" at bounding box center [399, 392] width 9 height 9
radio input "true"
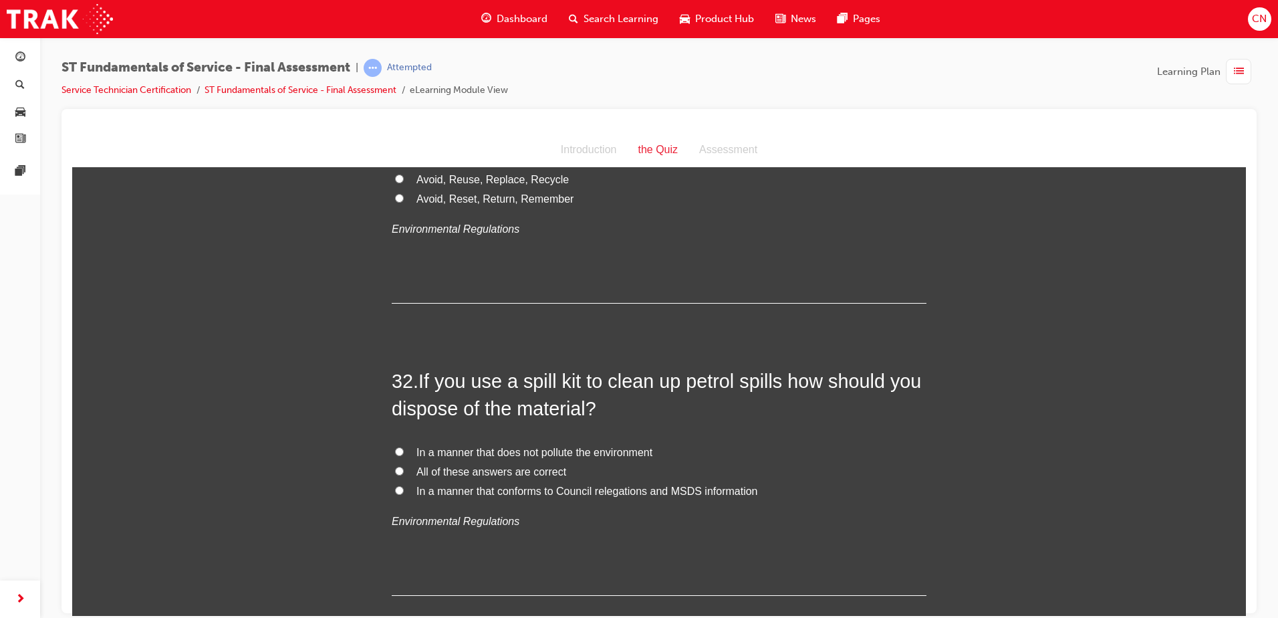
scroll to position [9226, 0]
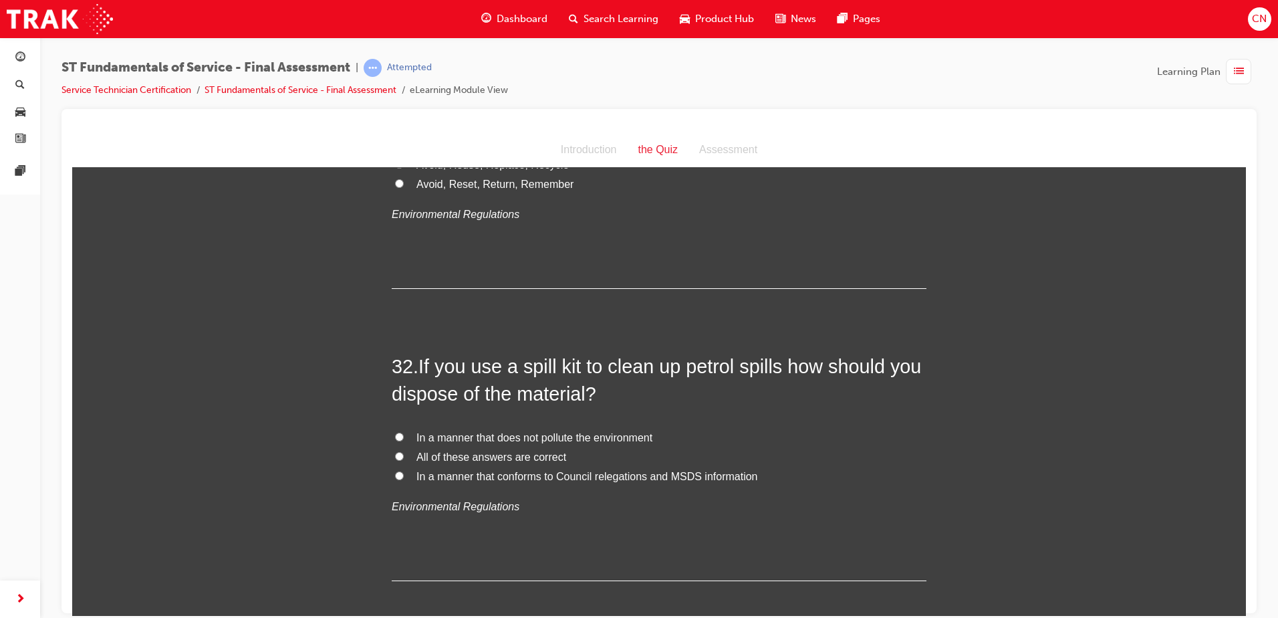
click at [452, 455] on span "All of these answers are correct" at bounding box center [492, 456] width 150 height 11
click at [396, 459] on input "All of these answers are correct" at bounding box center [399, 455] width 9 height 9
radio input "true"
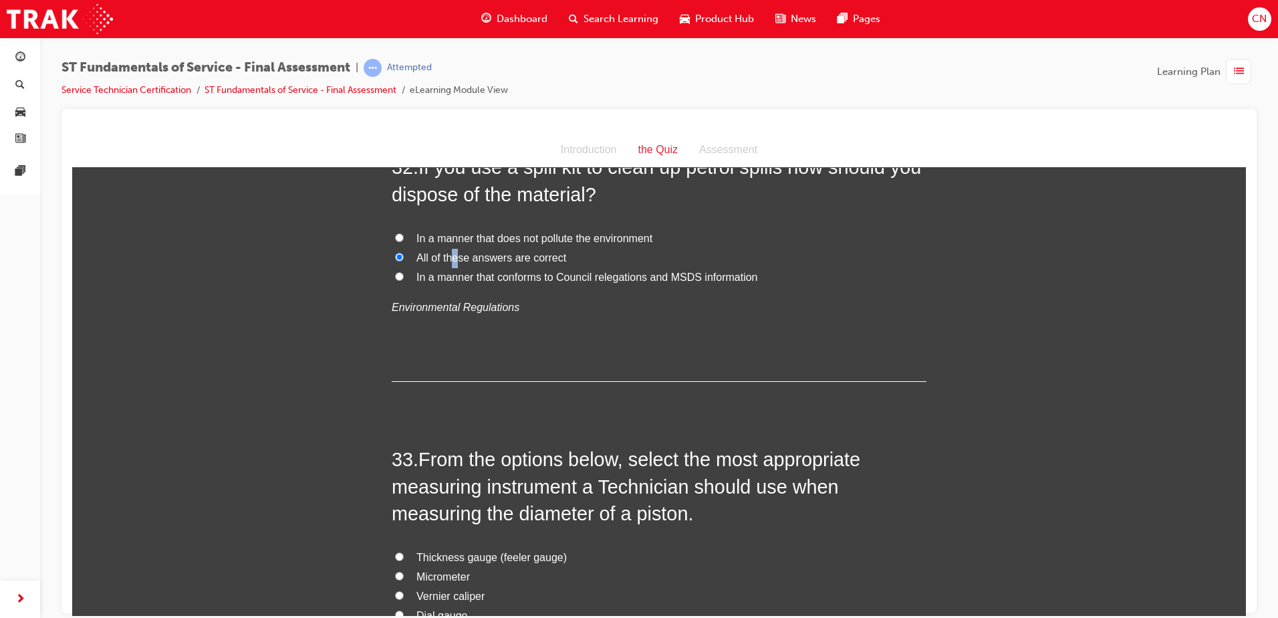
scroll to position [9427, 0]
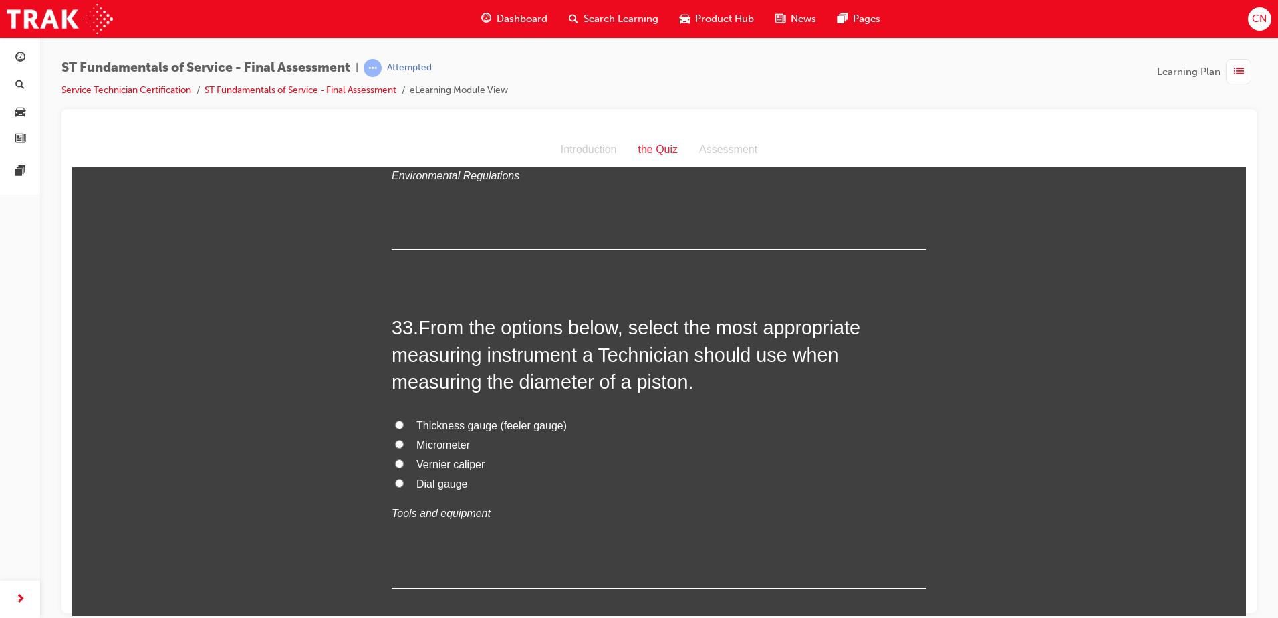
scroll to position [9560, 0]
click at [423, 463] on span "Vernier caliper" at bounding box center [451, 460] width 68 height 11
click at [404, 463] on input "Vernier caliper" at bounding box center [399, 459] width 9 height 9
radio input "true"
click at [455, 444] on span "Micrometer" at bounding box center [443, 440] width 53 height 11
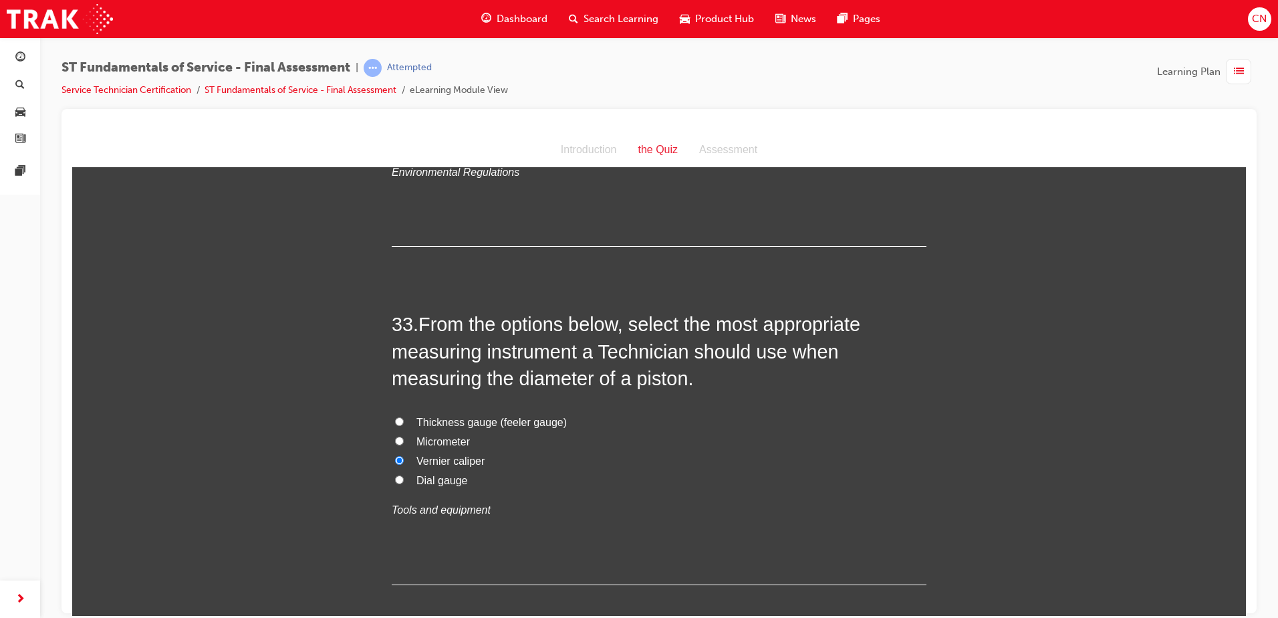
click at [404, 444] on input "Micrometer" at bounding box center [399, 440] width 9 height 9
radio input "true"
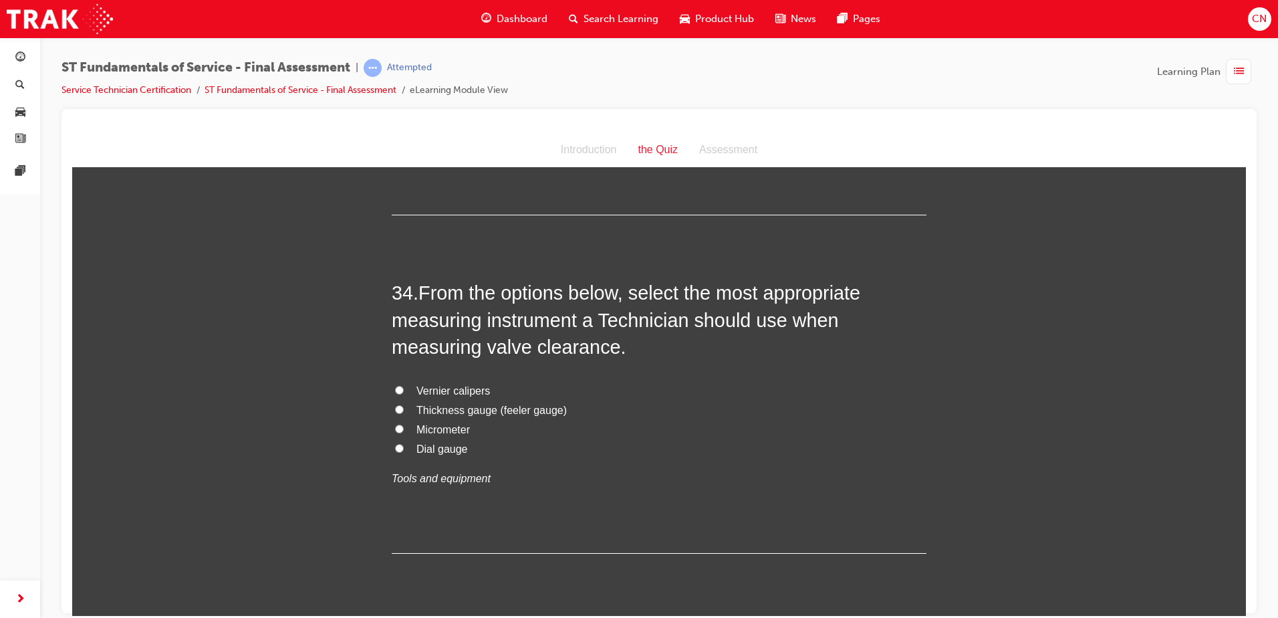
scroll to position [9961, 0]
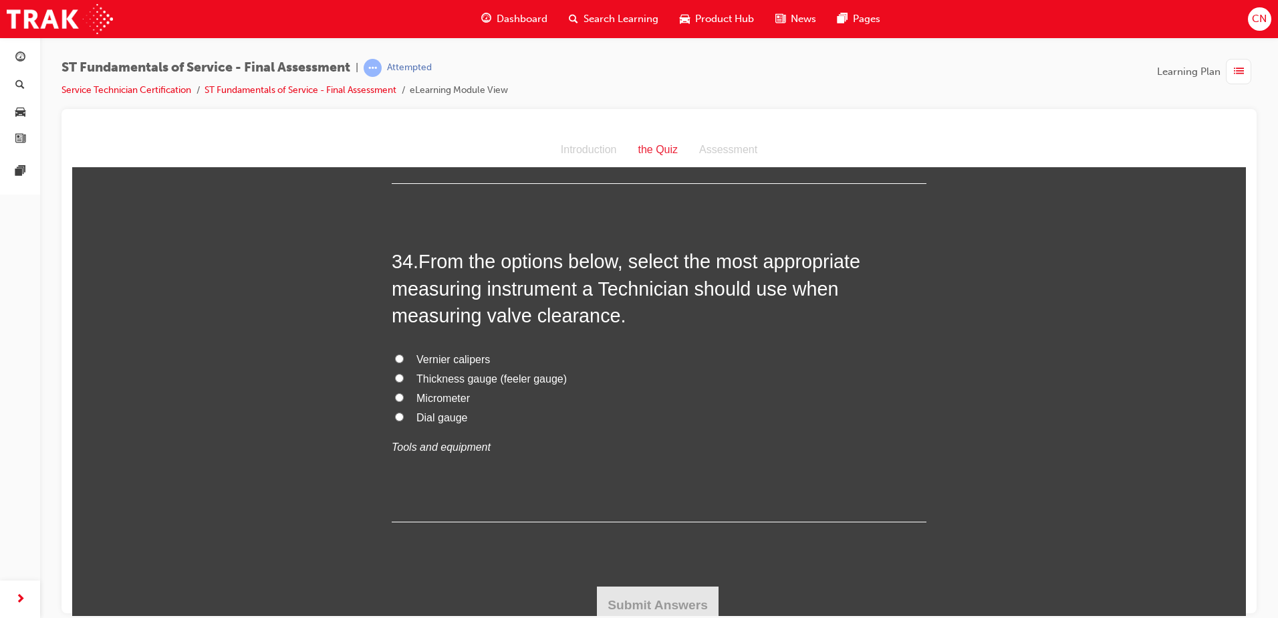
click at [449, 381] on span "Thickness gauge (feeler gauge)" at bounding box center [492, 377] width 150 height 11
click at [404, 381] on input "Thickness gauge (feeler gauge)" at bounding box center [399, 377] width 9 height 9
radio input "true"
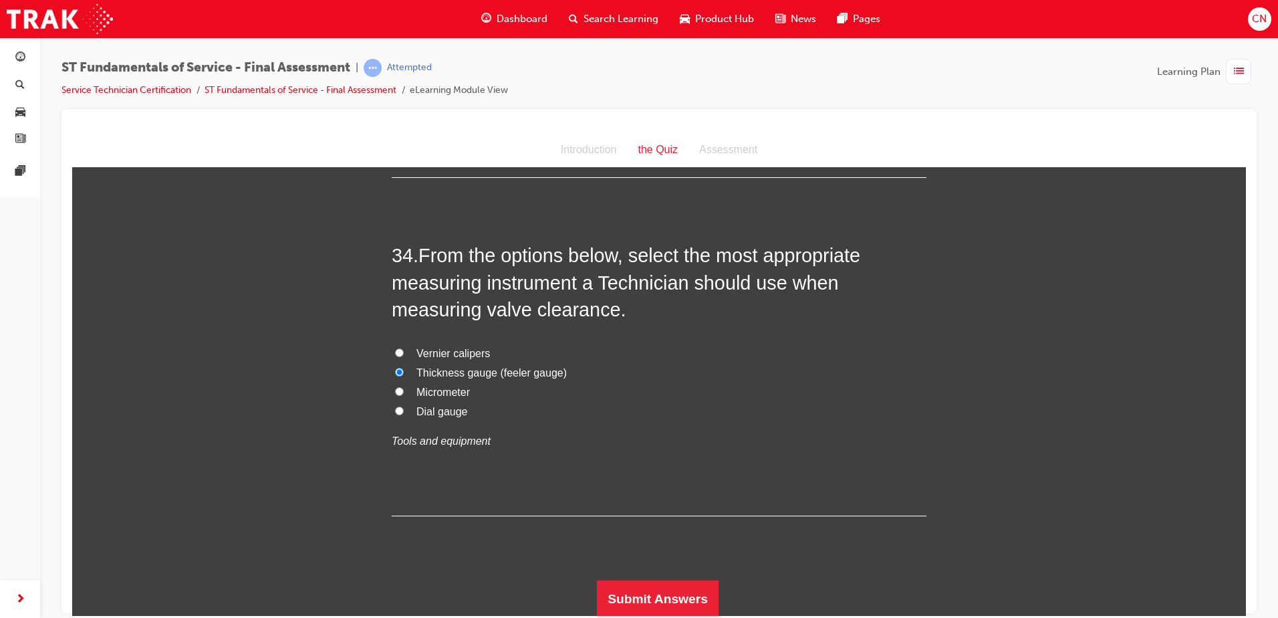
scroll to position [9969, 0]
click at [632, 594] on button "Submit Answers" at bounding box center [658, 596] width 122 height 37
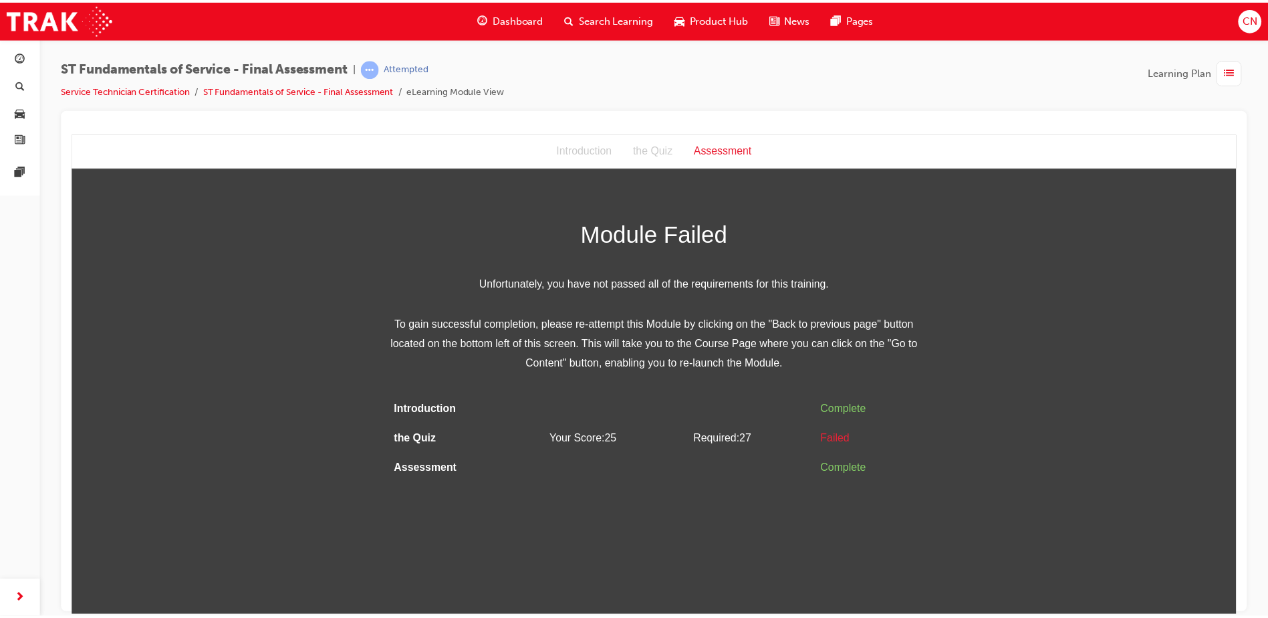
scroll to position [0, 0]
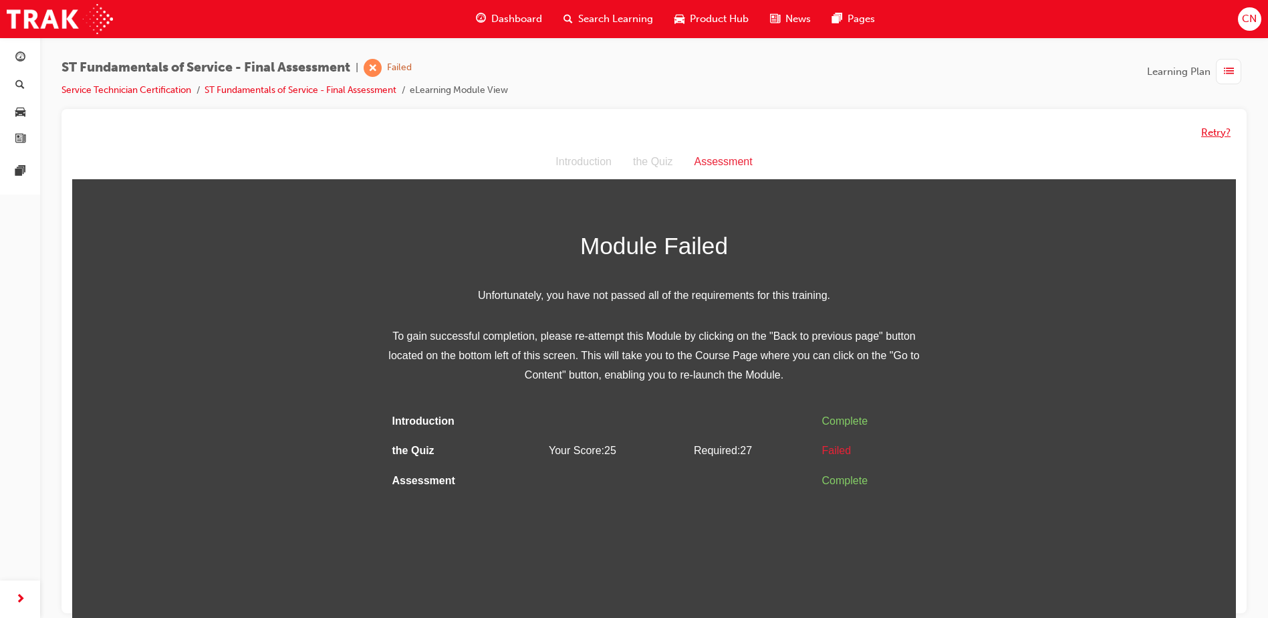
click at [1219, 137] on button "Retry?" at bounding box center [1215, 132] width 29 height 15
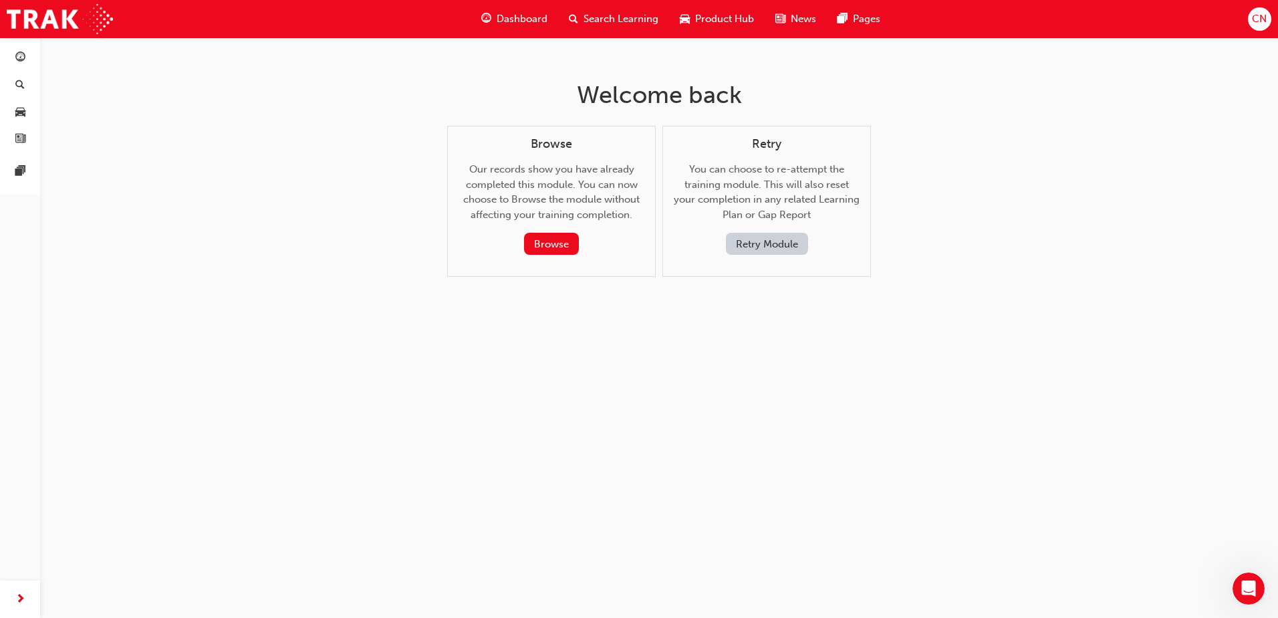
click at [747, 241] on button "Retry Module" at bounding box center [767, 244] width 82 height 22
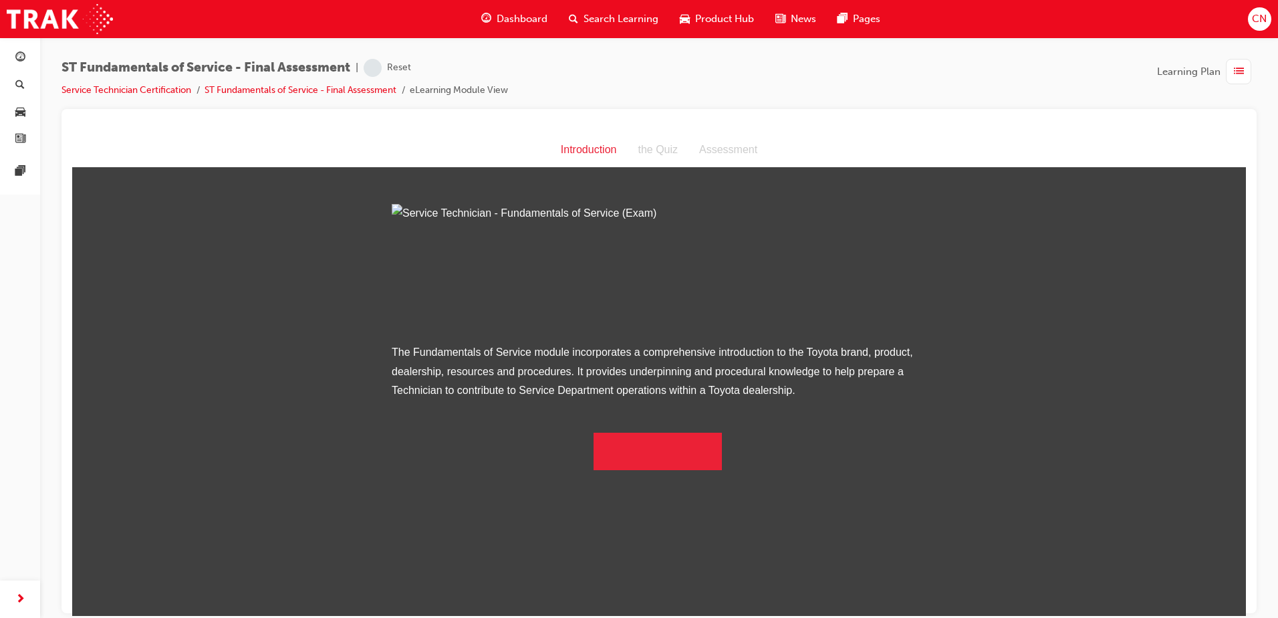
scroll to position [1, 0]
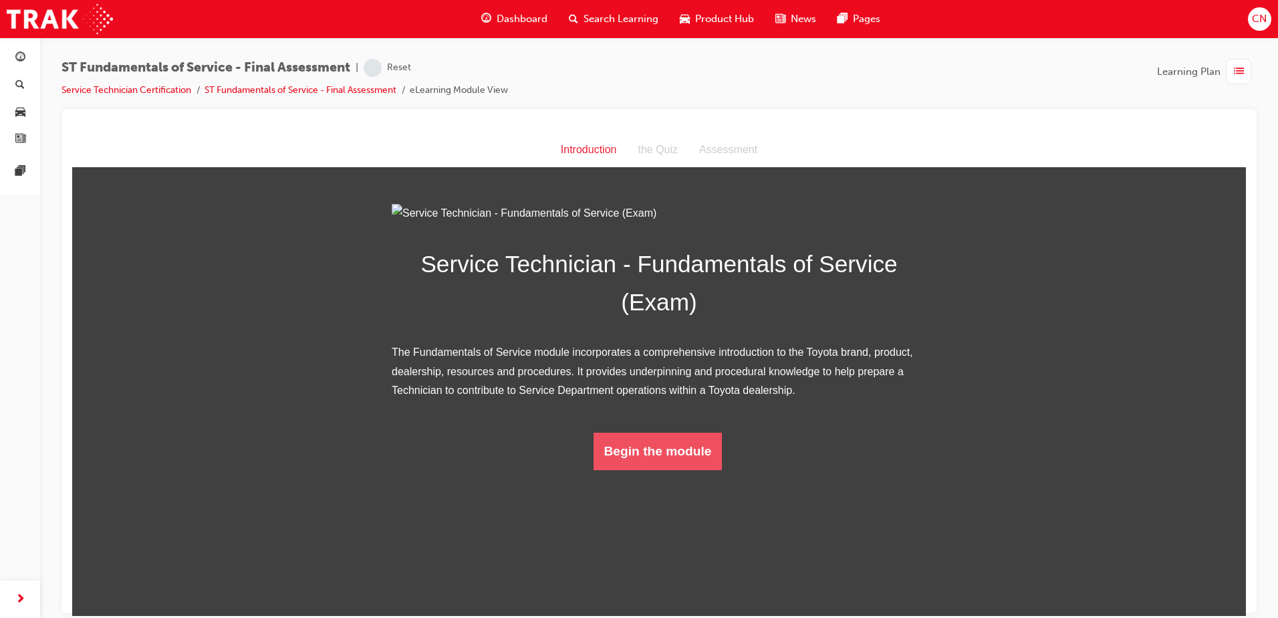
click at [667, 469] on button "Begin the module" at bounding box center [658, 450] width 129 height 37
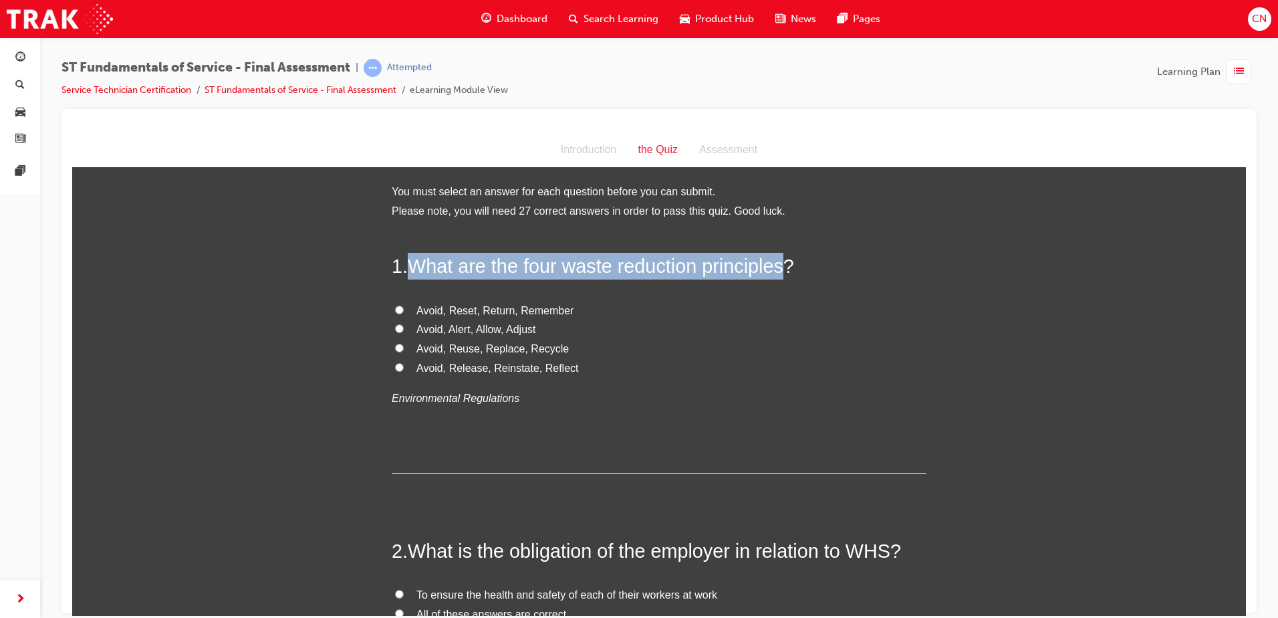
drag, startPoint x: 408, startPoint y: 266, endPoint x: 789, endPoint y: 271, distance: 381.1
click at [789, 271] on span "What are the four waste reduction principles?" at bounding box center [601, 265] width 386 height 21
copy span "What are the four waste reduction principles"
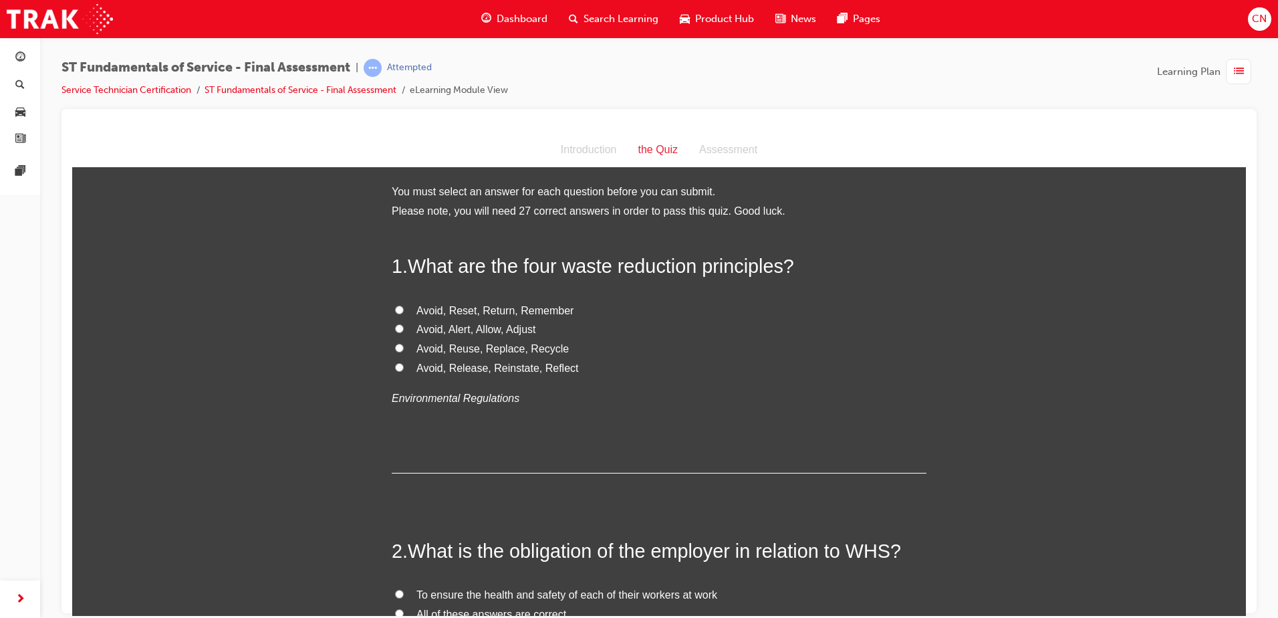
click at [491, 350] on span "Avoid, Reuse, Replace, Recycle" at bounding box center [493, 347] width 152 height 11
click at [404, 350] on input "Avoid, Reuse, Replace, Recycle" at bounding box center [399, 347] width 9 height 9
radio input "true"
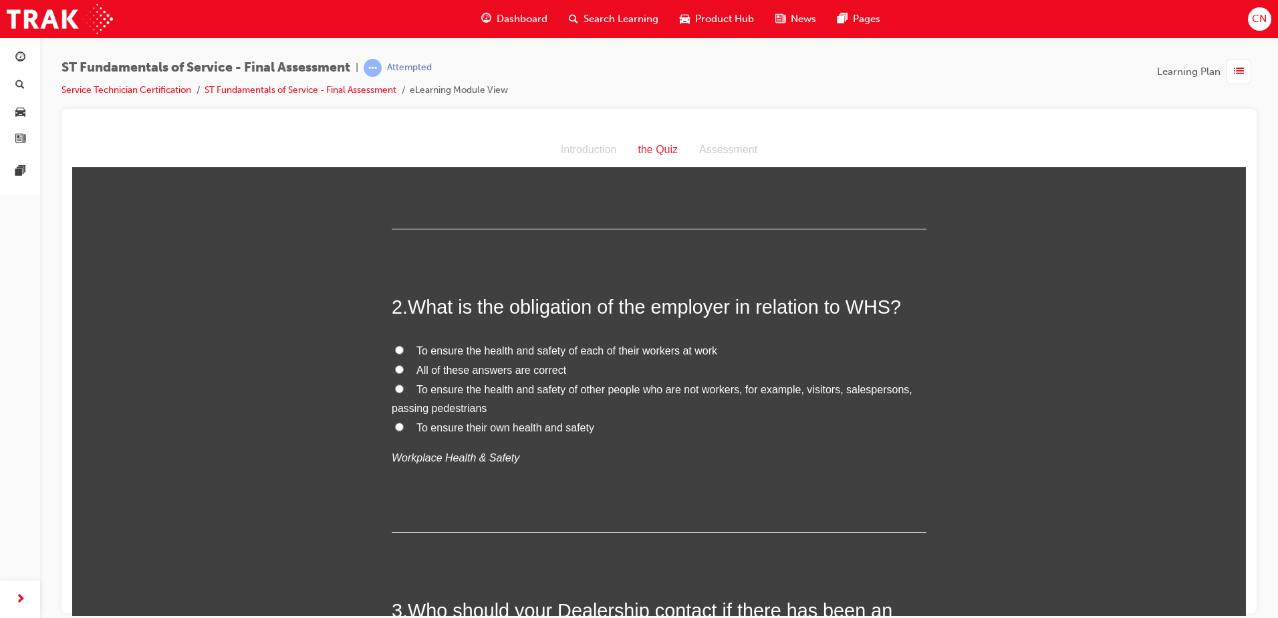
scroll to position [267, 0]
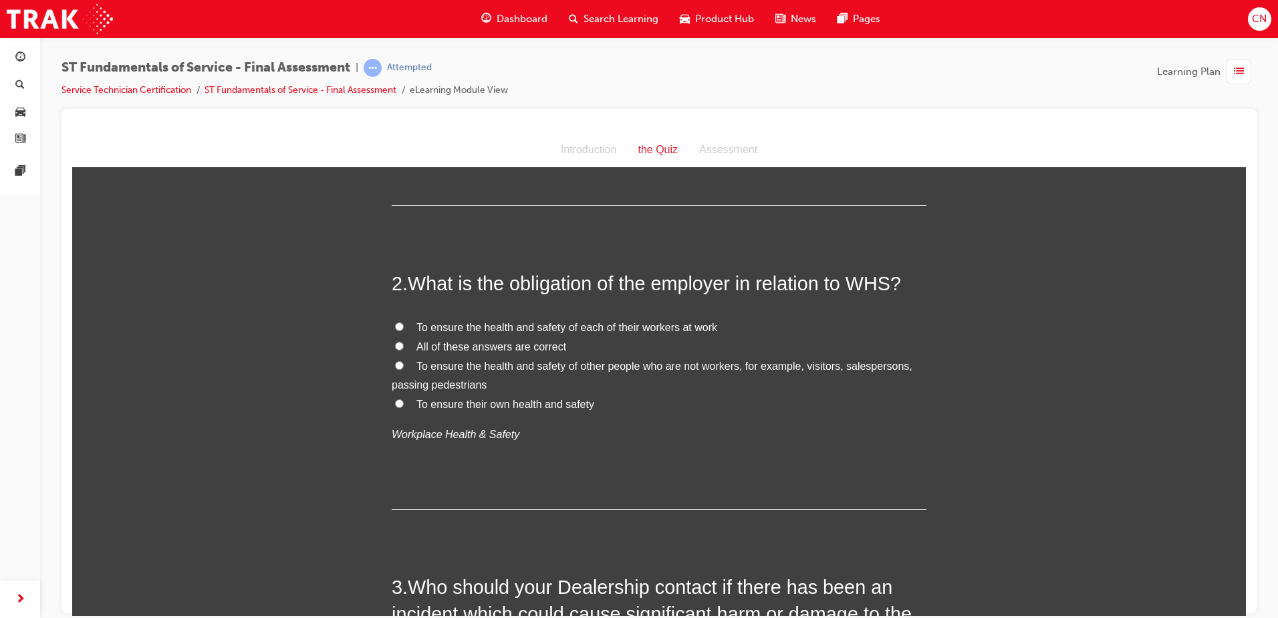
click at [417, 346] on span "All of these answers are correct" at bounding box center [492, 345] width 150 height 11
click at [404, 346] on input "All of these answers are correct" at bounding box center [399, 345] width 9 height 9
radio input "true"
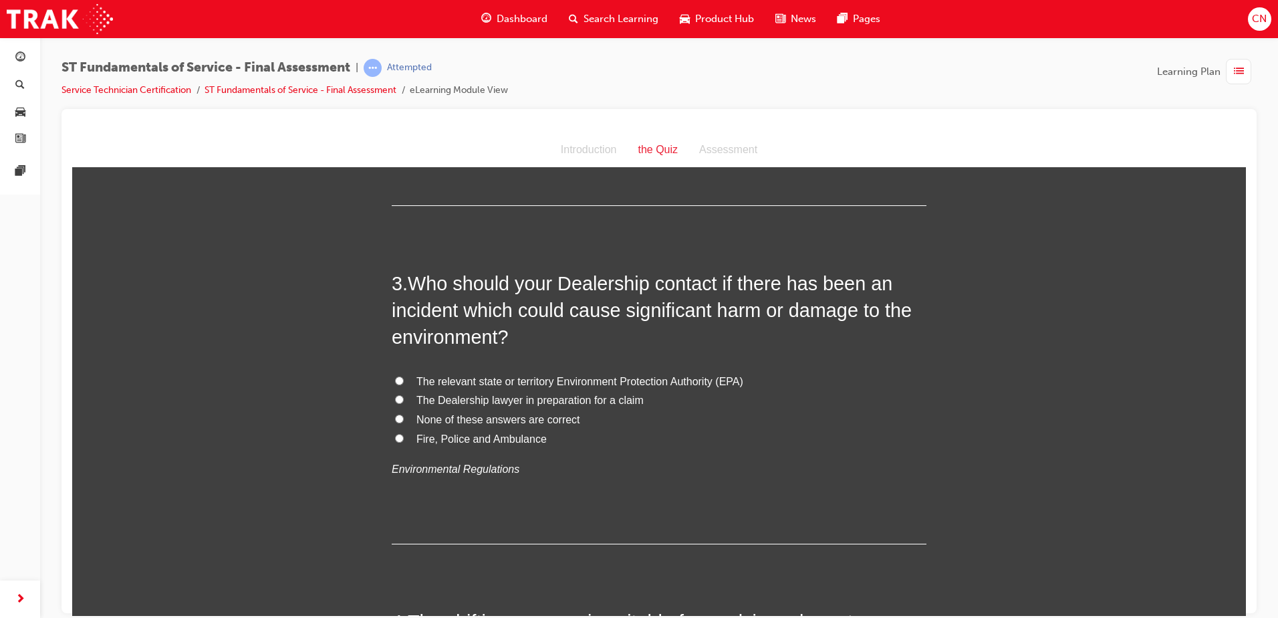
scroll to position [602, 0]
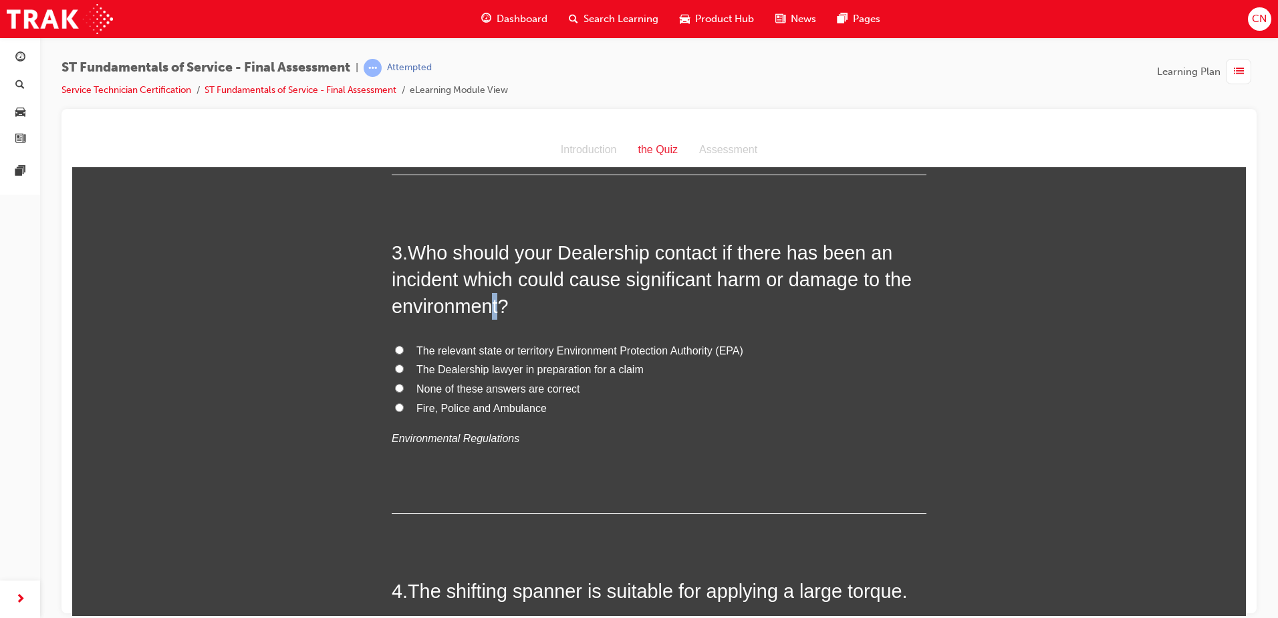
drag, startPoint x: 496, startPoint y: 311, endPoint x: 489, endPoint y: 310, distance: 6.7
click at [489, 310] on span "Who should your Dealership contact if there has been an incident which could ca…" at bounding box center [652, 279] width 520 height 76
drag, startPoint x: 489, startPoint y: 310, endPoint x: 552, endPoint y: 326, distance: 64.2
click at [552, 326] on div "3 . Who should your Dealership contact if there has been an incident which coul…" at bounding box center [659, 376] width 535 height 274
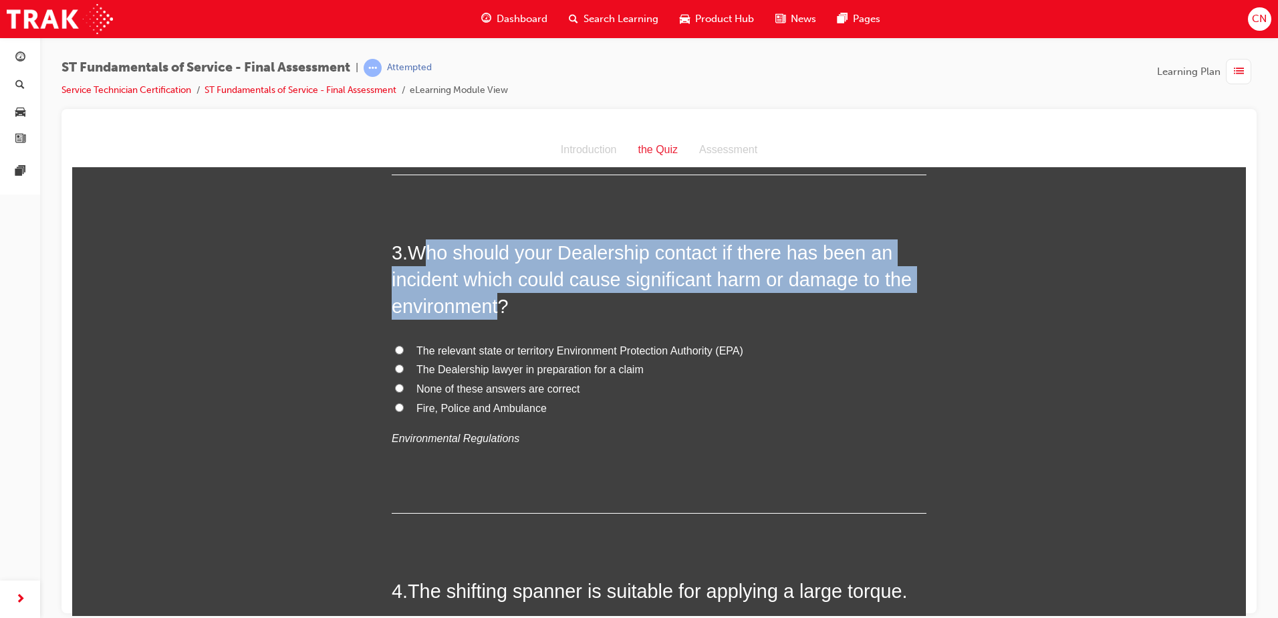
drag, startPoint x: 499, startPoint y: 310, endPoint x: 417, endPoint y: 251, distance: 100.7
click at [417, 251] on span "Who should your Dealership contact if there has been an incident which could ca…" at bounding box center [652, 279] width 520 height 76
drag, startPoint x: 417, startPoint y: 251, endPoint x: 495, endPoint y: 304, distance: 94.4
click at [495, 304] on span "Who should your Dealership contact if there has been an incident which could ca…" at bounding box center [652, 279] width 520 height 76
drag, startPoint x: 498, startPoint y: 306, endPoint x: 410, endPoint y: 247, distance: 106.4
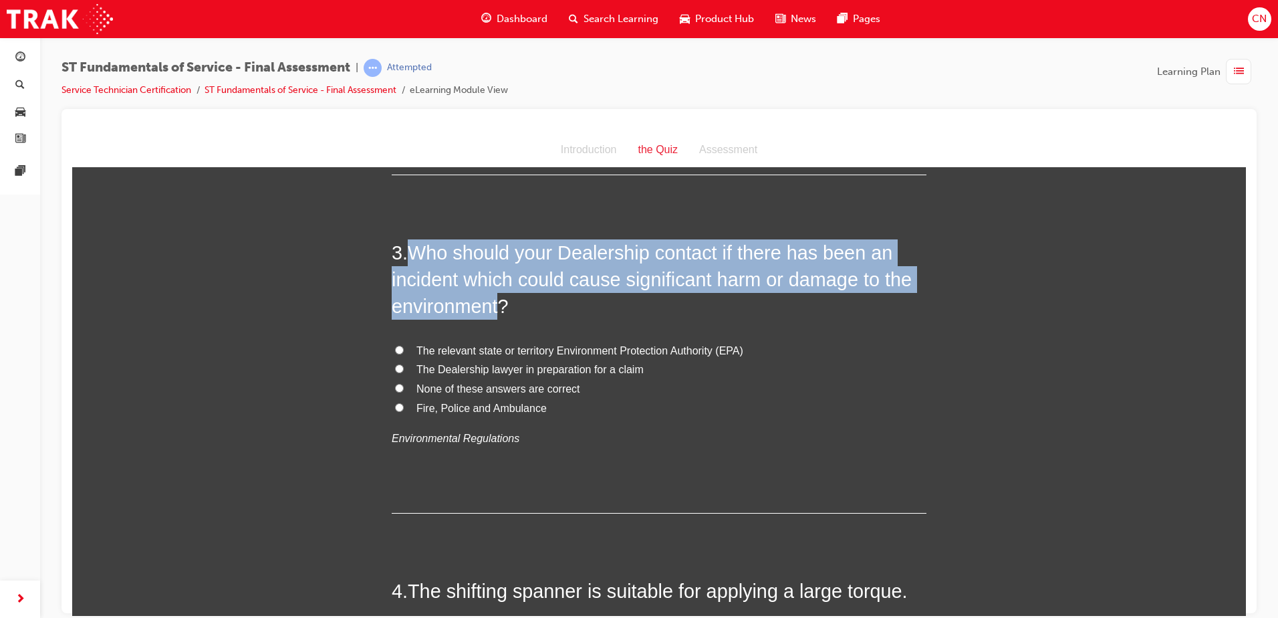
click at [410, 247] on span "Who should your Dealership contact if there has been an incident which could ca…" at bounding box center [652, 279] width 520 height 76
copy span "Who should your Dealership contact if there has been an incident which could ca…"
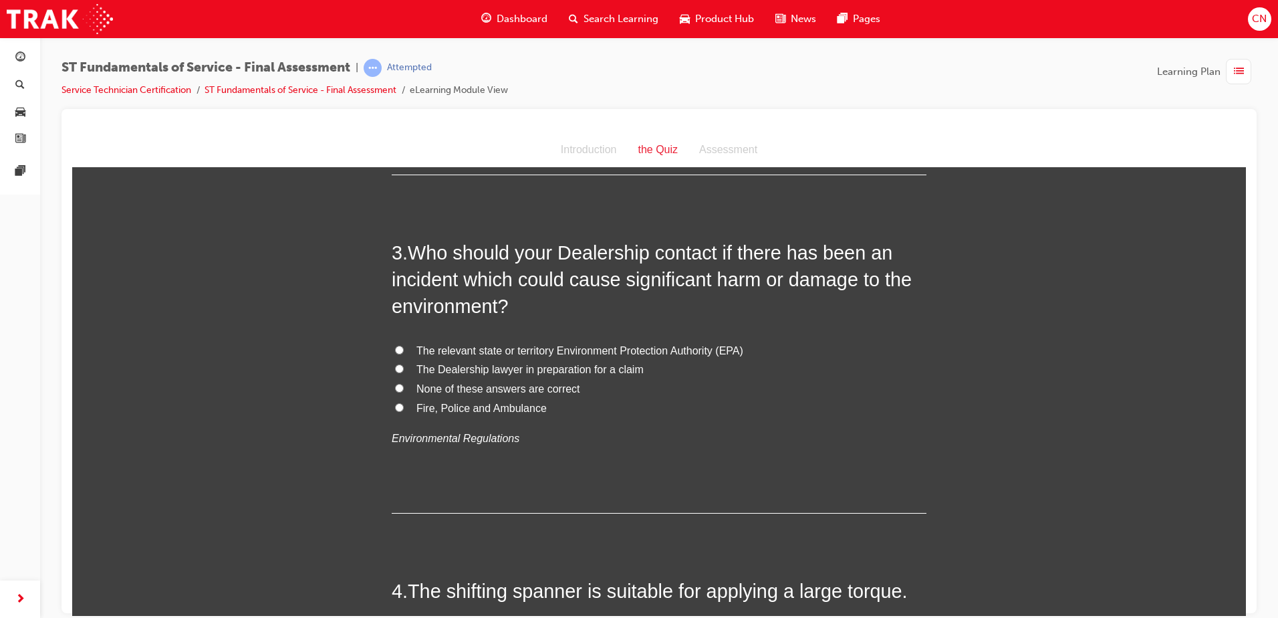
click at [463, 348] on span "The relevant state or territory Environment Protection Authority (EPA)" at bounding box center [580, 349] width 327 height 11
click at [404, 348] on input "The relevant state or territory Environment Protection Authority (EPA)" at bounding box center [399, 349] width 9 height 9
radio input "true"
click at [541, 326] on div "3 . Who should your Dealership contact if there has been an incident which coul…" at bounding box center [659, 376] width 535 height 274
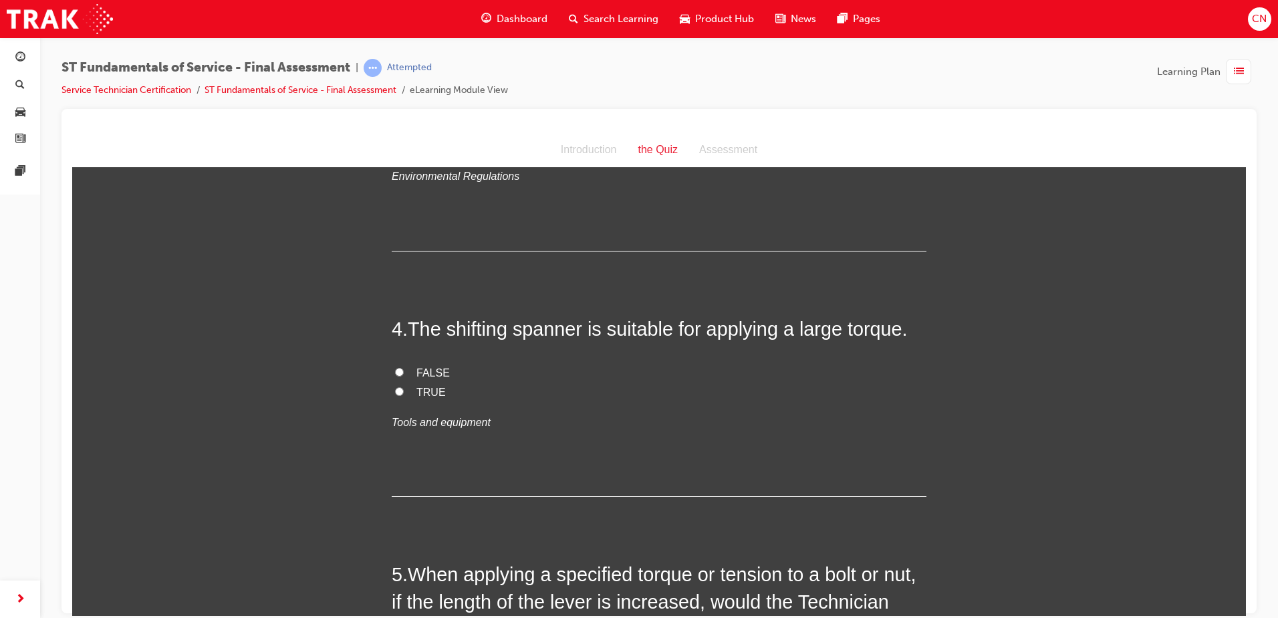
scroll to position [869, 0]
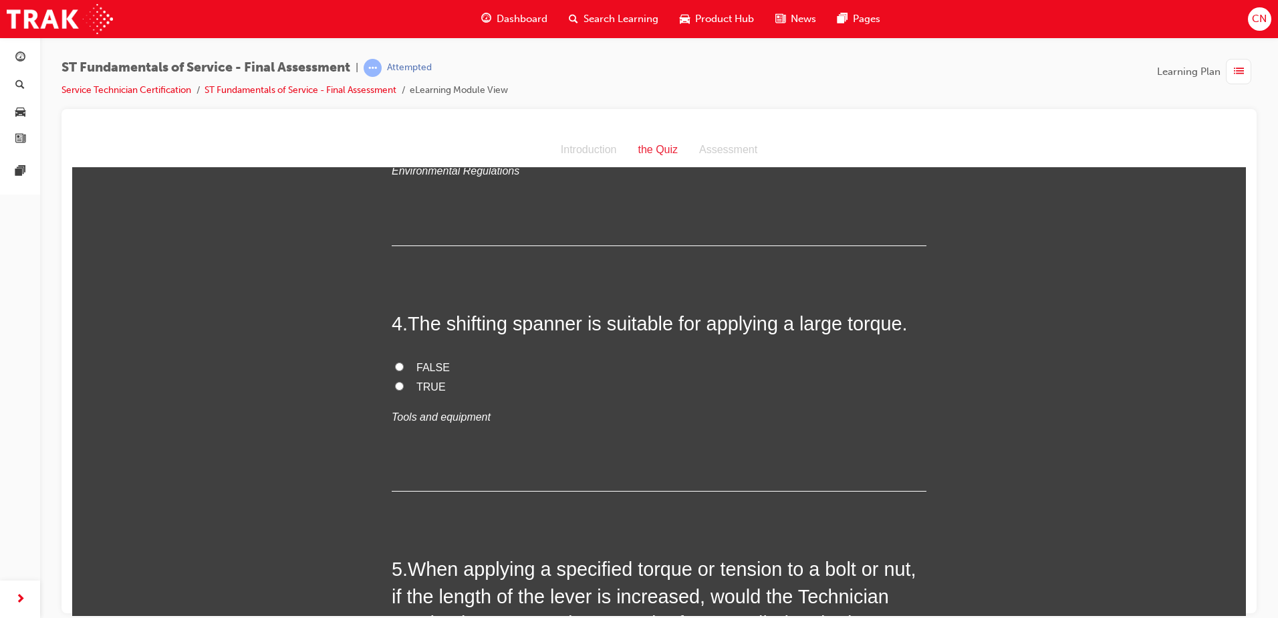
click at [419, 362] on span "FALSE" at bounding box center [433, 366] width 33 height 11
click at [404, 362] on input "FALSE" at bounding box center [399, 366] width 9 height 9
radio input "true"
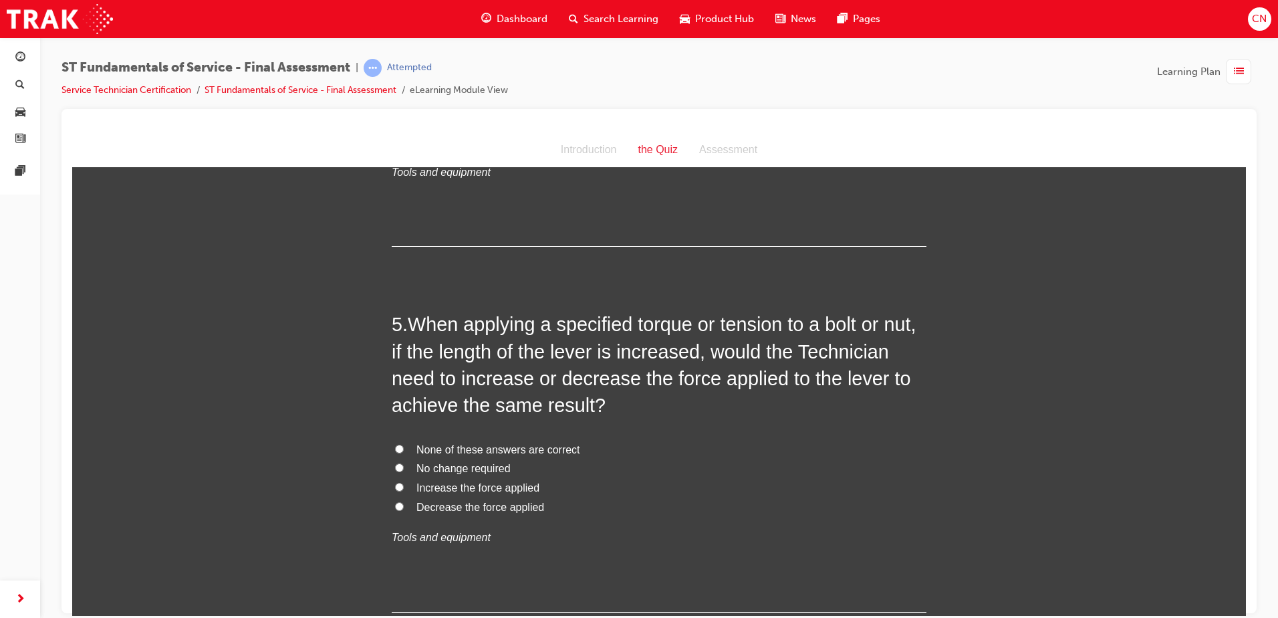
scroll to position [1137, 0]
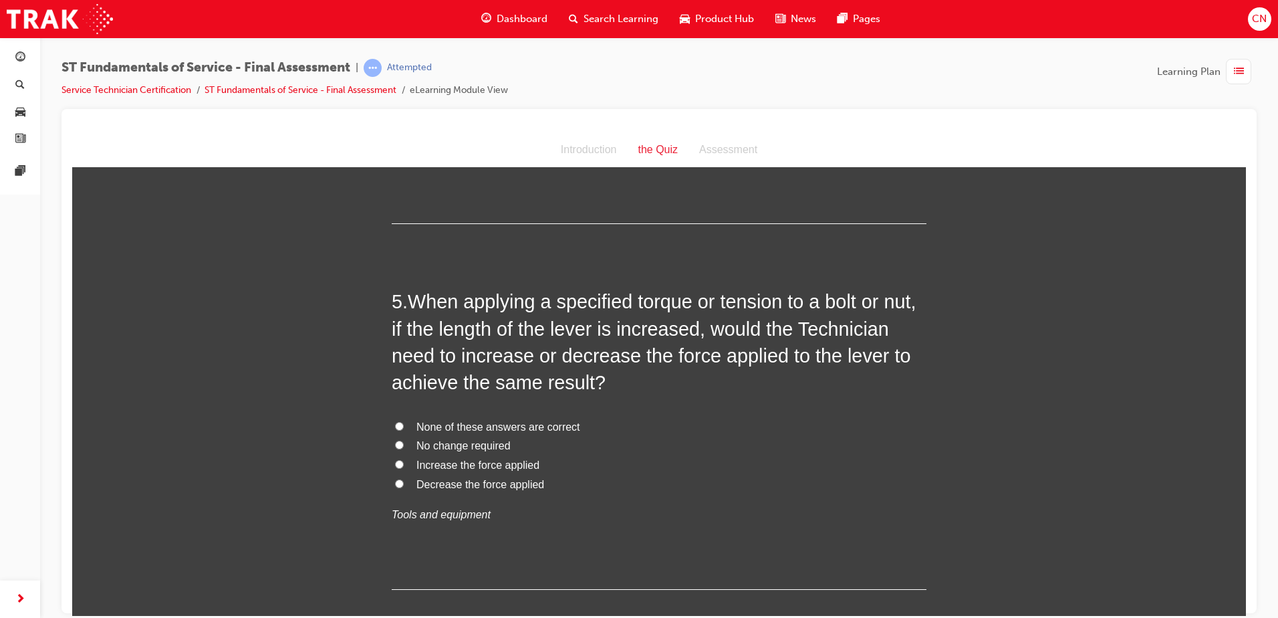
click at [451, 482] on span "Decrease the force applied" at bounding box center [481, 483] width 128 height 11
click at [404, 482] on input "Decrease the force applied" at bounding box center [399, 483] width 9 height 9
radio input "true"
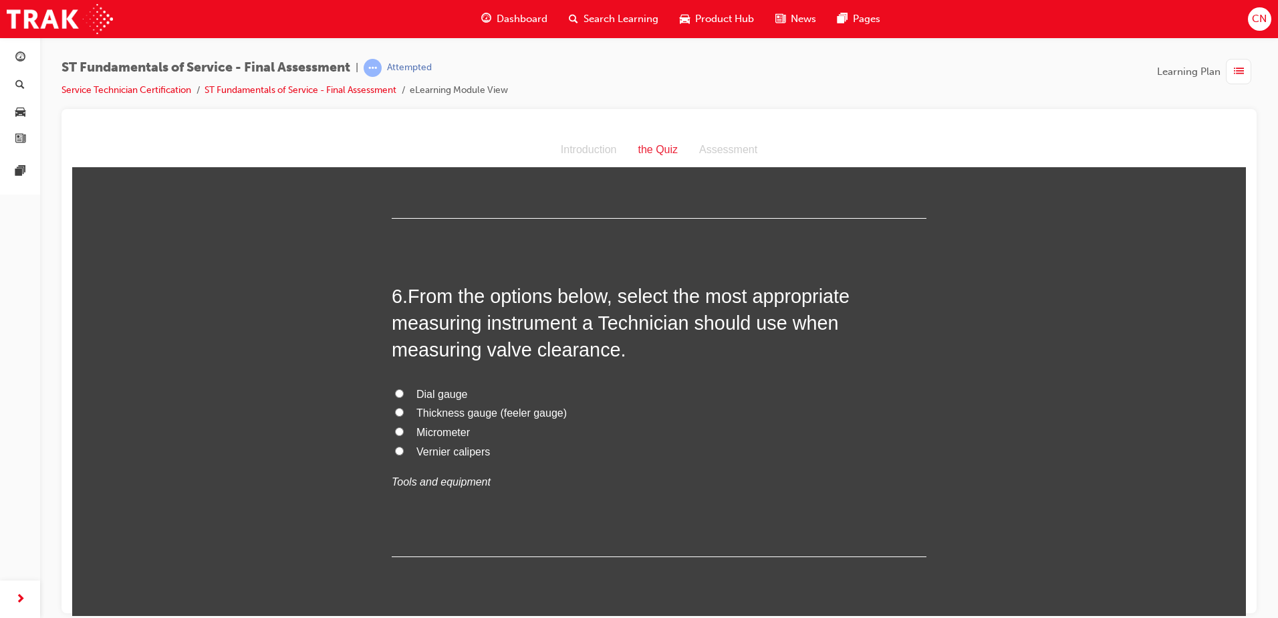
scroll to position [1538, 0]
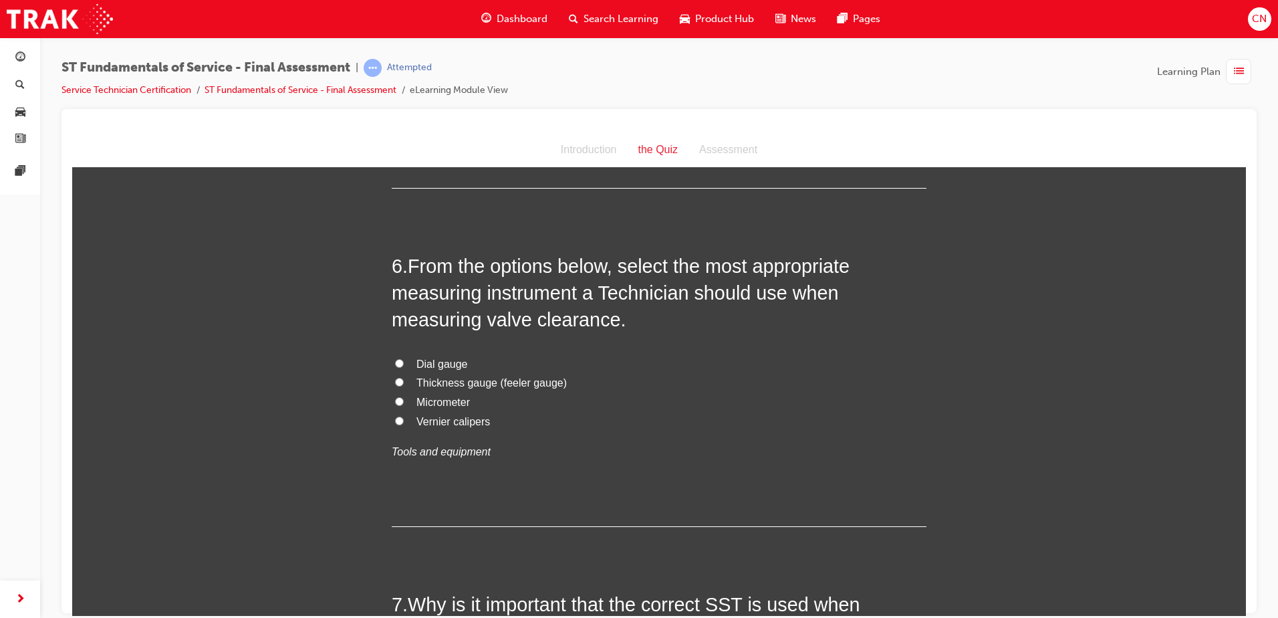
click at [493, 384] on span "Thickness gauge (feeler gauge)" at bounding box center [492, 381] width 150 height 11
click at [404, 384] on input "Thickness gauge (feeler gauge)" at bounding box center [399, 381] width 9 height 9
radio input "true"
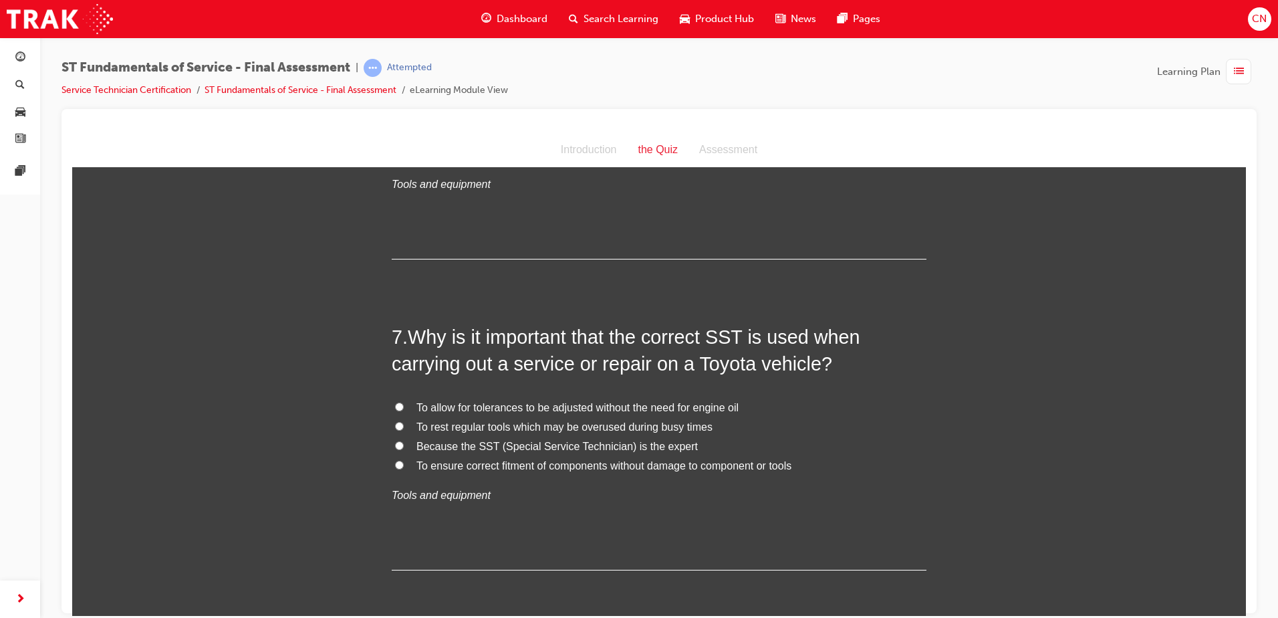
scroll to position [1872, 0]
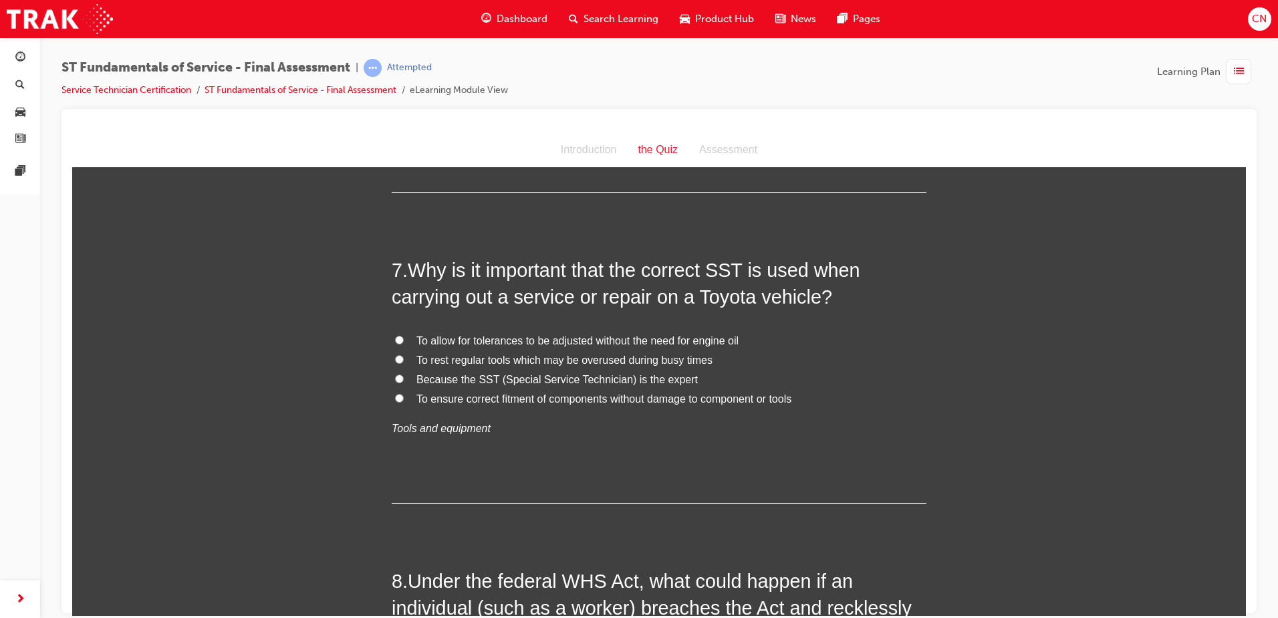
click at [590, 399] on span "To ensure correct fitment of components without damage to component or tools" at bounding box center [604, 397] width 375 height 11
click at [404, 399] on input "To ensure correct fitment of components without damage to component or tools" at bounding box center [399, 397] width 9 height 9
radio input "true"
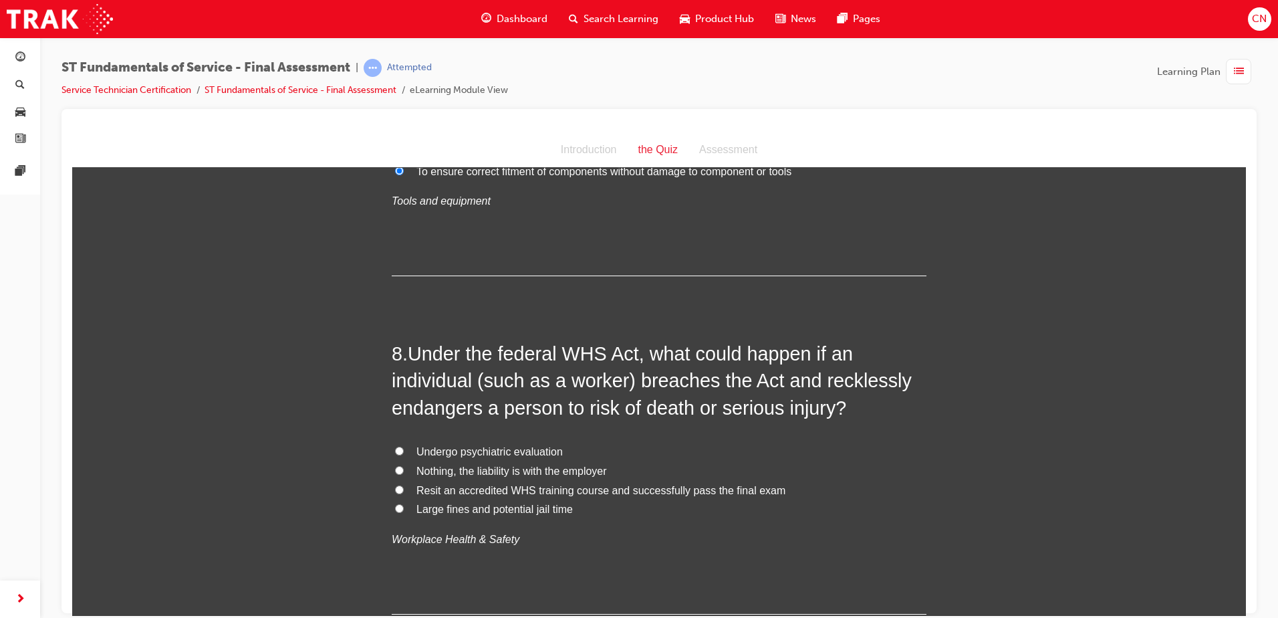
scroll to position [2139, 0]
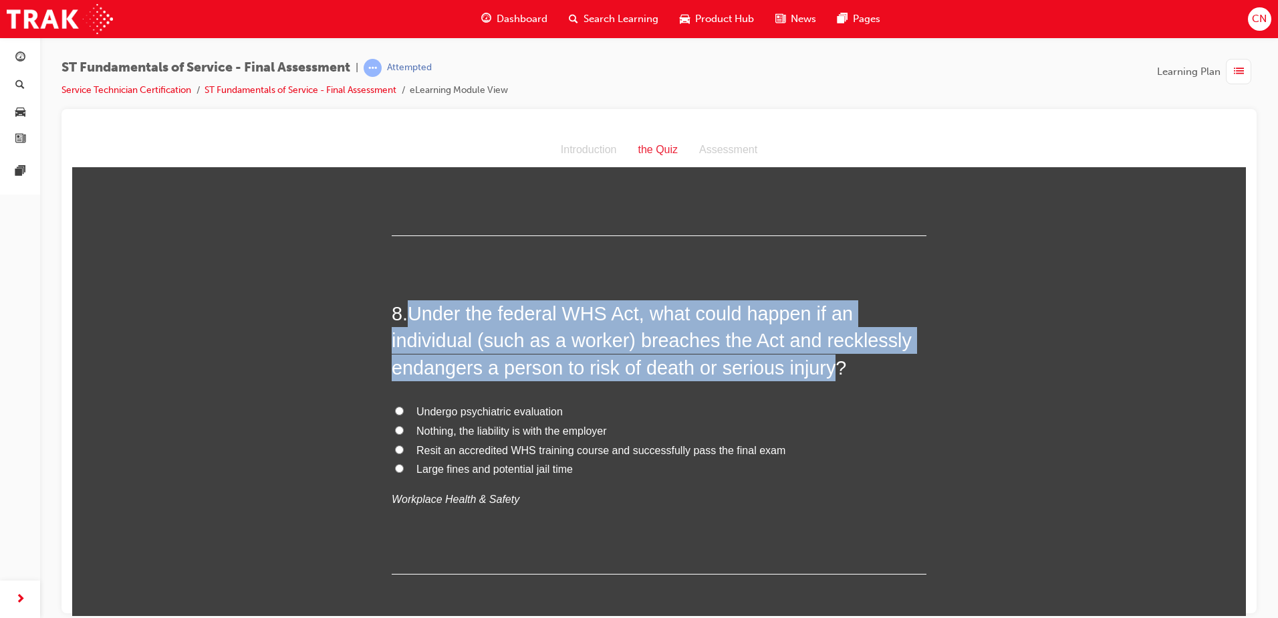
drag, startPoint x: 826, startPoint y: 372, endPoint x: 408, endPoint y: 315, distance: 421.7
click at [408, 315] on span "Under the federal WHS Act, what could happen if an individual (such as a worker…" at bounding box center [652, 340] width 520 height 76
copy span "Under the federal WHS Act, what could happen if an individual (such as a worker…"
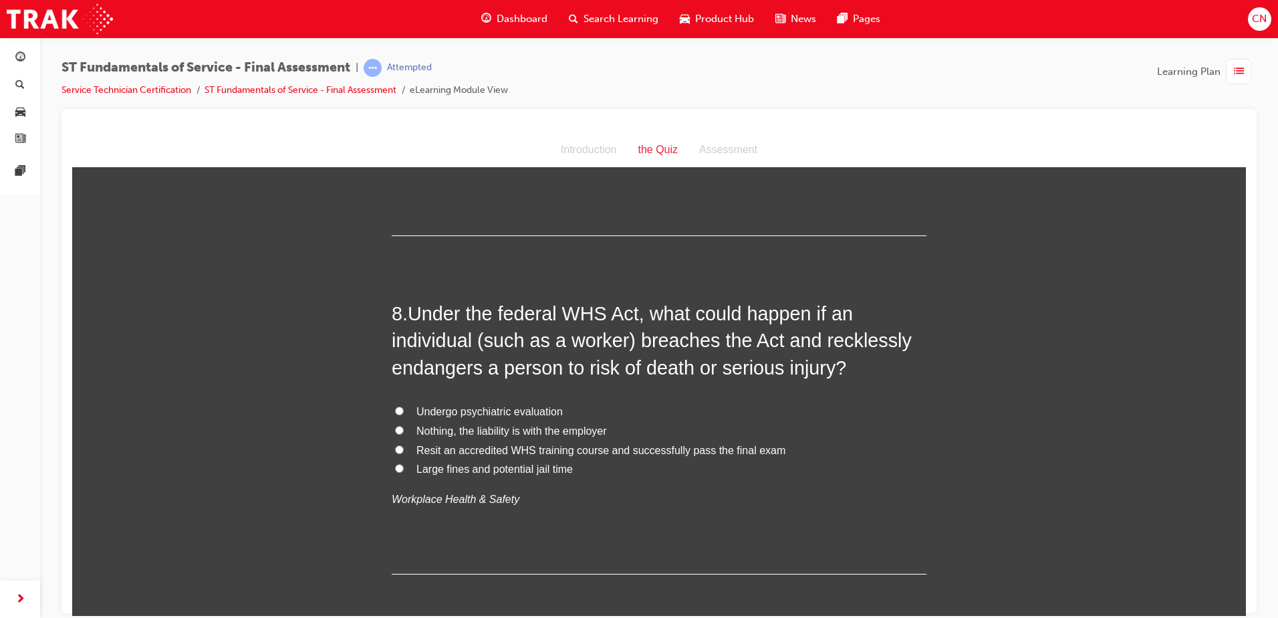
click at [661, 424] on label "Nothing, the liability is with the employer" at bounding box center [659, 430] width 535 height 19
click at [404, 425] on input "Nothing, the liability is with the employer" at bounding box center [399, 429] width 9 height 9
radio input "true"
click at [475, 469] on span "Large fines and potential jail time" at bounding box center [495, 468] width 156 height 11
click at [404, 469] on input "Large fines and potential jail time" at bounding box center [399, 467] width 9 height 9
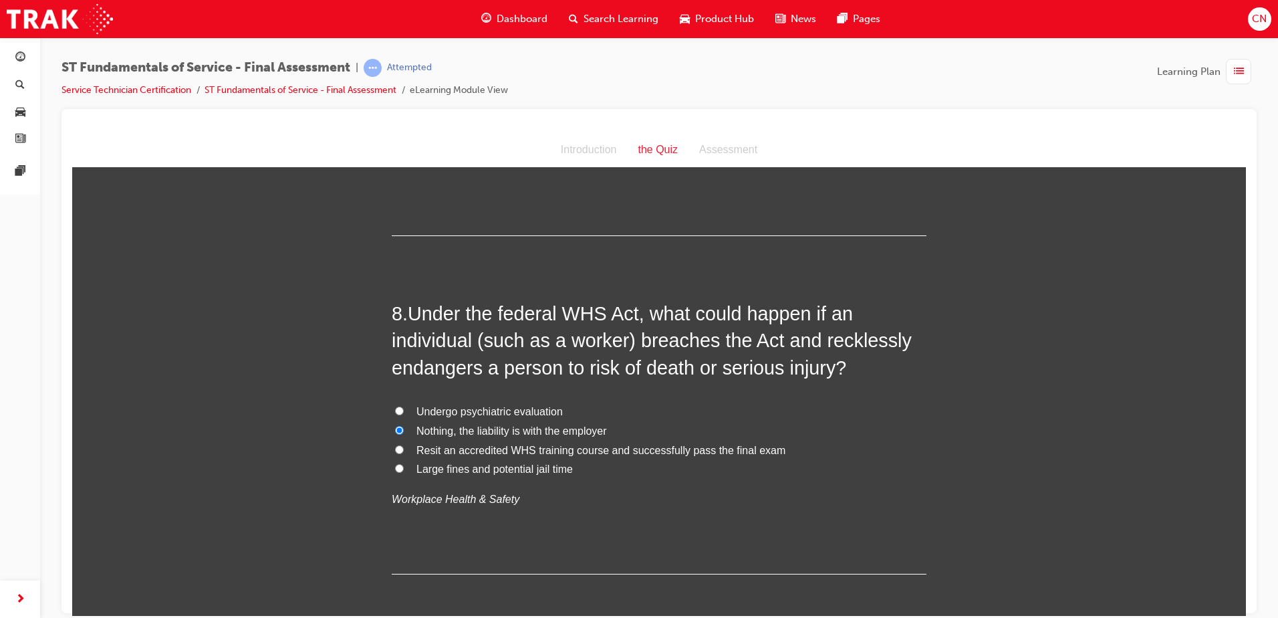
radio input "true"
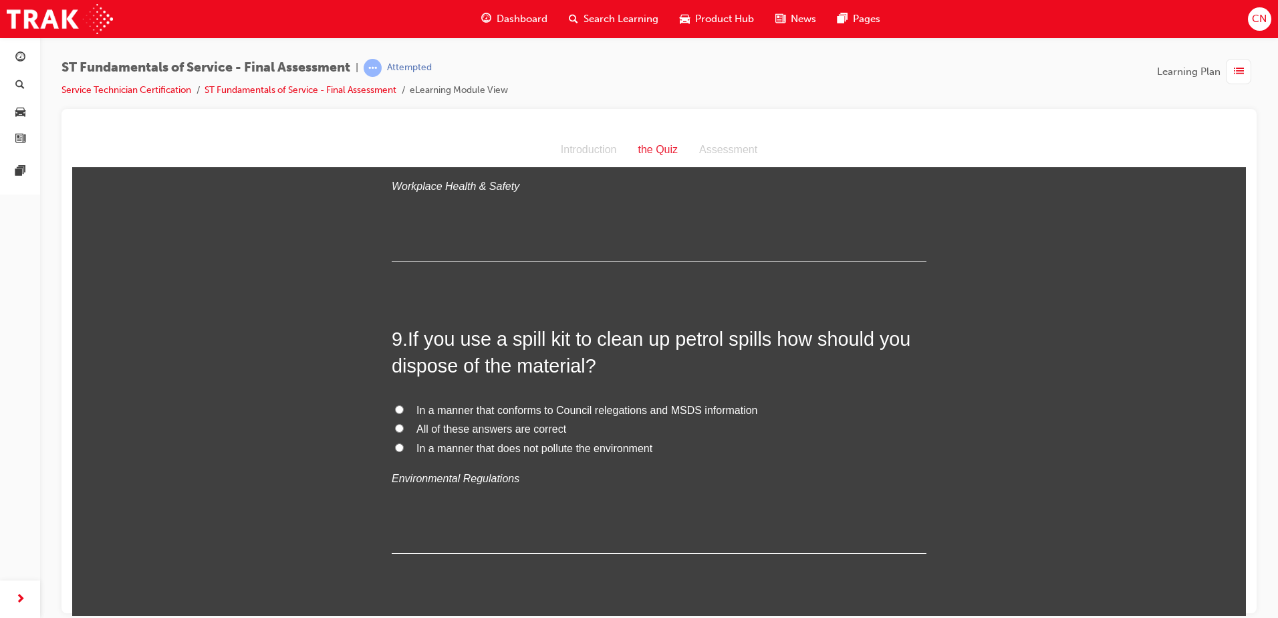
scroll to position [2474, 0]
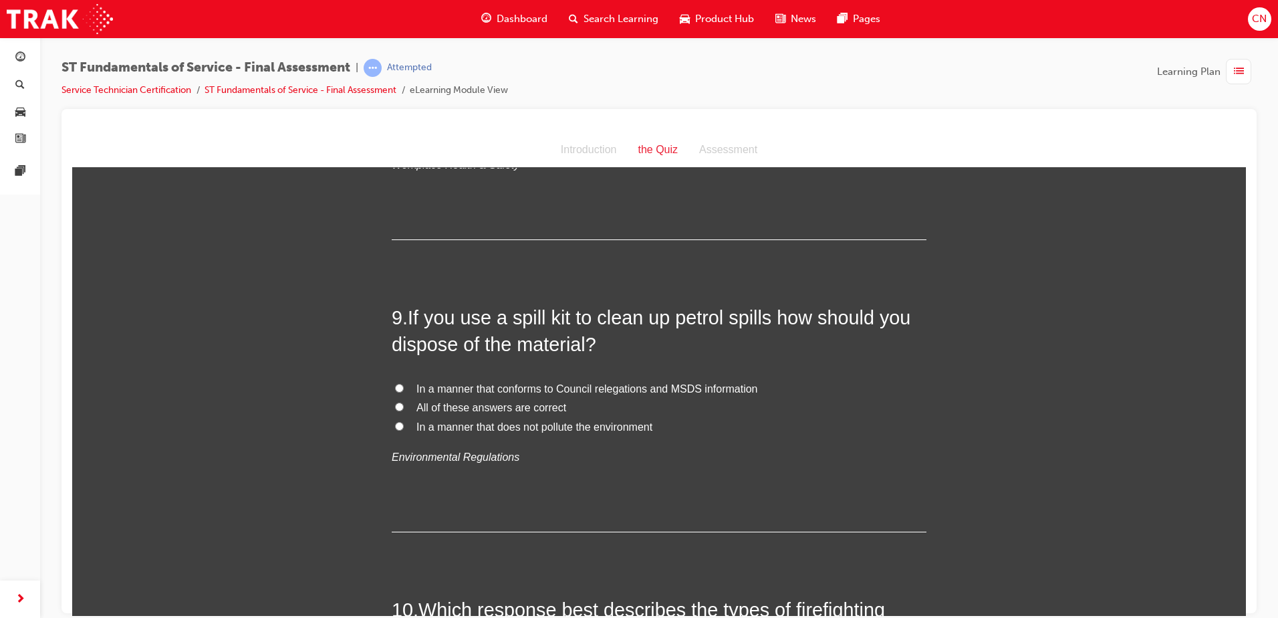
click at [485, 404] on span "All of these answers are correct" at bounding box center [492, 406] width 150 height 11
click at [404, 404] on input "All of these answers are correct" at bounding box center [399, 406] width 9 height 9
radio input "true"
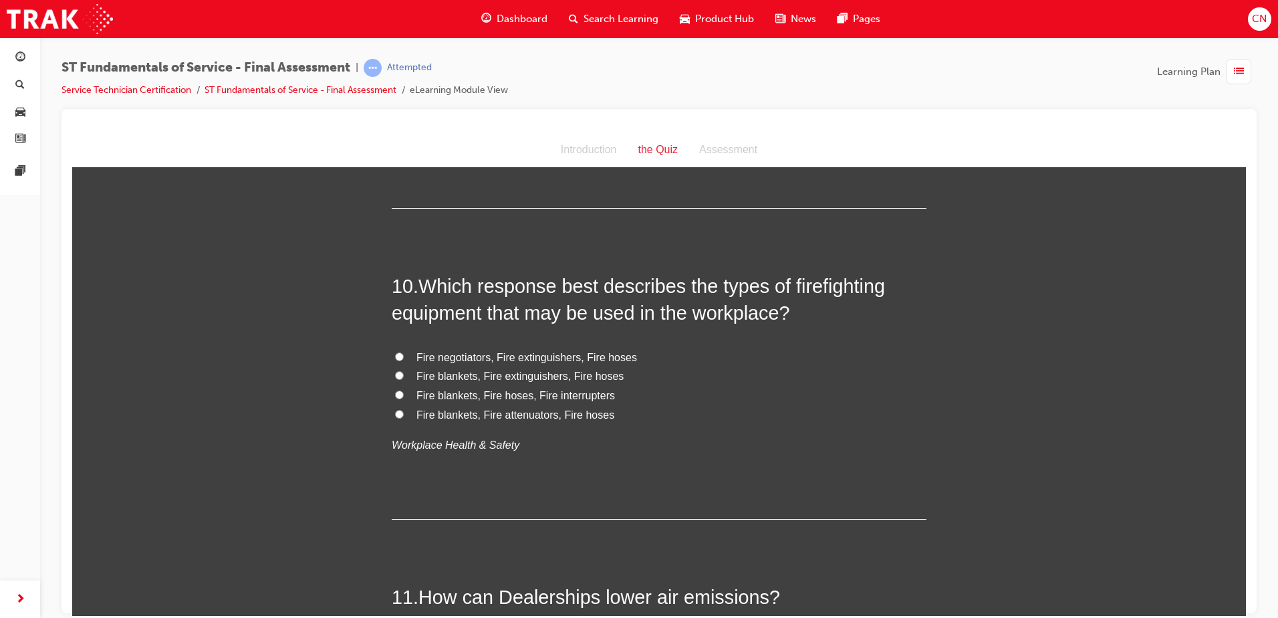
scroll to position [2808, 0]
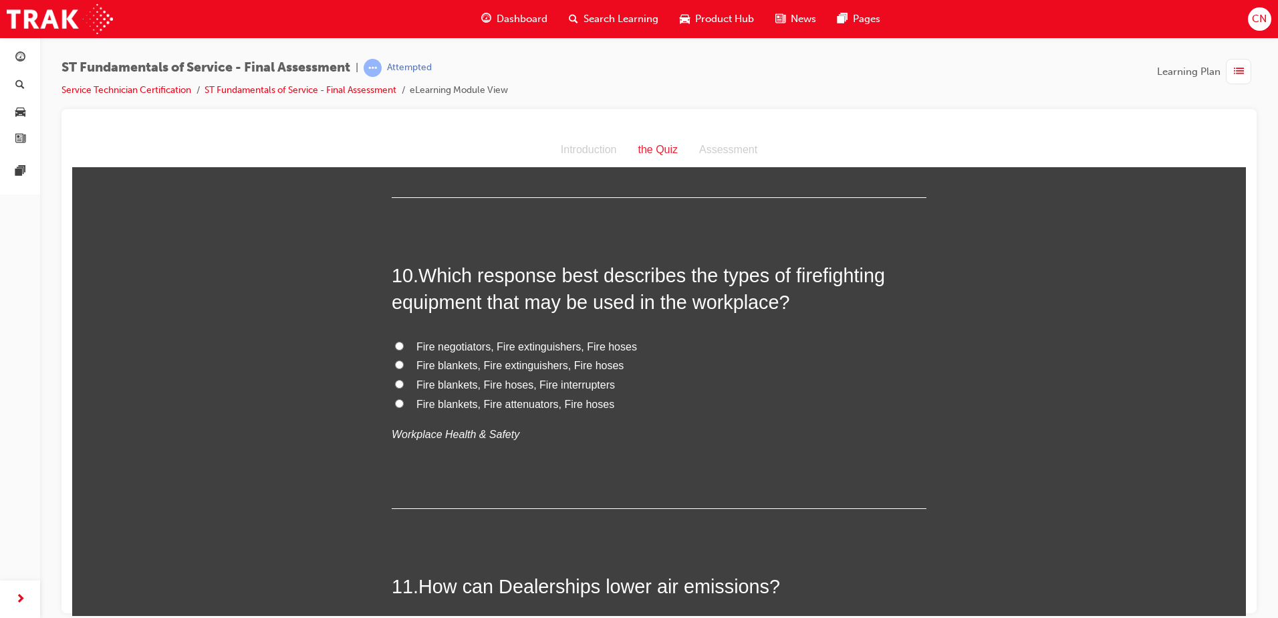
click at [461, 369] on span "Fire blankets, Fire extinguishers, Fire hoses" at bounding box center [520, 364] width 207 height 11
click at [404, 368] on input "Fire blankets, Fire extinguishers, Fire hoses" at bounding box center [399, 364] width 9 height 9
radio input "true"
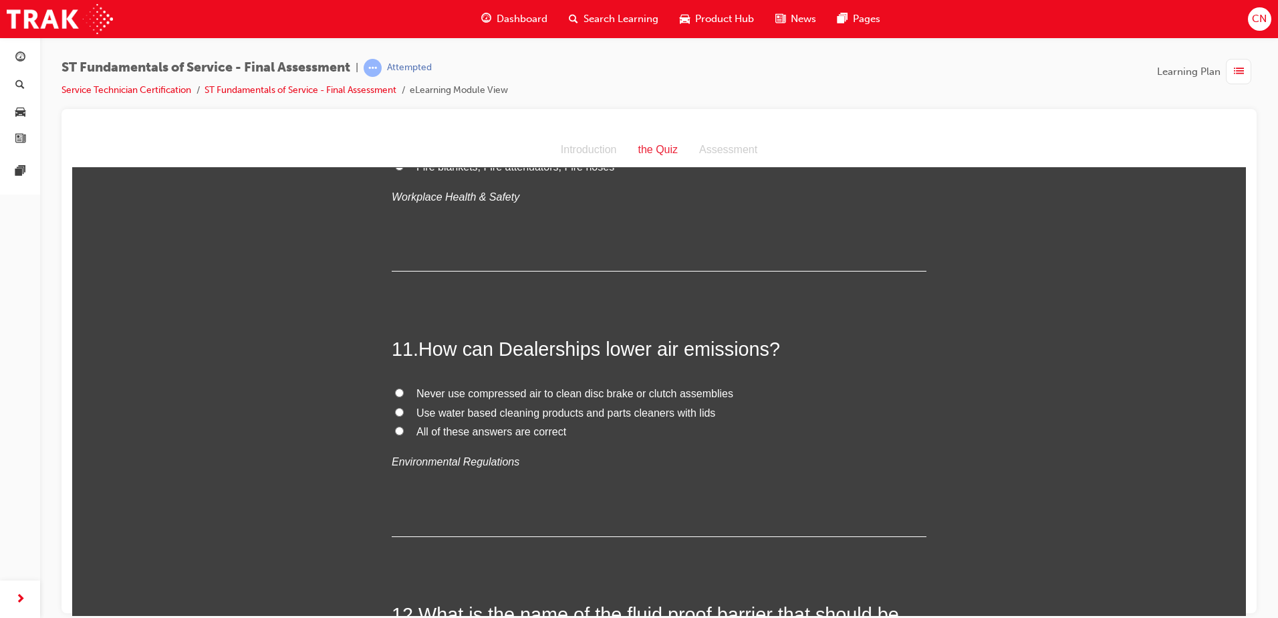
scroll to position [3075, 0]
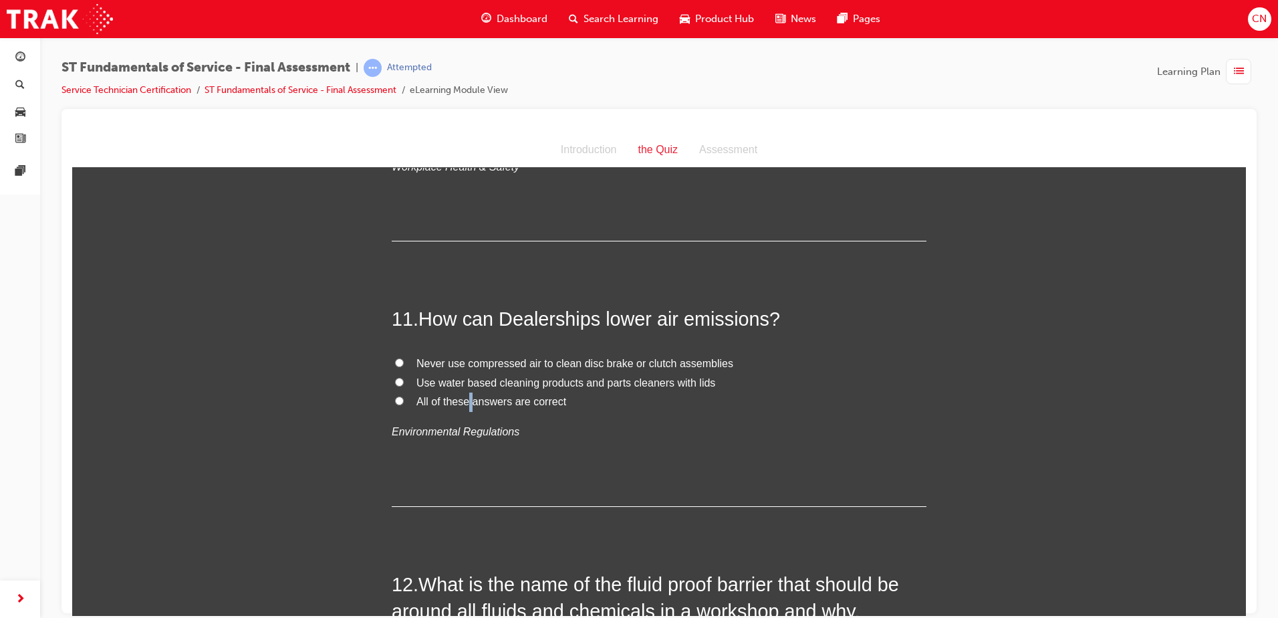
click at [467, 402] on span "All of these answers are correct" at bounding box center [492, 400] width 150 height 11
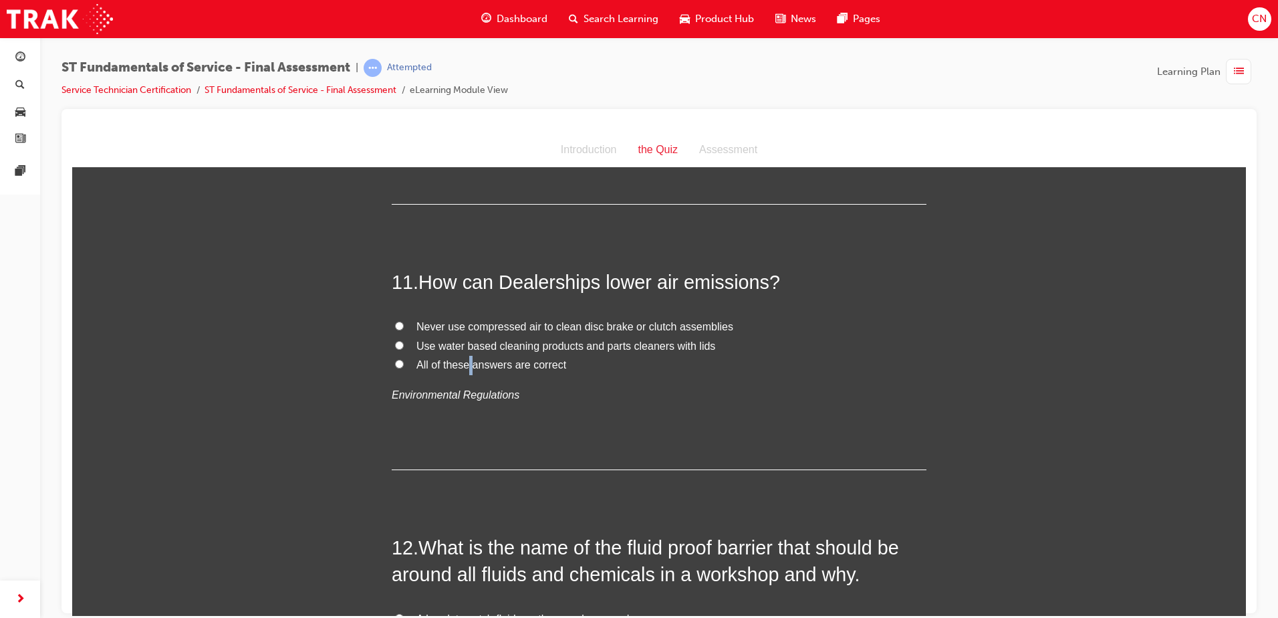
scroll to position [3142, 0]
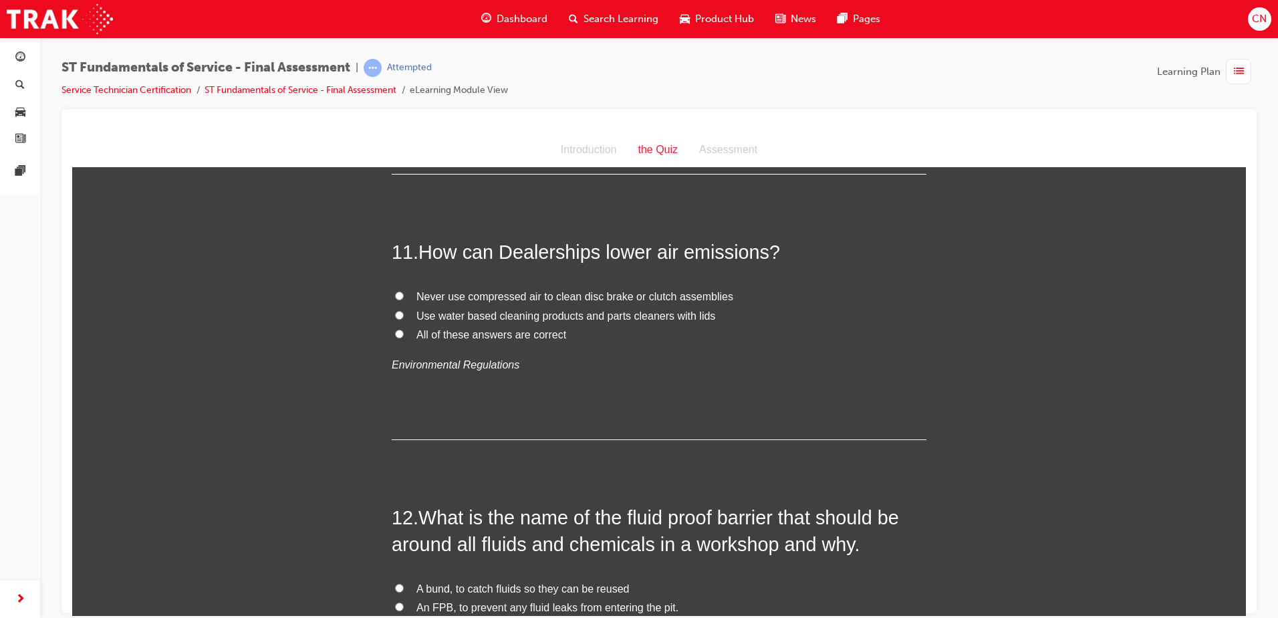
click at [410, 334] on label "All of these answers are correct" at bounding box center [659, 334] width 535 height 19
click at [404, 334] on input "All of these answers are correct" at bounding box center [399, 333] width 9 height 9
radio input "true"
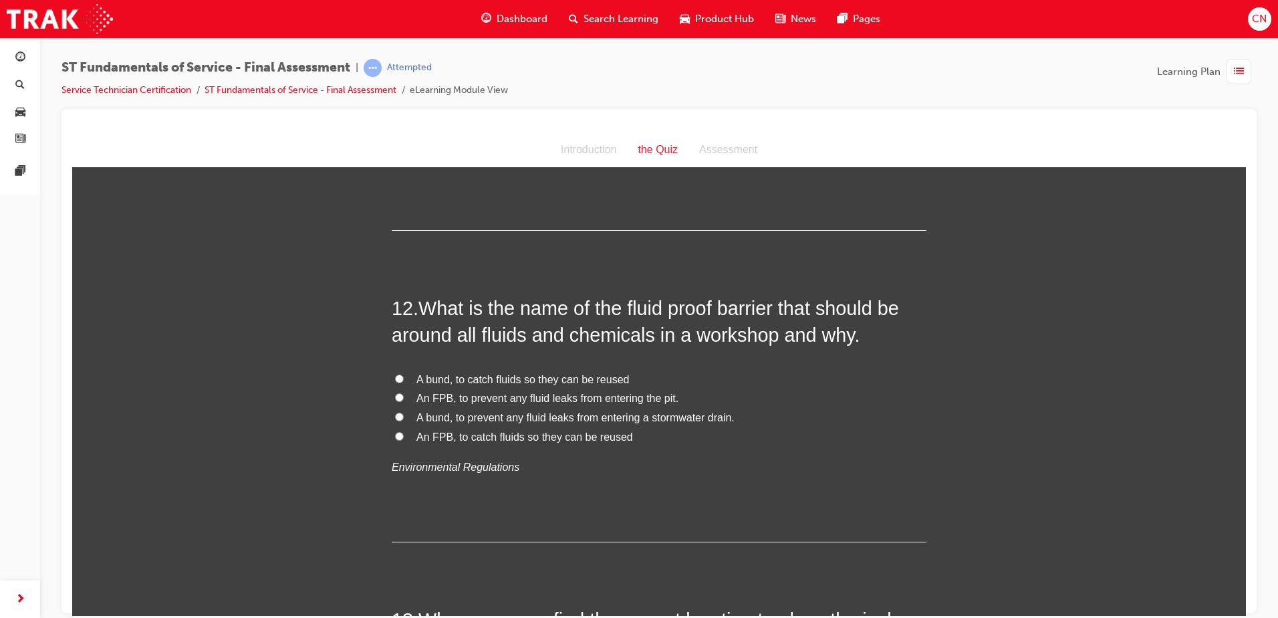
scroll to position [3410, 0]
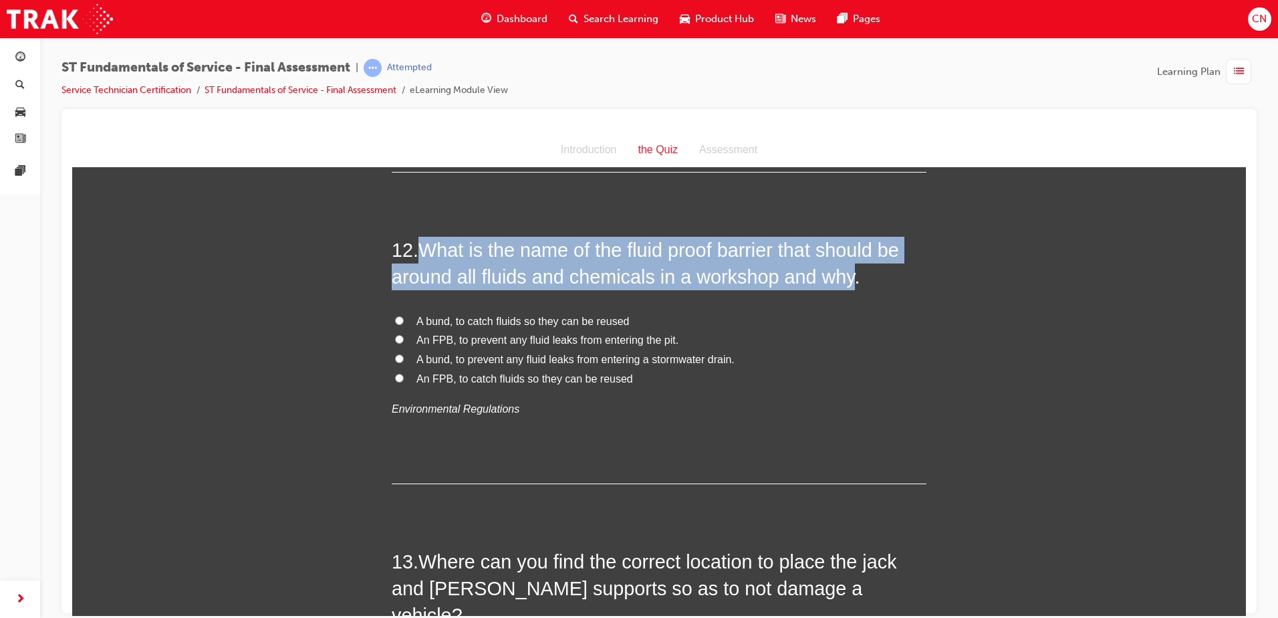
drag, startPoint x: 840, startPoint y: 277, endPoint x: 423, endPoint y: 249, distance: 418.8
click at [423, 249] on span "What is the name of the fluid proof barrier that should be around all fluids an…" at bounding box center [645, 263] width 507 height 48
copy span "What is the name of the fluid proof barrier that should be around all fluids an…"
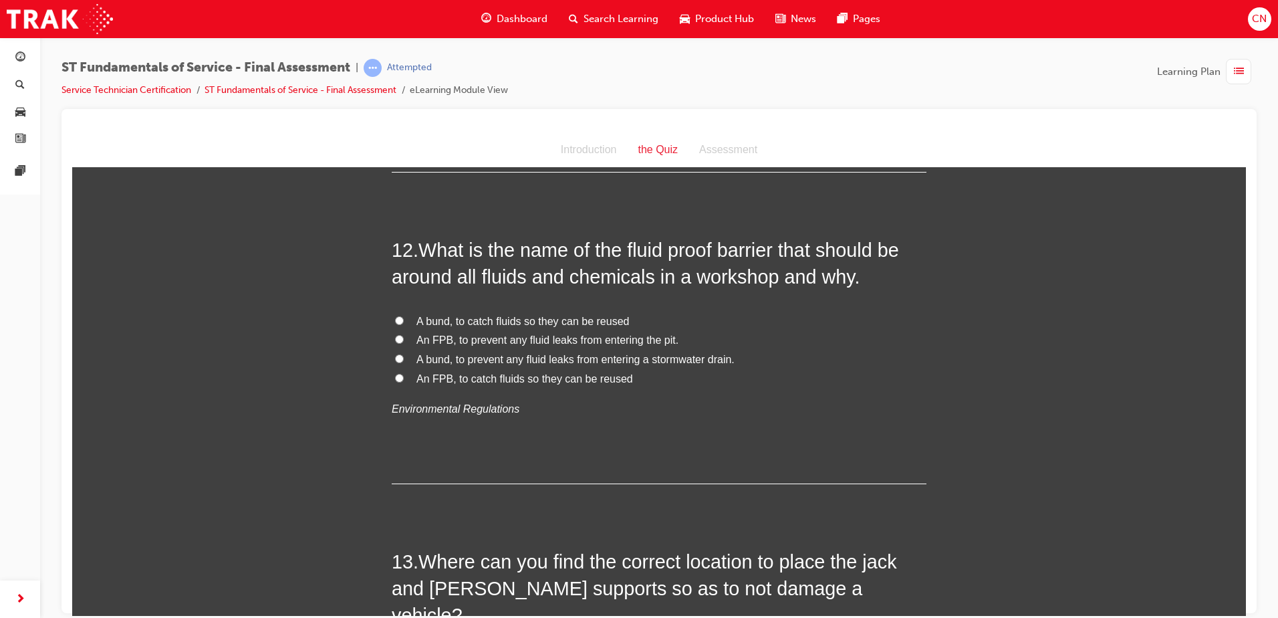
click at [578, 354] on span "A bund, to prevent any fluid leaks from entering a stormwater drain." at bounding box center [576, 358] width 318 height 11
click at [404, 354] on input "A bund, to prevent any fluid leaks from entering a stormwater drain." at bounding box center [399, 358] width 9 height 9
radio input "true"
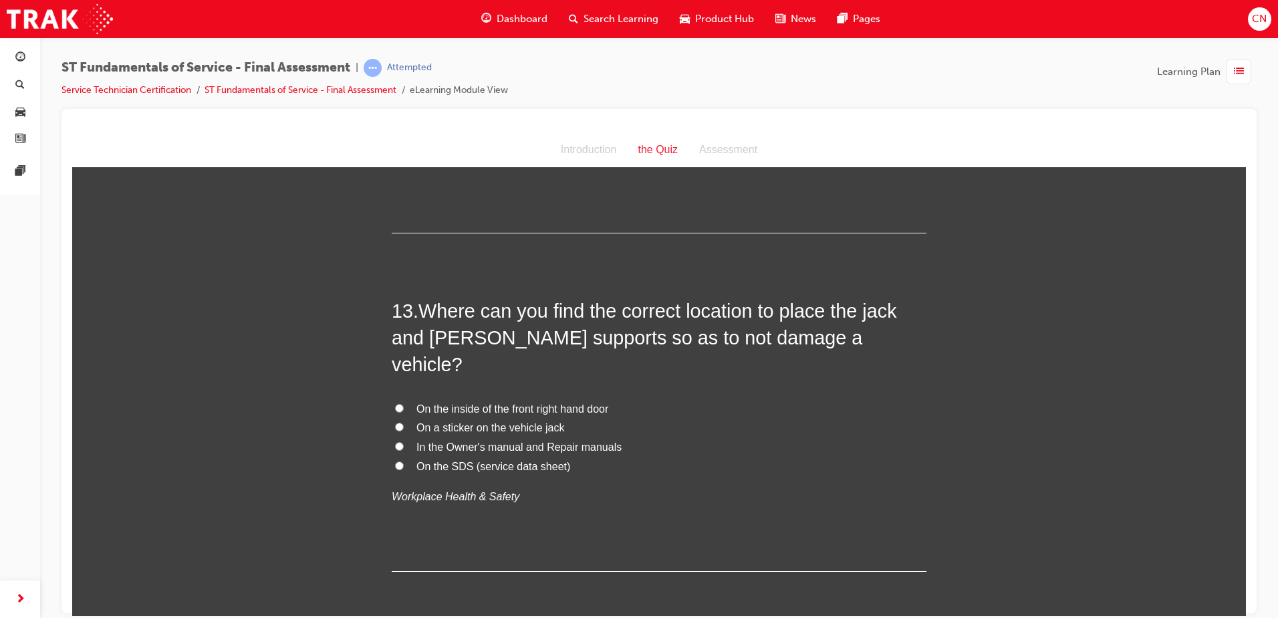
scroll to position [3677, 0]
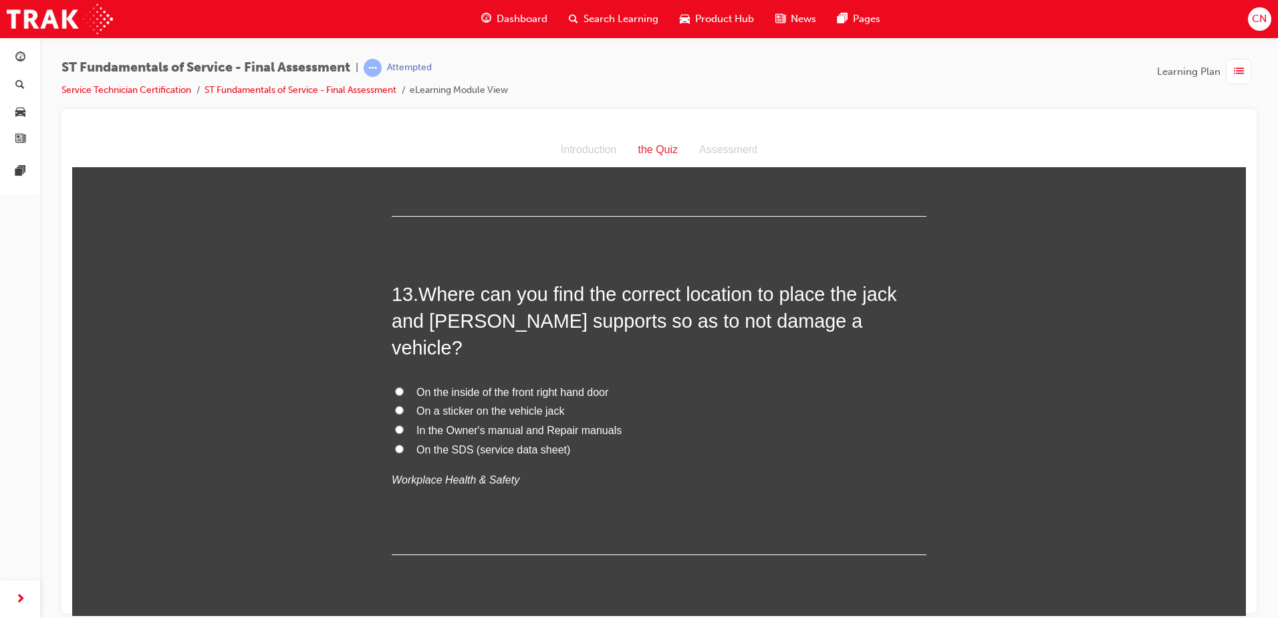
click at [475, 424] on span "In the Owner's manual and Repair manuals" at bounding box center [519, 429] width 205 height 11
click at [404, 425] on input "In the Owner's manual and Repair manuals" at bounding box center [399, 429] width 9 height 9
radio input "true"
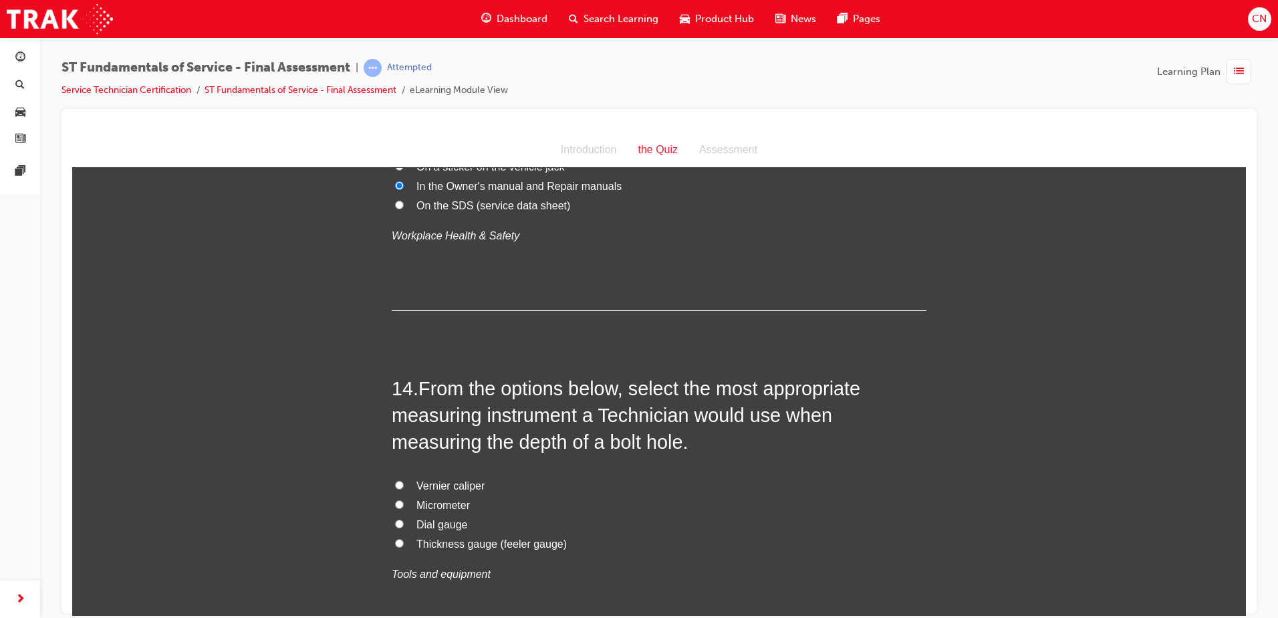
scroll to position [3944, 0]
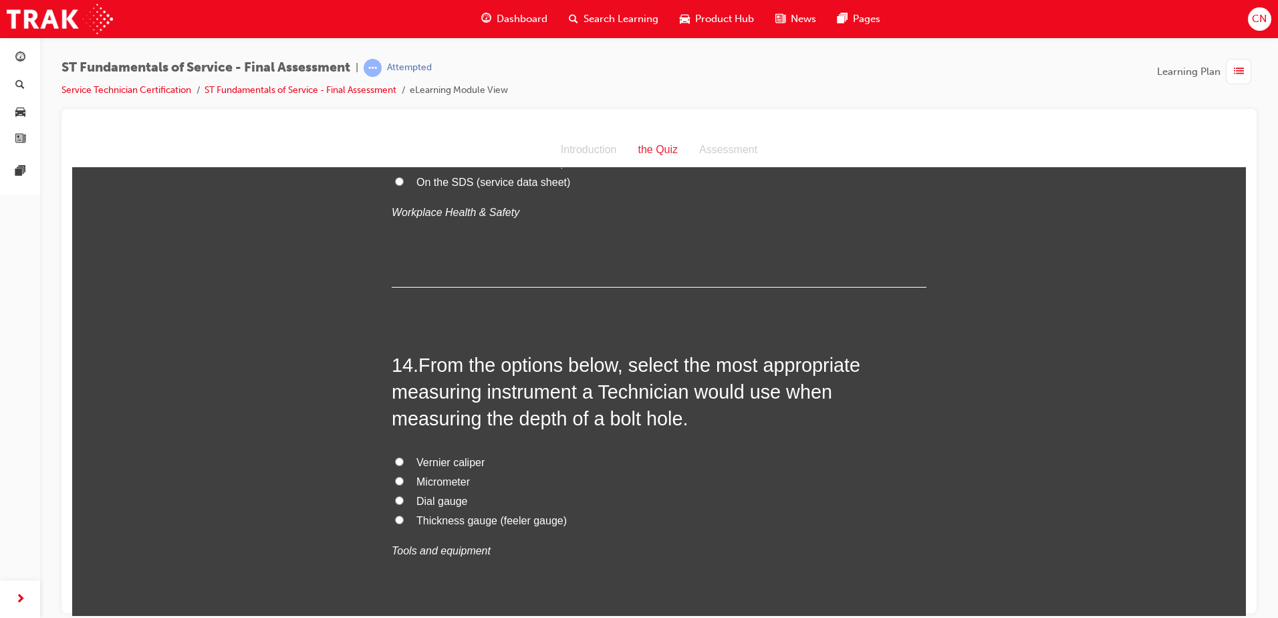
click at [439, 456] on span "Vernier caliper" at bounding box center [451, 461] width 68 height 11
click at [404, 457] on input "Vernier caliper" at bounding box center [399, 461] width 9 height 9
radio input "true"
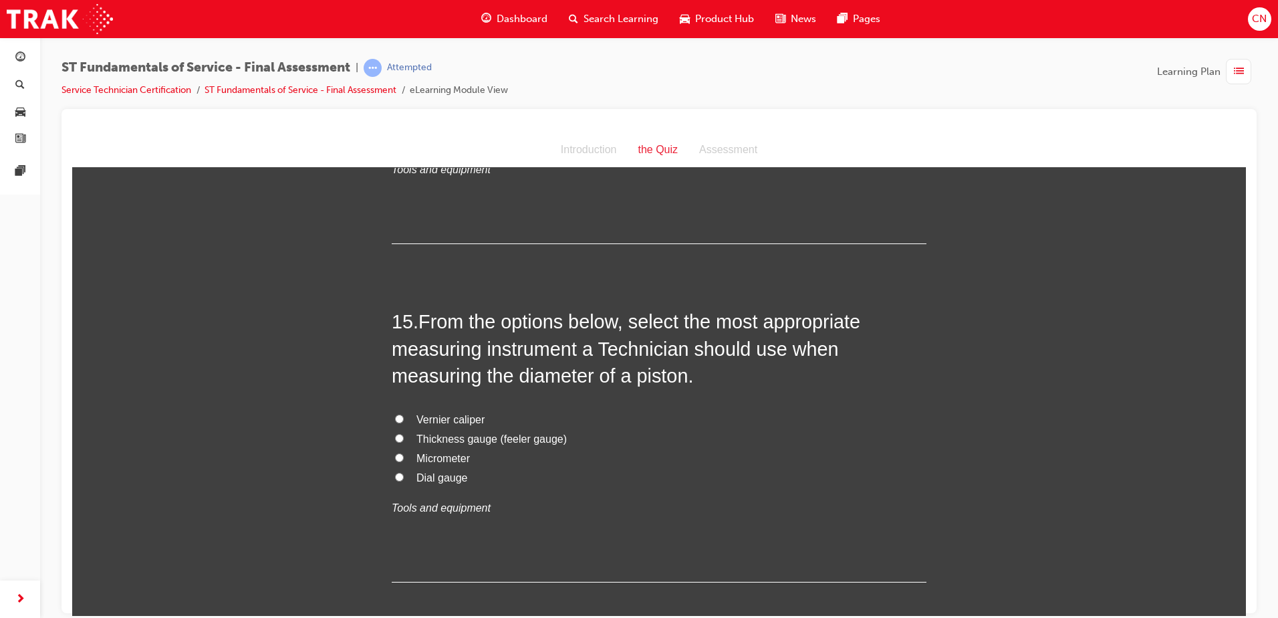
scroll to position [4346, 0]
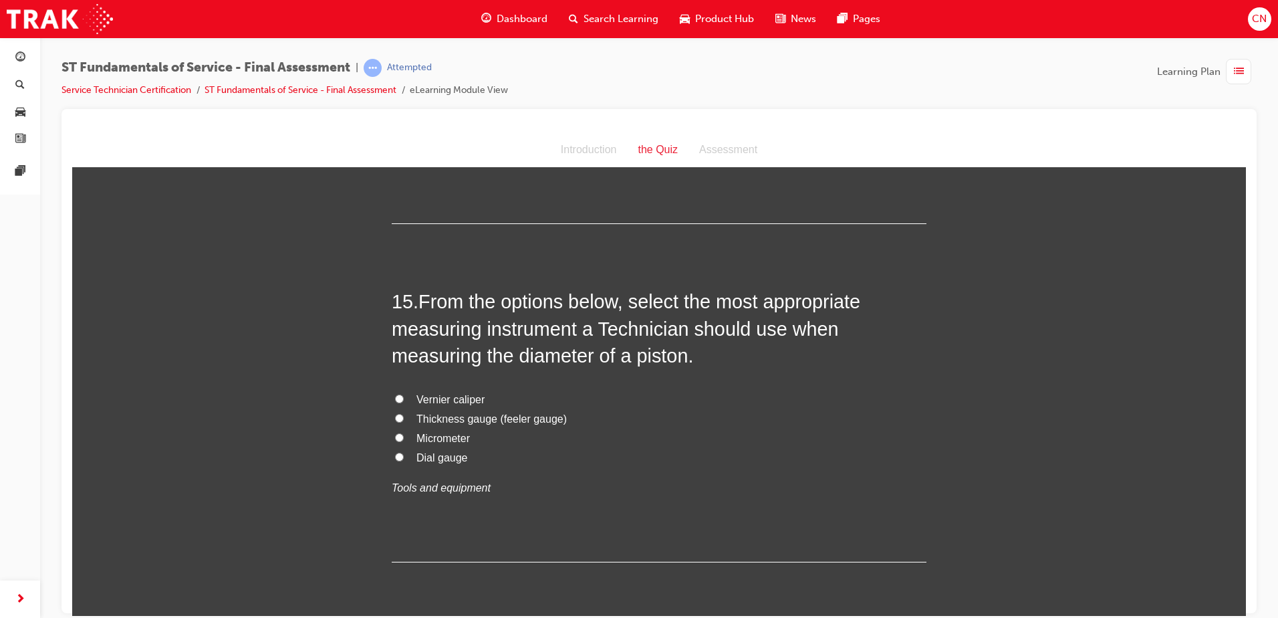
click at [443, 432] on span "Micrometer" at bounding box center [443, 437] width 53 height 11
click at [404, 433] on input "Micrometer" at bounding box center [399, 437] width 9 height 9
radio input "true"
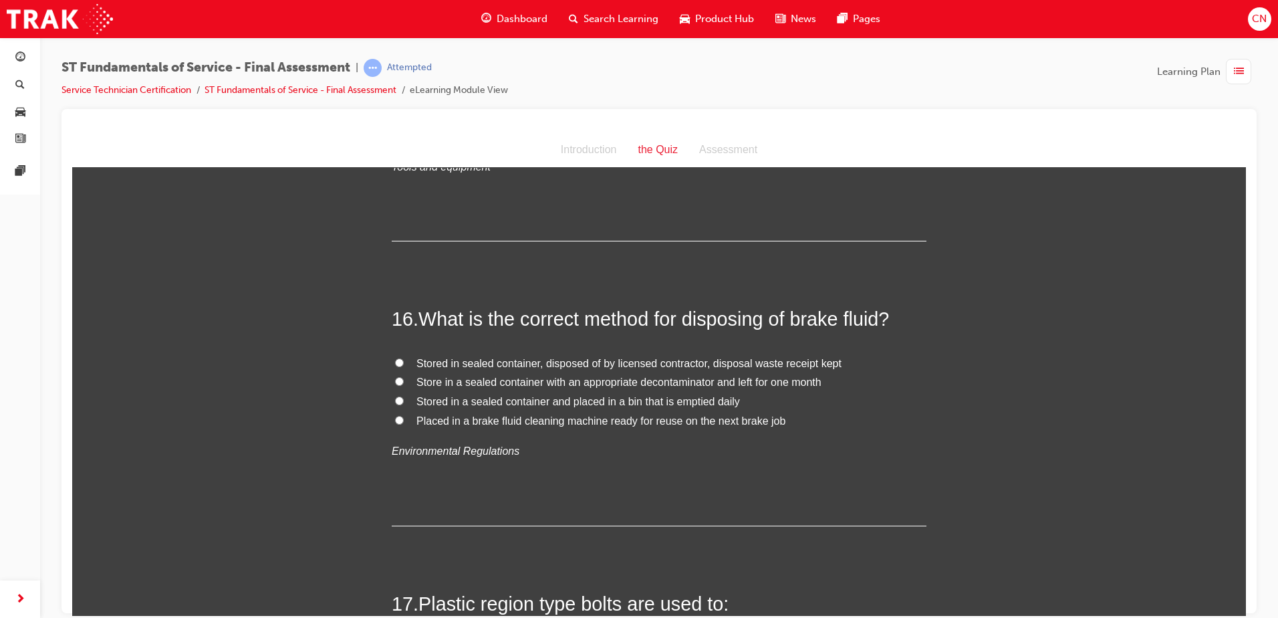
scroll to position [4680, 0]
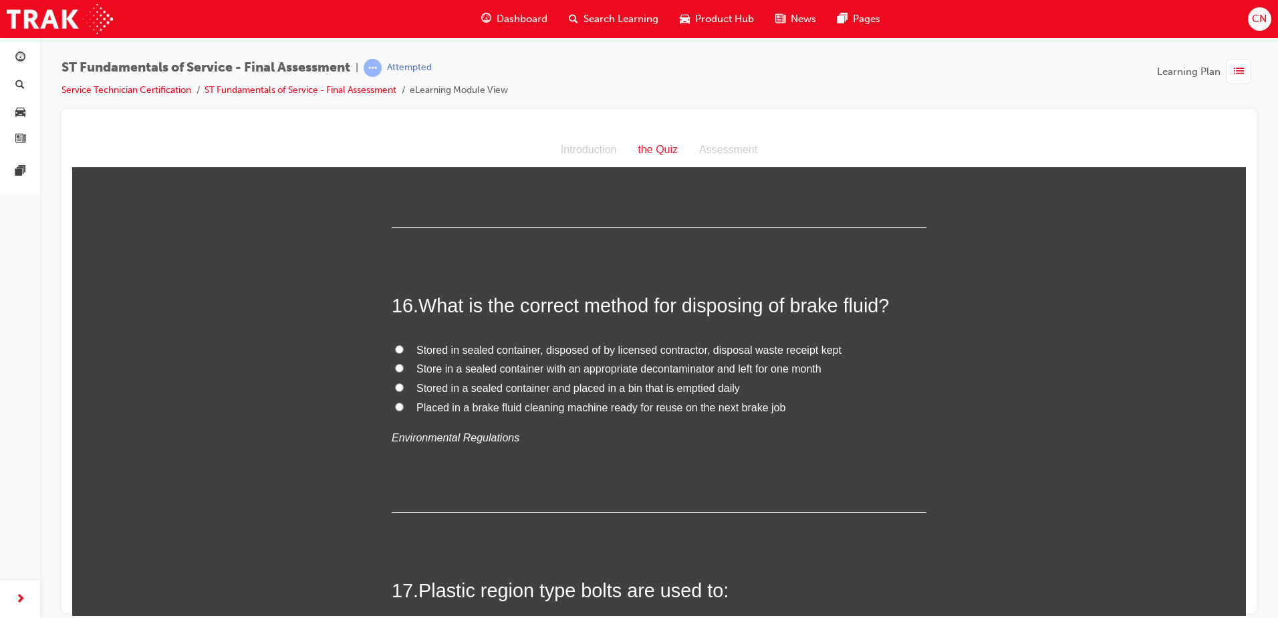
click at [661, 344] on span "Stored in sealed container, disposed of by licensed contractor, disposal waste …" at bounding box center [629, 349] width 425 height 11
click at [404, 344] on input "Stored in sealed container, disposed of by licensed contractor, disposal waste …" at bounding box center [399, 348] width 9 height 9
radio input "true"
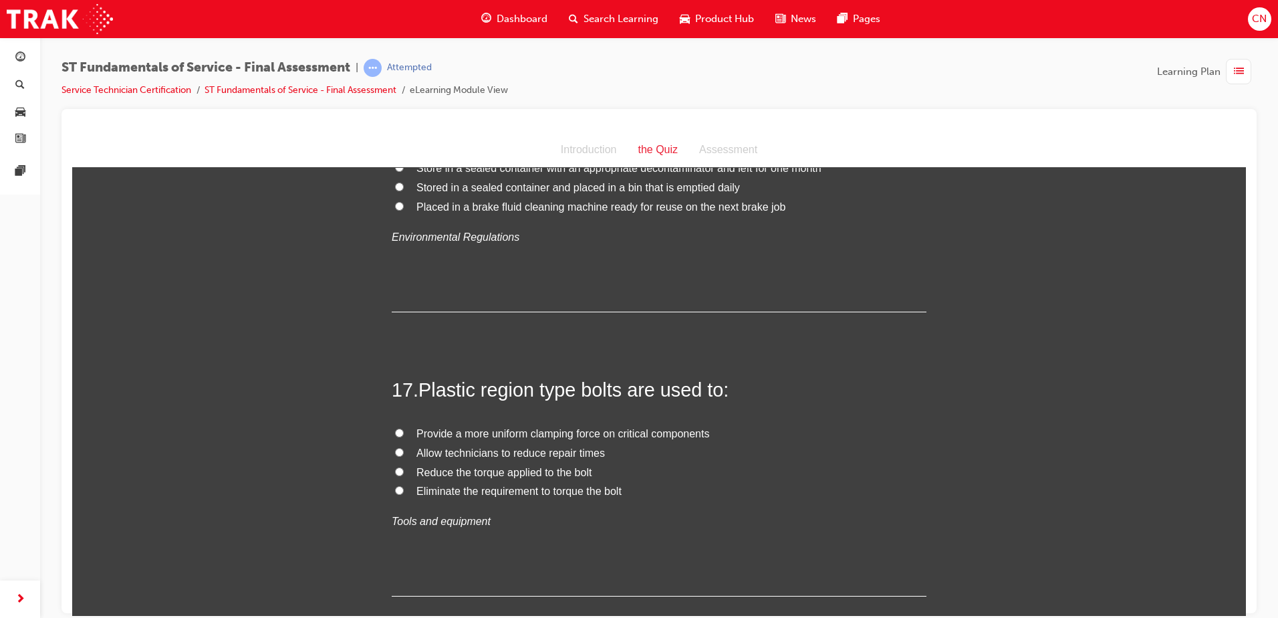
scroll to position [4947, 0]
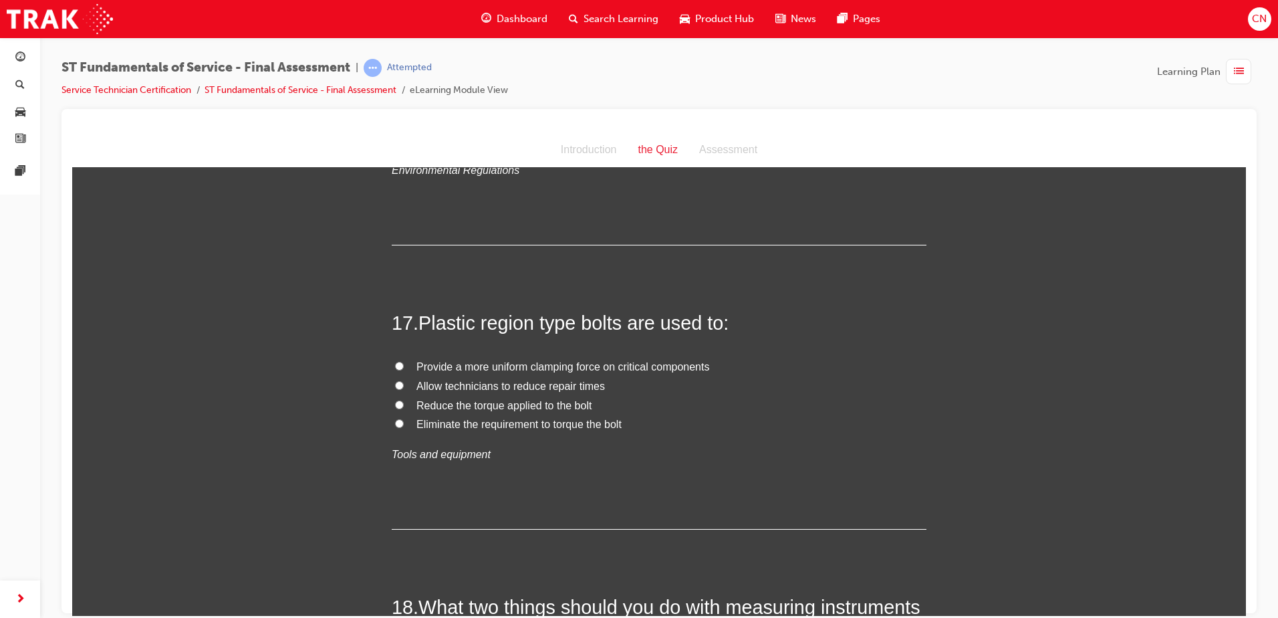
click at [431, 357] on label "Provide a more uniform clamping force on critical components" at bounding box center [659, 366] width 535 height 19
click at [404, 361] on input "Provide a more uniform clamping force on critical components" at bounding box center [399, 365] width 9 height 9
radio input "true"
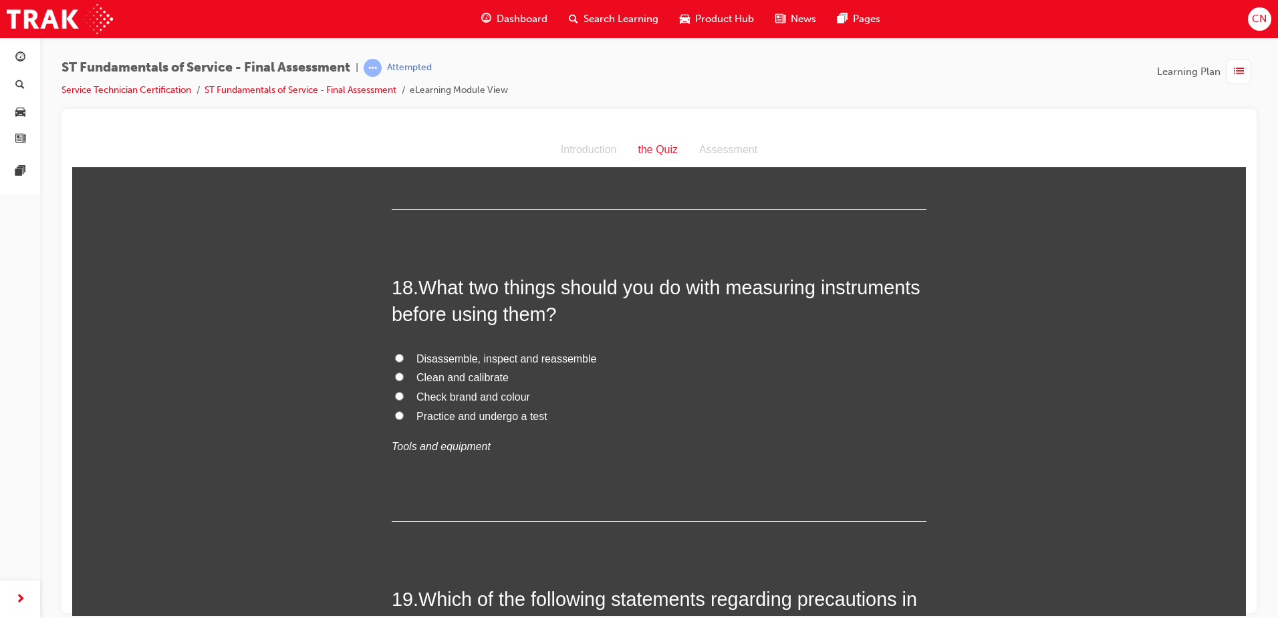
scroll to position [5282, 0]
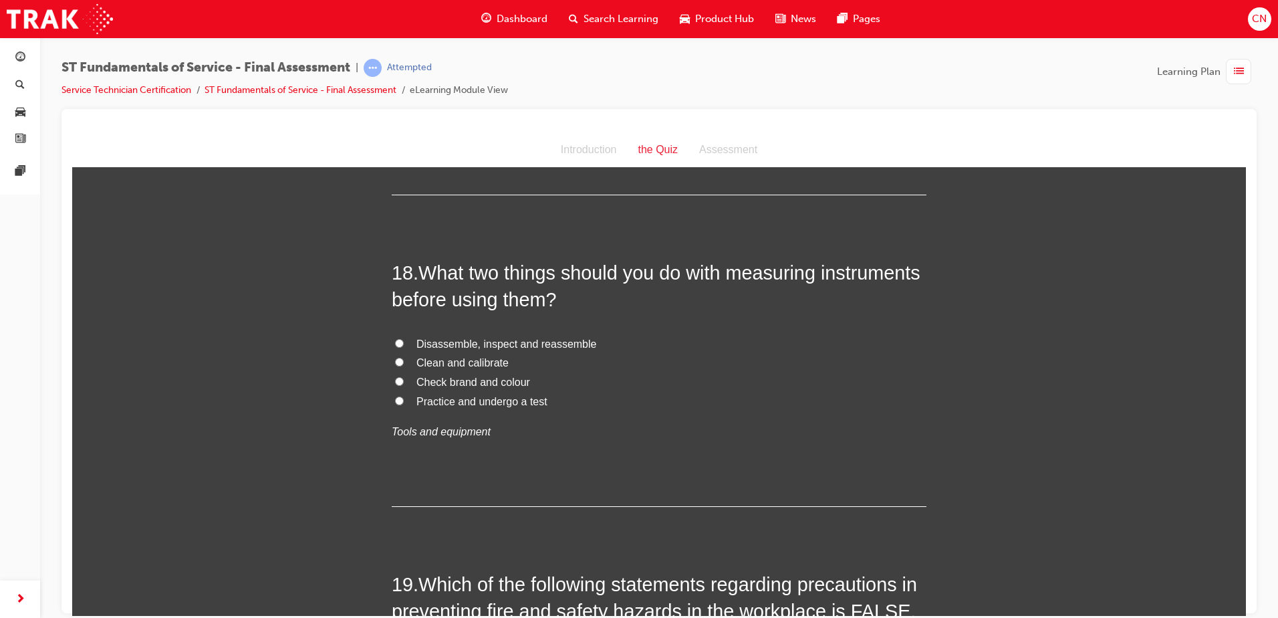
click at [476, 356] on span "Clean and calibrate" at bounding box center [463, 361] width 92 height 11
click at [404, 357] on input "Clean and calibrate" at bounding box center [399, 361] width 9 height 9
radio input "true"
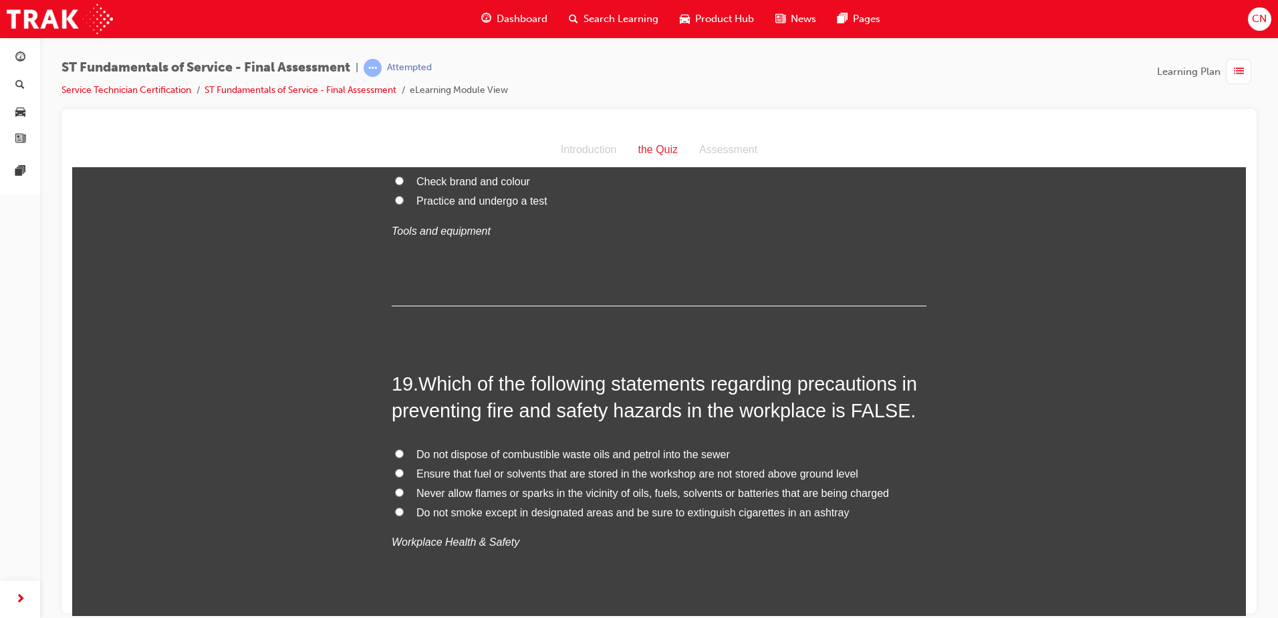
scroll to position [5549, 0]
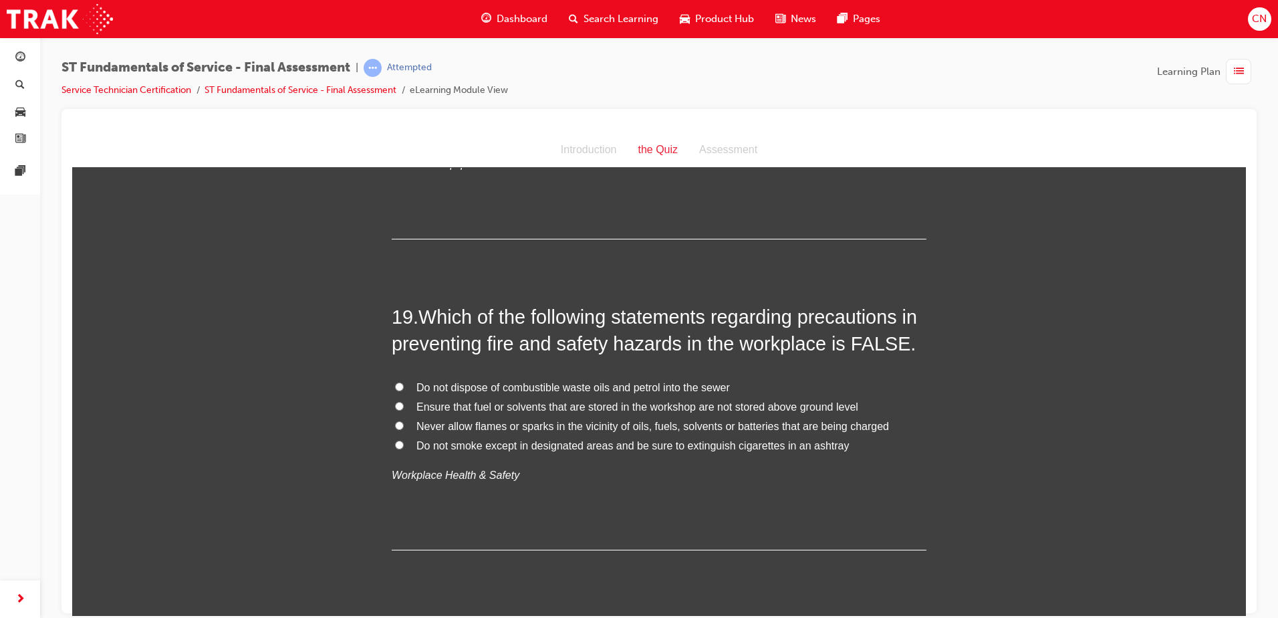
drag, startPoint x: 495, startPoint y: 356, endPoint x: 582, endPoint y: 374, distance: 88.8
click at [495, 381] on span "Do not dispose of combustible waste oils and petrol into the sewer" at bounding box center [574, 386] width 314 height 11
click at [392, 378] on label "Do not dispose of combustible waste oils and petrol into the sewer" at bounding box center [659, 387] width 535 height 19
click at [395, 382] on input "Do not dispose of combustible waste oils and petrol into the sewer" at bounding box center [399, 386] width 9 height 9
radio input "true"
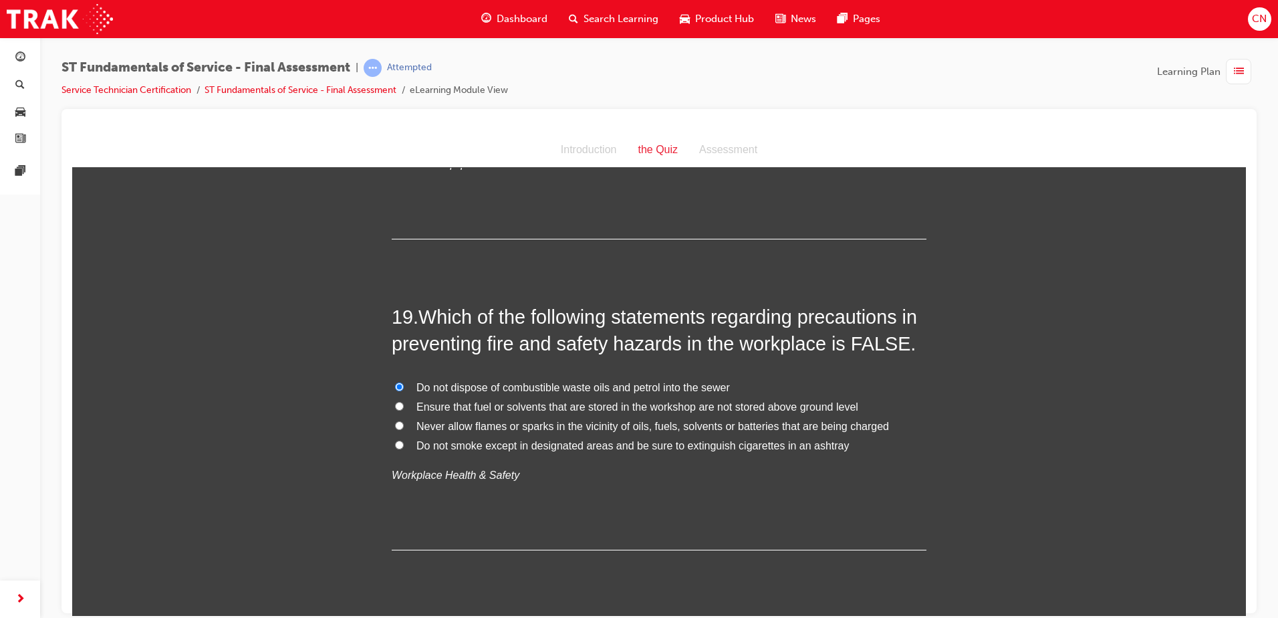
click at [395, 382] on input "Do not dispose of combustible waste oils and petrol into the sewer" at bounding box center [399, 386] width 9 height 9
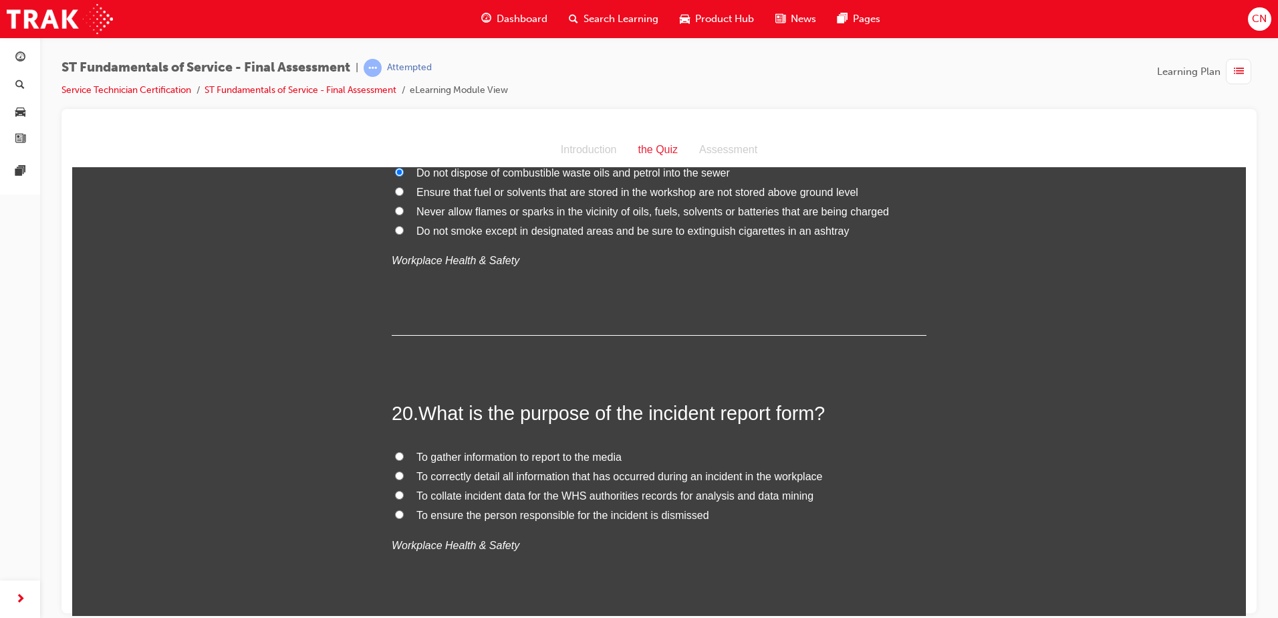
scroll to position [5816, 0]
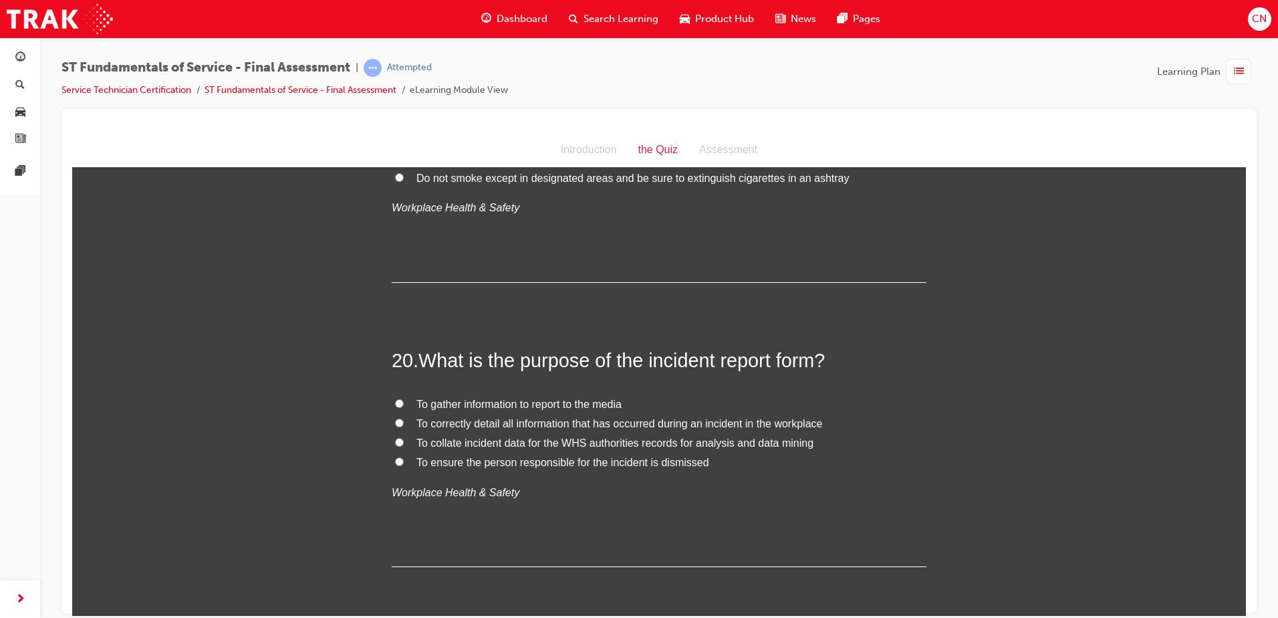
click at [604, 417] on span "To correctly detail all information that has occurred during an incident in the…" at bounding box center [620, 422] width 406 height 11
click at [404, 418] on input "To correctly detail all information that has occurred during an incident in the…" at bounding box center [399, 422] width 9 height 9
radio input "true"
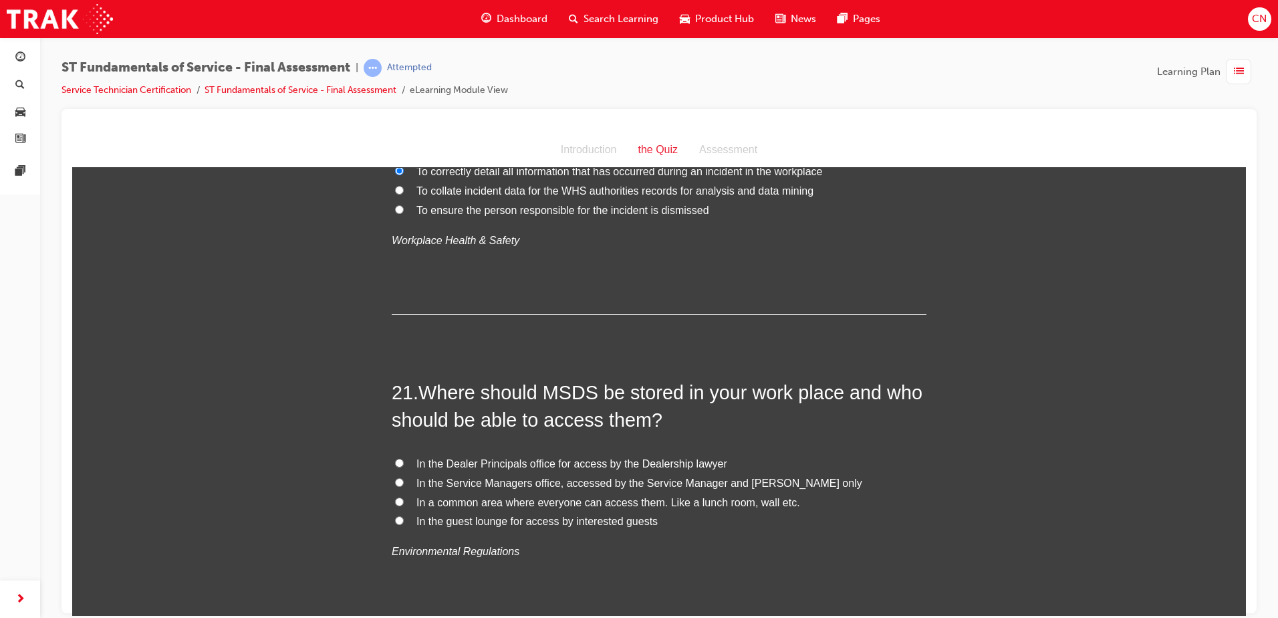
scroll to position [6151, 0]
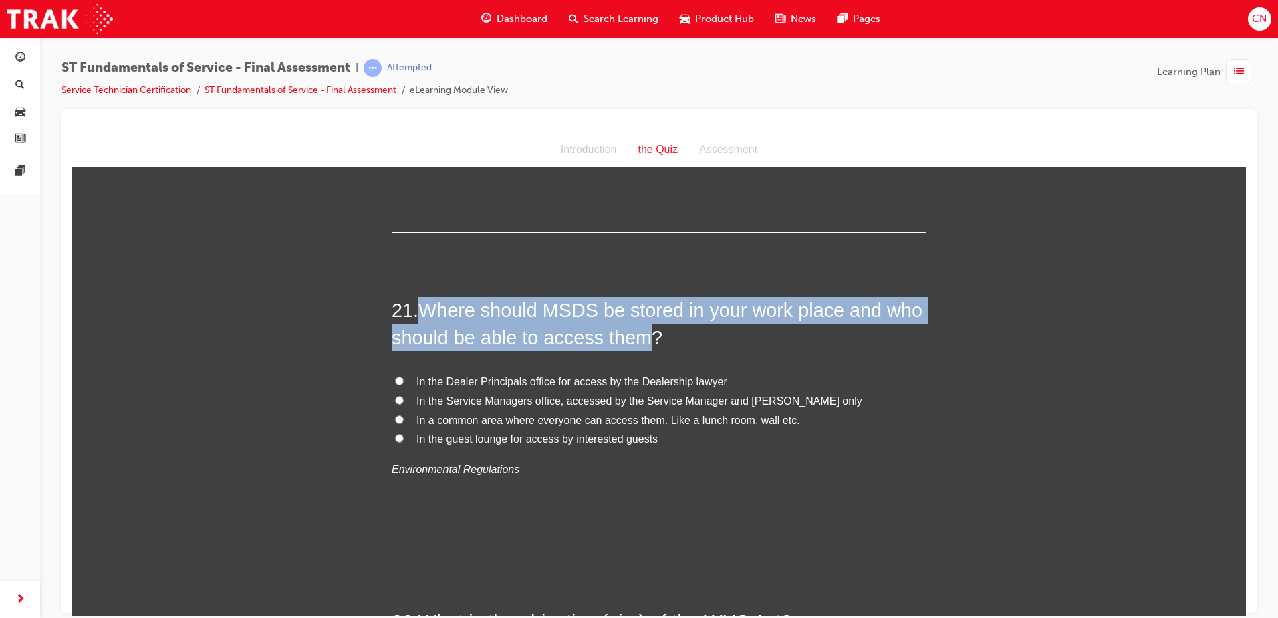
drag, startPoint x: 639, startPoint y: 314, endPoint x: 425, endPoint y: 281, distance: 217.1
click at [425, 299] on span "Where should MSDS be stored in your work place and who should be able to access…" at bounding box center [657, 323] width 531 height 48
copy span "Where should MSDS be stored in your work place and who should be able to access…"
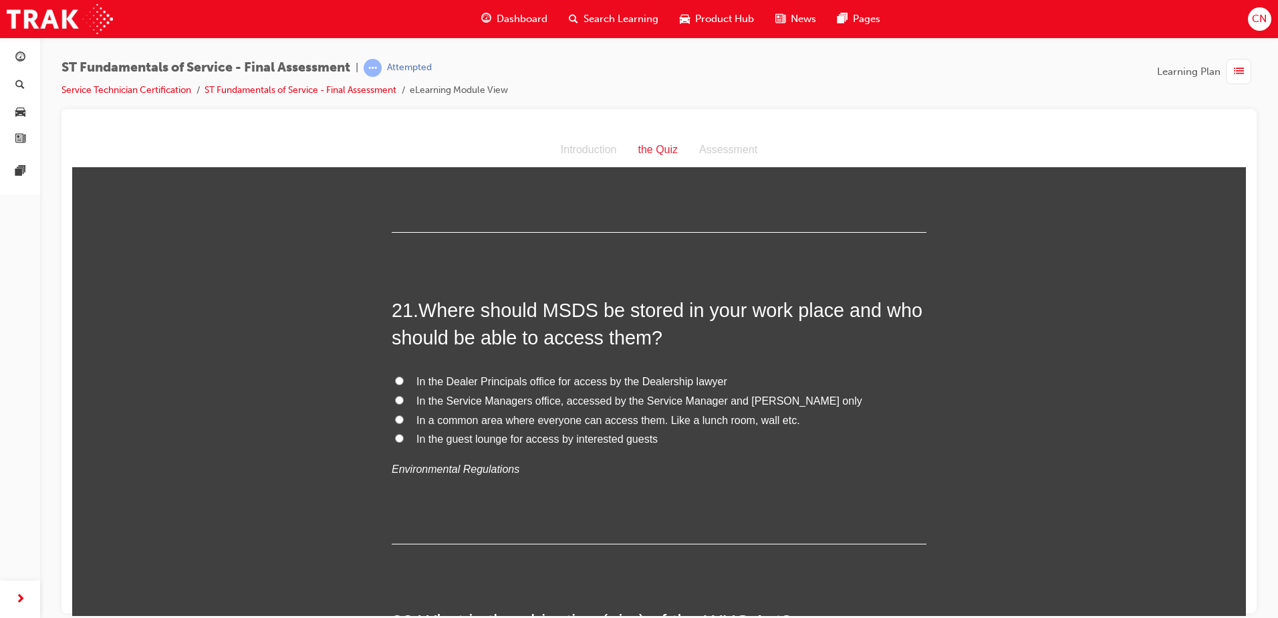
click at [523, 394] on span "In the Service Managers office, accessed by the Service Manager and [PERSON_NAM…" at bounding box center [640, 399] width 446 height 11
click at [404, 395] on input "In the Service Managers office, accessed by the Service Manager and [PERSON_NAM…" at bounding box center [399, 399] width 9 height 9
radio input "true"
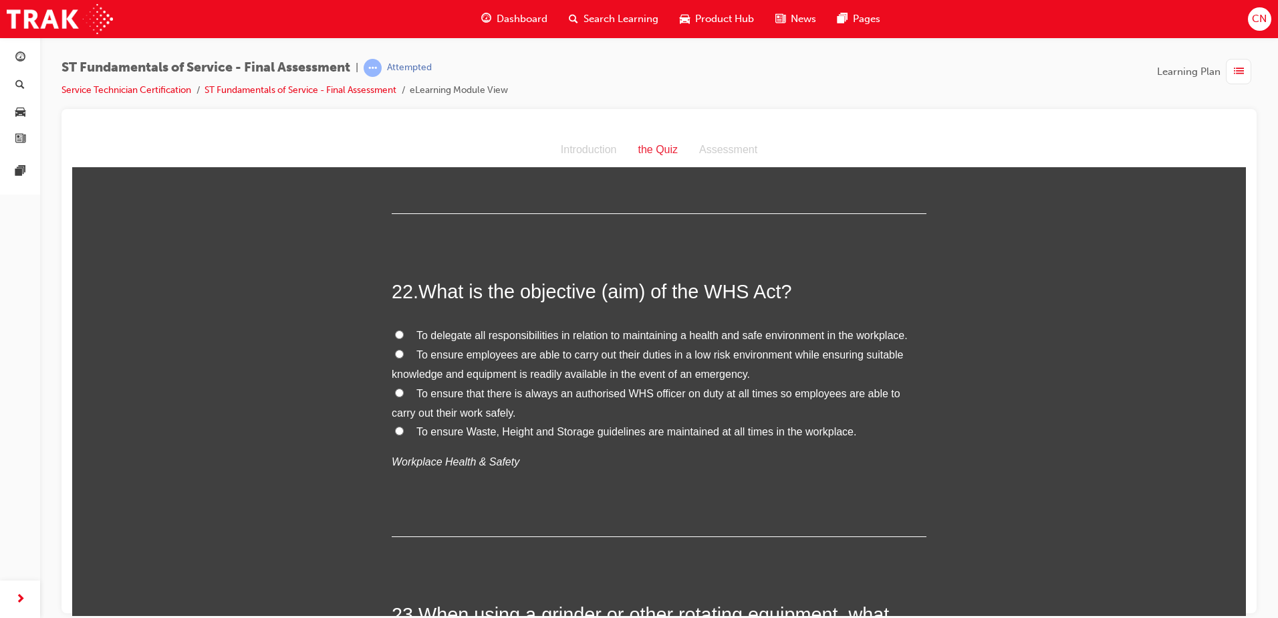
scroll to position [6485, 0]
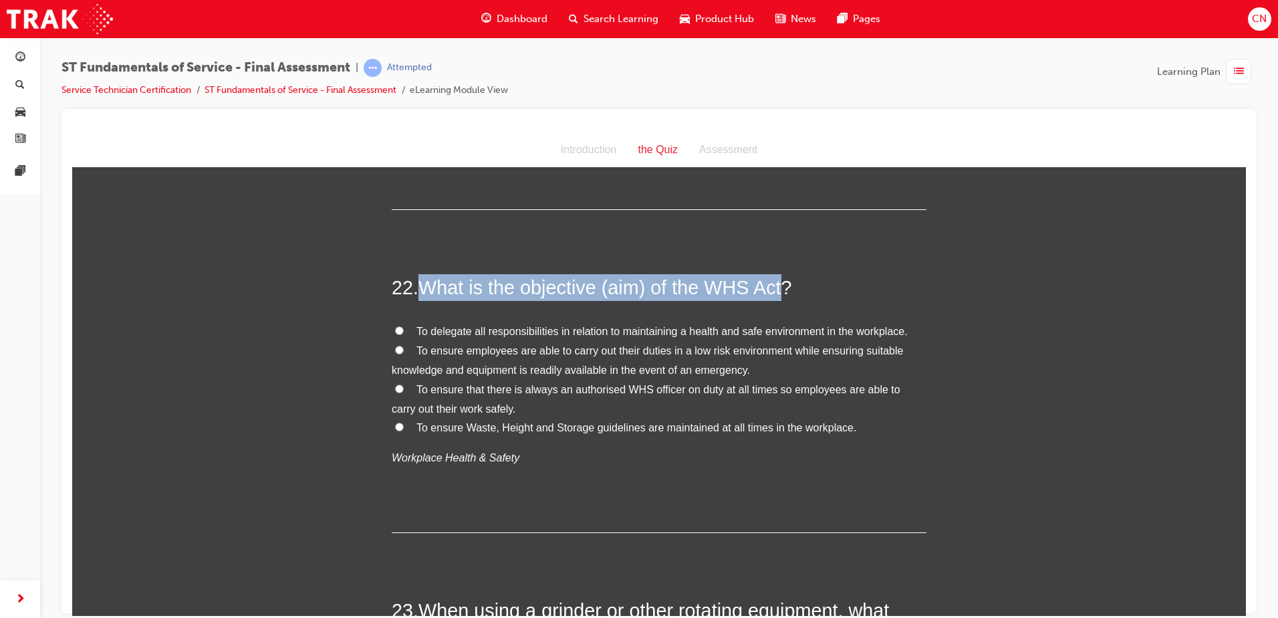
drag, startPoint x: 778, startPoint y: 265, endPoint x: 423, endPoint y: 260, distance: 355.0
click at [423, 276] on span "What is the objective (aim) of the WHS Act?" at bounding box center [606, 286] width 374 height 21
copy span "What is the objective (aim) of the WHS Act"
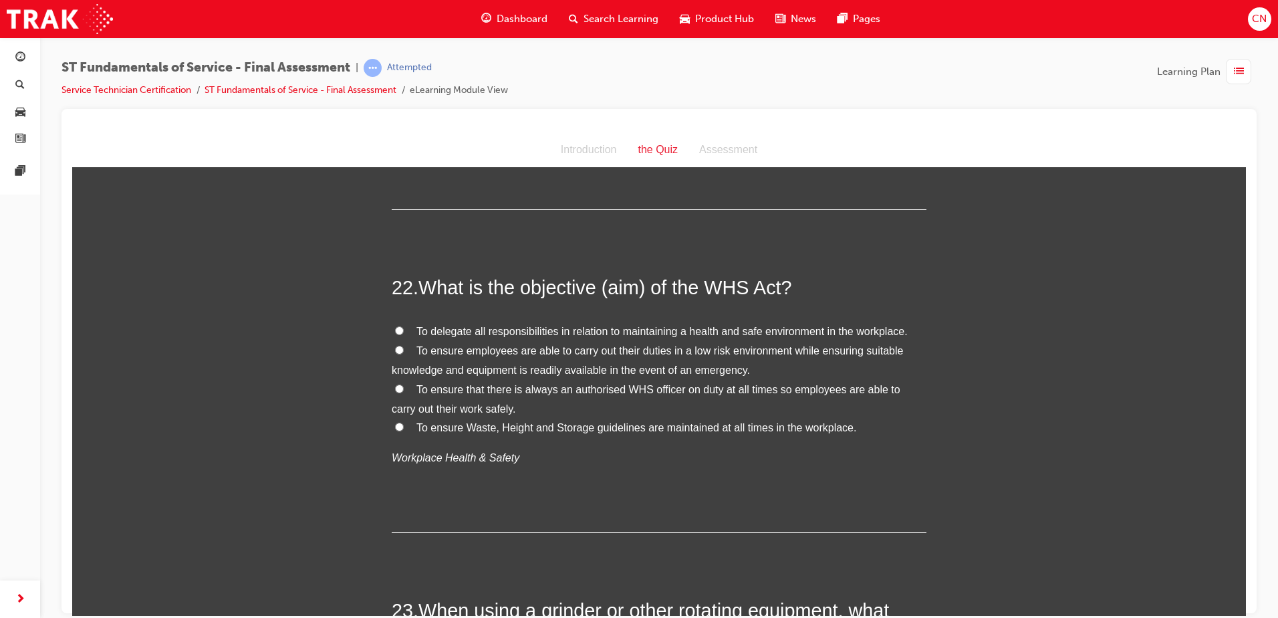
click at [448, 325] on span "To delegate all responsibilities in relation to maintaining a health and safe e…" at bounding box center [662, 330] width 491 height 11
click at [404, 326] on input "To delegate all responsibilities in relation to maintaining a health and safe e…" at bounding box center [399, 330] width 9 height 9
radio input "true"
click at [735, 341] on label "To ensure employees are able to carry out their duties in a low risk environmen…" at bounding box center [659, 360] width 535 height 39
click at [404, 345] on input "To ensure employees are able to carry out their duties in a low risk environmen…" at bounding box center [399, 349] width 9 height 9
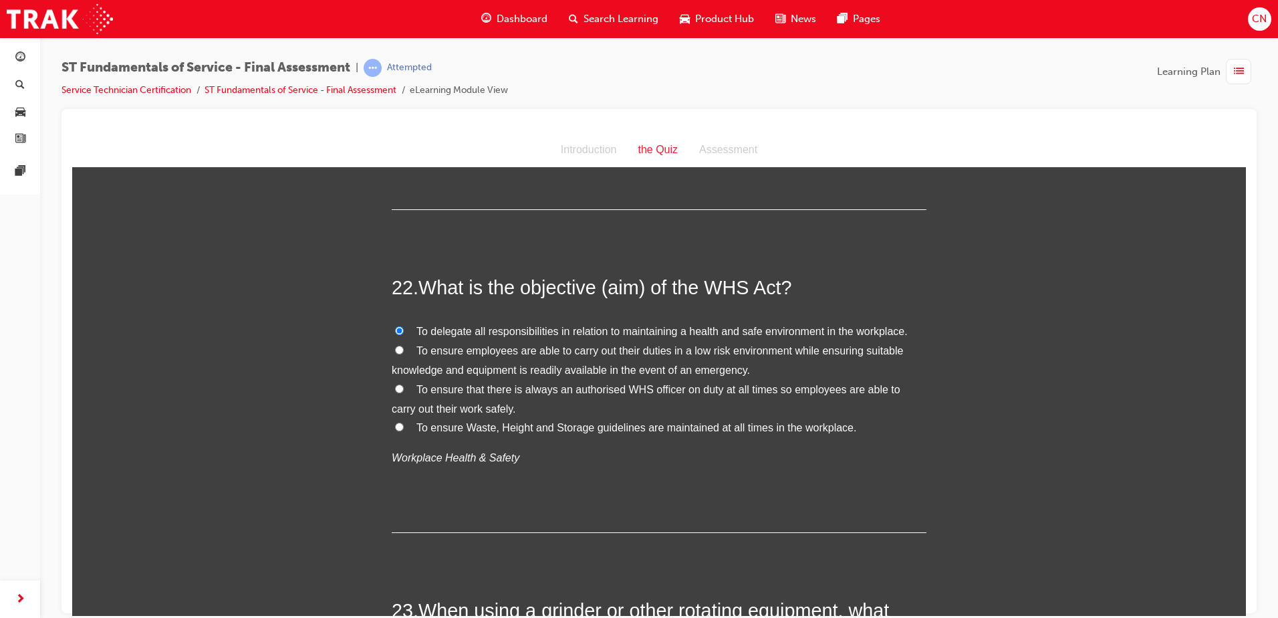
radio input "true"
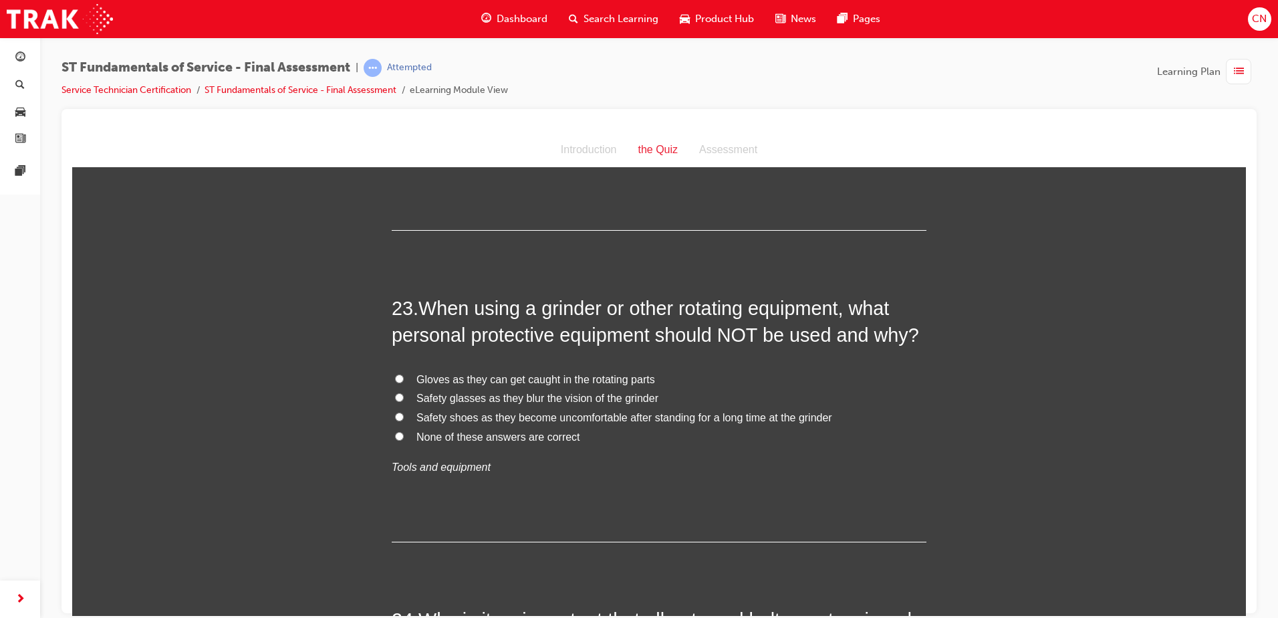
scroll to position [6819, 0]
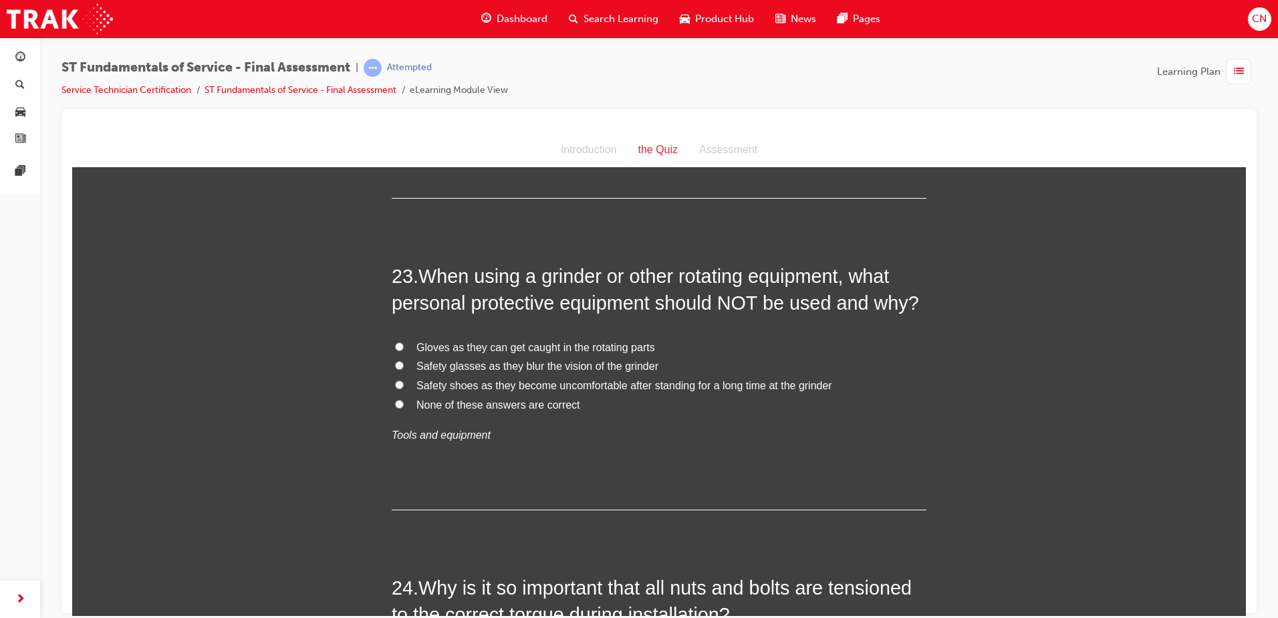
drag, startPoint x: 449, startPoint y: 321, endPoint x: 457, endPoint y: 328, distance: 9.9
click at [451, 341] on span "Gloves as they can get caught in the rotating parts" at bounding box center [536, 346] width 239 height 11
click at [404, 342] on input "Gloves as they can get caught in the rotating parts" at bounding box center [399, 346] width 9 height 9
radio input "true"
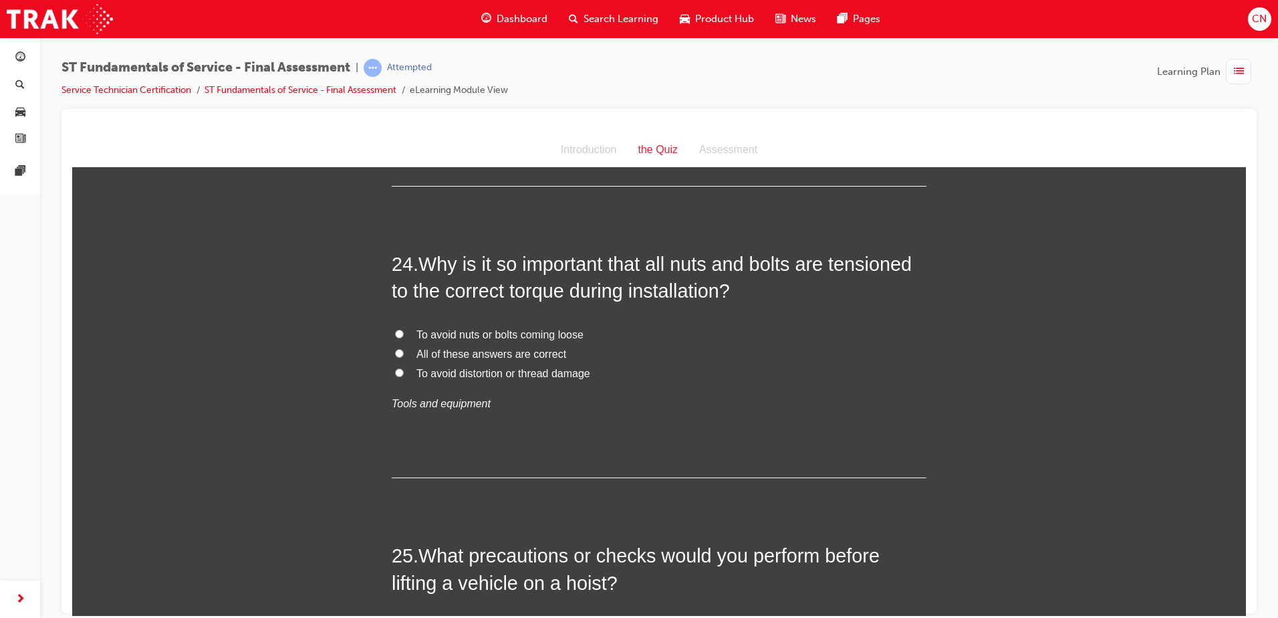
scroll to position [7153, 0]
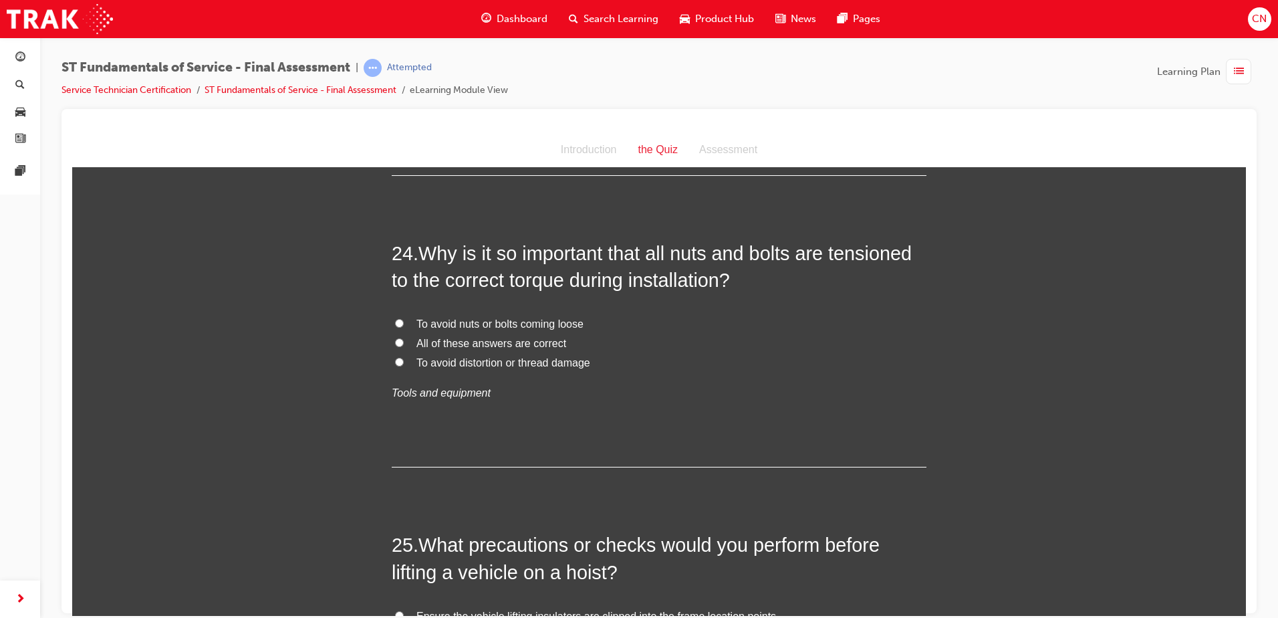
click at [464, 337] on span "All of these answers are correct" at bounding box center [492, 342] width 150 height 11
click at [404, 338] on input "All of these answers are correct" at bounding box center [399, 342] width 9 height 9
radio input "true"
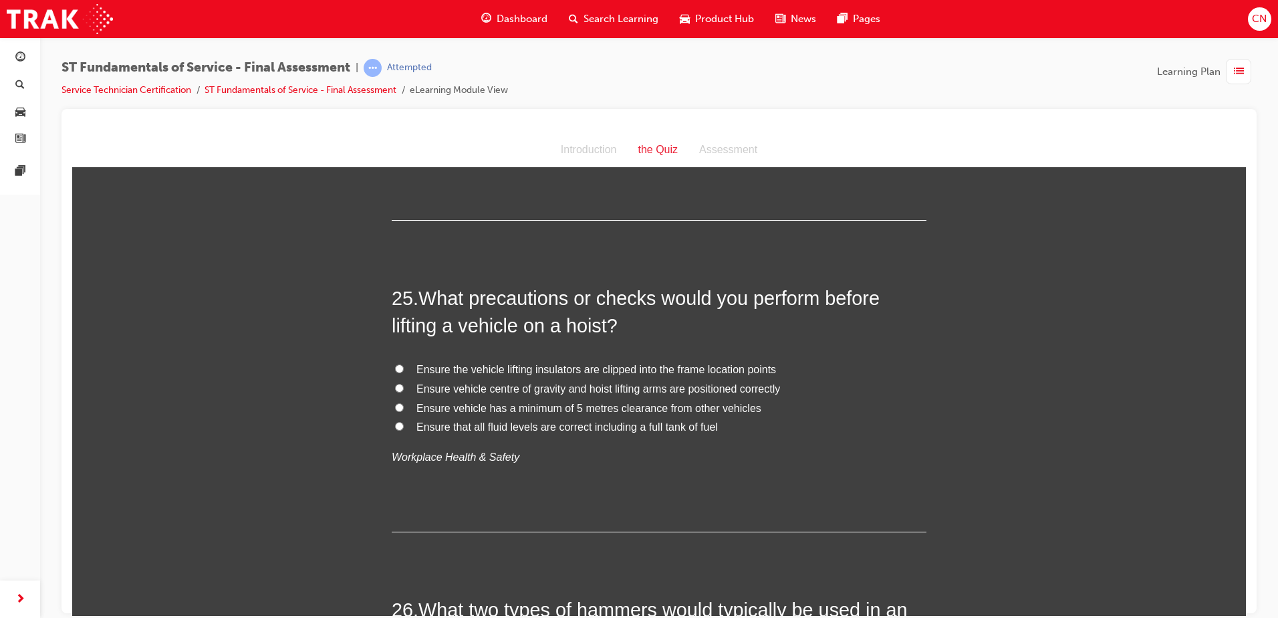
scroll to position [7421, 0]
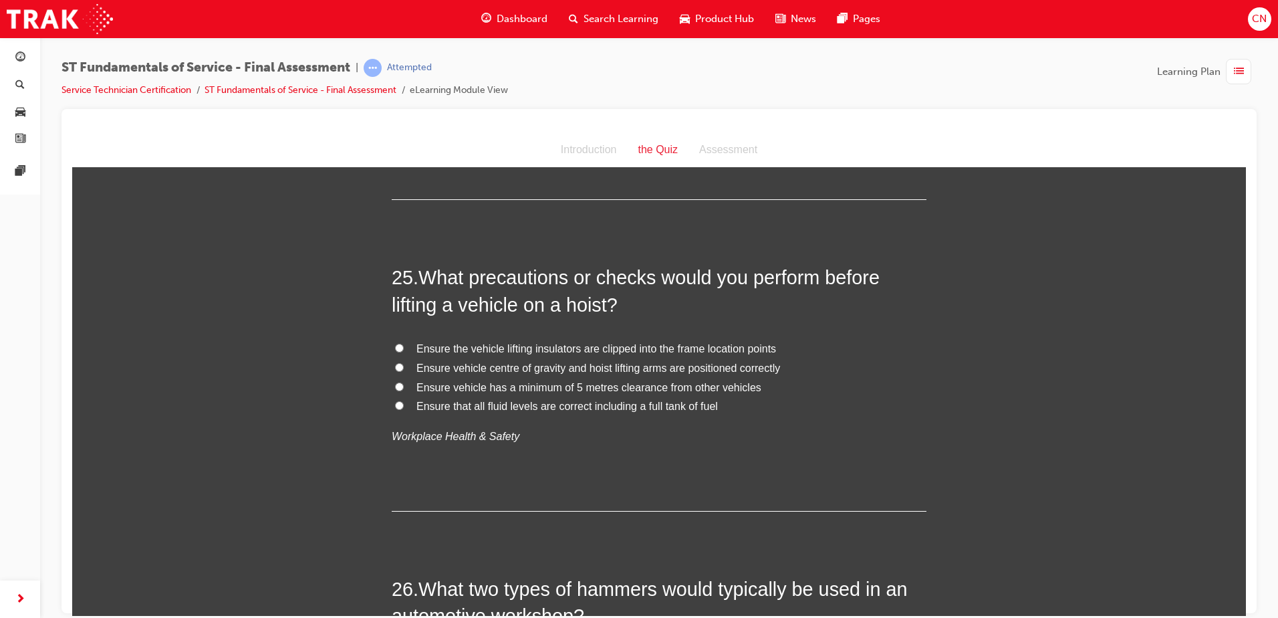
click at [538, 362] on span "Ensure vehicle centre of gravity and hoist lifting arms are positioned correctly" at bounding box center [599, 367] width 364 height 11
click at [404, 362] on input "Ensure vehicle centre of gravity and hoist lifting arms are positioned correctly" at bounding box center [399, 366] width 9 height 9
radio input "true"
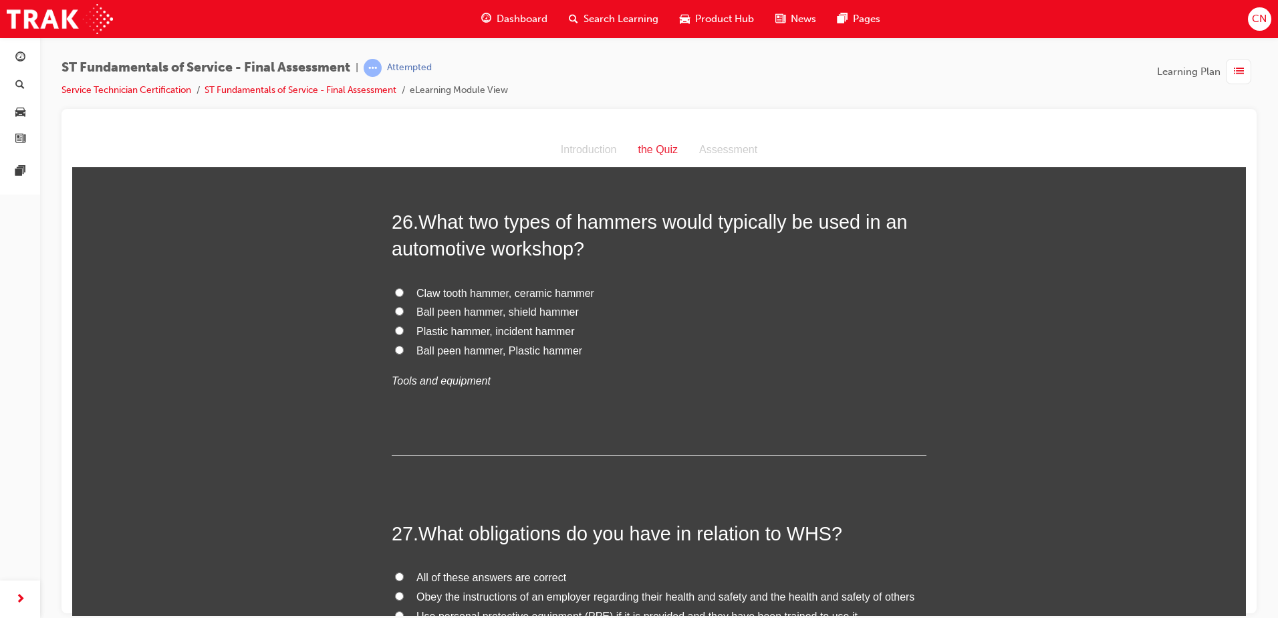
scroll to position [7755, 0]
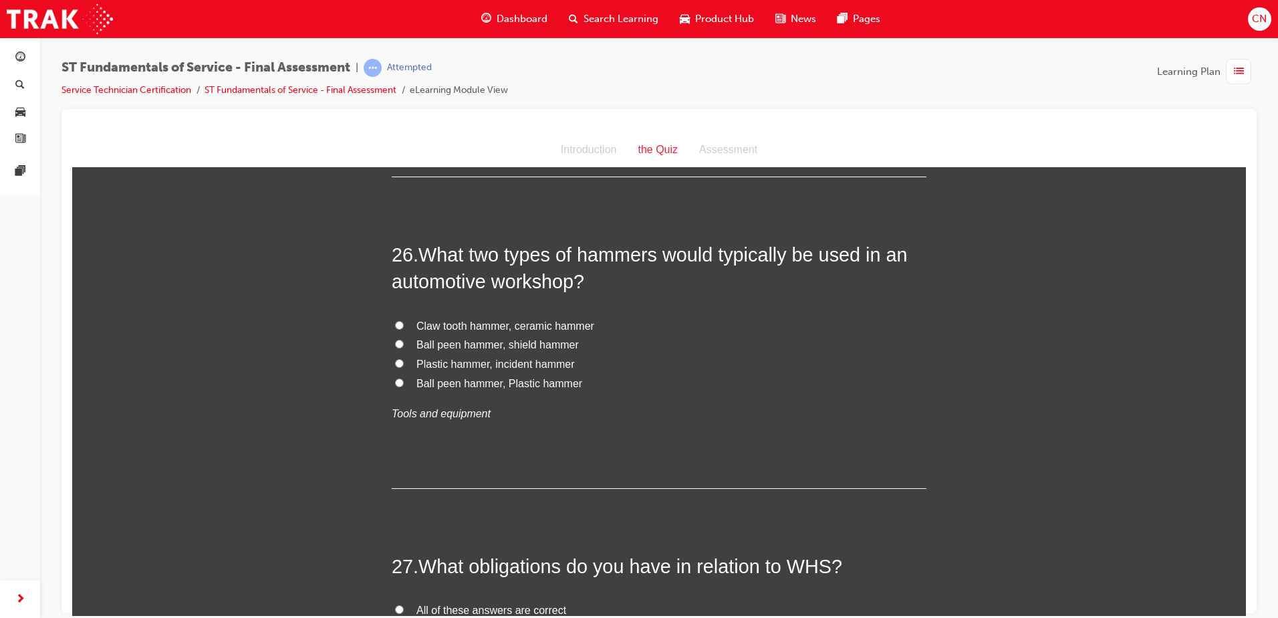
click at [459, 377] on span "Ball peen hammer, Plastic hammer" at bounding box center [500, 382] width 166 height 11
click at [404, 378] on input "Ball peen hammer, Plastic hammer" at bounding box center [399, 382] width 9 height 9
radio input "true"
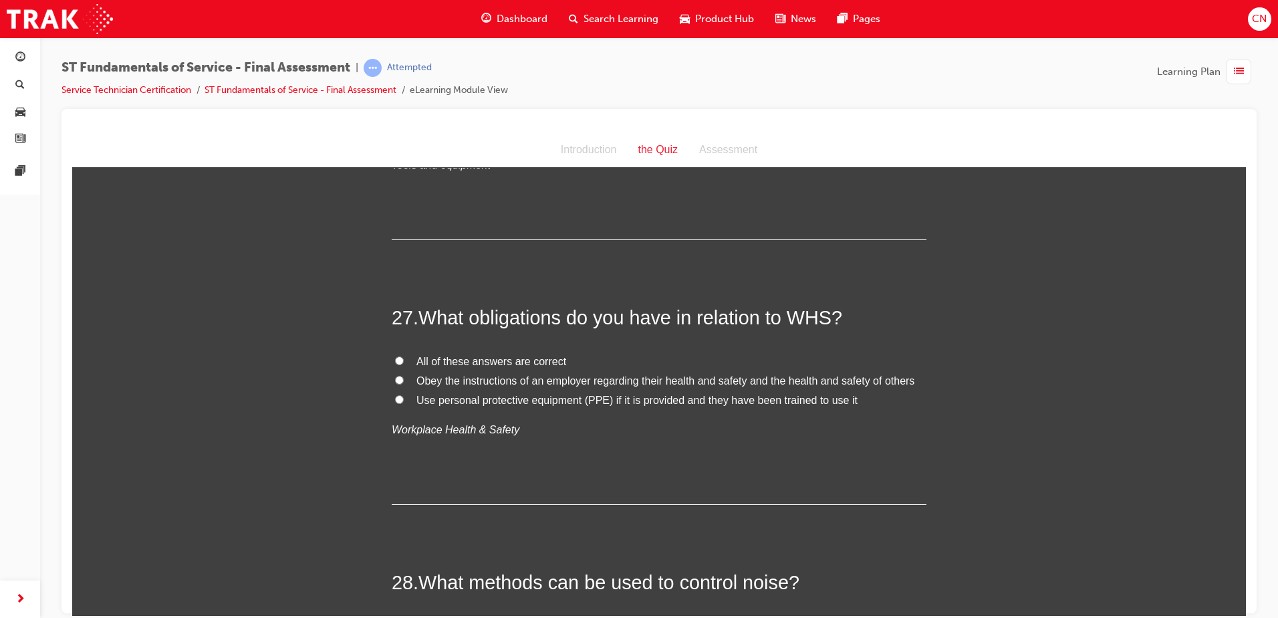
scroll to position [8023, 0]
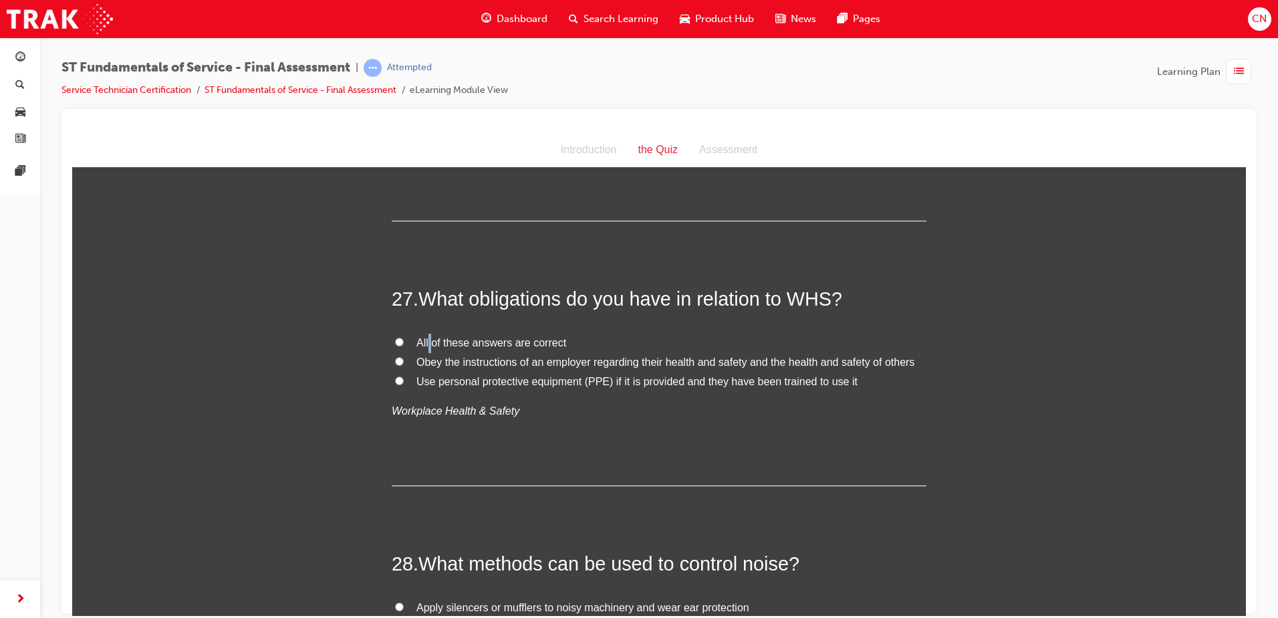
click at [425, 336] on span "All of these answers are correct" at bounding box center [492, 341] width 150 height 11
click at [426, 336] on span "All of these answers are correct" at bounding box center [492, 341] width 150 height 11
click at [404, 337] on input "All of these answers are correct" at bounding box center [399, 341] width 9 height 9
radio input "true"
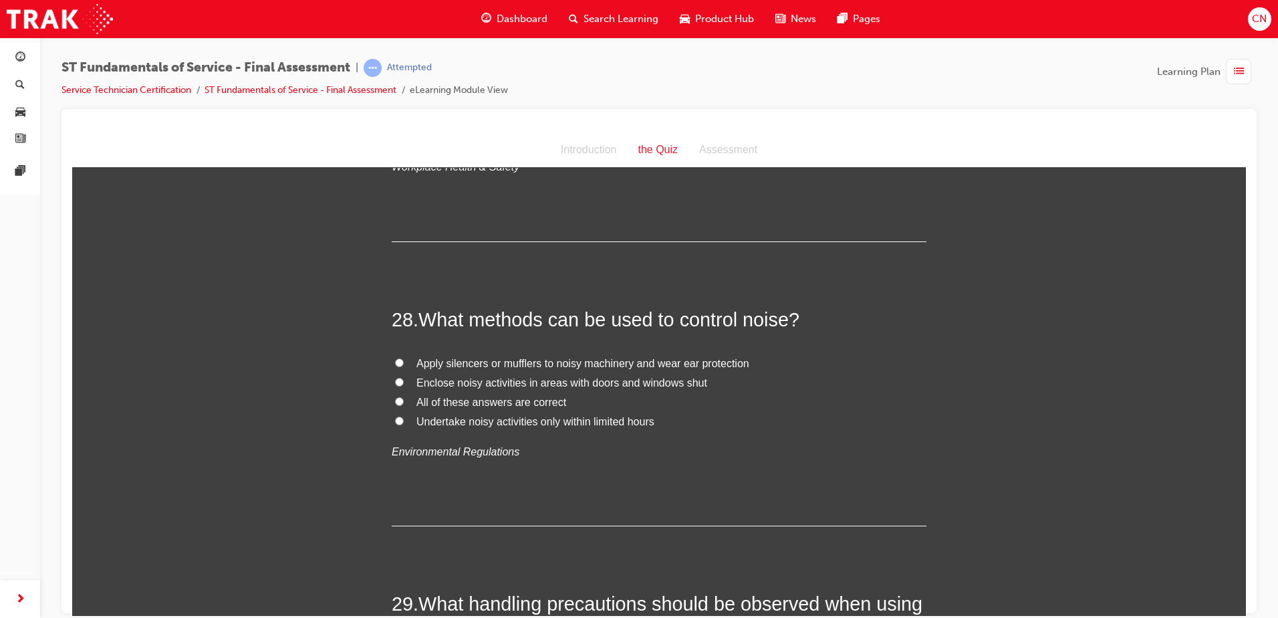
scroll to position [8290, 0]
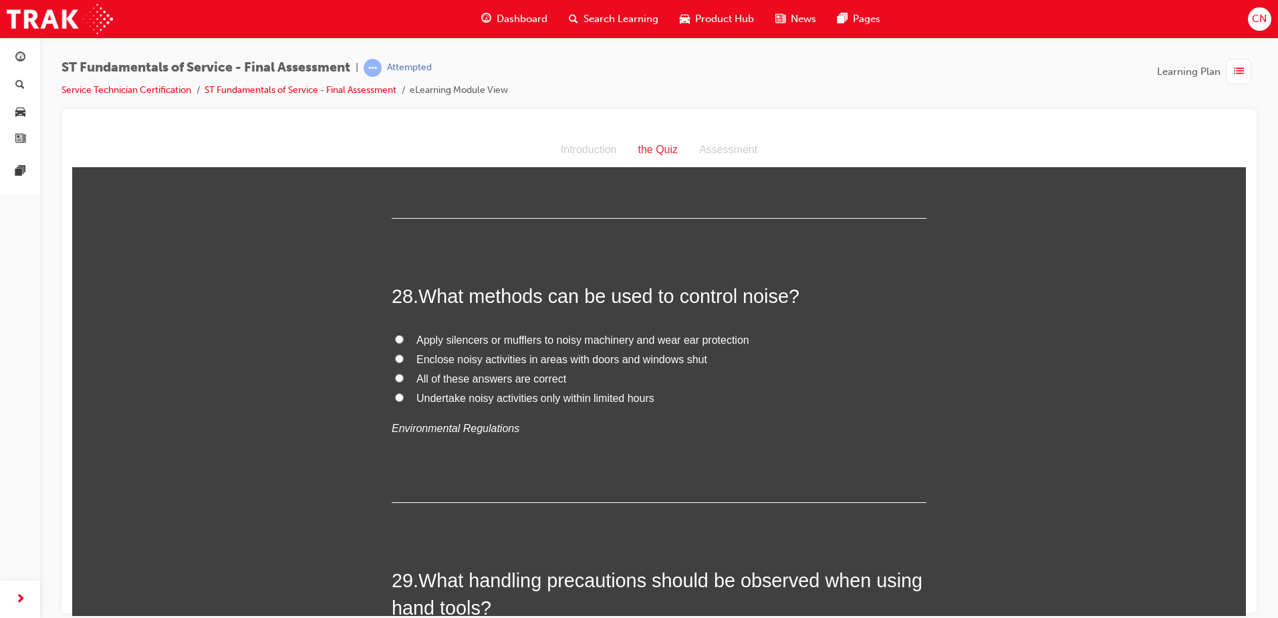
click at [434, 372] on span "All of these answers are correct" at bounding box center [492, 377] width 150 height 11
click at [404, 373] on input "All of these answers are correct" at bounding box center [399, 377] width 9 height 9
radio input "true"
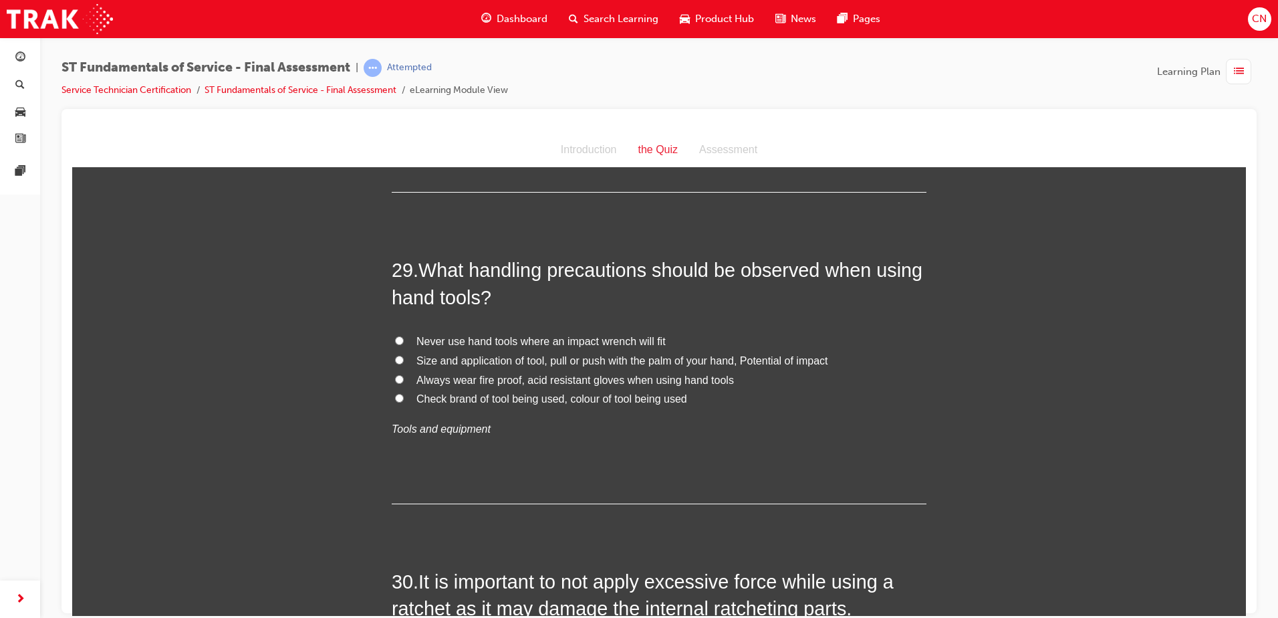
scroll to position [8624, 0]
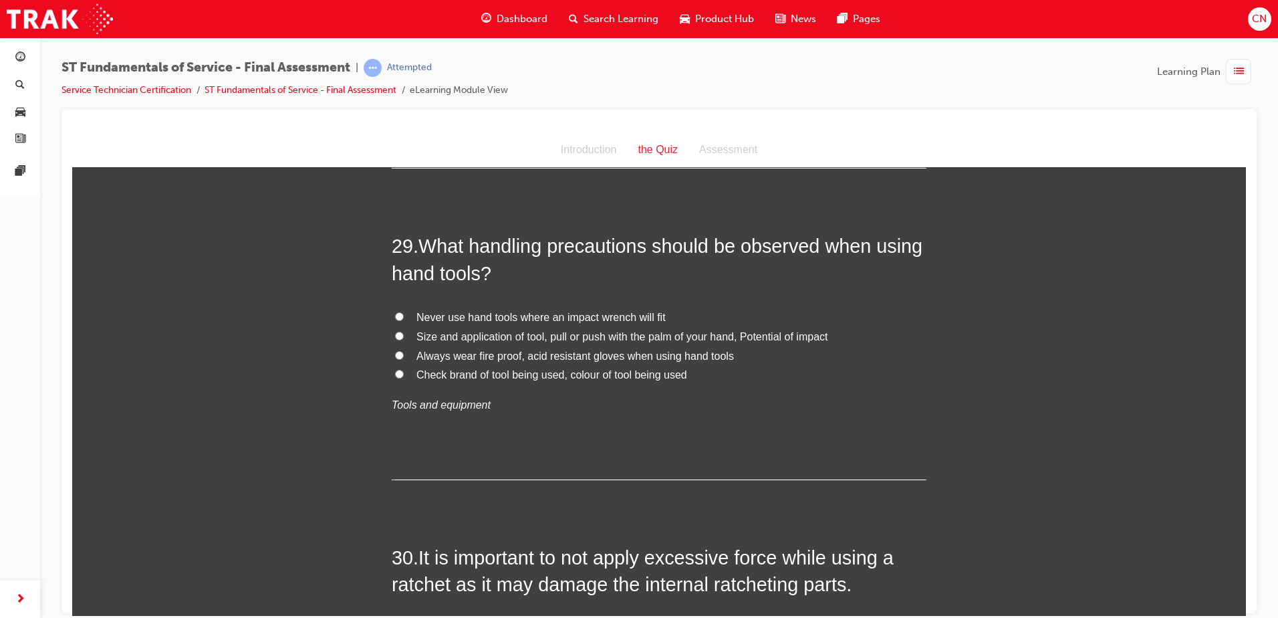
click at [595, 350] on span "Always wear fire proof, acid resistant gloves when using hand tools" at bounding box center [576, 355] width 318 height 11
click at [404, 350] on input "Always wear fire proof, acid resistant gloves when using hand tools" at bounding box center [399, 354] width 9 height 9
radio input "true"
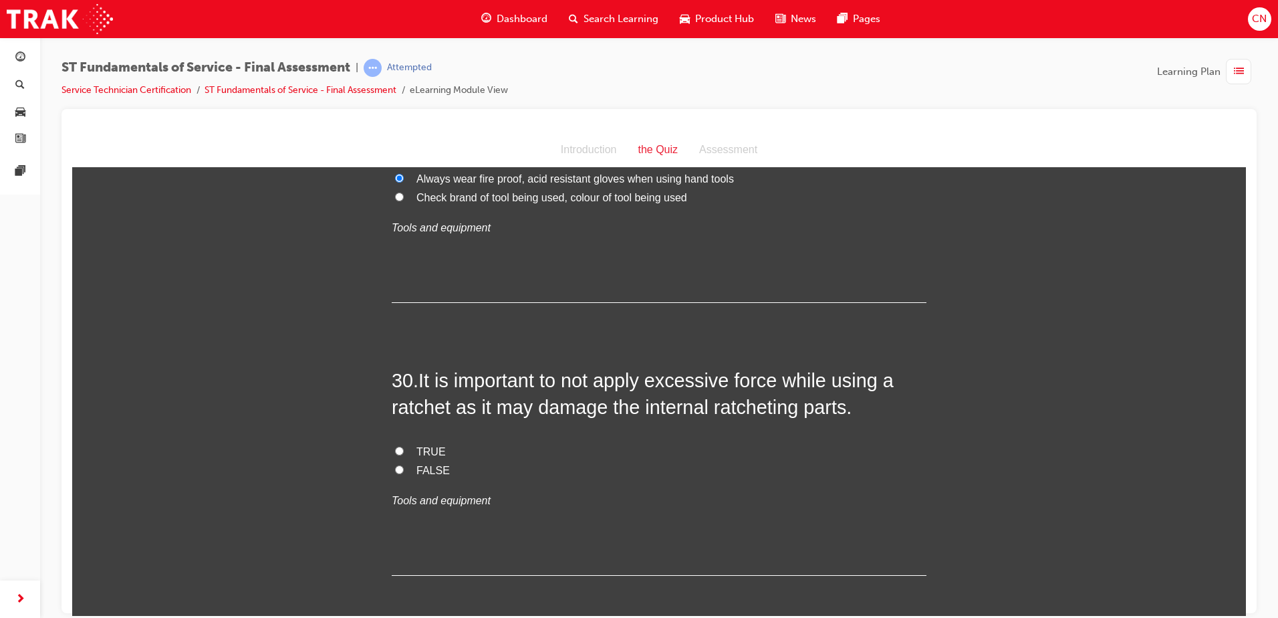
scroll to position [8825, 0]
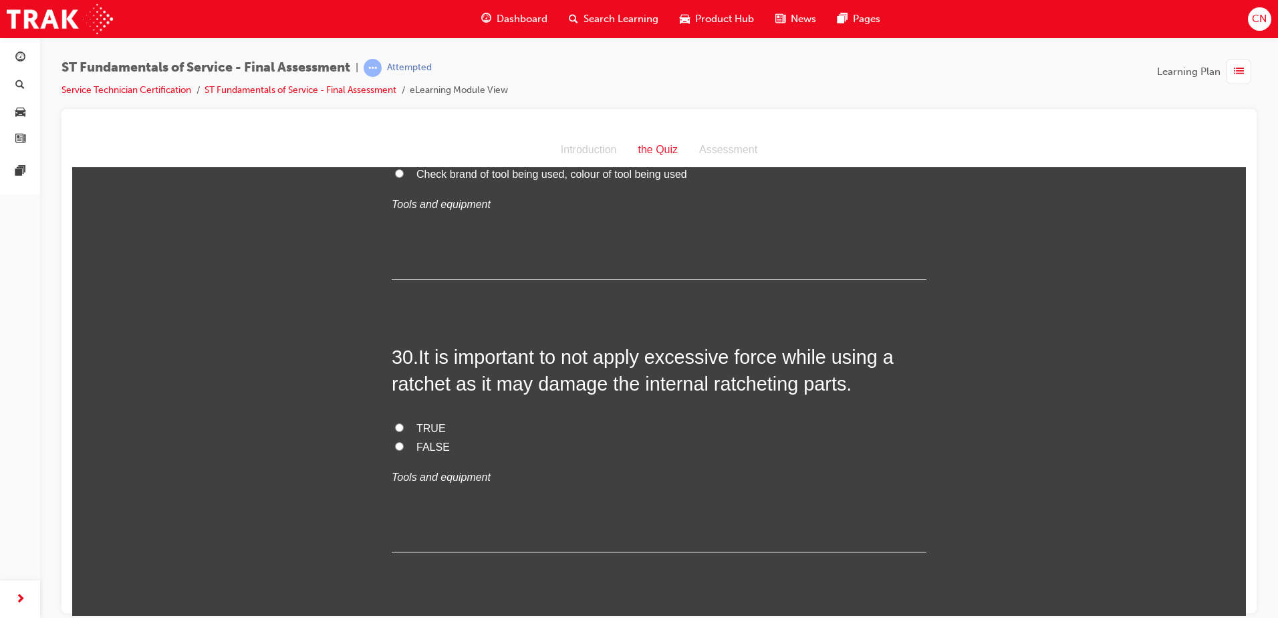
click at [427, 422] on span "TRUE" at bounding box center [431, 427] width 29 height 11
click at [404, 423] on input "TRUE" at bounding box center [399, 427] width 9 height 9
radio input "true"
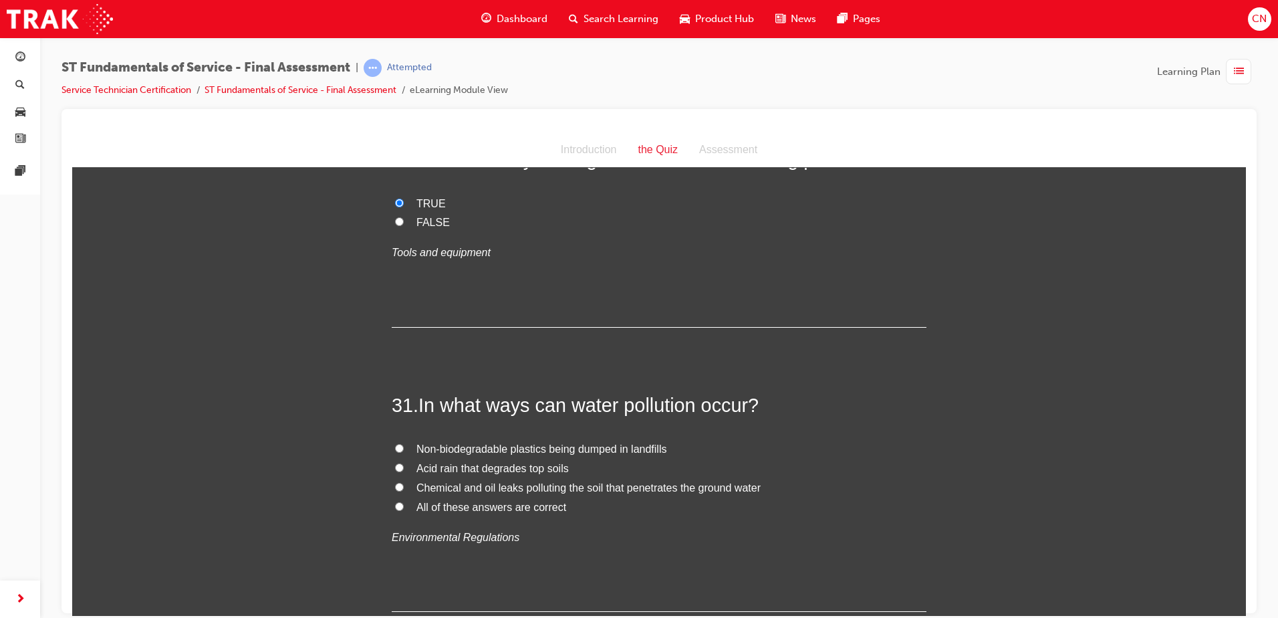
scroll to position [9092, 0]
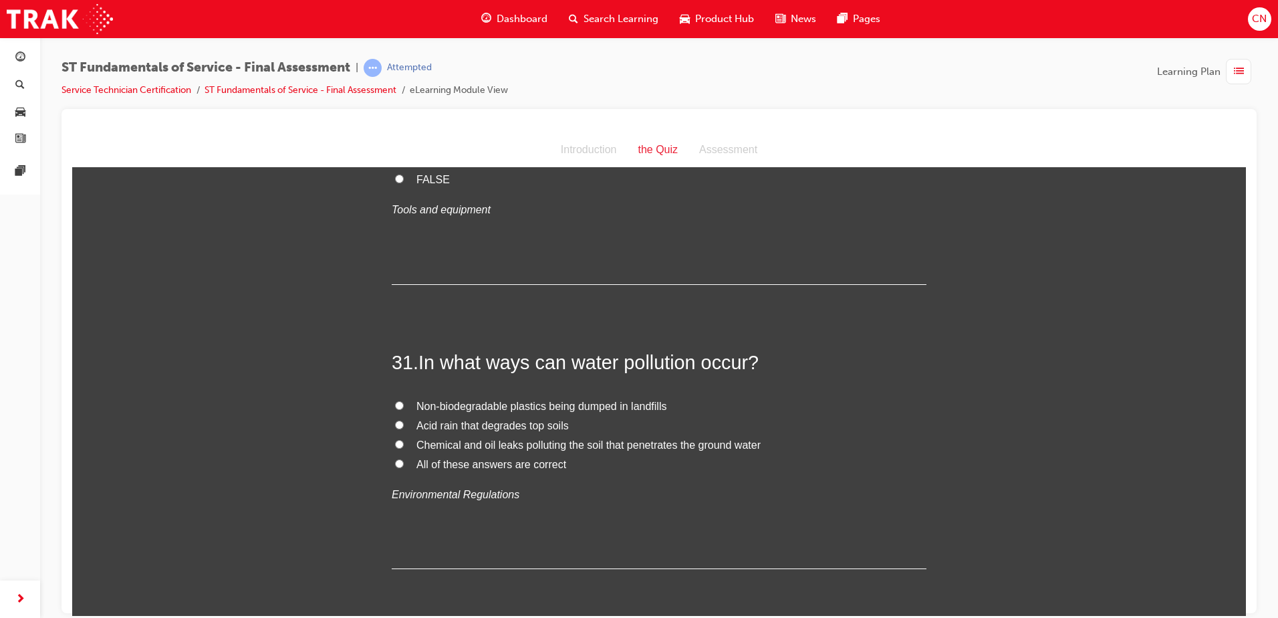
click at [483, 458] on span "All of these answers are correct" at bounding box center [492, 463] width 150 height 11
click at [404, 459] on input "All of these answers are correct" at bounding box center [399, 463] width 9 height 9
radio input "true"
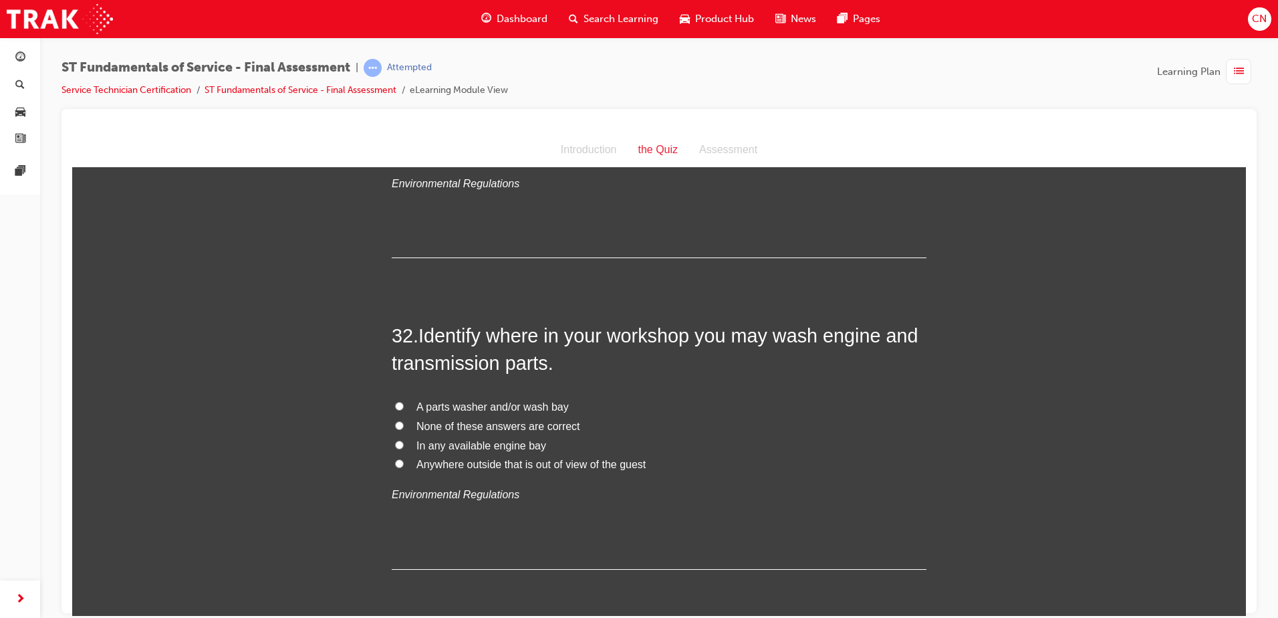
scroll to position [9427, 0]
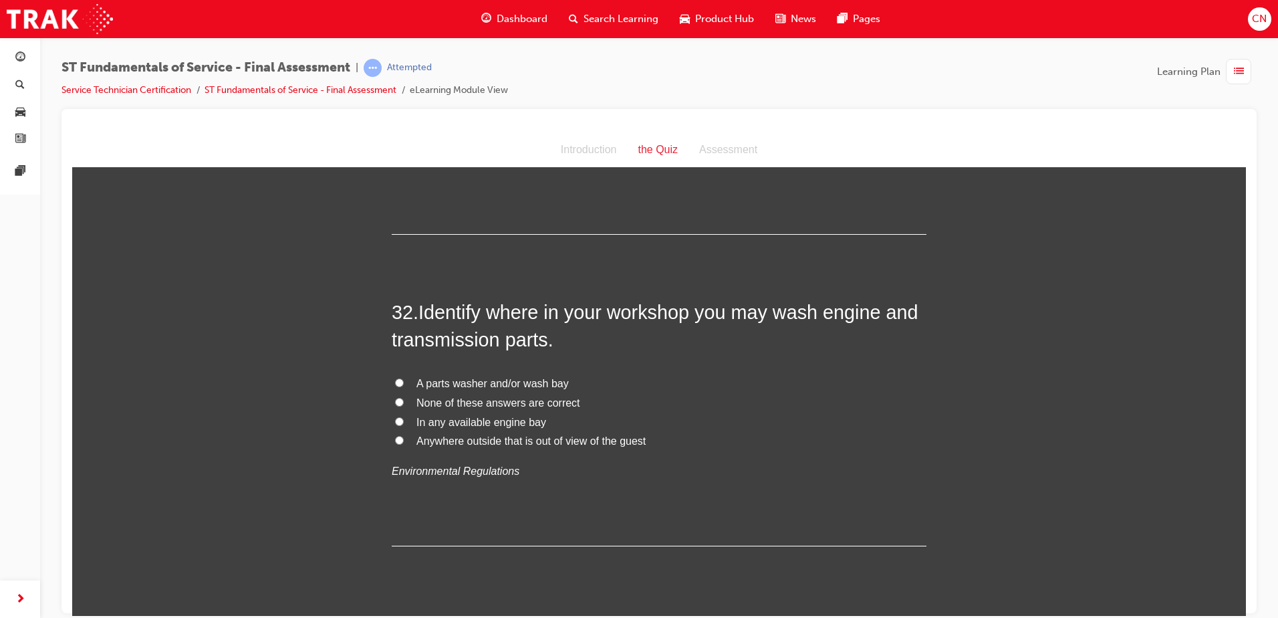
click at [472, 377] on span "A parts washer and/or wash bay" at bounding box center [493, 382] width 152 height 11
click at [404, 378] on input "A parts washer and/or wash bay" at bounding box center [399, 382] width 9 height 9
radio input "true"
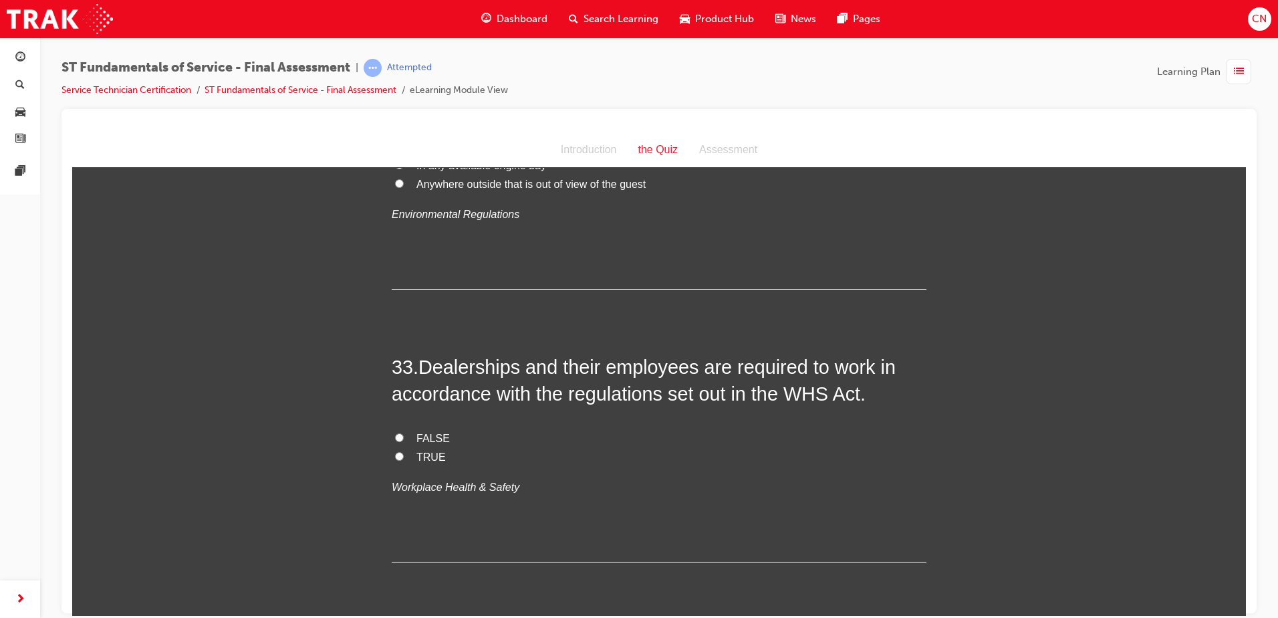
scroll to position [9694, 0]
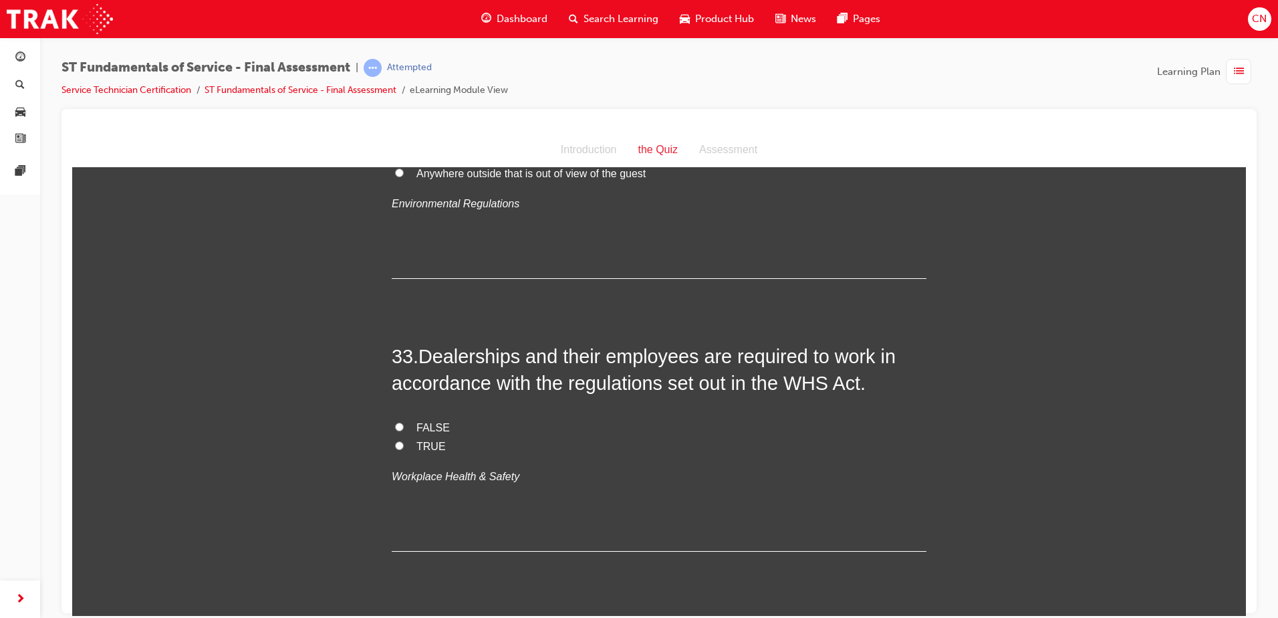
click at [431, 440] on span "TRUE" at bounding box center [431, 445] width 29 height 11
click at [404, 441] on input "TRUE" at bounding box center [399, 445] width 9 height 9
radio input "true"
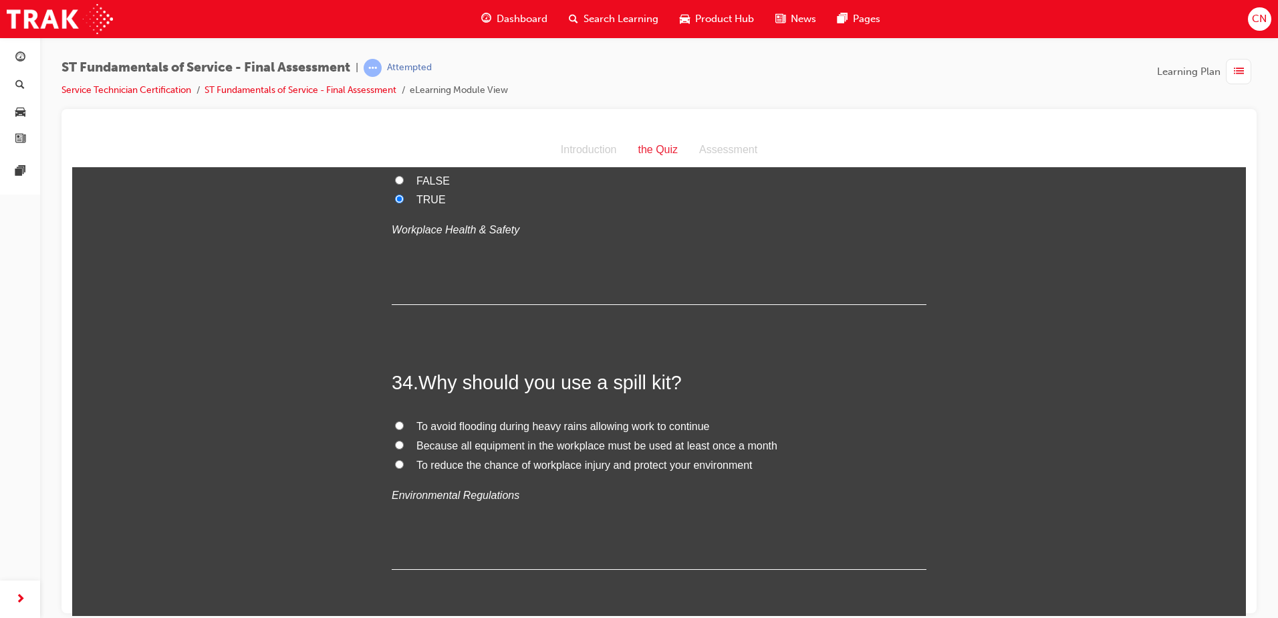
scroll to position [9969, 0]
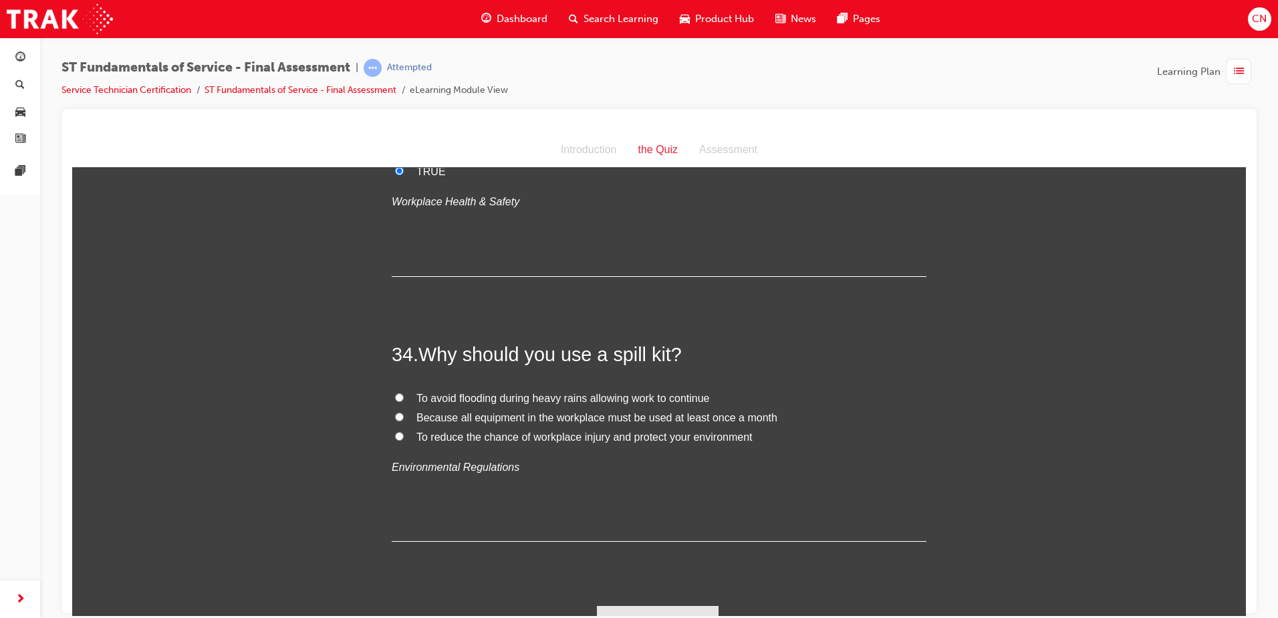
click at [515, 431] on span "To reduce the chance of workplace injury and protect your environment" at bounding box center [585, 436] width 336 height 11
click at [404, 431] on input "To reduce the chance of workplace injury and protect your environment" at bounding box center [399, 435] width 9 height 9
radio input "true"
click at [669, 605] on button "Submit Answers" at bounding box center [658, 623] width 122 height 37
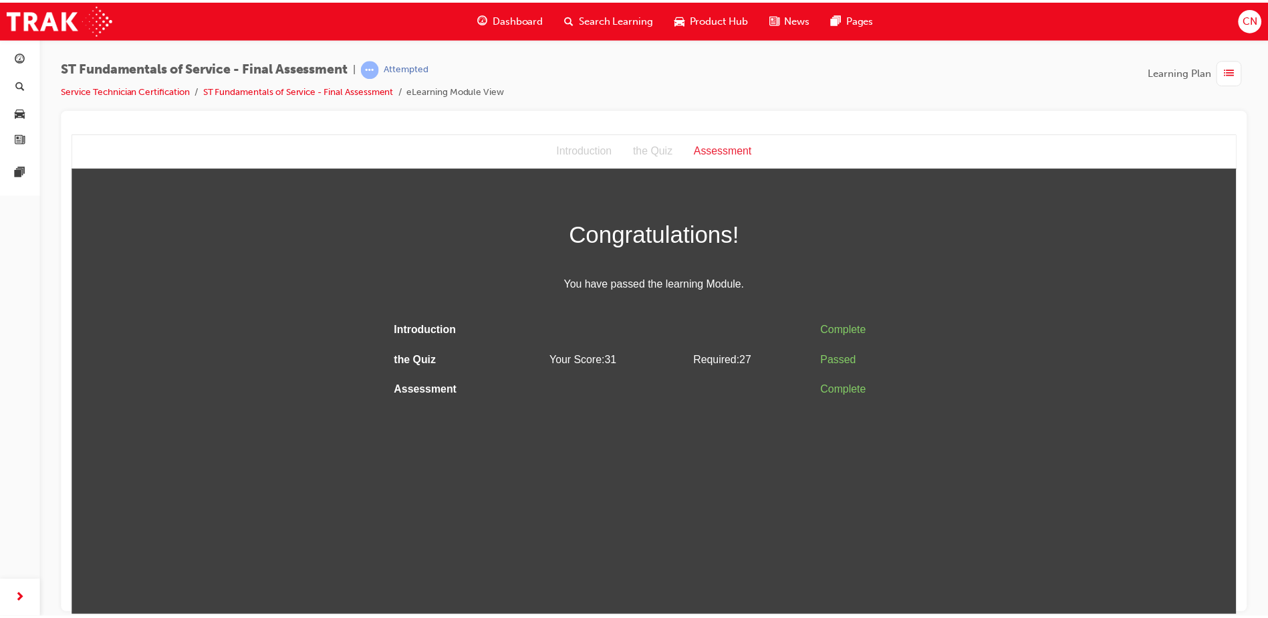
scroll to position [0, 0]
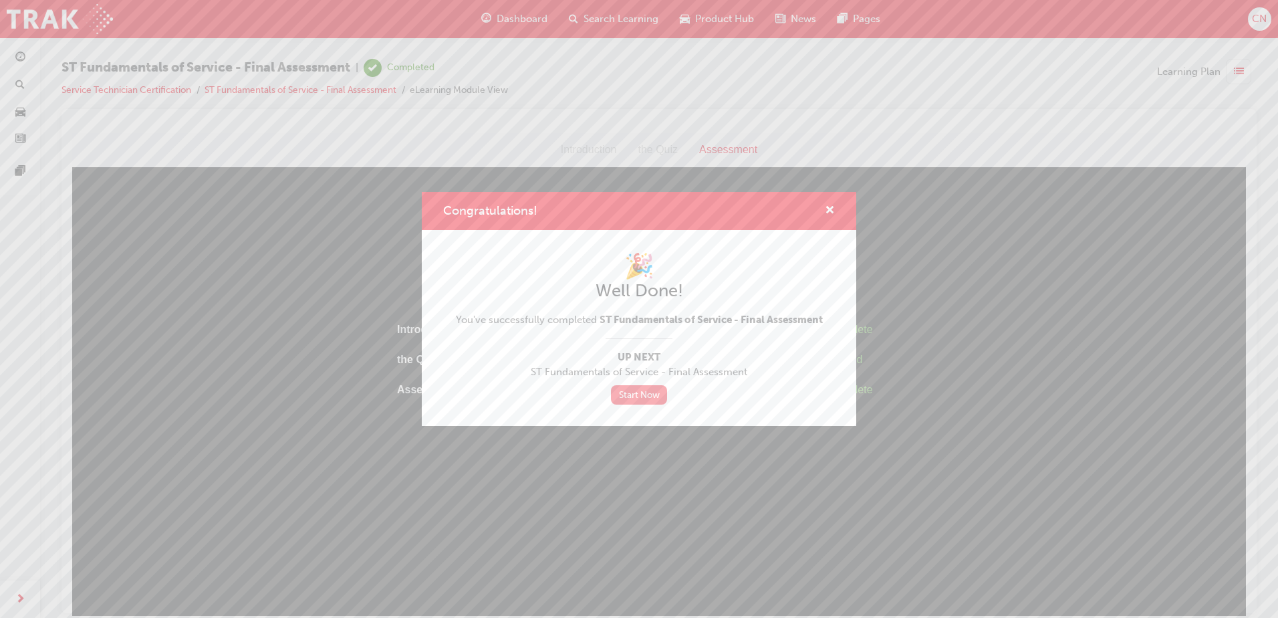
click at [638, 394] on link "Start Now" at bounding box center [639, 394] width 56 height 19
click at [828, 209] on span "cross-icon" at bounding box center [830, 211] width 10 height 12
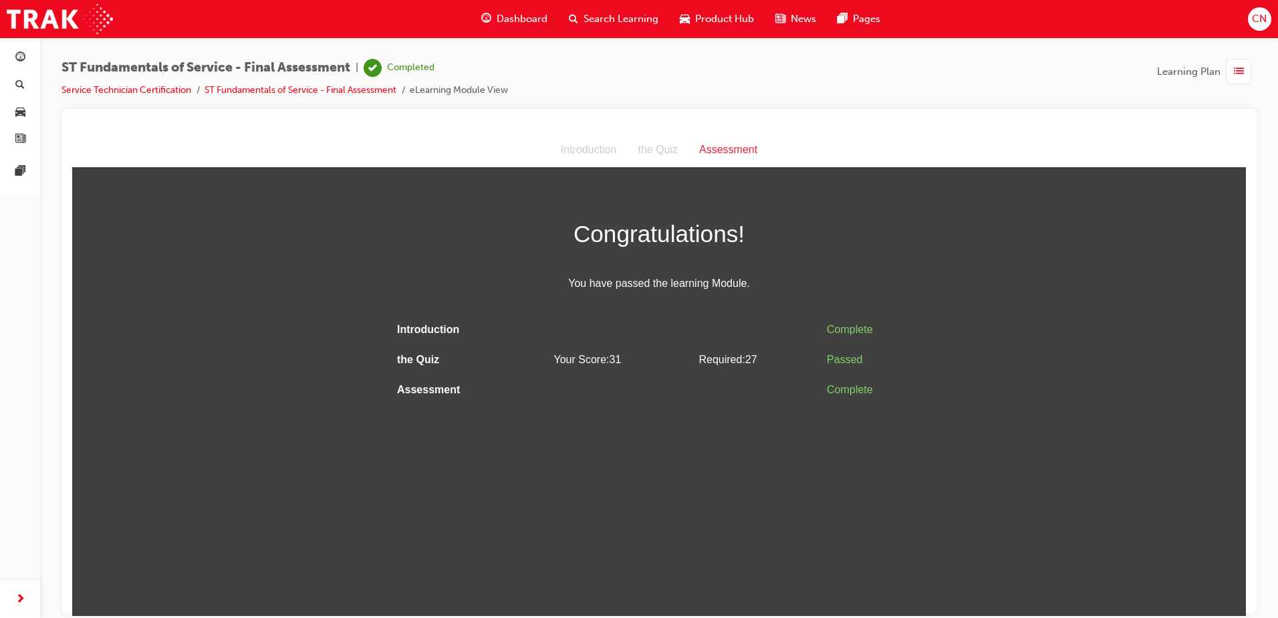
click at [774, 298] on div "Congratulations! You have passed the learning Module. Introduction Complete the…" at bounding box center [659, 309] width 535 height 191
click at [1233, 69] on div "button" at bounding box center [1238, 71] width 25 height 25
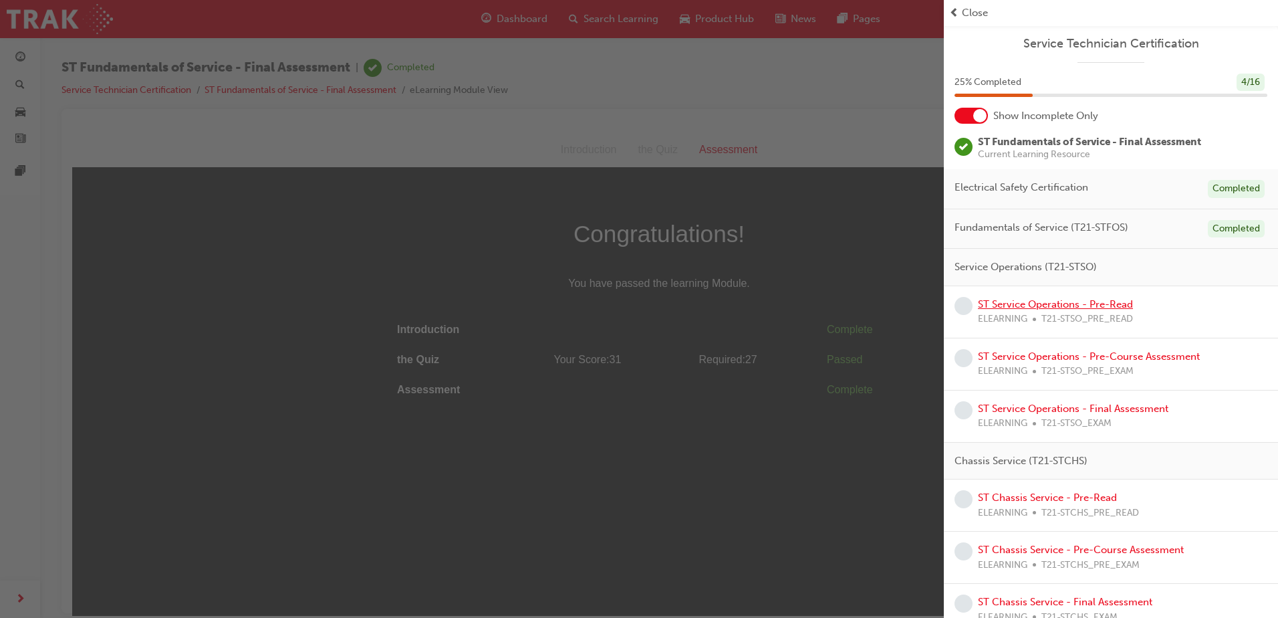
click at [1027, 302] on link "ST Service Operations - Pre-Read" at bounding box center [1055, 304] width 155 height 12
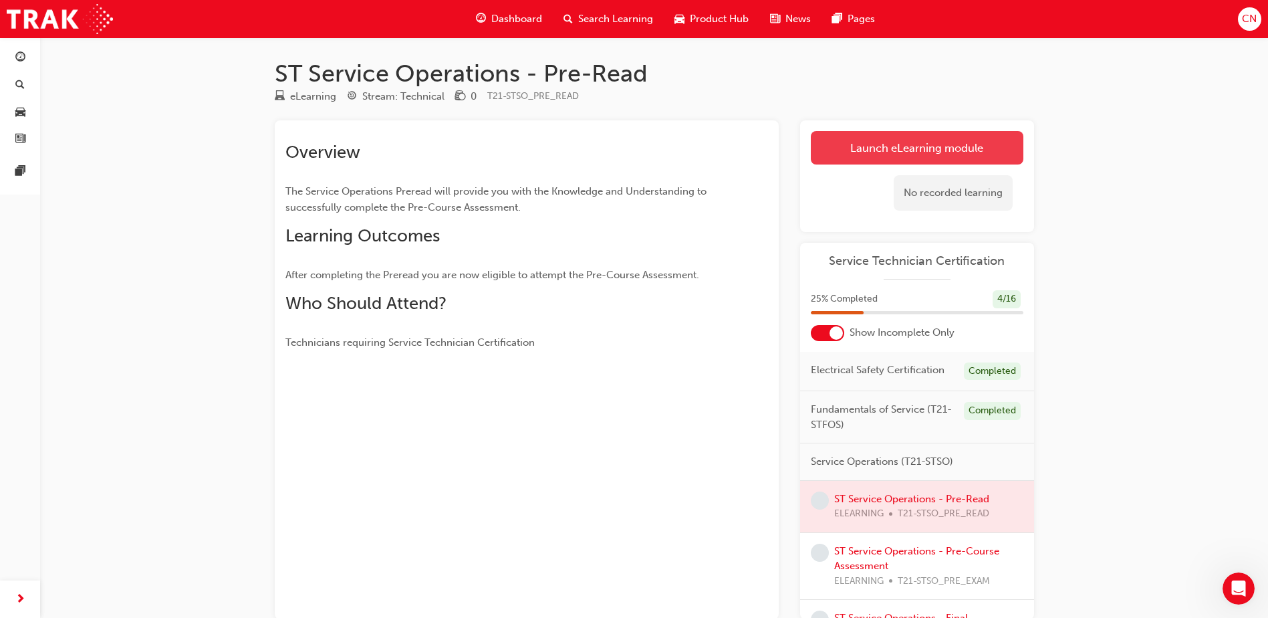
click at [891, 154] on link "Launch eLearning module" at bounding box center [917, 147] width 213 height 33
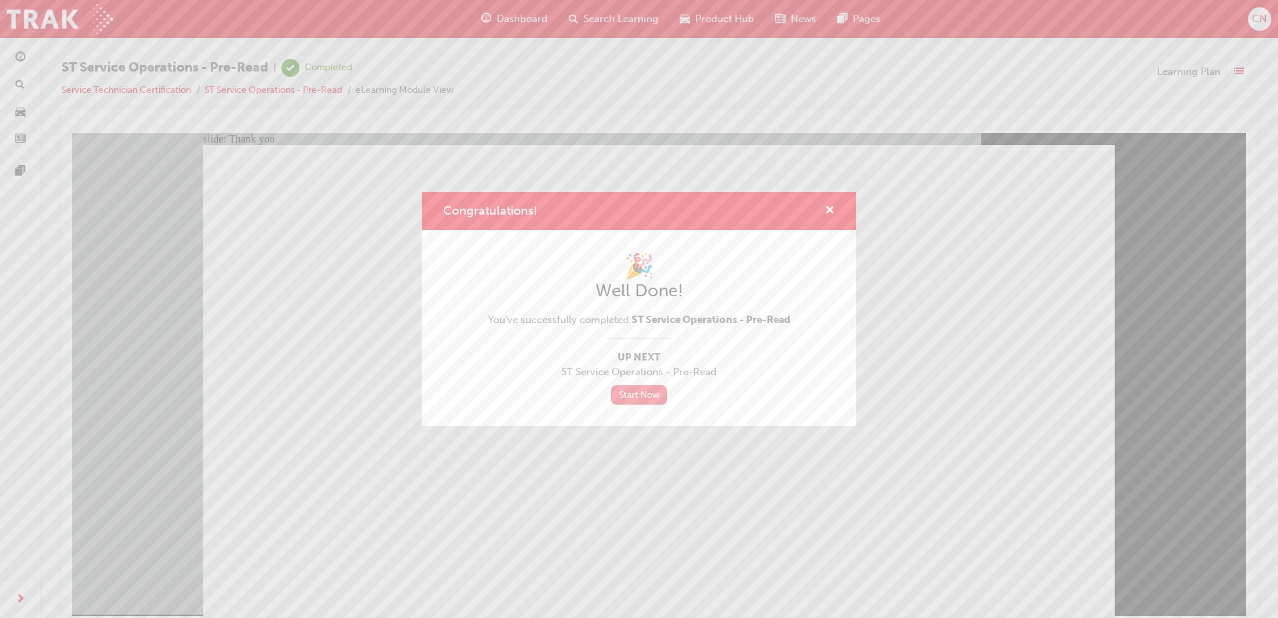
click at [654, 396] on link "Start Now" at bounding box center [639, 394] width 56 height 19
click at [650, 392] on link "Start Now" at bounding box center [639, 394] width 56 height 19
click at [828, 209] on span "cross-icon" at bounding box center [830, 211] width 10 height 12
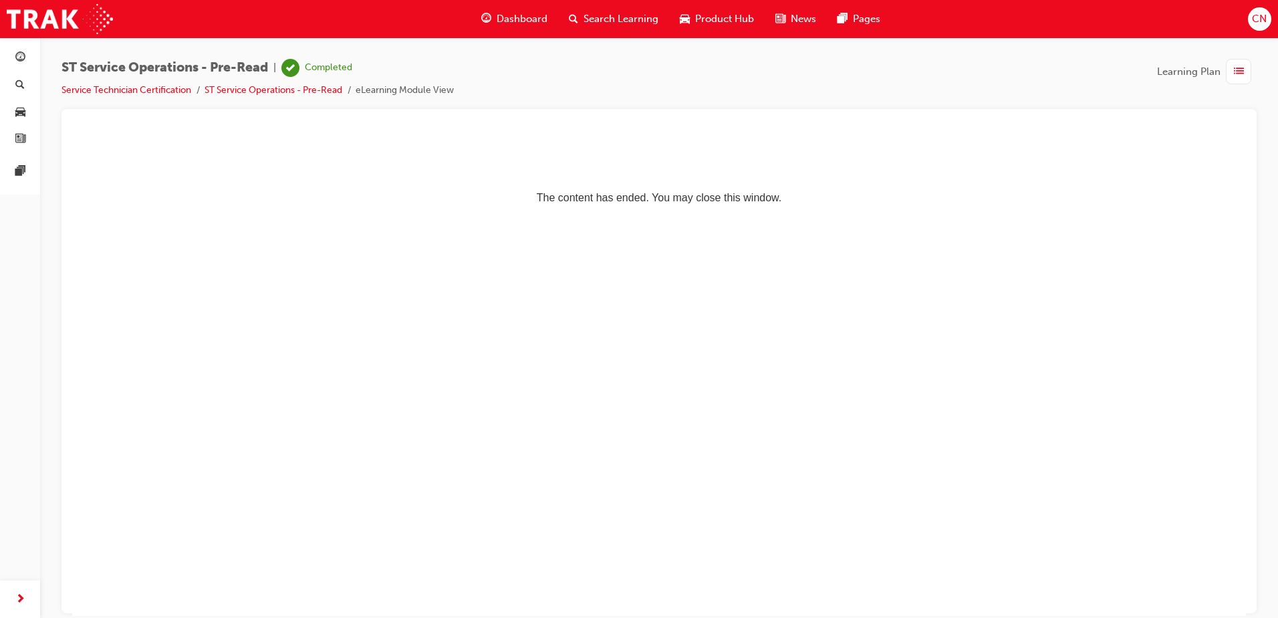
click at [1228, 70] on div "button" at bounding box center [1238, 71] width 25 height 25
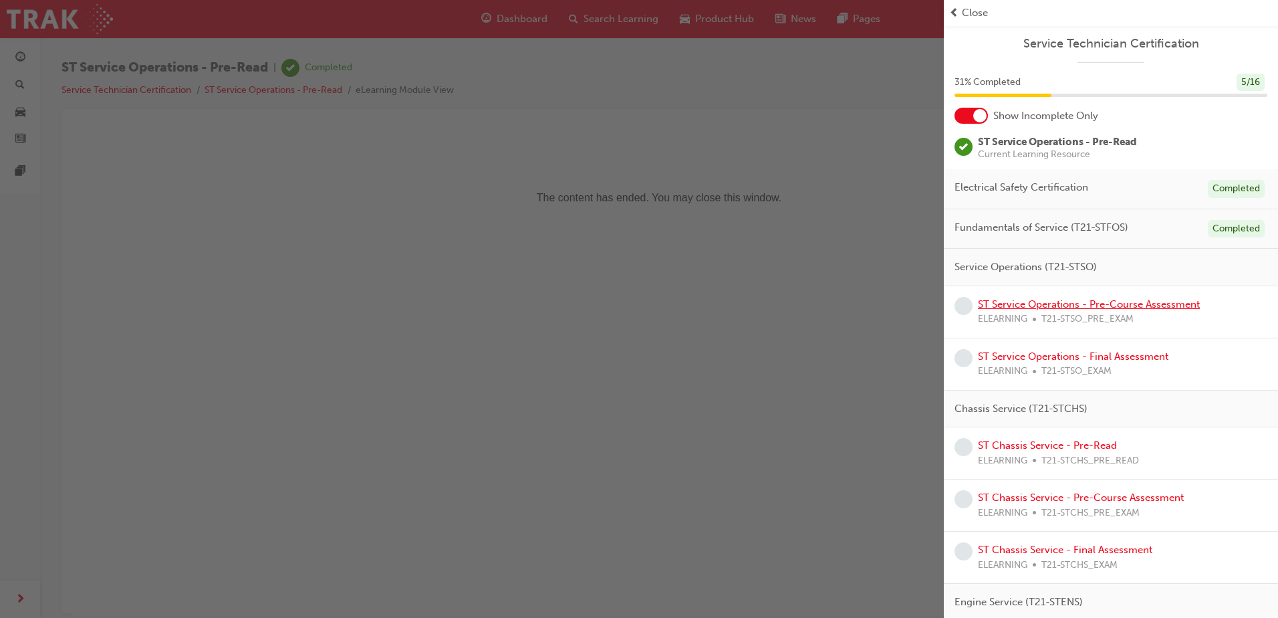
click at [1139, 305] on link "ST Service Operations - Pre-Course Assessment" at bounding box center [1089, 304] width 222 height 12
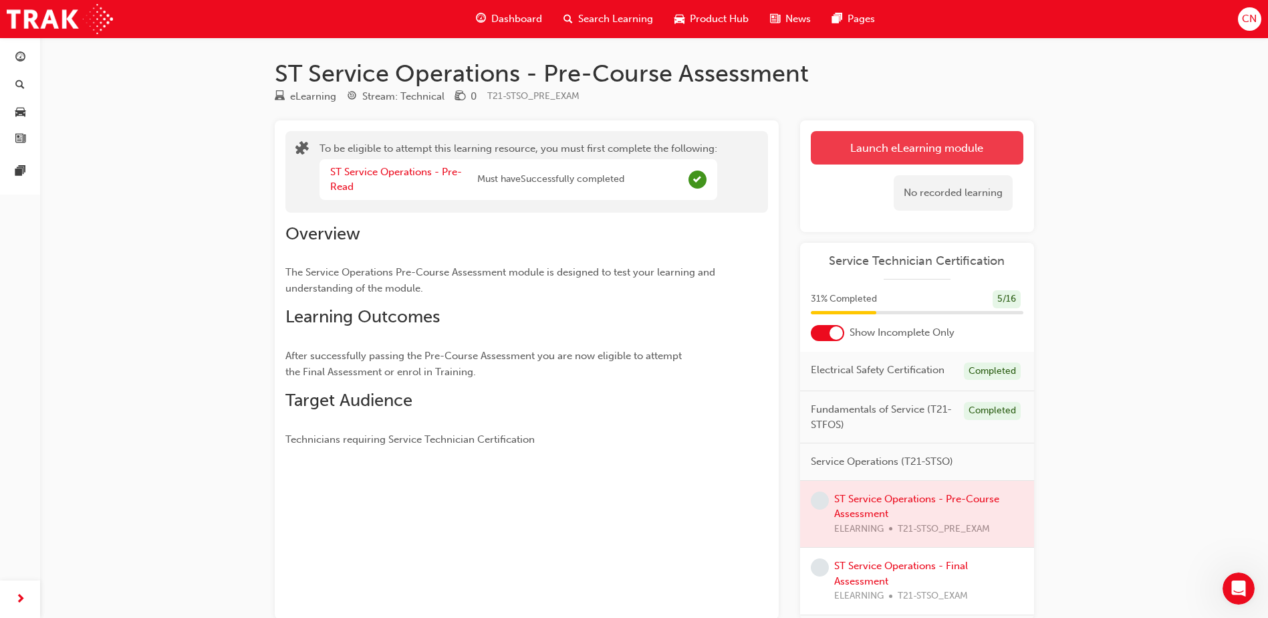
click at [933, 154] on button "Launch eLearning module" at bounding box center [917, 147] width 213 height 33
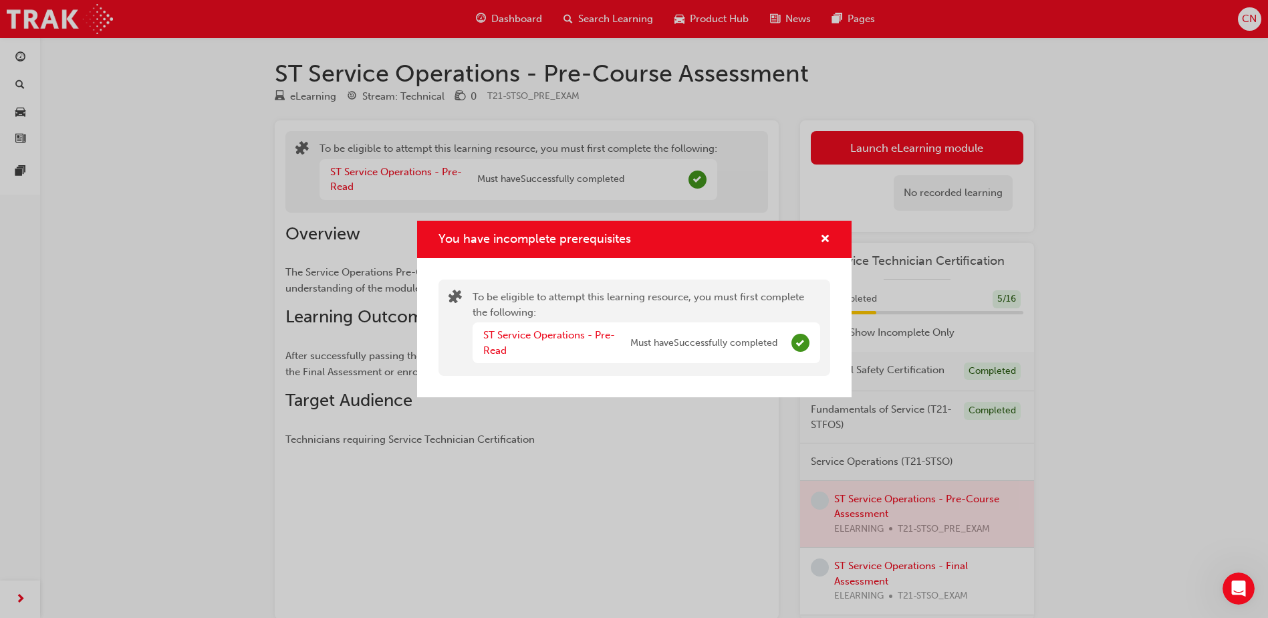
click at [834, 242] on div "You have incomplete prerequisites" at bounding box center [634, 240] width 435 height 38
click at [828, 237] on span "cross-icon" at bounding box center [825, 240] width 10 height 12
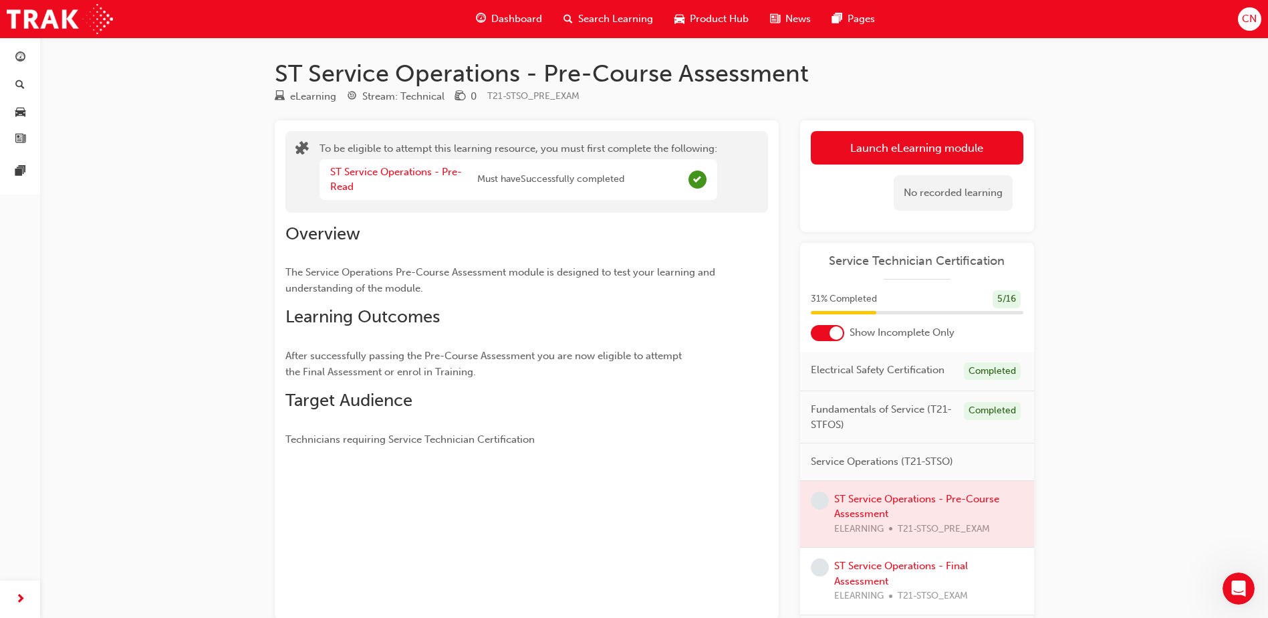
click at [917, 517] on div at bounding box center [917, 514] width 234 height 67
click at [882, 516] on div at bounding box center [917, 514] width 234 height 67
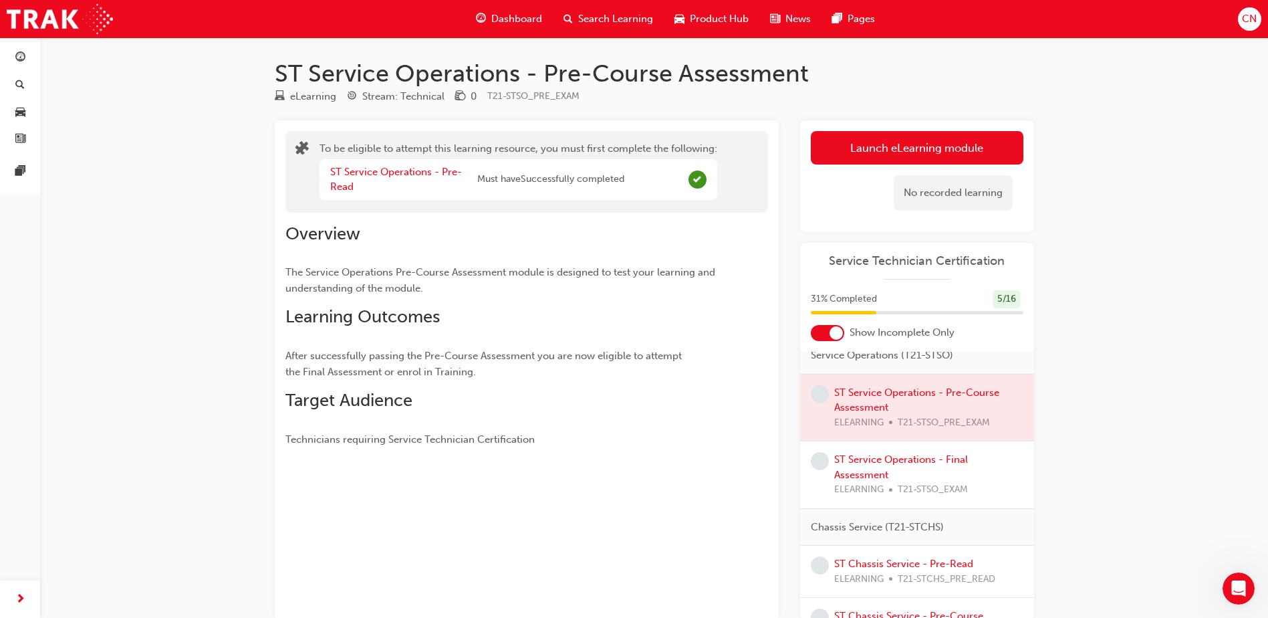
scroll to position [67, 0]
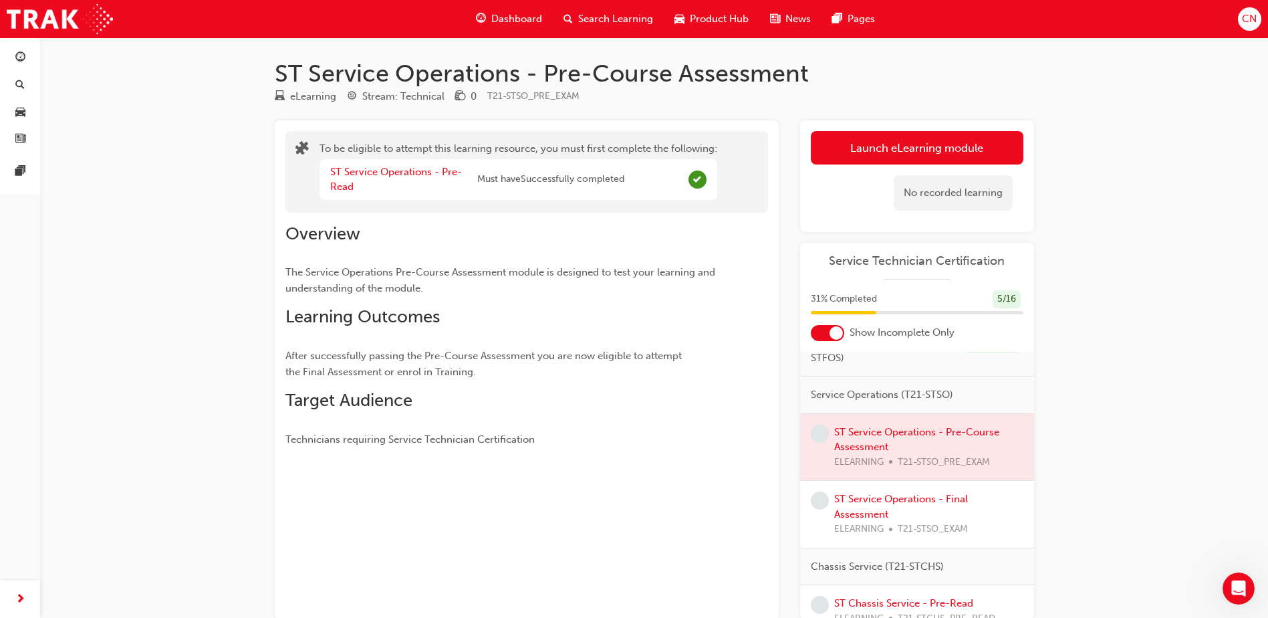
click at [841, 465] on div at bounding box center [917, 447] width 234 height 67
click at [862, 517] on link "ST Service Operations - Final Assessment" at bounding box center [901, 506] width 134 height 27
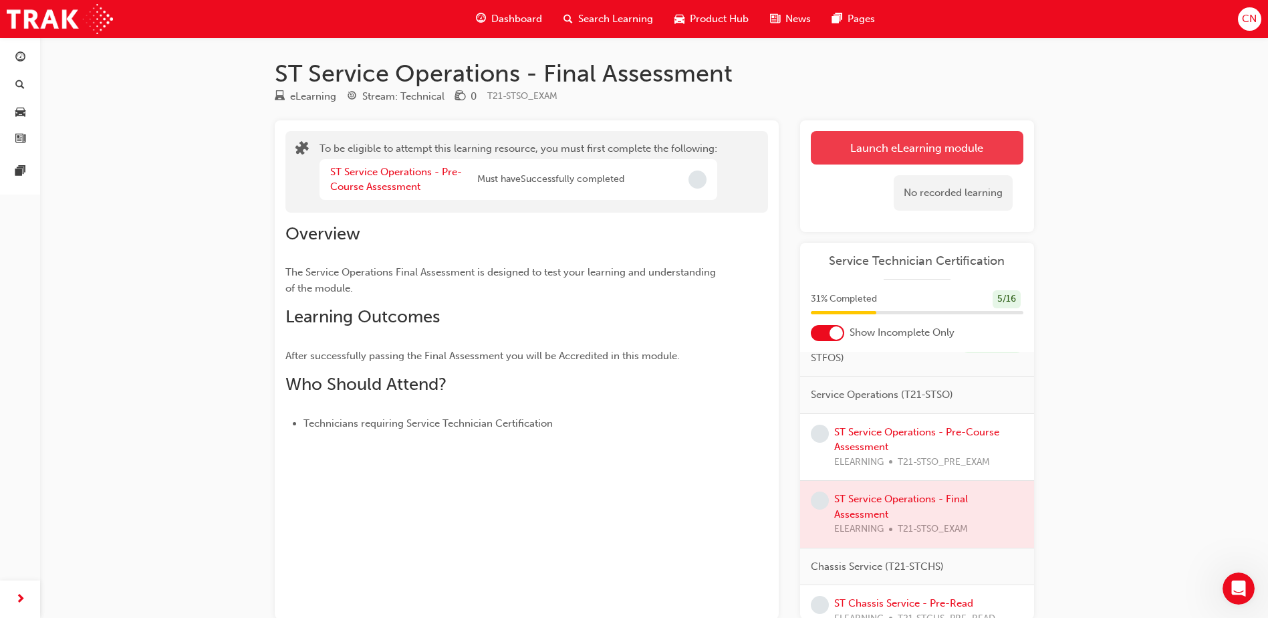
click at [906, 145] on button "Launch eLearning module" at bounding box center [917, 147] width 213 height 33
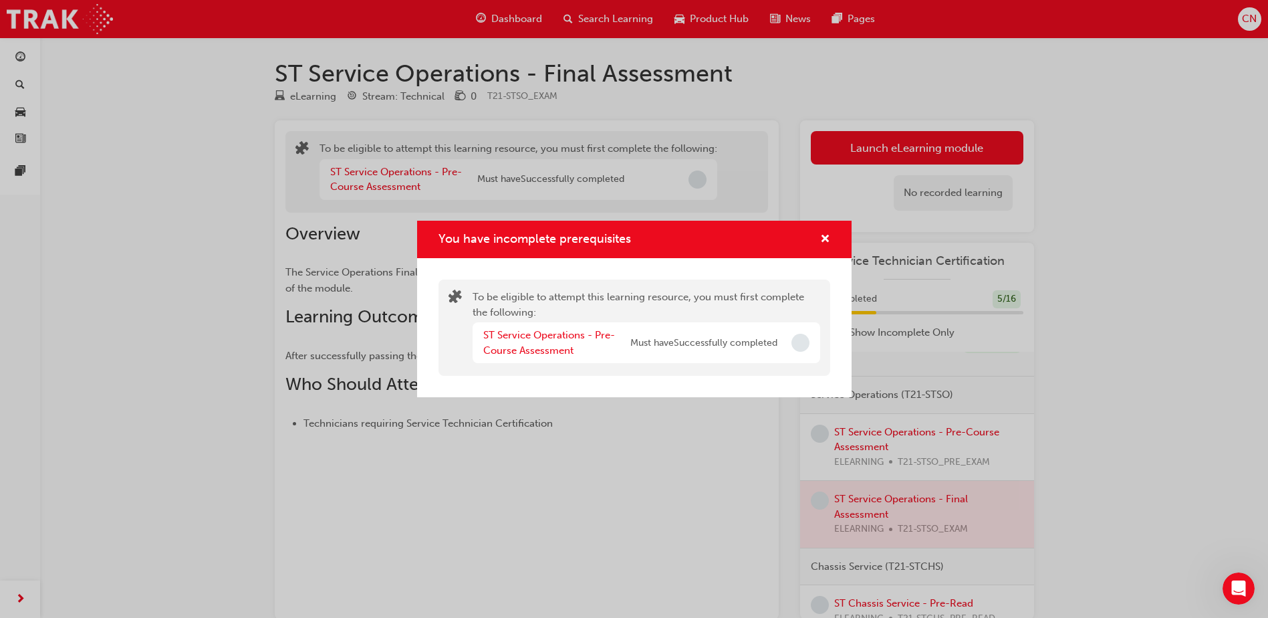
click at [749, 348] on span "Must have Successfully completed" at bounding box center [703, 343] width 147 height 15
click at [790, 349] on div "ST Service Operations - Pre-Course Assessment Must have Successfully completed" at bounding box center [647, 342] width 348 height 41
click at [539, 334] on link "ST Service Operations - Pre-Course Assessment" at bounding box center [549, 342] width 132 height 27
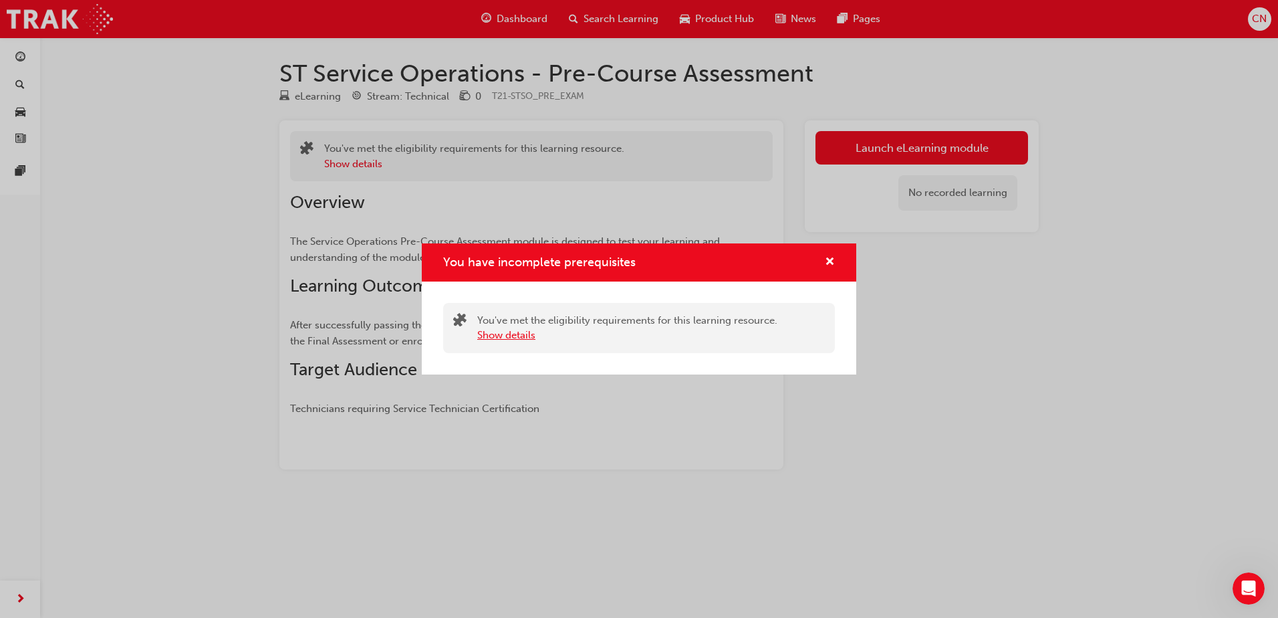
click at [509, 330] on button "Show details" at bounding box center [506, 335] width 58 height 15
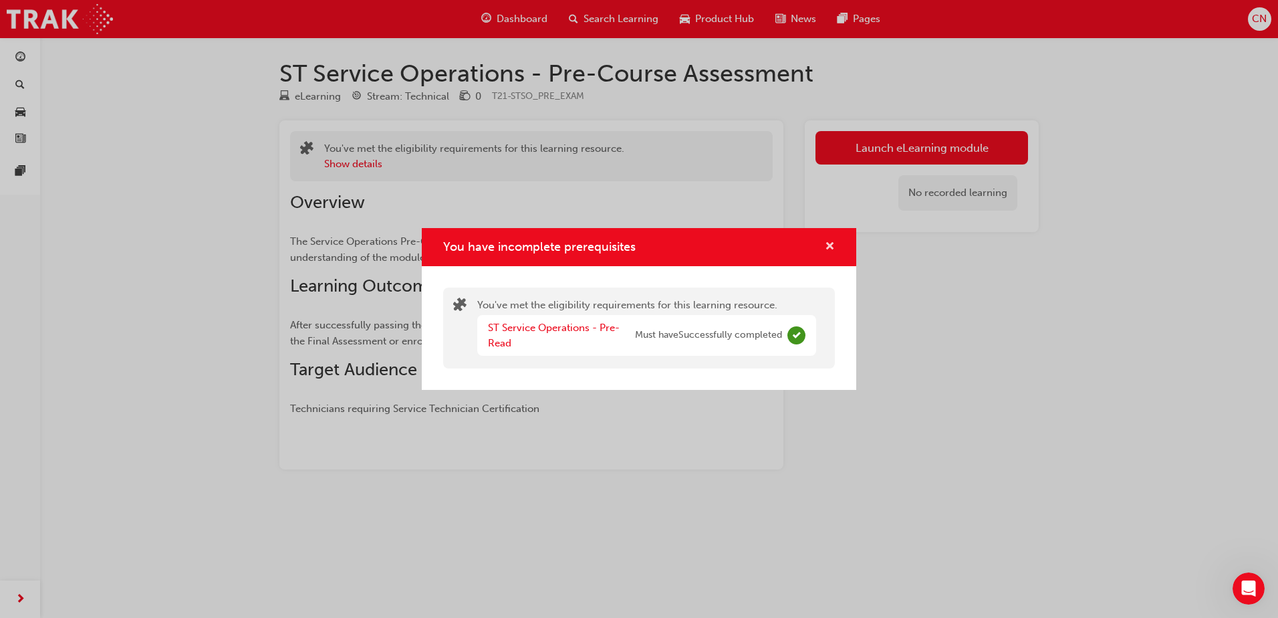
click at [832, 243] on span "cross-icon" at bounding box center [830, 247] width 10 height 12
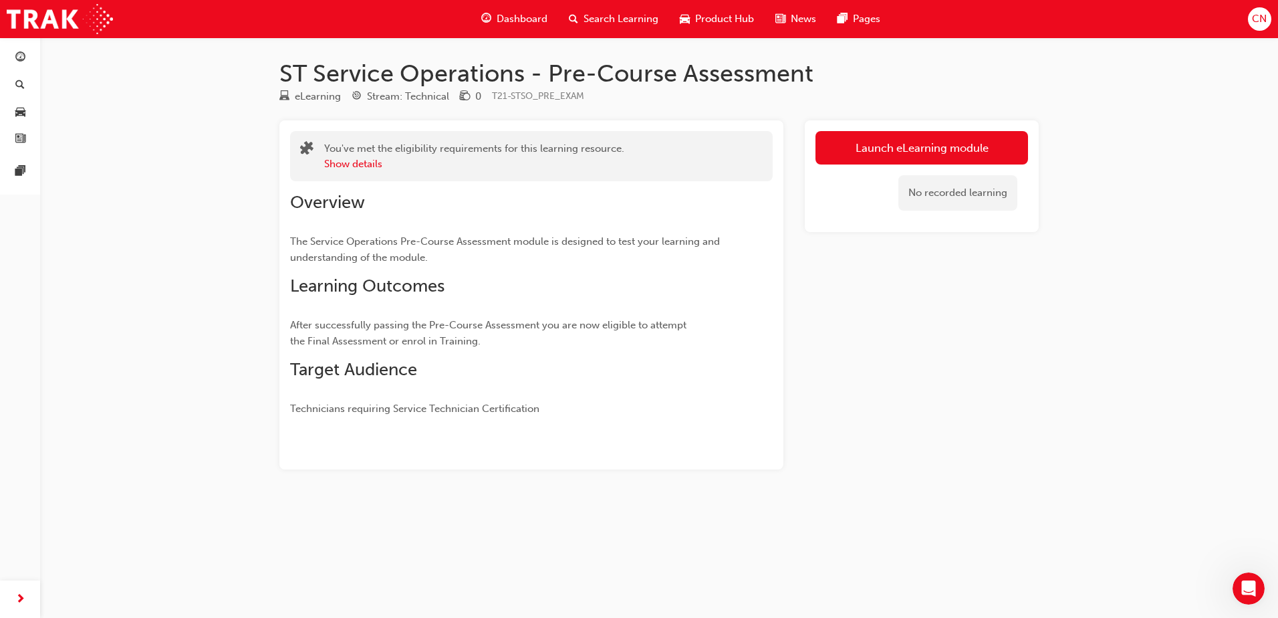
click at [517, 19] on span "Dashboard" at bounding box center [522, 18] width 51 height 15
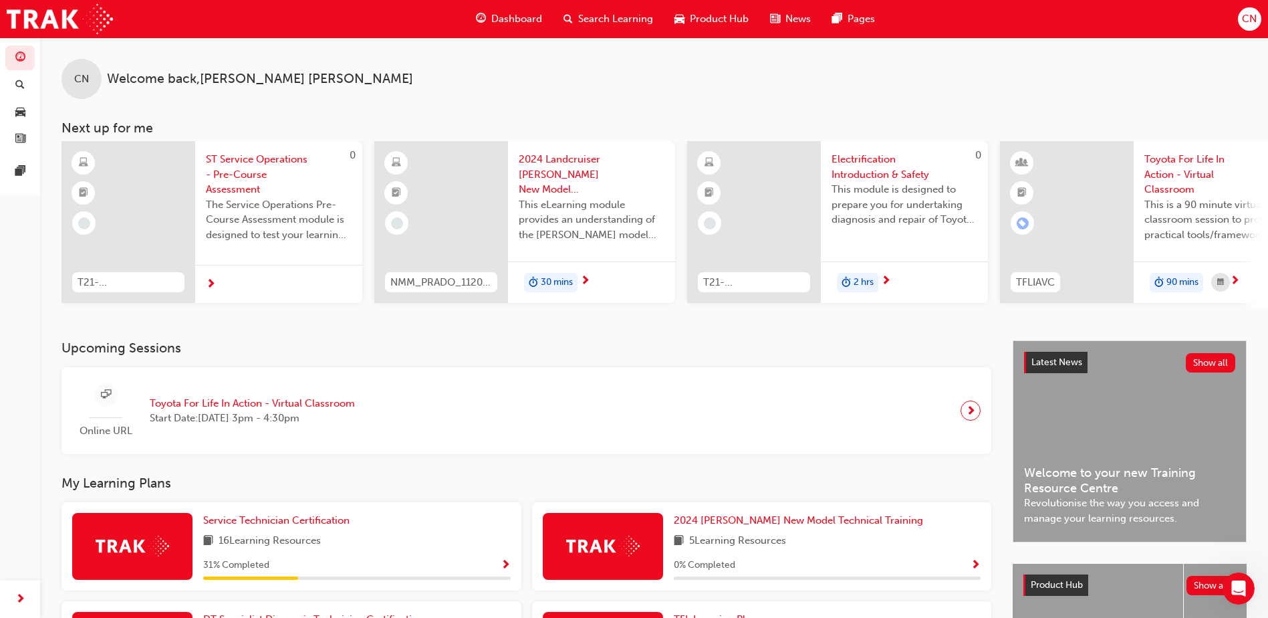
click at [239, 410] on span "Toyota For Life In Action - Virtual Classroom" at bounding box center [252, 403] width 205 height 15
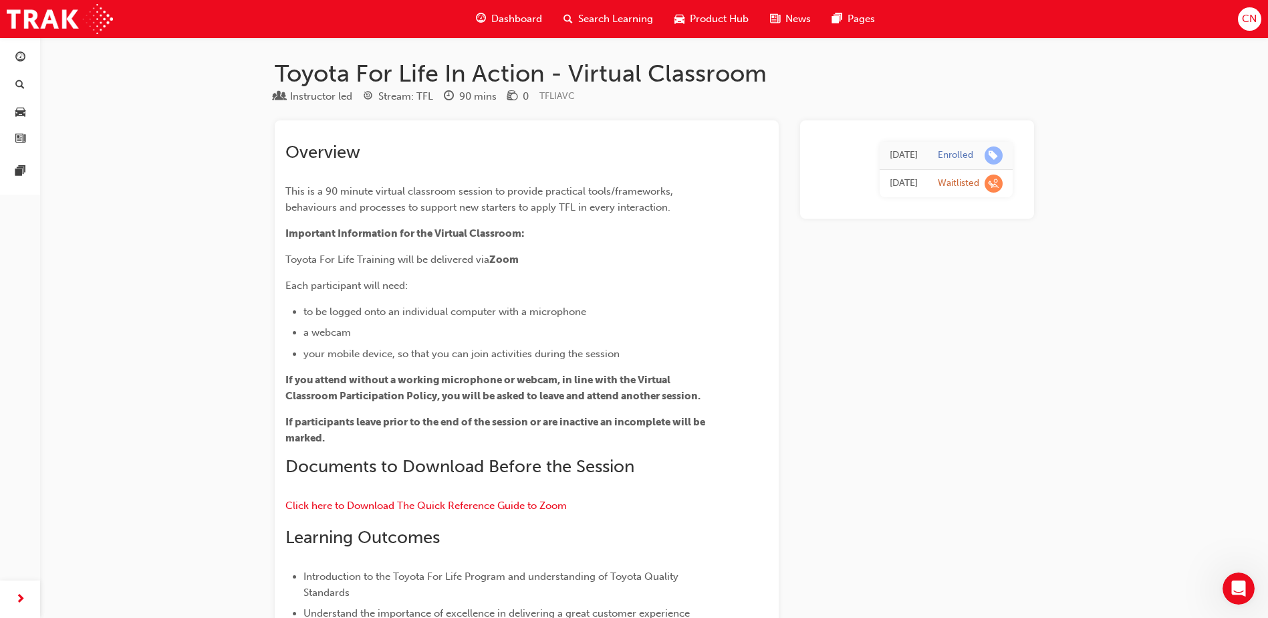
click at [513, 15] on span "Dashboard" at bounding box center [516, 18] width 51 height 15
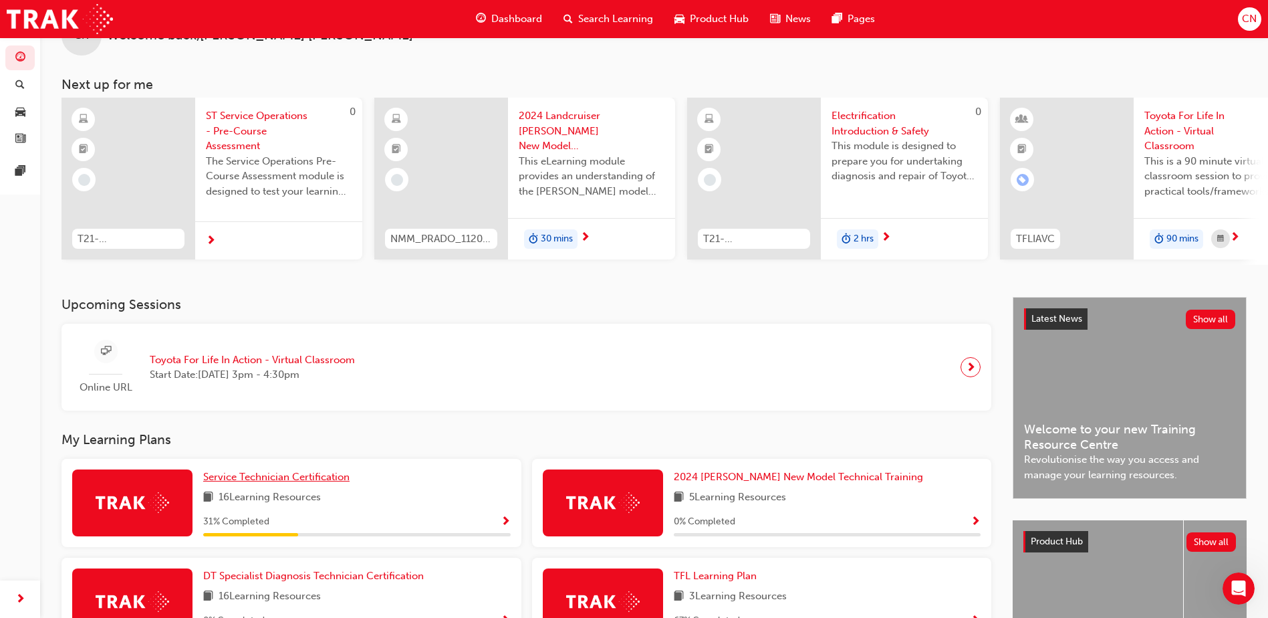
scroll to position [67, 0]
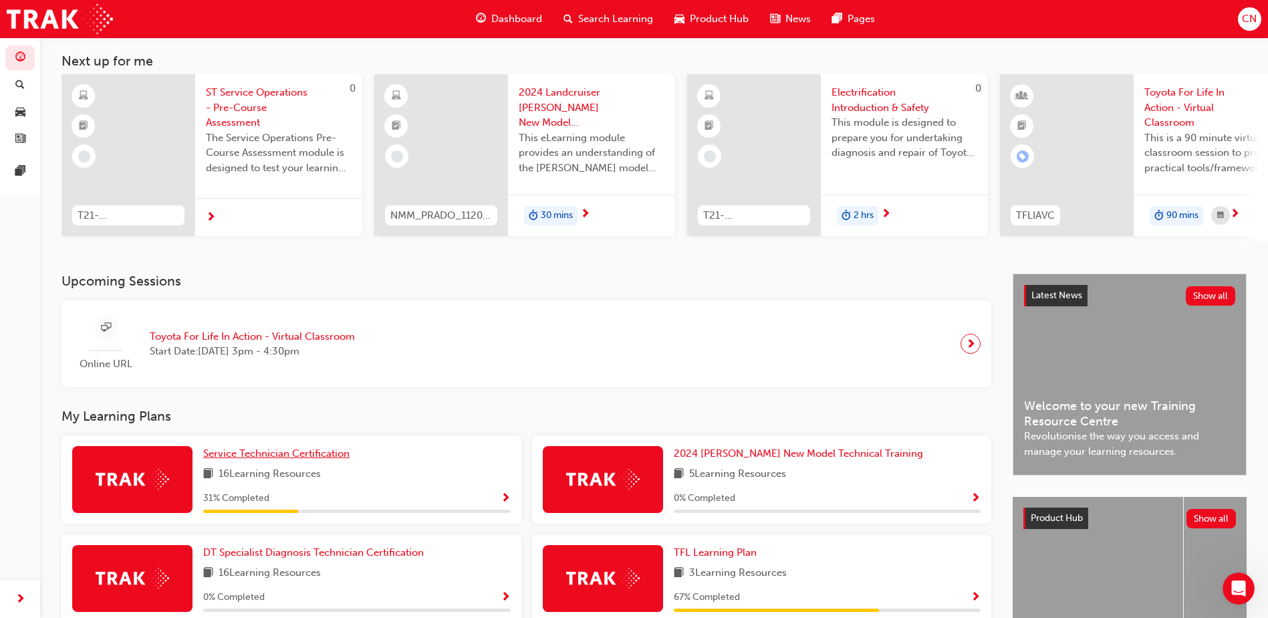
click at [282, 459] on span "Service Technician Certification" at bounding box center [276, 453] width 146 height 12
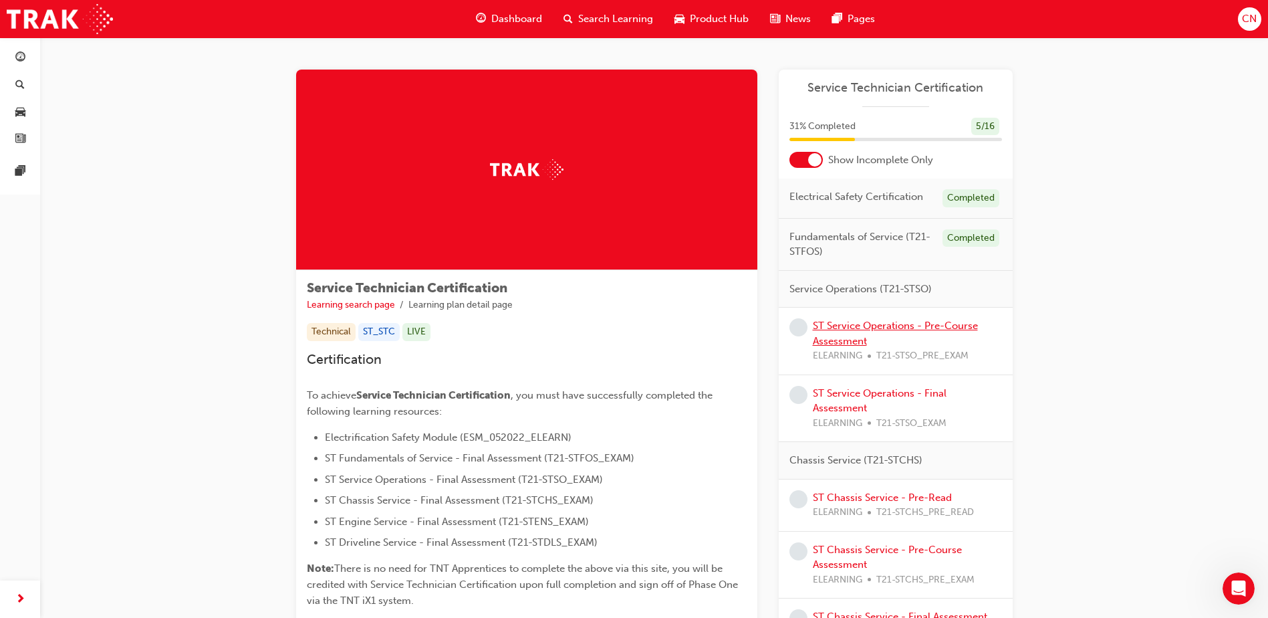
click at [850, 334] on link "ST Service Operations - Pre-Course Assessment" at bounding box center [895, 333] width 165 height 27
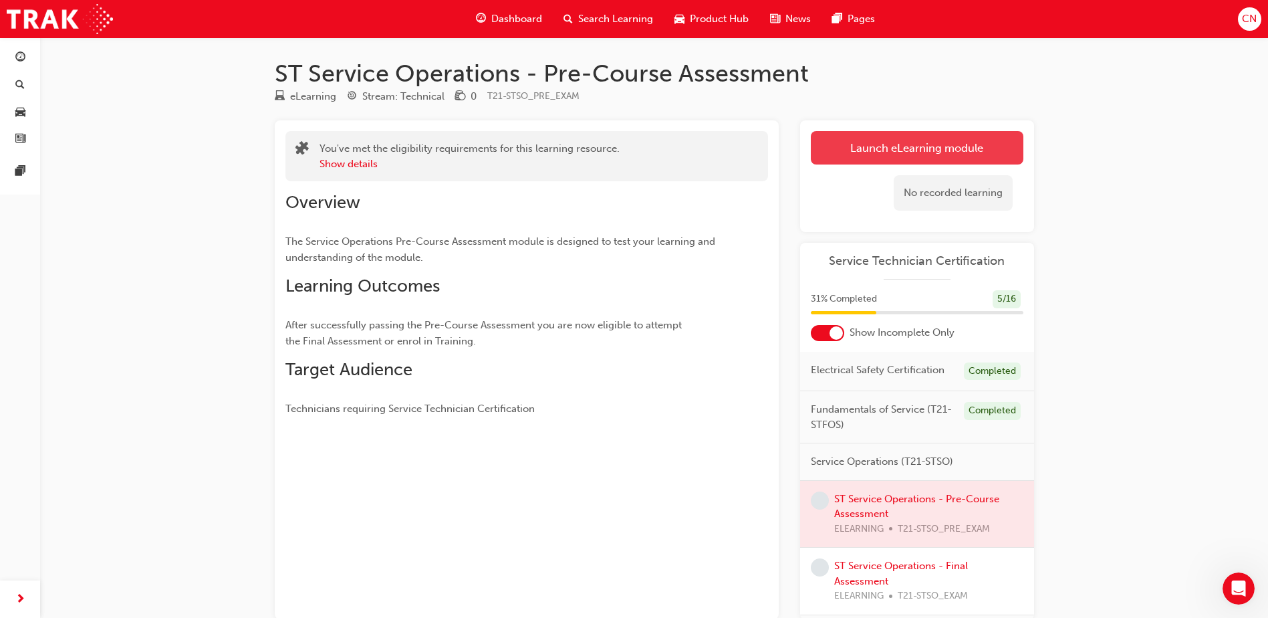
click at [943, 155] on link "Launch eLearning module" at bounding box center [917, 147] width 213 height 33
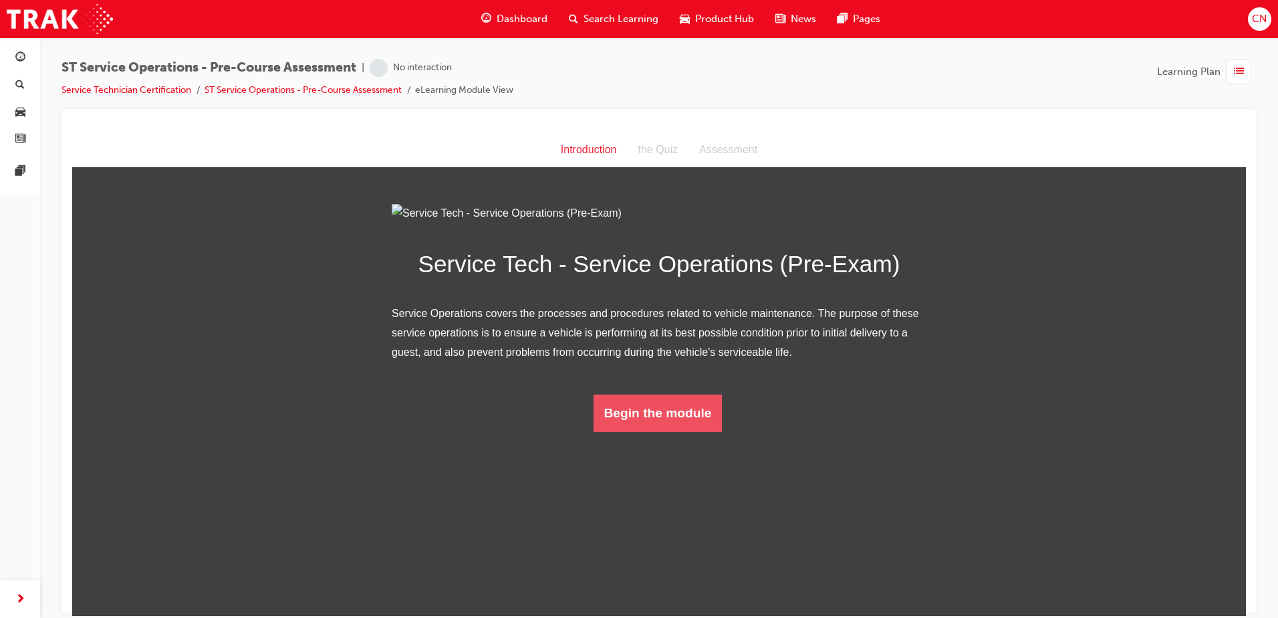
click at [659, 431] on button "Begin the module" at bounding box center [658, 412] width 129 height 37
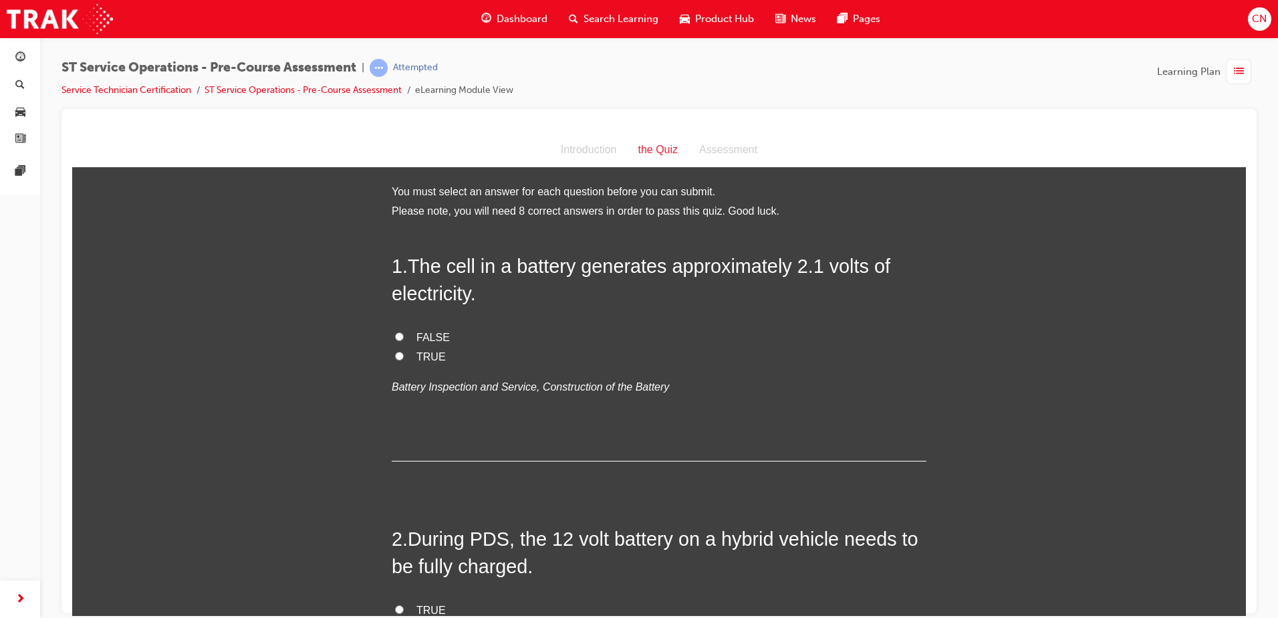
click at [417, 356] on span "TRUE" at bounding box center [431, 355] width 29 height 11
click at [404, 356] on input "TRUE" at bounding box center [399, 355] width 9 height 9
radio input "true"
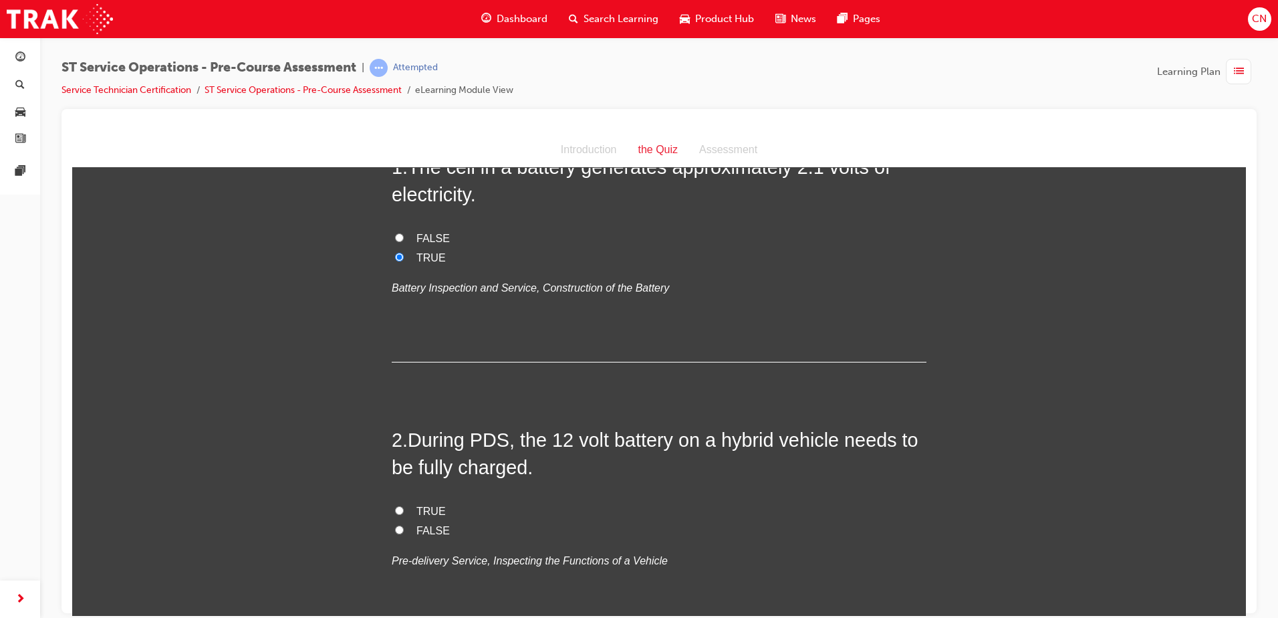
scroll to position [134, 0]
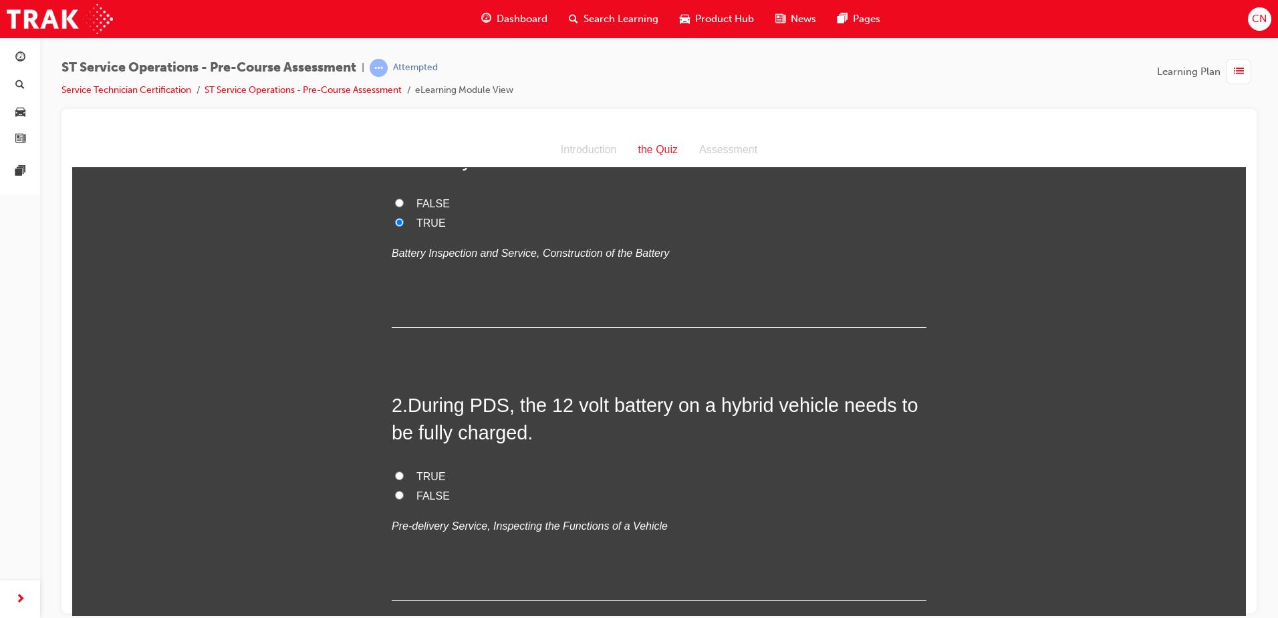
click at [410, 475] on label "TRUE" at bounding box center [659, 476] width 535 height 19
click at [404, 475] on input "TRUE" at bounding box center [399, 475] width 9 height 9
radio input "true"
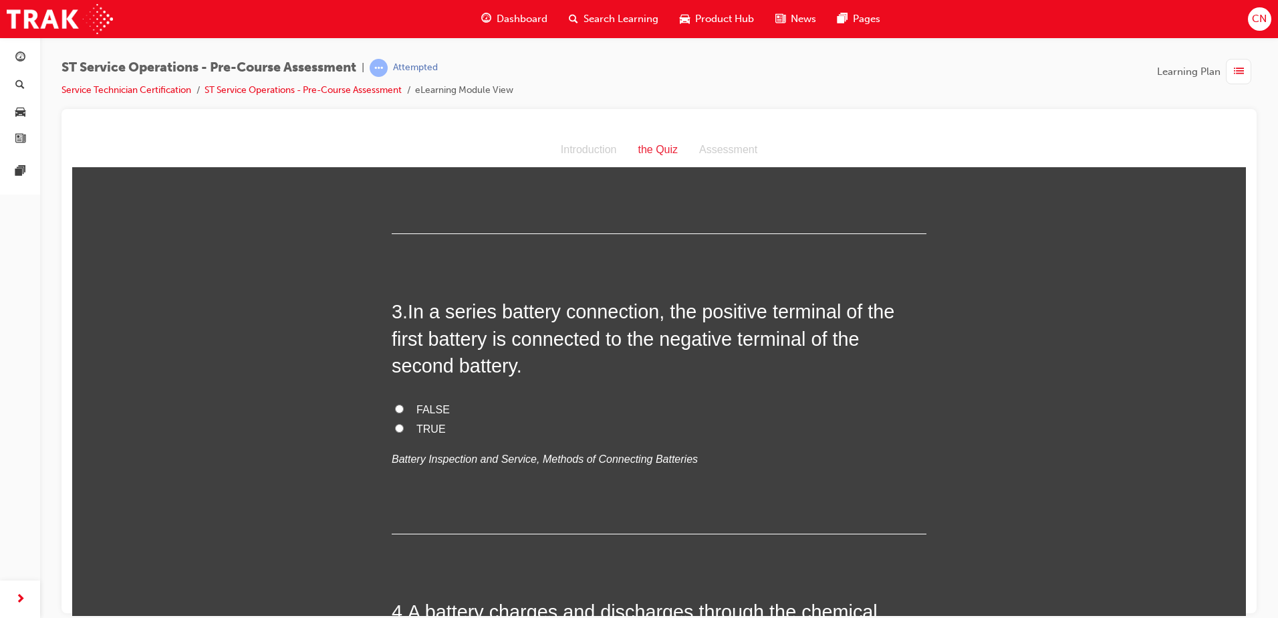
scroll to position [535, 0]
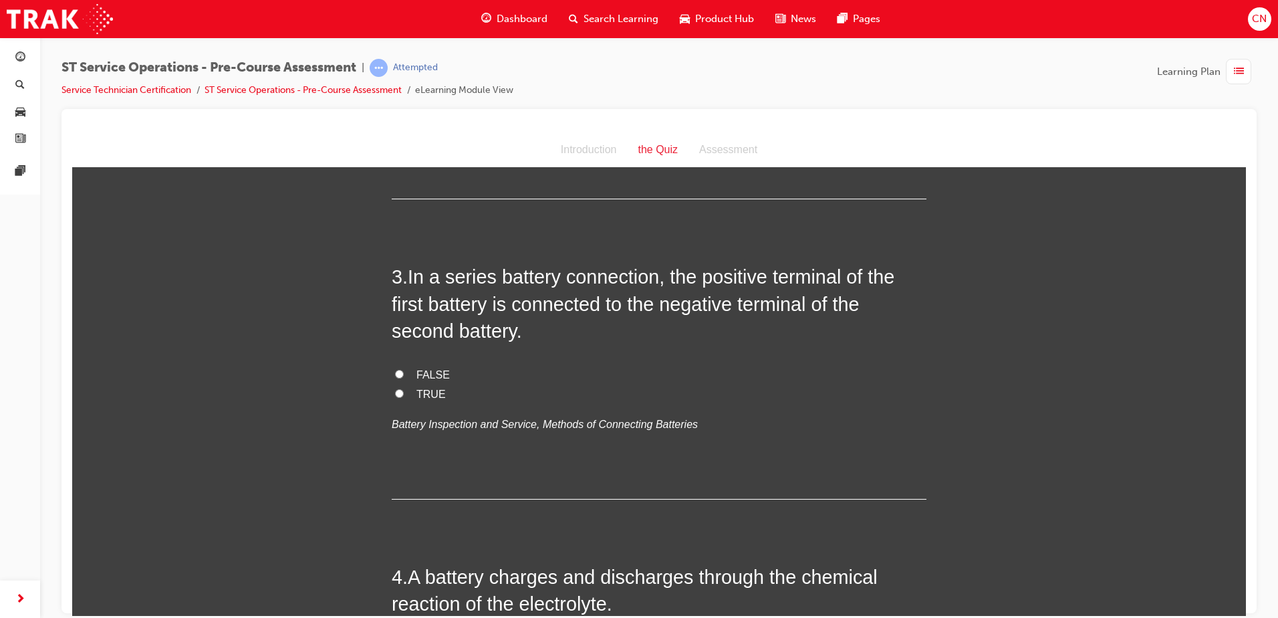
click at [417, 371] on span "FALSE" at bounding box center [433, 373] width 33 height 11
click at [404, 371] on input "FALSE" at bounding box center [399, 373] width 9 height 9
radio input "true"
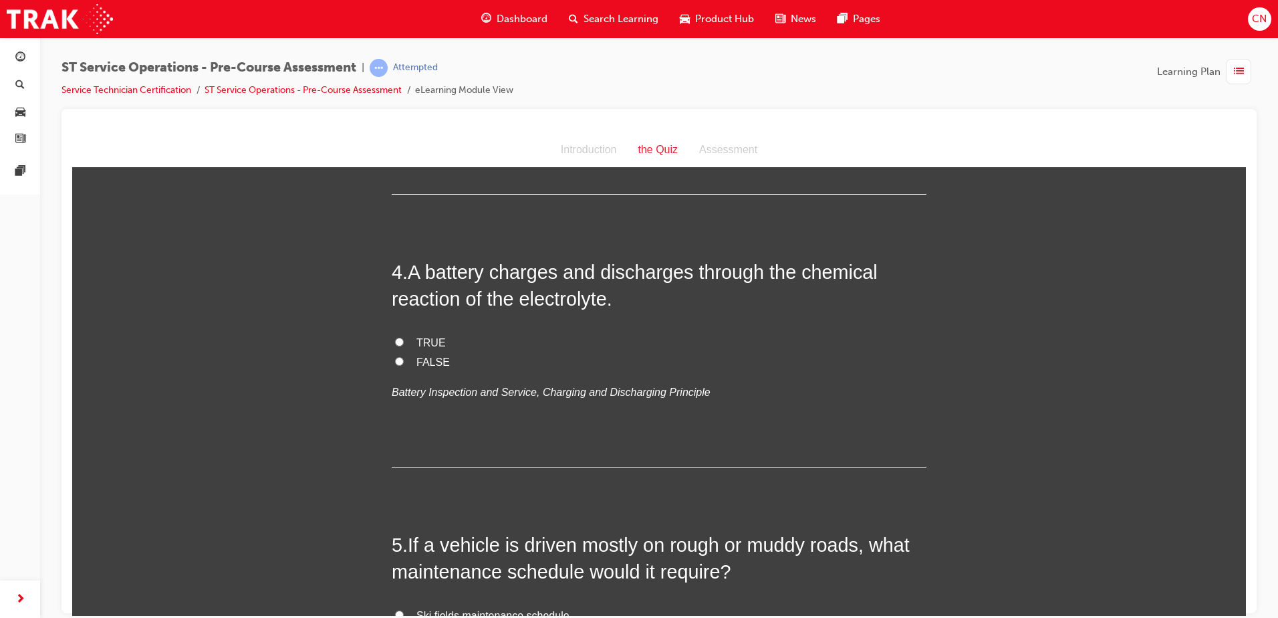
scroll to position [869, 0]
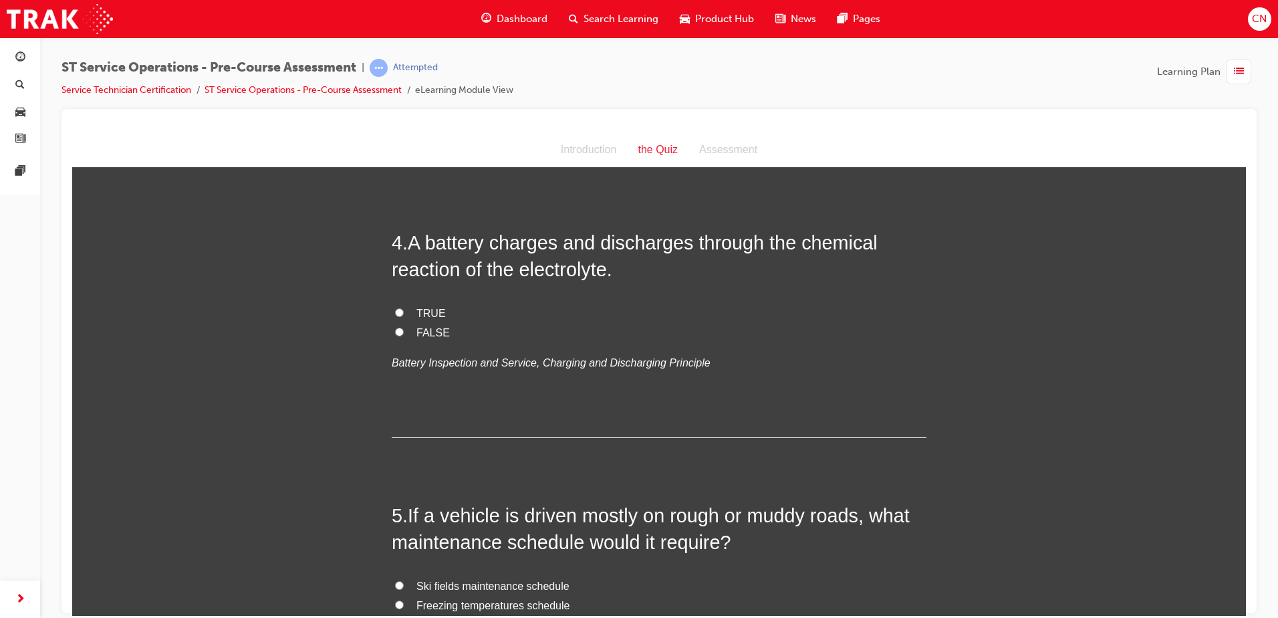
click at [419, 315] on span "TRUE" at bounding box center [431, 312] width 29 height 11
click at [404, 315] on input "TRUE" at bounding box center [399, 312] width 9 height 9
radio input "true"
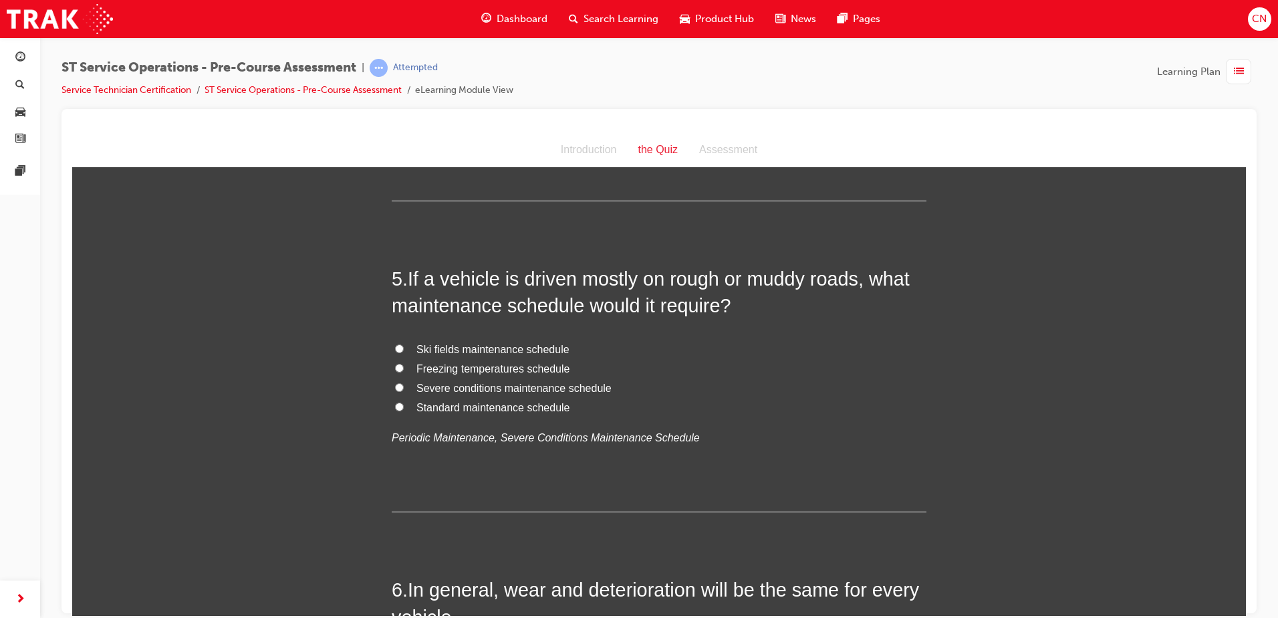
scroll to position [1137, 0]
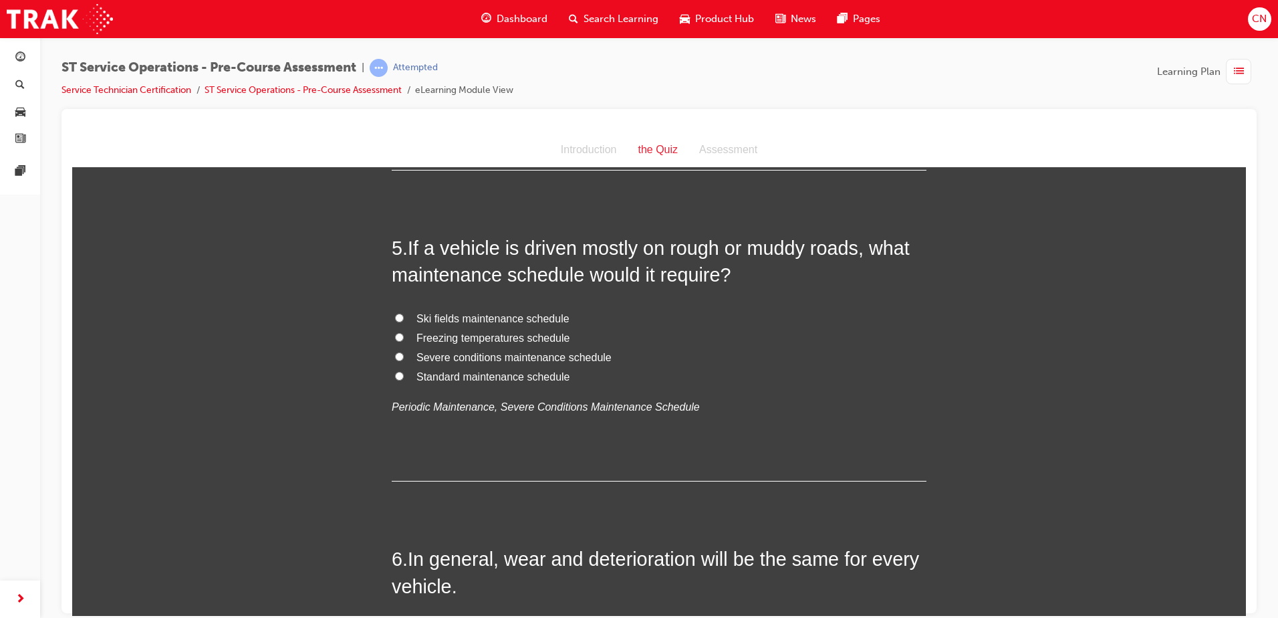
click at [456, 376] on span "Standard maintenance schedule" at bounding box center [494, 375] width 154 height 11
click at [404, 376] on input "Standard maintenance schedule" at bounding box center [399, 375] width 9 height 9
radio input "true"
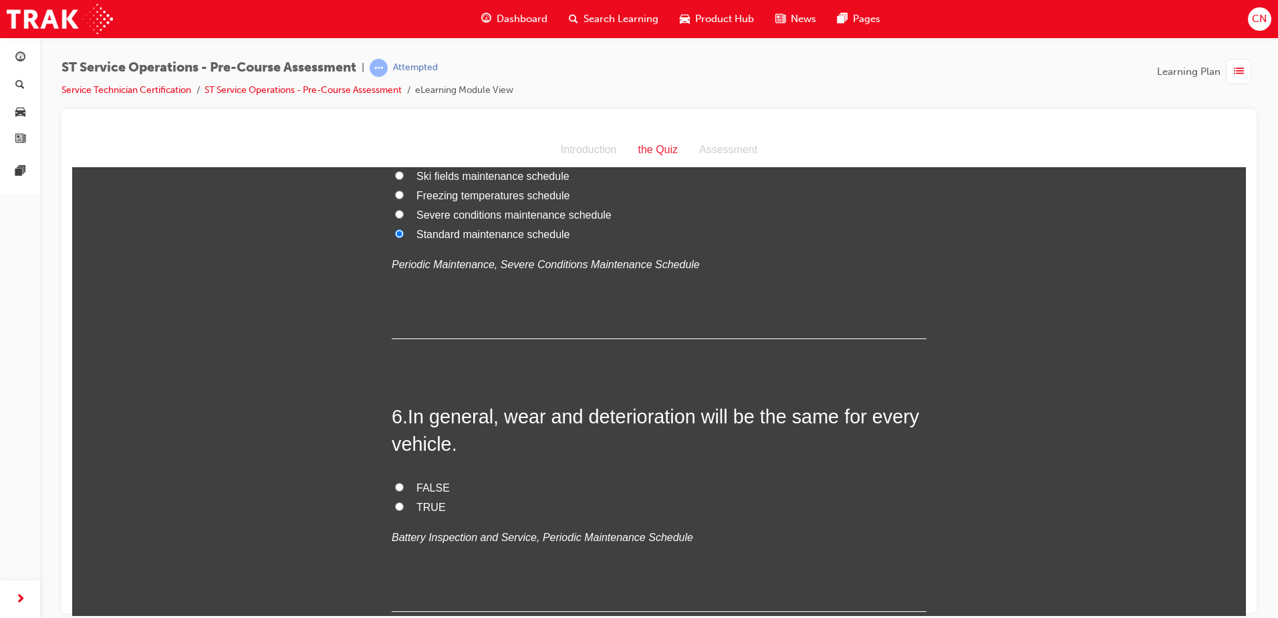
scroll to position [1337, 0]
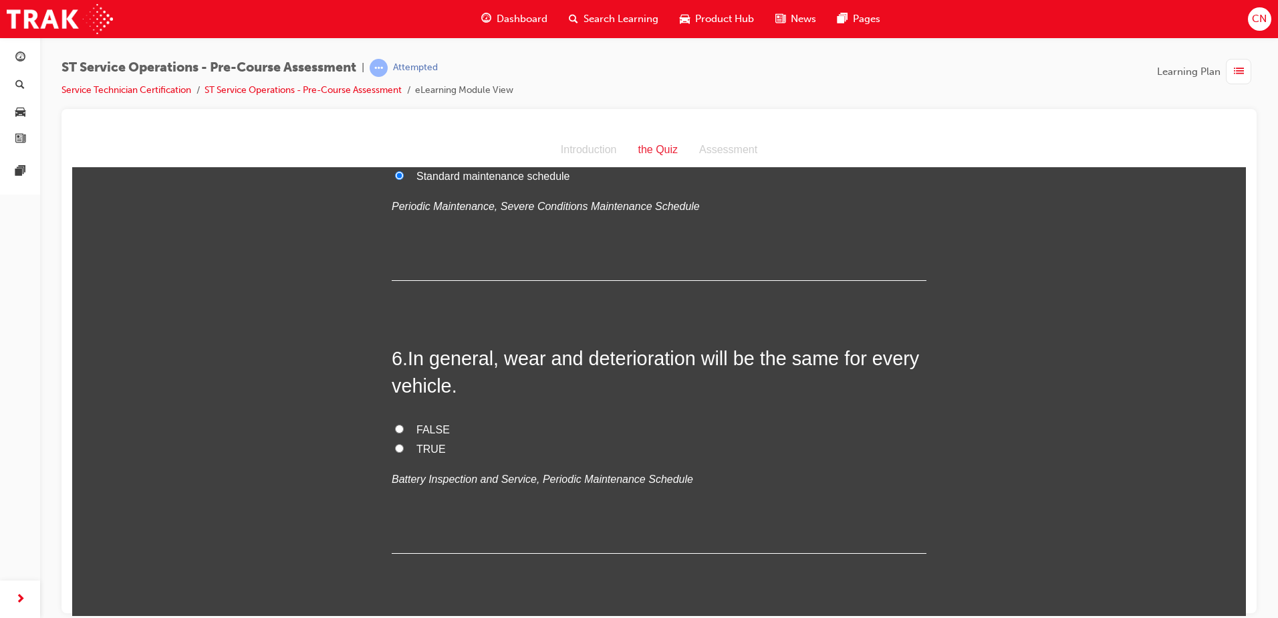
click at [417, 426] on span "FALSE" at bounding box center [433, 428] width 33 height 11
click at [404, 426] on input "FALSE" at bounding box center [399, 428] width 9 height 9
radio input "true"
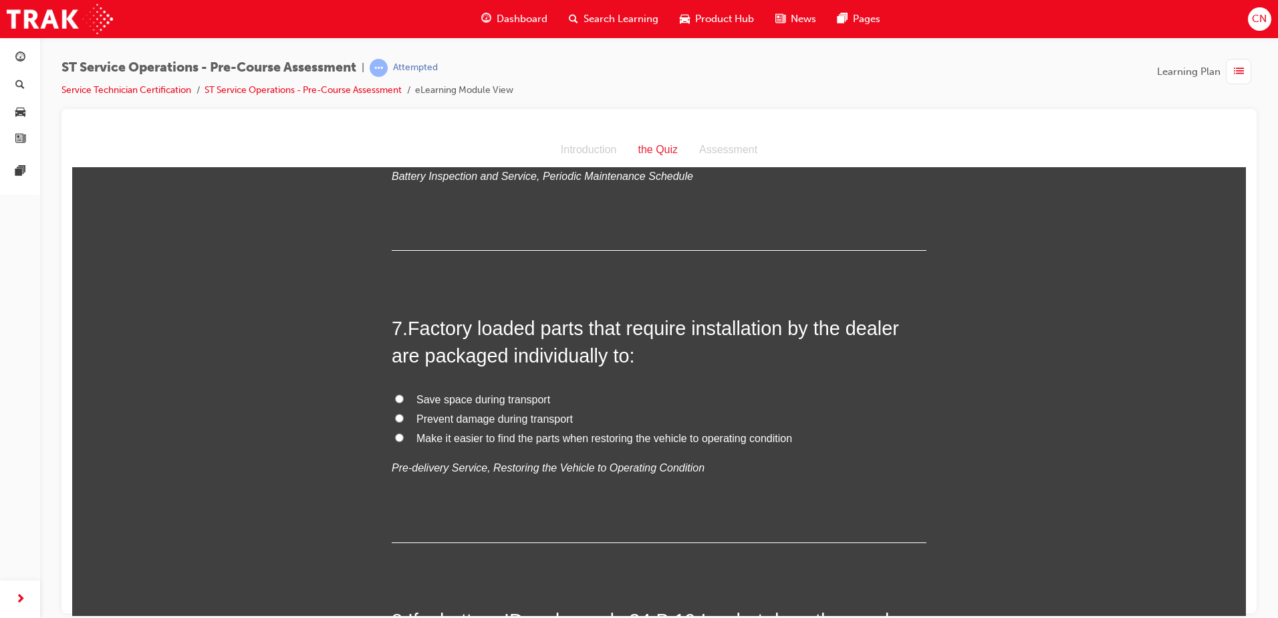
scroll to position [1671, 0]
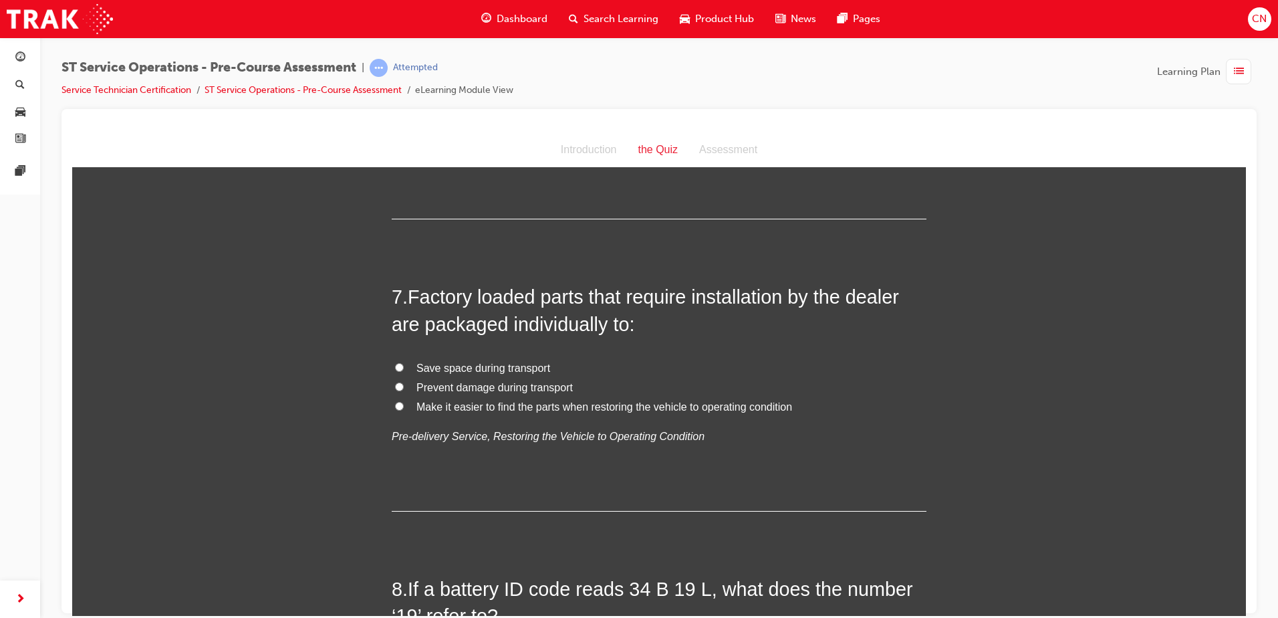
click at [461, 388] on span "Prevent damage during transport" at bounding box center [495, 386] width 156 height 11
click at [404, 388] on input "Prevent damage during transport" at bounding box center [399, 386] width 9 height 9
radio input "true"
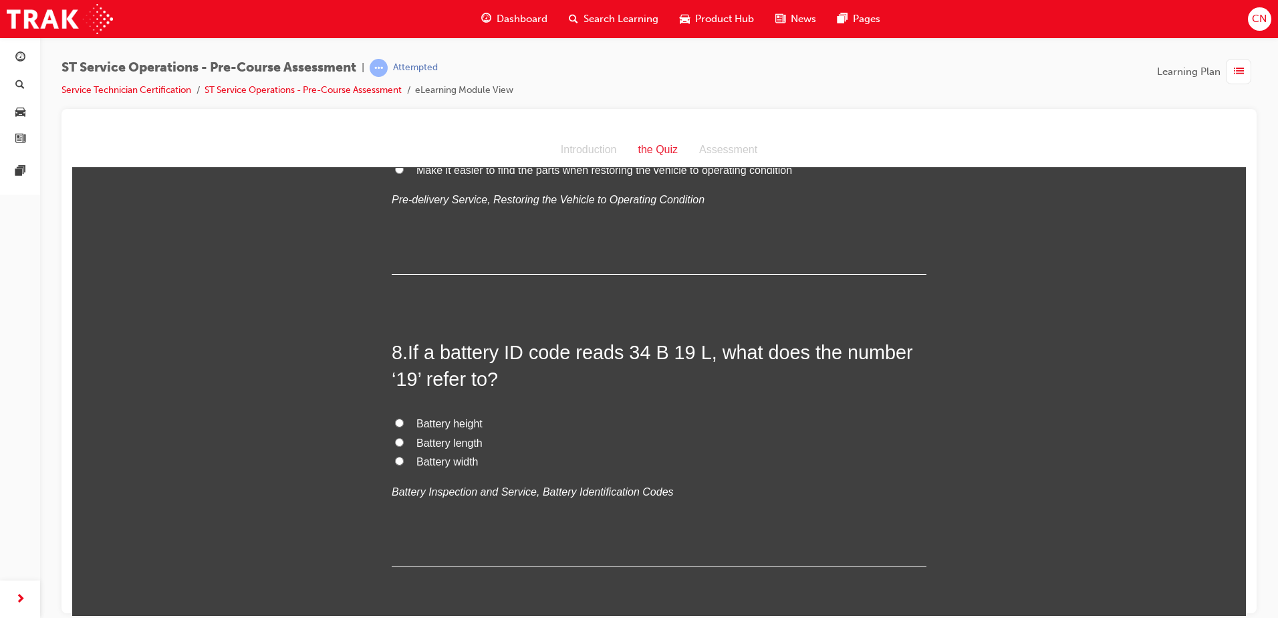
scroll to position [1939, 0]
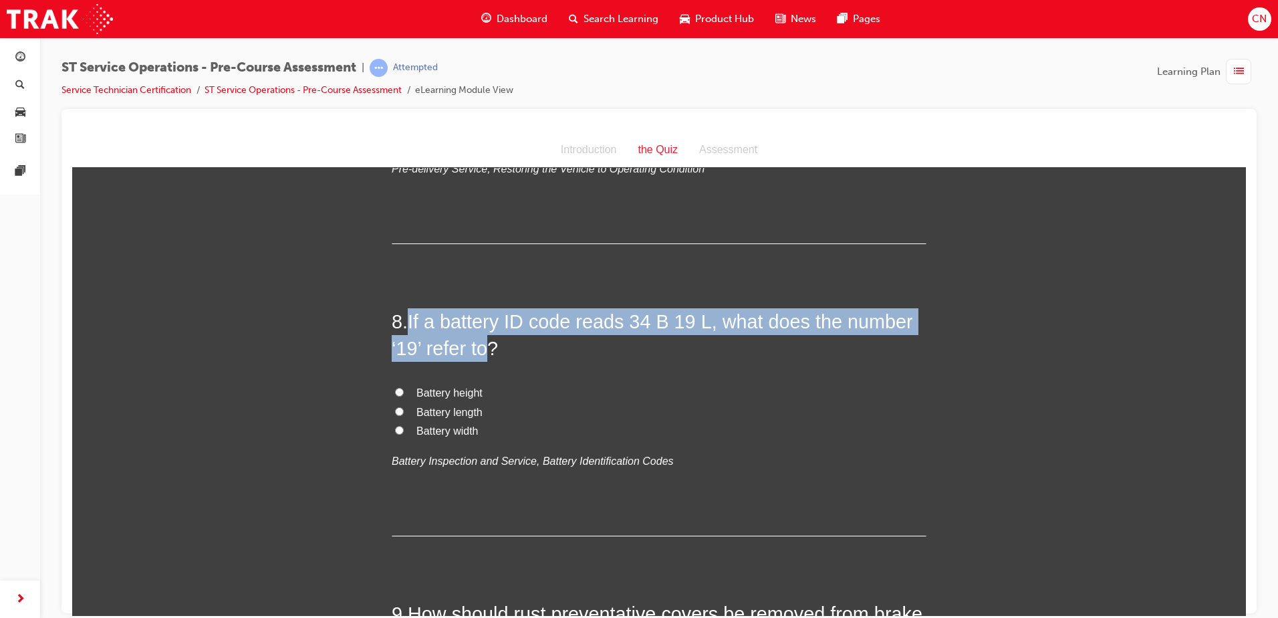
drag, startPoint x: 484, startPoint y: 348, endPoint x: 406, endPoint y: 319, distance: 82.9
click at [406, 319] on span "If a battery ID code reads 34 B 19 L, what does the number ‘19’ refer to?" at bounding box center [652, 334] width 521 height 48
copy span "If a battery ID code reads 34 B 19 L, what does the number ‘19’ refer to"
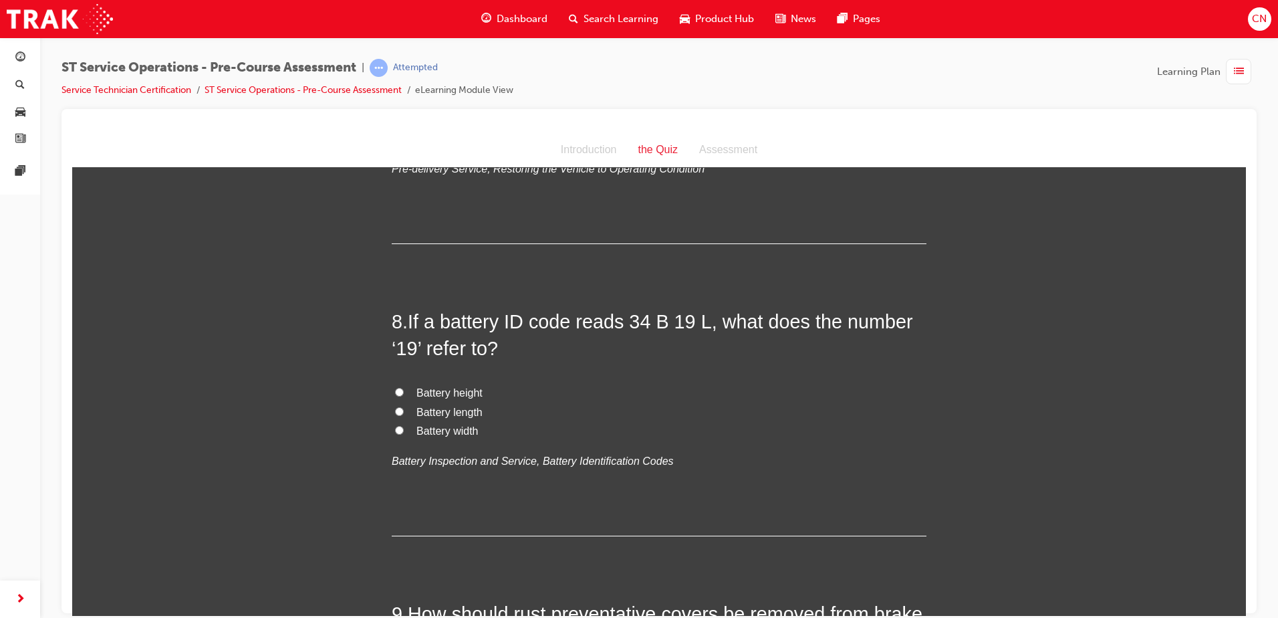
click at [463, 408] on span "Battery length" at bounding box center [450, 411] width 66 height 11
click at [404, 408] on input "Battery length" at bounding box center [399, 410] width 9 height 9
radio input "true"
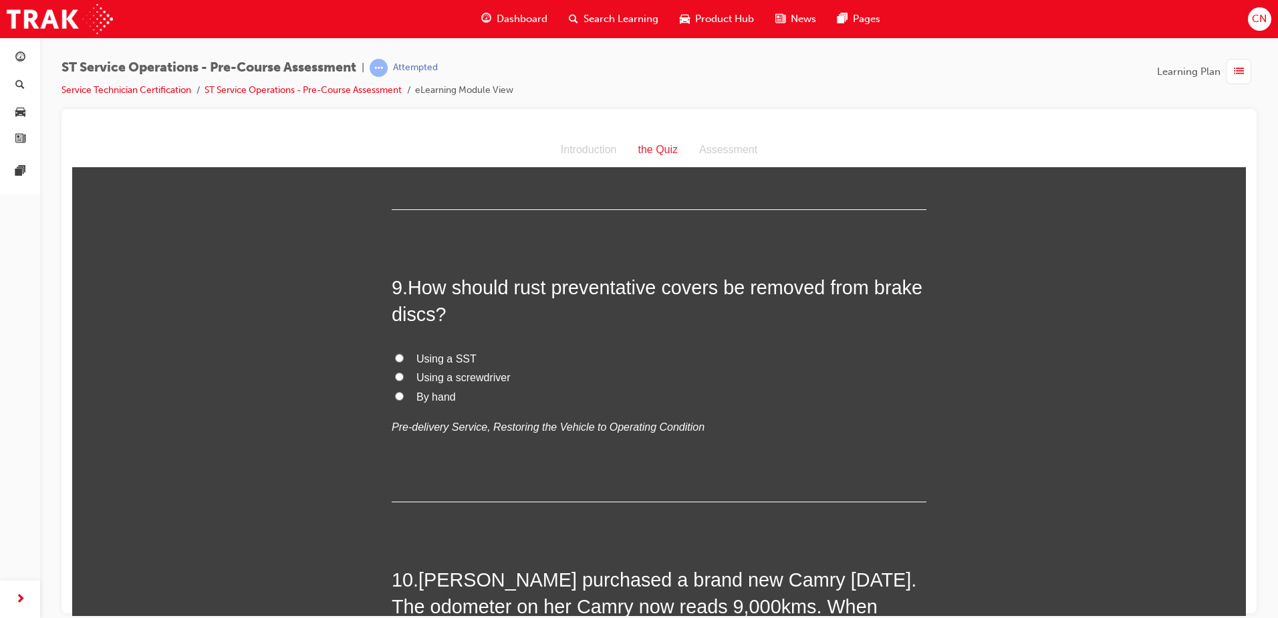
scroll to position [2273, 0]
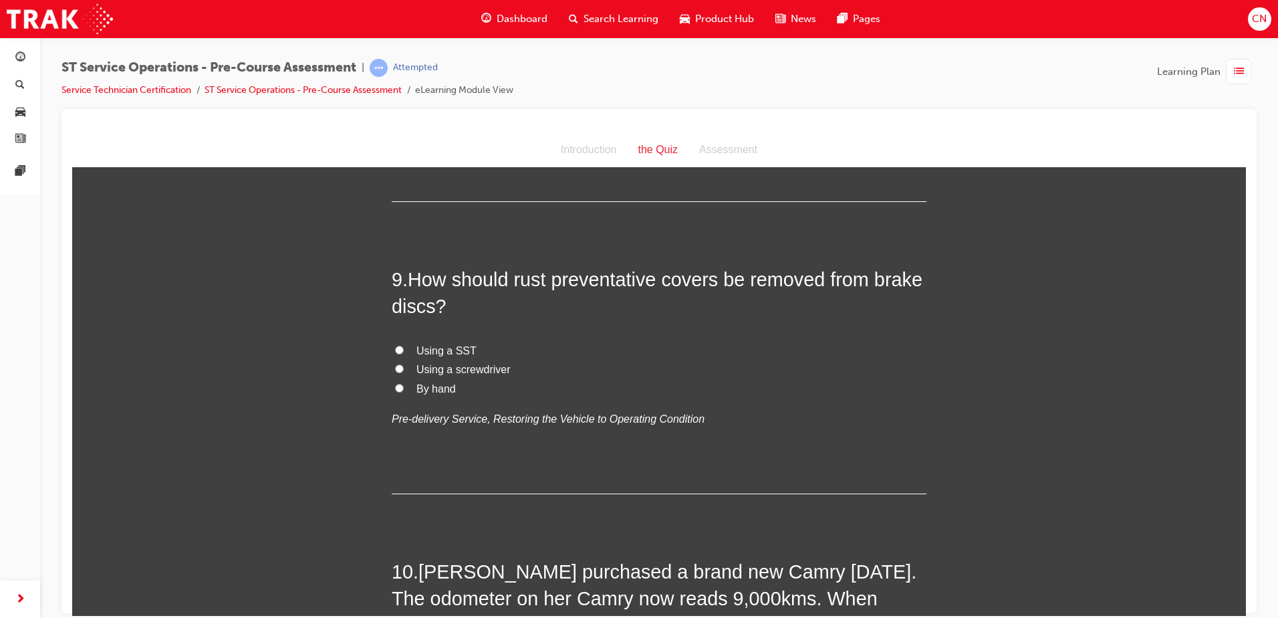
click at [445, 350] on span "Using a SST" at bounding box center [447, 349] width 60 height 11
click at [404, 350] on input "Using a SST" at bounding box center [399, 349] width 9 height 9
radio input "true"
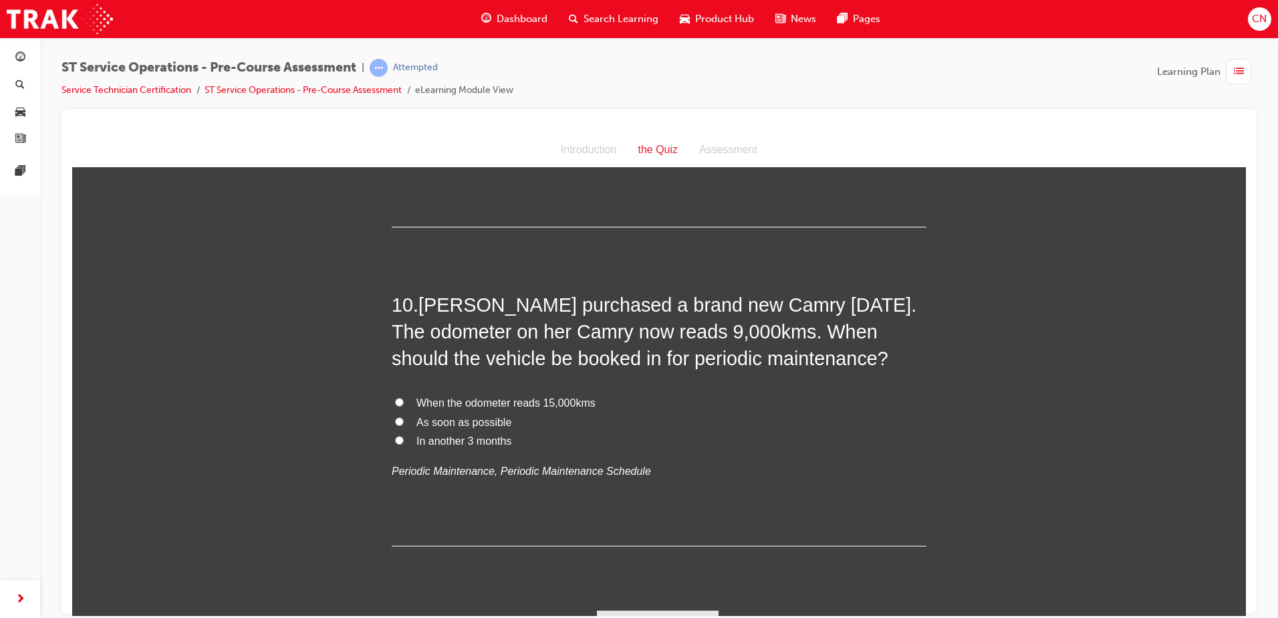
scroll to position [2540, 0]
click at [437, 443] on span "In another 3 months" at bounding box center [464, 439] width 95 height 11
click at [404, 443] on input "In another 3 months" at bounding box center [399, 439] width 9 height 9
radio input "true"
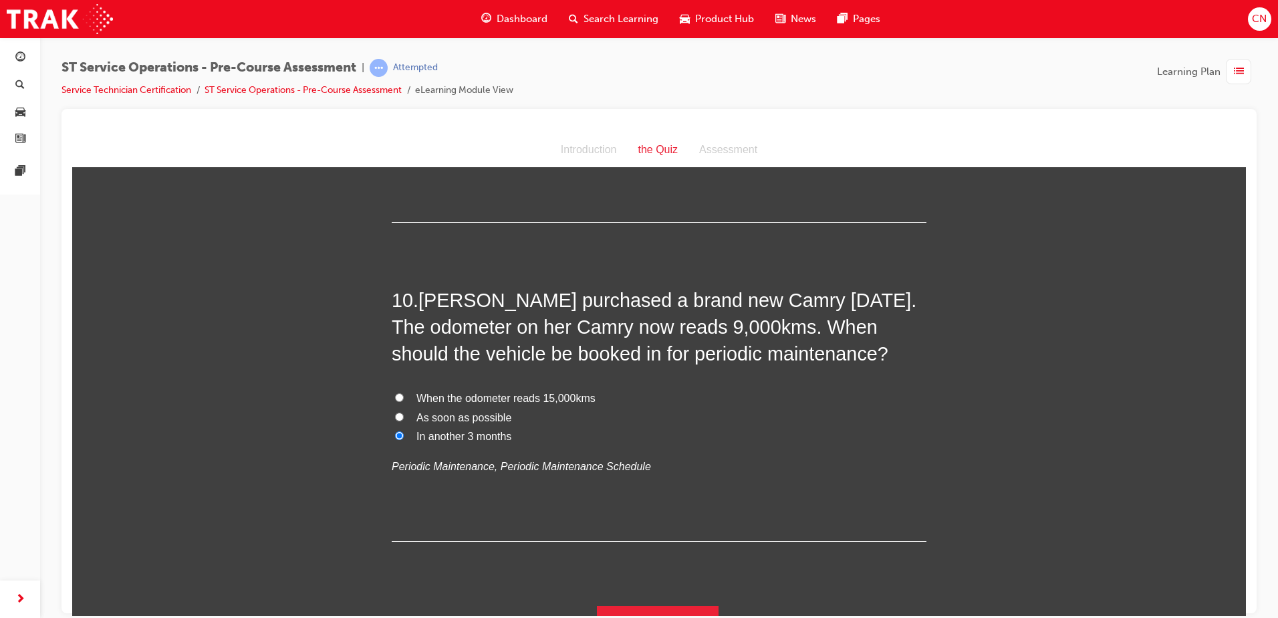
scroll to position [2571, 0]
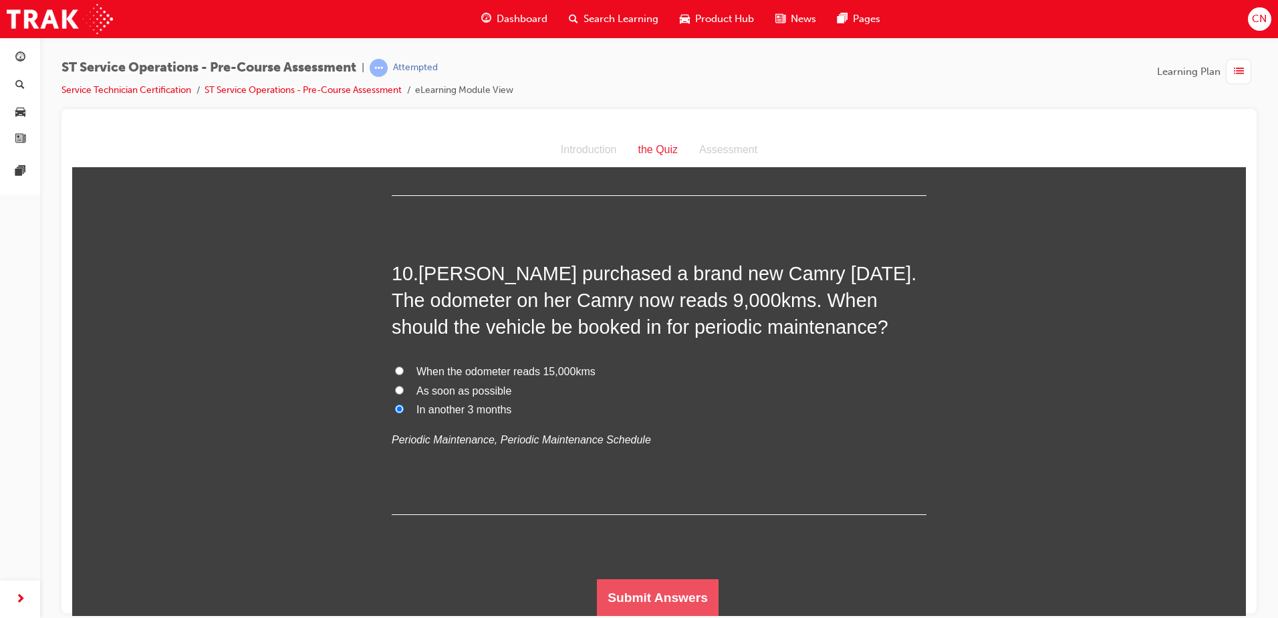
click at [638, 594] on button "Submit Answers" at bounding box center [658, 596] width 122 height 37
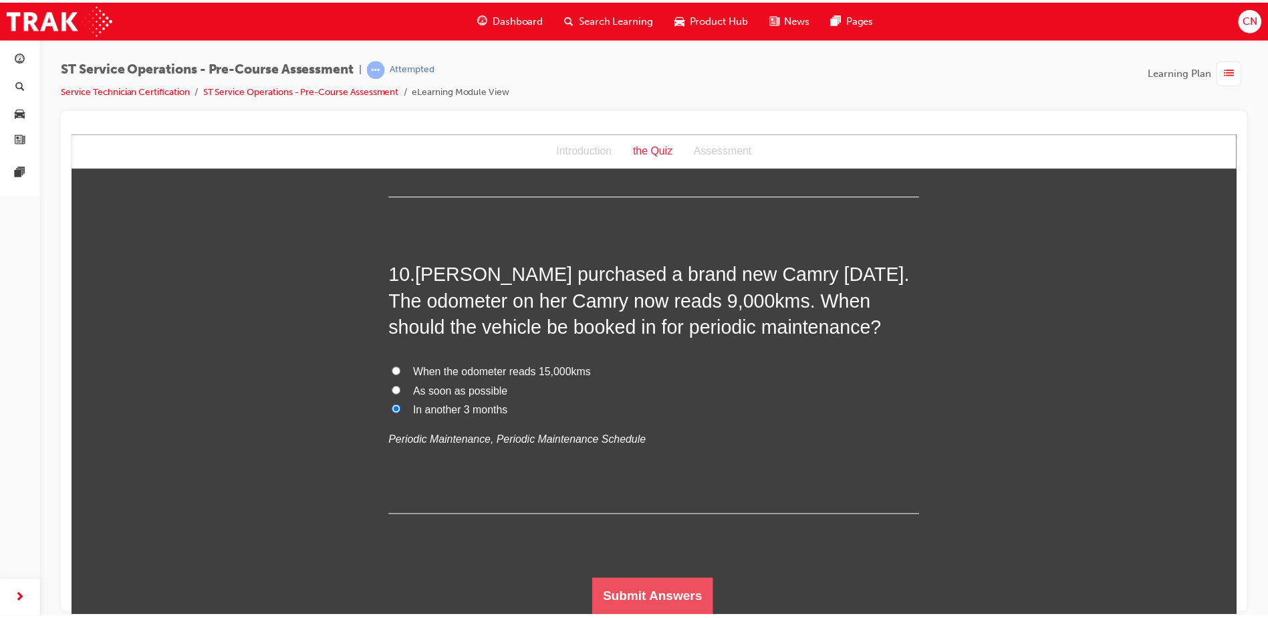
scroll to position [0, 0]
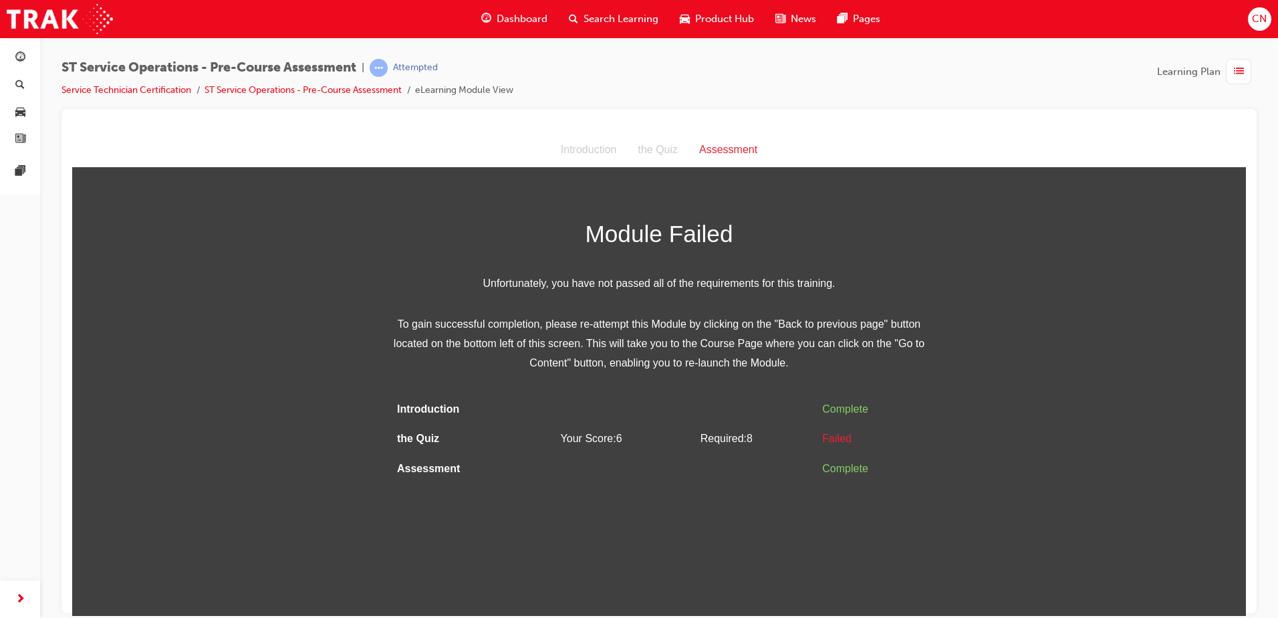
click at [608, 449] on td "Your Score: 6" at bounding box center [626, 438] width 140 height 30
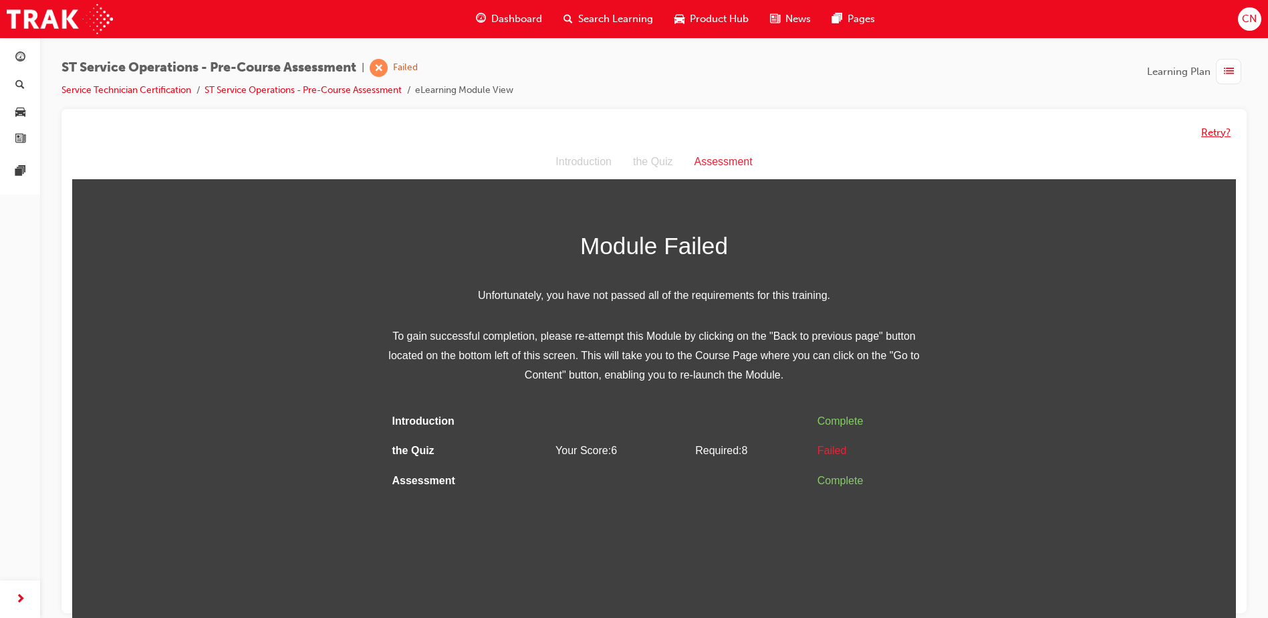
click at [1210, 134] on button "Retry?" at bounding box center [1215, 132] width 29 height 15
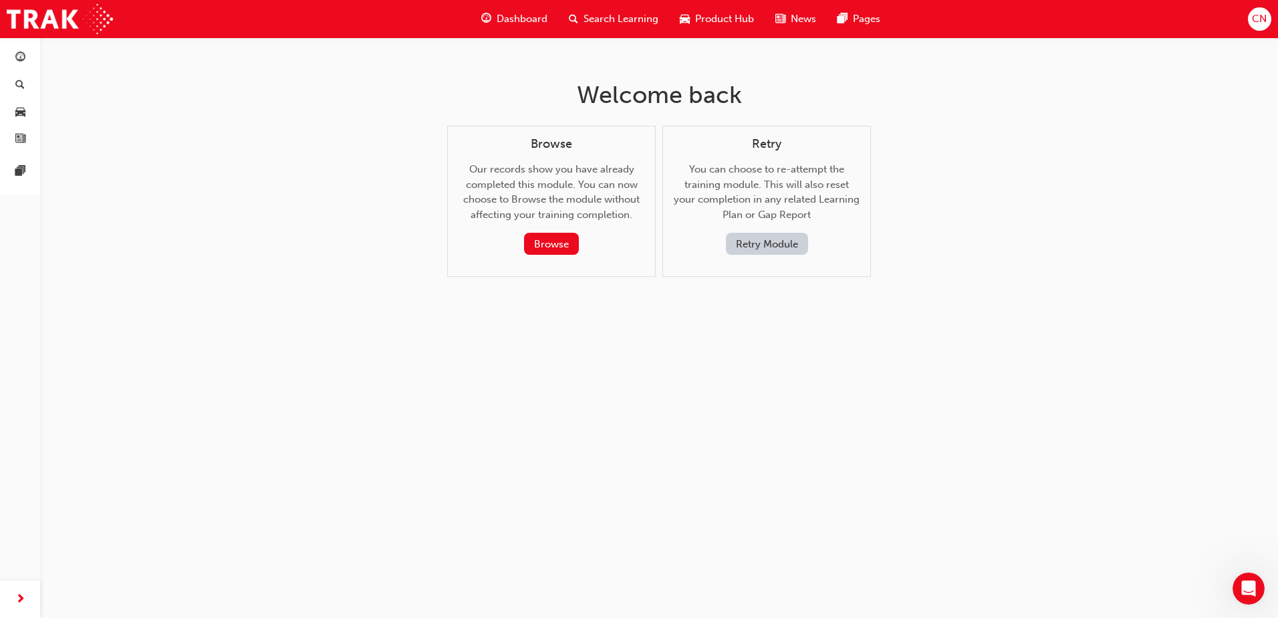
click at [765, 241] on button "Retry Module" at bounding box center [767, 244] width 82 height 22
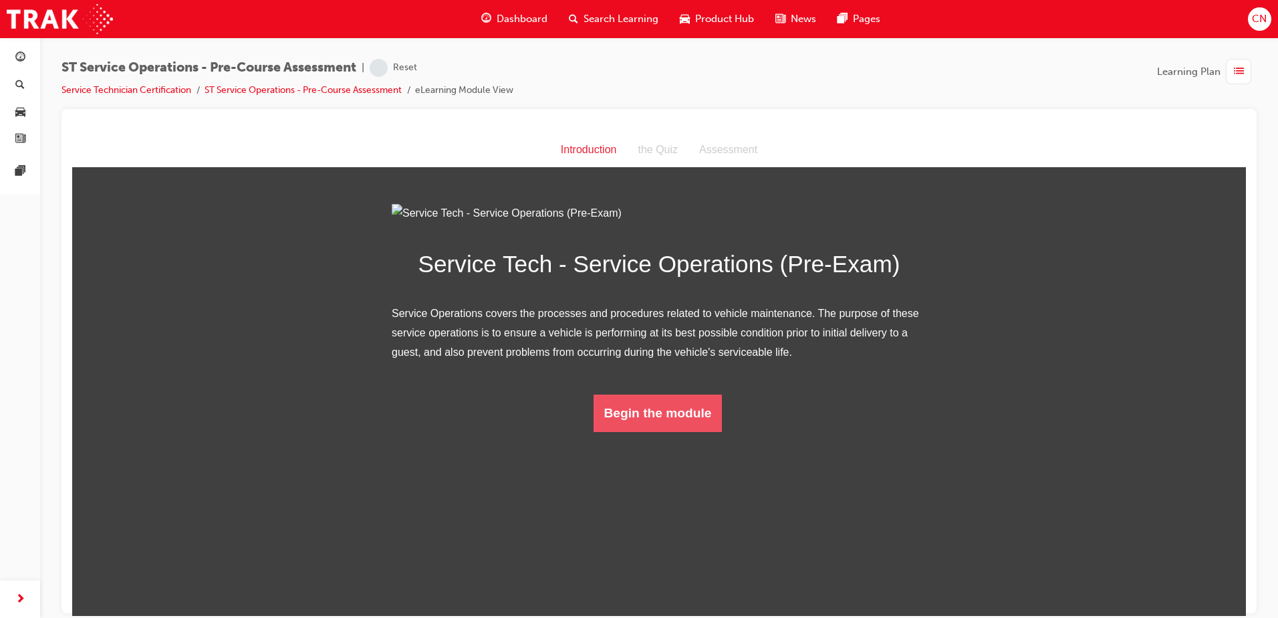
click at [653, 431] on button "Begin the module" at bounding box center [658, 412] width 129 height 37
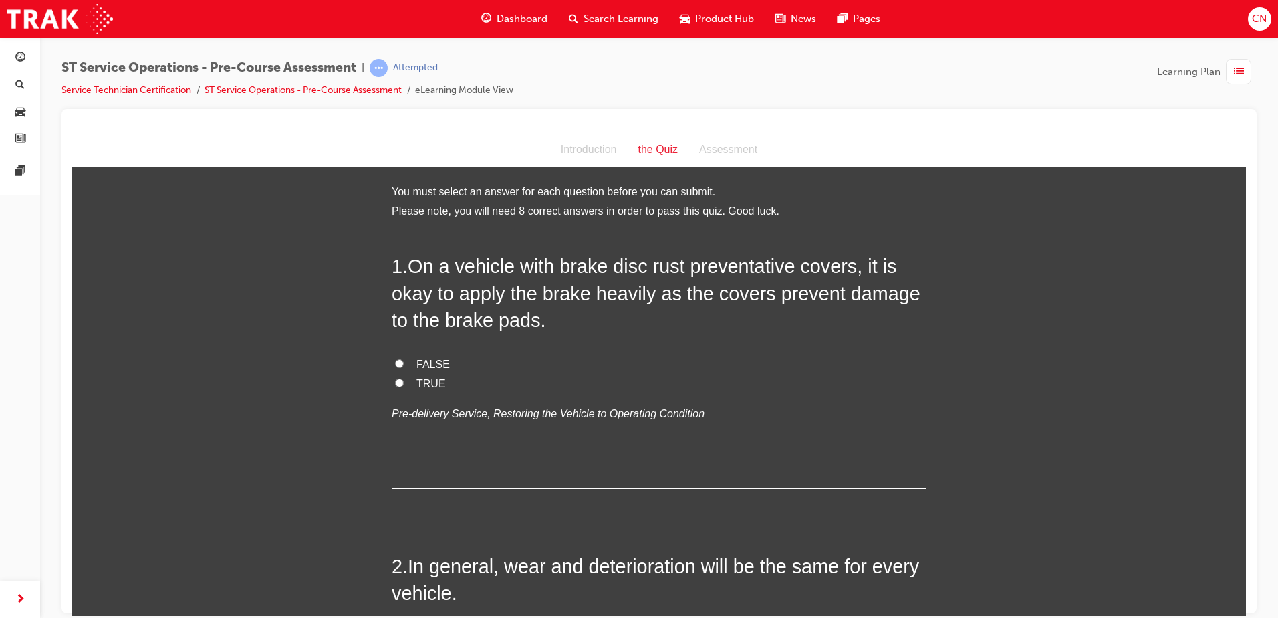
click at [423, 362] on span "FALSE" at bounding box center [433, 363] width 33 height 11
click at [404, 362] on input "FALSE" at bounding box center [399, 362] width 9 height 9
radio input "true"
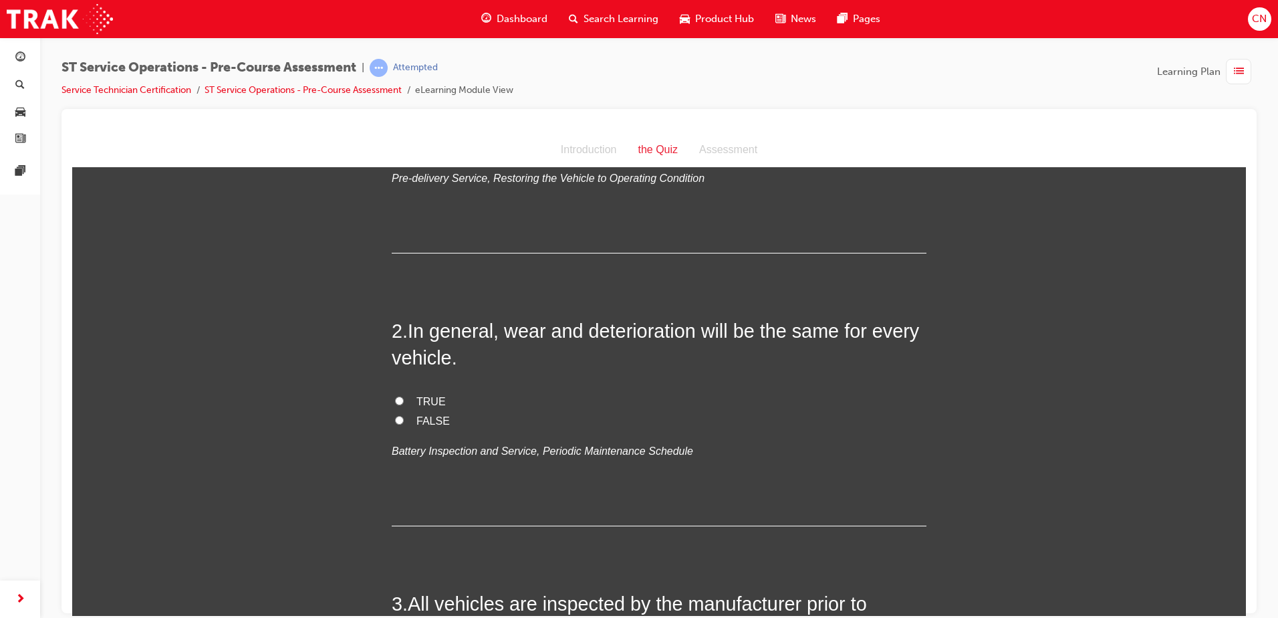
scroll to position [267, 0]
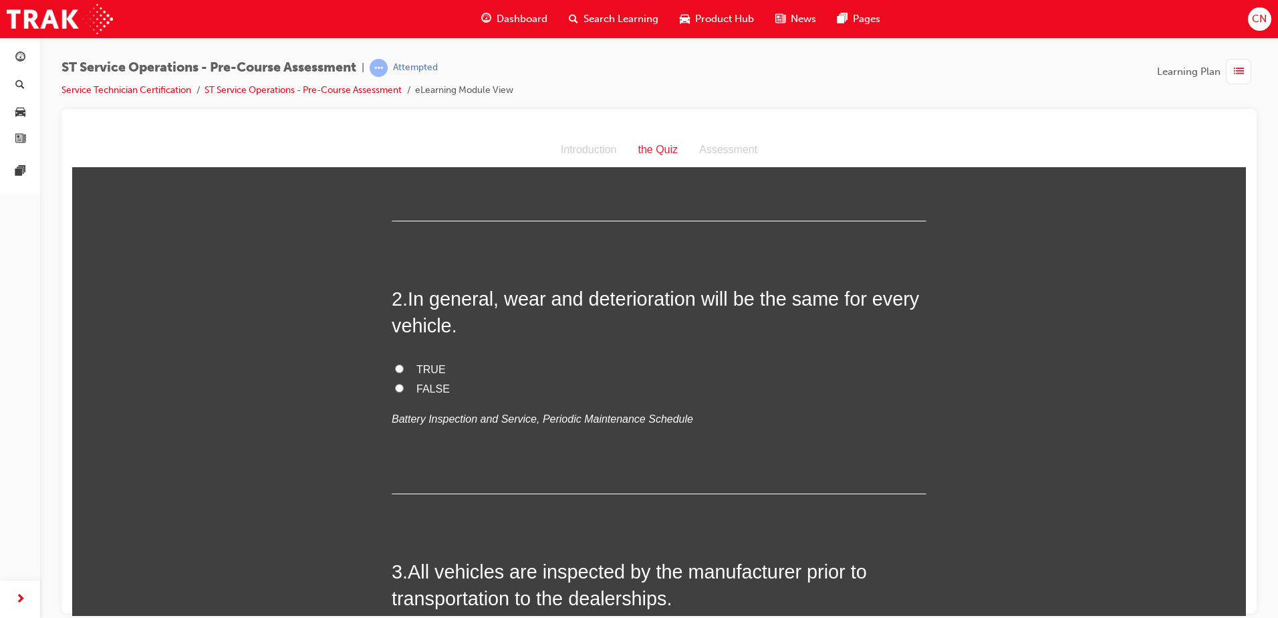
click at [417, 386] on span "FALSE" at bounding box center [433, 387] width 33 height 11
click at [404, 386] on input "FALSE" at bounding box center [399, 387] width 9 height 9
radio input "true"
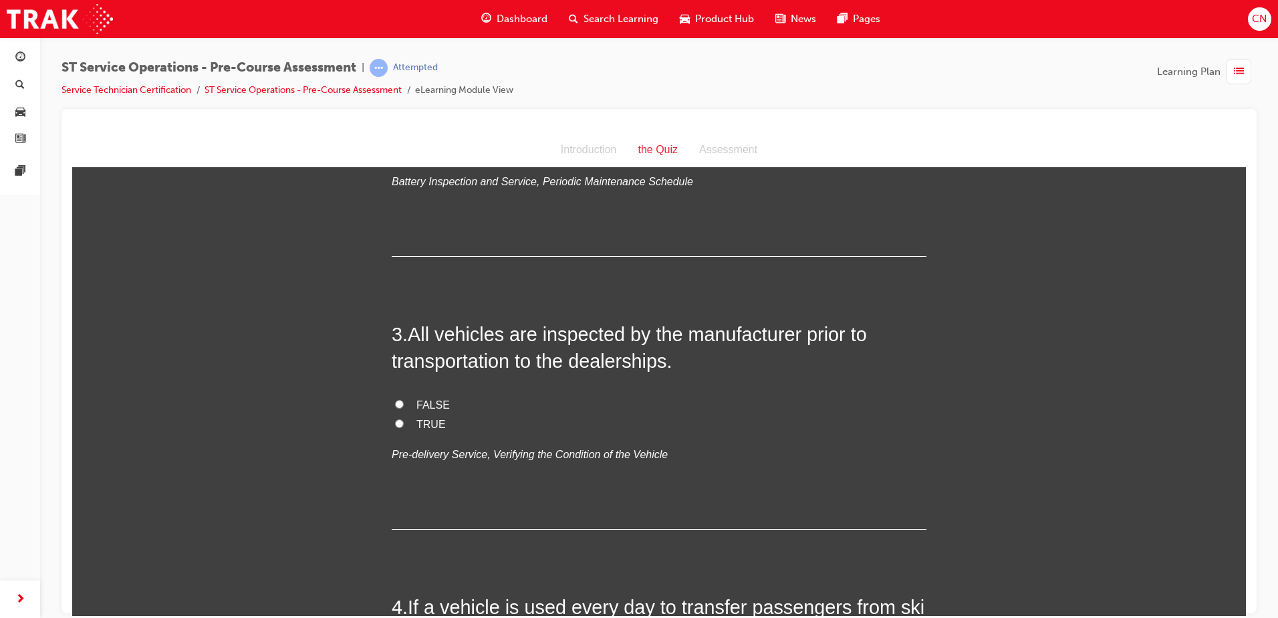
scroll to position [535, 0]
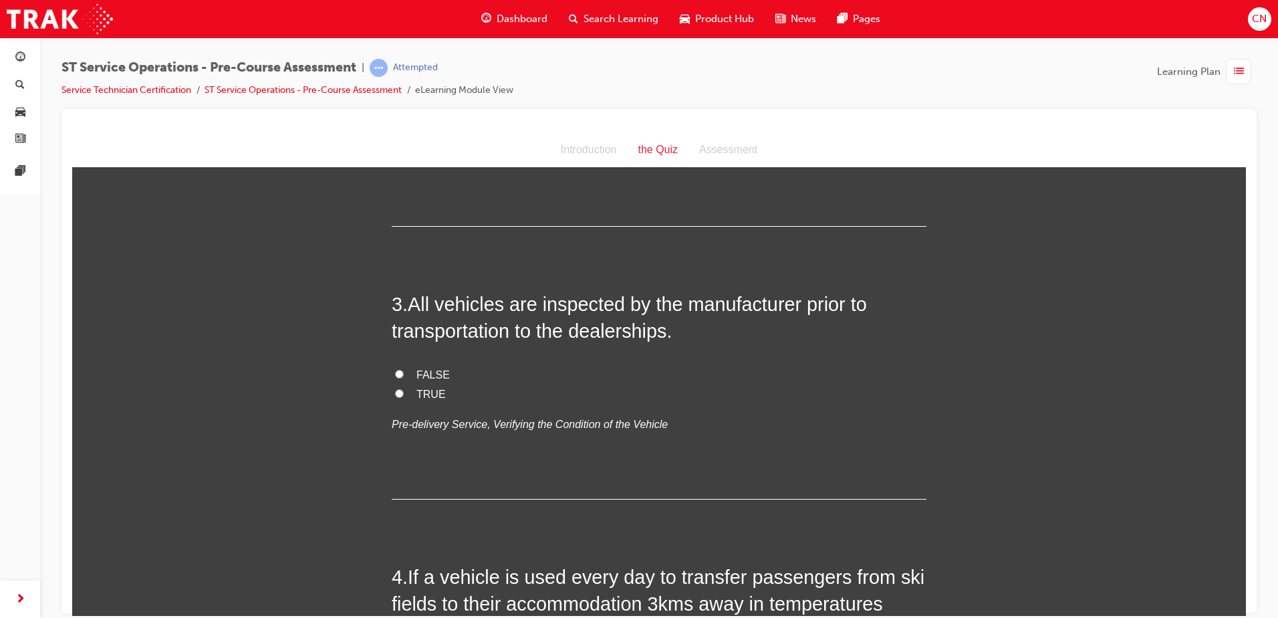
click at [418, 390] on span "TRUE" at bounding box center [431, 393] width 29 height 11
click at [404, 390] on input "TRUE" at bounding box center [399, 392] width 9 height 9
radio input "true"
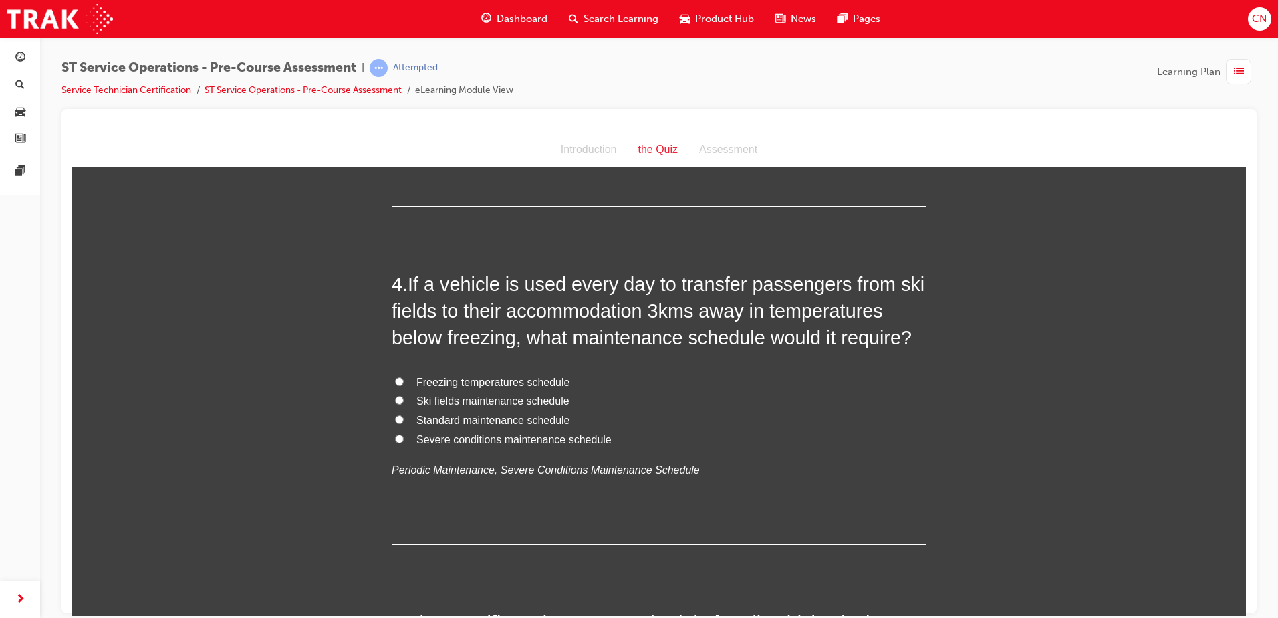
scroll to position [869, 0]
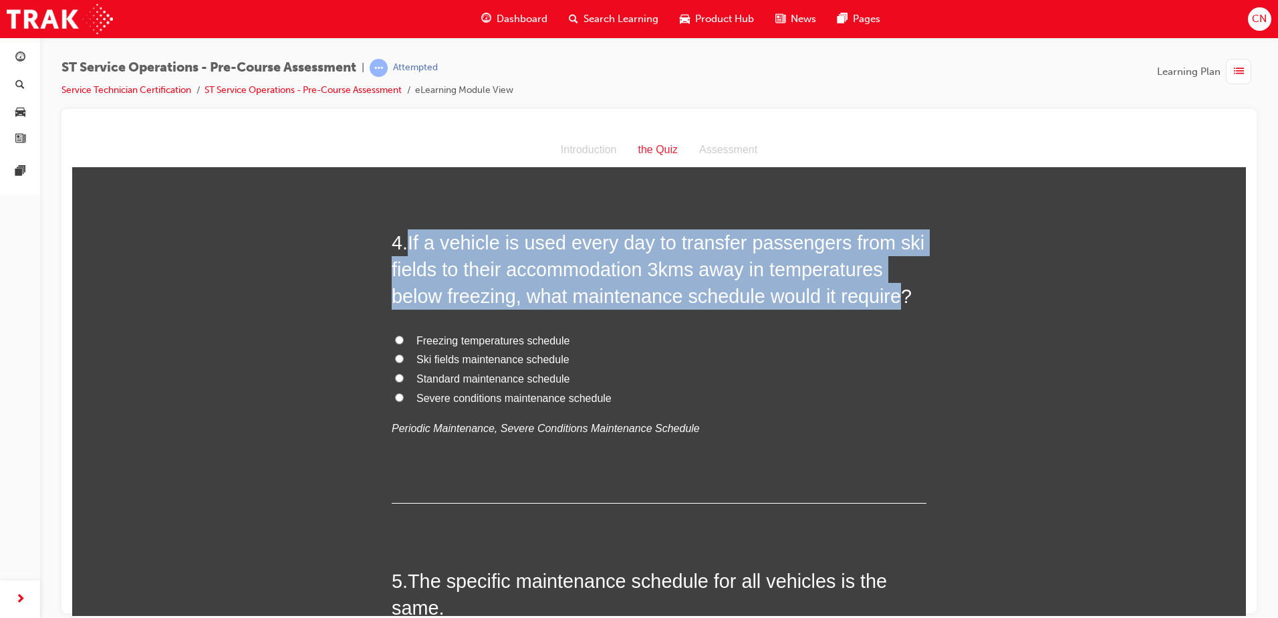
drag, startPoint x: 892, startPoint y: 300, endPoint x: 404, endPoint y: 247, distance: 490.2
click at [404, 247] on h2 "4 . If a vehicle is used every day to transfer passengers from ski fields to th…" at bounding box center [659, 269] width 535 height 81
copy h2 "If a vehicle is used every day to transfer passengers from ski fields to their …"
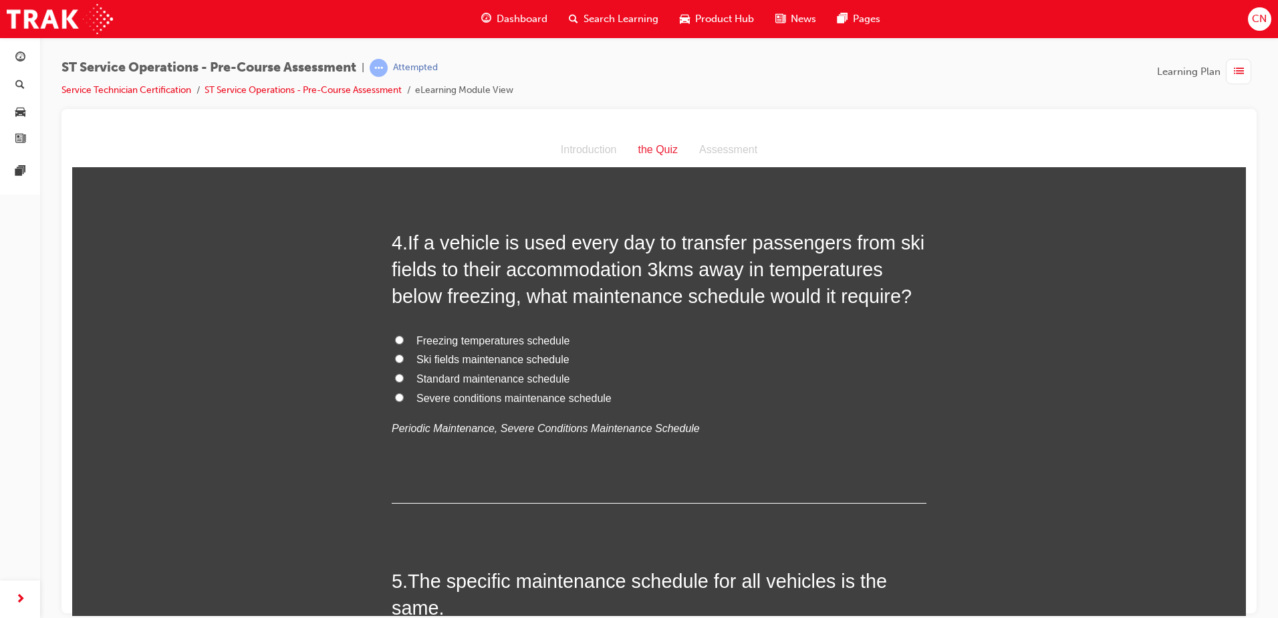
click at [487, 378] on span "Standard maintenance schedule" at bounding box center [494, 377] width 154 height 11
click at [404, 378] on input "Standard maintenance schedule" at bounding box center [399, 377] width 9 height 9
radio input "true"
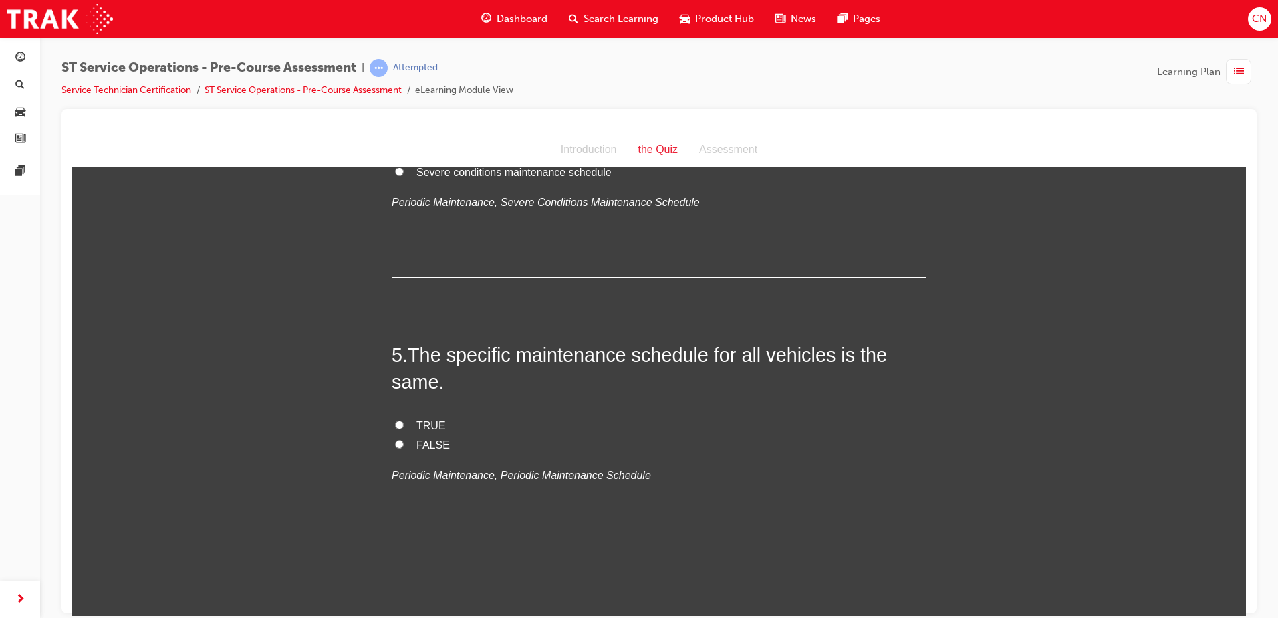
scroll to position [1137, 0]
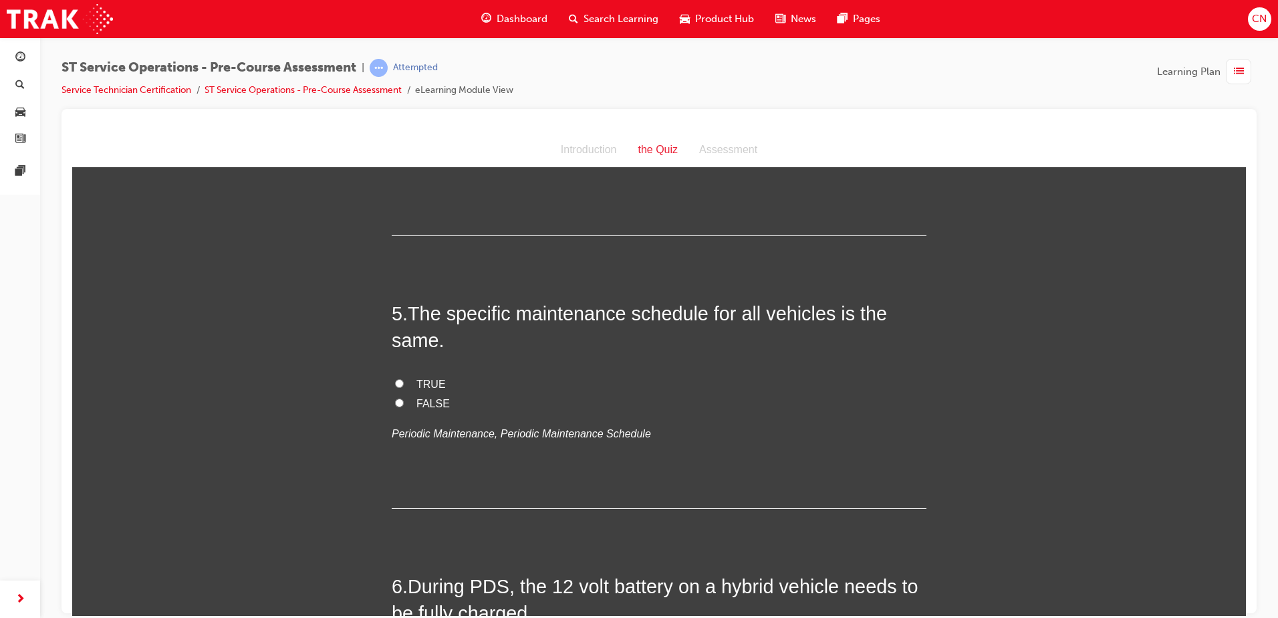
click at [426, 384] on span "TRUE" at bounding box center [431, 383] width 29 height 11
click at [404, 384] on input "TRUE" at bounding box center [399, 382] width 9 height 9
radio input "true"
drag, startPoint x: 427, startPoint y: 398, endPoint x: 441, endPoint y: 395, distance: 13.8
click at [427, 399] on span "FALSE" at bounding box center [433, 402] width 33 height 11
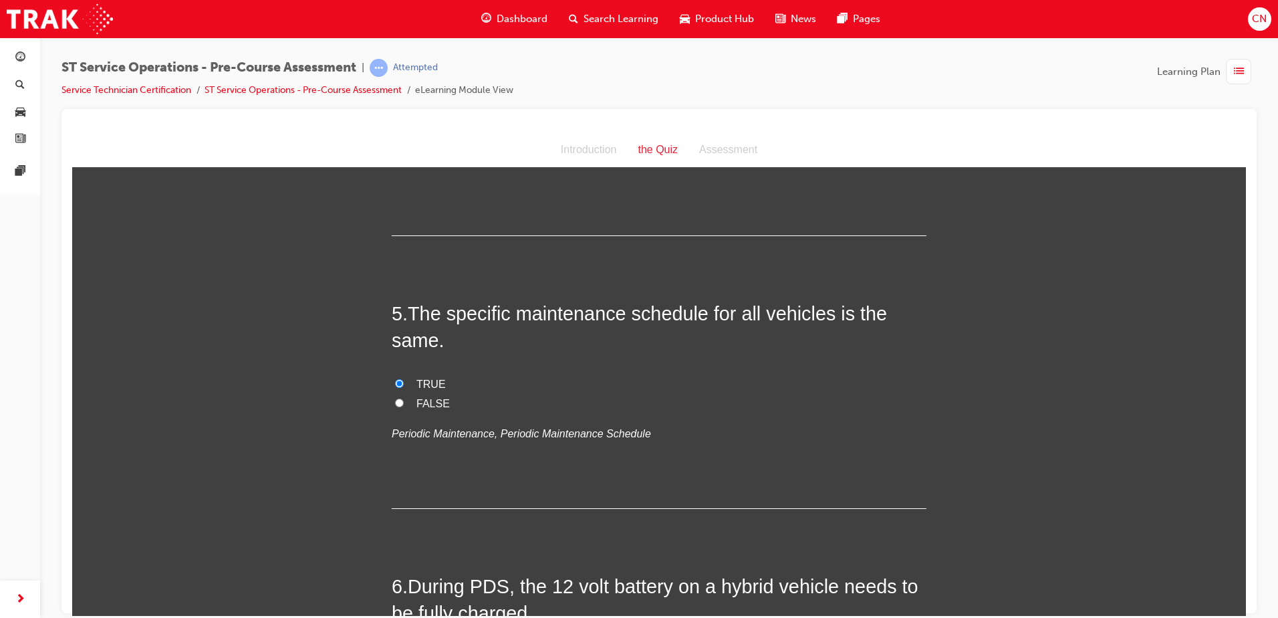
click at [404, 399] on input "FALSE" at bounding box center [399, 402] width 9 height 9
radio input "true"
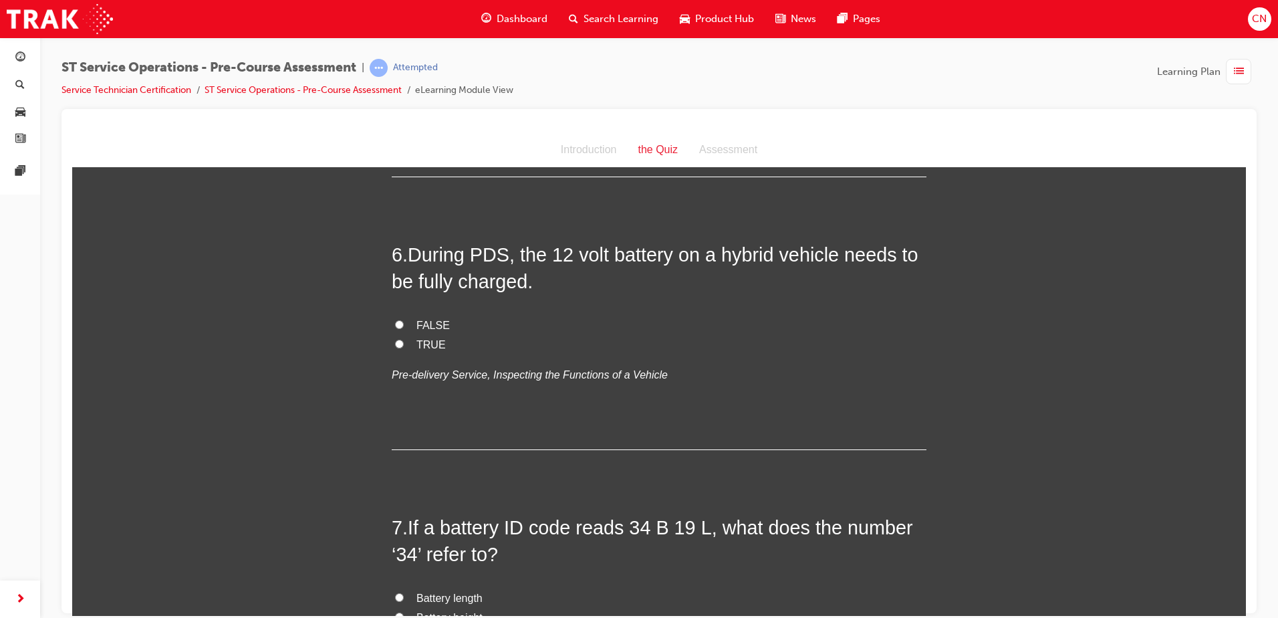
scroll to position [1471, 0]
click at [423, 336] on span "TRUE" at bounding box center [431, 341] width 29 height 11
click at [404, 336] on input "TRUE" at bounding box center [399, 340] width 9 height 9
radio input "true"
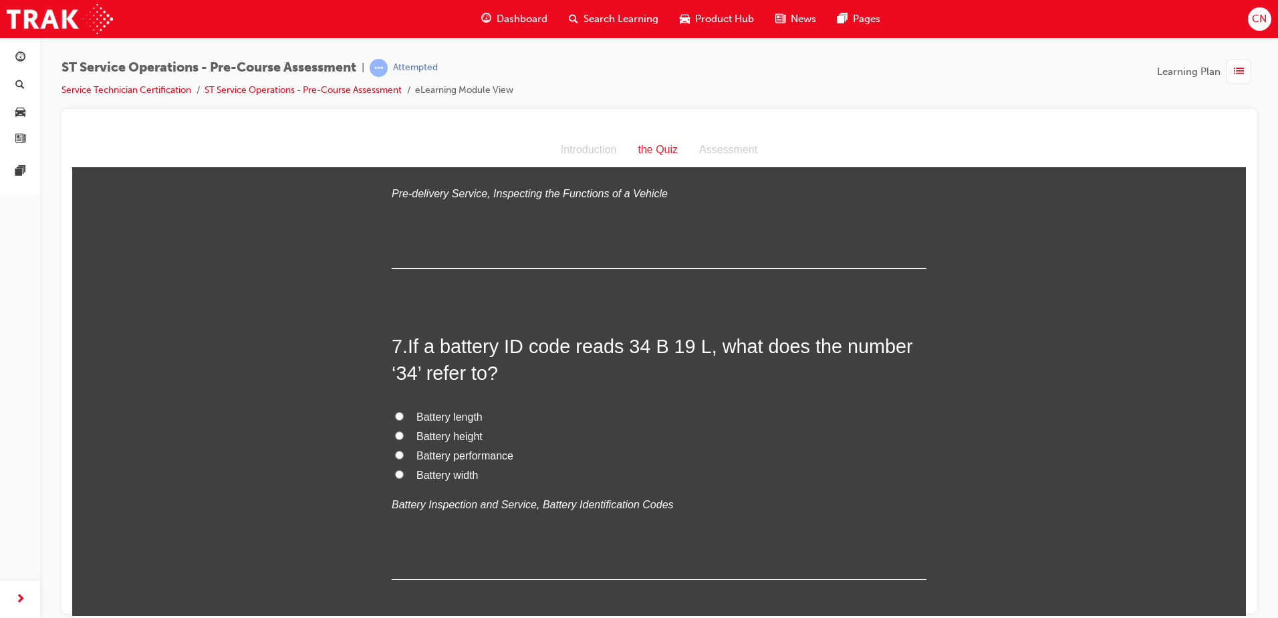
scroll to position [1671, 0]
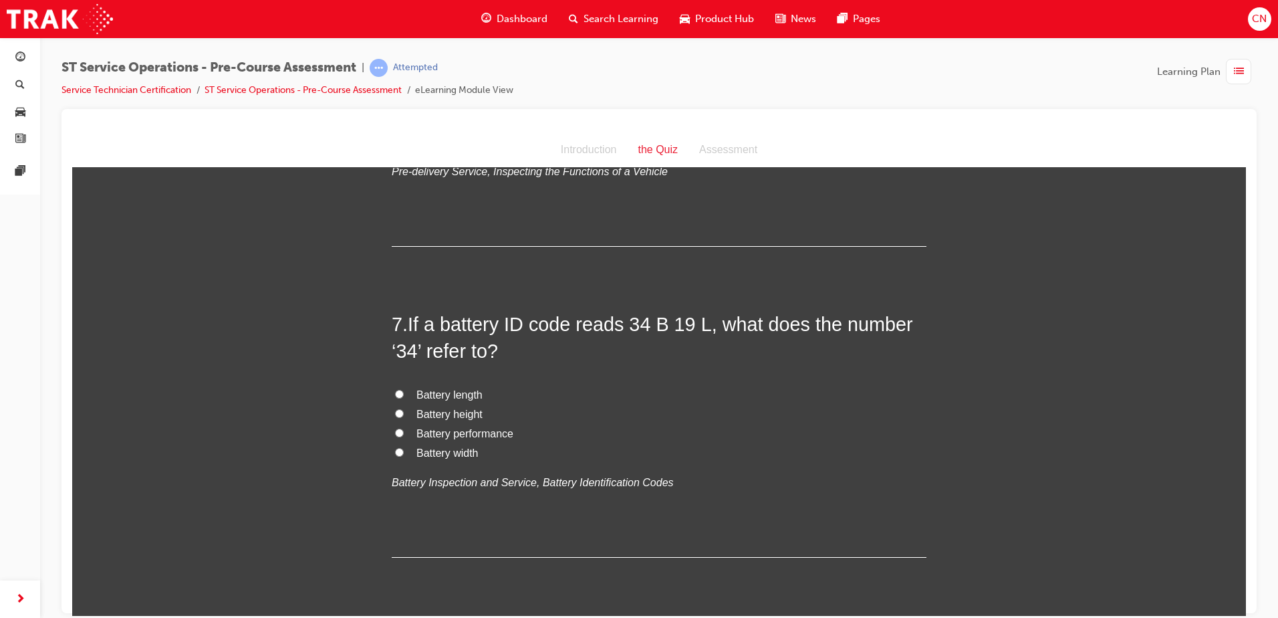
click at [463, 394] on span "Battery length" at bounding box center [450, 393] width 66 height 11
click at [404, 394] on input "Battery length" at bounding box center [399, 393] width 9 height 9
radio input "true"
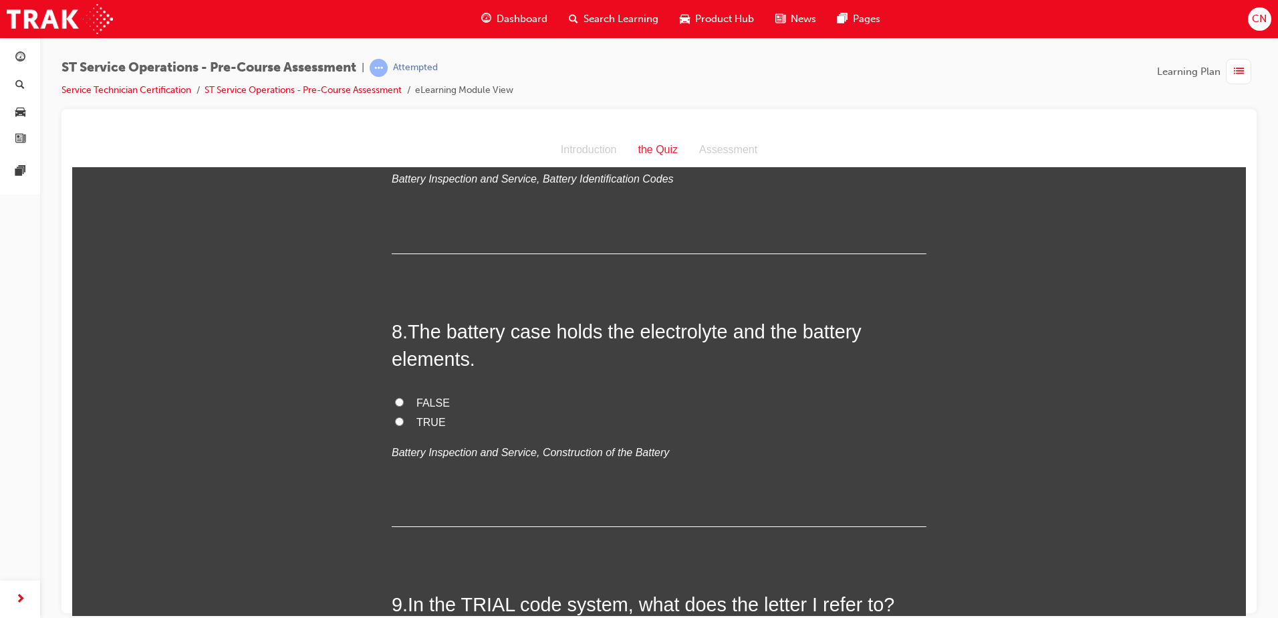
scroll to position [2006, 0]
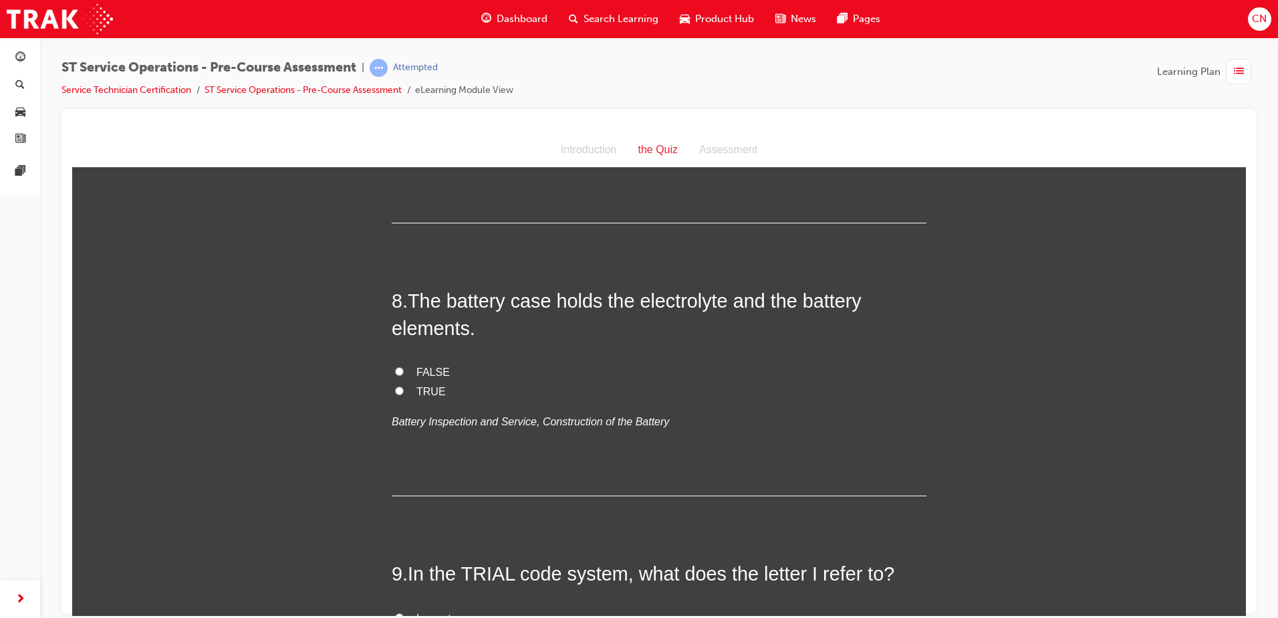
click at [422, 390] on span "TRUE" at bounding box center [431, 390] width 29 height 11
click at [404, 390] on input "TRUE" at bounding box center [399, 390] width 9 height 9
radio input "true"
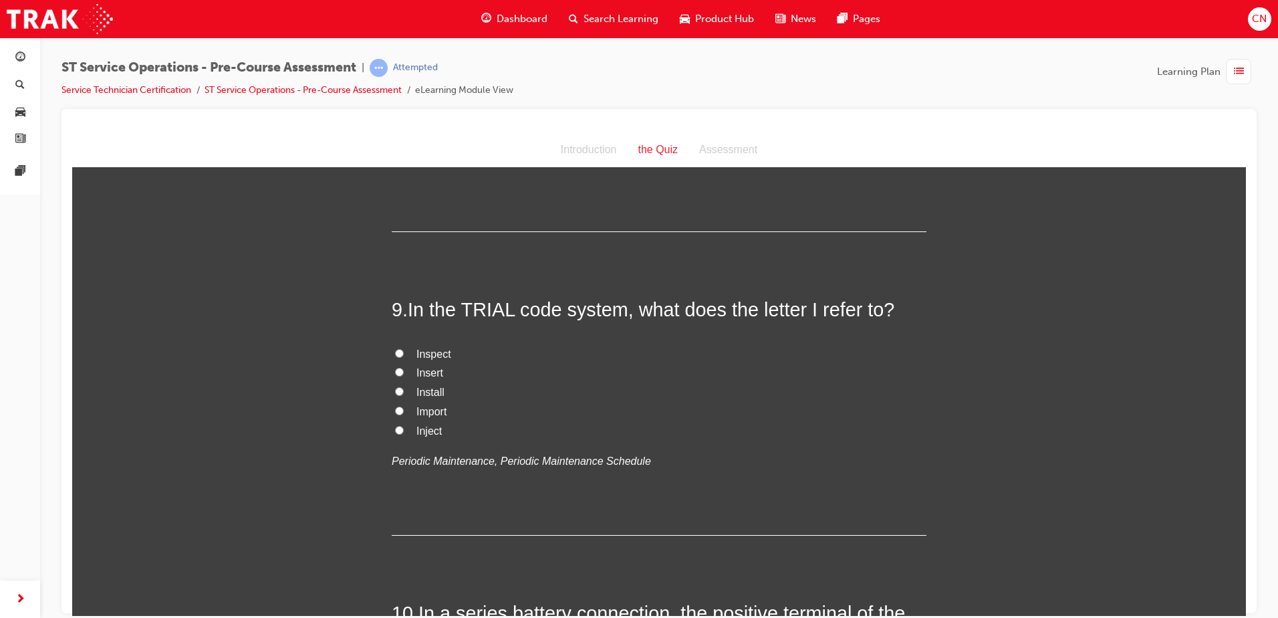
scroll to position [2273, 0]
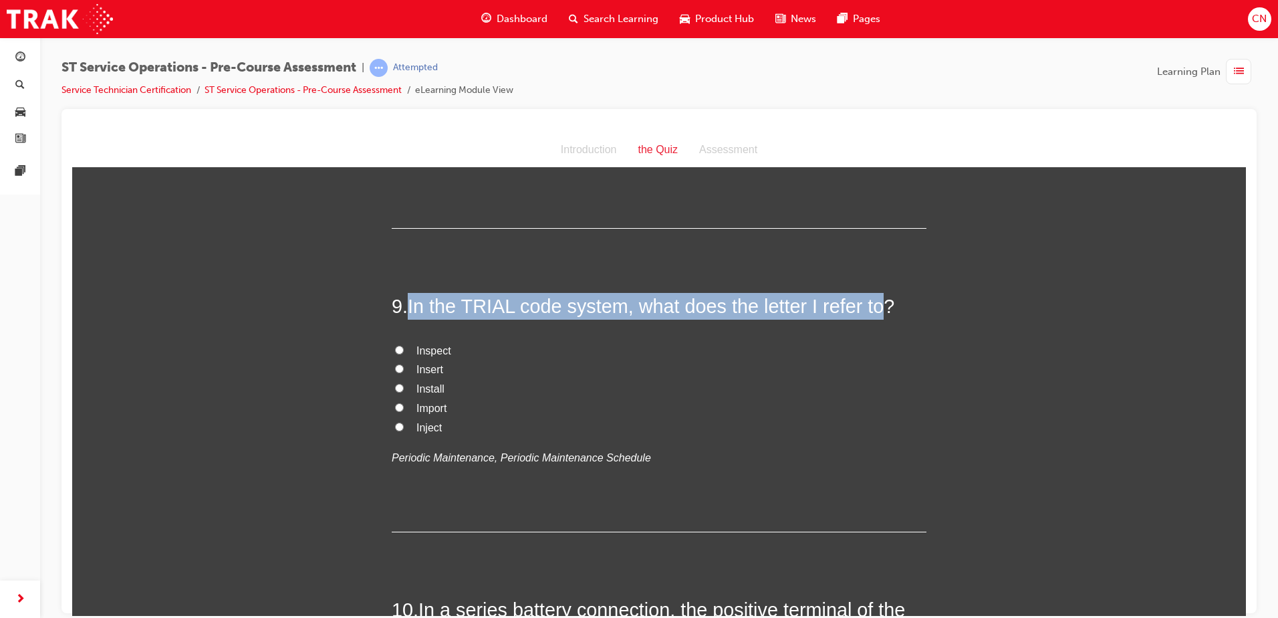
drag, startPoint x: 876, startPoint y: 308, endPoint x: 408, endPoint y: 308, distance: 468.0
click at [408, 308] on span "In the TRIAL code system, what does the letter I refer to?" at bounding box center [651, 305] width 487 height 21
copy span "In the TRIAL code system, what does the letter I refer to"
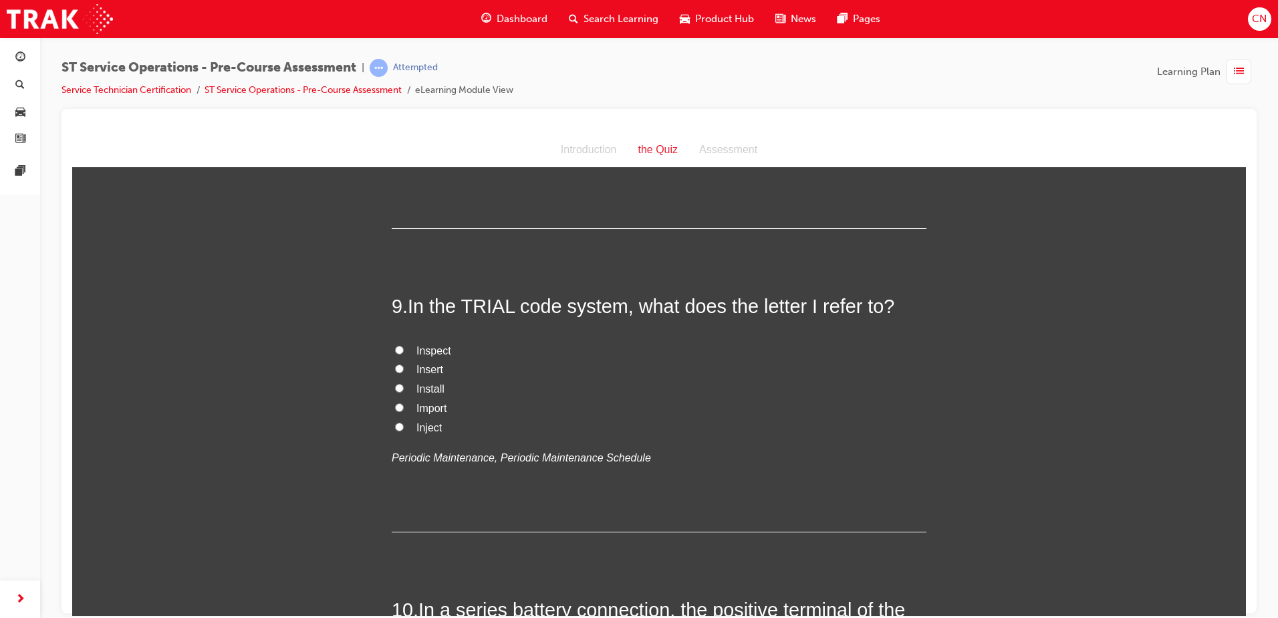
click at [437, 354] on span "Inspect" at bounding box center [434, 349] width 35 height 11
click at [404, 354] on input "Inspect" at bounding box center [399, 349] width 9 height 9
radio input "true"
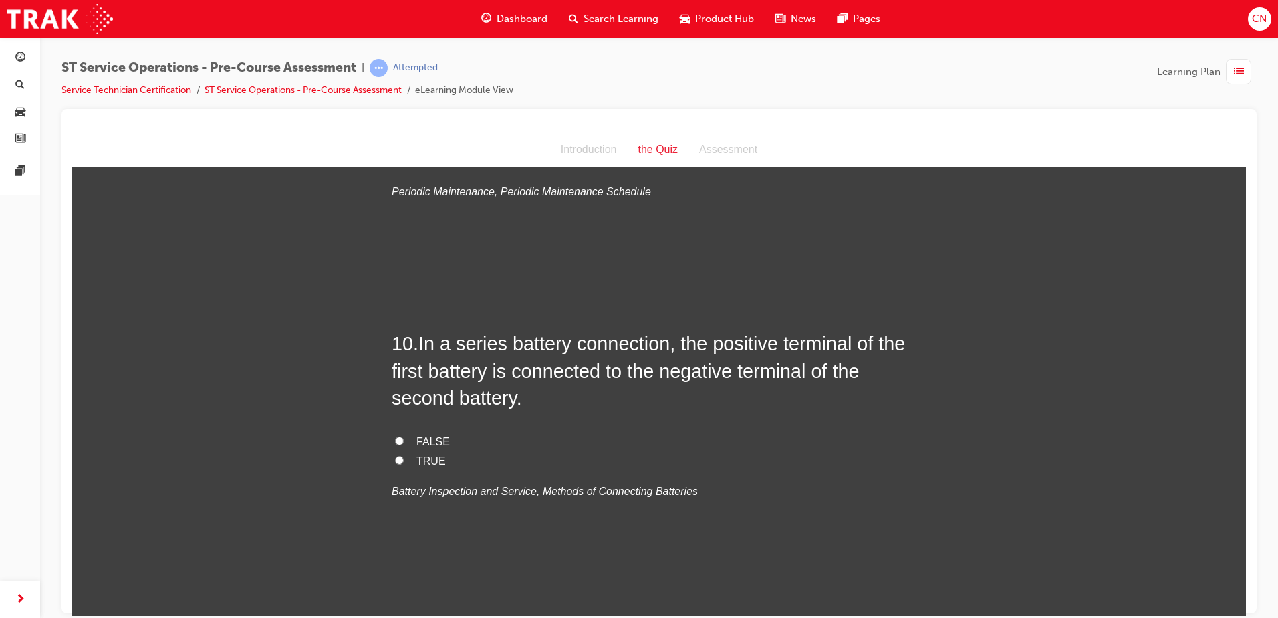
scroll to position [2540, 0]
click at [426, 439] on span "FALSE" at bounding box center [433, 439] width 33 height 11
click at [404, 439] on input "FALSE" at bounding box center [399, 439] width 9 height 9
radio input "true"
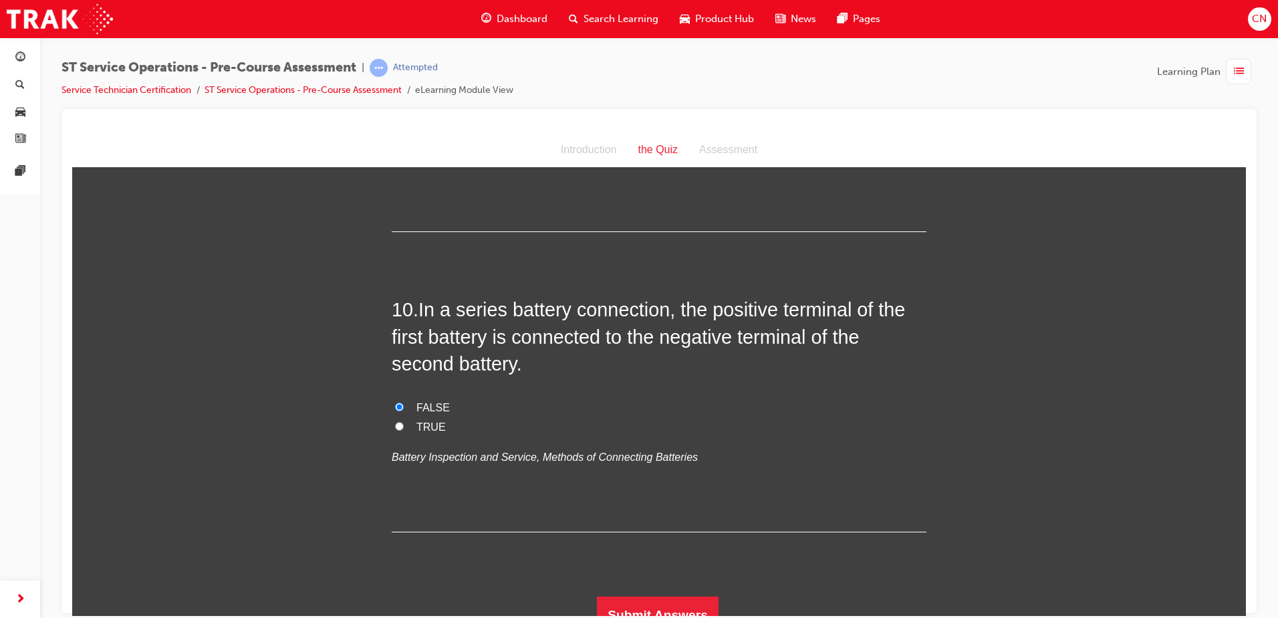
scroll to position [2591, 0]
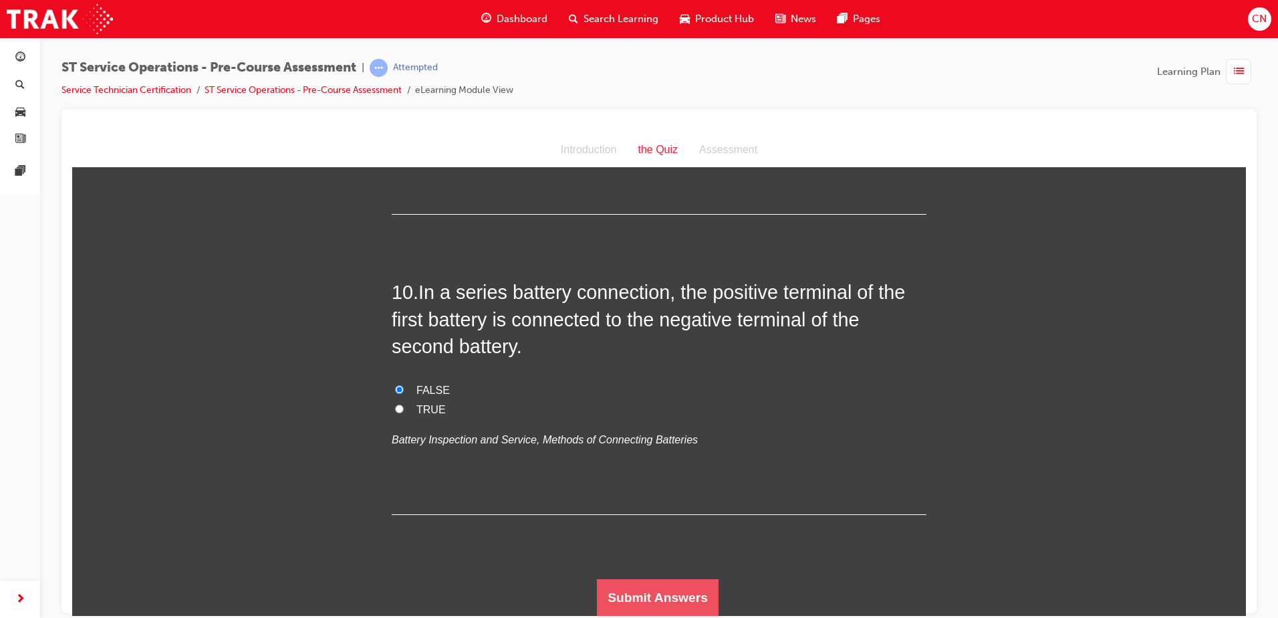
click at [641, 587] on button "Submit Answers" at bounding box center [658, 596] width 122 height 37
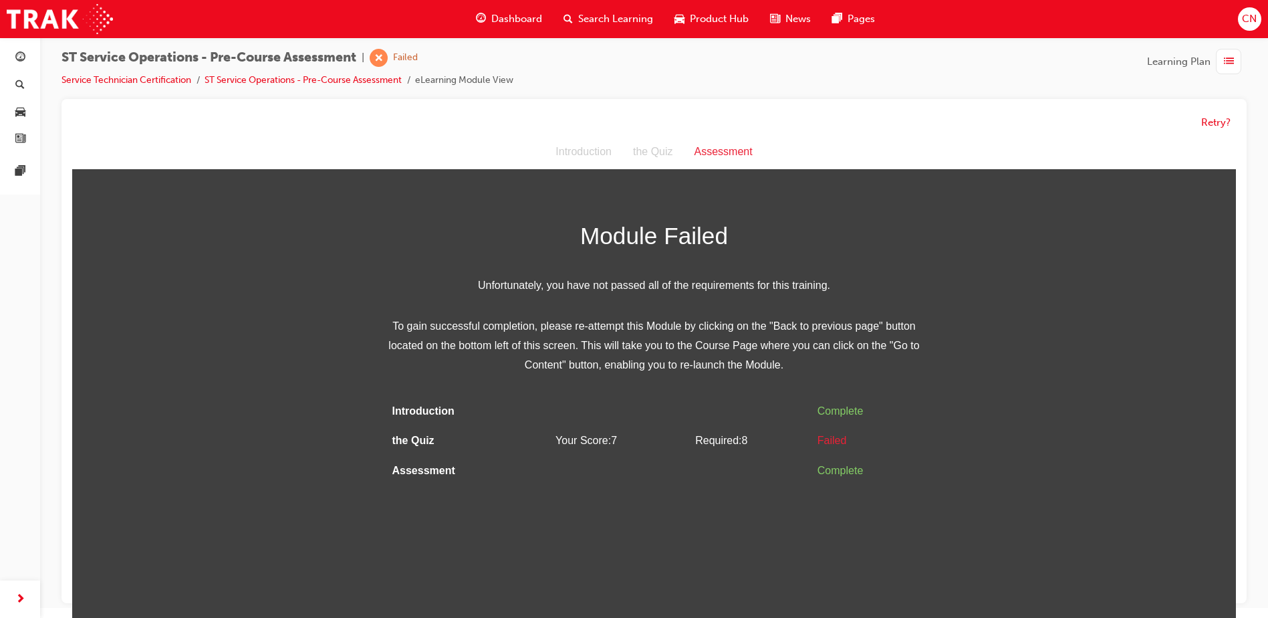
scroll to position [0, 0]
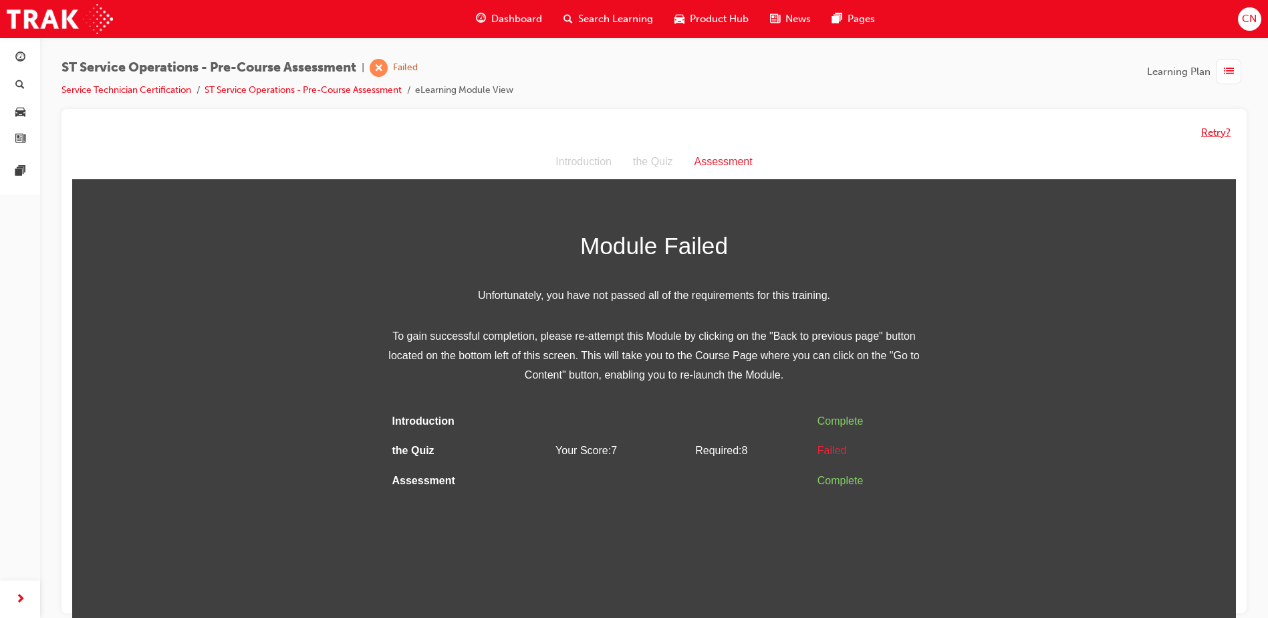
click at [1215, 136] on button "Retry?" at bounding box center [1215, 132] width 29 height 15
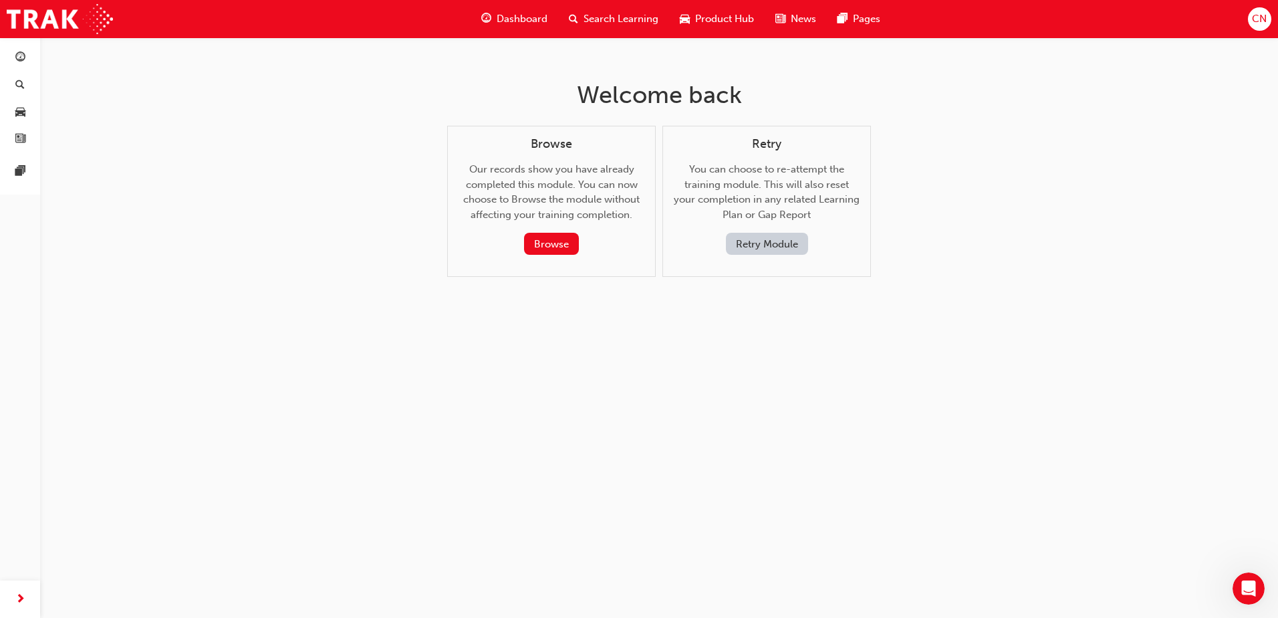
click at [760, 237] on button "Retry Module" at bounding box center [767, 244] width 82 height 22
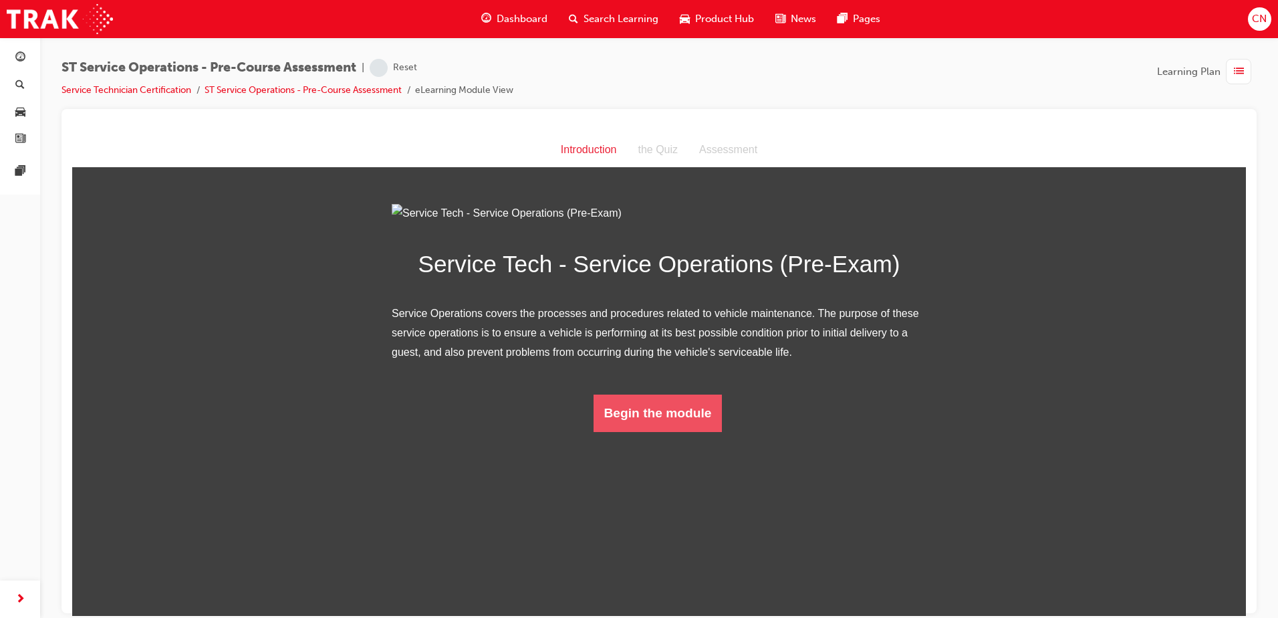
click at [661, 431] on button "Begin the module" at bounding box center [658, 412] width 129 height 37
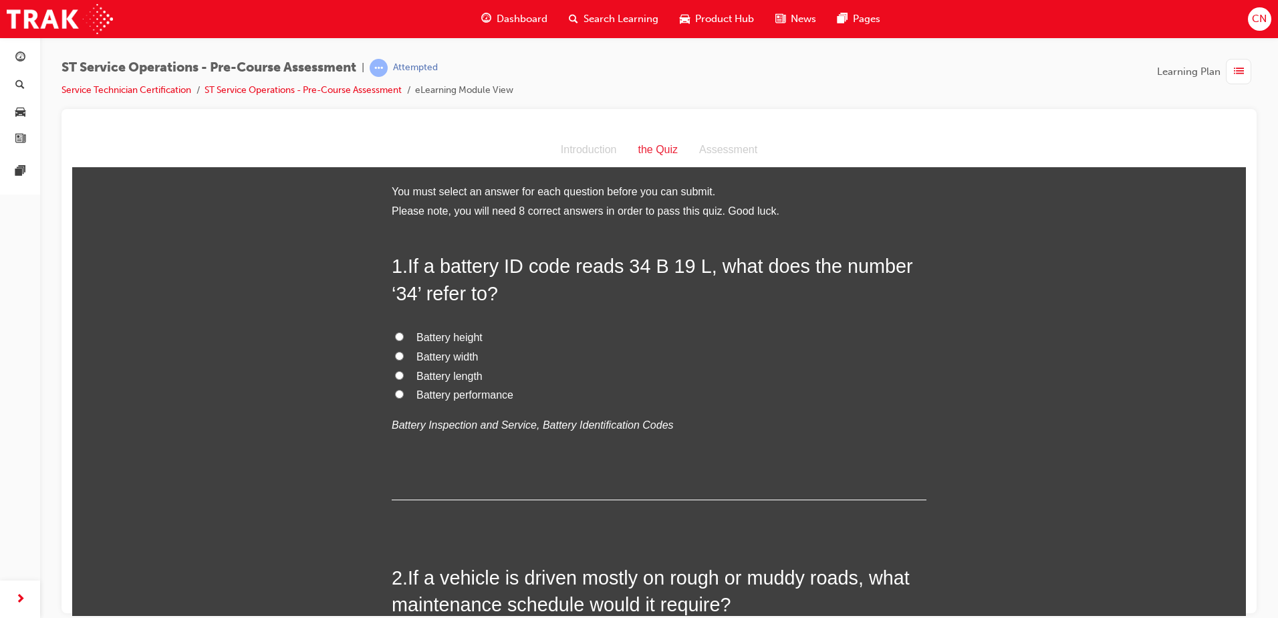
click at [442, 374] on span "Battery length" at bounding box center [450, 375] width 66 height 11
click at [404, 374] on input "Battery length" at bounding box center [399, 374] width 9 height 9
radio input "true"
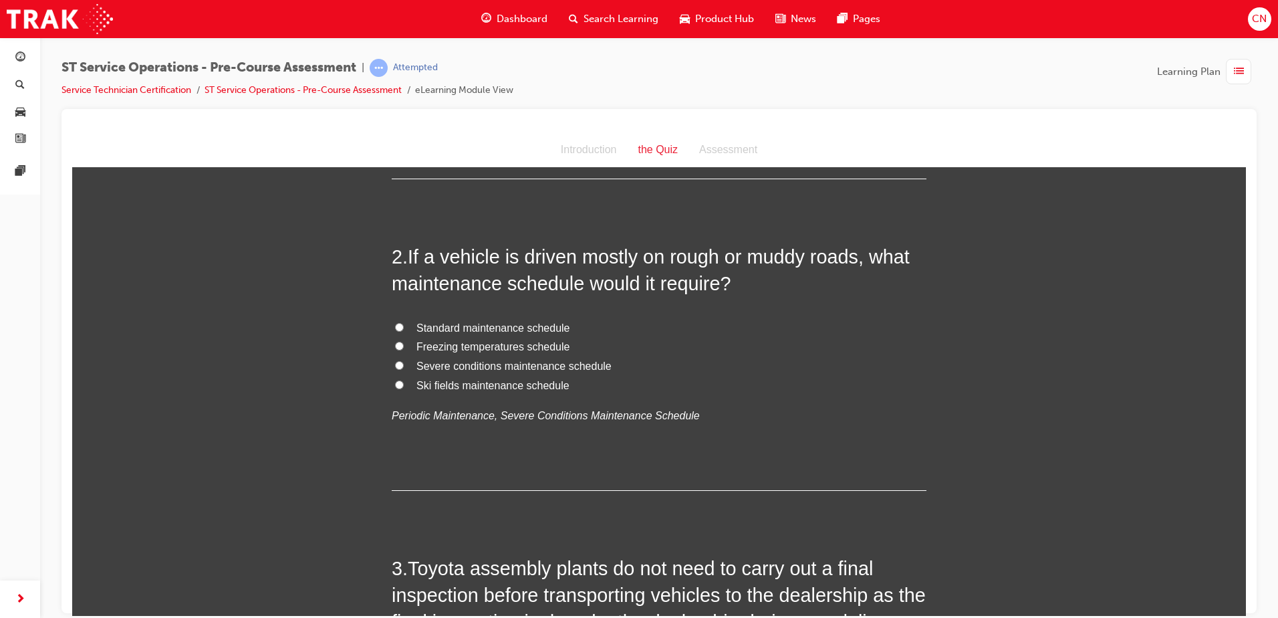
scroll to position [334, 0]
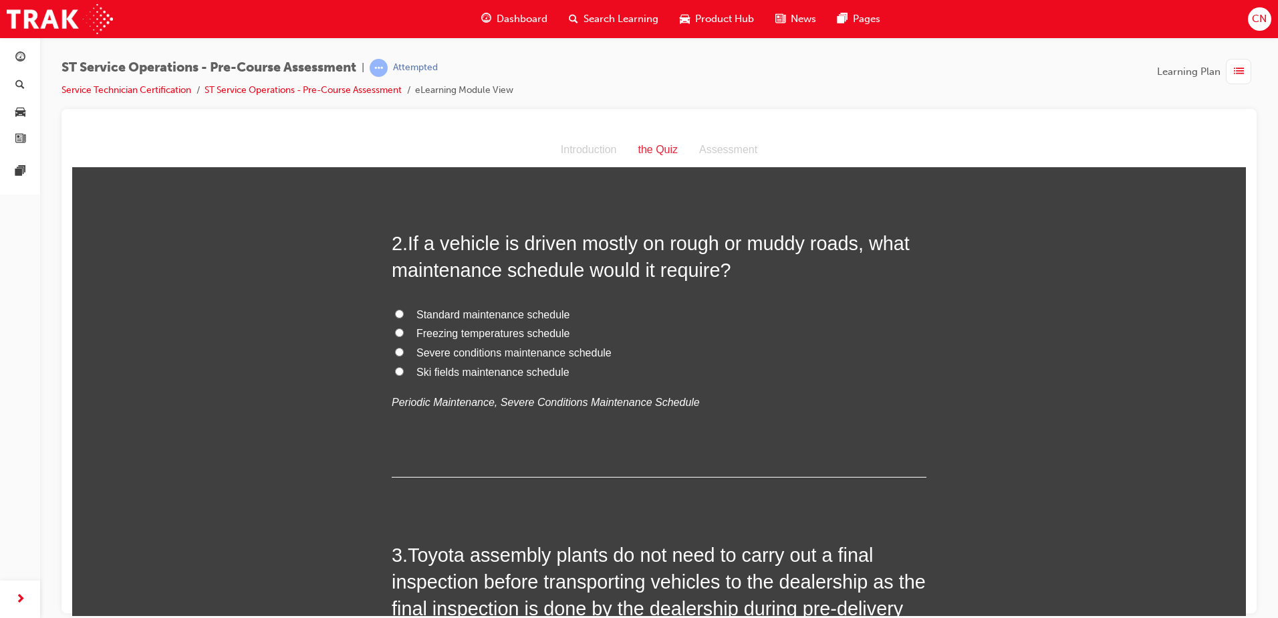
click at [445, 318] on span "Standard maintenance schedule" at bounding box center [494, 313] width 154 height 11
click at [404, 318] on input "Standard maintenance schedule" at bounding box center [399, 313] width 9 height 9
radio input "true"
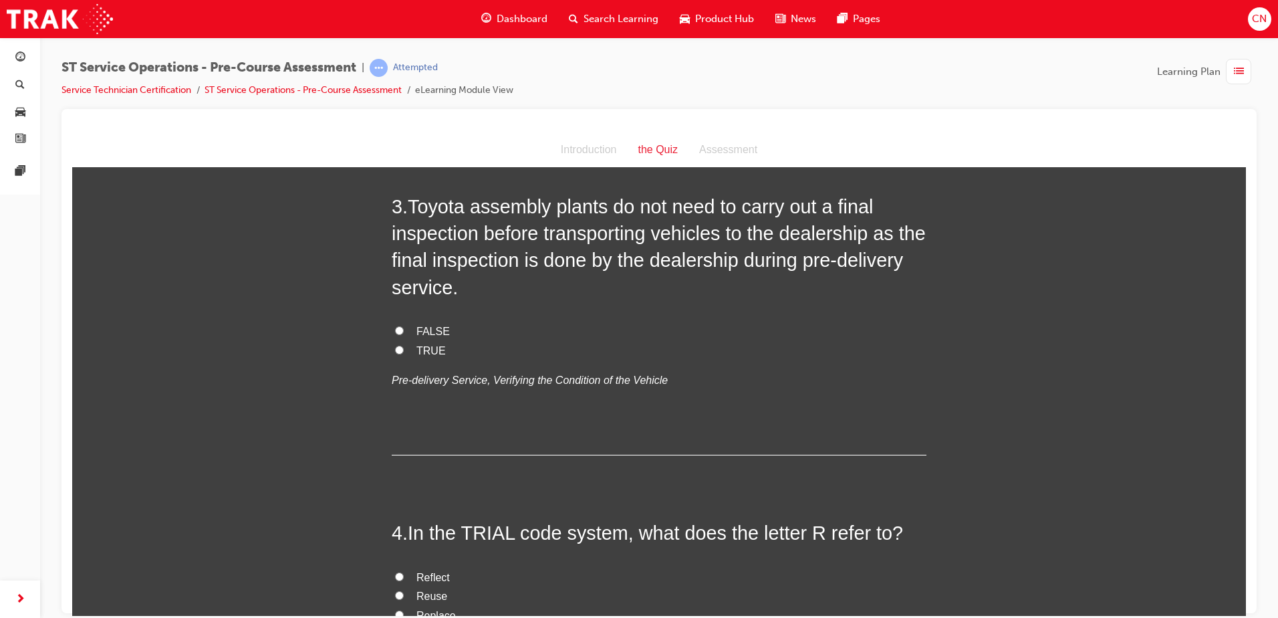
scroll to position [669, 0]
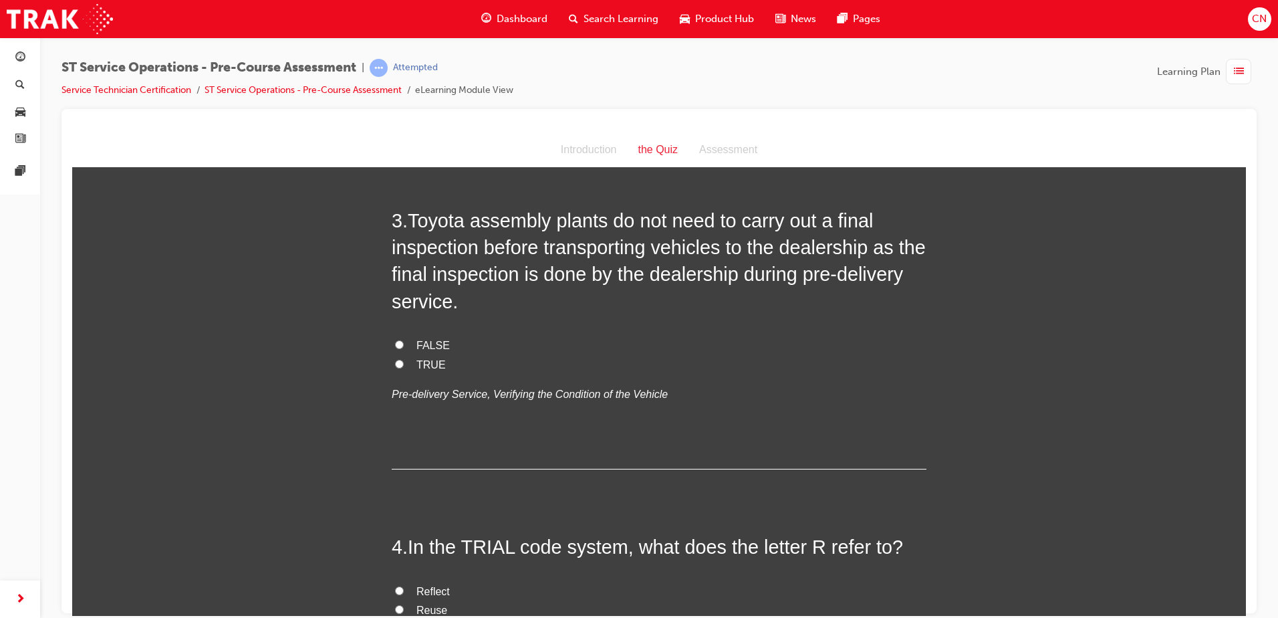
click at [421, 346] on span "FALSE" at bounding box center [433, 344] width 33 height 11
click at [404, 346] on input "FALSE" at bounding box center [399, 344] width 9 height 9
radio input "true"
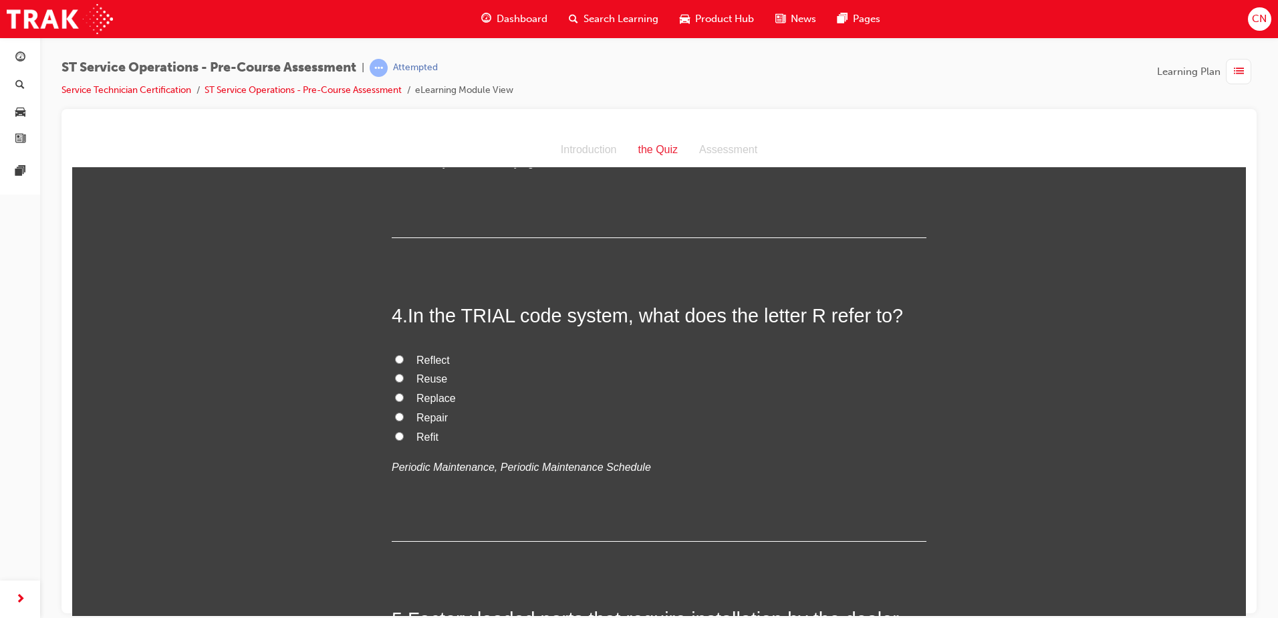
scroll to position [936, 0]
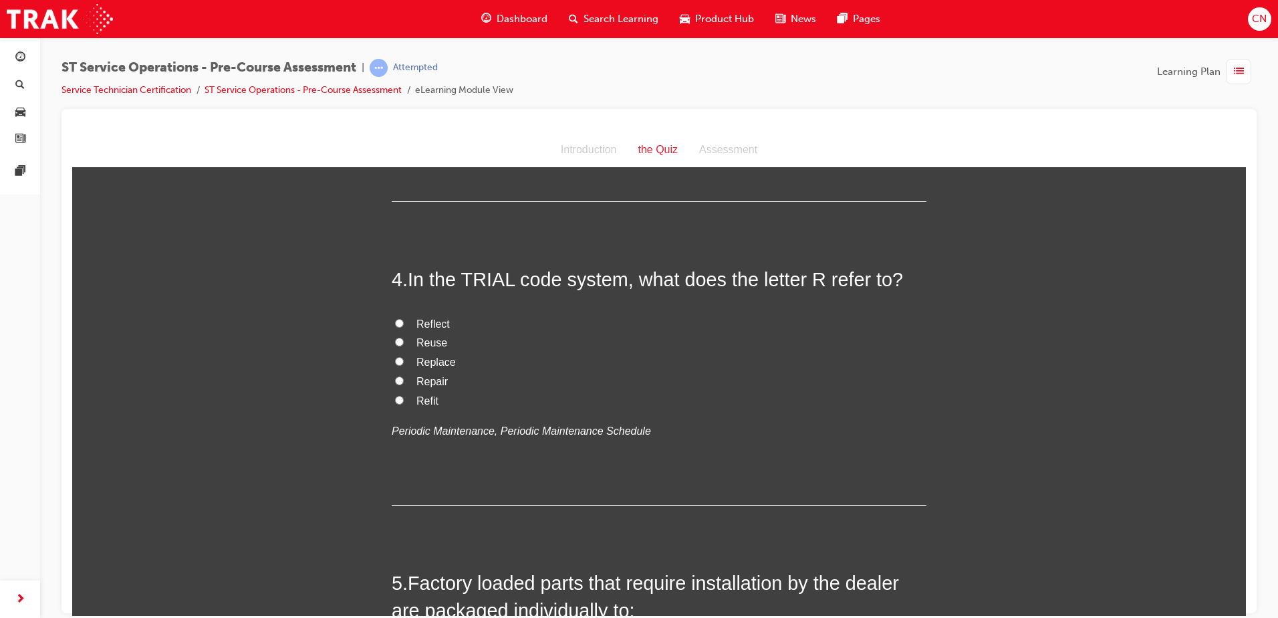
click at [419, 359] on span "Replace" at bounding box center [436, 361] width 39 height 11
click at [404, 359] on input "Replace" at bounding box center [399, 360] width 9 height 9
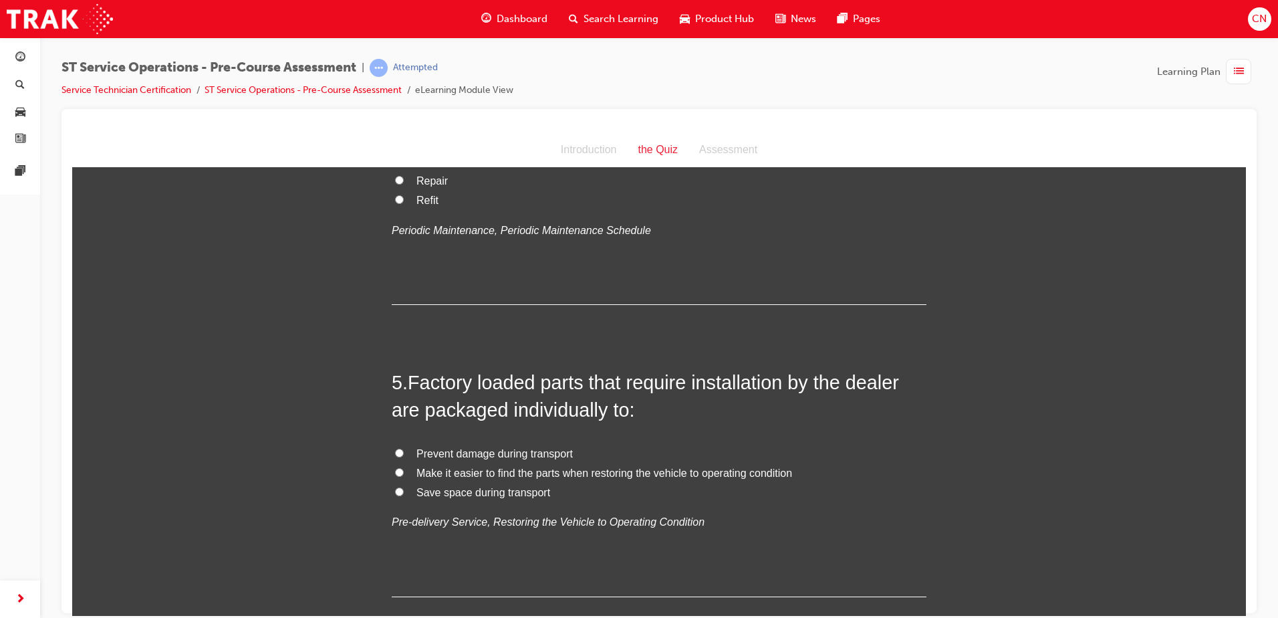
click at [477, 447] on span "Prevent damage during transport" at bounding box center [495, 452] width 156 height 11
click at [404, 448] on input "Prevent damage during transport" at bounding box center [399, 452] width 9 height 9
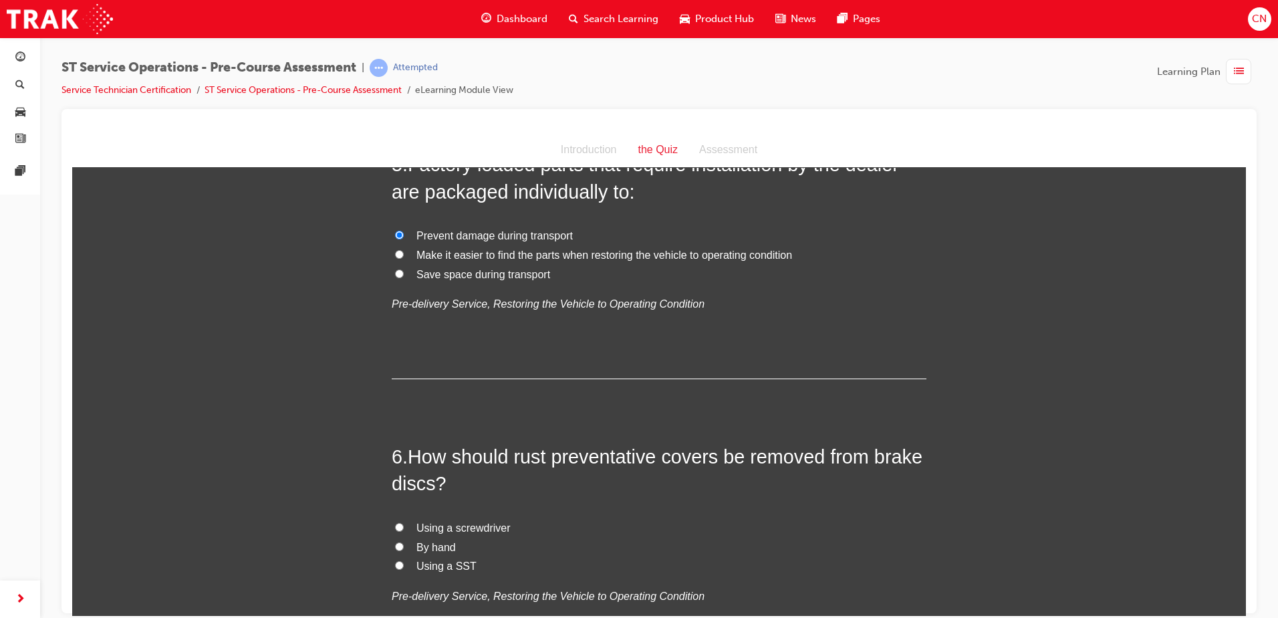
scroll to position [1404, 0]
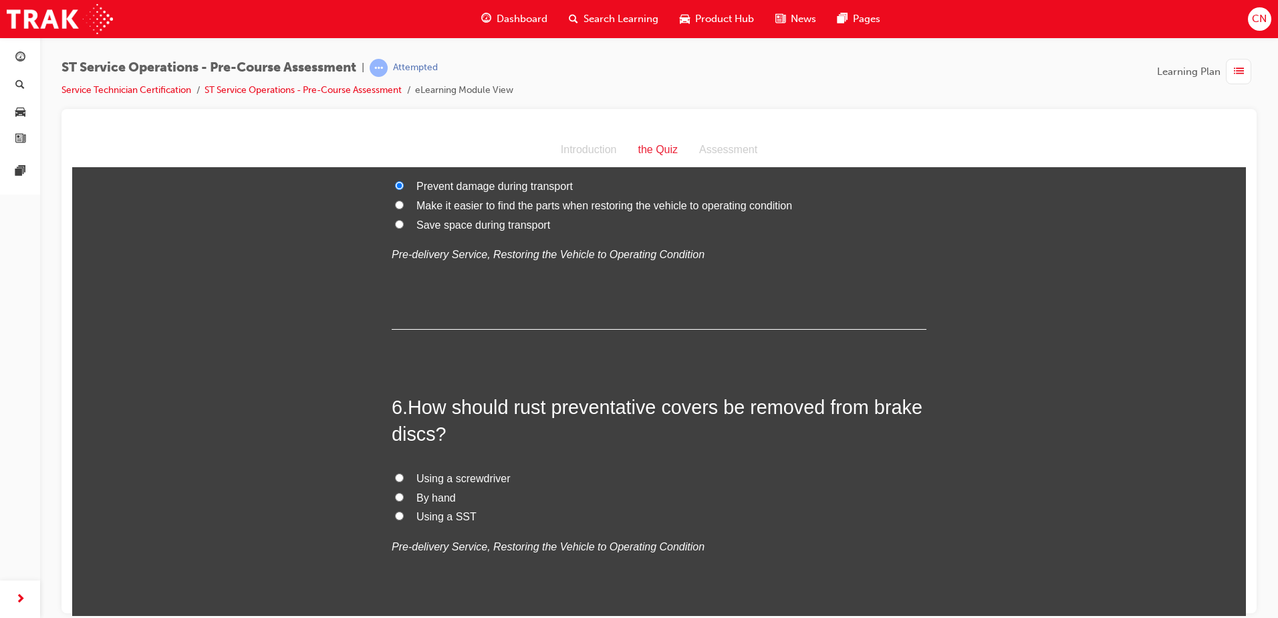
click at [447, 520] on span "Using a SST" at bounding box center [447, 515] width 60 height 11
click at [404, 519] on input "Using a SST" at bounding box center [399, 515] width 9 height 9
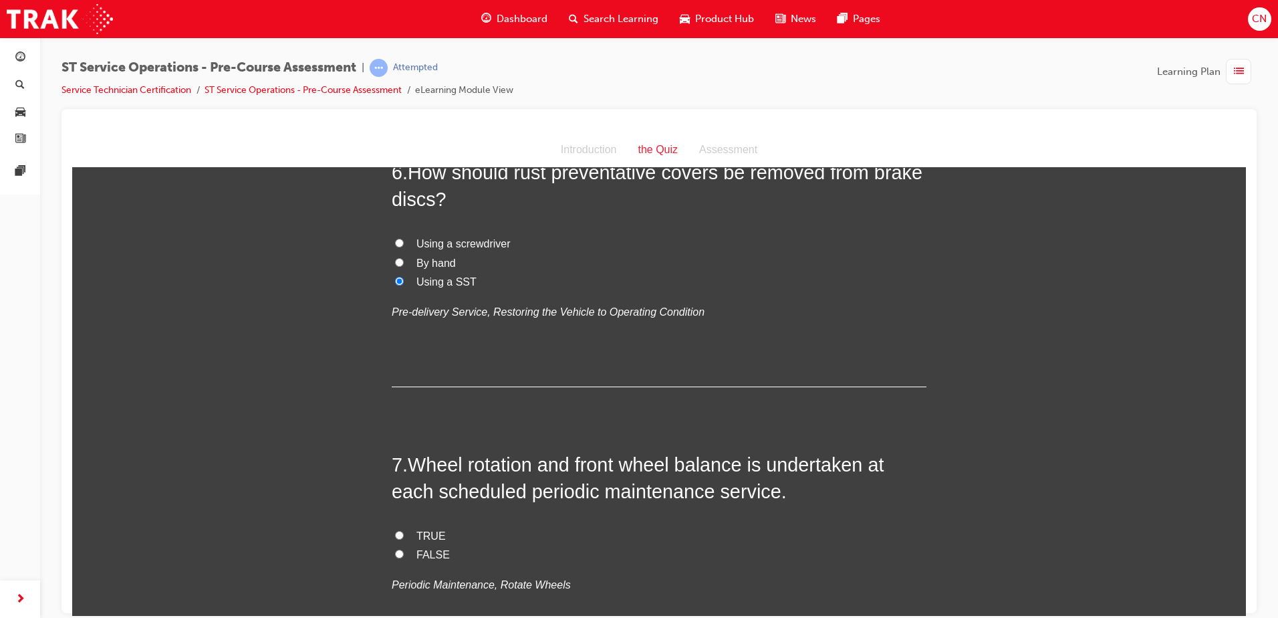
scroll to position [1671, 0]
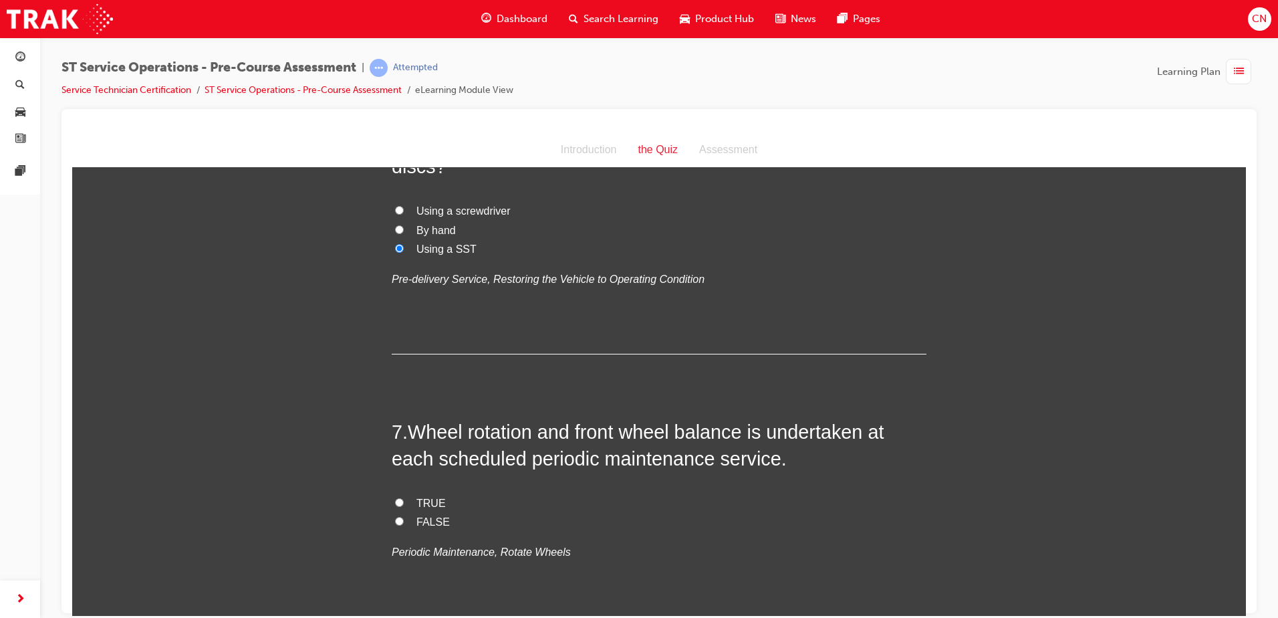
click at [436, 500] on span "TRUE" at bounding box center [431, 502] width 29 height 11
click at [404, 500] on input "TRUE" at bounding box center [399, 501] width 9 height 9
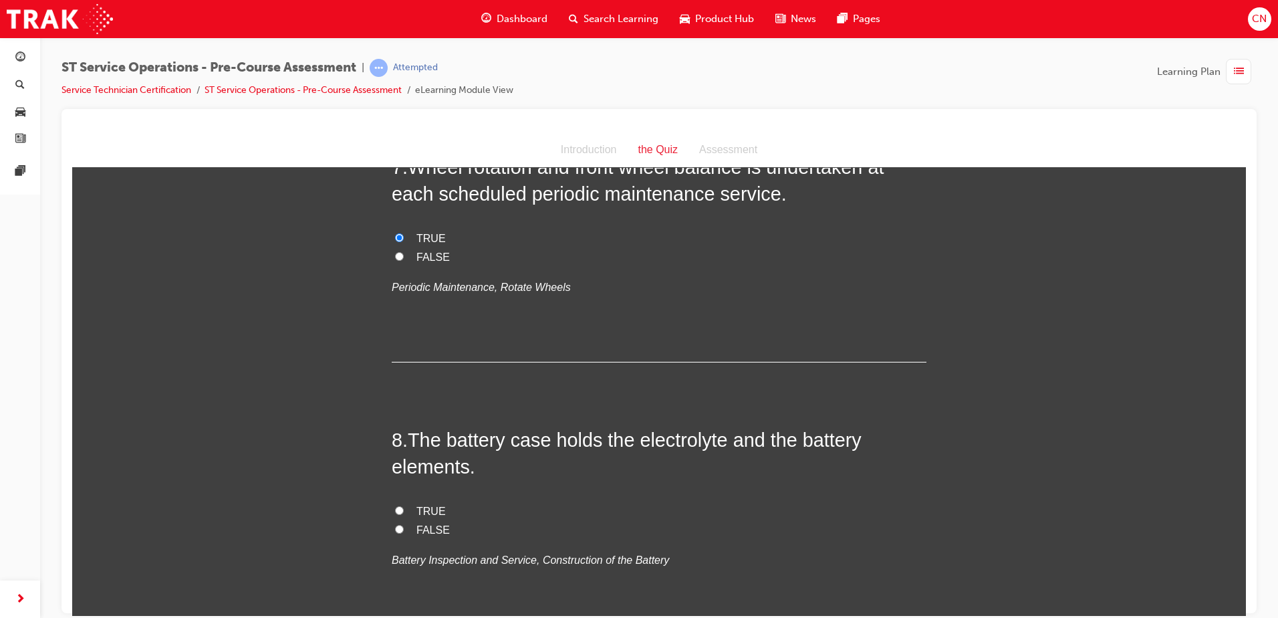
scroll to position [1939, 0]
click at [417, 506] on span "TRUE" at bounding box center [431, 507] width 29 height 11
click at [404, 506] on input "TRUE" at bounding box center [399, 507] width 9 height 9
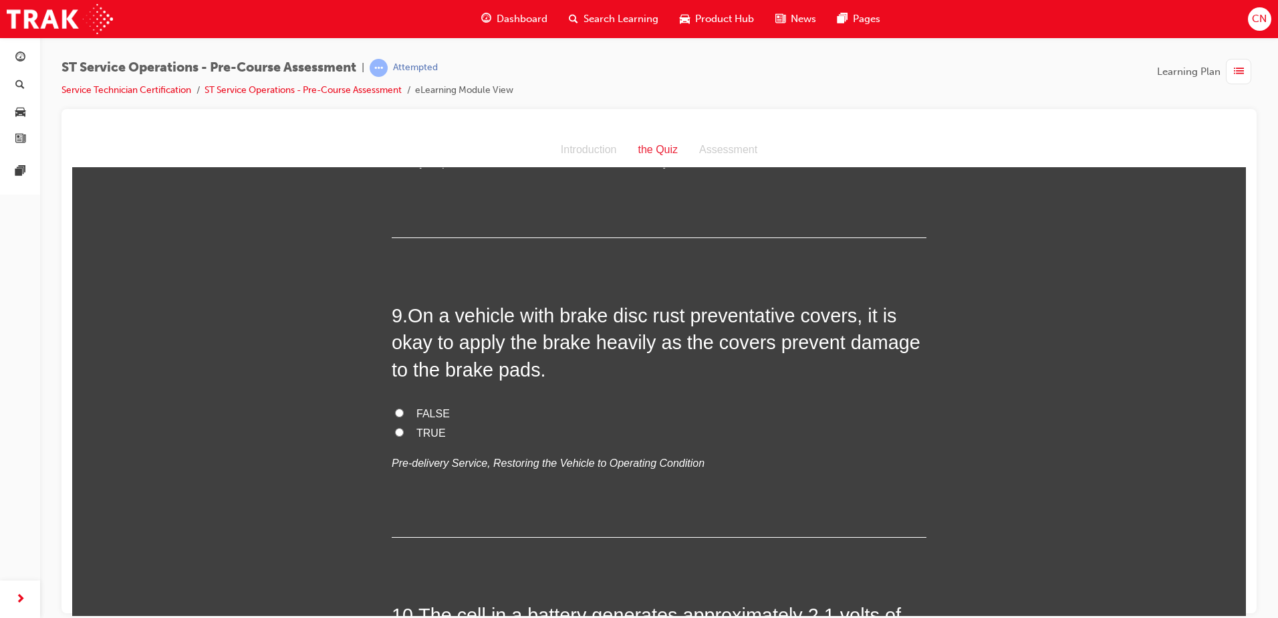
scroll to position [2340, 0]
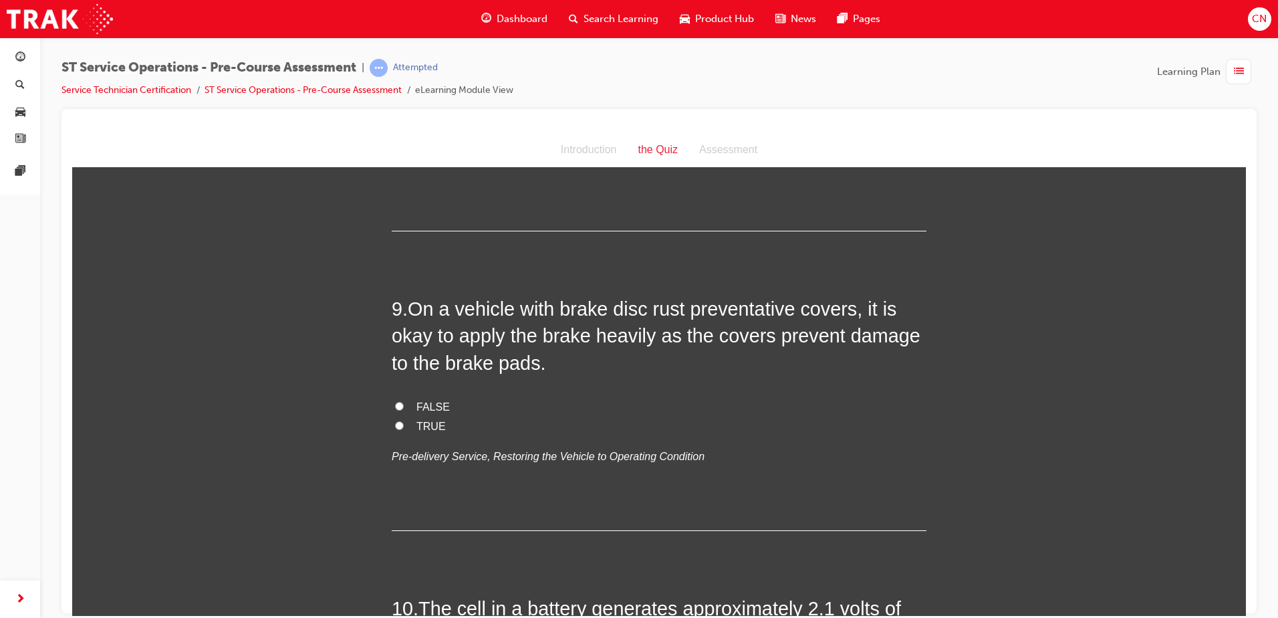
click at [414, 412] on label "FALSE" at bounding box center [659, 406] width 535 height 19
click at [404, 410] on input "FALSE" at bounding box center [399, 405] width 9 height 9
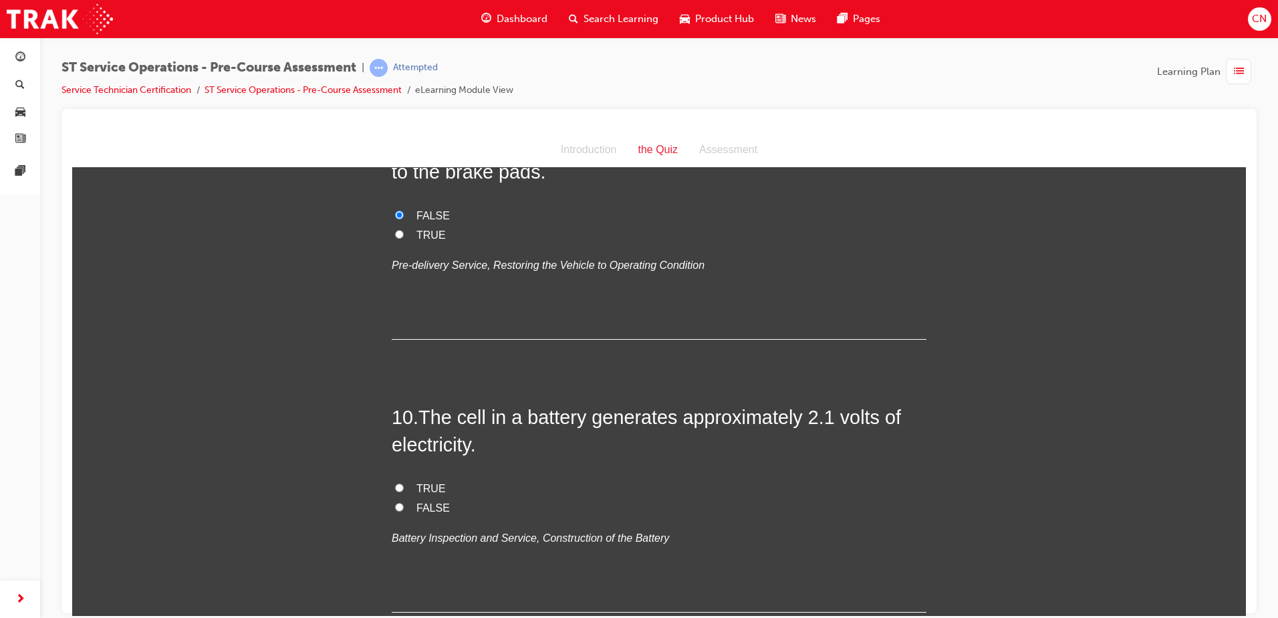
scroll to position [2540, 0]
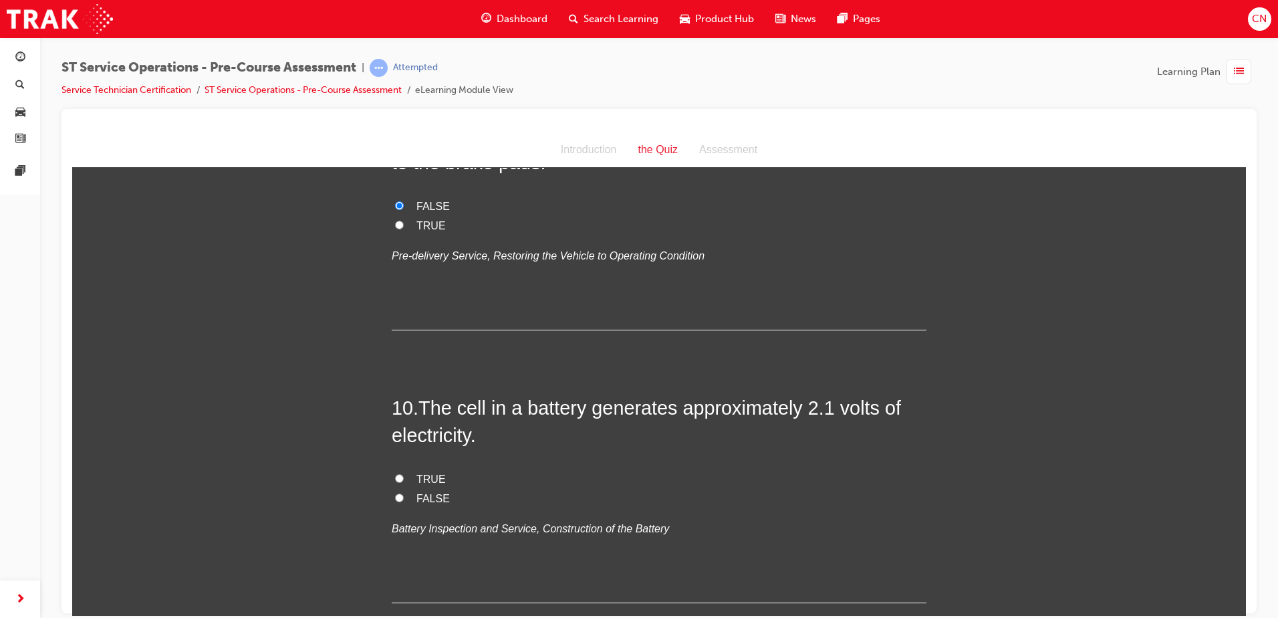
click at [417, 481] on span "TRUE" at bounding box center [431, 478] width 29 height 11
click at [404, 481] on input "TRUE" at bounding box center [399, 477] width 9 height 9
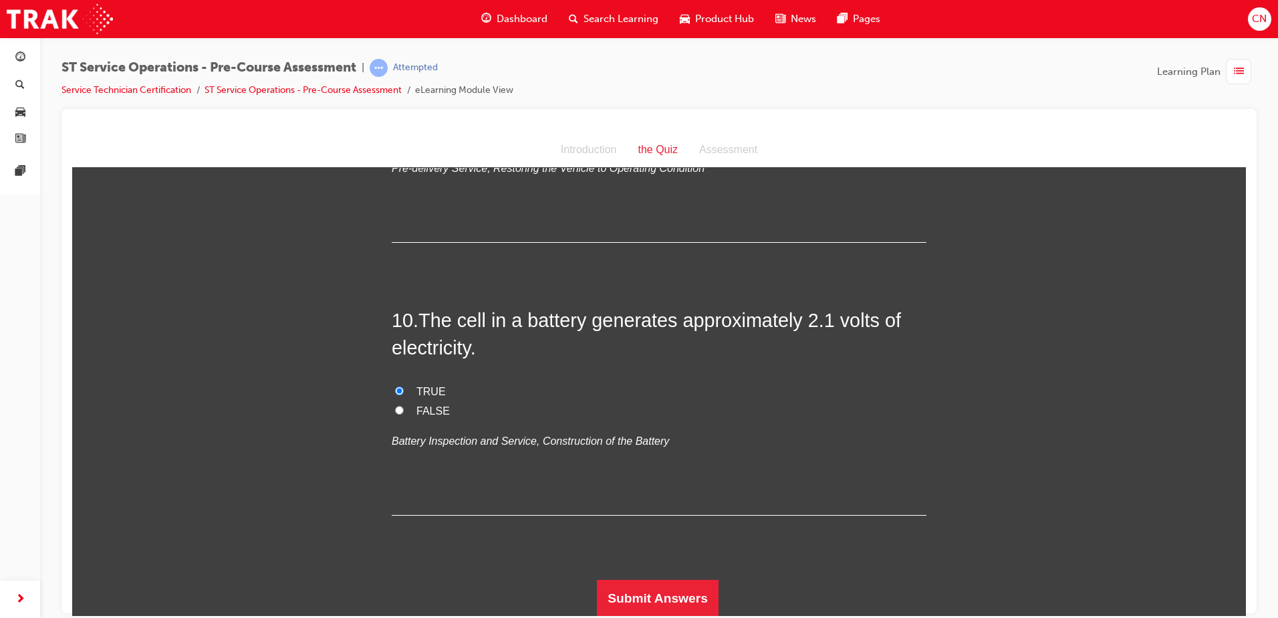
scroll to position [2629, 0]
click at [637, 592] on button "Submit Answers" at bounding box center [658, 596] width 122 height 37
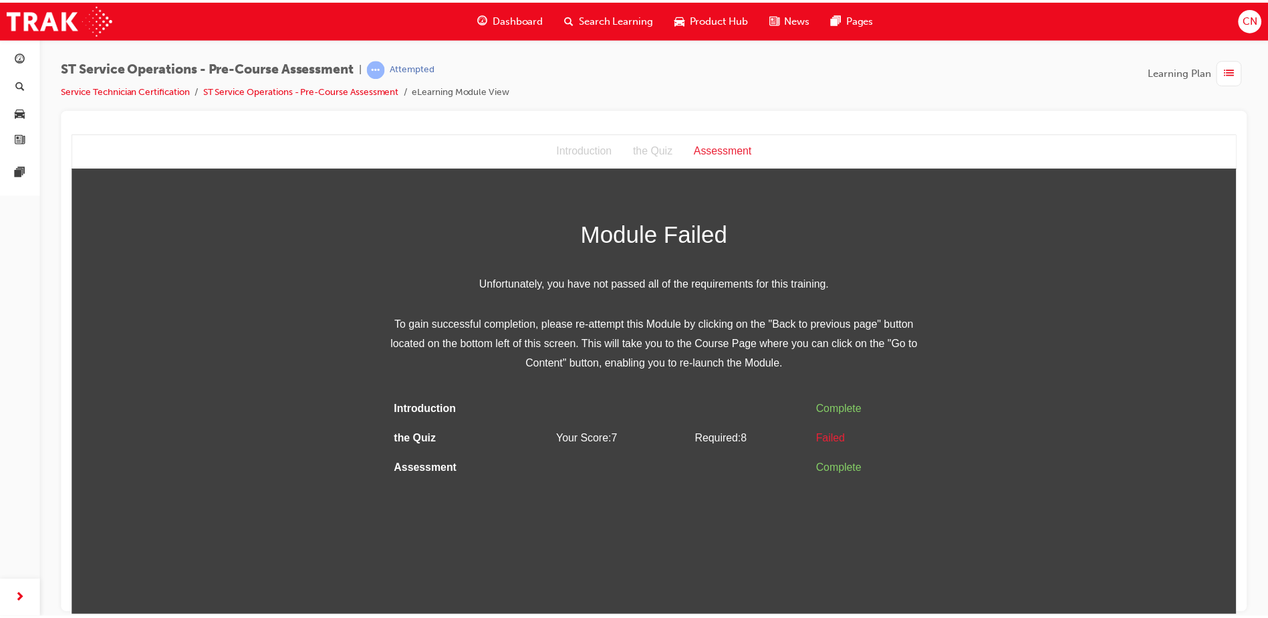
scroll to position [0, 0]
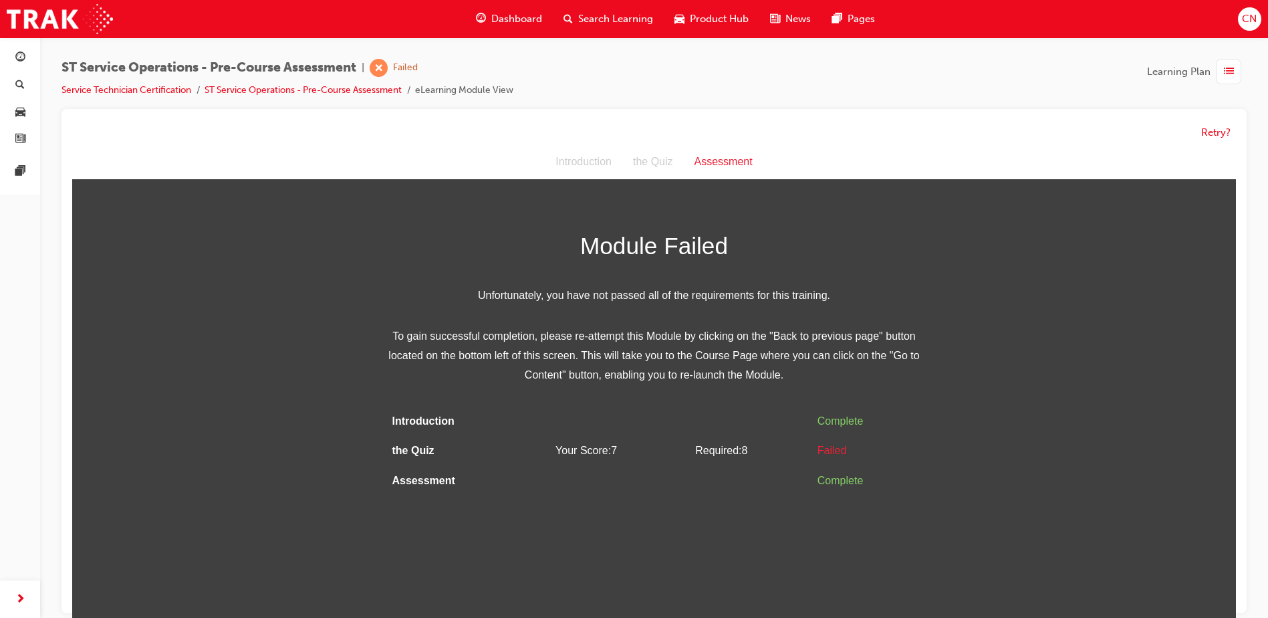
click at [590, 463] on td "Your Score: 7" at bounding box center [620, 451] width 140 height 30
click at [1208, 134] on button "Retry?" at bounding box center [1215, 132] width 29 height 15
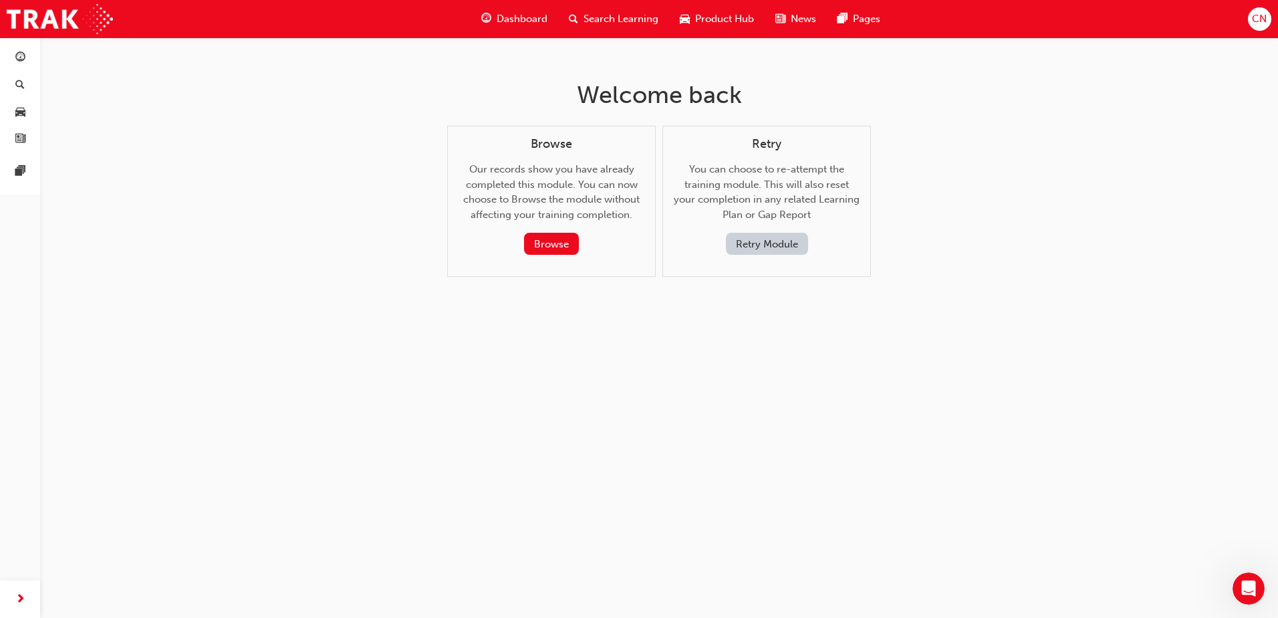
click at [754, 248] on button "Retry Module" at bounding box center [767, 244] width 82 height 22
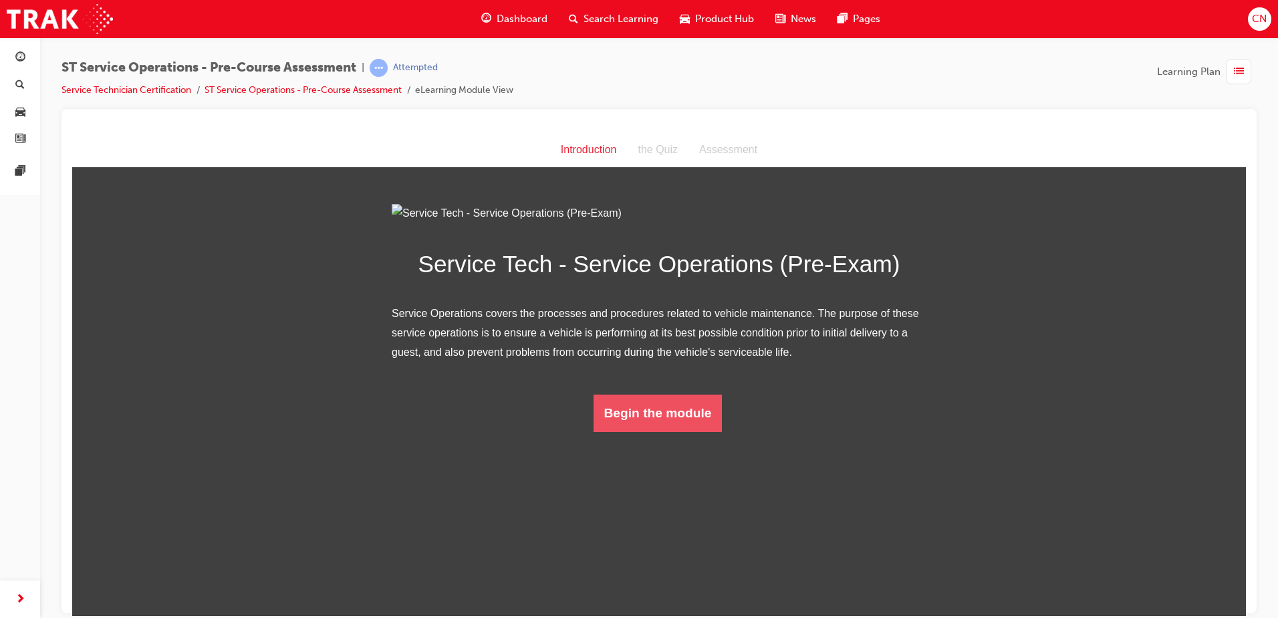
click at [650, 431] on button "Begin the module" at bounding box center [658, 412] width 129 height 37
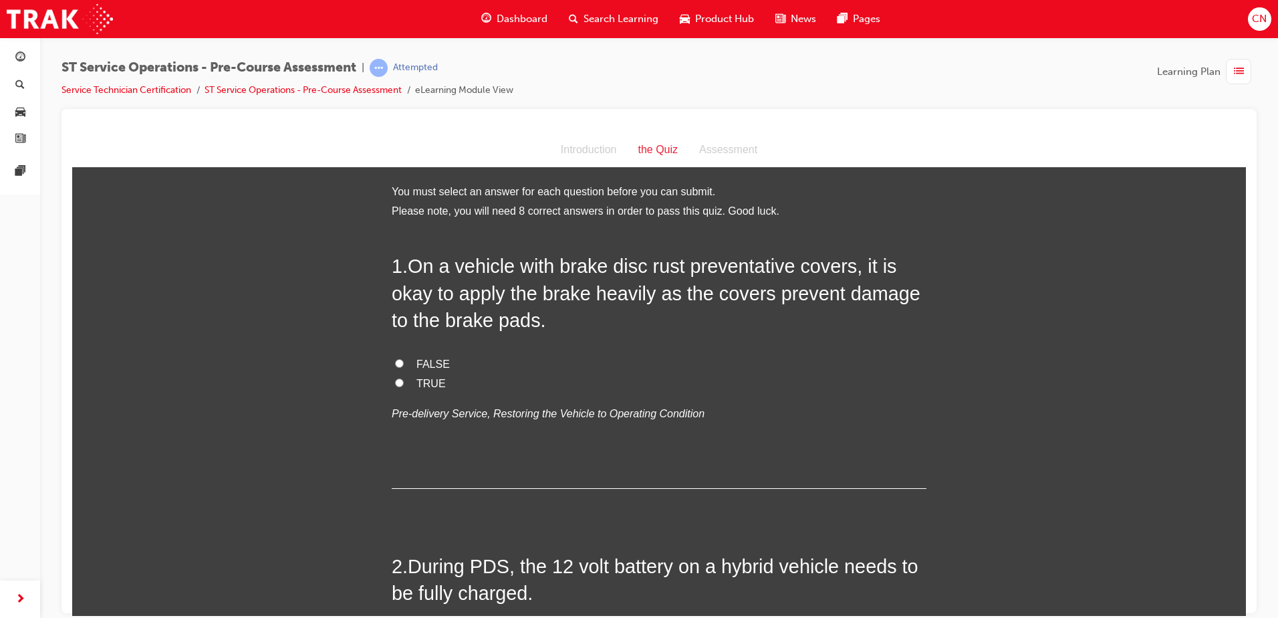
click at [427, 352] on div "1 . On a vehicle with brake disc rust preventative covers, it is okay to apply …" at bounding box center [659, 369] width 535 height 235
click at [427, 362] on span "FALSE" at bounding box center [433, 363] width 33 height 11
click at [404, 362] on input "FALSE" at bounding box center [399, 362] width 9 height 9
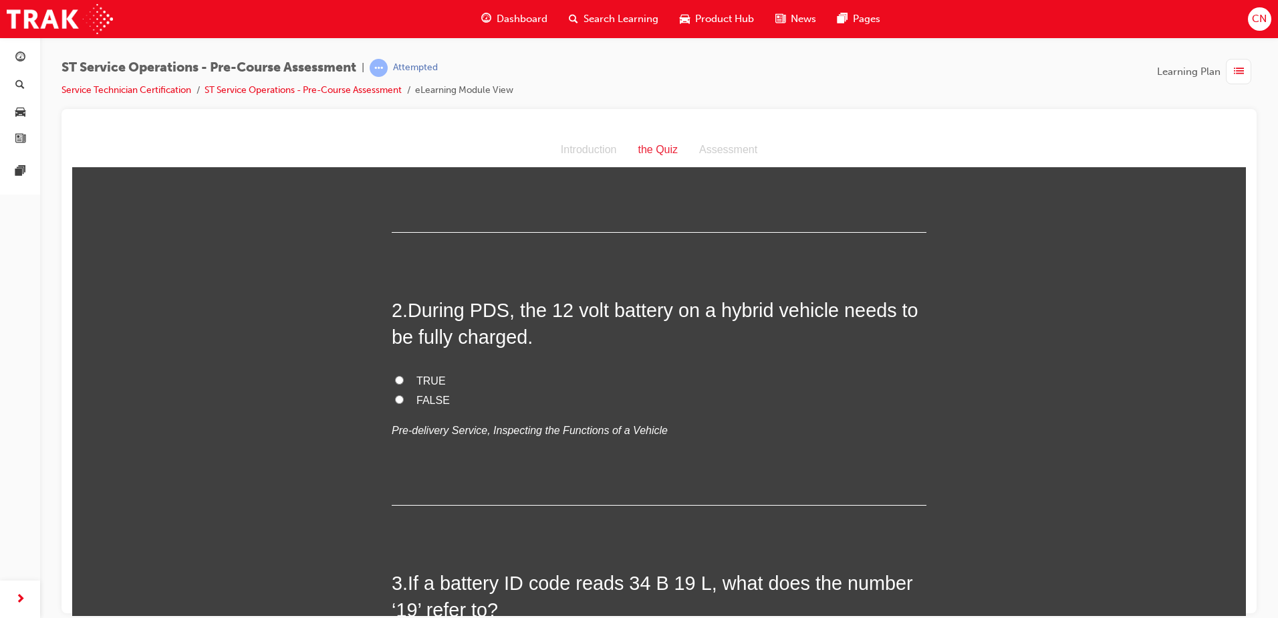
scroll to position [267, 0]
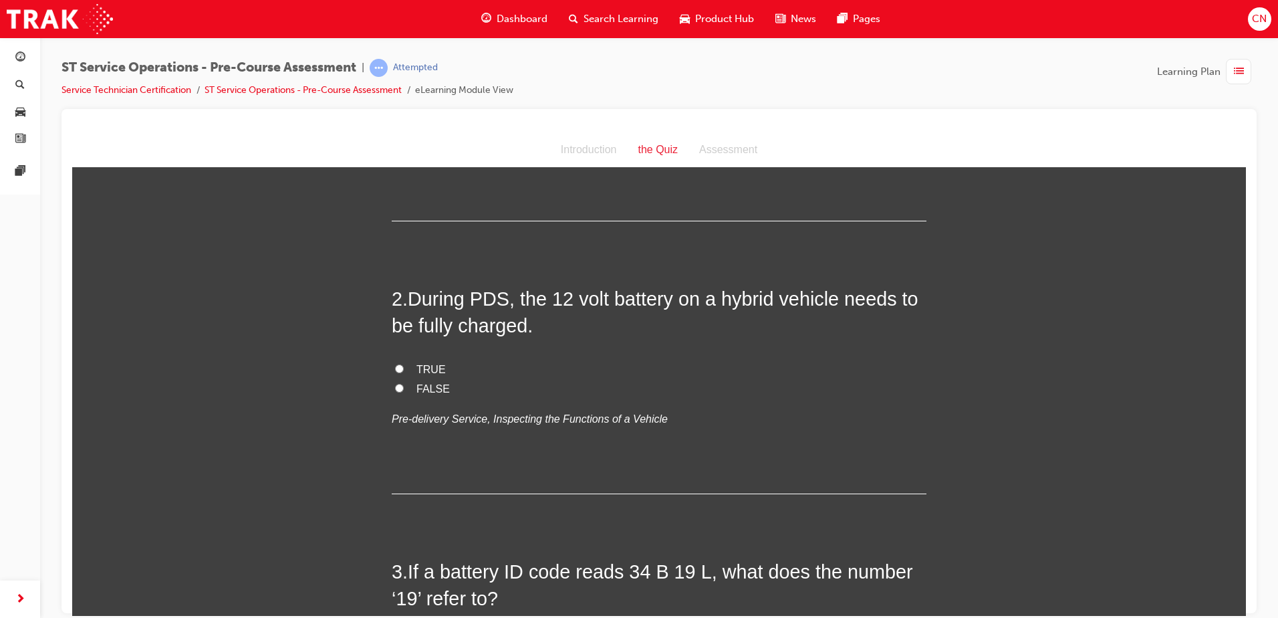
click at [420, 370] on span "TRUE" at bounding box center [431, 368] width 29 height 11
click at [404, 370] on input "TRUE" at bounding box center [399, 368] width 9 height 9
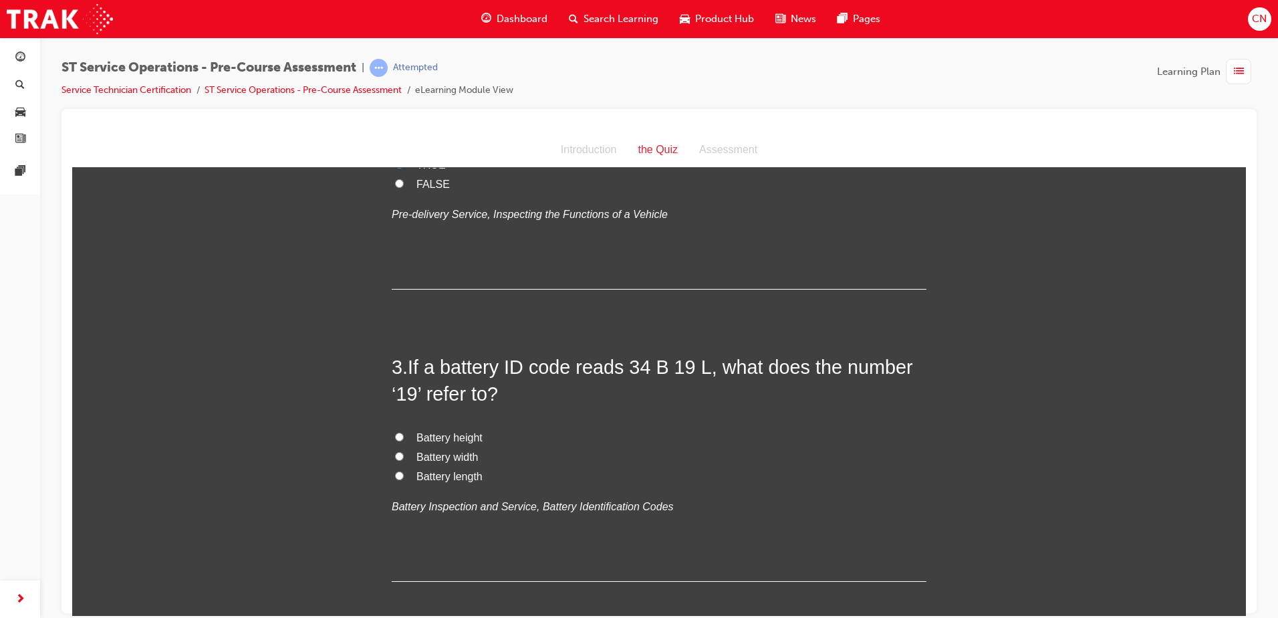
scroll to position [535, 0]
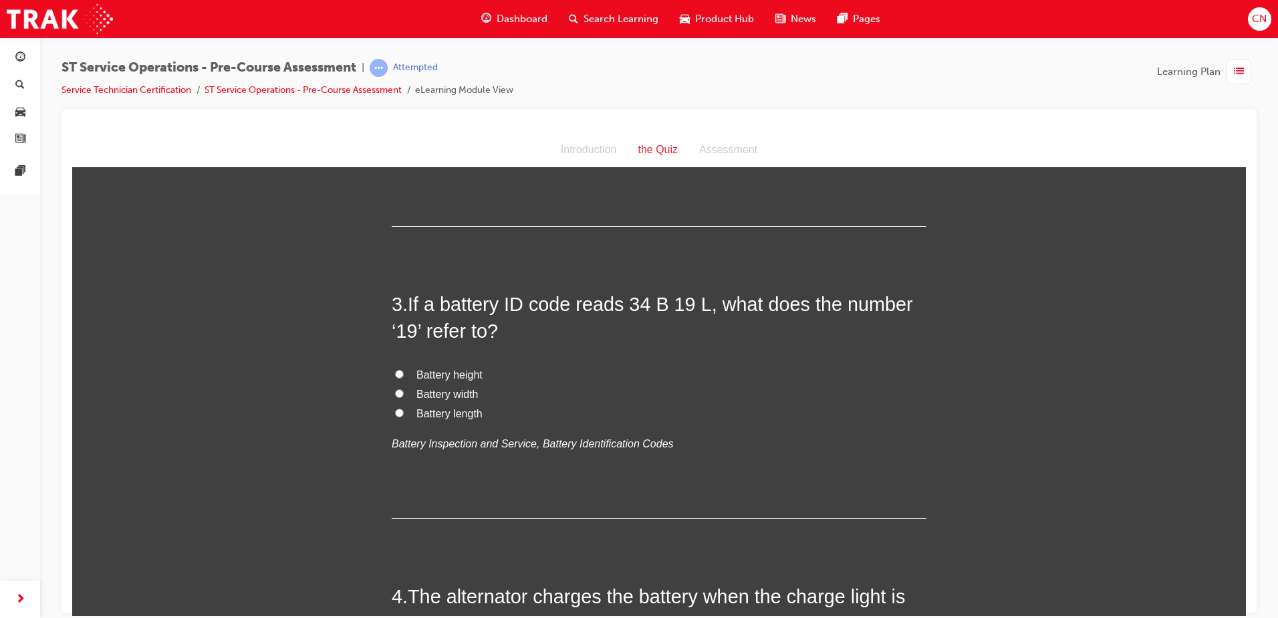
click at [417, 408] on span "Battery length" at bounding box center [450, 412] width 66 height 11
click at [404, 408] on input "Battery length" at bounding box center [399, 412] width 9 height 9
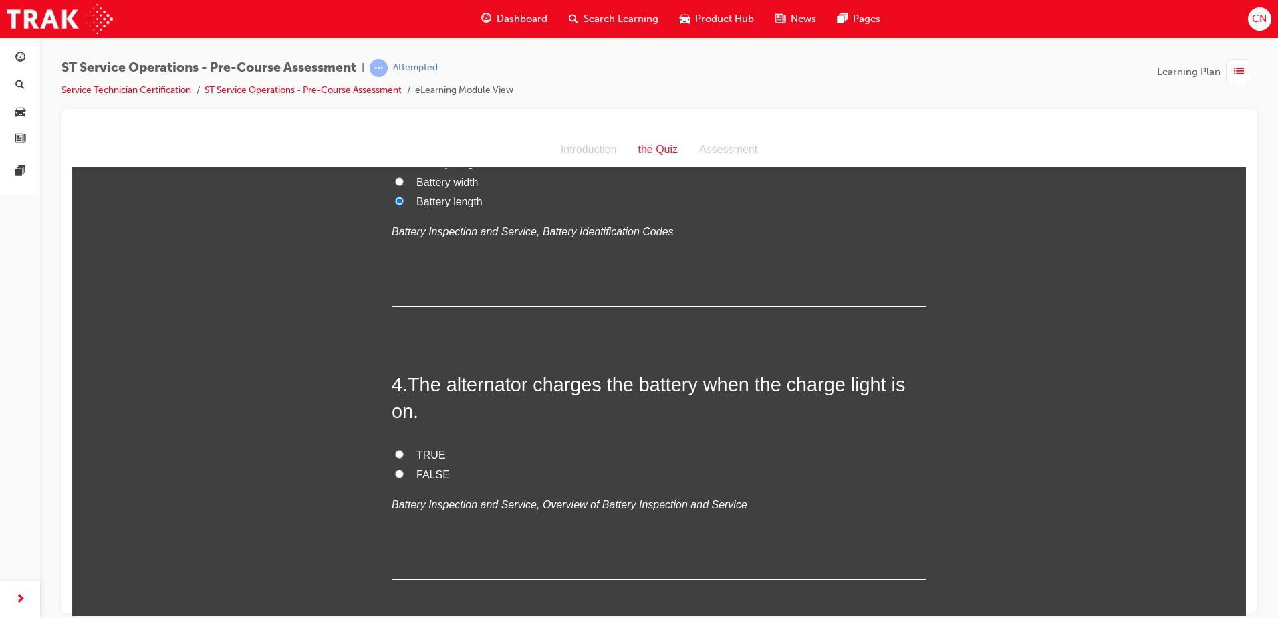
scroll to position [802, 0]
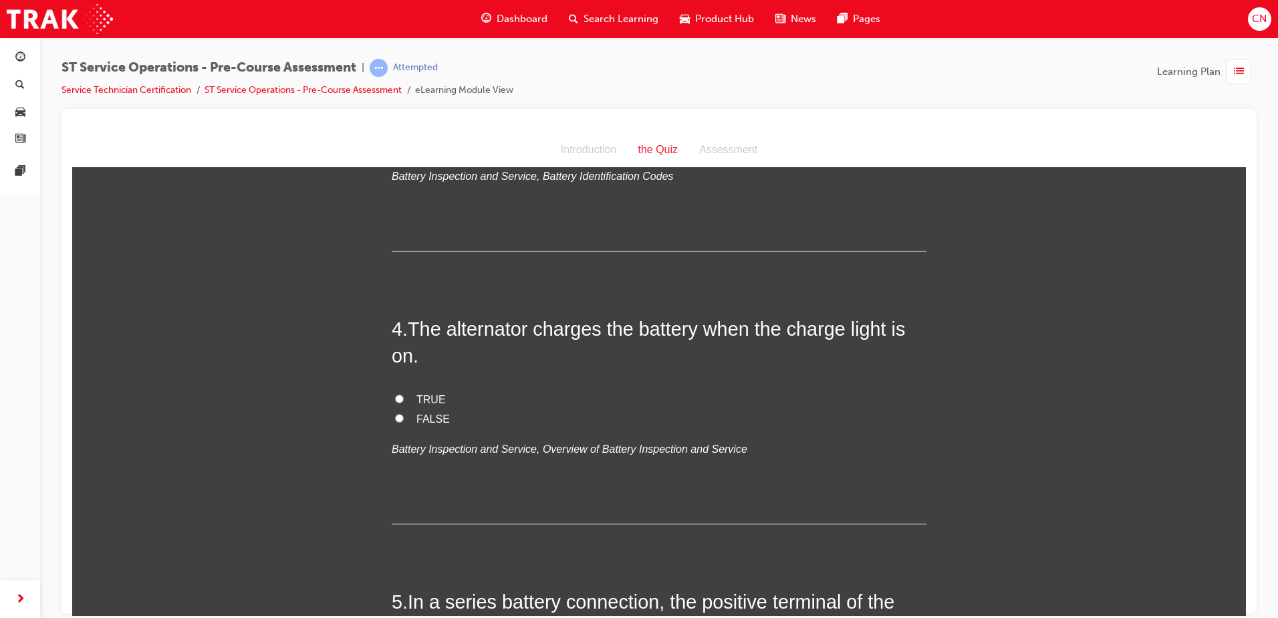
click at [435, 414] on span "FALSE" at bounding box center [433, 417] width 33 height 11
click at [404, 414] on input "FALSE" at bounding box center [399, 417] width 9 height 9
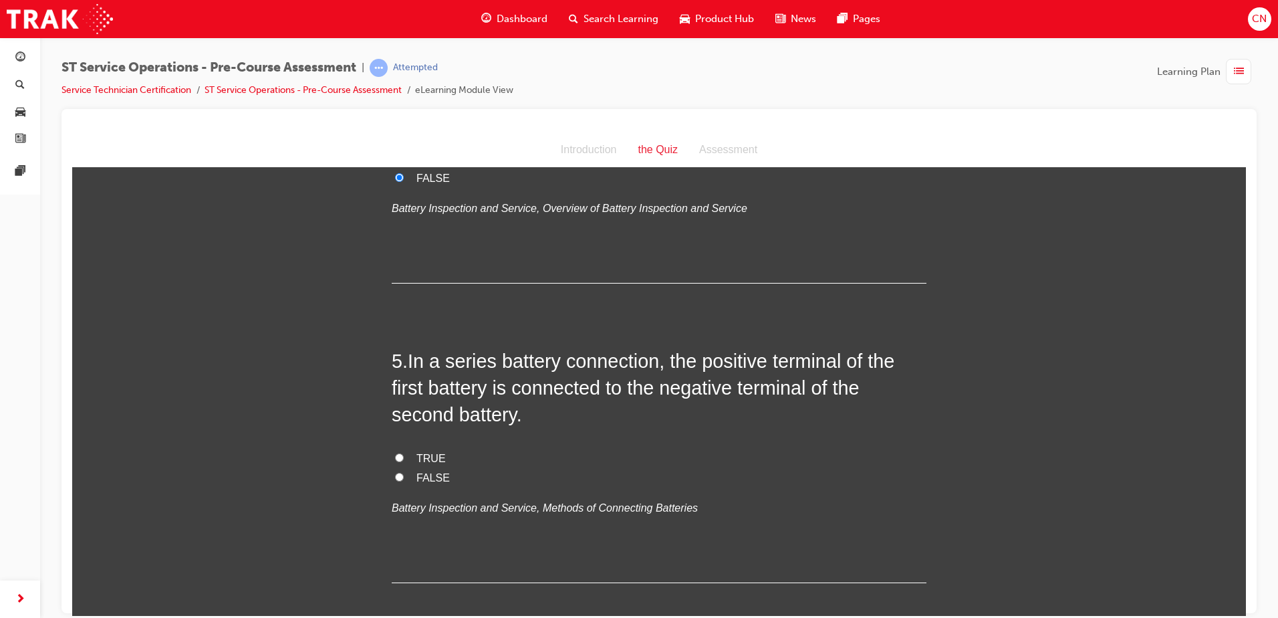
scroll to position [1070, 0]
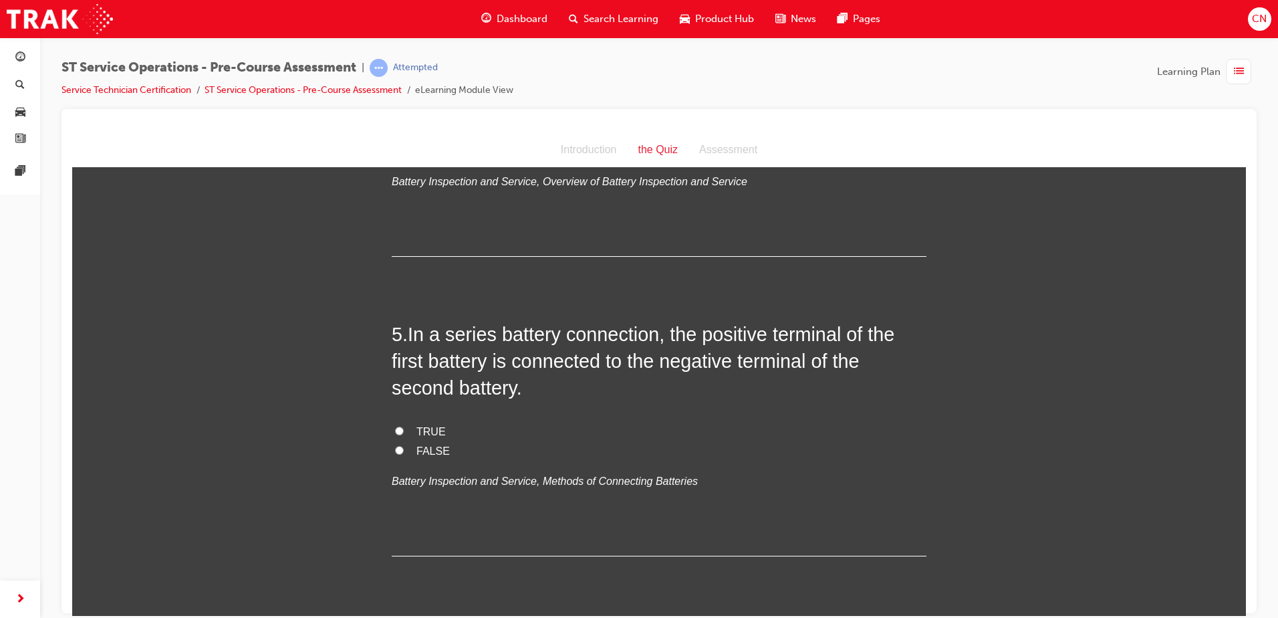
click at [421, 451] on span "FALSE" at bounding box center [433, 450] width 33 height 11
click at [404, 451] on input "FALSE" at bounding box center [399, 449] width 9 height 9
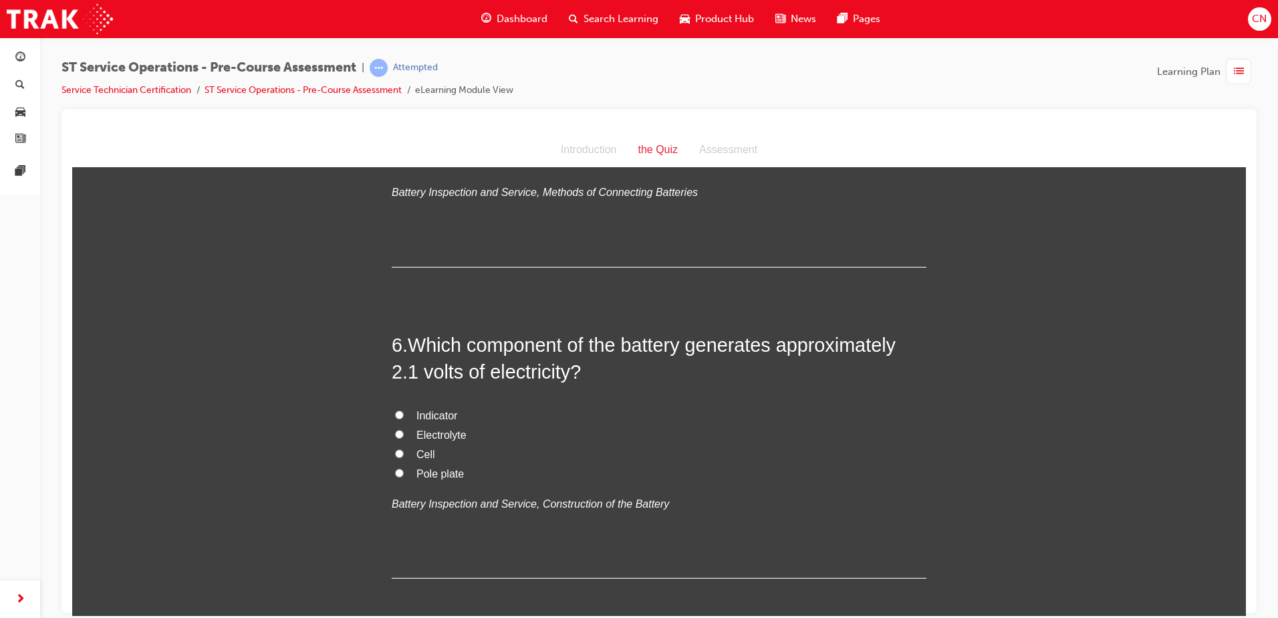
scroll to position [1404, 0]
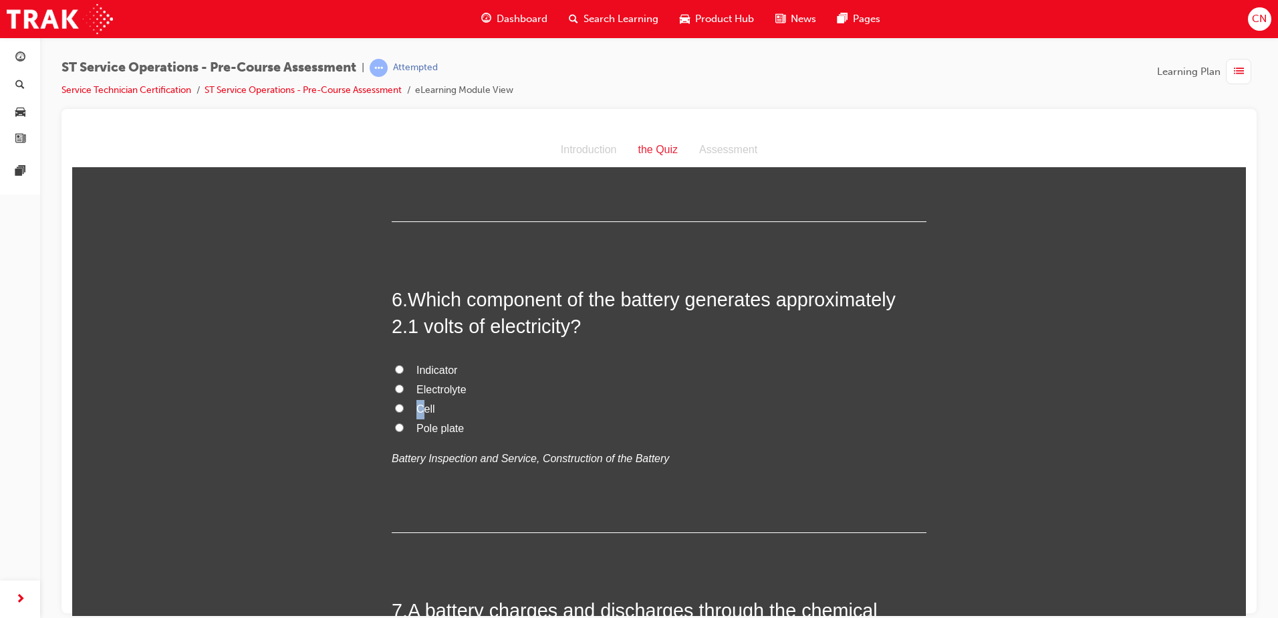
click at [417, 409] on span "Cell" at bounding box center [426, 407] width 19 height 11
drag, startPoint x: 414, startPoint y: 409, endPoint x: 393, endPoint y: 406, distance: 21.6
click at [395, 406] on input "Cell" at bounding box center [399, 407] width 9 height 9
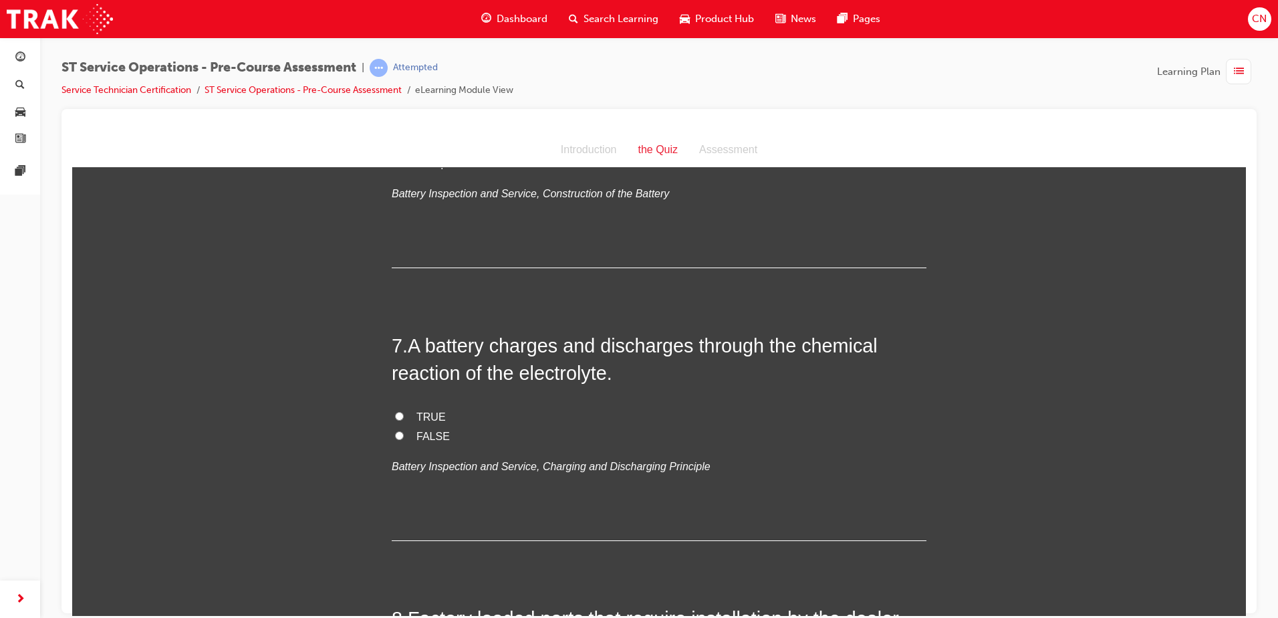
scroll to position [1671, 0]
click at [417, 412] on span "TRUE" at bounding box center [431, 413] width 29 height 11
click at [404, 412] on input "TRUE" at bounding box center [399, 412] width 9 height 9
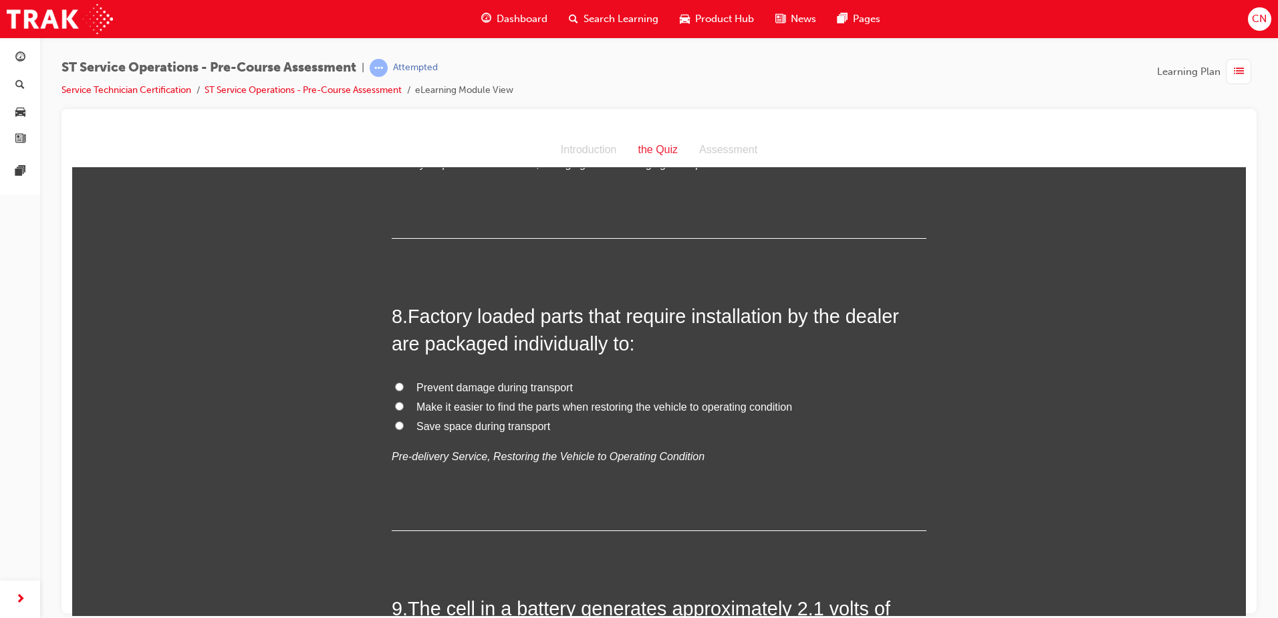
scroll to position [2006, 0]
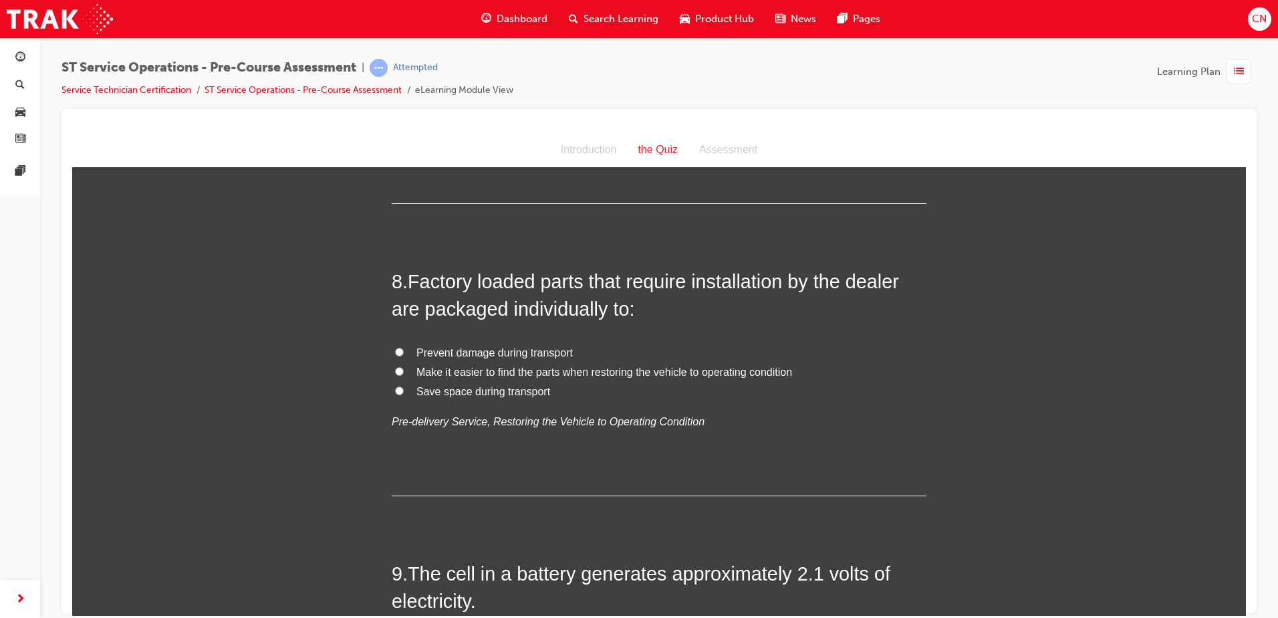
click at [400, 348] on label "Prevent damage during transport" at bounding box center [659, 352] width 535 height 19
click at [400, 348] on input "Prevent damage during transport" at bounding box center [399, 351] width 9 height 9
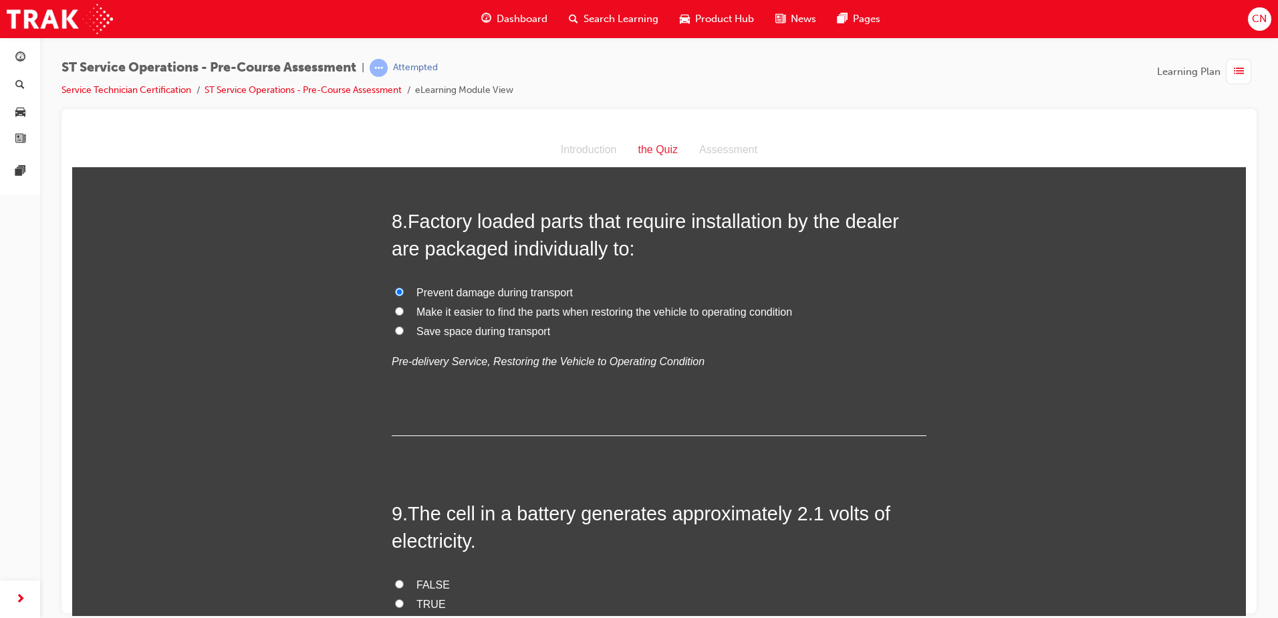
scroll to position [2072, 0]
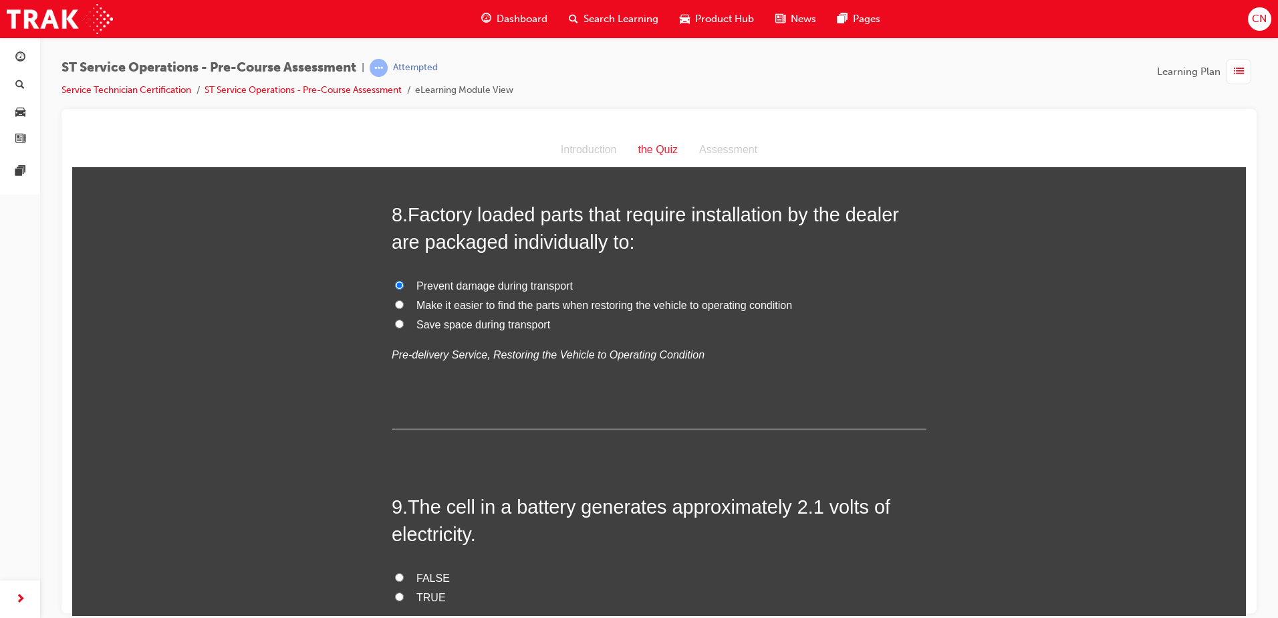
click at [417, 304] on span "Make it easier to find the parts when restoring the vehicle to operating condit…" at bounding box center [605, 304] width 376 height 11
click at [404, 304] on input "Make it easier to find the parts when restoring the vehicle to operating condit…" at bounding box center [399, 304] width 9 height 9
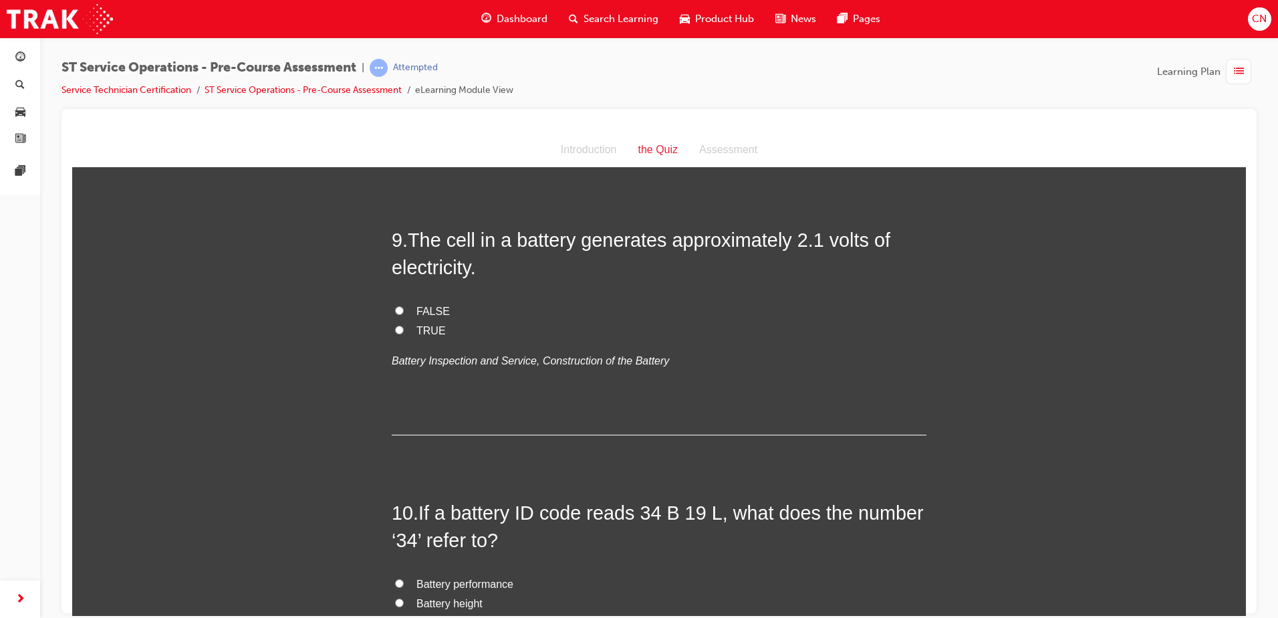
scroll to position [2340, 0]
click at [419, 333] on span "TRUE" at bounding box center [431, 329] width 29 height 11
click at [404, 333] on input "TRUE" at bounding box center [399, 328] width 9 height 9
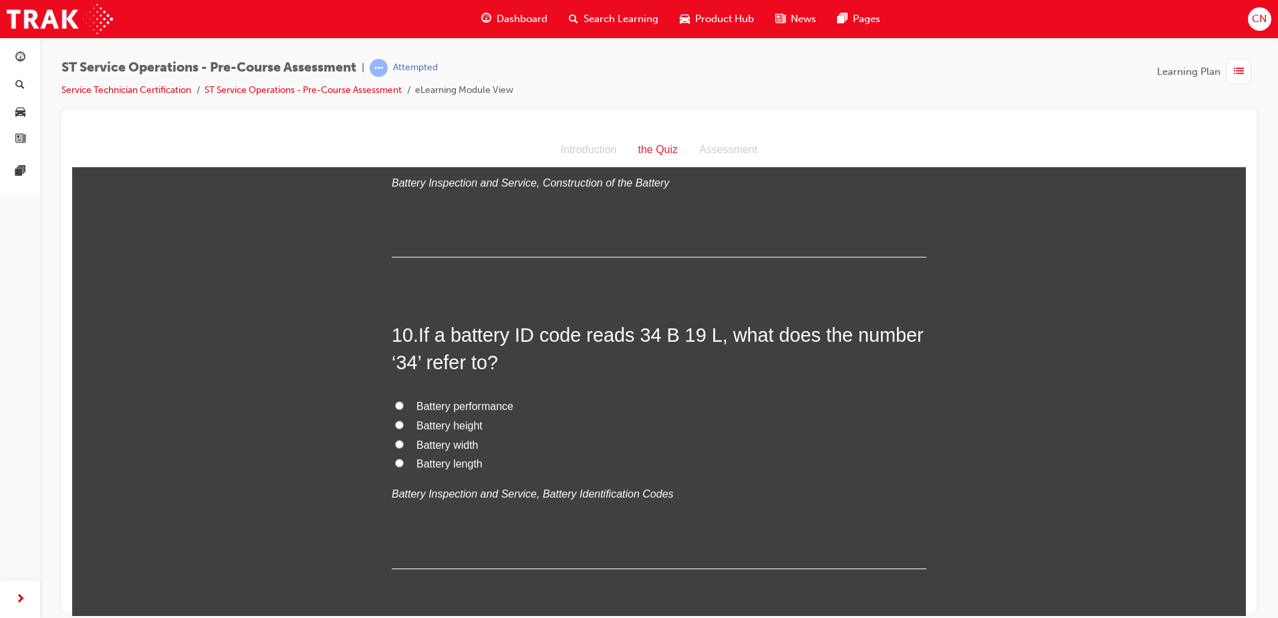
scroll to position [2540, 0]
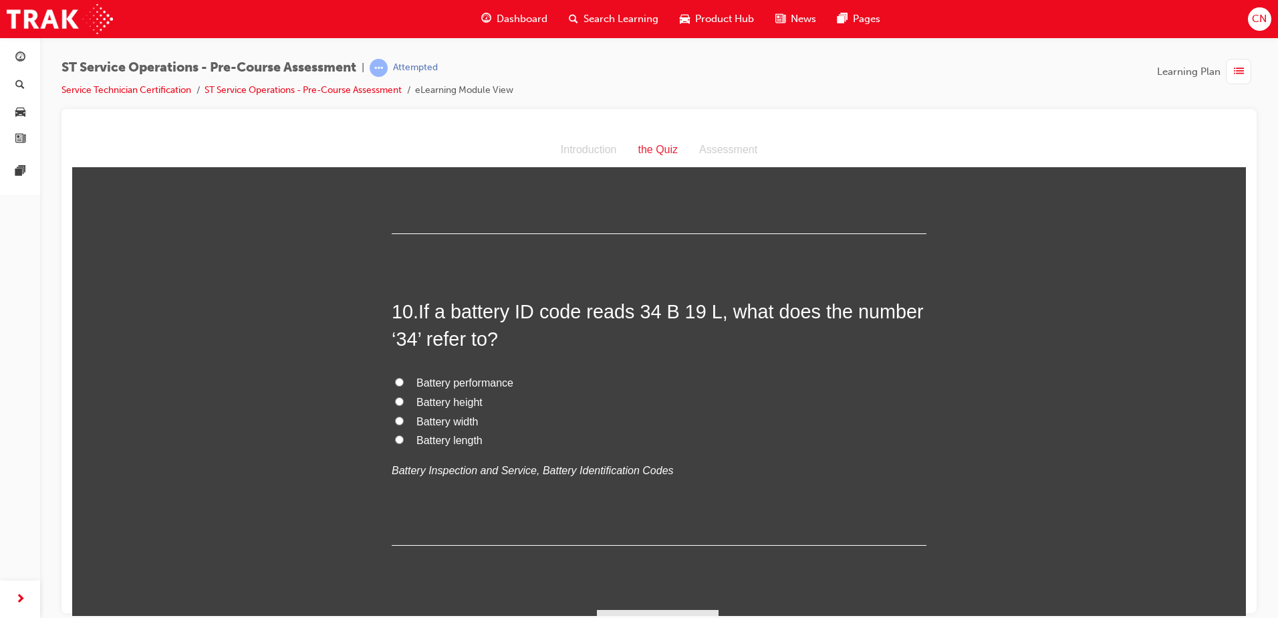
click at [423, 440] on span "Battery length" at bounding box center [450, 439] width 66 height 11
click at [404, 440] on input "Battery length" at bounding box center [399, 439] width 9 height 9
click at [475, 382] on span "Battery performance" at bounding box center [465, 381] width 97 height 11
click at [404, 382] on input "Battery performance" at bounding box center [399, 381] width 9 height 9
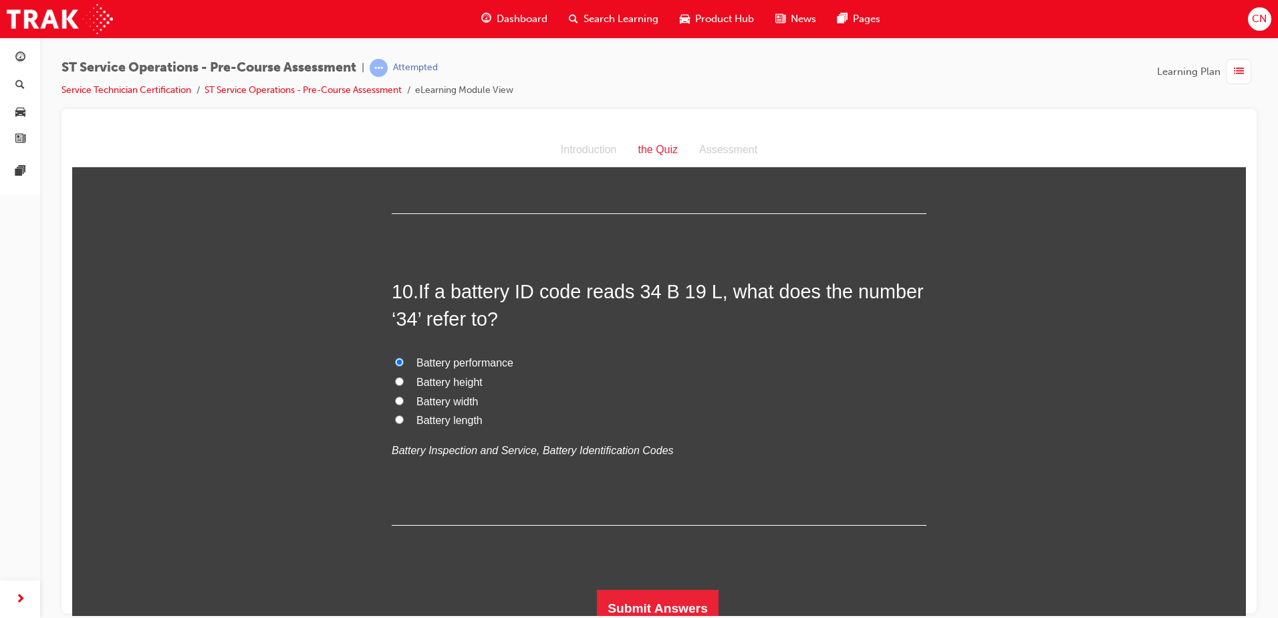
scroll to position [2571, 0]
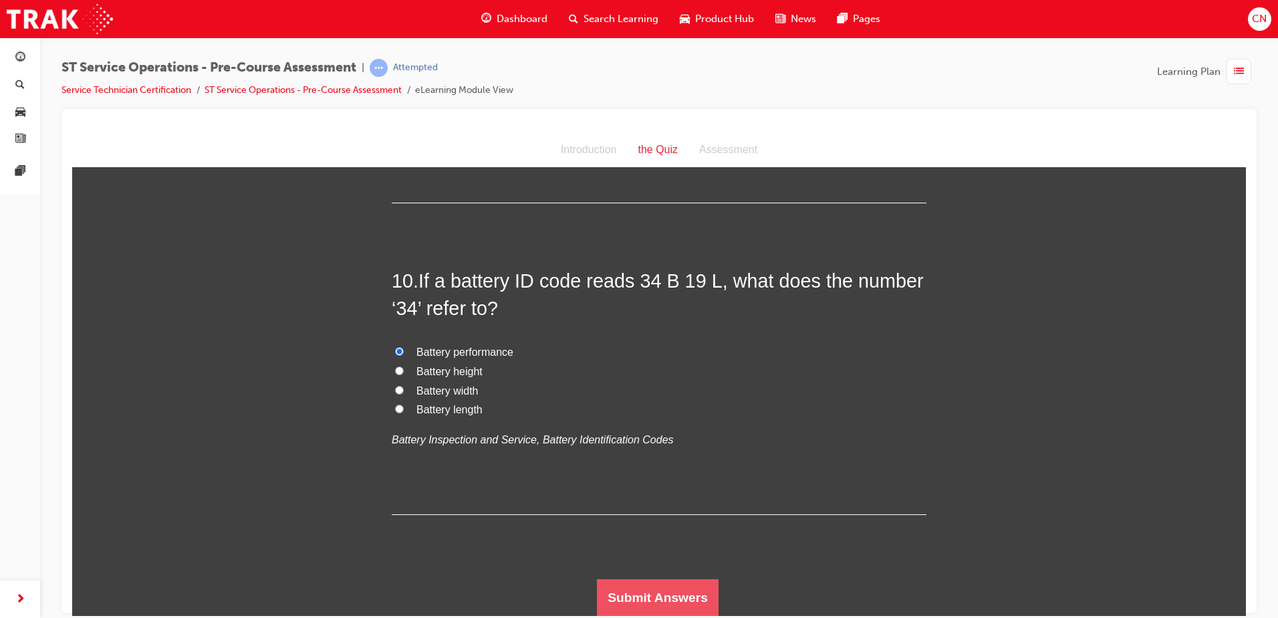
click at [608, 588] on button "Submit Answers" at bounding box center [658, 596] width 122 height 37
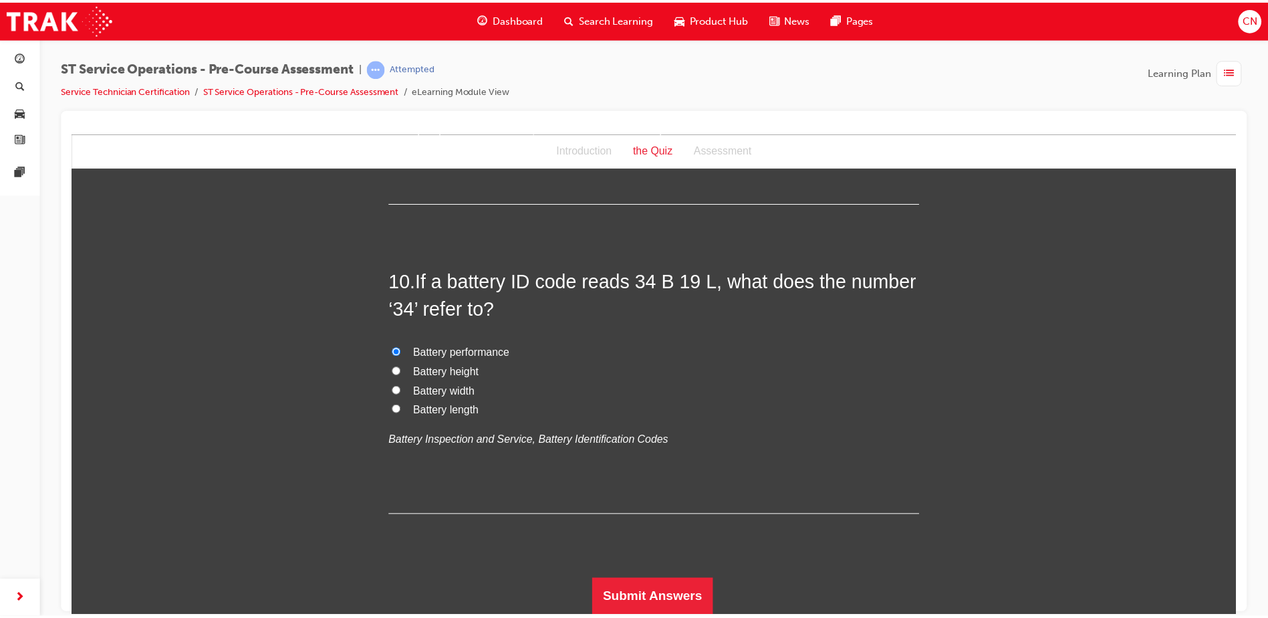
scroll to position [0, 0]
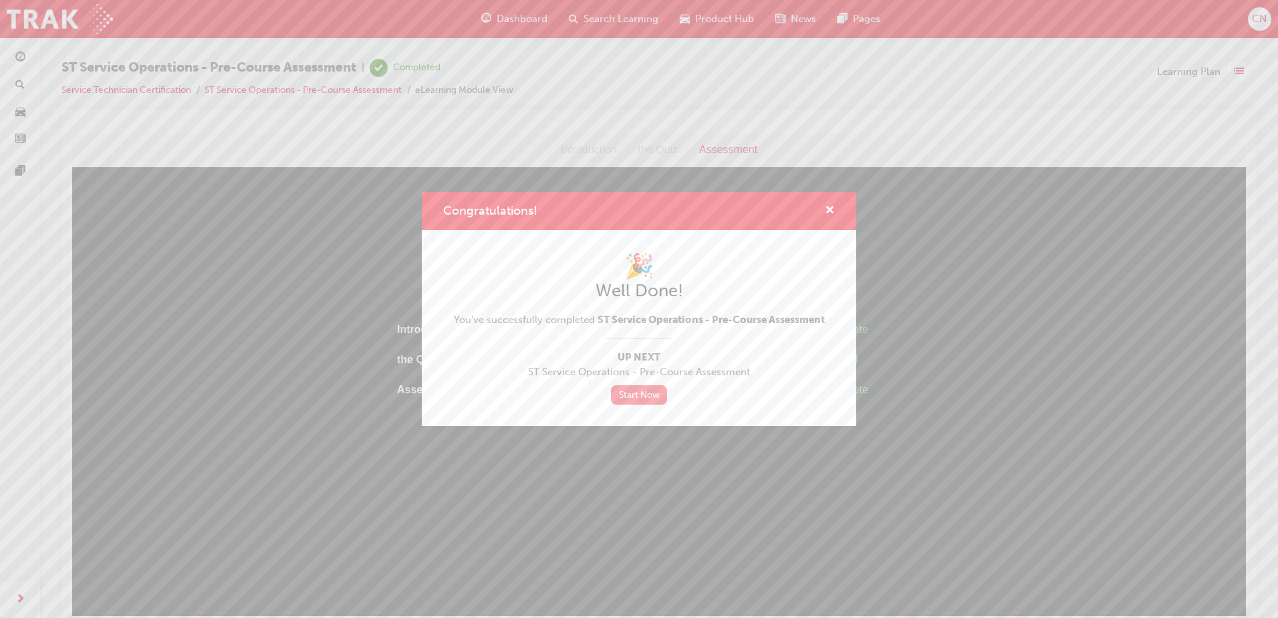
click at [653, 393] on link "Start Now" at bounding box center [639, 394] width 56 height 19
click at [829, 209] on span "cross-icon" at bounding box center [830, 211] width 10 height 12
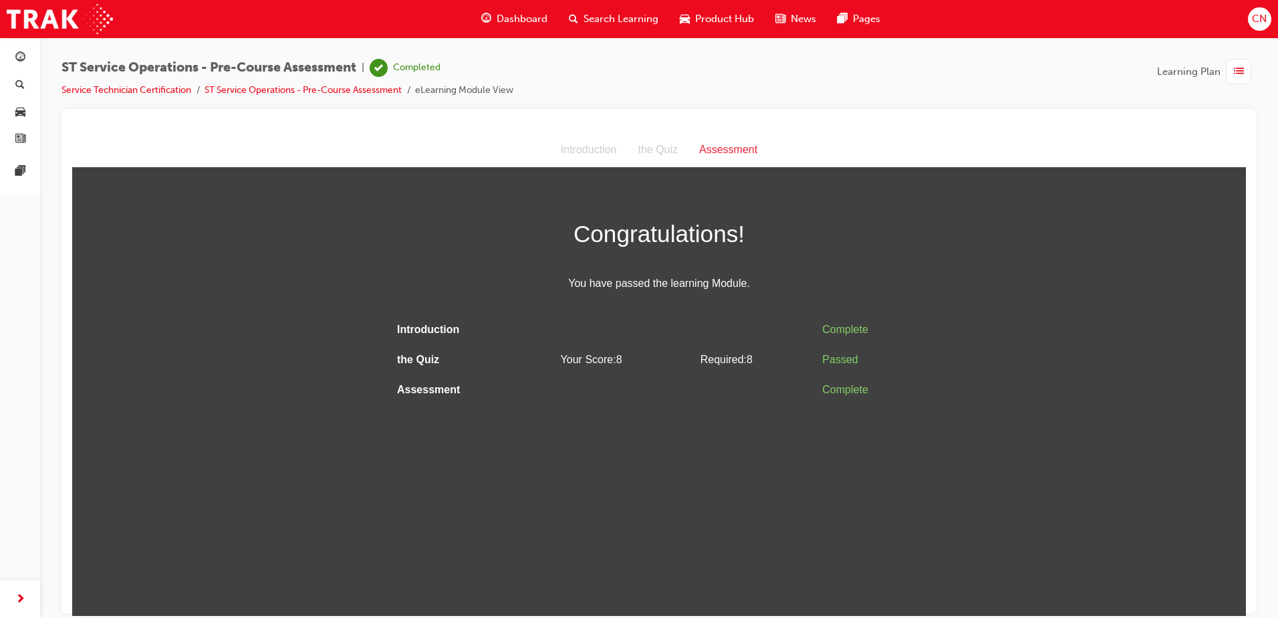
click at [1237, 70] on span "list-icon" at bounding box center [1239, 72] width 10 height 17
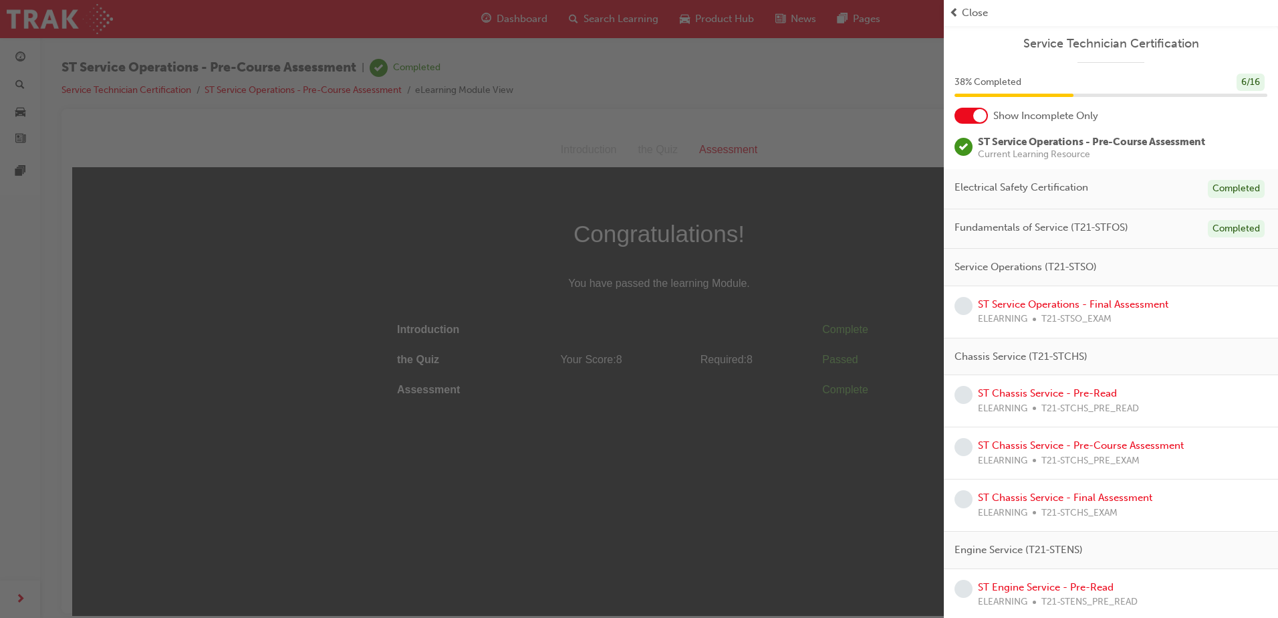
click at [870, 82] on div "button" at bounding box center [472, 309] width 944 height 618
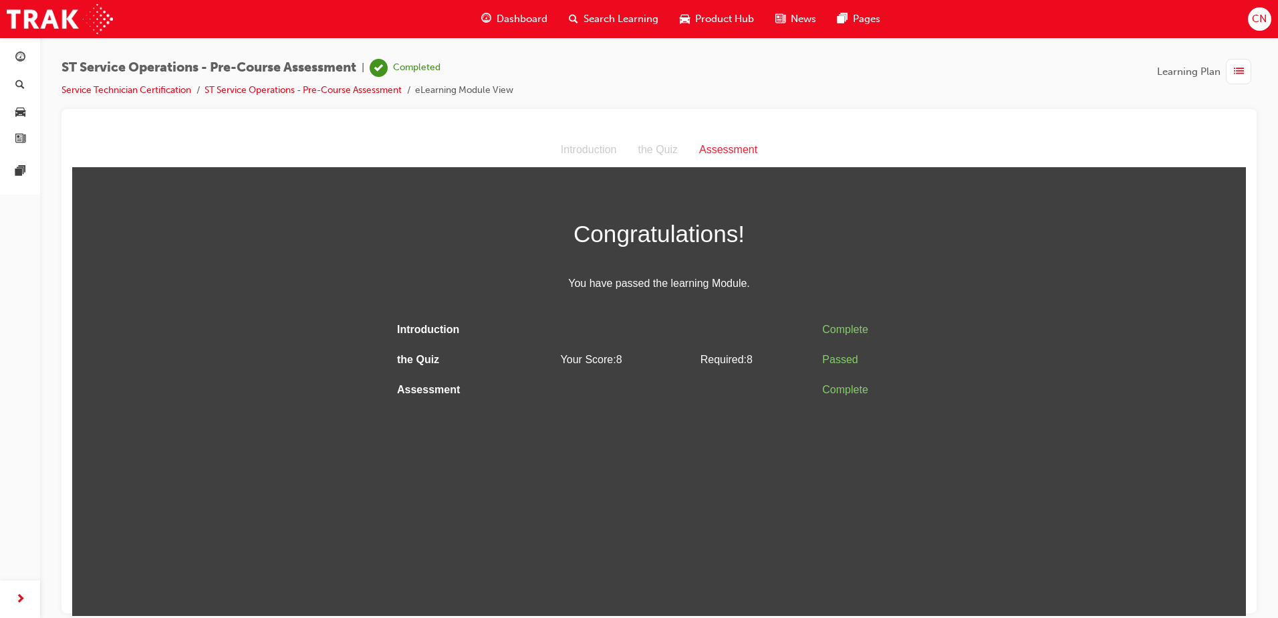
click at [1244, 75] on div "button" at bounding box center [1238, 71] width 25 height 25
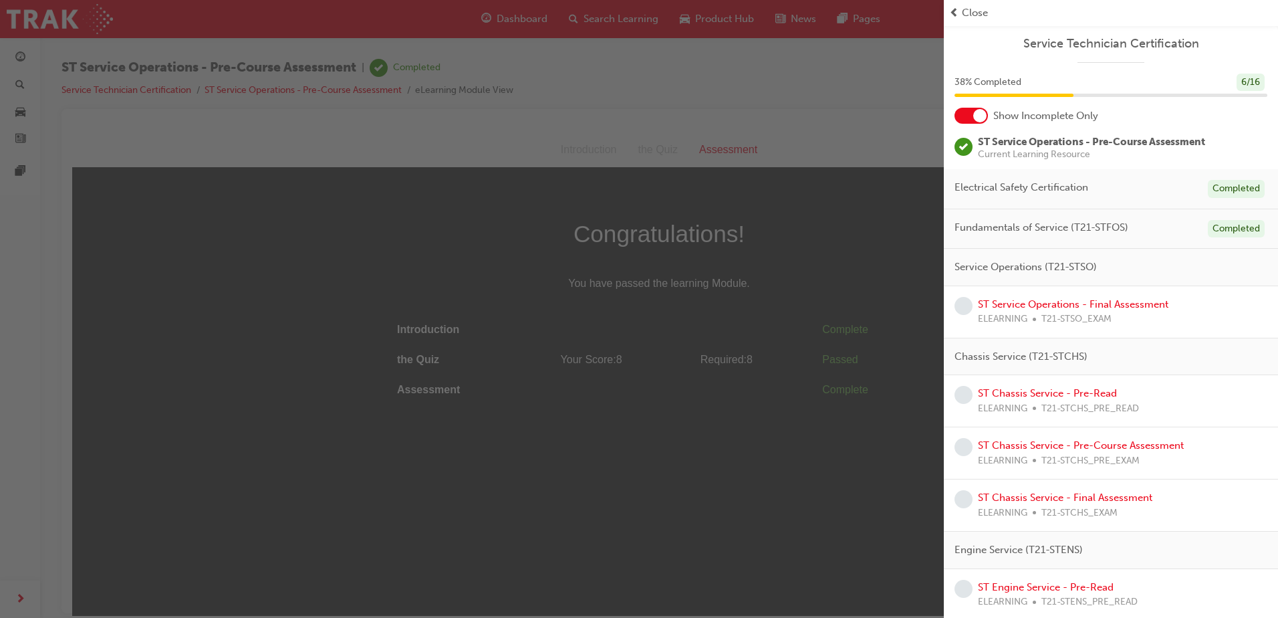
click at [872, 96] on div "button" at bounding box center [472, 309] width 944 height 618
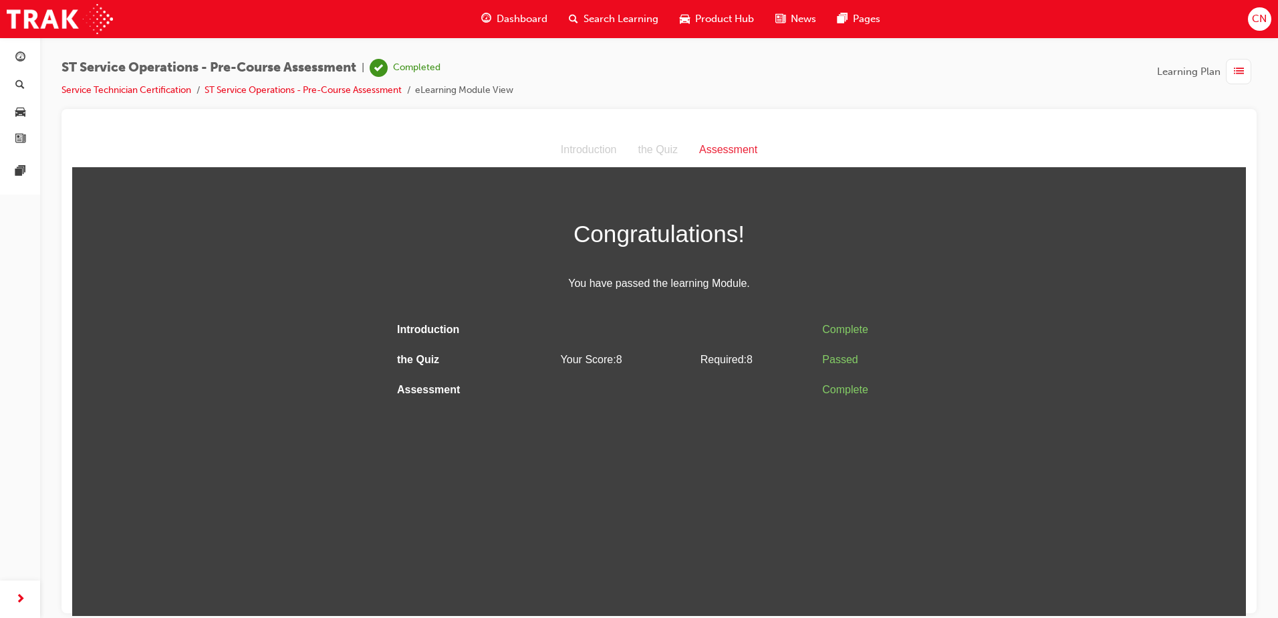
click at [1261, 18] on span "CN" at bounding box center [1259, 18] width 15 height 15
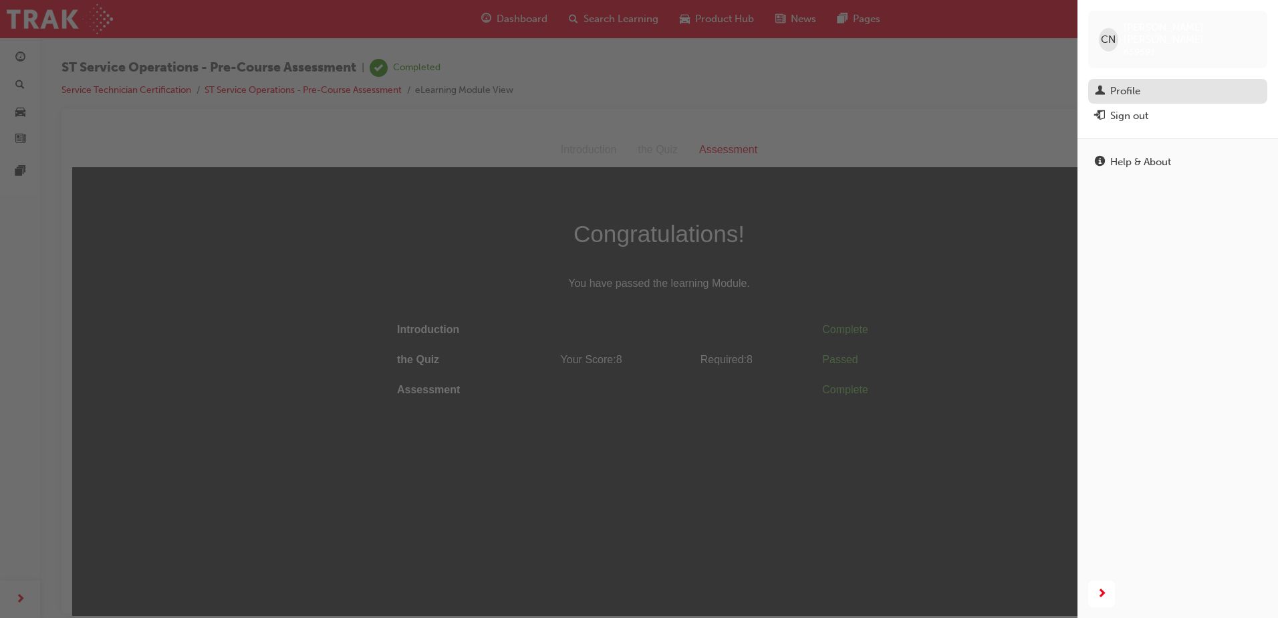
click at [1131, 84] on div "Profile" at bounding box center [1125, 91] width 30 height 15
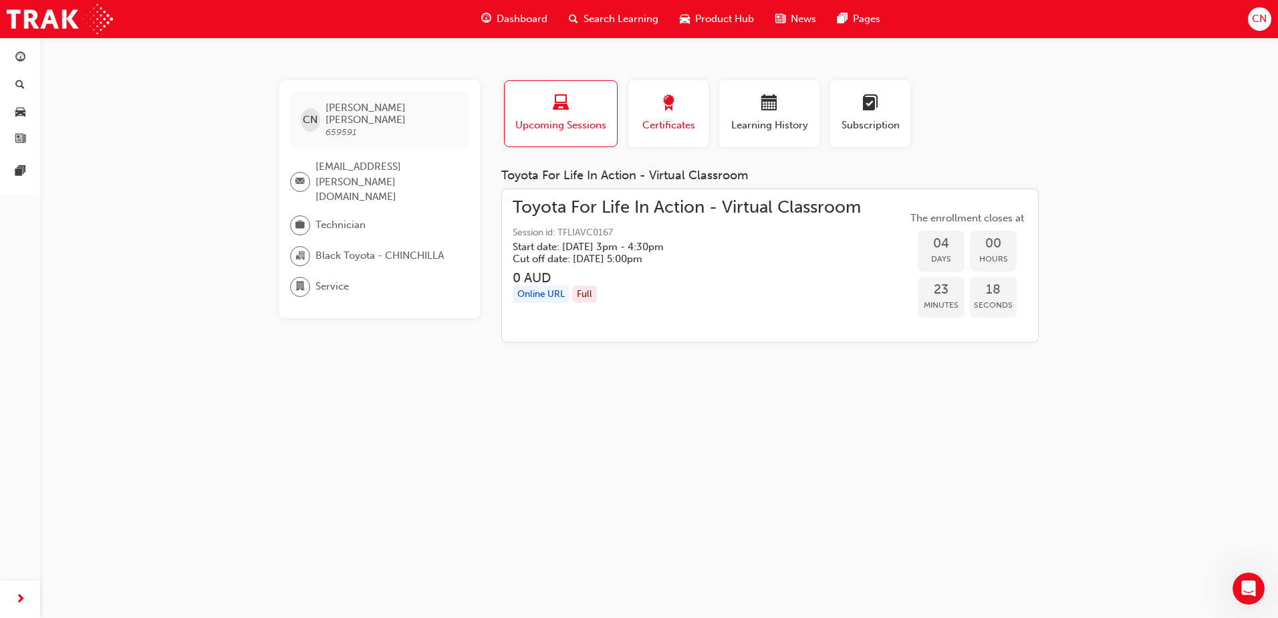
click at [675, 116] on div "Certificates" at bounding box center [668, 114] width 60 height 38
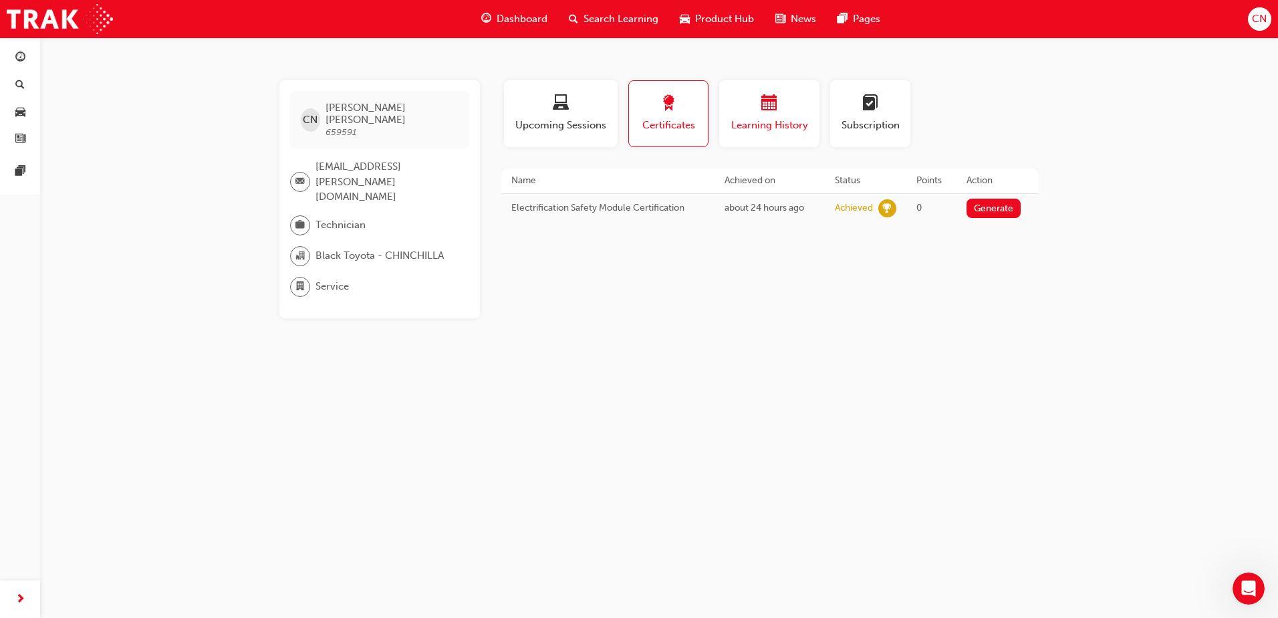
click at [761, 114] on div "button" at bounding box center [769, 105] width 80 height 21
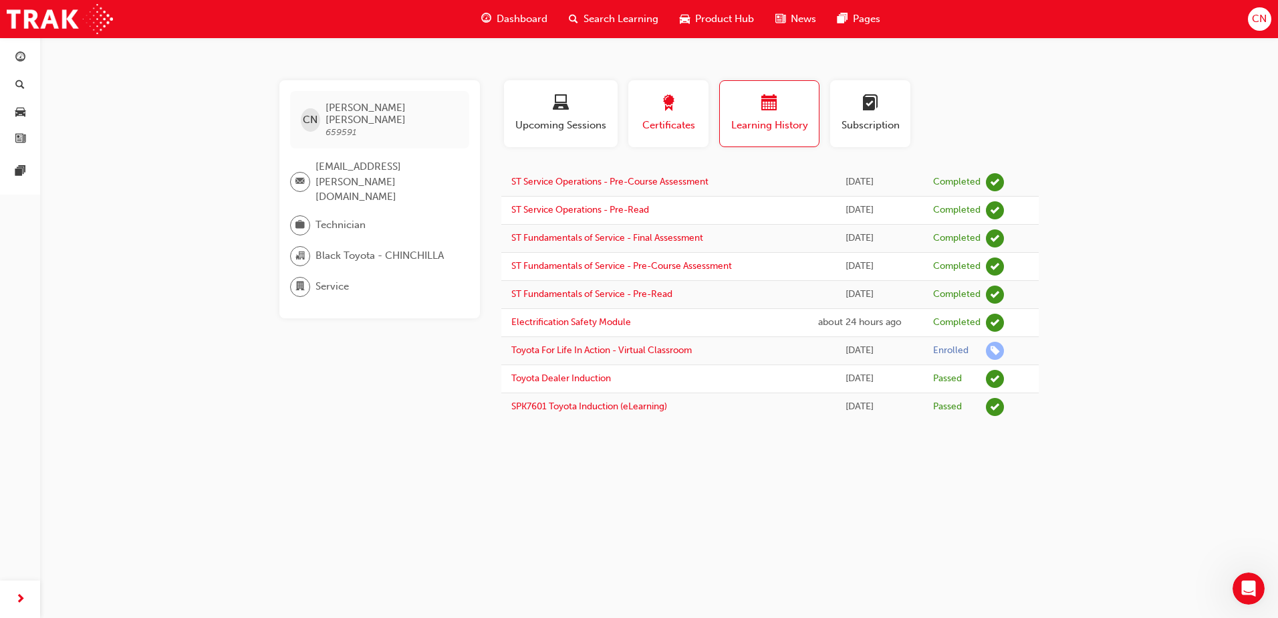
click at [670, 126] on span "Certificates" at bounding box center [668, 125] width 60 height 15
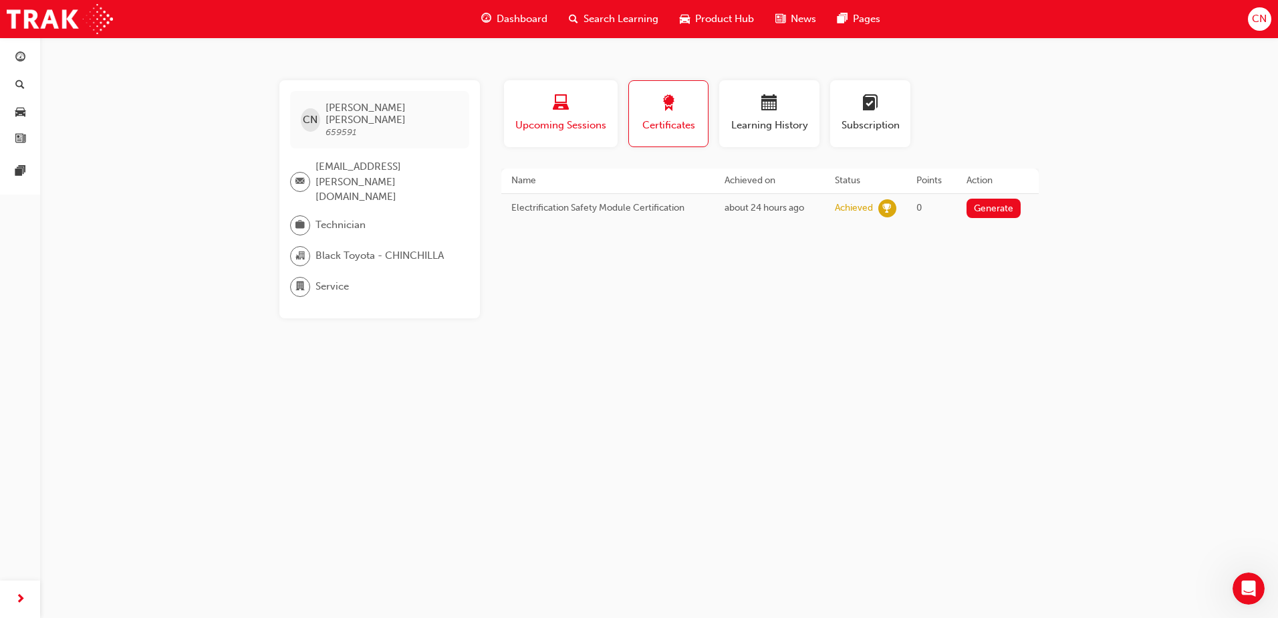
click at [559, 105] on span "laptop-icon" at bounding box center [561, 104] width 16 height 18
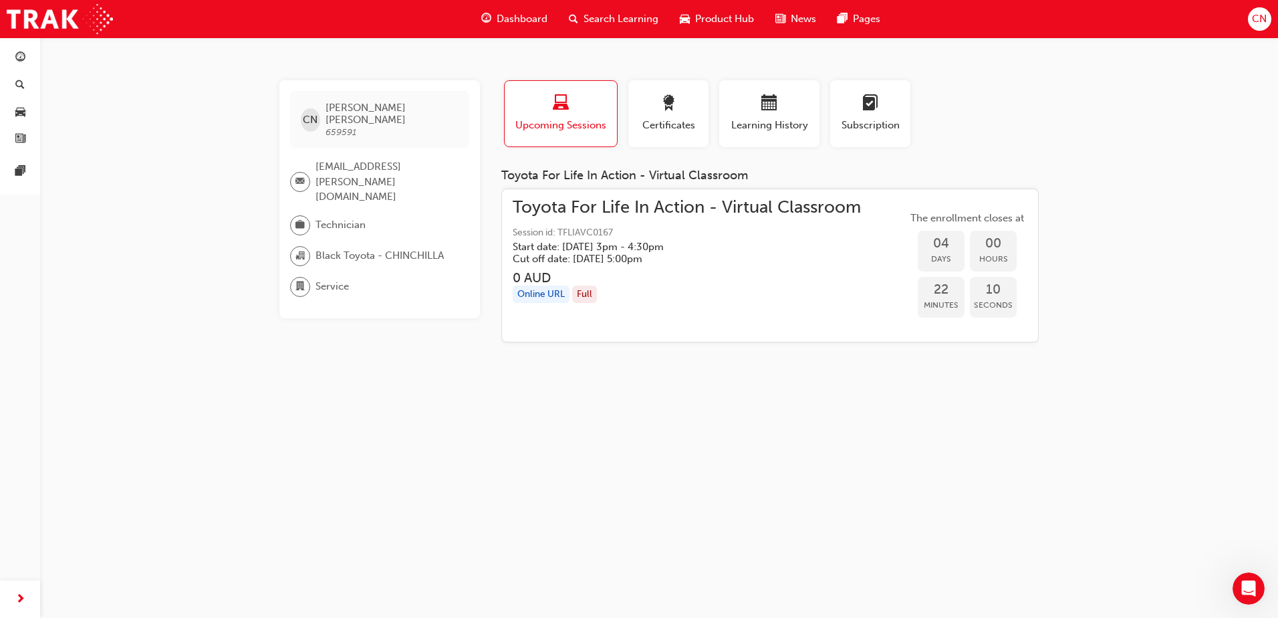
click at [336, 279] on span "Service" at bounding box center [332, 286] width 33 height 15
click at [524, 15] on span "Dashboard" at bounding box center [522, 18] width 51 height 15
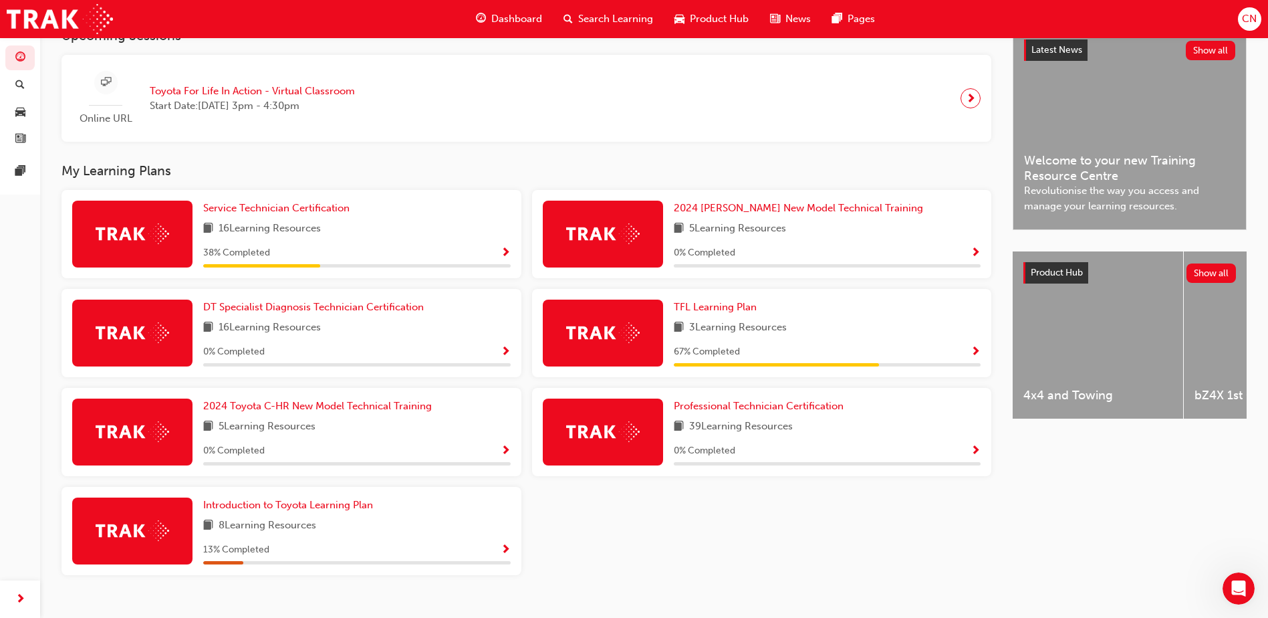
scroll to position [340, 0]
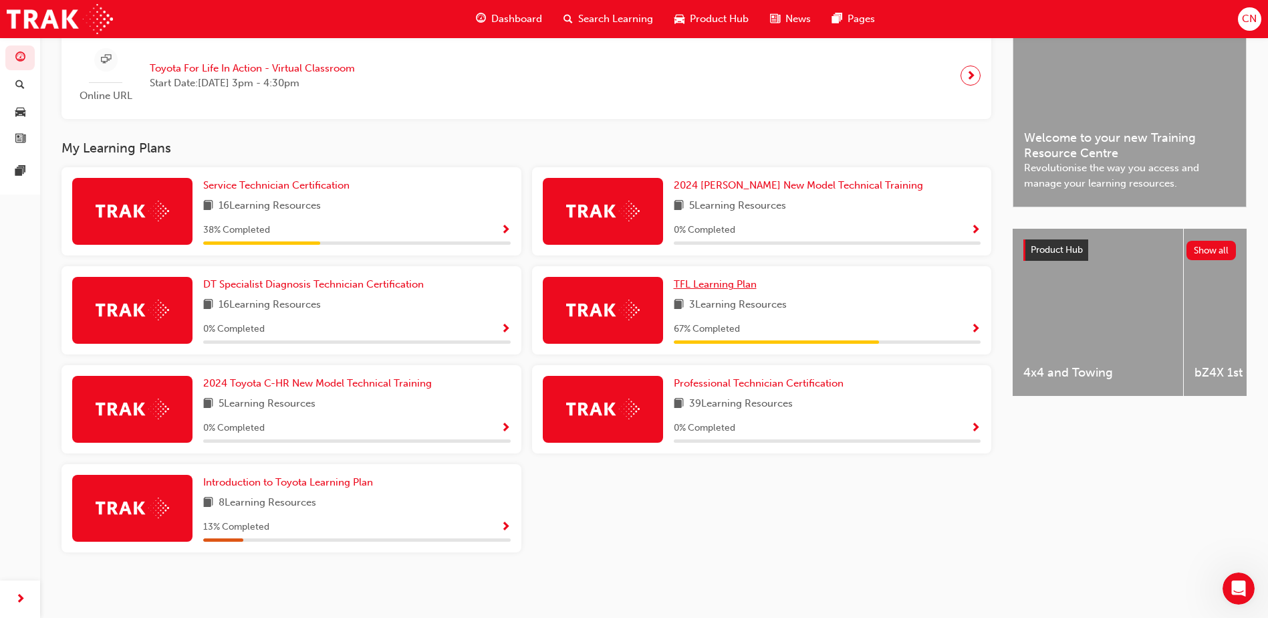
click at [708, 288] on span "TFL Learning Plan" at bounding box center [715, 284] width 83 height 12
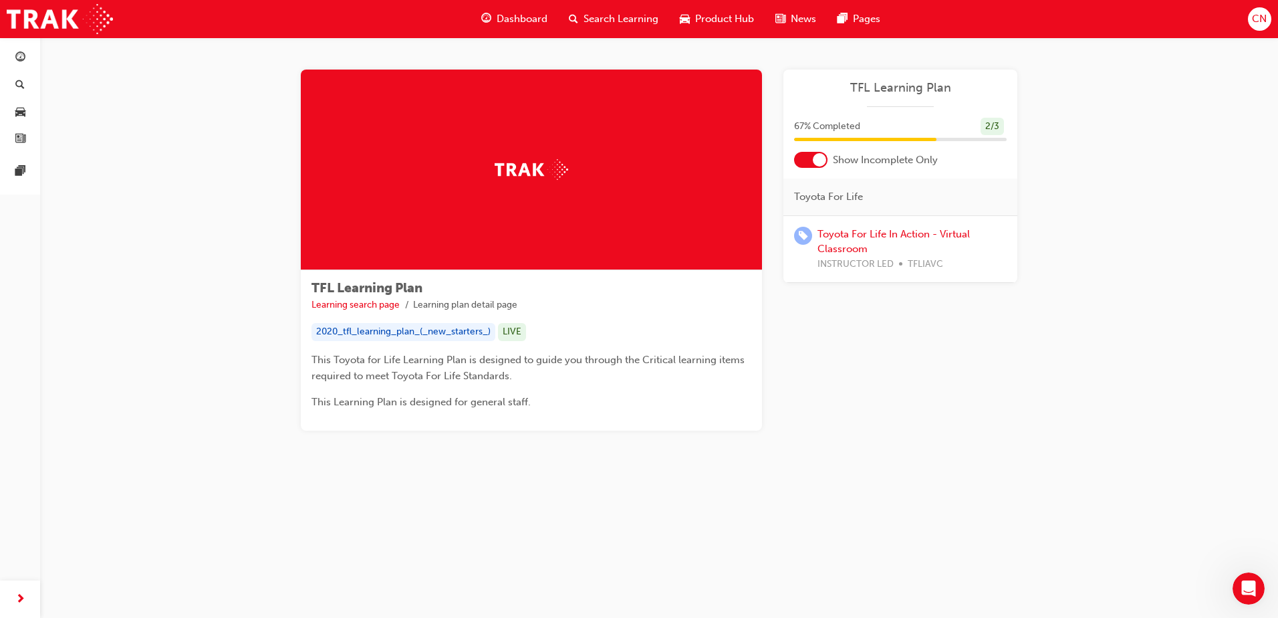
click at [1260, 17] on span "CN" at bounding box center [1259, 18] width 15 height 15
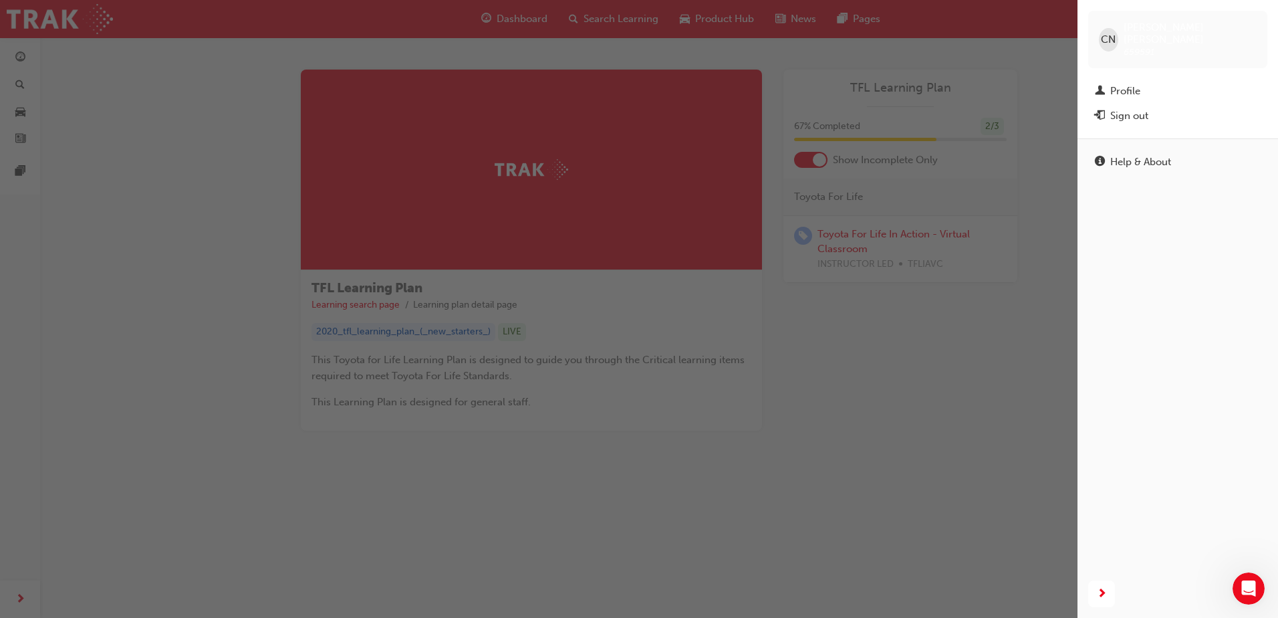
click at [1015, 328] on div "button" at bounding box center [539, 309] width 1078 height 618
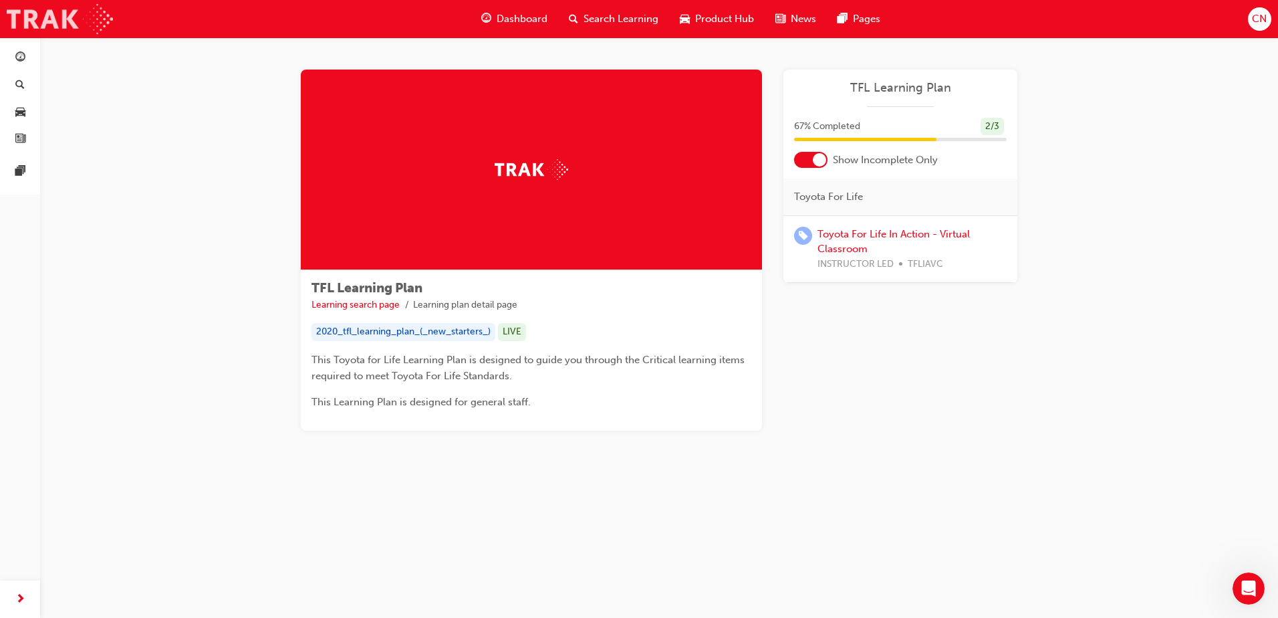
click at [69, 19] on img at bounding box center [60, 19] width 106 height 30
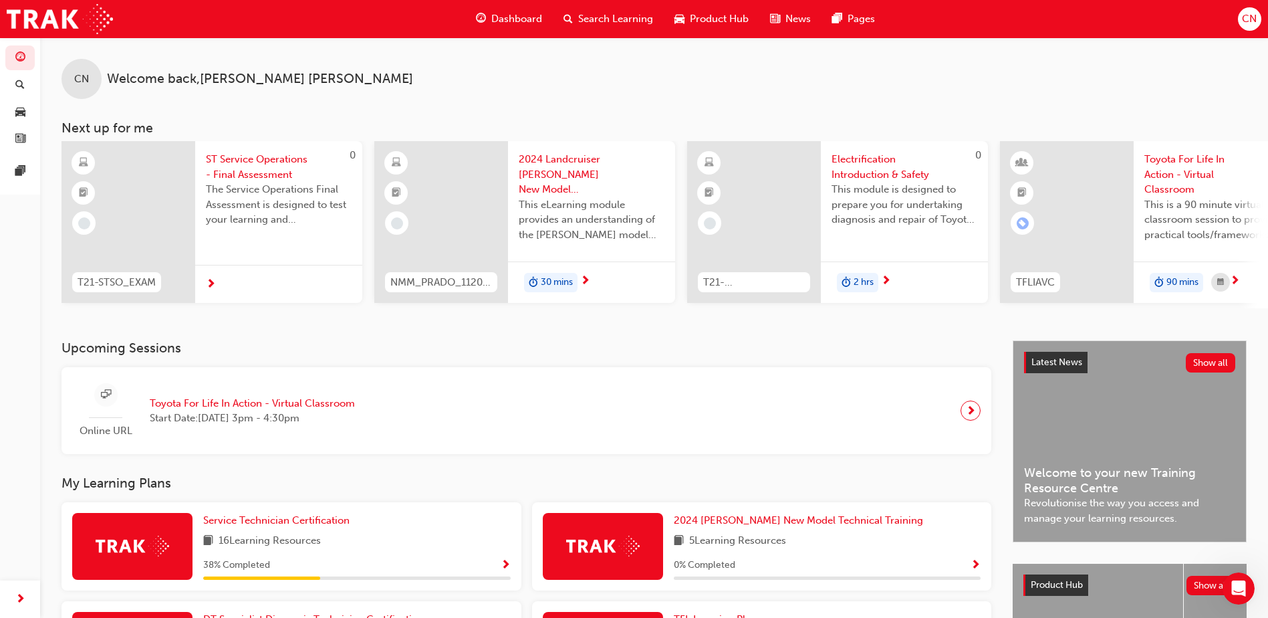
click at [1252, 15] on span "CN" at bounding box center [1249, 18] width 15 height 15
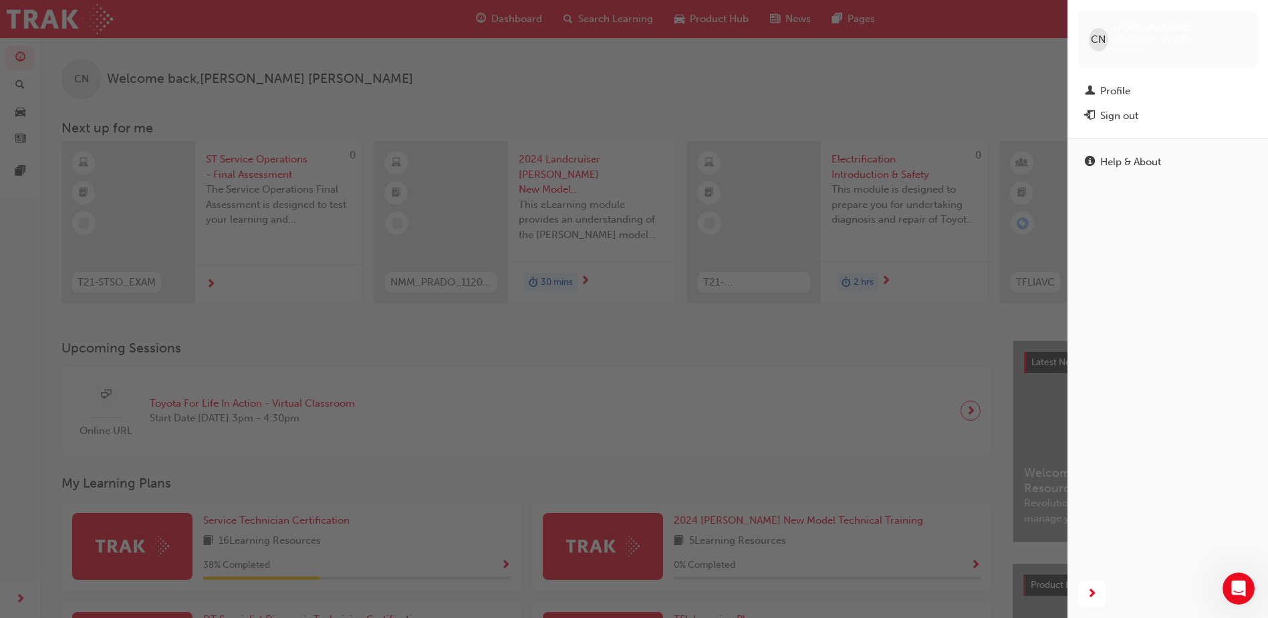
click at [1103, 43] on div "CN" at bounding box center [1098, 39] width 19 height 23
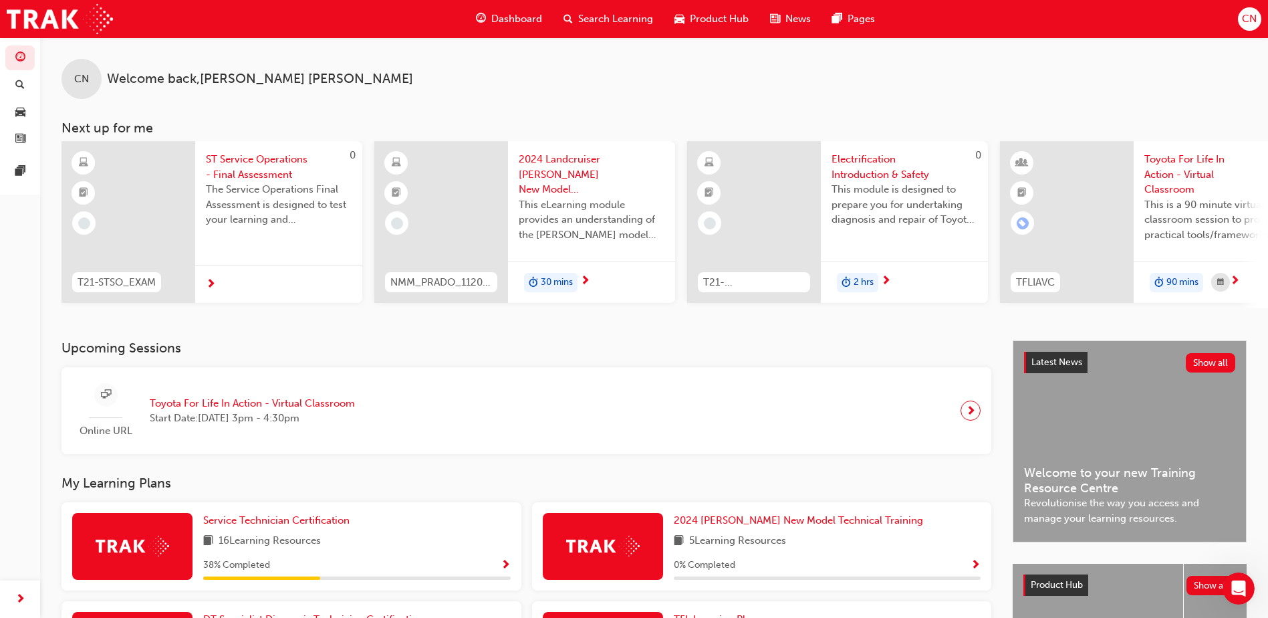
click at [1241, 17] on div "CN" at bounding box center [1249, 18] width 23 height 23
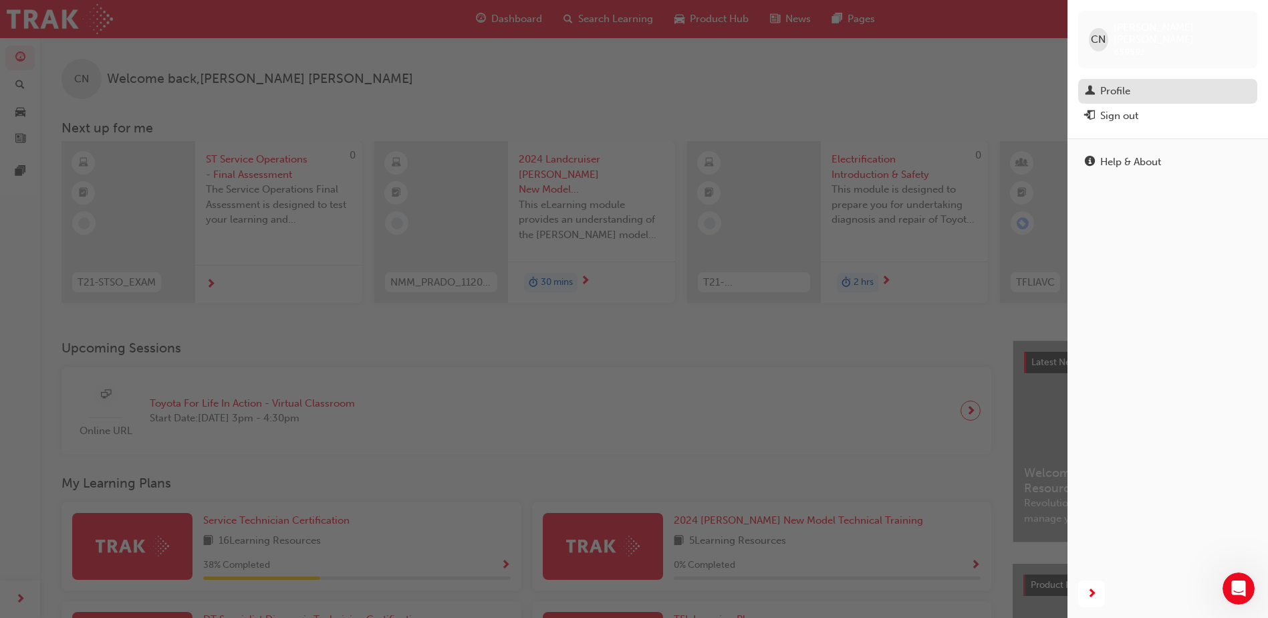
click at [1112, 84] on div "Profile" at bounding box center [1115, 91] width 30 height 15
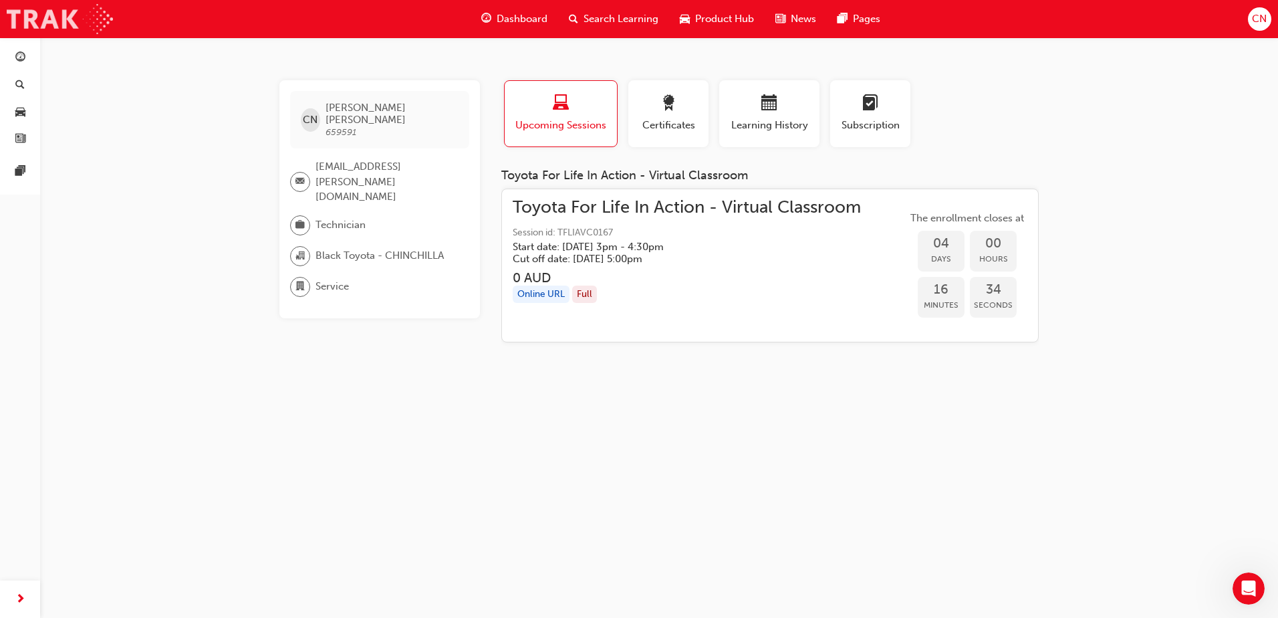
click at [78, 24] on img at bounding box center [60, 19] width 106 height 30
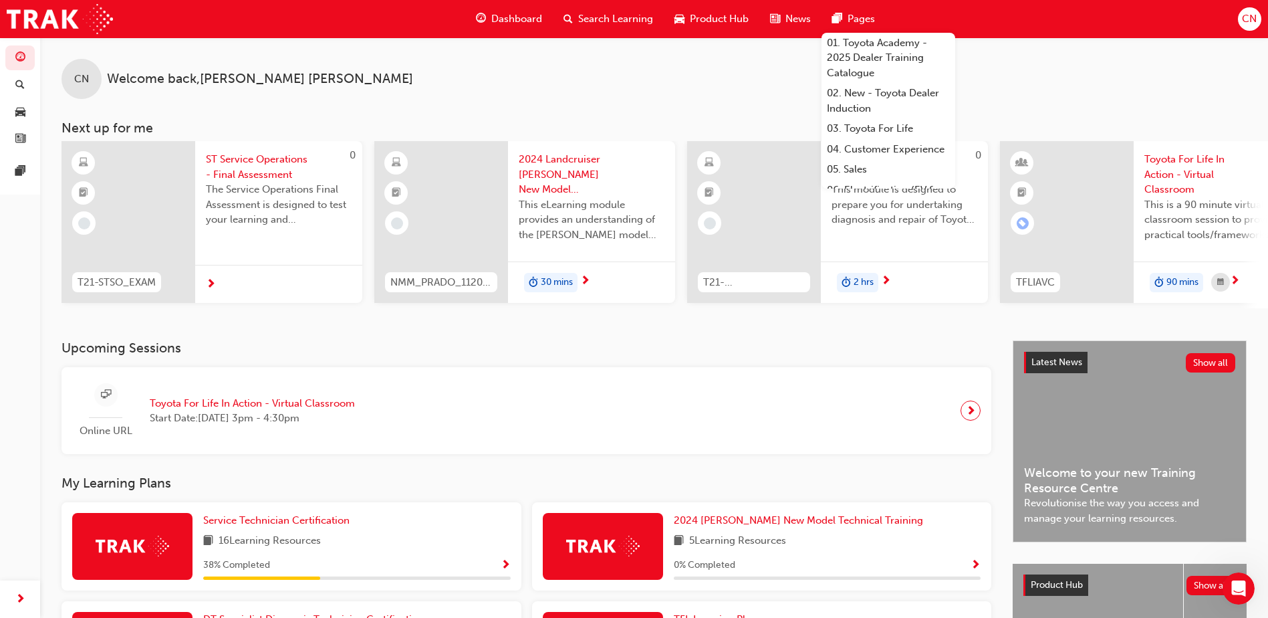
click at [1246, 21] on span "CN" at bounding box center [1249, 18] width 15 height 15
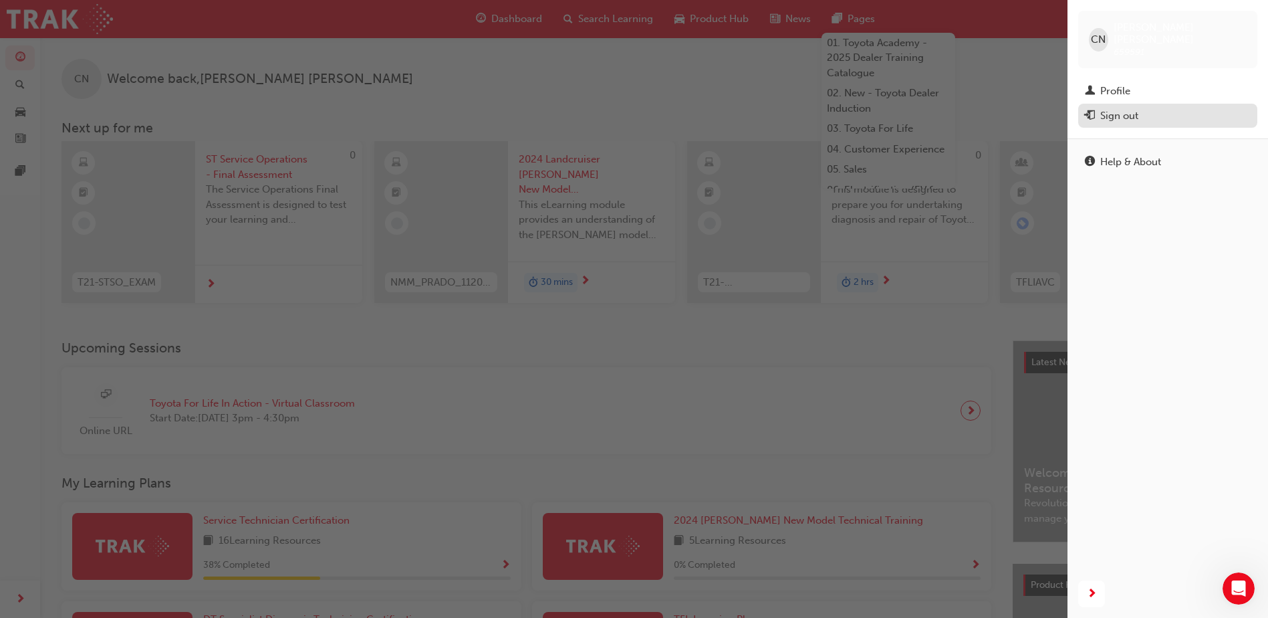
click at [1143, 108] on div "Sign out" at bounding box center [1168, 116] width 166 height 17
